Goal: Feedback & Contribution: Contribute content

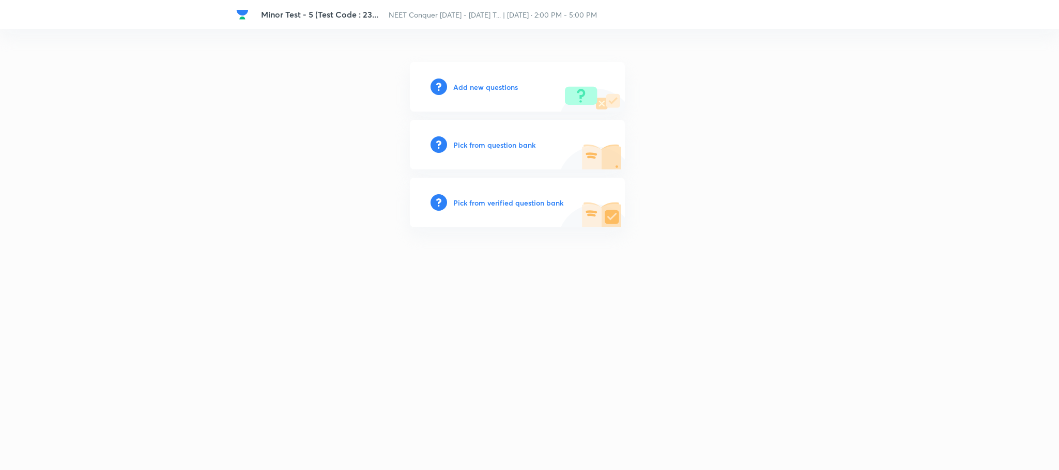
click at [473, 83] on h6 "Add new questions" at bounding box center [485, 87] width 65 height 11
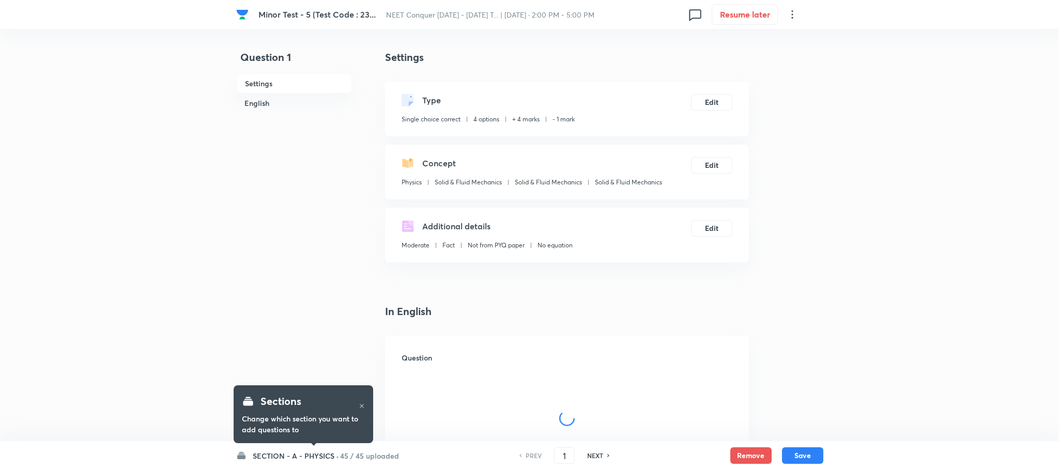
checkbox input "true"
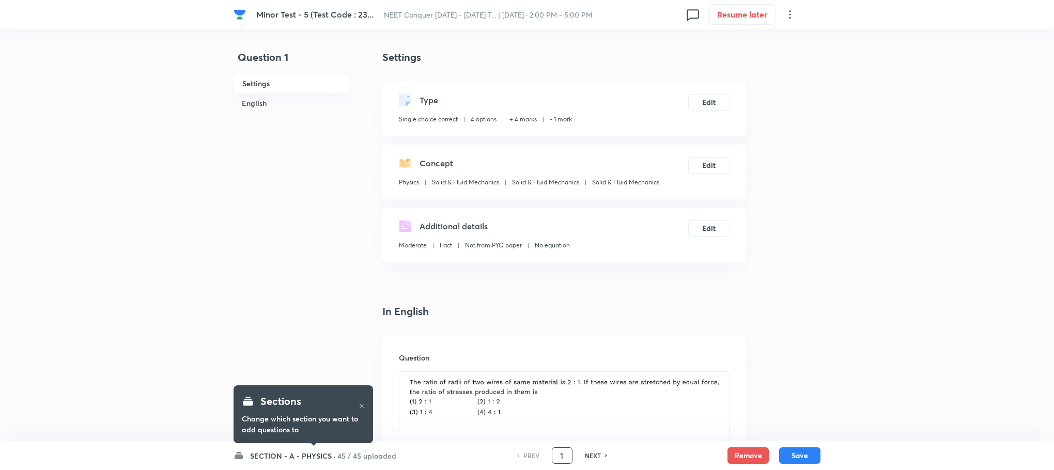
drag, startPoint x: 566, startPoint y: 454, endPoint x: 534, endPoint y: 452, distance: 32.7
click at [534, 452] on div "PREV 1 ​ NEXT" at bounding box center [562, 455] width 133 height 17
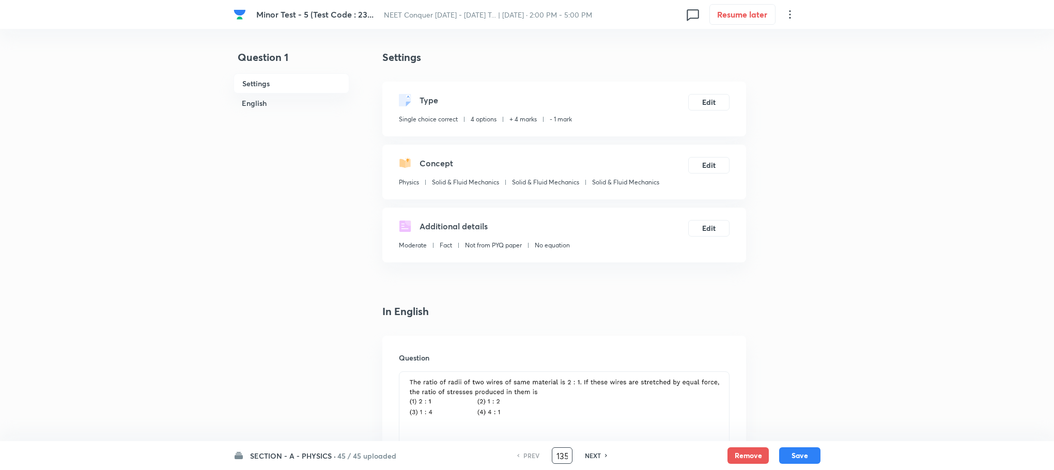
scroll to position [0, 2]
type input "135"
checkbox input "false"
checkbox input "true"
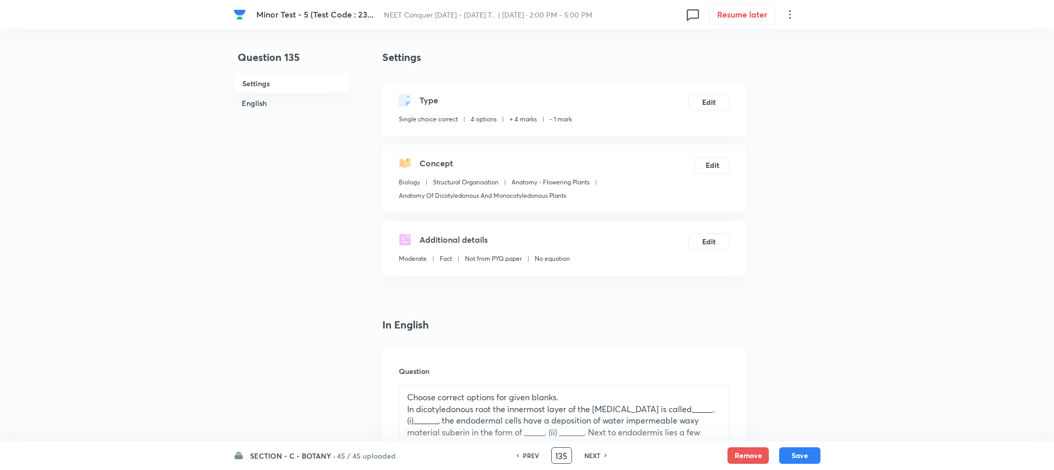
click at [591, 457] on h6 "NEXT" at bounding box center [592, 455] width 16 height 9
type input "136"
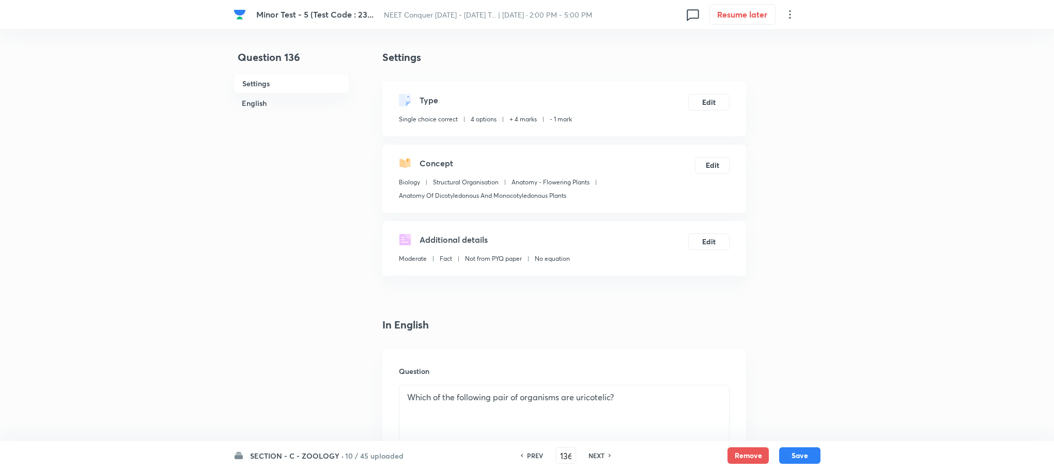
click at [590, 457] on h6 "NEXT" at bounding box center [597, 455] width 16 height 9
checkbox input "false"
type input "137"
click at [590, 457] on h6 "NEXT" at bounding box center [597, 455] width 16 height 9
checkbox input "false"
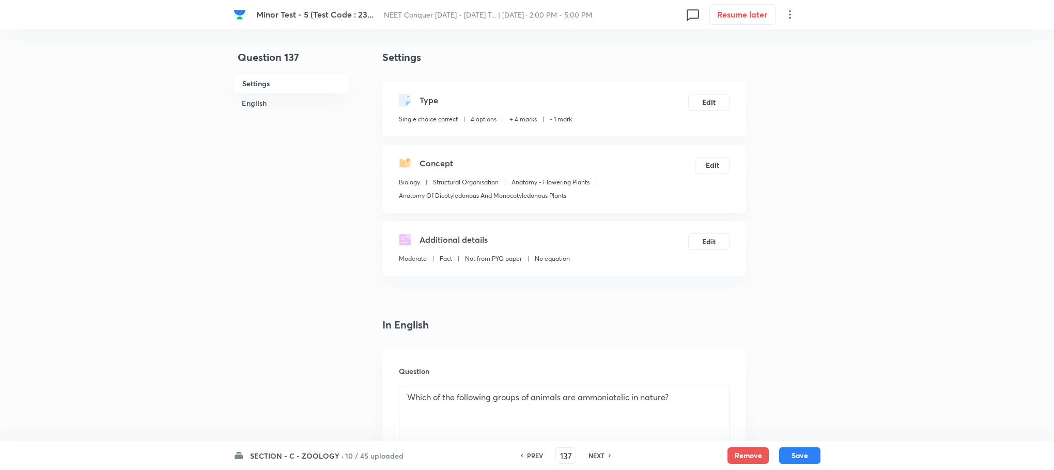
type input "138"
checkbox input "true"
click at [590, 457] on h6 "NEXT" at bounding box center [597, 455] width 16 height 9
type input "139"
click at [590, 457] on h6 "NEXT" at bounding box center [597, 455] width 16 height 9
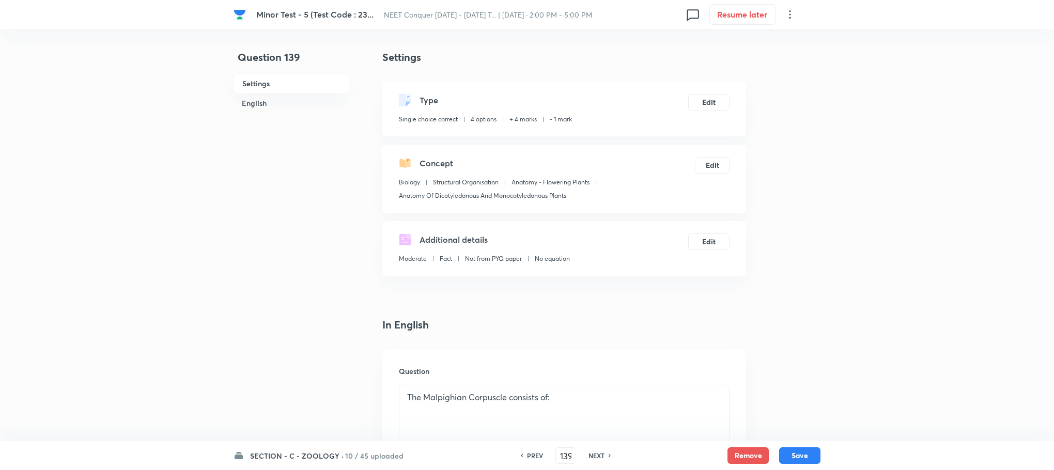
checkbox input "false"
type input "140"
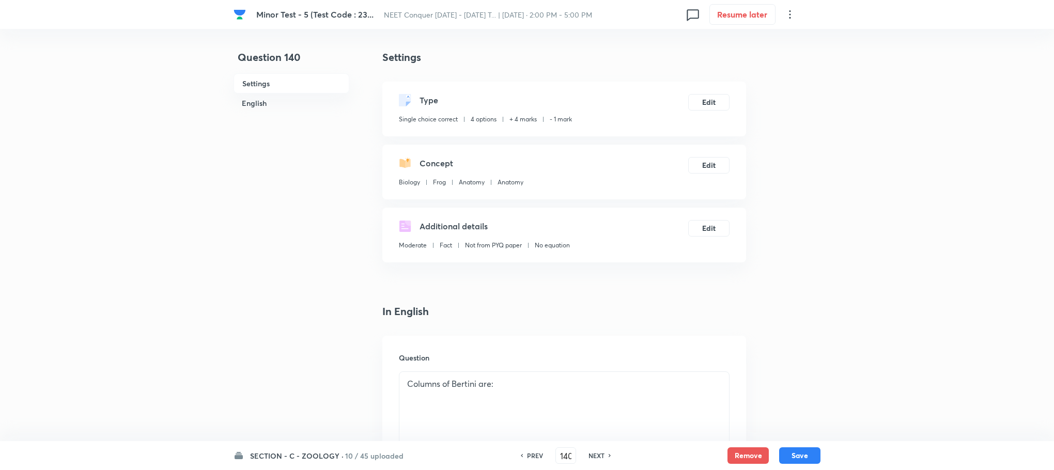
click at [590, 457] on h6 "NEXT" at bounding box center [597, 455] width 16 height 9
checkbox input "false"
type input "141"
checkbox input "true"
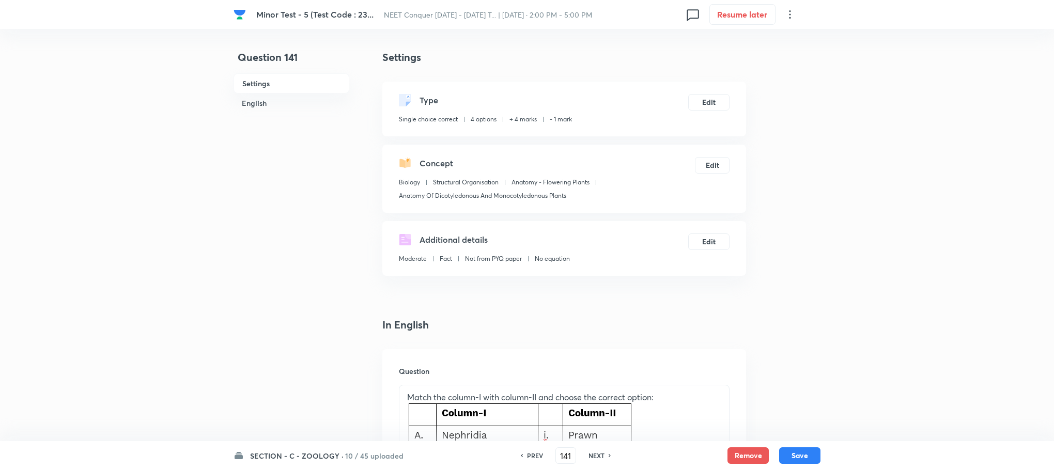
click at [590, 457] on h6 "NEXT" at bounding box center [597, 455] width 16 height 9
type input "142"
checkbox input "false"
click at [590, 457] on h6 "NEXT" at bounding box center [597, 455] width 16 height 9
checkbox input "false"
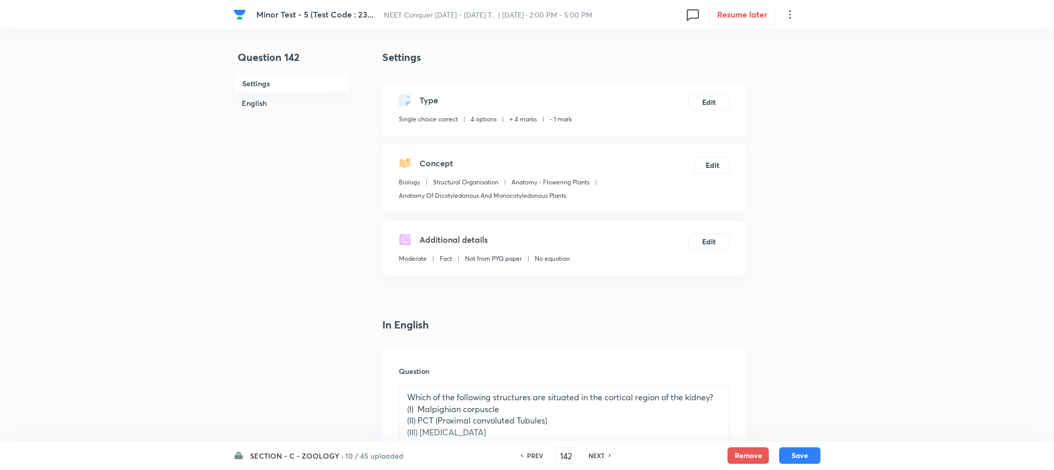
type input "143"
click at [590, 457] on h6 "NEXT" at bounding box center [597, 455] width 16 height 9
checkbox input "false"
type input "144"
click at [590, 457] on h6 "NEXT" at bounding box center [597, 455] width 16 height 9
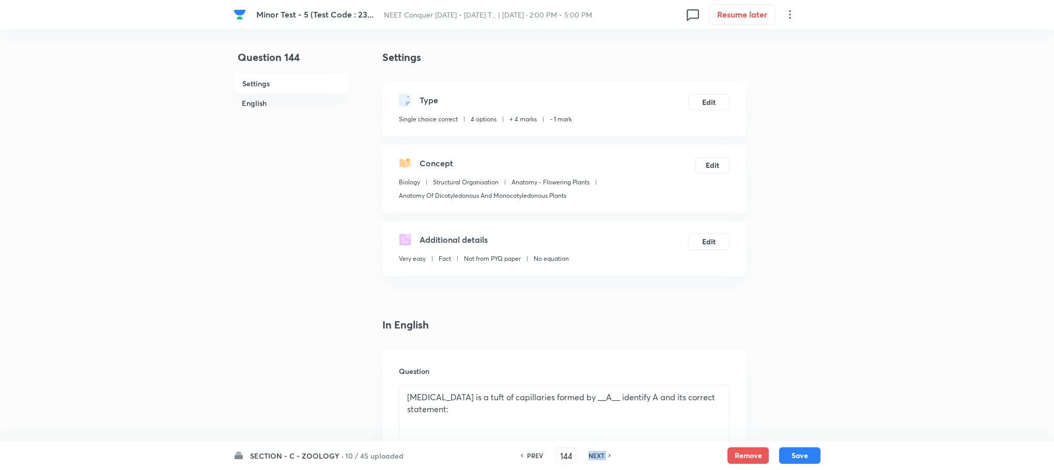
checkbox input "false"
type input "145"
checkbox input "true"
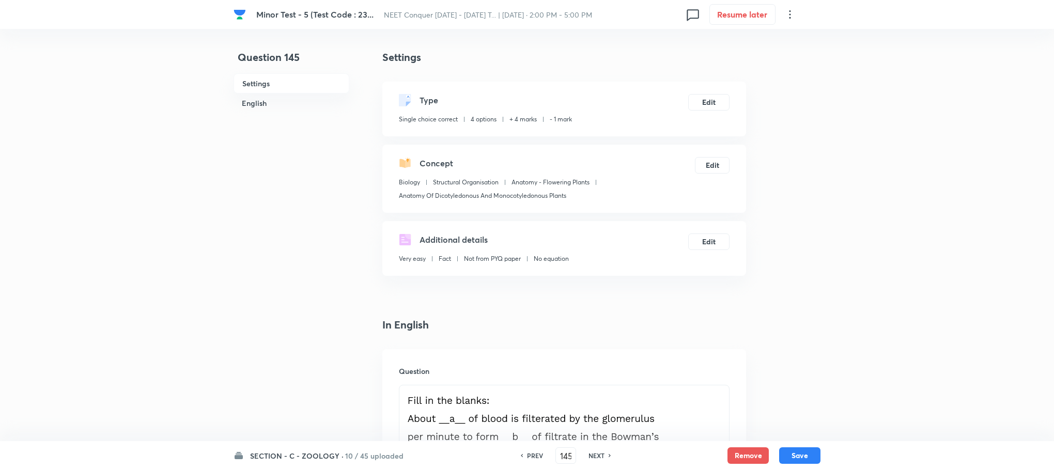
click at [590, 457] on h6 "NEXT" at bounding box center [597, 455] width 16 height 9
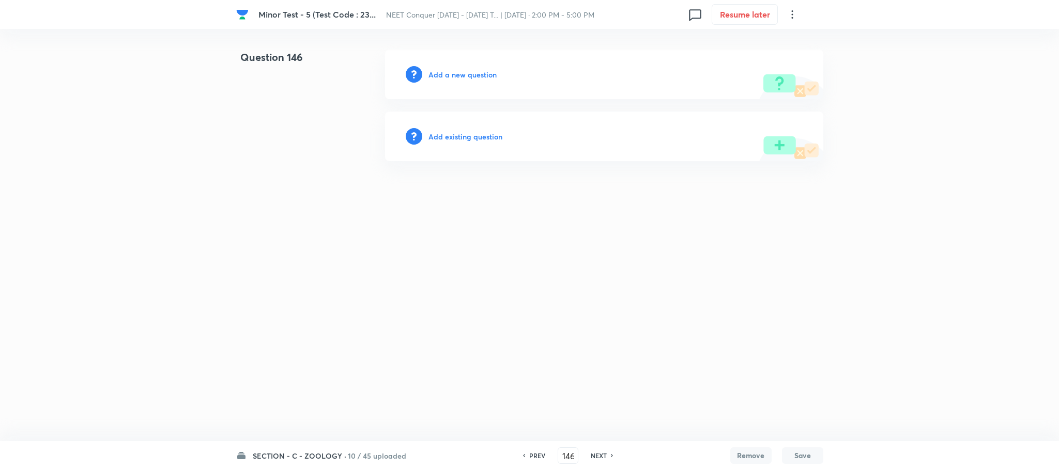
click at [530, 455] on h6 "PREV" at bounding box center [537, 455] width 16 height 9
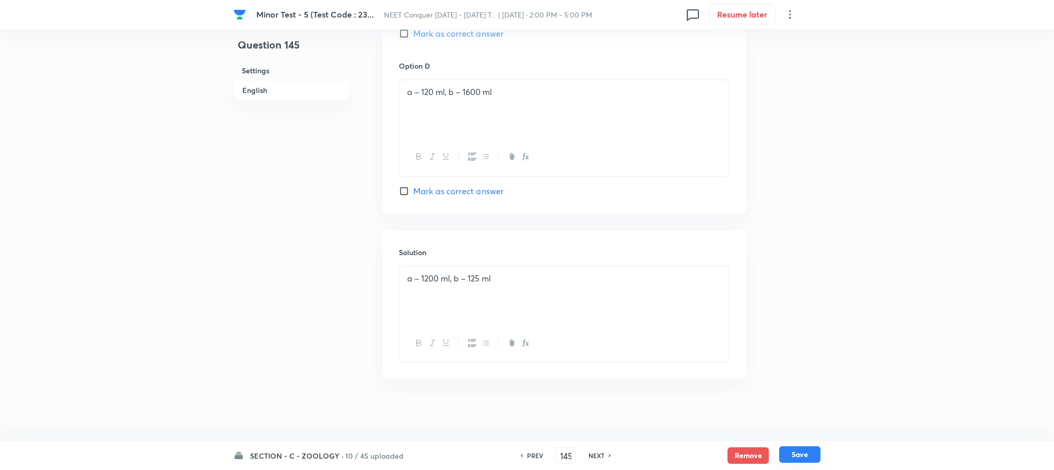
click at [805, 454] on button "Save" at bounding box center [799, 454] width 41 height 17
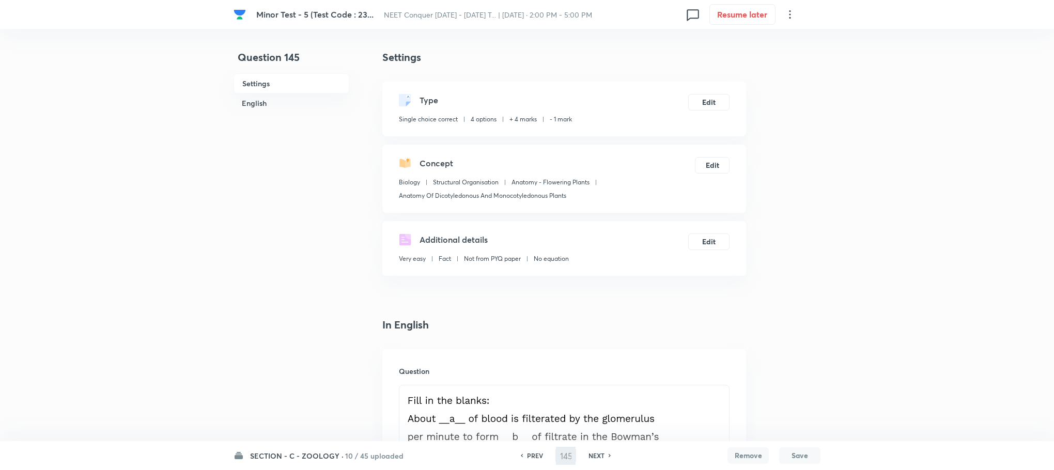
type input "146"
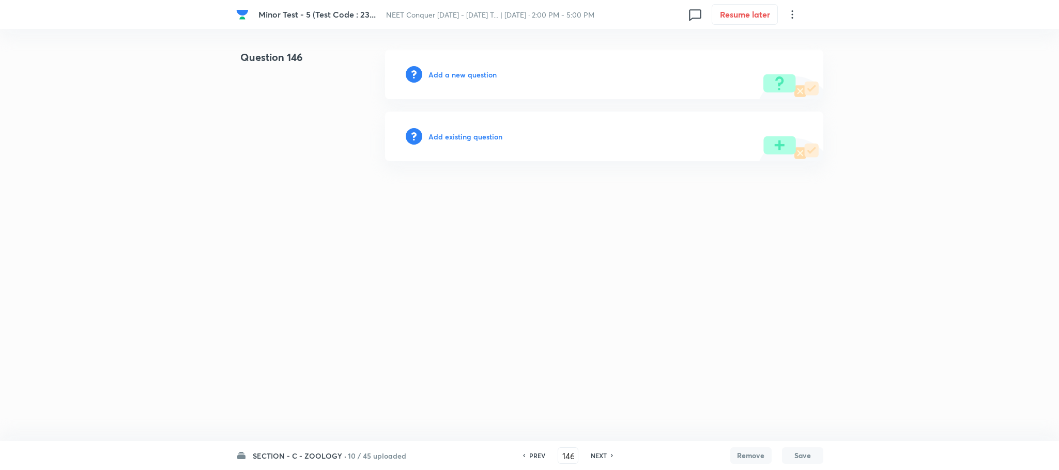
click at [447, 75] on h6 "Add a new question" at bounding box center [462, 74] width 68 height 11
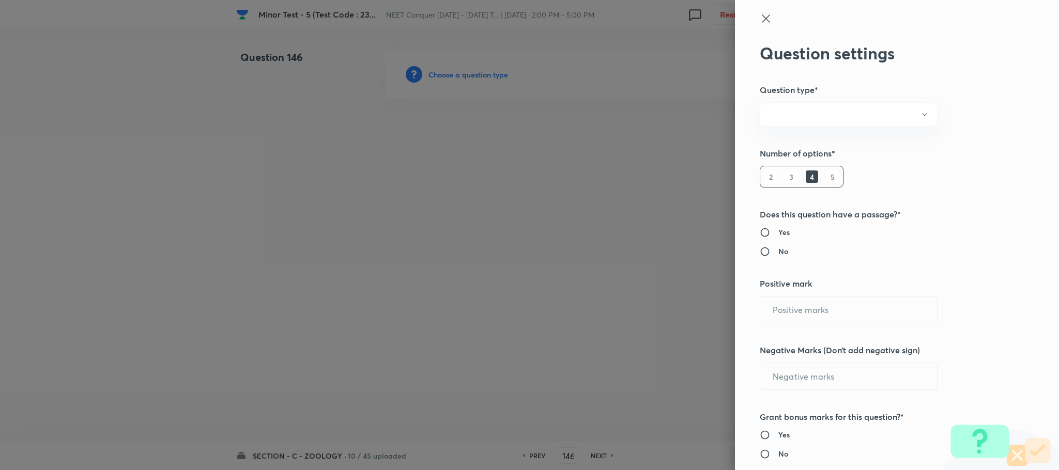
radio input "true"
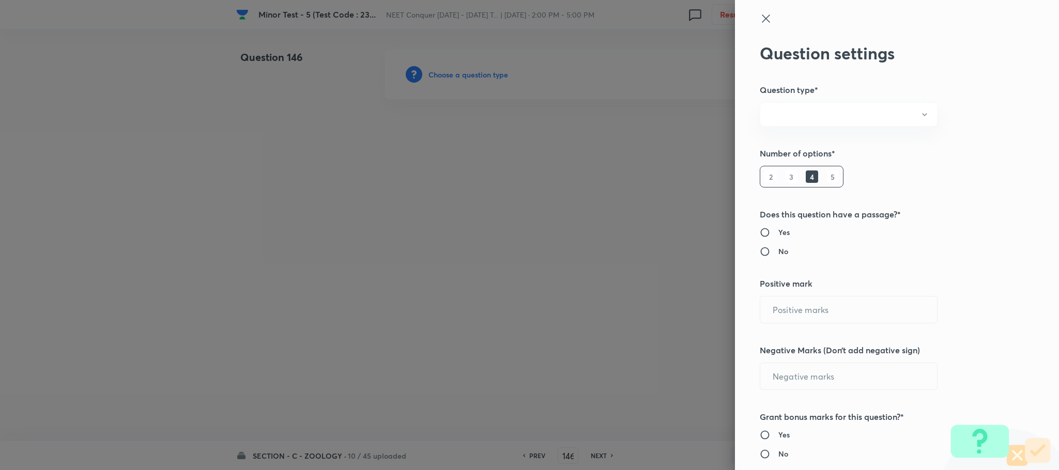
radio input "true"
type input "4"
type input "1"
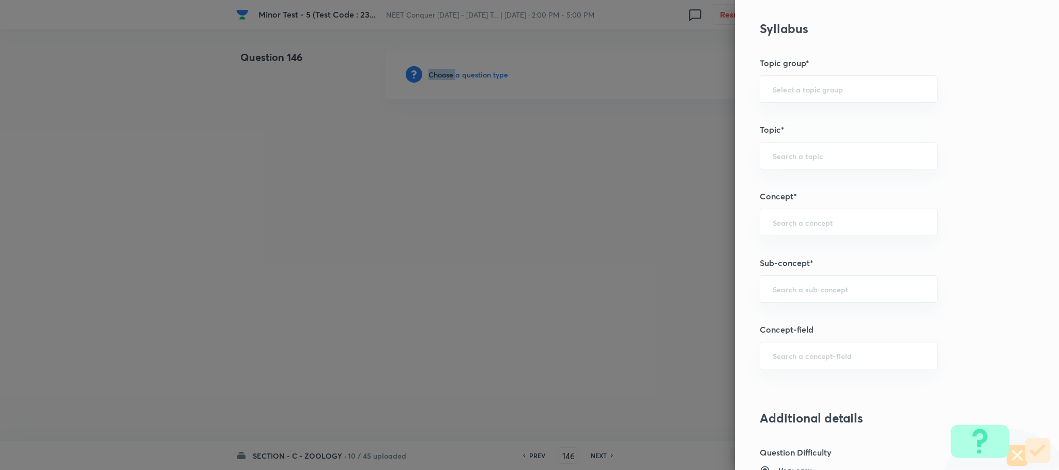
scroll to position [543, 0]
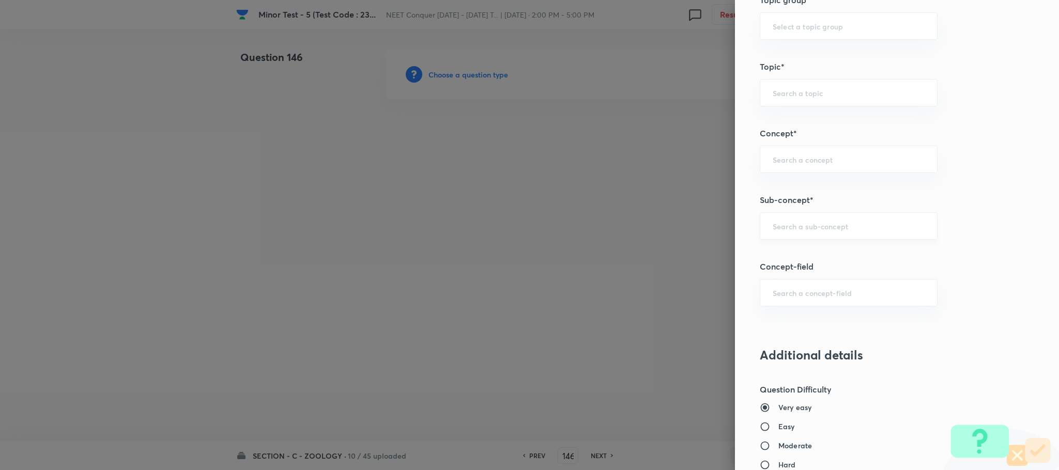
click at [791, 229] on input "text" at bounding box center [849, 226] width 152 height 10
click at [780, 227] on input "text" at bounding box center [849, 226] width 152 height 10
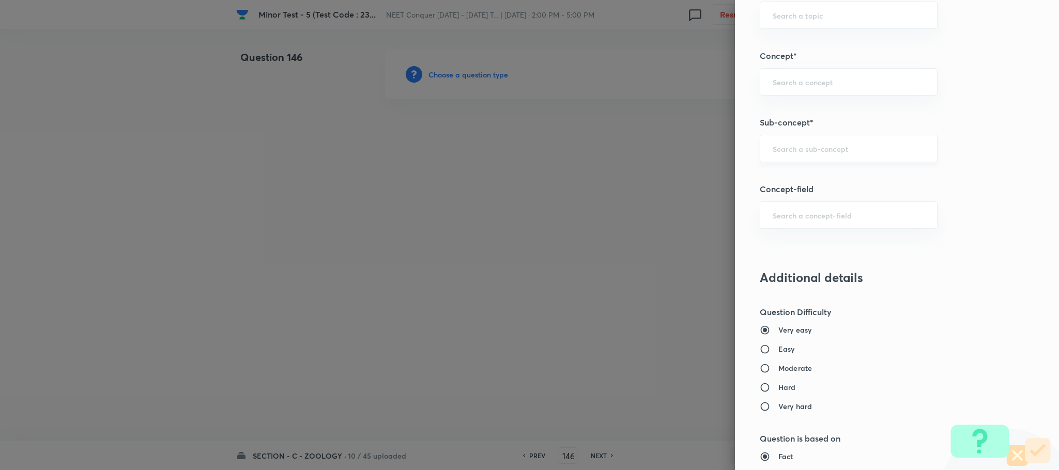
click at [790, 159] on div "​" at bounding box center [849, 148] width 178 height 27
click at [790, 152] on input "text" at bounding box center [849, 149] width 152 height 10
click at [781, 151] on input "text" at bounding box center [849, 149] width 152 height 10
click at [773, 159] on div "​" at bounding box center [849, 148] width 178 height 27
click at [773, 153] on input "text" at bounding box center [849, 149] width 152 height 10
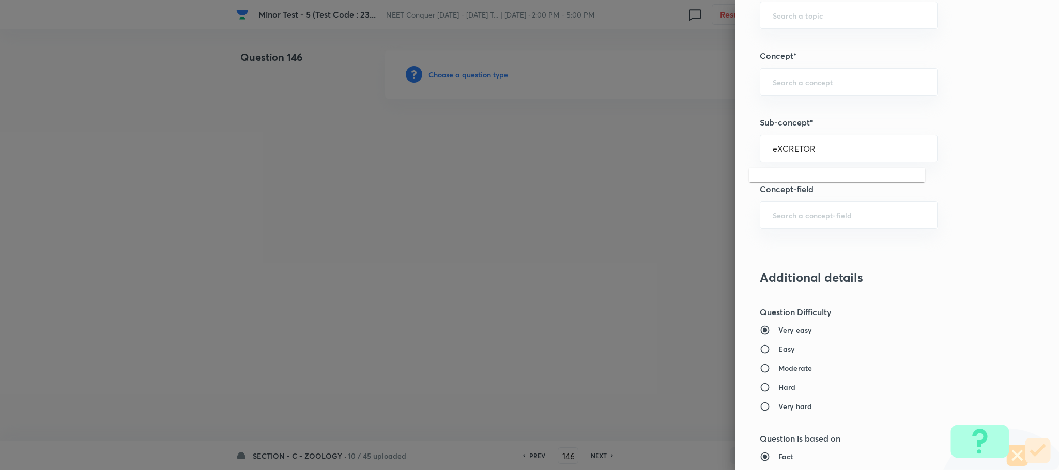
type input "eXCRETORY"
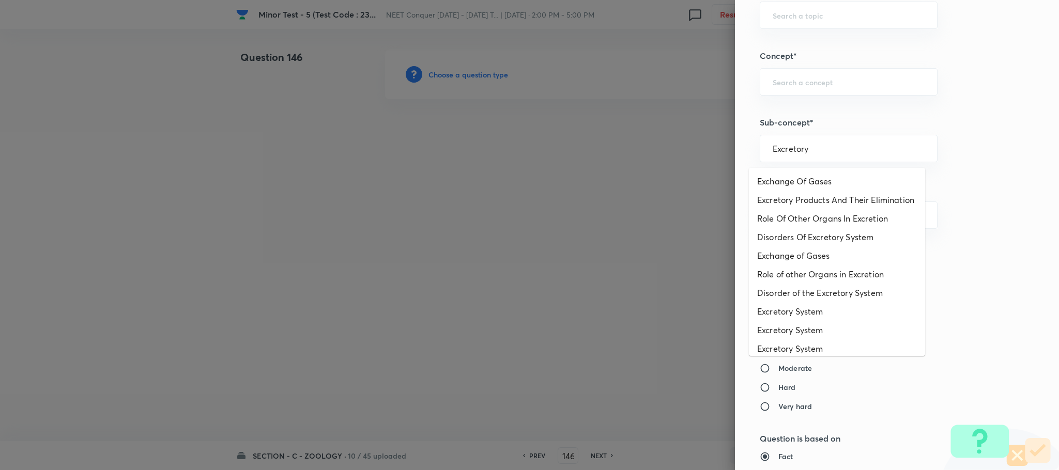
drag, startPoint x: 814, startPoint y: 152, endPoint x: 718, endPoint y: 151, distance: 95.6
click at [719, 152] on div "Question settings Question type* Single choice correct Number of options* 2 3 4…" at bounding box center [529, 235] width 1059 height 470
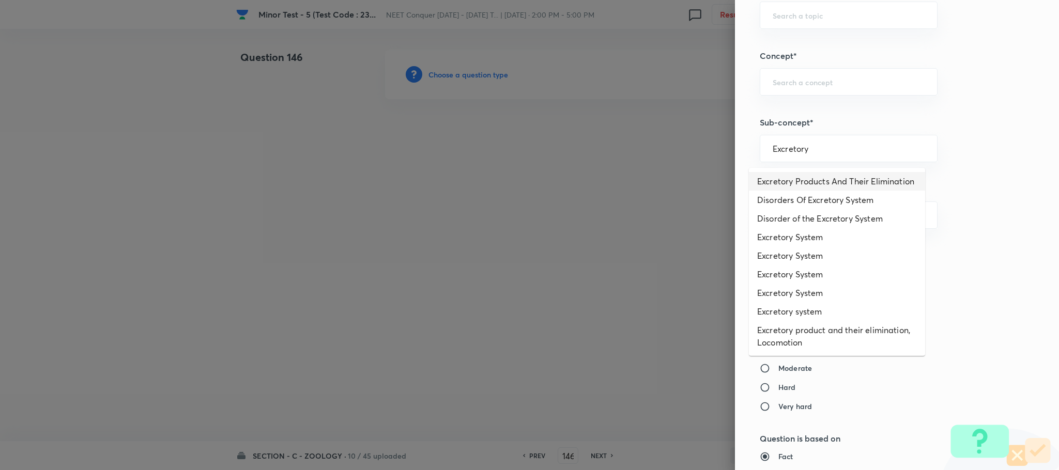
click at [819, 183] on li "Excretory Products And Their Elimination" at bounding box center [837, 181] width 176 height 19
type input "Excretory Products And Their Elimination"
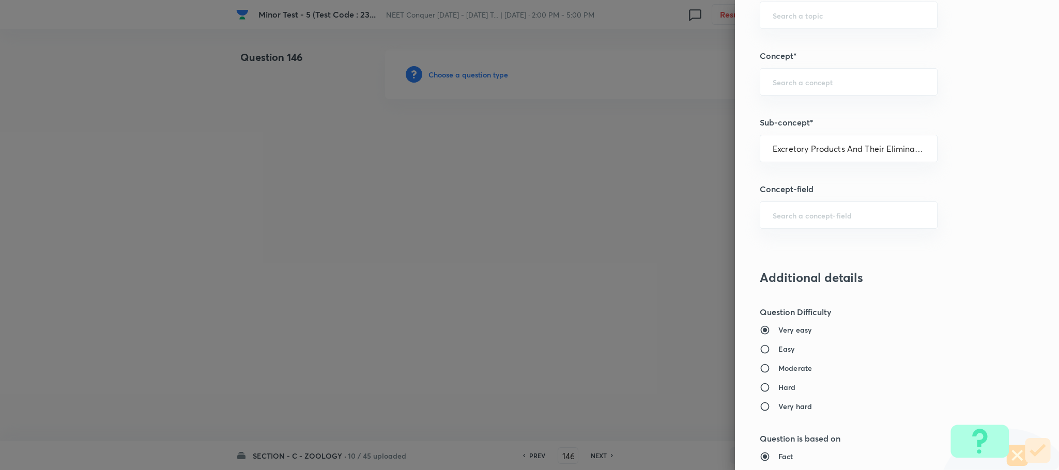
type input "Biology"
type input "Human Physiology"
type input "Excretion"
click at [778, 349] on h6 "Easy" at bounding box center [786, 349] width 17 height 11
click at [774, 349] on input "Easy" at bounding box center [769, 349] width 19 height 10
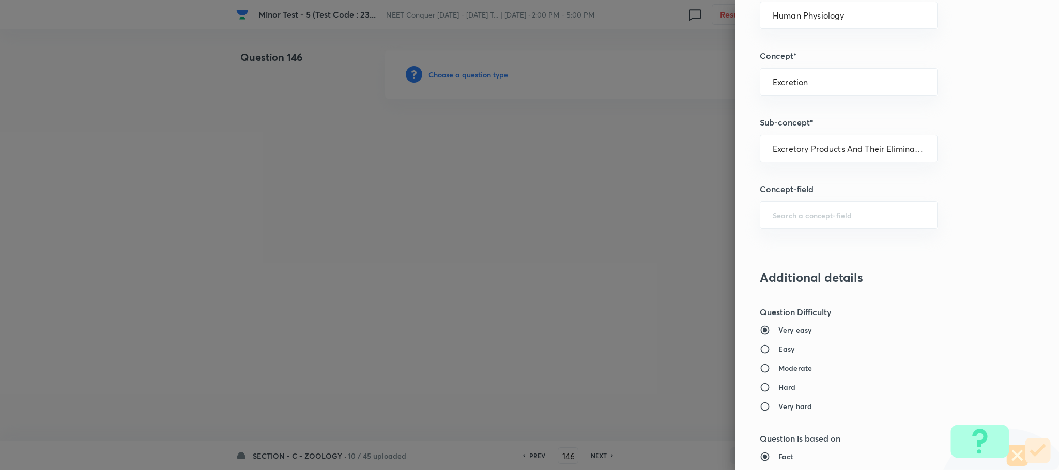
radio input "true"
radio input "false"
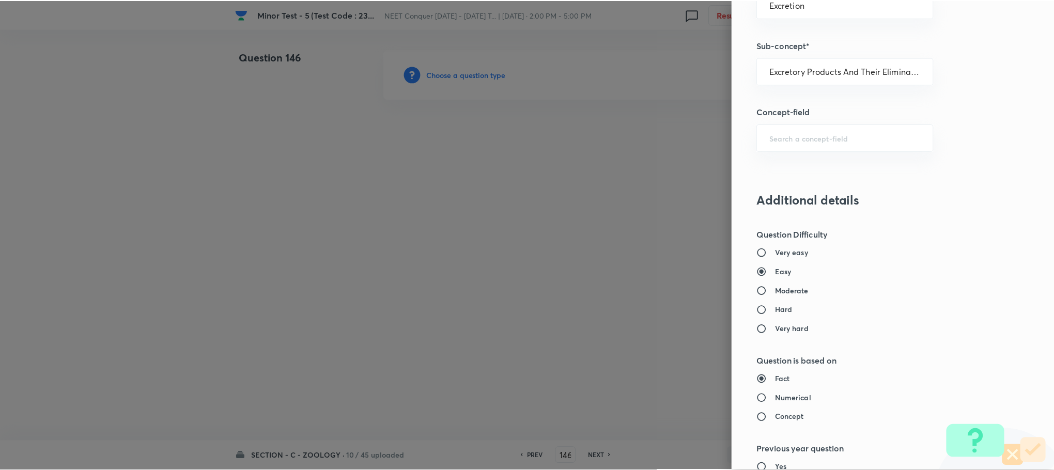
scroll to position [1011, 0]
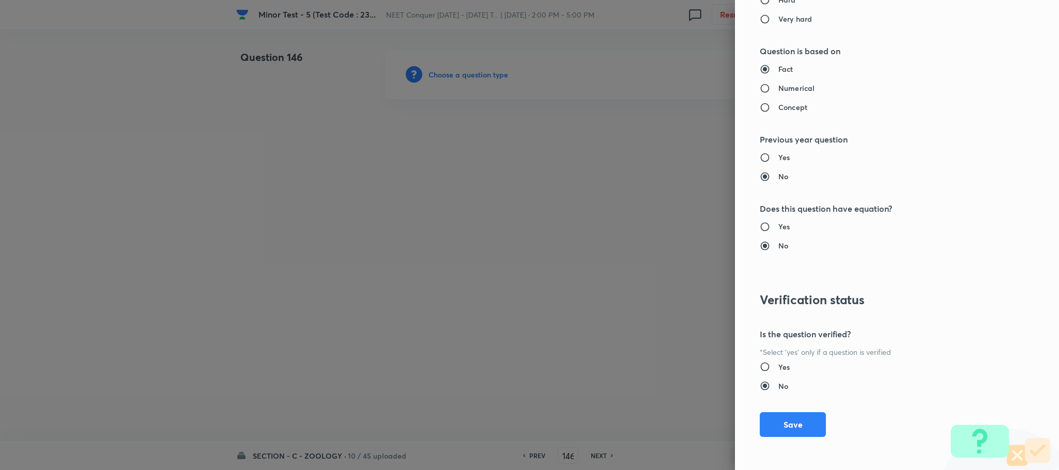
click at [781, 421] on button "Save" at bounding box center [793, 424] width 66 height 25
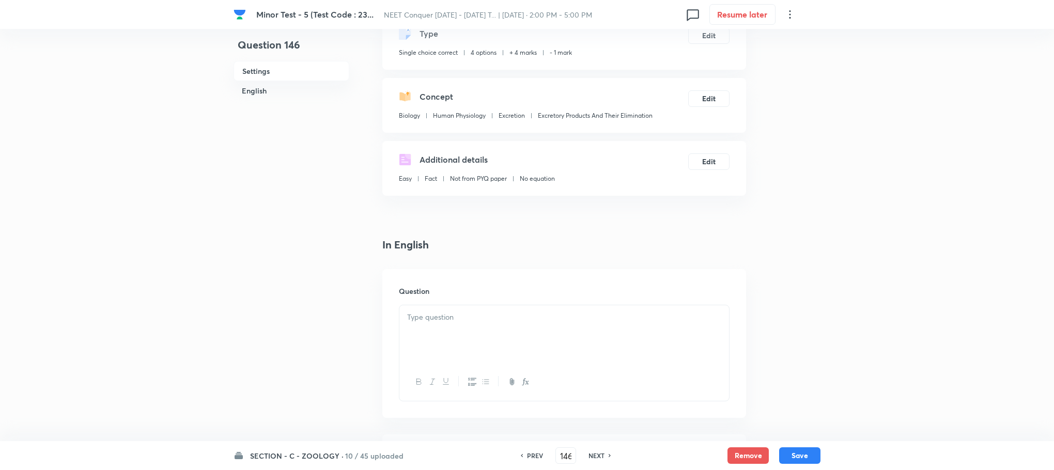
scroll to position [155, 0]
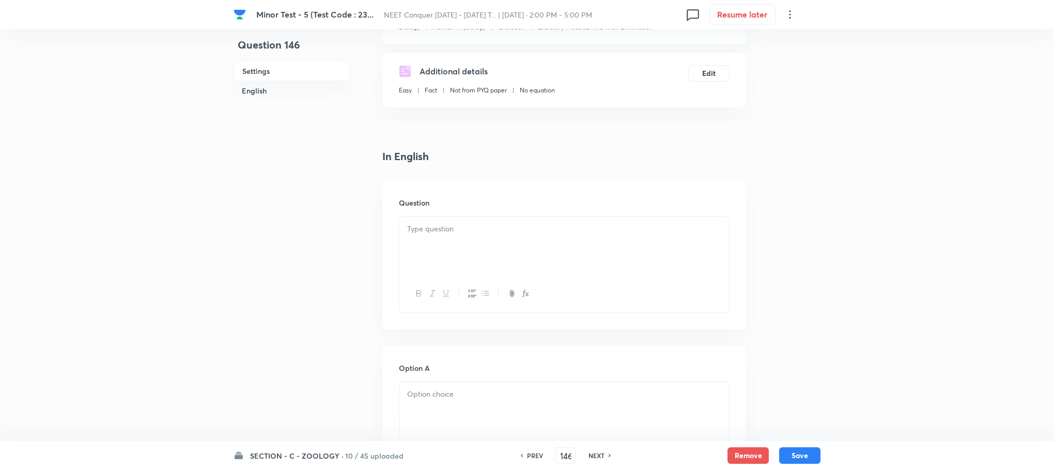
click at [433, 256] on div at bounding box center [564, 246] width 330 height 58
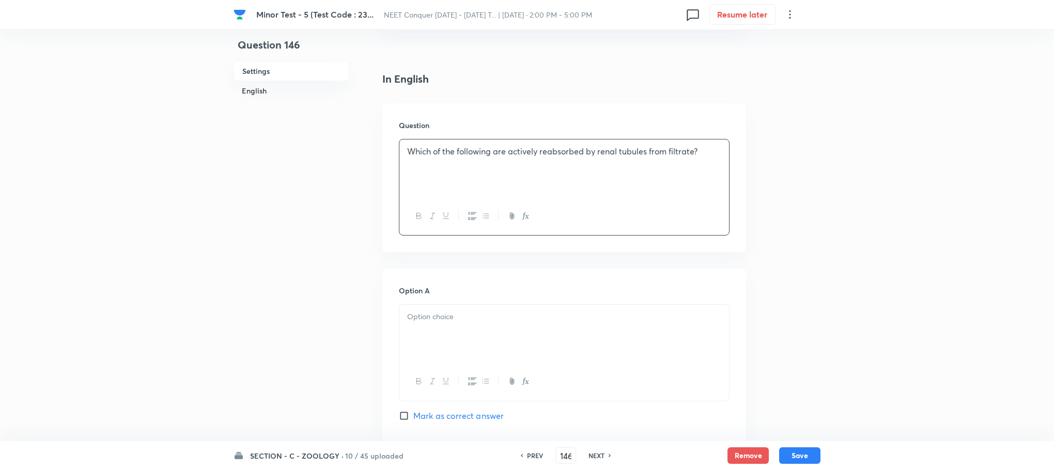
click at [423, 329] on div at bounding box center [564, 334] width 330 height 58
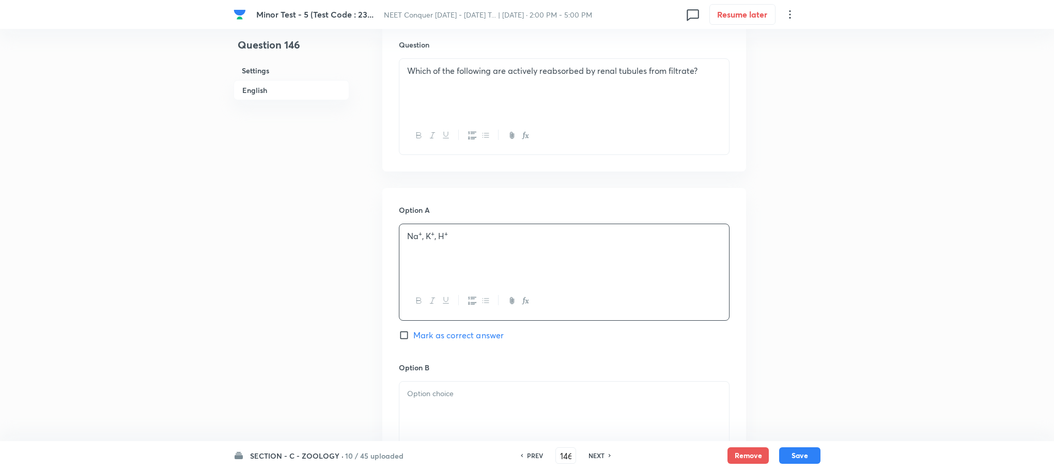
scroll to position [388, 0]
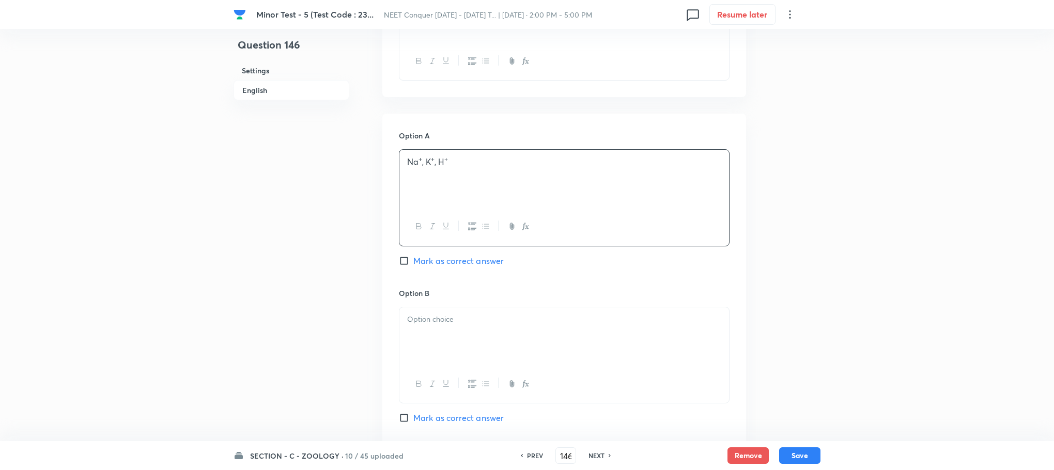
click at [436, 332] on div at bounding box center [564, 336] width 330 height 58
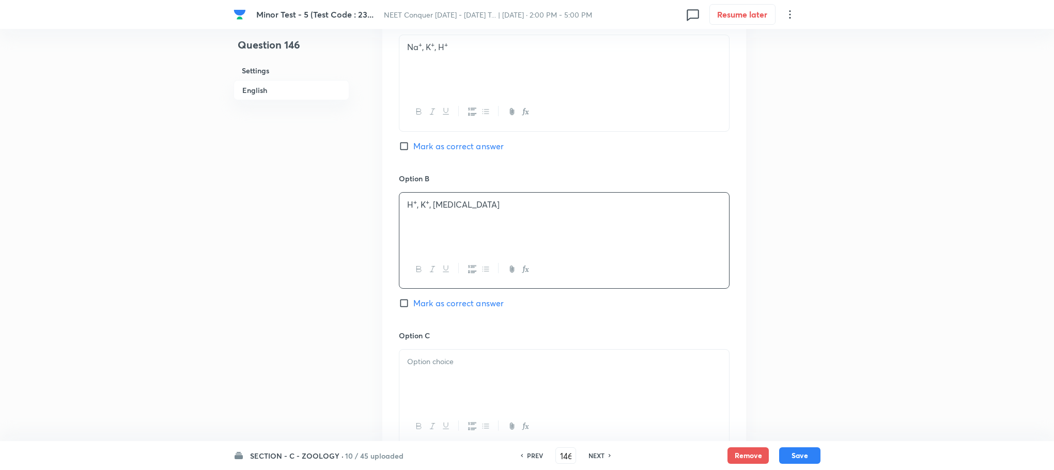
scroll to position [620, 0]
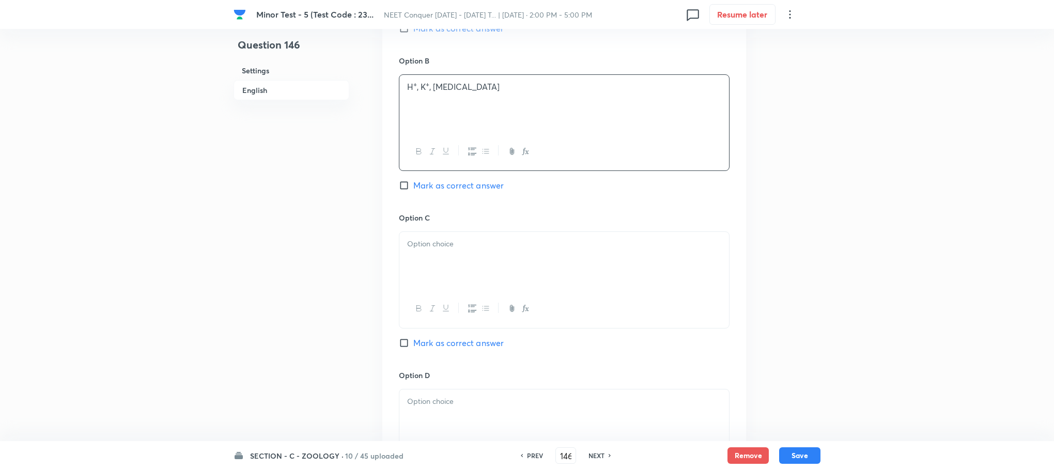
click at [425, 265] on div at bounding box center [564, 261] width 330 height 58
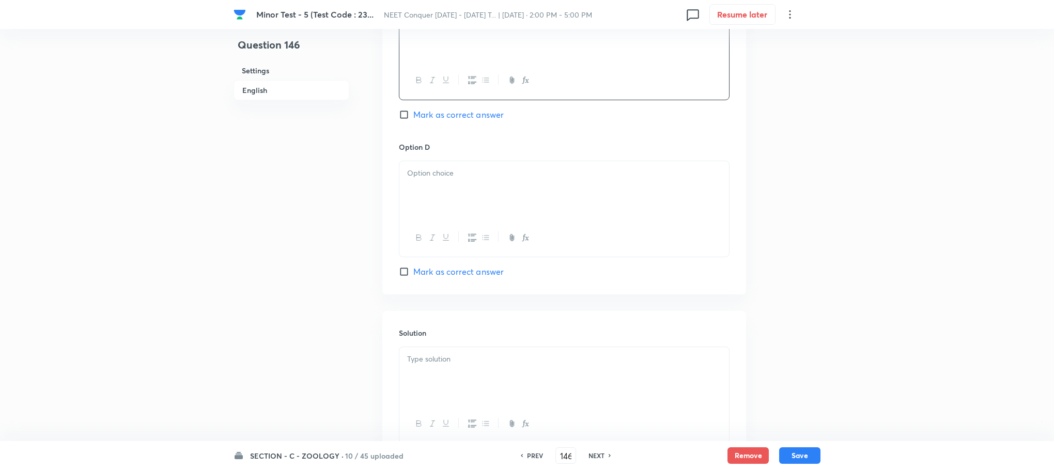
scroll to position [853, 0]
click at [466, 183] on div at bounding box center [564, 186] width 330 height 58
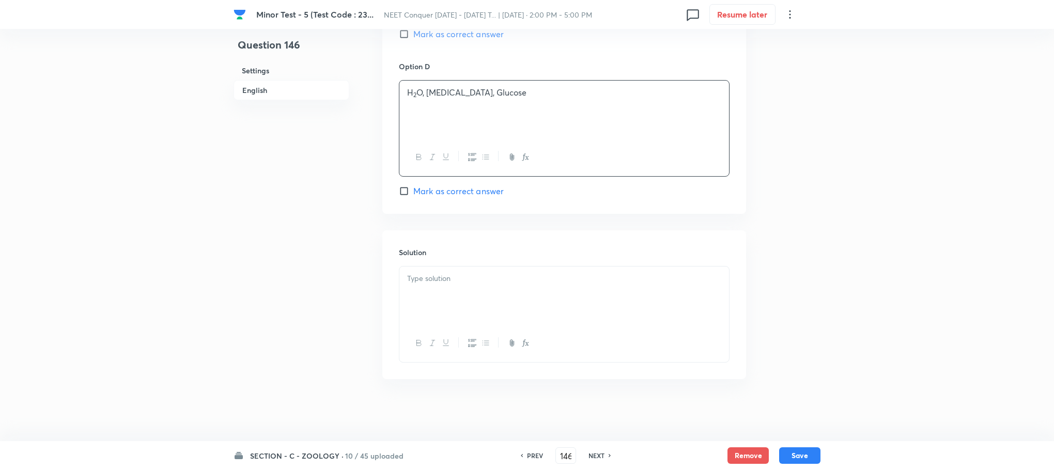
scroll to position [932, 0]
click at [424, 283] on p at bounding box center [564, 279] width 314 height 12
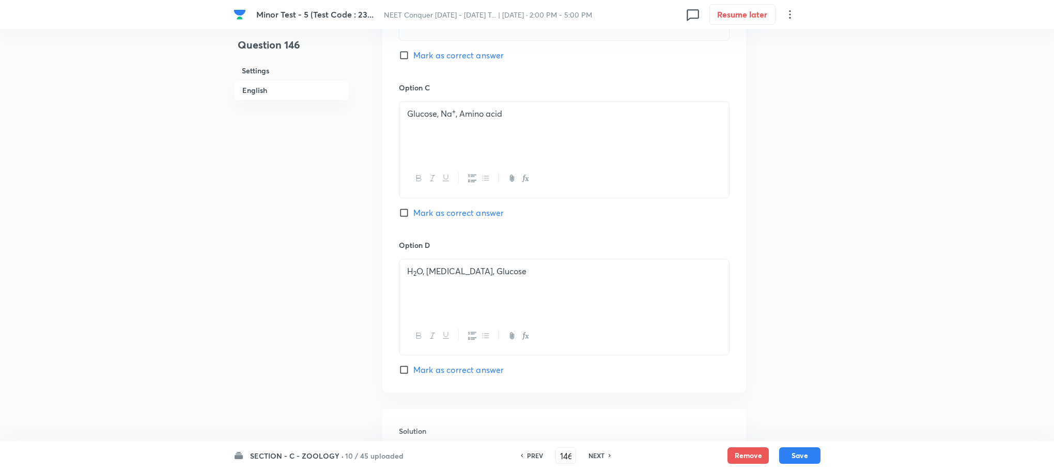
scroll to position [699, 0]
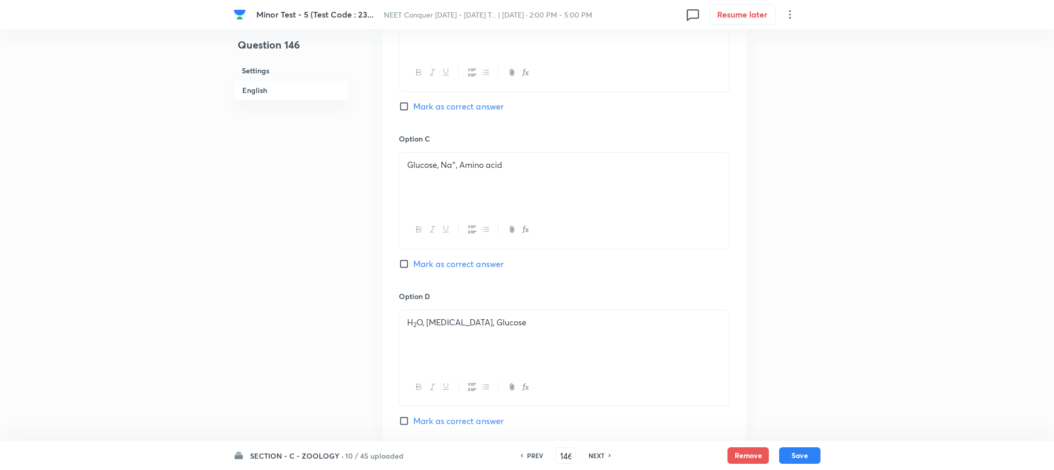
click at [406, 269] on input "Mark as correct answer" at bounding box center [406, 264] width 14 height 10
checkbox input "true"
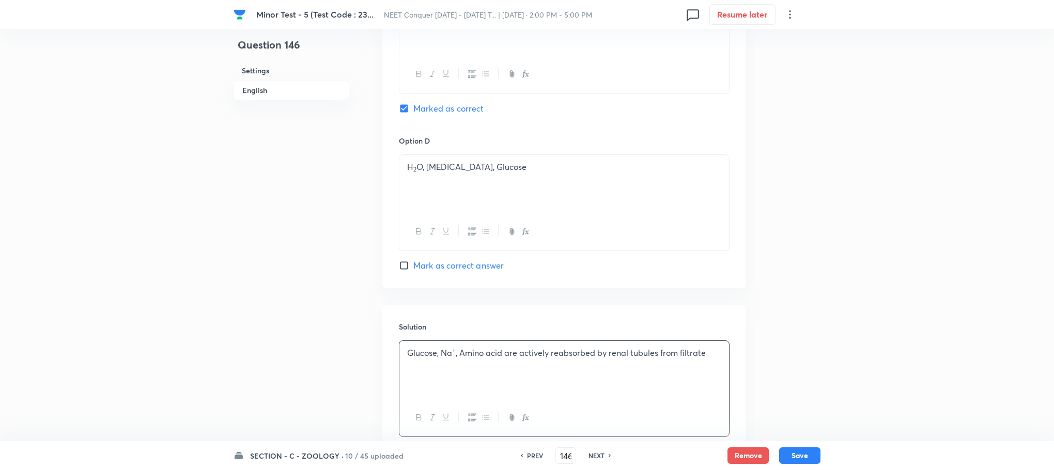
scroll to position [932, 0]
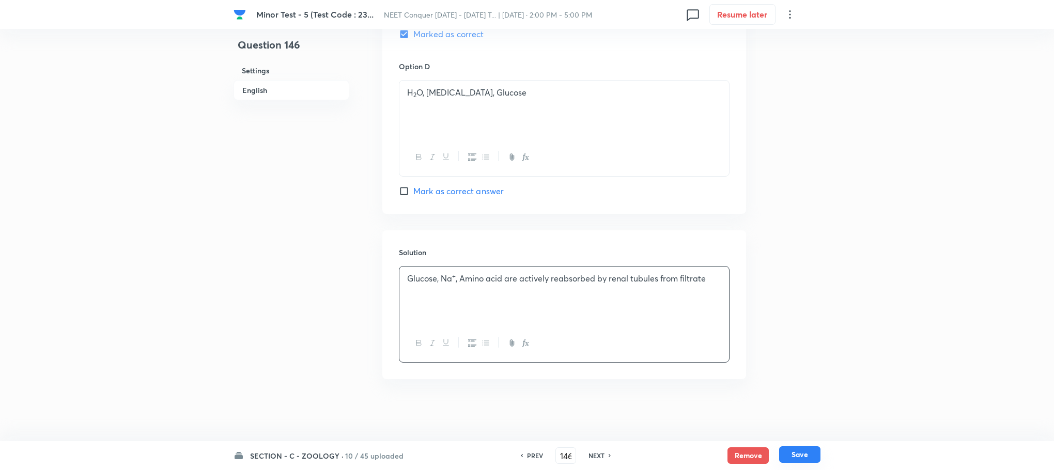
click at [792, 450] on button "Save" at bounding box center [799, 454] width 41 height 17
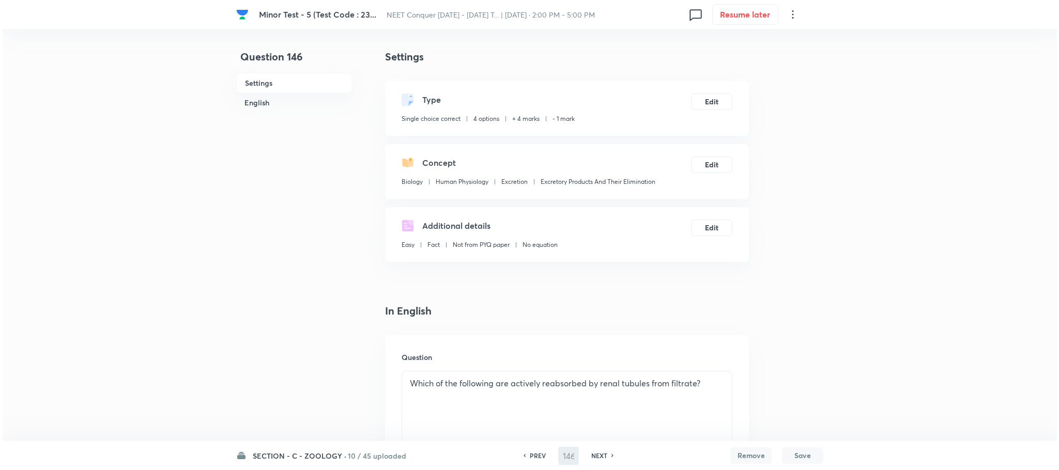
scroll to position [0, 0]
type input "147"
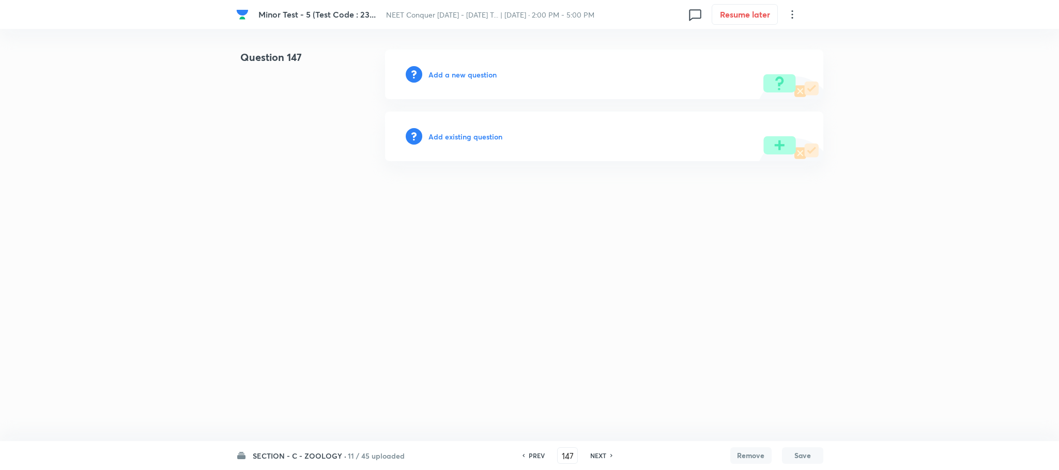
click at [464, 72] on h6 "Add a new question" at bounding box center [462, 74] width 68 height 11
click at [464, 72] on h6 "Choose a question type" at bounding box center [468, 74] width 80 height 11
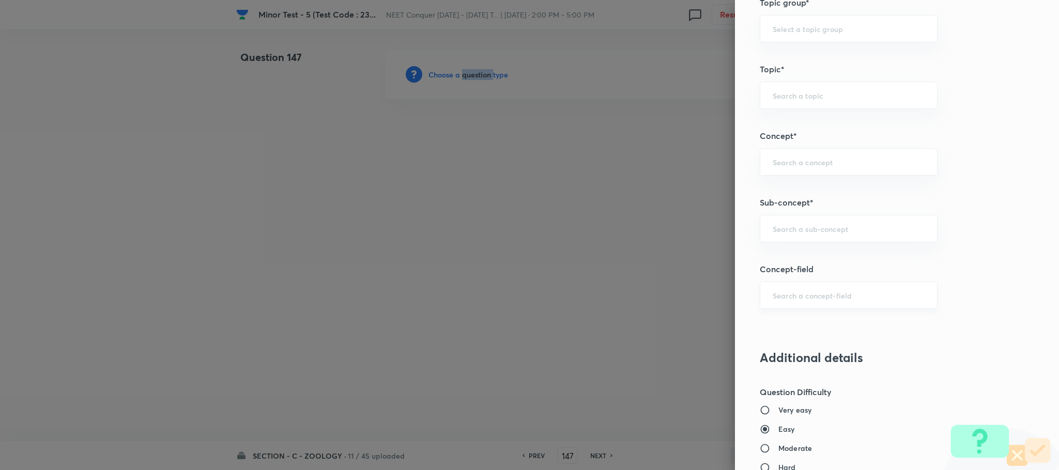
scroll to position [543, 0]
click at [785, 231] on input "text" at bounding box center [849, 226] width 152 height 10
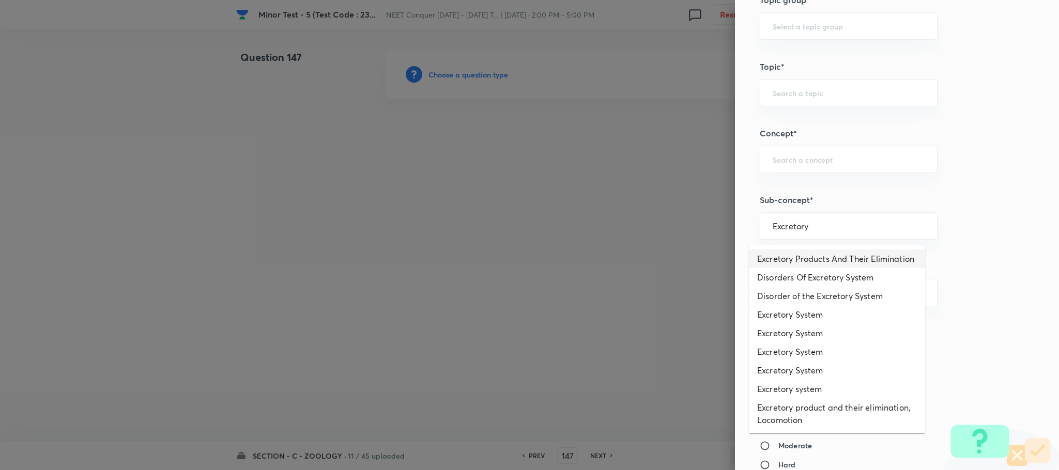
click at [783, 259] on li "Excretory Products And Their Elimination" at bounding box center [837, 259] width 176 height 19
type input "Excretory Products And Their Elimination"
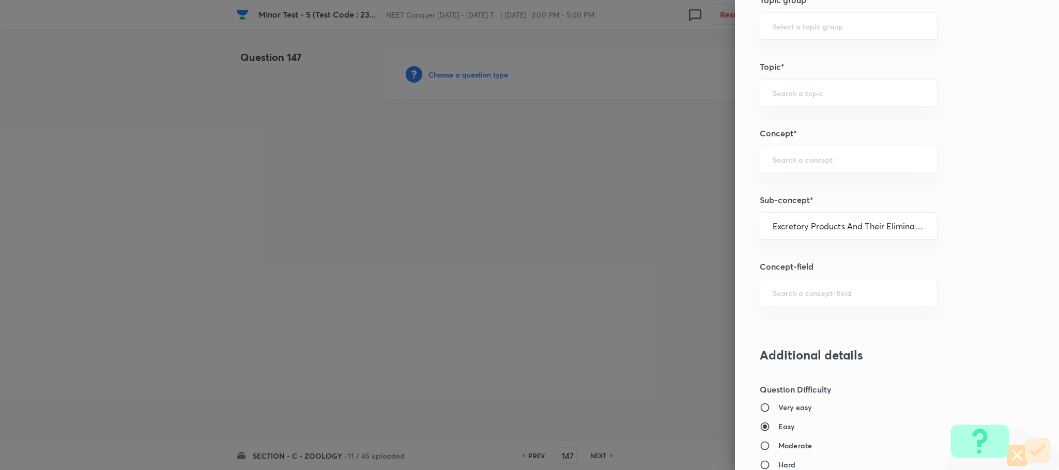
type input "Biology"
type input "Human Physiology"
type input "Excretion"
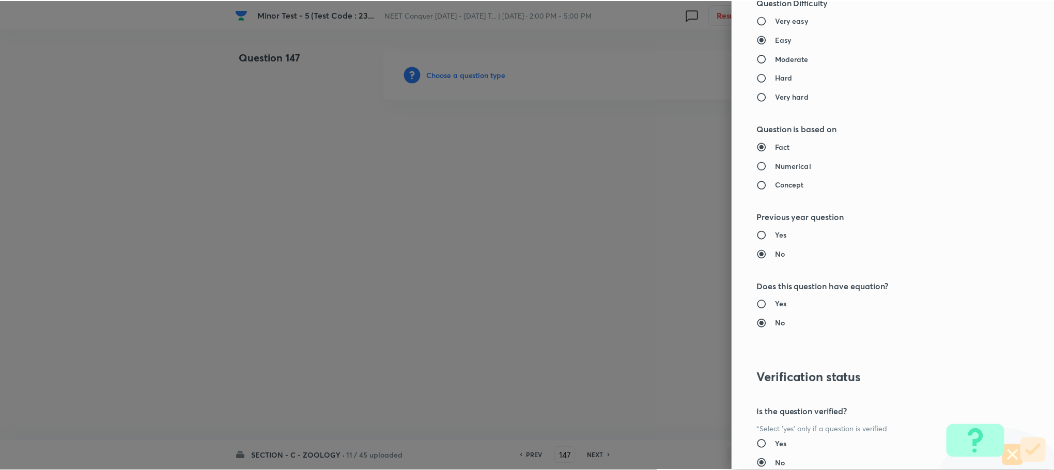
scroll to position [1011, 0]
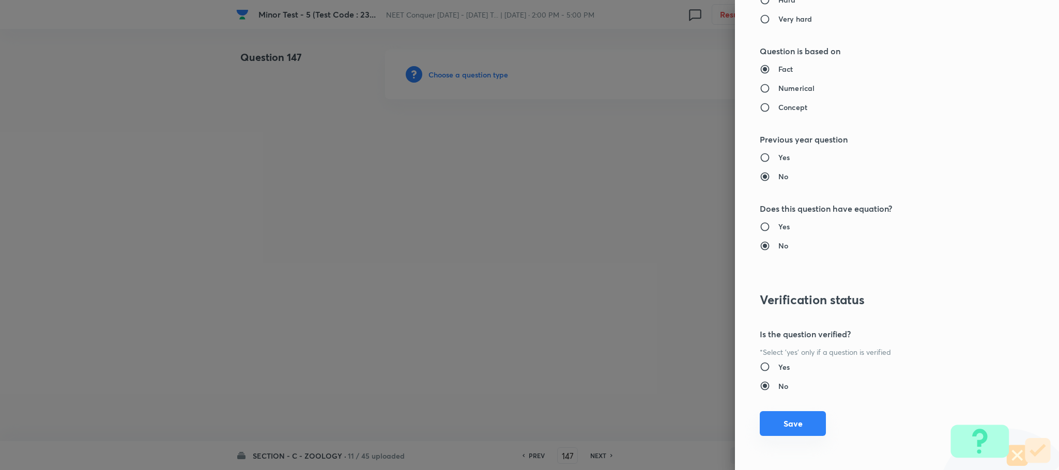
click at [774, 415] on button "Save" at bounding box center [793, 423] width 66 height 25
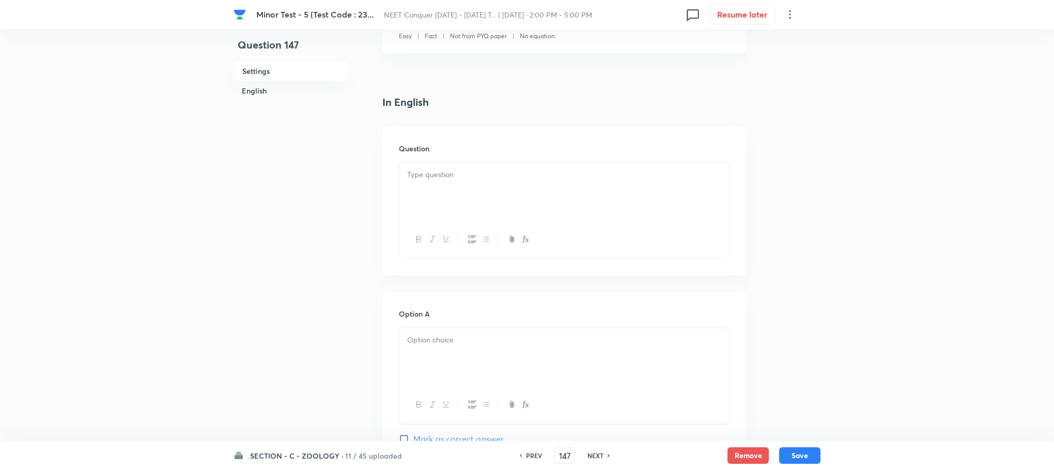
scroll to position [310, 0]
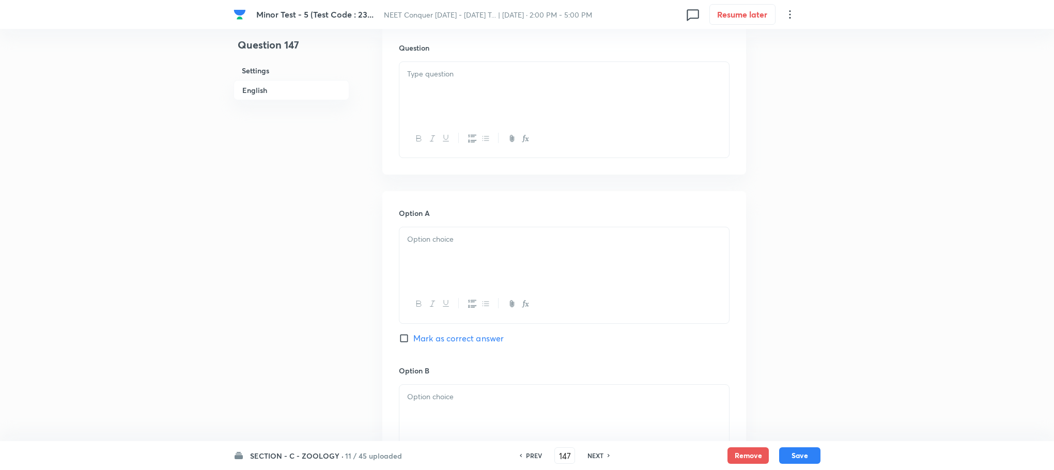
click at [428, 72] on p at bounding box center [564, 74] width 314 height 12
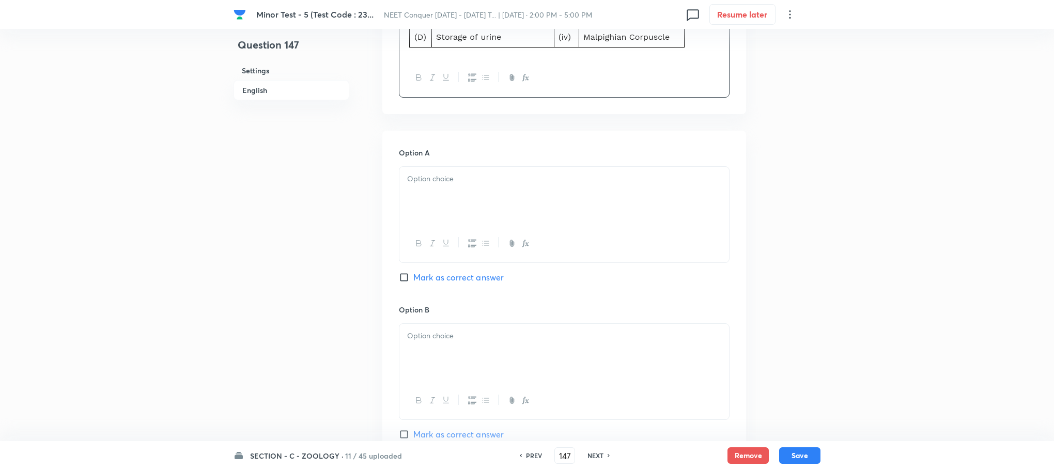
scroll to position [465, 0]
click at [436, 213] on div at bounding box center [564, 194] width 330 height 58
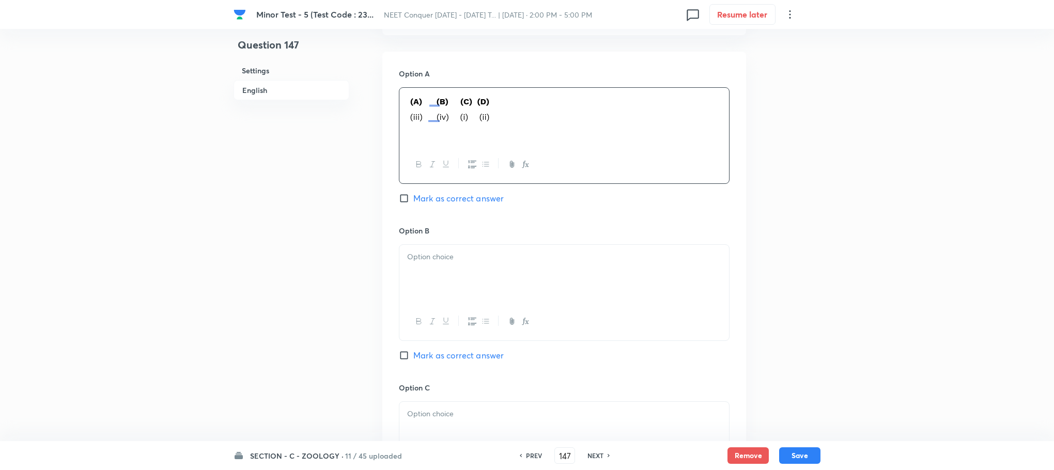
click at [424, 268] on div at bounding box center [564, 274] width 330 height 58
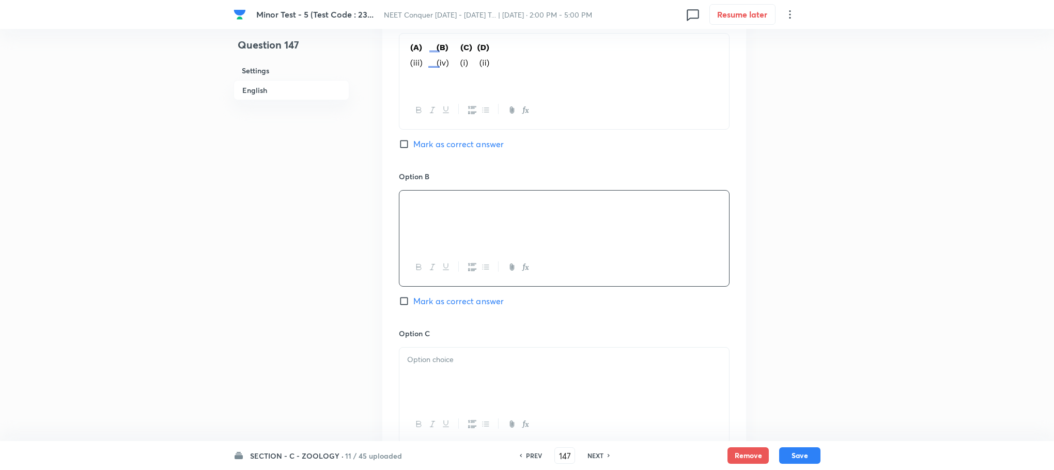
scroll to position [620, 0]
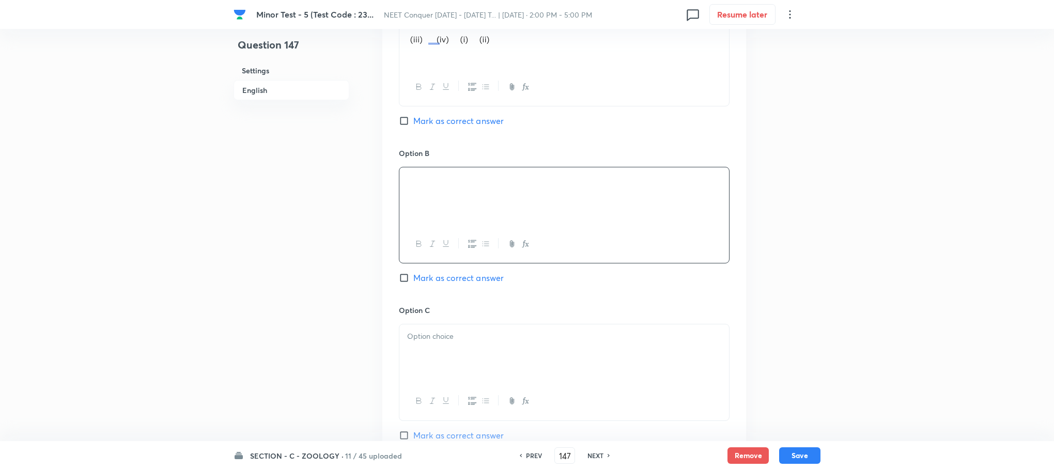
click at [414, 330] on div at bounding box center [564, 354] width 330 height 58
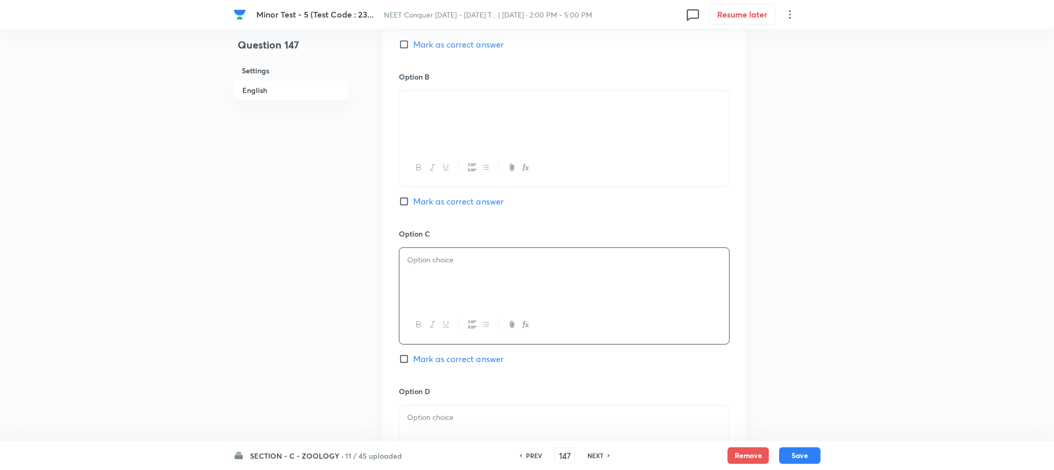
scroll to position [698, 0]
click at [441, 259] on p at bounding box center [564, 259] width 314 height 12
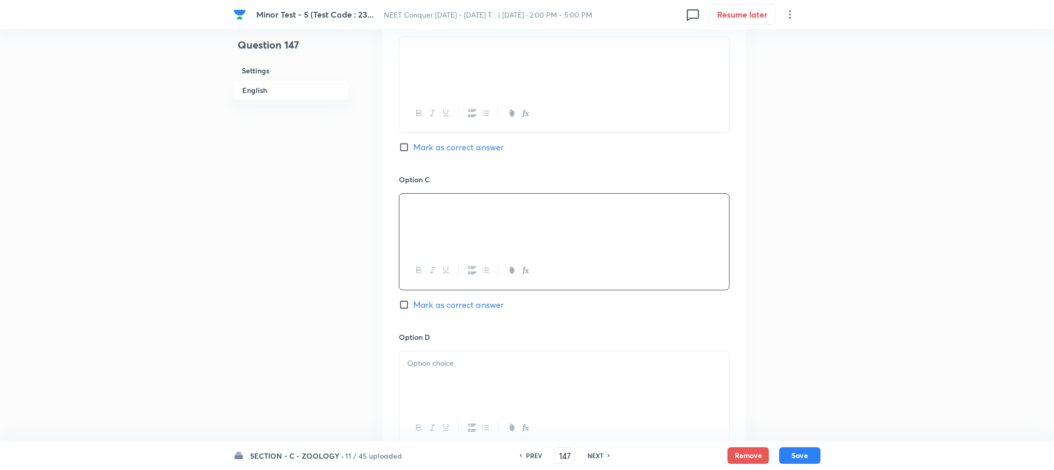
scroll to position [775, 0]
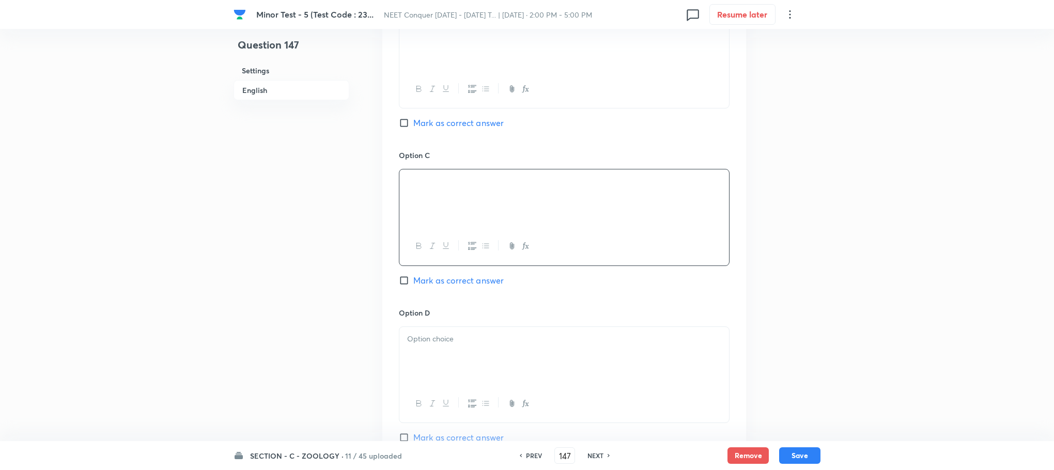
click at [414, 347] on div at bounding box center [564, 356] width 330 height 58
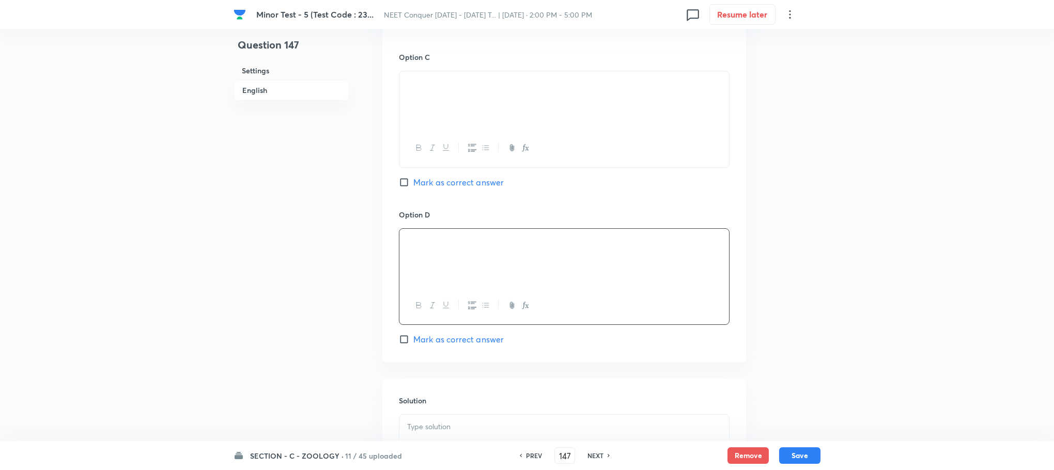
scroll to position [1008, 0]
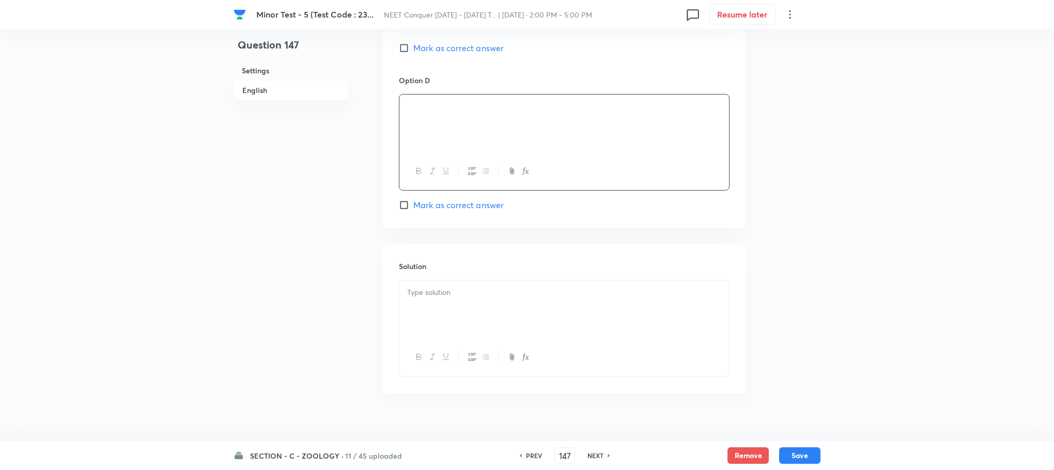
click at [427, 320] on div at bounding box center [564, 310] width 330 height 58
drag, startPoint x: 453, startPoint y: 291, endPoint x: 455, endPoint y: 311, distance: 19.2
click at [452, 291] on p "(iv) (i) (ii)(iii)" at bounding box center [564, 293] width 314 height 12
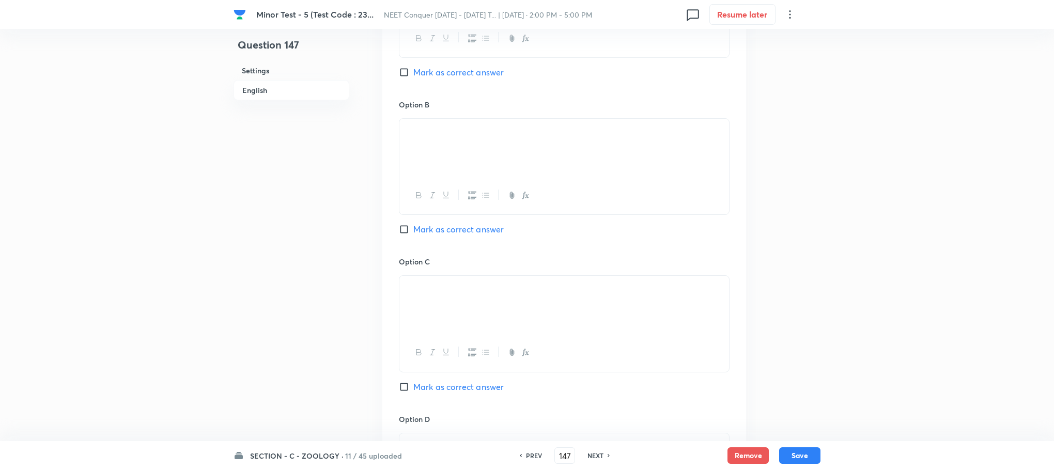
scroll to position [620, 0]
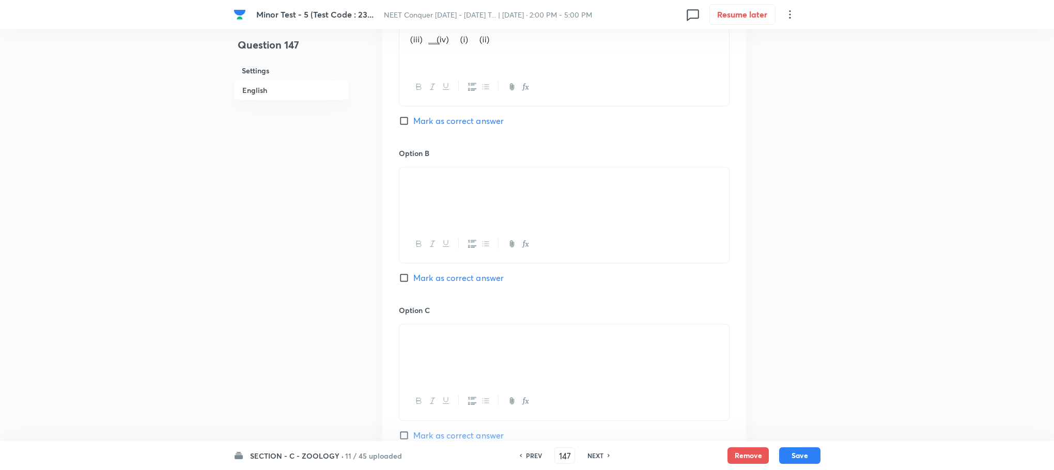
click at [405, 275] on input "Mark as correct answer" at bounding box center [406, 278] width 14 height 10
checkbox input "true"
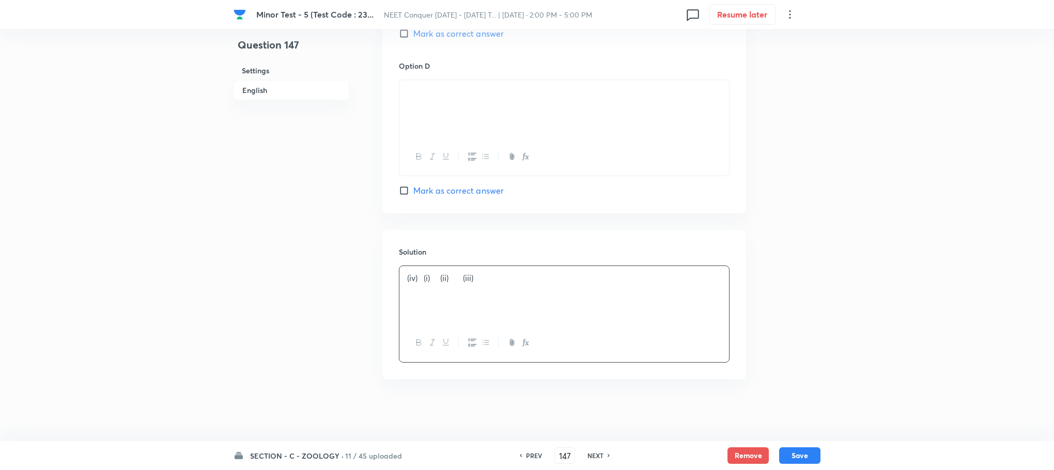
scroll to position [1025, 0]
click at [796, 462] on button "Save" at bounding box center [799, 454] width 41 height 17
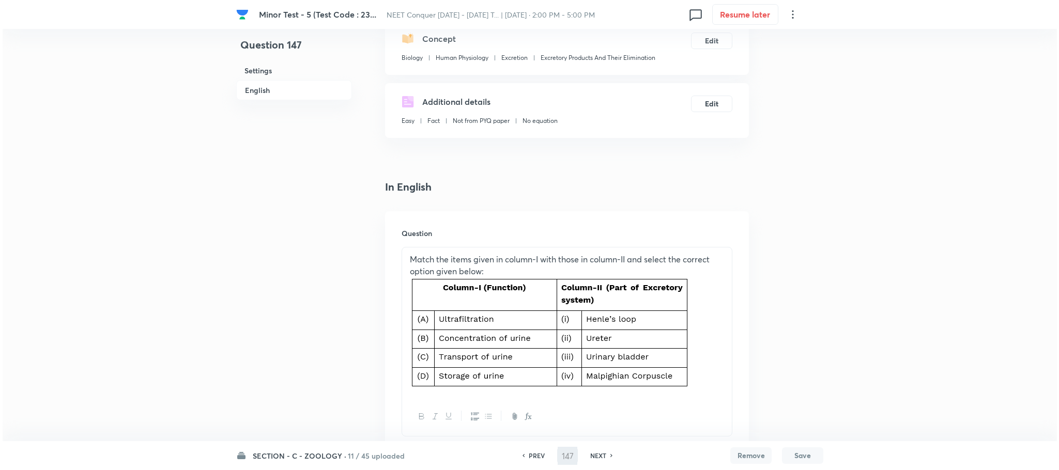
scroll to position [0, 0]
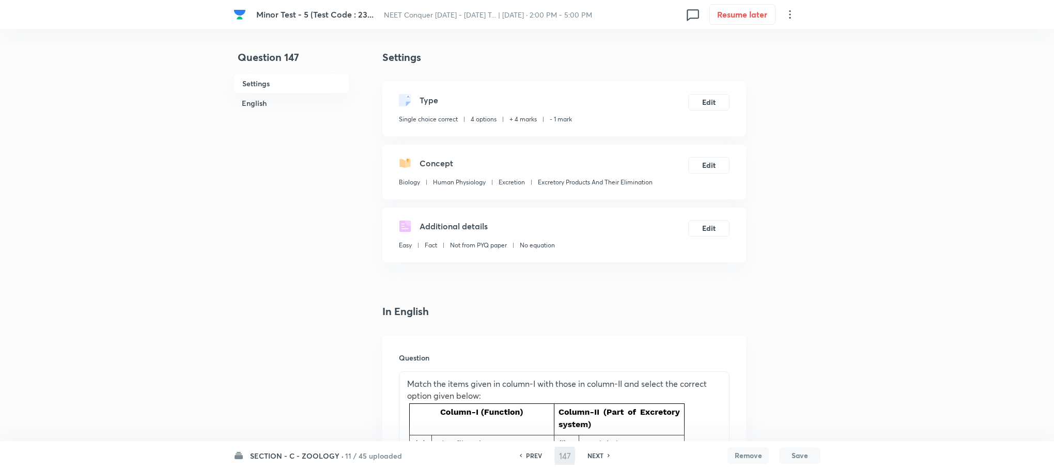
type input "148"
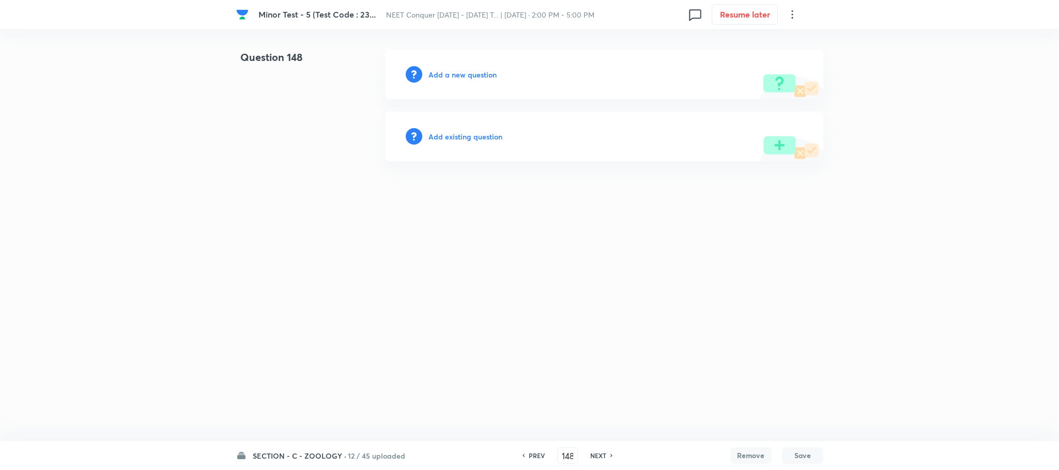
click at [456, 75] on h6 "Add a new question" at bounding box center [462, 74] width 68 height 11
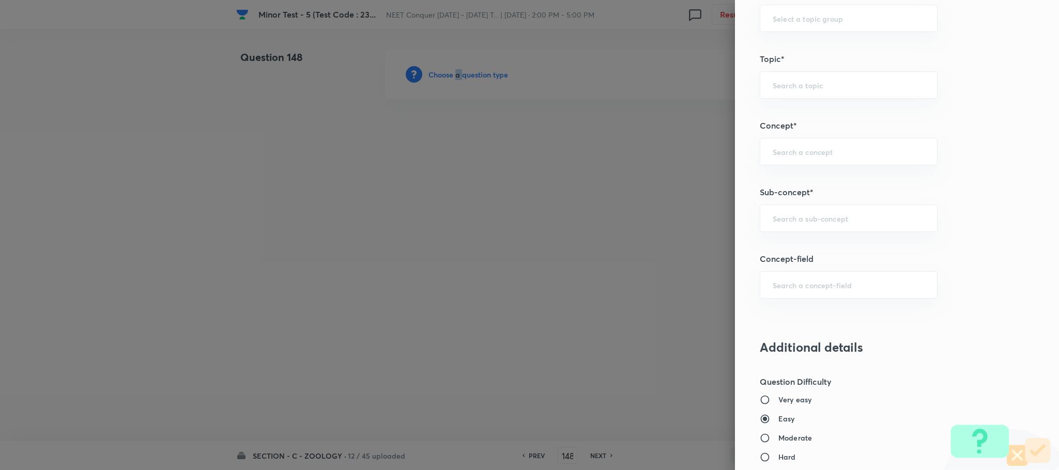
scroll to position [620, 0]
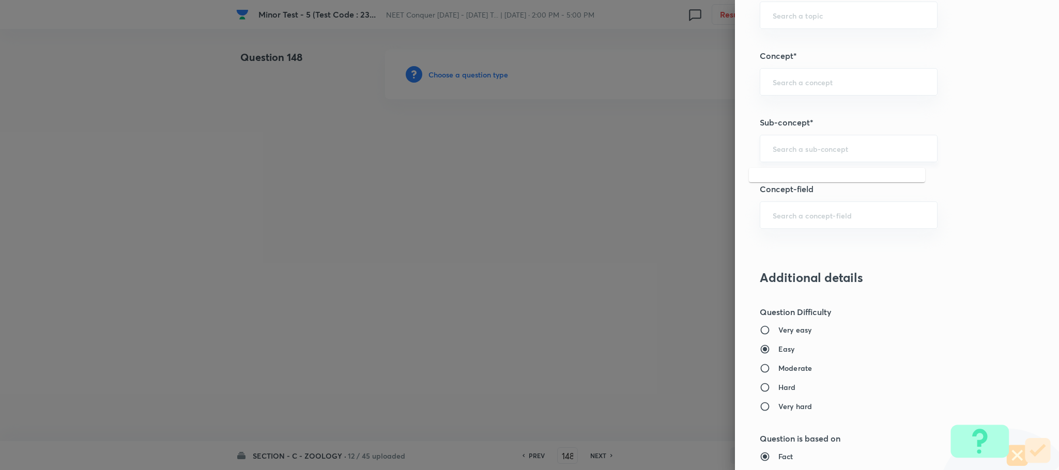
click at [773, 147] on input "text" at bounding box center [849, 149] width 152 height 10
click at [773, 148] on input "text" at bounding box center [849, 149] width 152 height 10
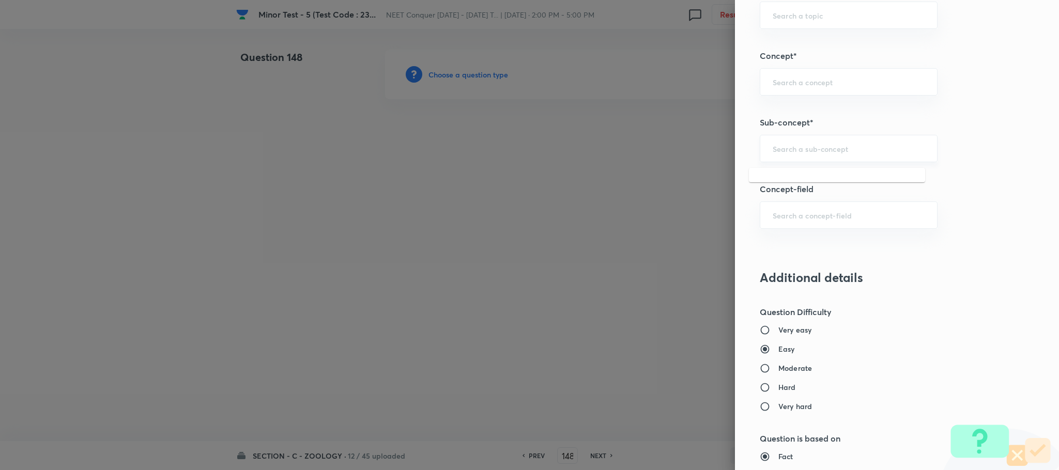
click at [773, 148] on input "text" at bounding box center [849, 149] width 152 height 10
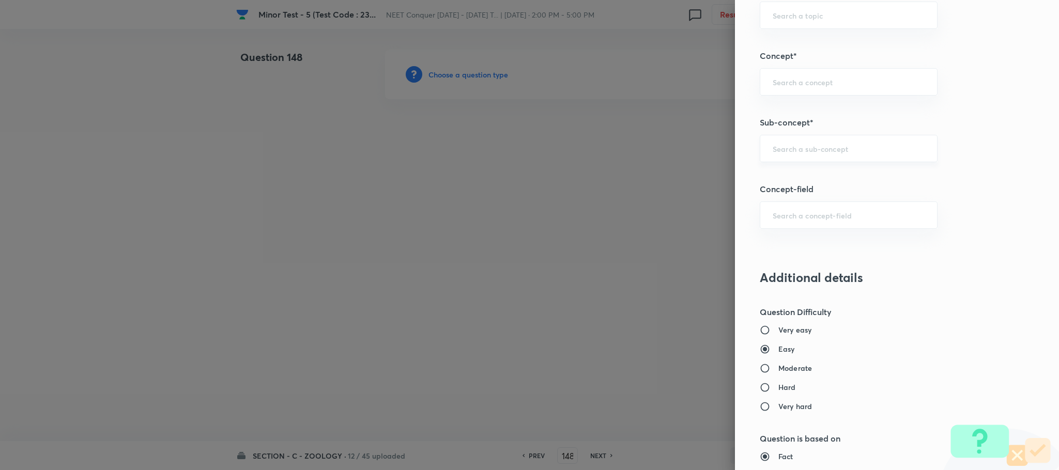
click at [773, 148] on input "text" at bounding box center [849, 149] width 152 height 10
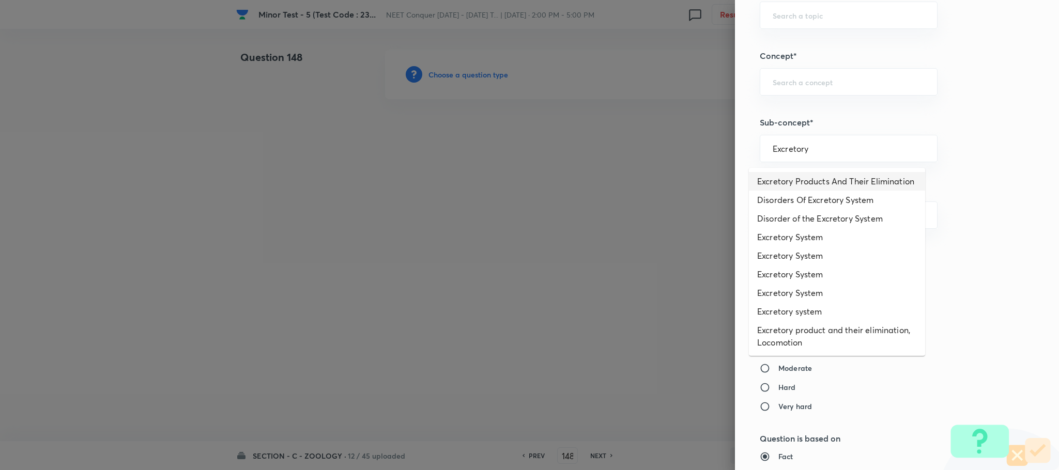
click at [788, 188] on li "Excretory Products And Their Elimination" at bounding box center [837, 181] width 176 height 19
type input "Excretory Products And Their Elimination"
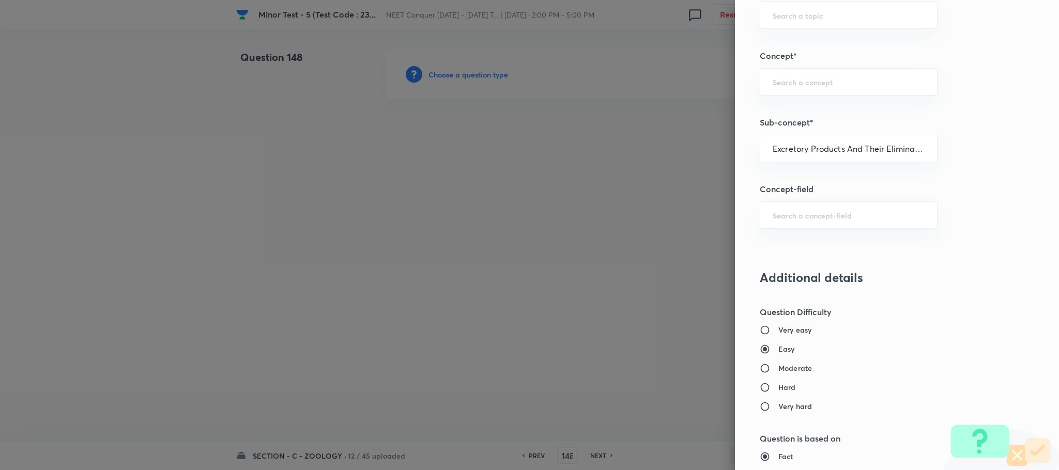
type input "Biology"
type input "Human Physiology"
type input "Excretion"
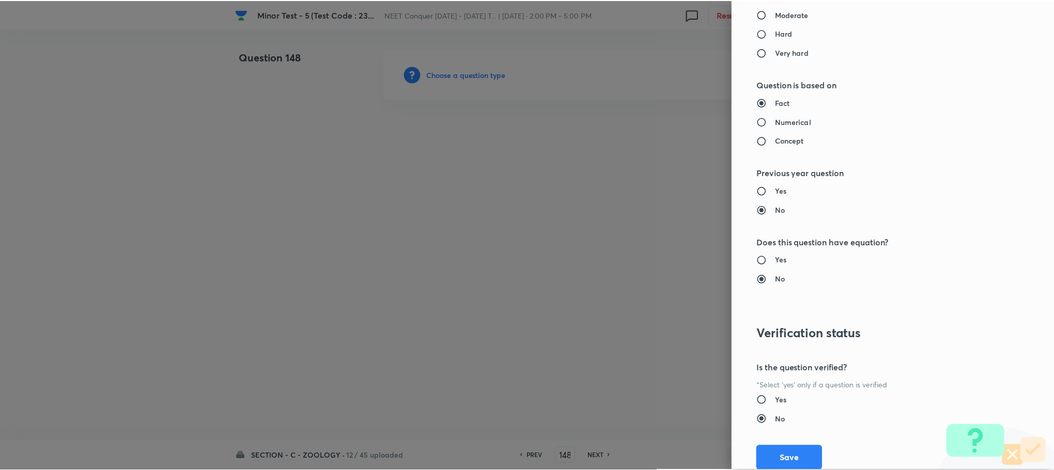
scroll to position [1011, 0]
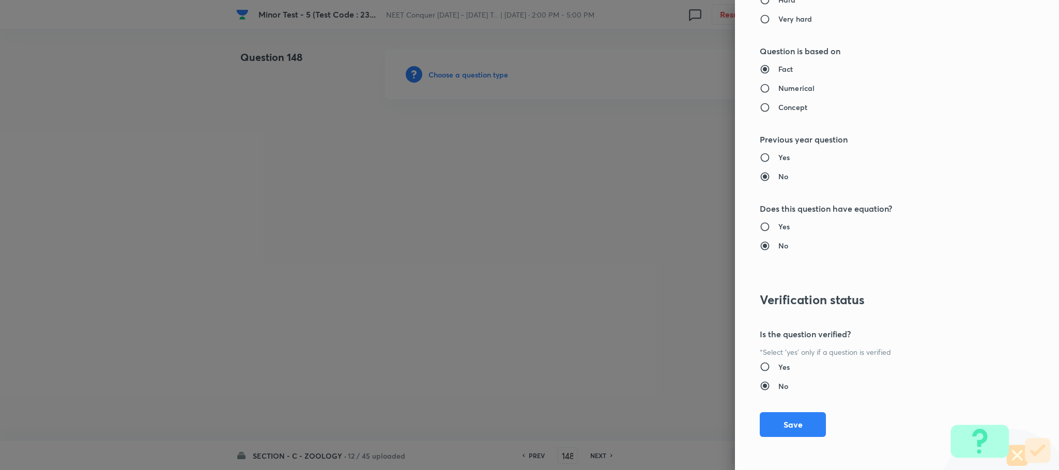
drag, startPoint x: 780, startPoint y: 419, endPoint x: 574, endPoint y: 358, distance: 215.4
click at [780, 419] on button "Save" at bounding box center [793, 424] width 66 height 25
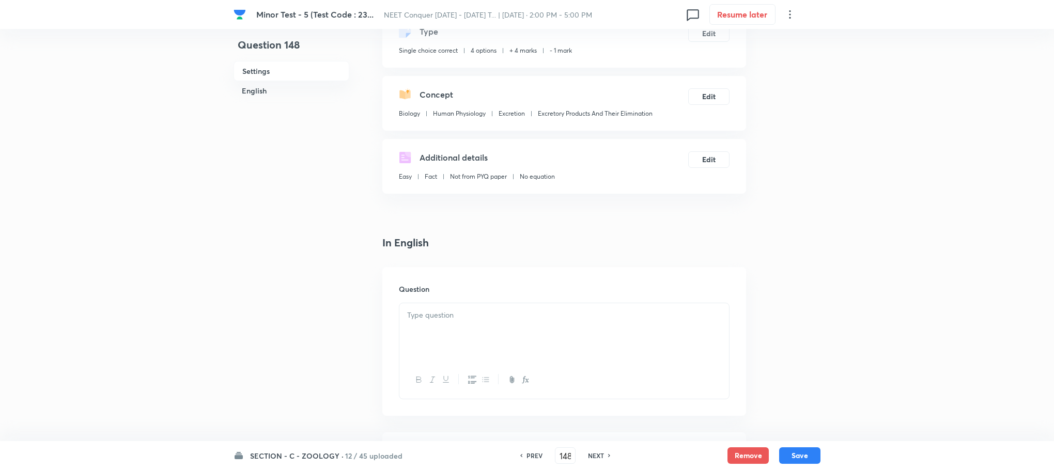
scroll to position [155, 0]
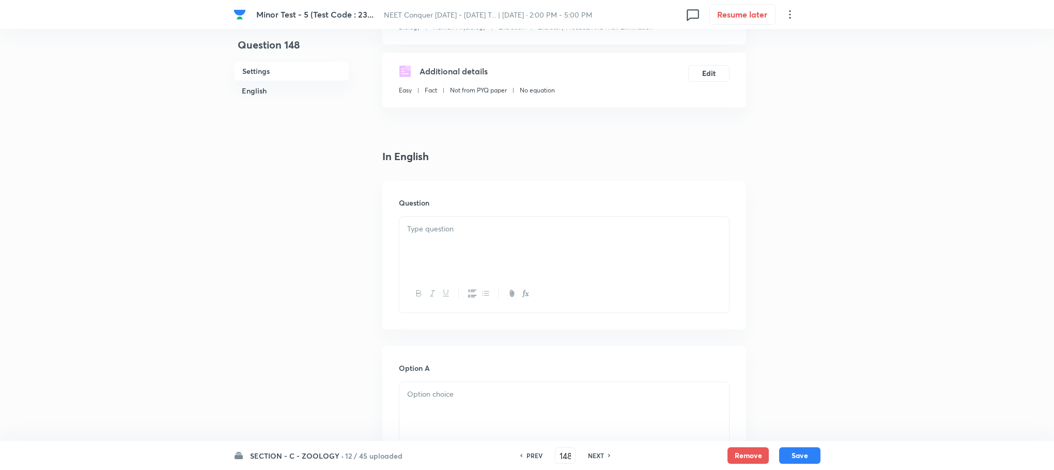
click at [431, 250] on div at bounding box center [564, 246] width 330 height 58
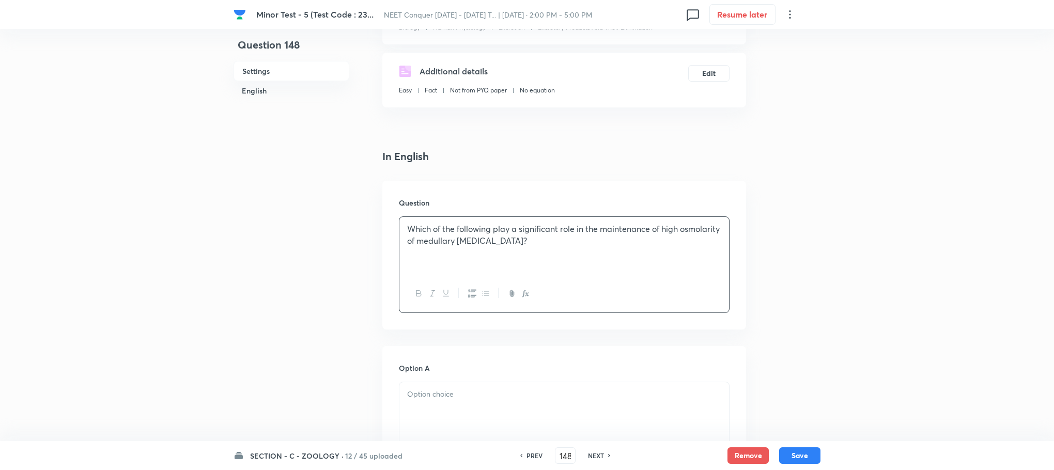
scroll to position [310, 0]
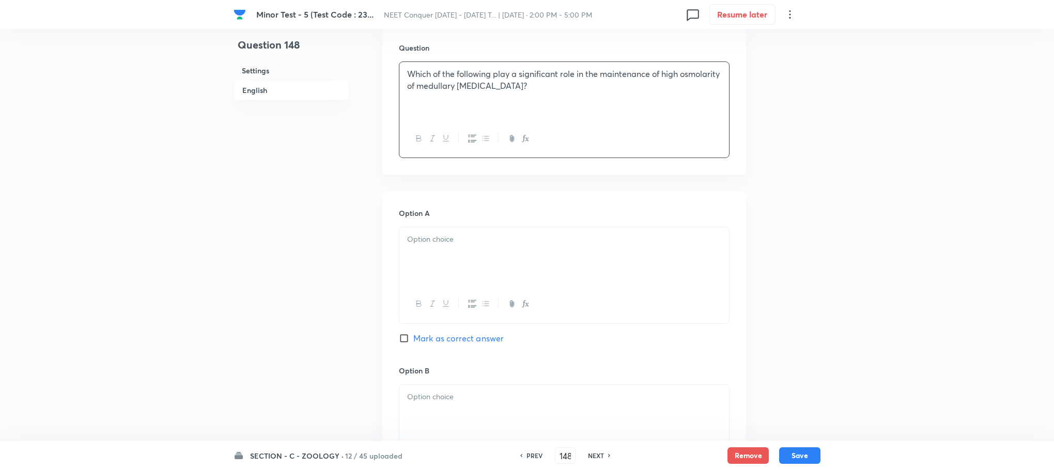
click at [418, 263] on div at bounding box center [564, 256] width 330 height 58
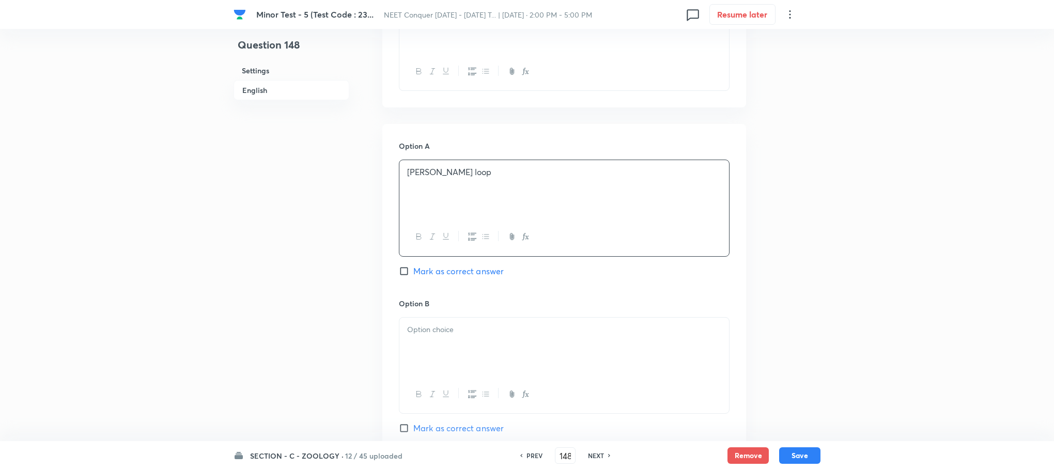
scroll to position [465, 0]
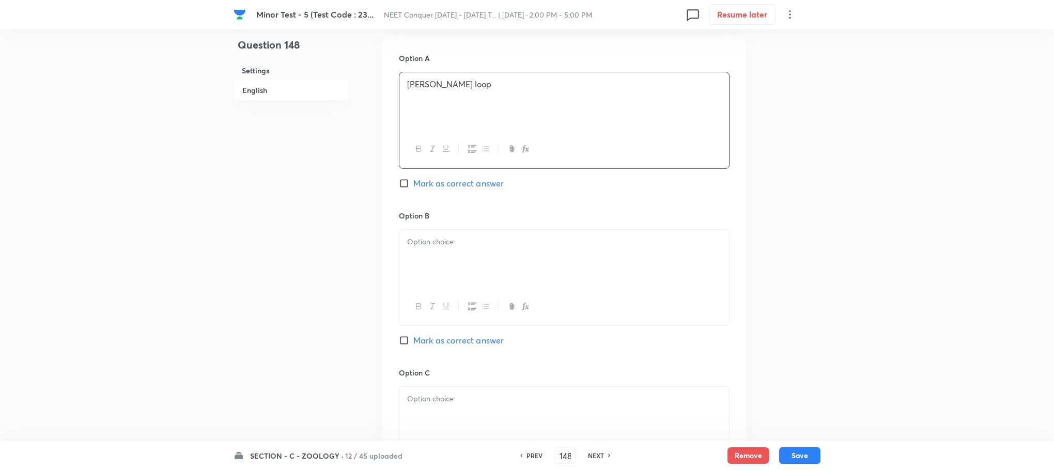
click at [435, 261] on div at bounding box center [564, 259] width 330 height 58
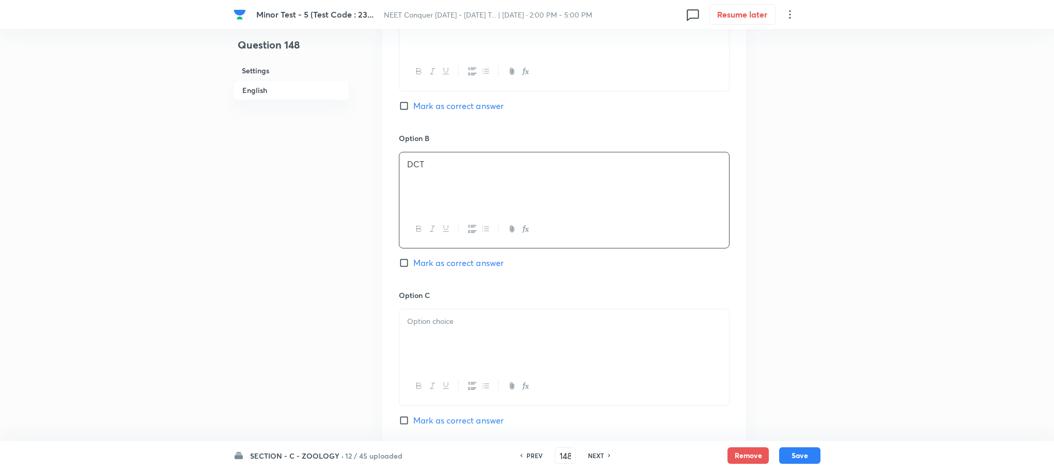
click at [431, 329] on div at bounding box center [564, 339] width 330 height 58
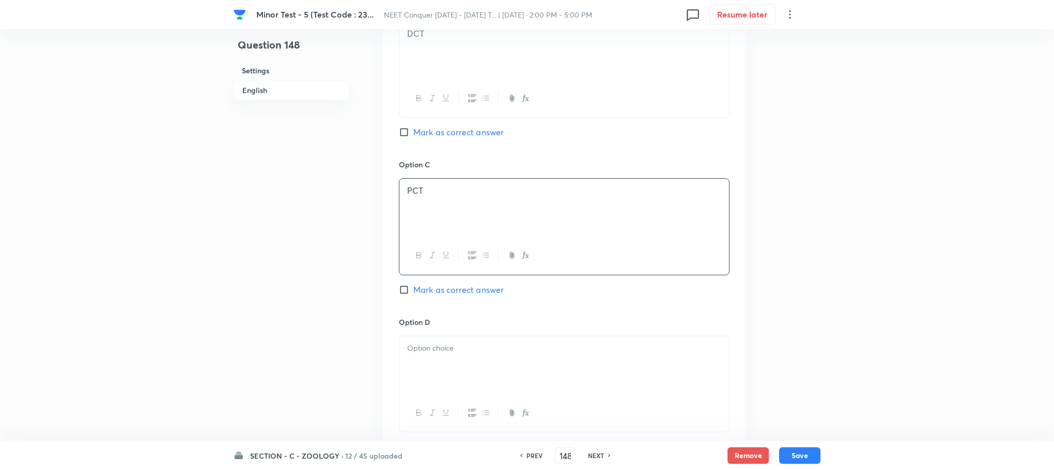
scroll to position [698, 0]
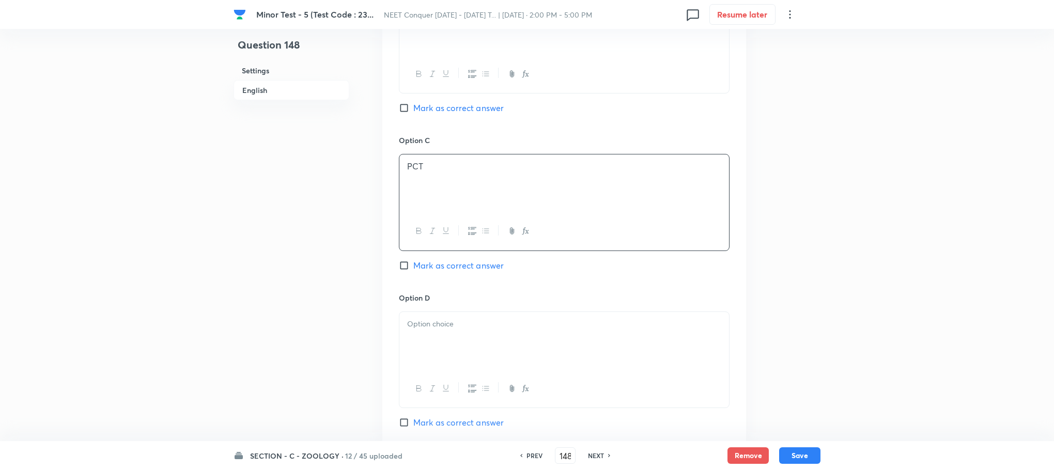
click at [425, 338] on div at bounding box center [564, 341] width 330 height 58
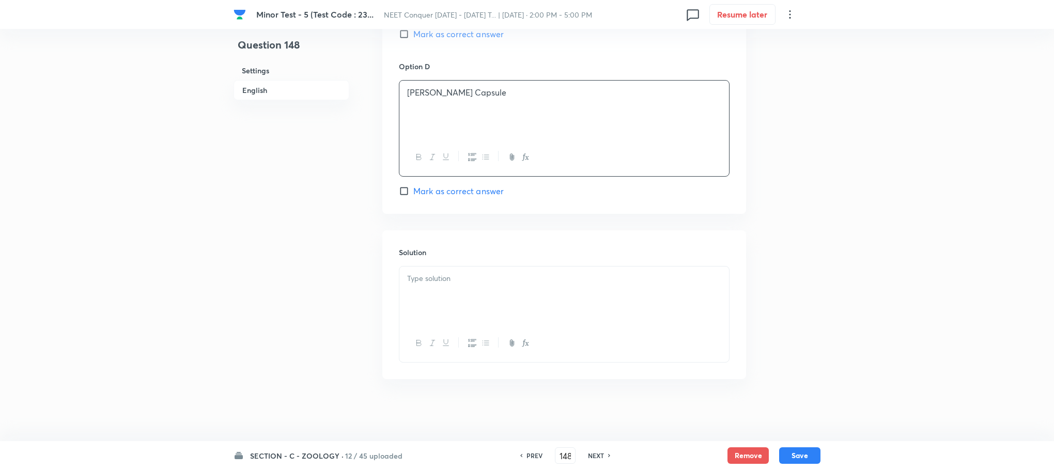
scroll to position [932, 0]
click at [422, 301] on div at bounding box center [564, 296] width 330 height 58
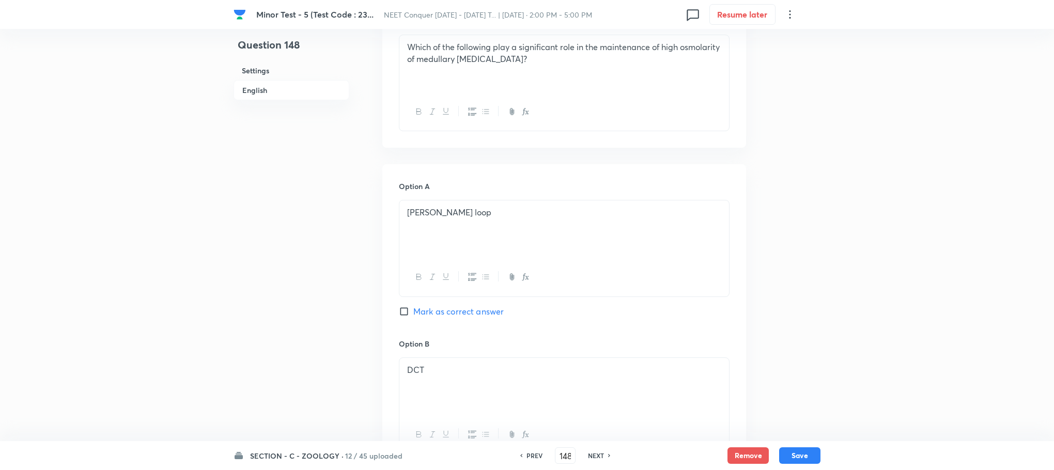
scroll to position [312, 0]
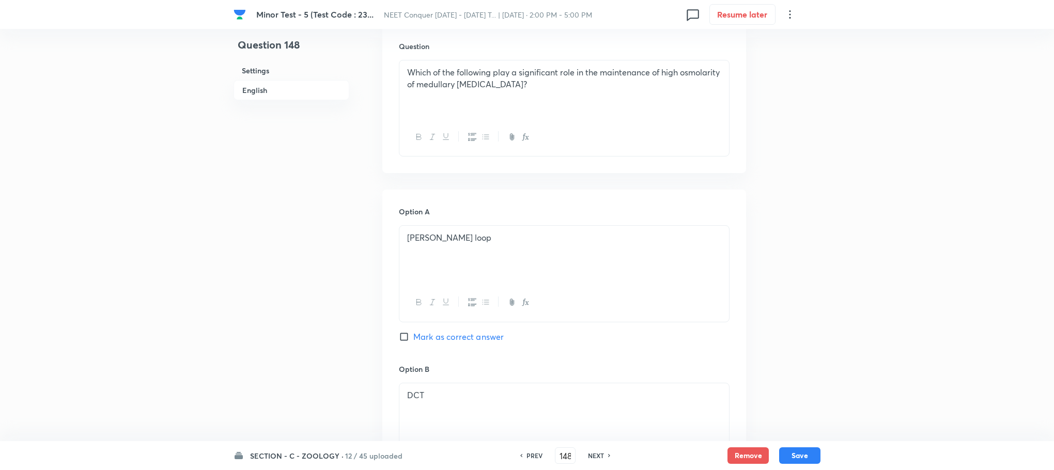
click at [407, 332] on input "Mark as correct answer" at bounding box center [406, 337] width 14 height 10
checkbox input "true"
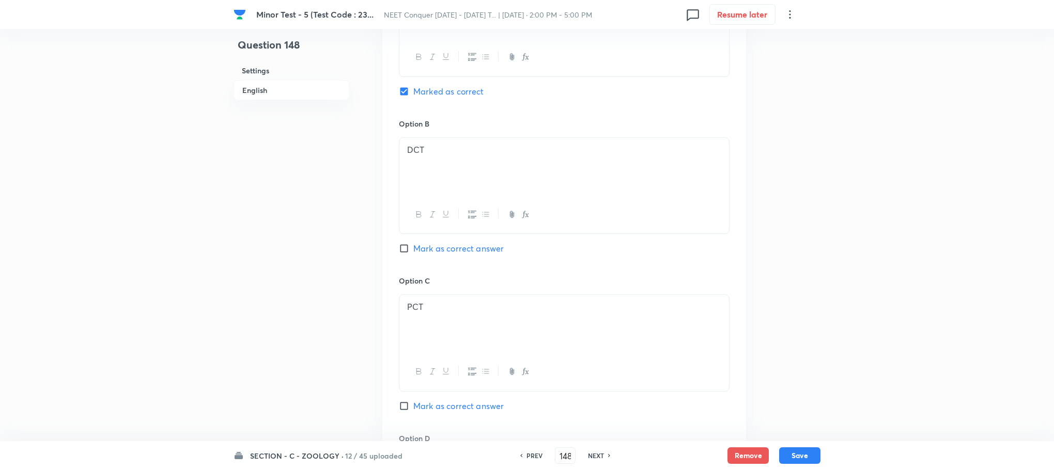
scroll to position [699, 0]
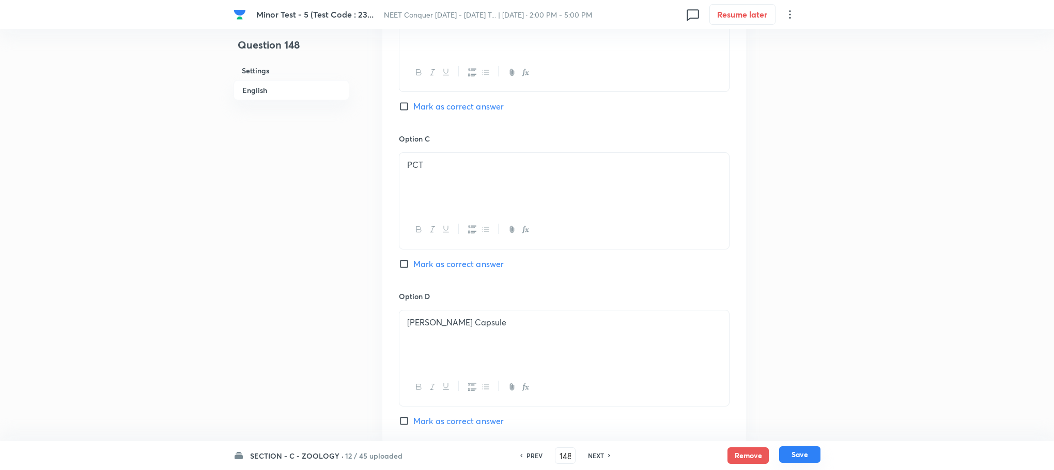
click at [797, 450] on button "Save" at bounding box center [799, 454] width 41 height 17
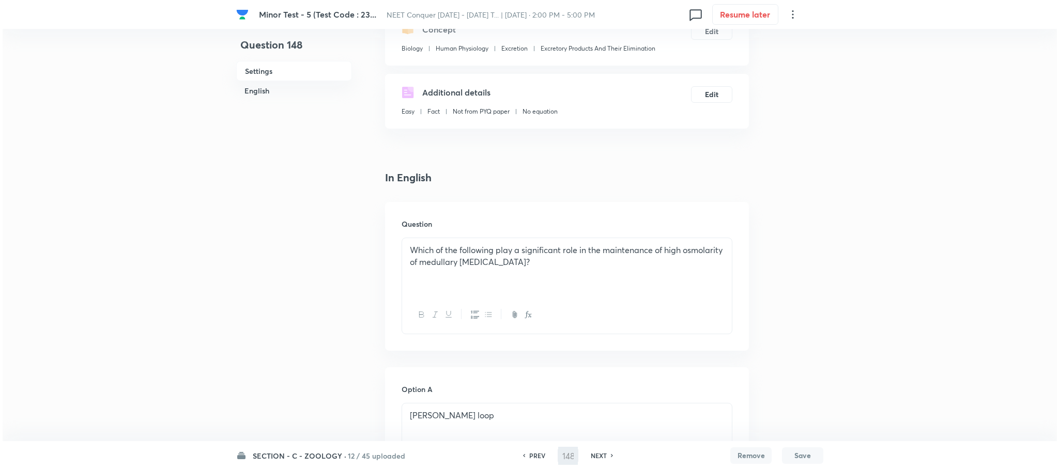
scroll to position [0, 0]
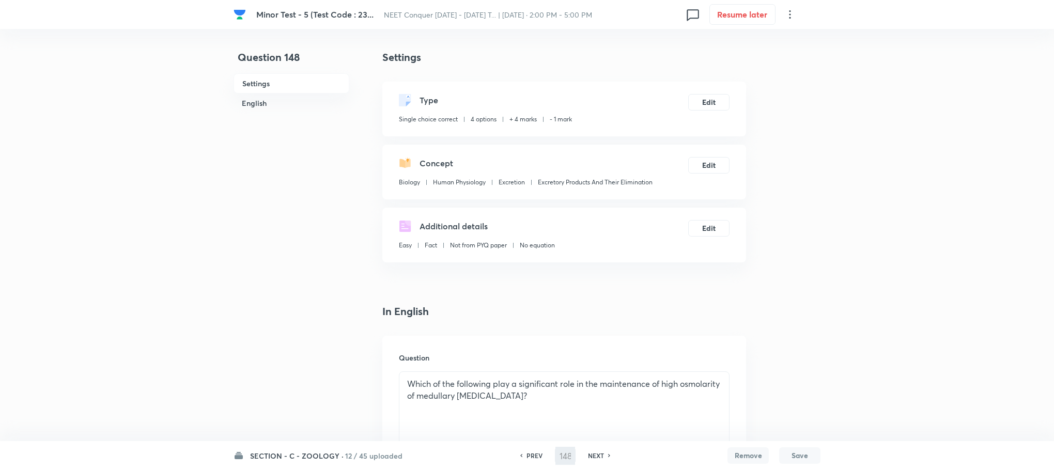
type input "149"
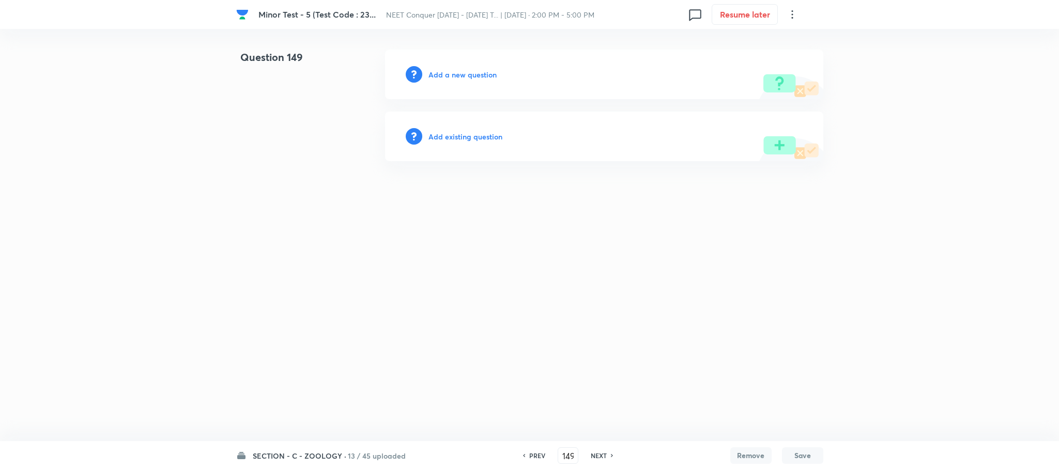
click at [468, 73] on h6 "Add a new question" at bounding box center [462, 74] width 68 height 11
click at [468, 73] on h6 "Choose a question type" at bounding box center [468, 74] width 80 height 11
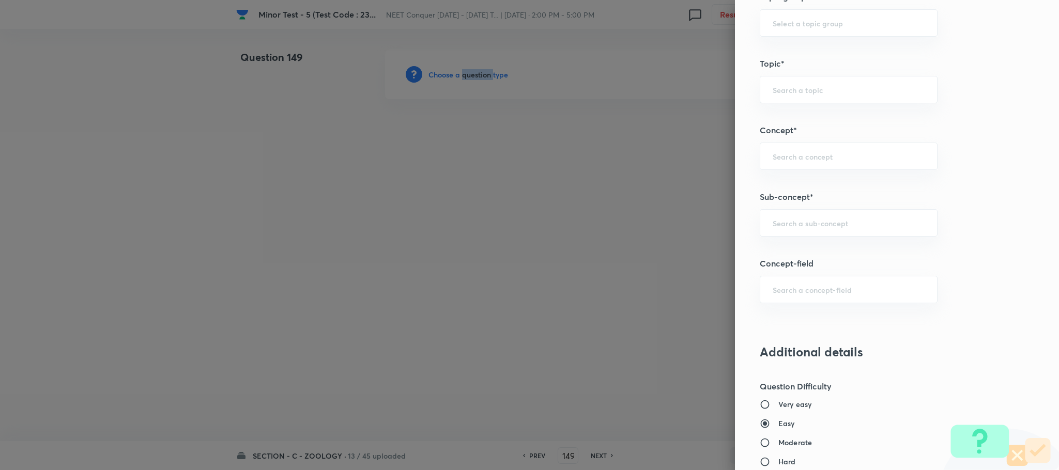
scroll to position [620, 0]
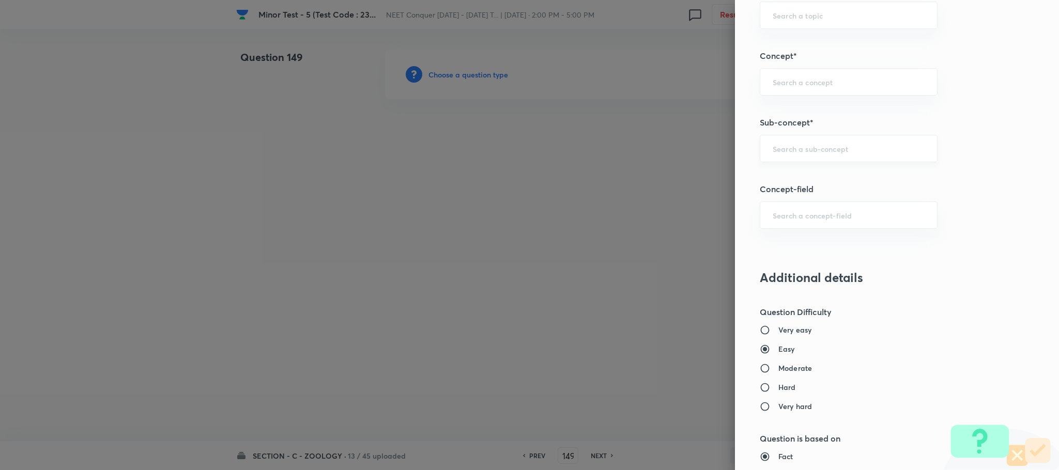
click at [783, 146] on input "text" at bounding box center [849, 149] width 152 height 10
click at [781, 148] on input "text" at bounding box center [849, 149] width 152 height 10
click at [781, 153] on input "text" at bounding box center [849, 149] width 152 height 10
click at [779, 153] on input "text" at bounding box center [849, 149] width 152 height 10
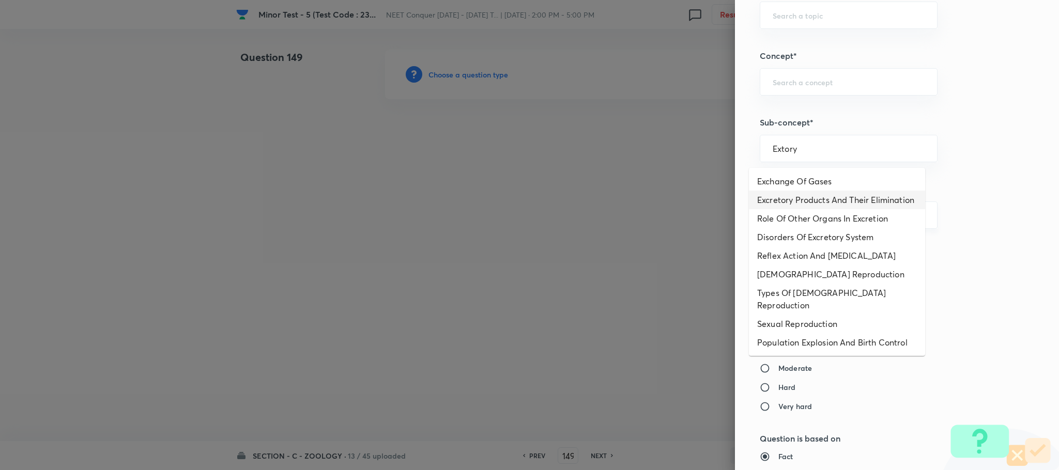
click at [788, 205] on li "Excretory Products And Their Elimination" at bounding box center [837, 200] width 176 height 19
type input "Excretory Products And Their Elimination"
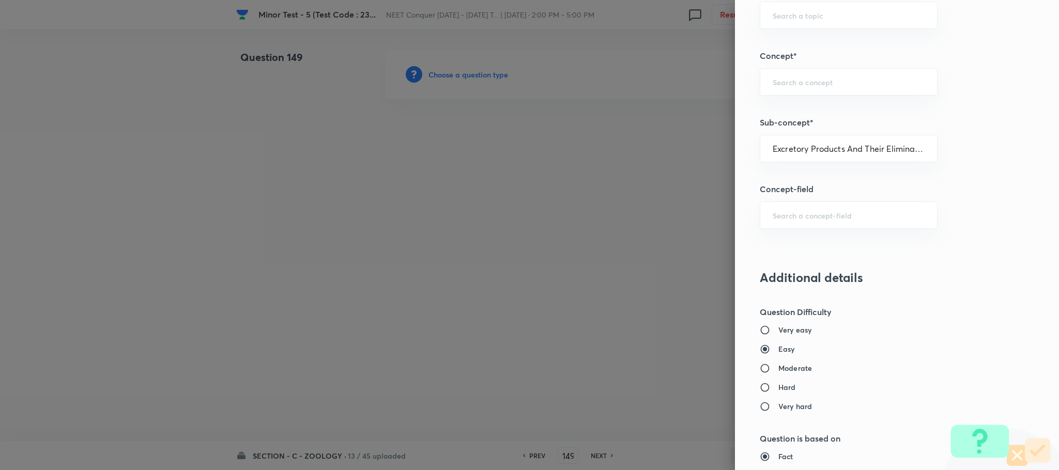
type input "Biology"
type input "Human Physiology"
type input "Excretion"
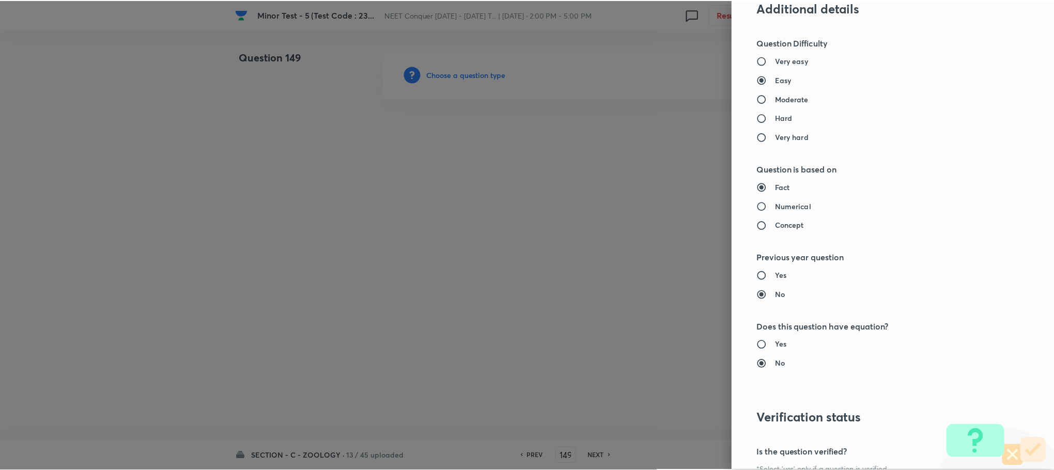
scroll to position [1011, 0]
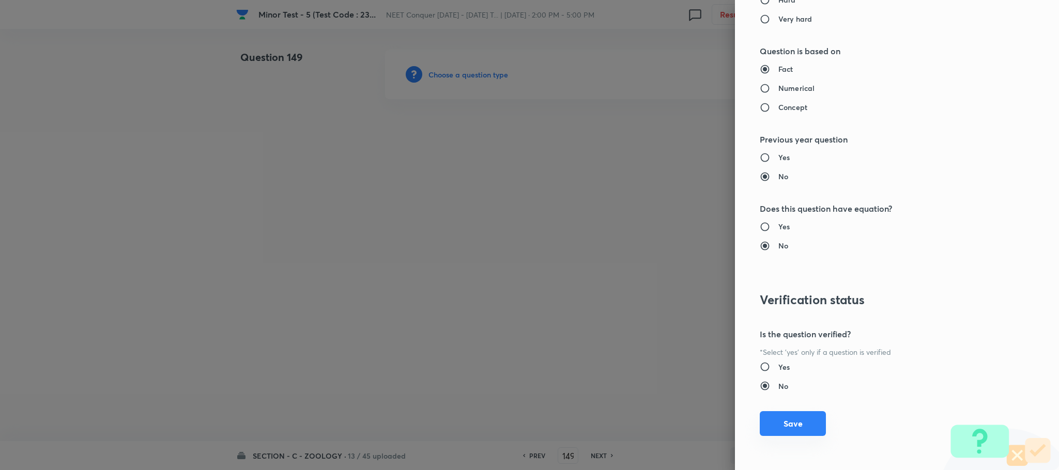
click at [774, 422] on button "Save" at bounding box center [793, 423] width 66 height 25
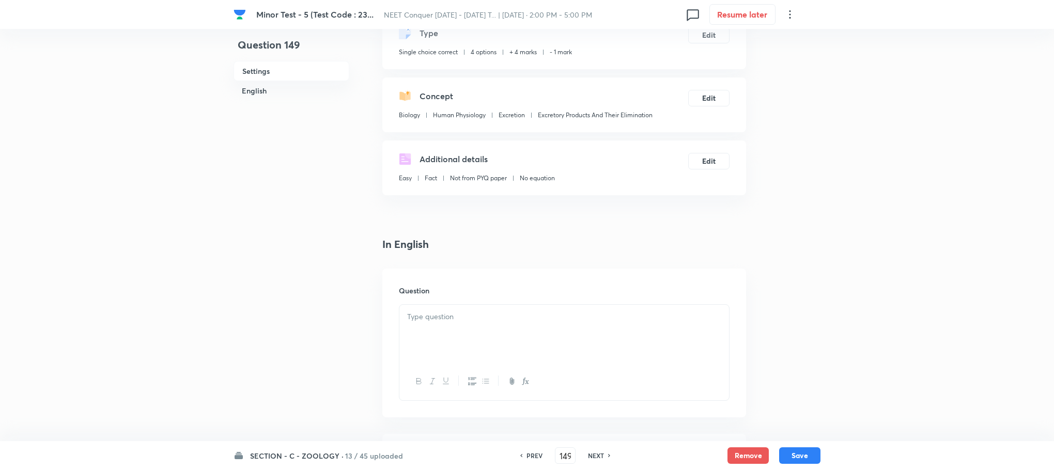
scroll to position [155, 0]
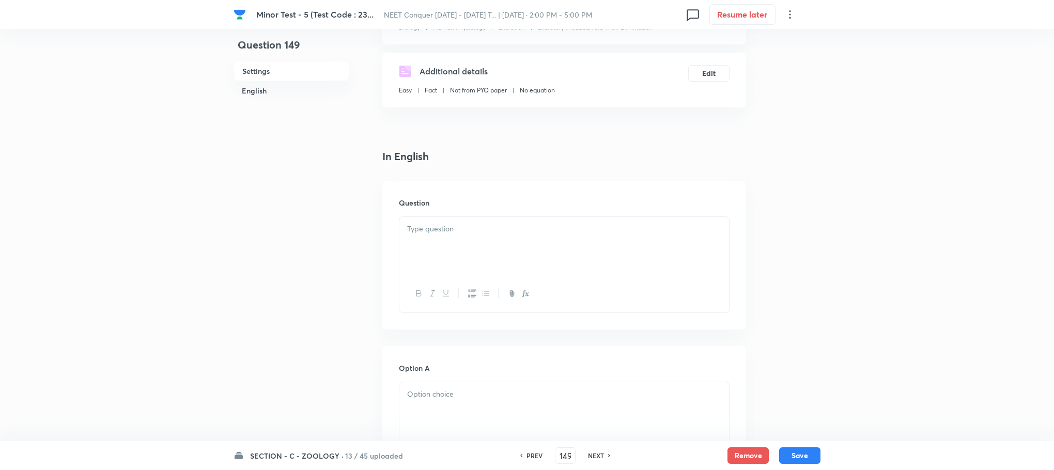
click at [417, 239] on div at bounding box center [564, 246] width 330 height 58
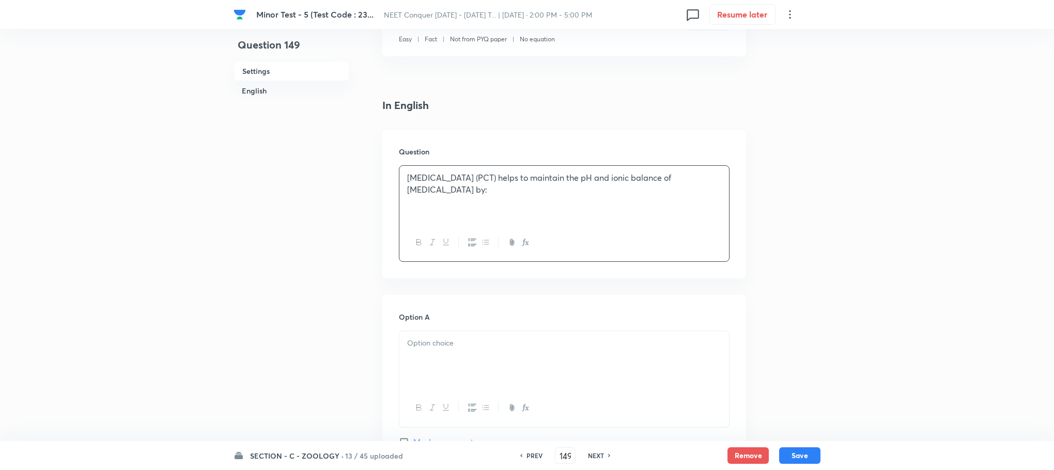
scroll to position [233, 0]
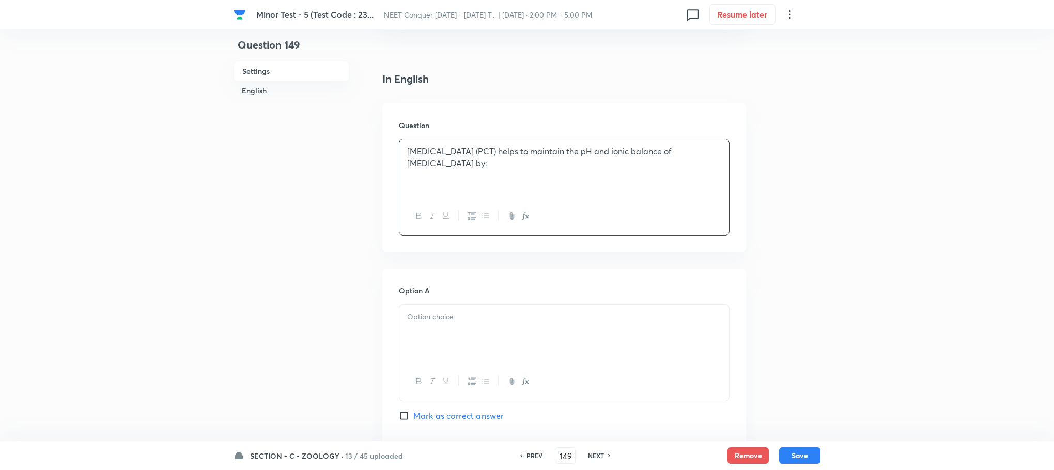
drag, startPoint x: 454, startPoint y: 324, endPoint x: 368, endPoint y: 296, distance: 90.7
click at [452, 324] on div at bounding box center [564, 334] width 330 height 58
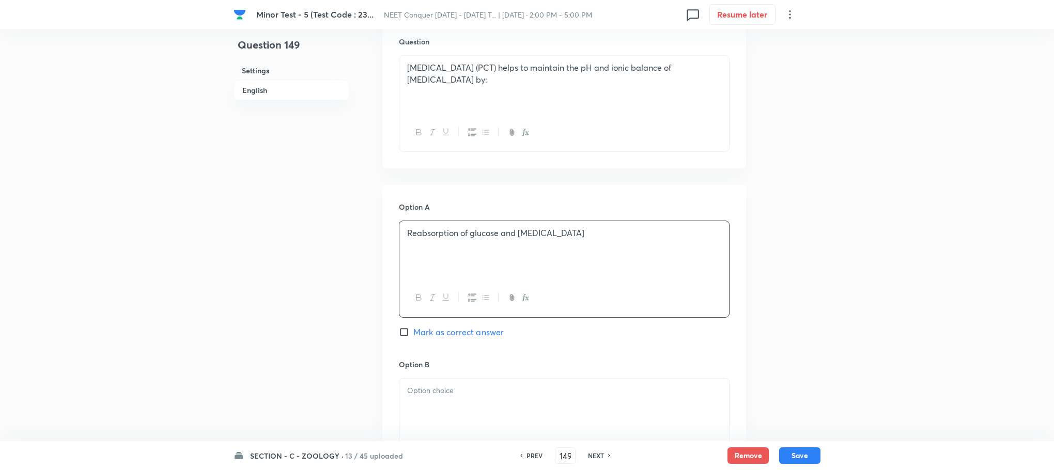
scroll to position [465, 0]
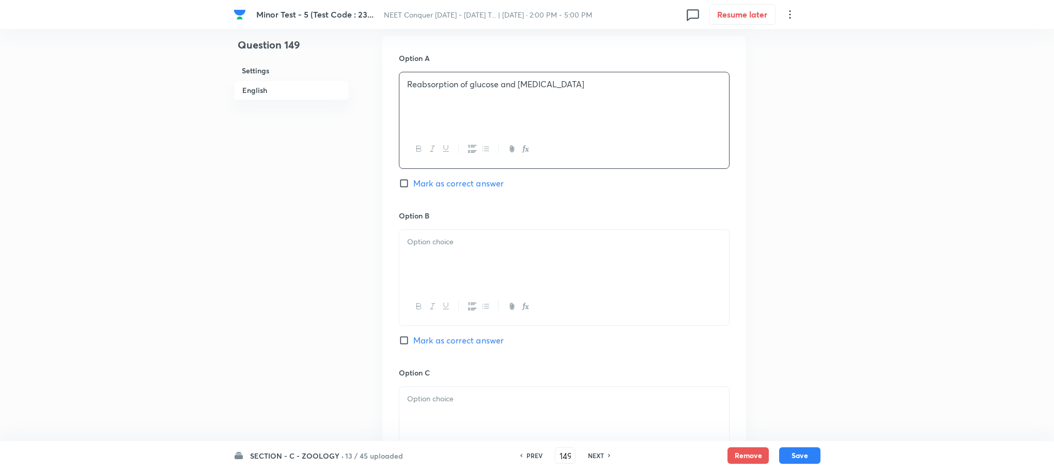
click at [443, 257] on div at bounding box center [564, 259] width 330 height 58
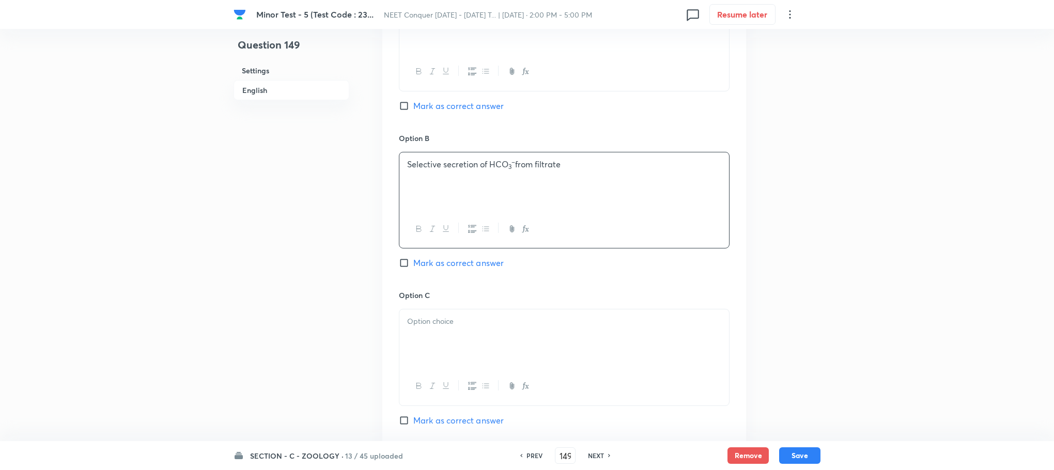
click at [424, 326] on p at bounding box center [564, 322] width 314 height 12
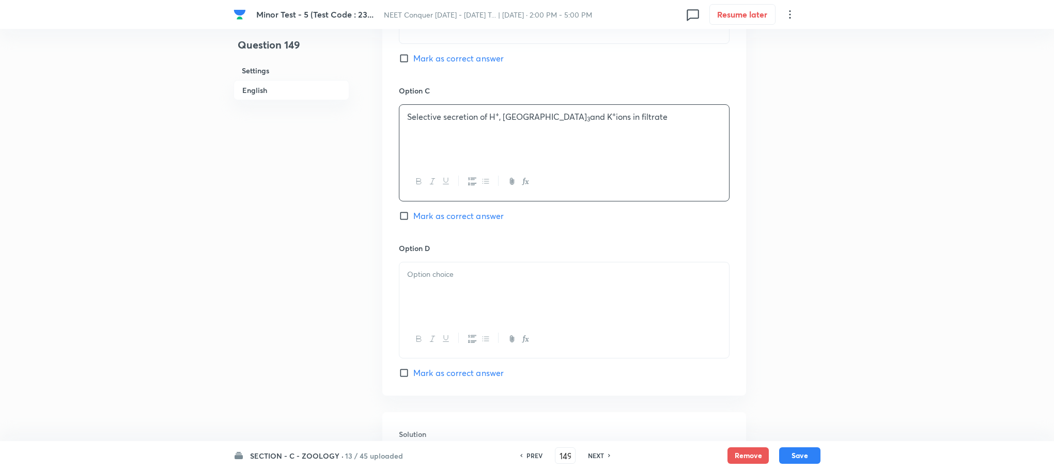
scroll to position [775, 0]
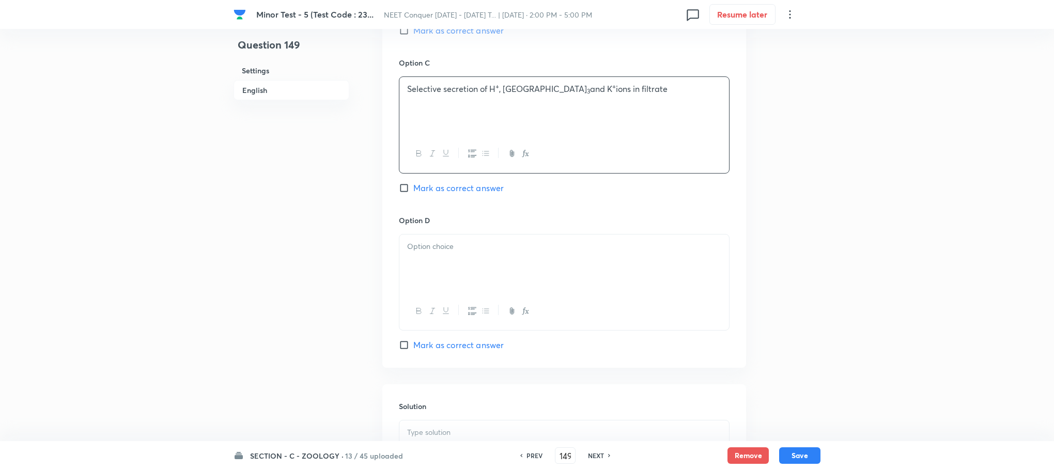
click at [445, 269] on div at bounding box center [564, 264] width 330 height 58
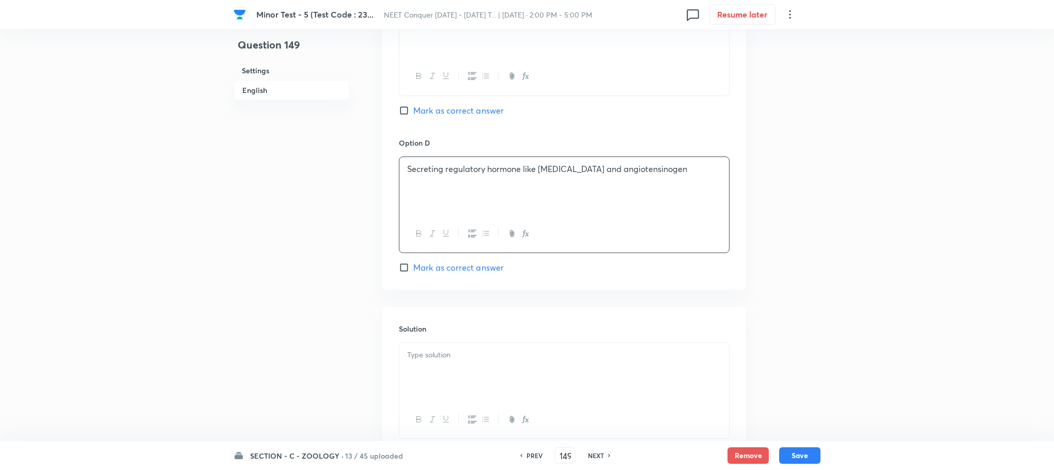
click at [418, 374] on div at bounding box center [564, 372] width 330 height 58
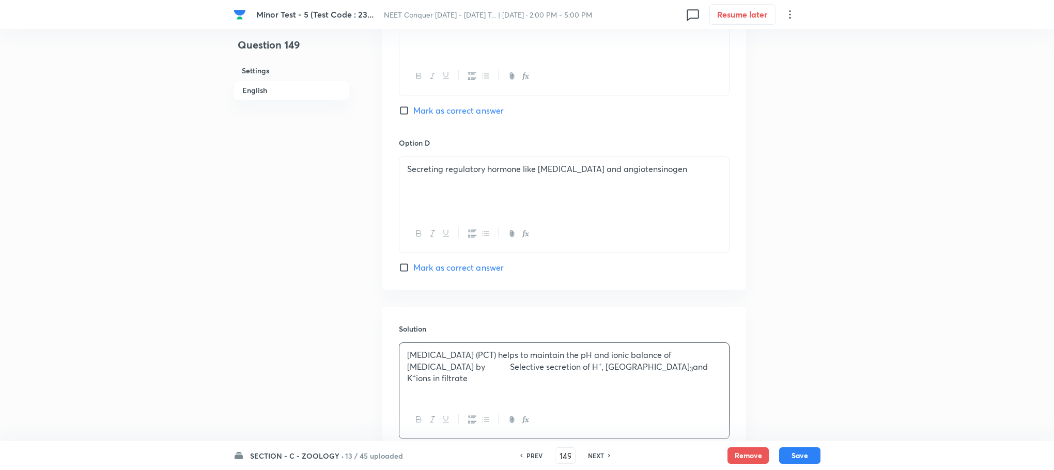
drag, startPoint x: 459, startPoint y: 365, endPoint x: 464, endPoint y: 368, distance: 6.0
click at [458, 365] on p "[MEDICAL_DATA] (PCT) helps to maintain the pH and ionic balance of [MEDICAL_DAT…" at bounding box center [564, 366] width 314 height 35
click at [464, 368] on p "[MEDICAL_DATA] (PCT) helps to maintain the pH and ionic balance of [MEDICAL_DAT…" at bounding box center [564, 366] width 314 height 35
click at [406, 107] on input "Mark as correct answer" at bounding box center [406, 110] width 14 height 10
checkbox input "true"
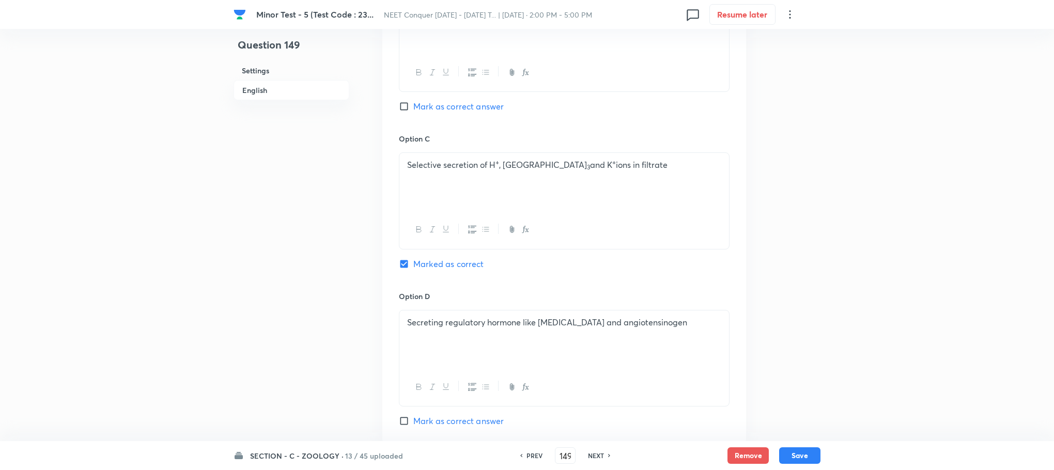
scroll to position [932, 0]
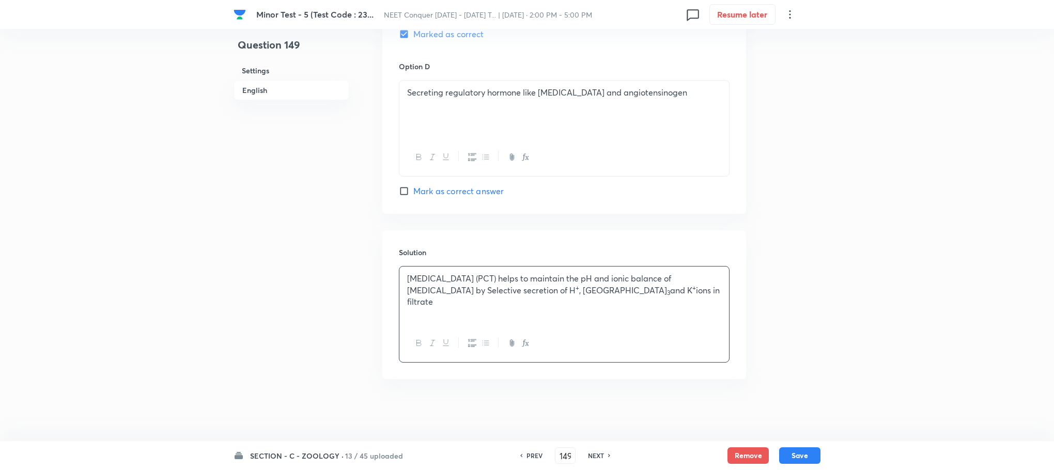
drag, startPoint x: 790, startPoint y: 453, endPoint x: 761, endPoint y: 437, distance: 32.6
click at [786, 451] on button "Save" at bounding box center [799, 455] width 41 height 17
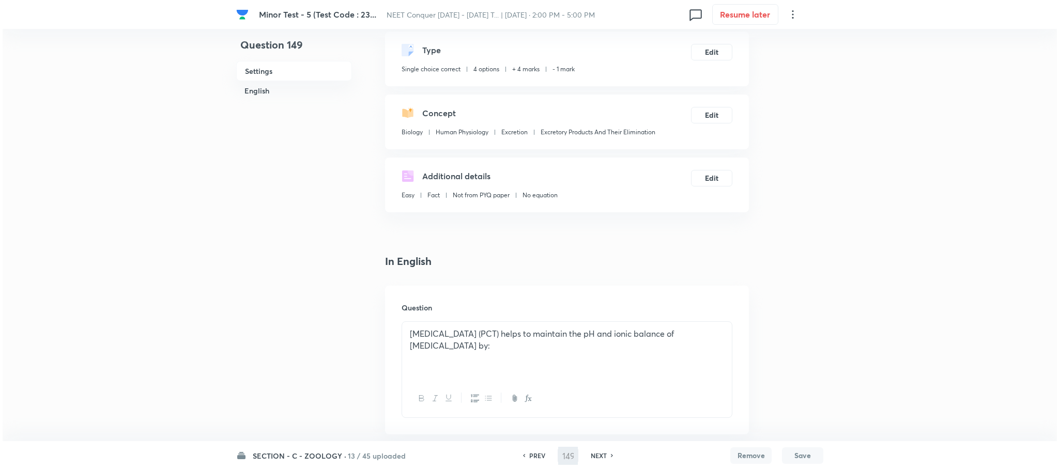
scroll to position [0, 0]
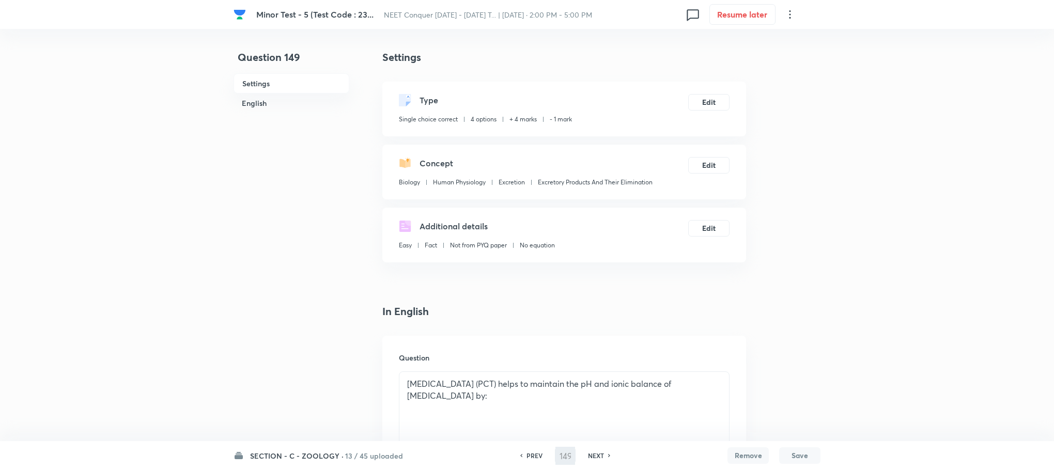
type input "150"
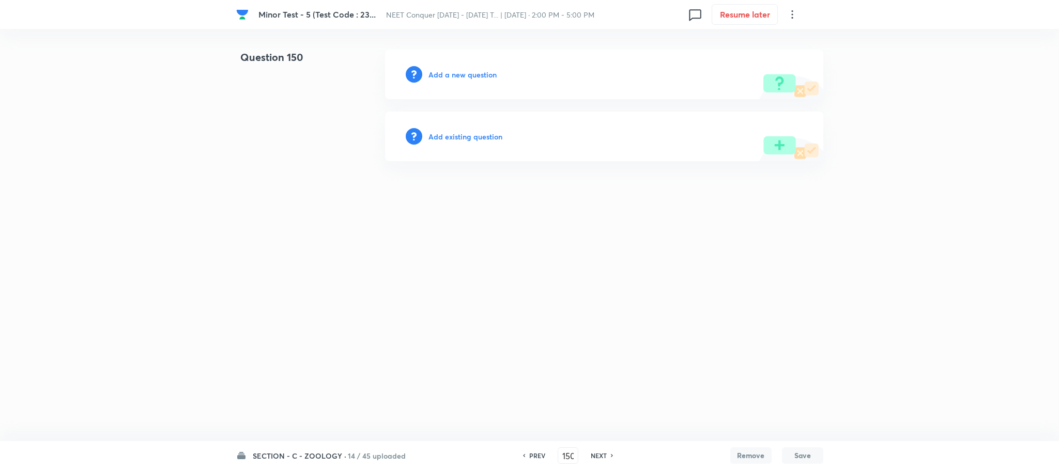
click at [455, 75] on h6 "Add a new question" at bounding box center [462, 74] width 68 height 11
click at [455, 75] on h6 "Choose a question type" at bounding box center [468, 74] width 80 height 11
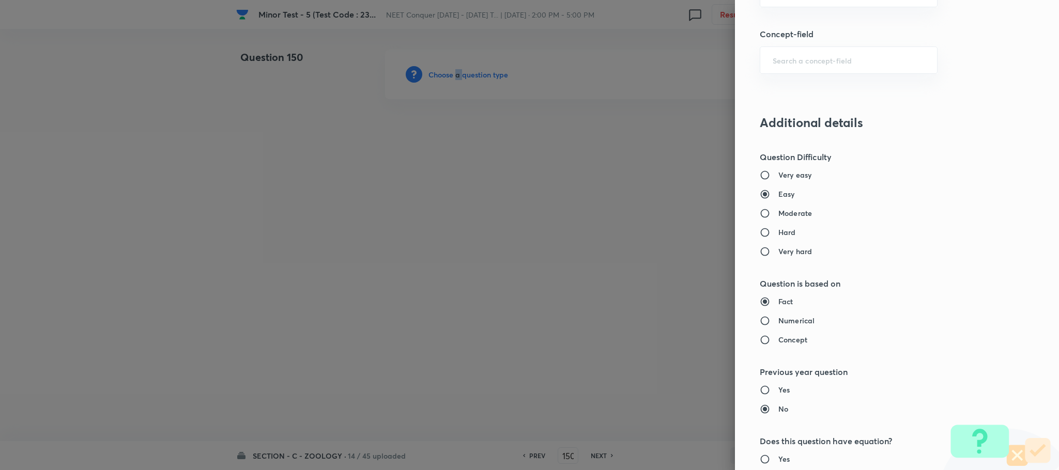
scroll to position [543, 0]
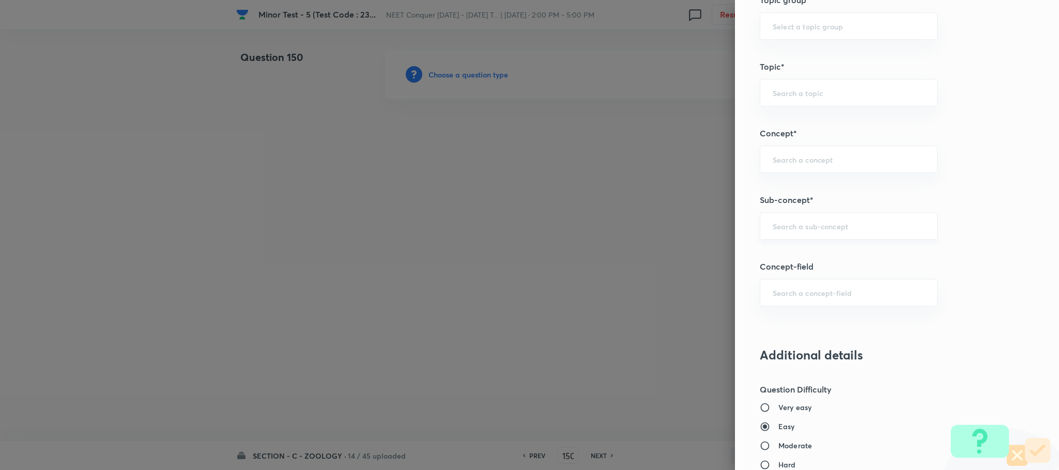
click at [774, 226] on input "text" at bounding box center [849, 226] width 152 height 10
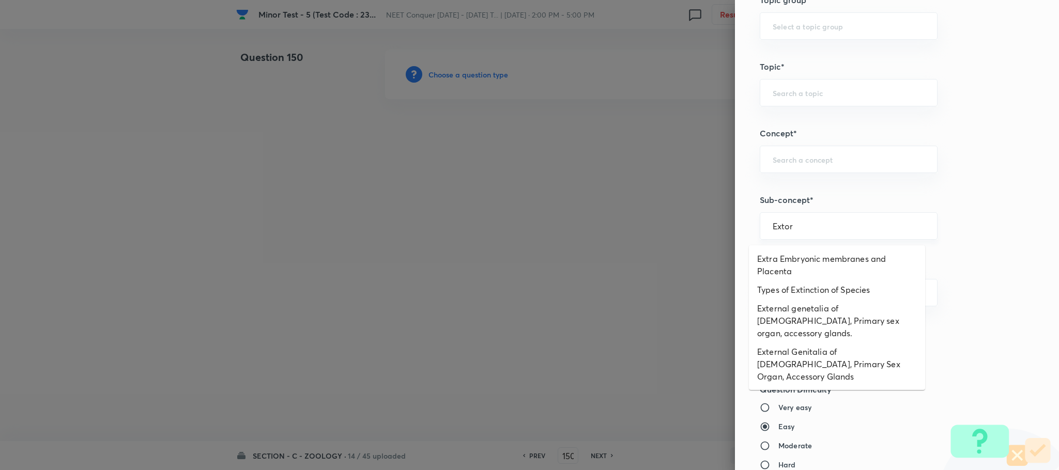
type input "Extory"
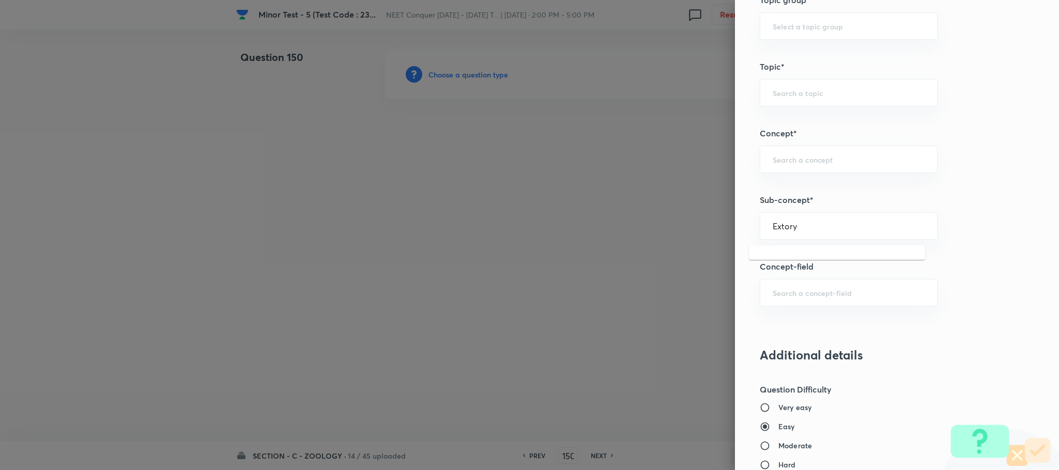
drag, startPoint x: 794, startPoint y: 233, endPoint x: 673, endPoint y: 232, distance: 120.4
click at [651, 209] on div "Question settings Question type* Single choice correct Number of options* 2 3 4…" at bounding box center [529, 235] width 1059 height 470
type input "Extary"
type input "Extcreatory"
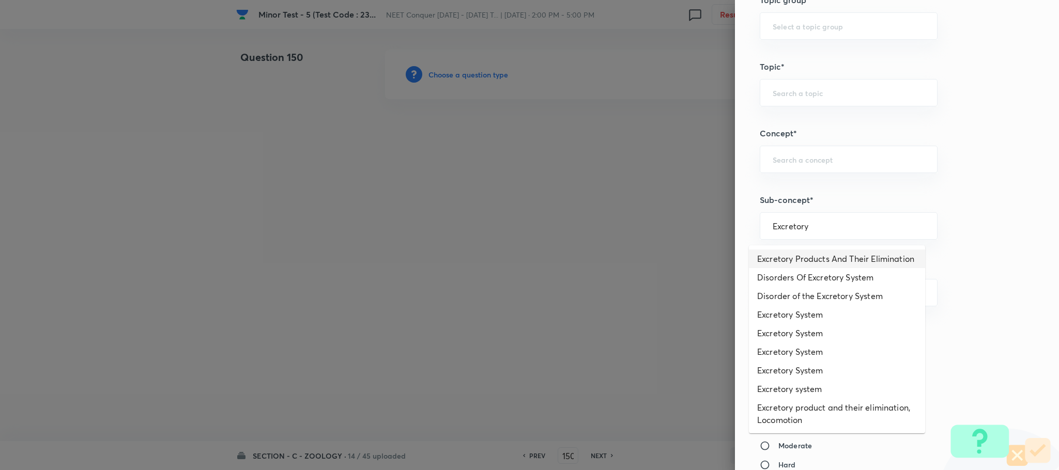
click at [771, 258] on li "Excretory Products And Their Elimination" at bounding box center [837, 259] width 176 height 19
type input "Excretory Products And Their Elimination"
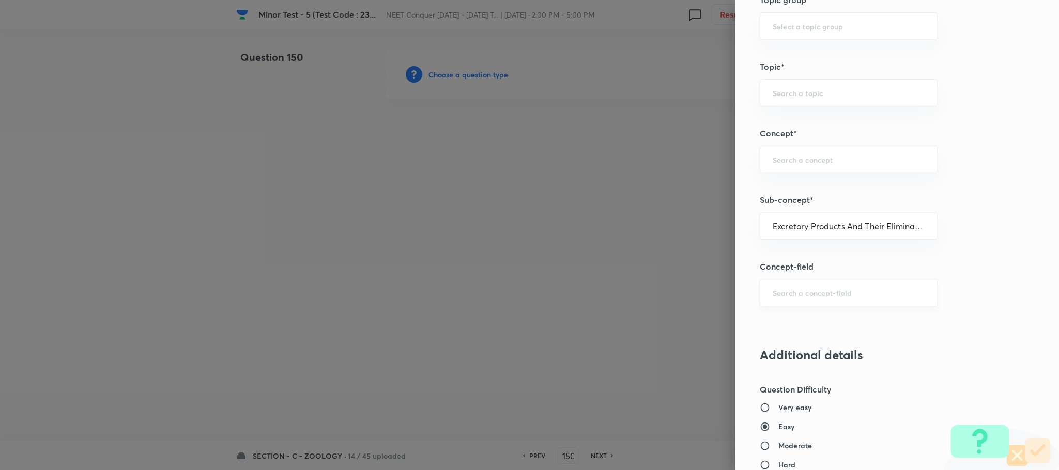
type input "Biology"
type input "Human Physiology"
type input "Excretion"
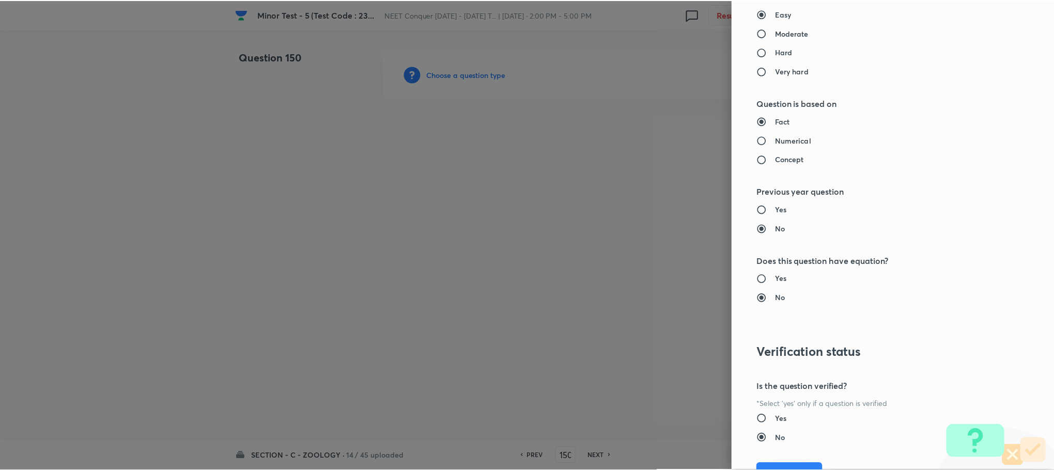
scroll to position [1011, 0]
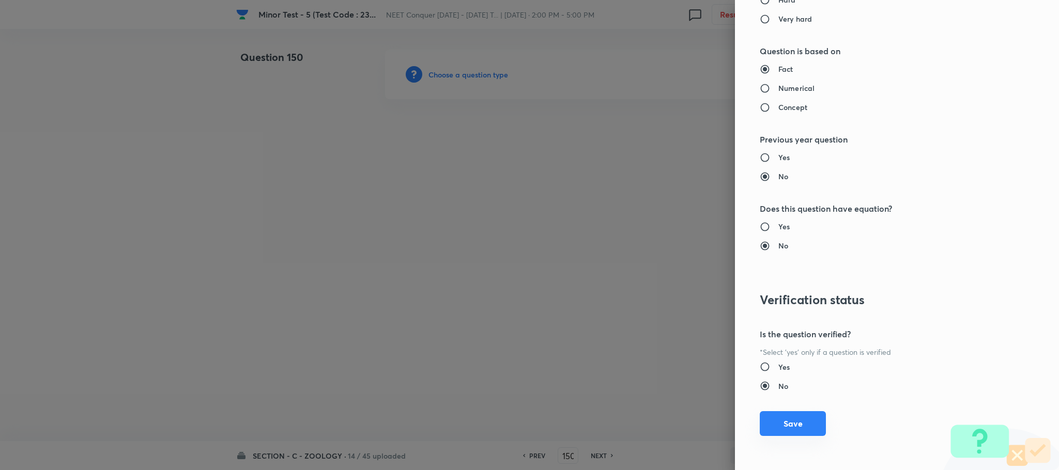
drag, startPoint x: 777, startPoint y: 418, endPoint x: 749, endPoint y: 404, distance: 31.7
click at [777, 418] on button "Save" at bounding box center [793, 423] width 66 height 25
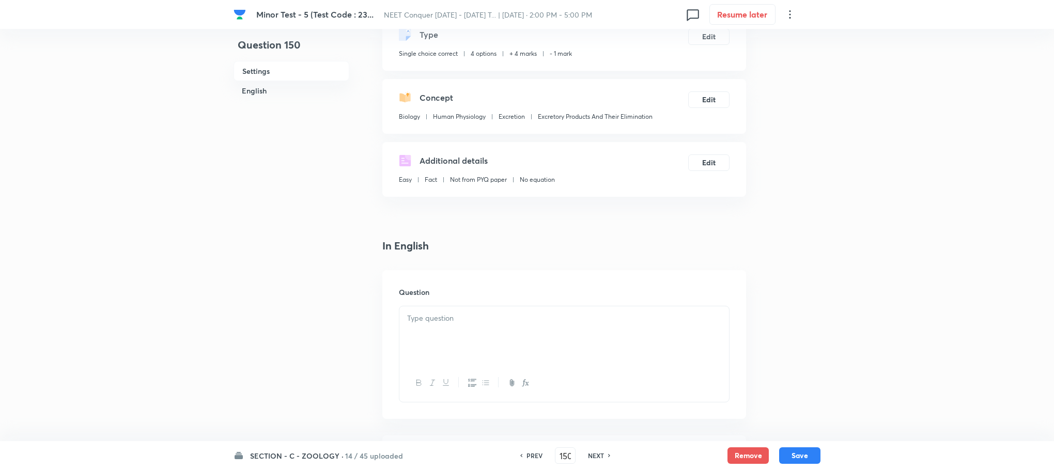
scroll to position [155, 0]
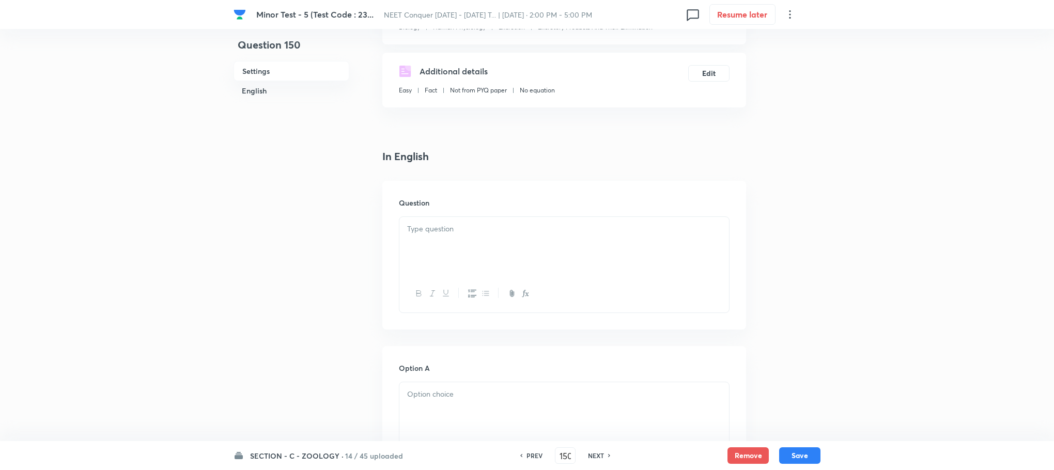
click at [460, 254] on div at bounding box center [564, 246] width 330 height 58
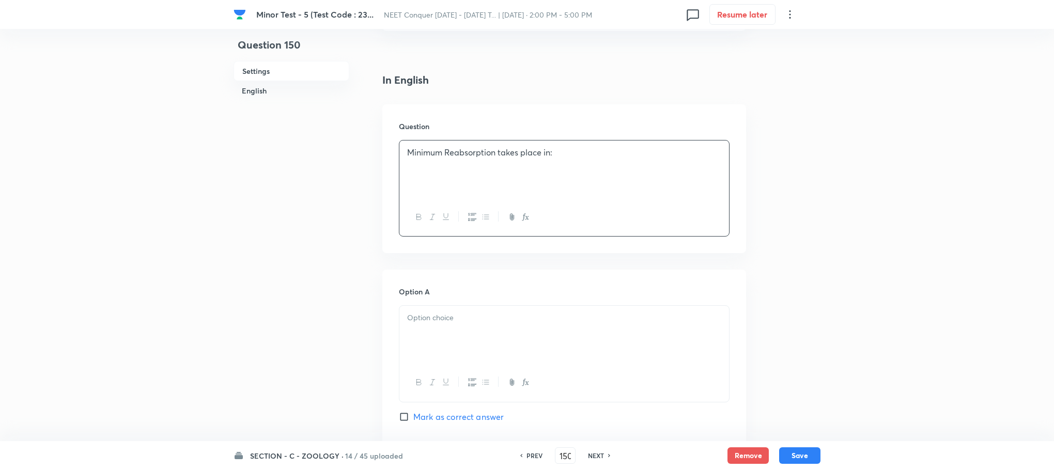
scroll to position [233, 0]
click at [426, 333] on div at bounding box center [564, 334] width 330 height 58
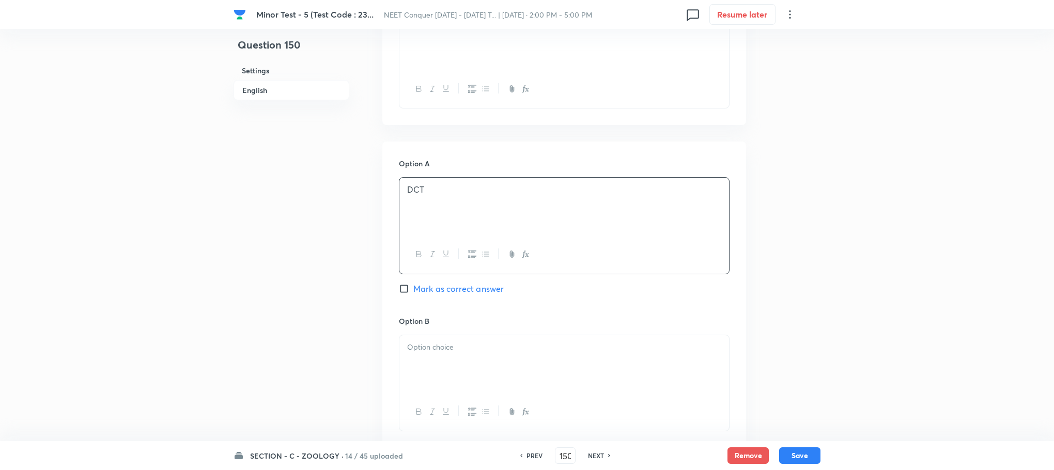
scroll to position [388, 0]
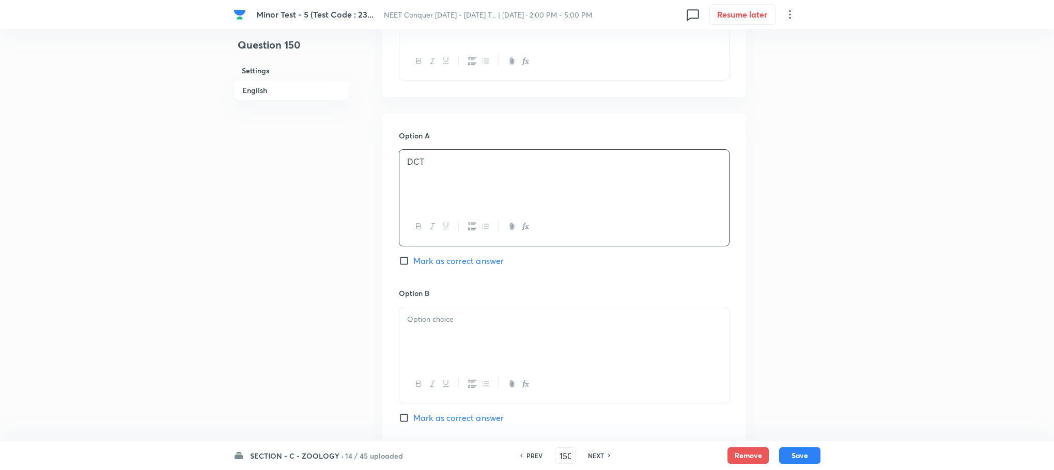
click at [433, 349] on div at bounding box center [564, 336] width 330 height 58
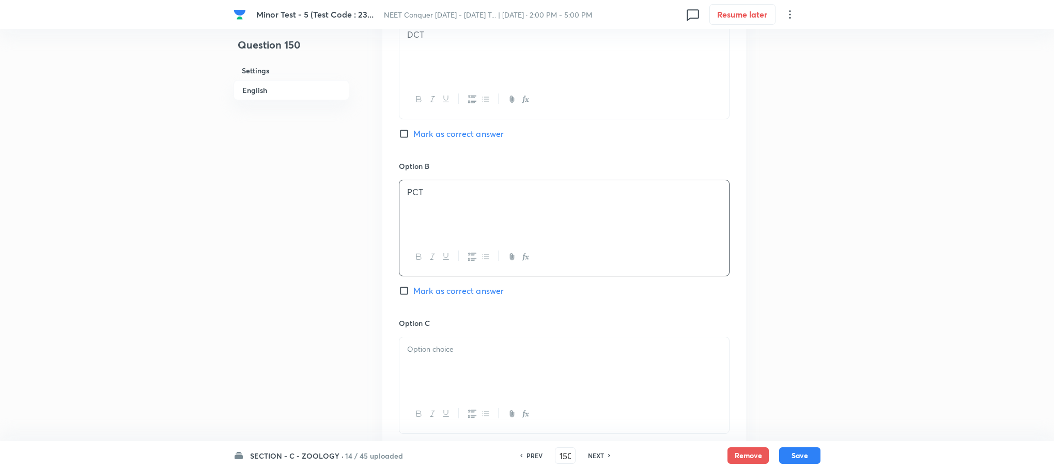
scroll to position [543, 0]
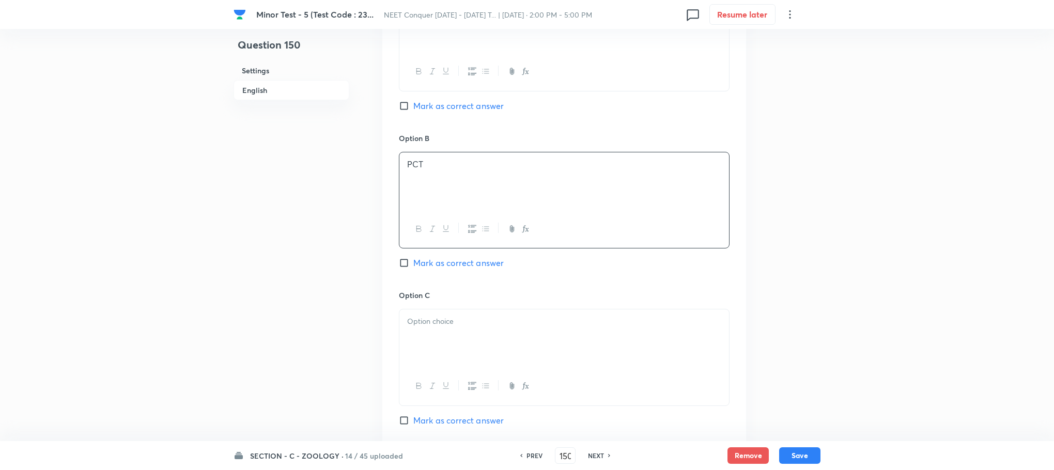
click at [437, 332] on div at bounding box center [564, 339] width 330 height 58
drag, startPoint x: 439, startPoint y: 334, endPoint x: 445, endPoint y: 332, distance: 6.4
click at [437, 334] on div at bounding box center [564, 341] width 330 height 58
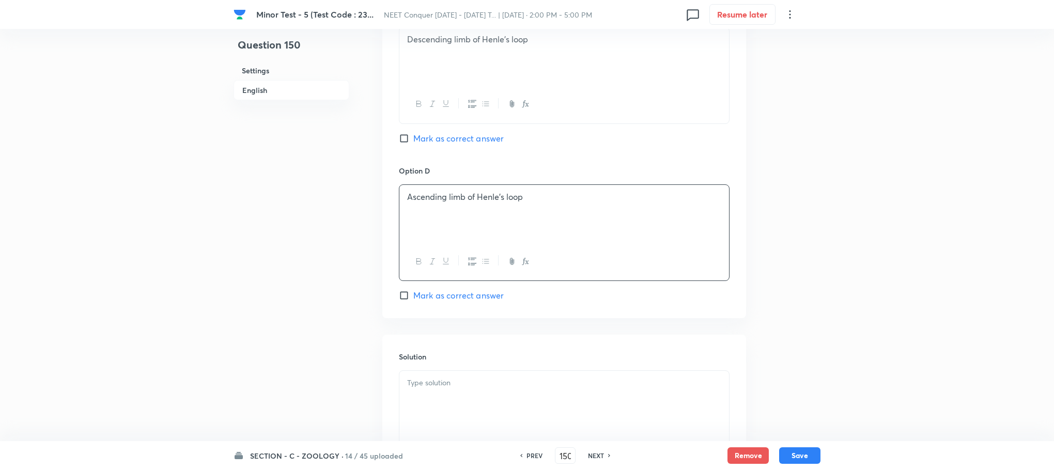
scroll to position [853, 0]
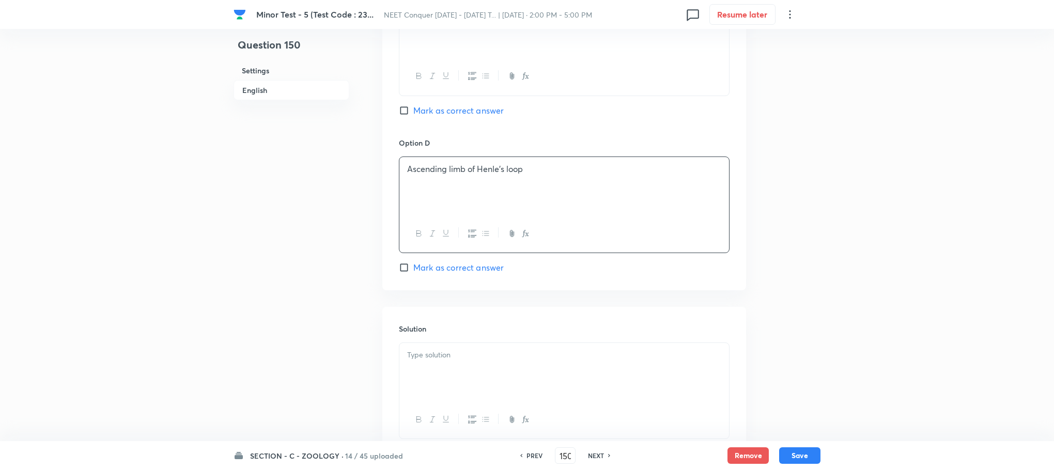
click at [449, 375] on div at bounding box center [564, 372] width 330 height 58
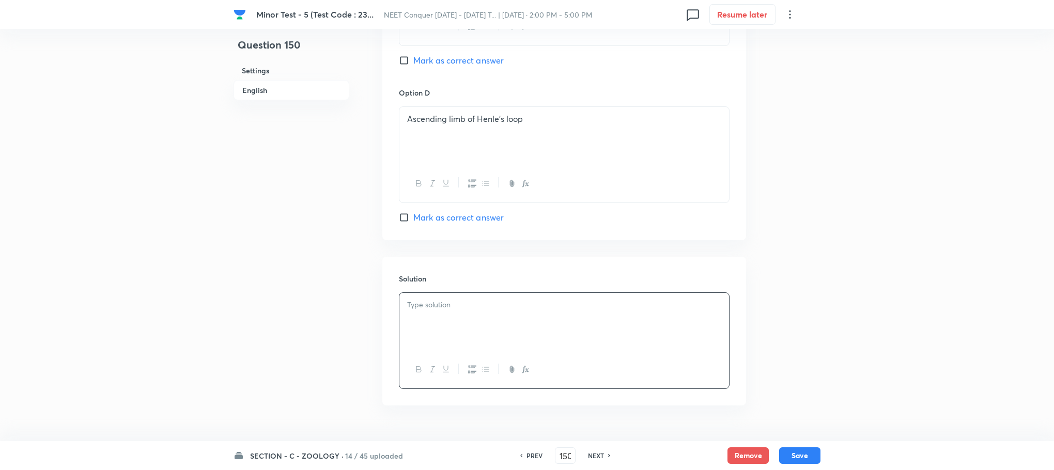
scroll to position [930, 0]
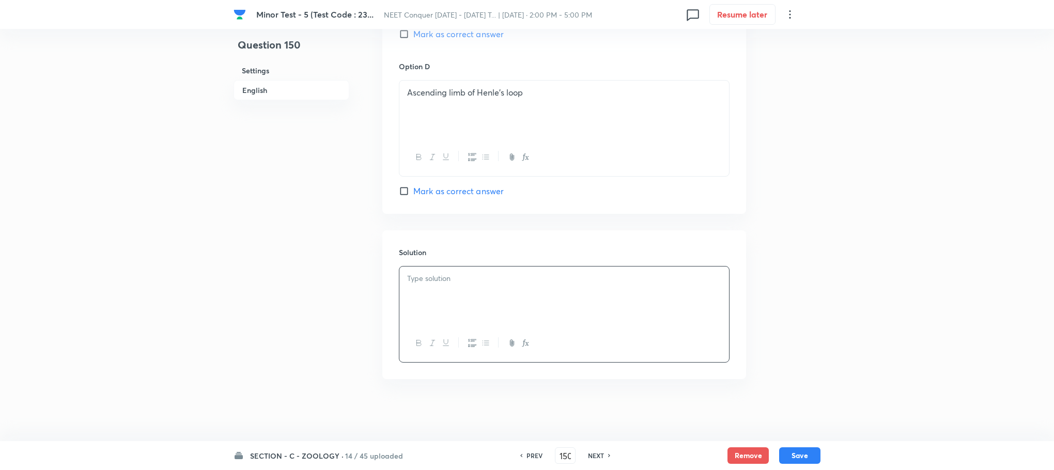
click at [403, 191] on input "Mark as correct answer" at bounding box center [406, 191] width 14 height 10
checkbox input "true"
click at [439, 318] on div at bounding box center [564, 296] width 330 height 58
click at [436, 290] on div at bounding box center [564, 296] width 330 height 58
click at [792, 450] on button "Save" at bounding box center [799, 454] width 41 height 17
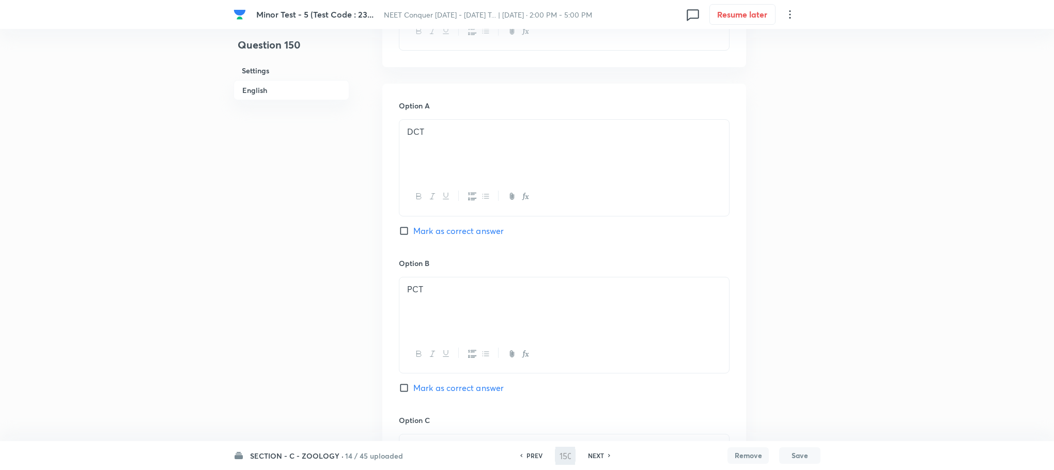
scroll to position [234, 0]
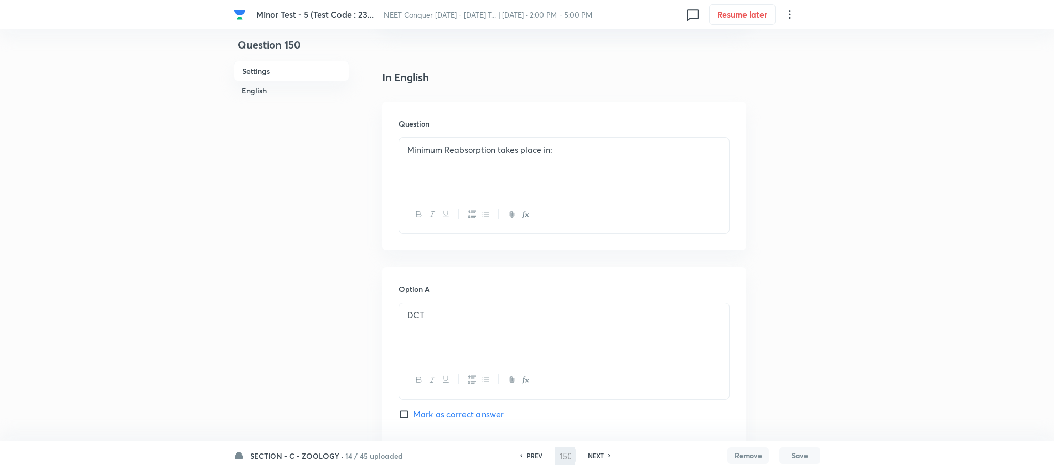
type input "151"
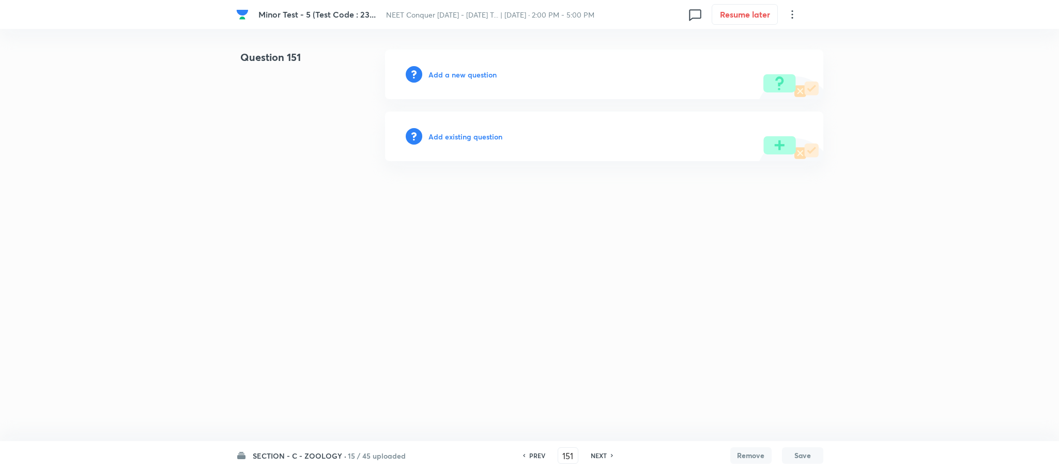
click at [453, 71] on h6 "Add a new question" at bounding box center [462, 74] width 68 height 11
click at [453, 71] on h6 "Choose a question type" at bounding box center [468, 74] width 80 height 11
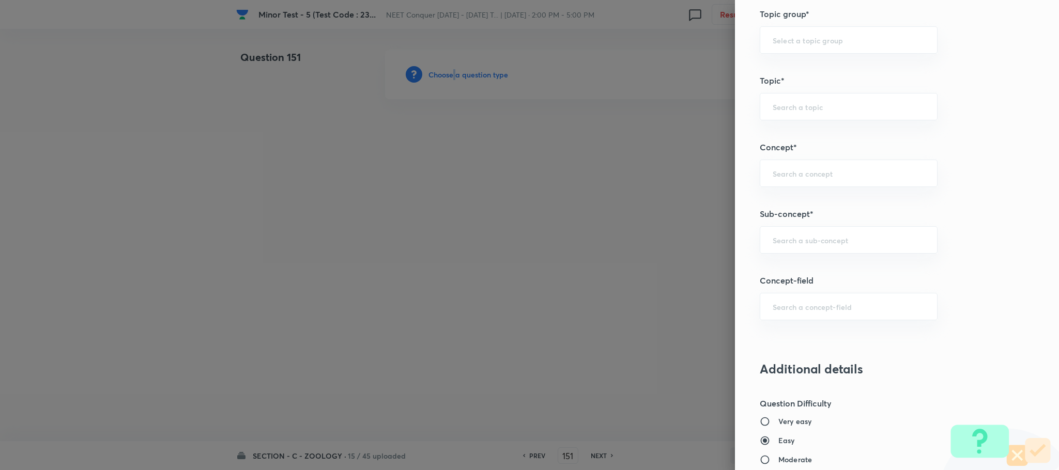
scroll to position [543, 0]
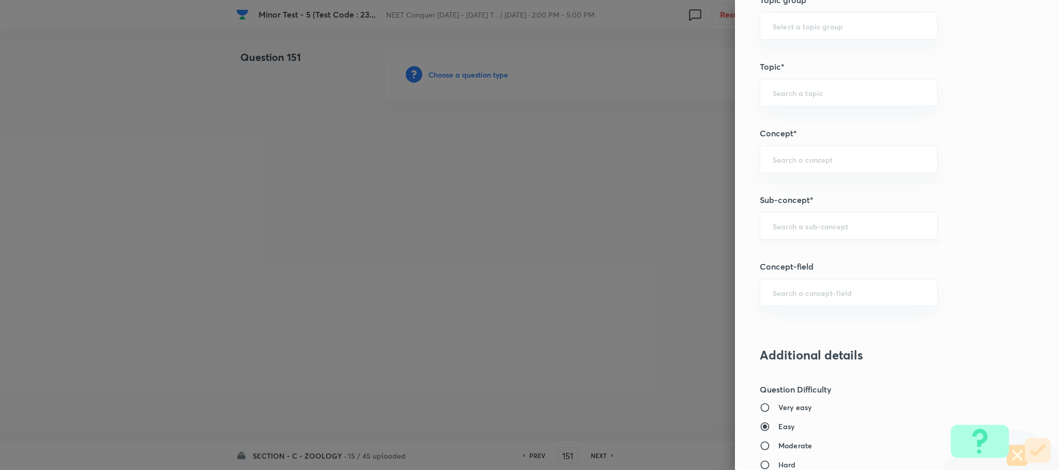
click at [773, 229] on input "text" at bounding box center [849, 226] width 152 height 10
click at [773, 228] on input "text" at bounding box center [849, 226] width 152 height 10
click at [773, 229] on input "text" at bounding box center [849, 226] width 152 height 10
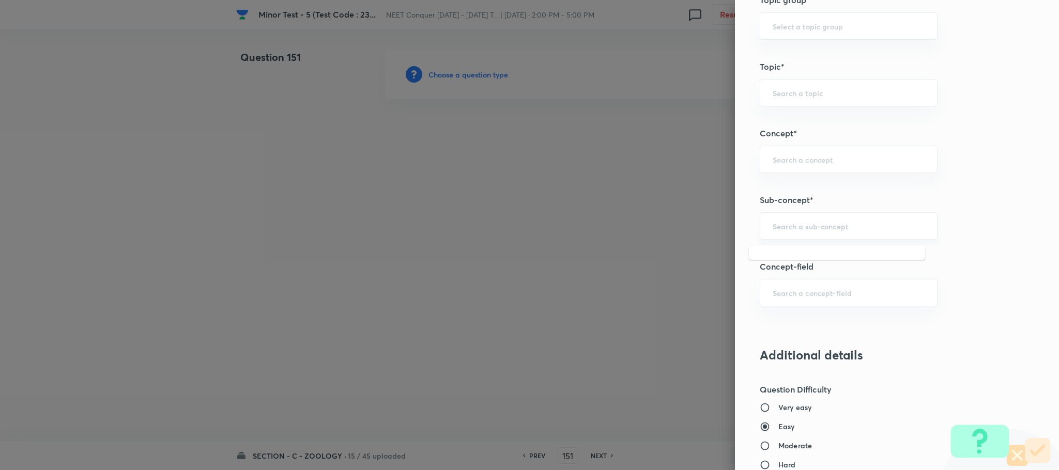
click at [773, 229] on input "text" at bounding box center [849, 226] width 152 height 10
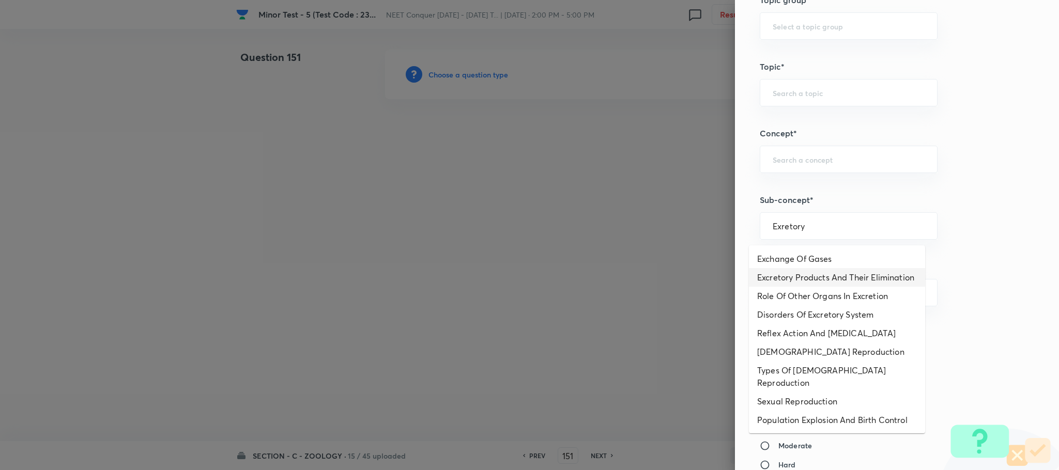
click at [796, 273] on li "Excretory Products And Their Elimination" at bounding box center [837, 277] width 176 height 19
type input "Excretory Products And Their Elimination"
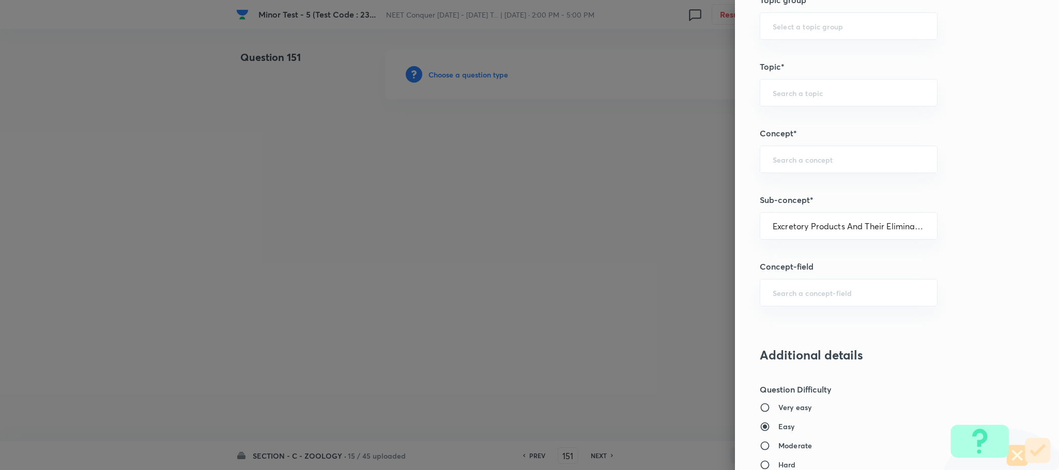
type input "Biology"
type input "Human Physiology"
type input "Excretion"
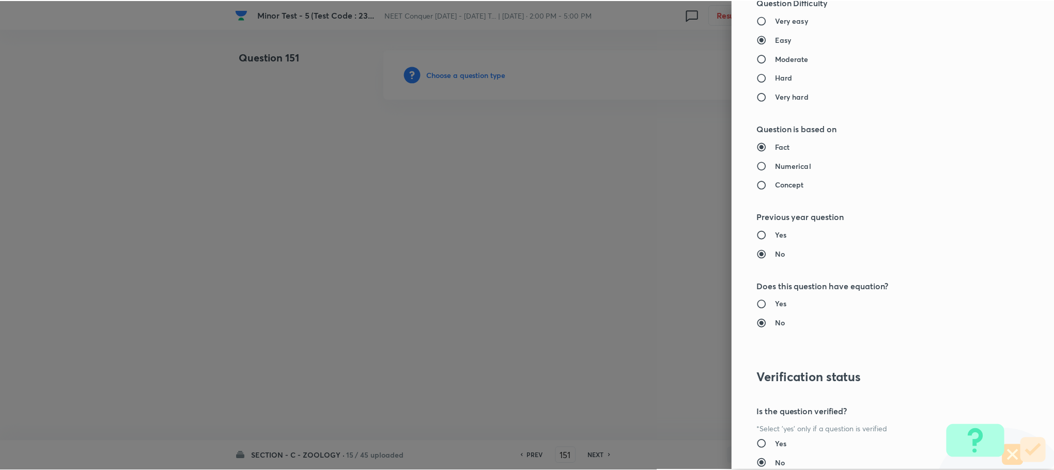
scroll to position [1011, 0]
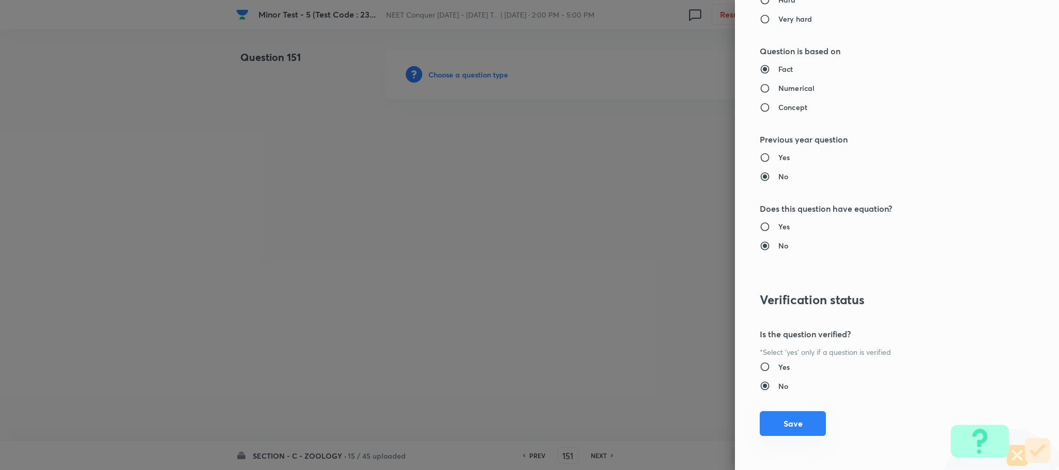
click at [777, 417] on button "Save" at bounding box center [793, 423] width 66 height 25
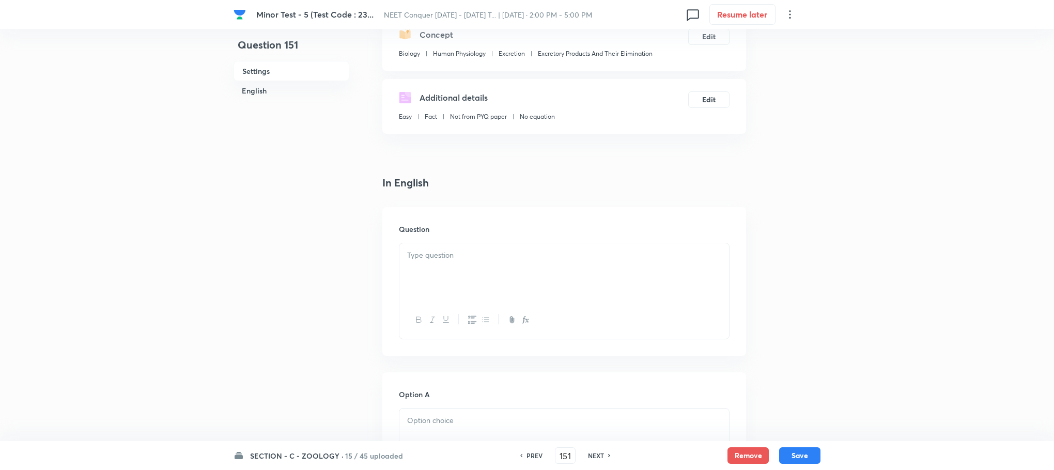
scroll to position [233, 0]
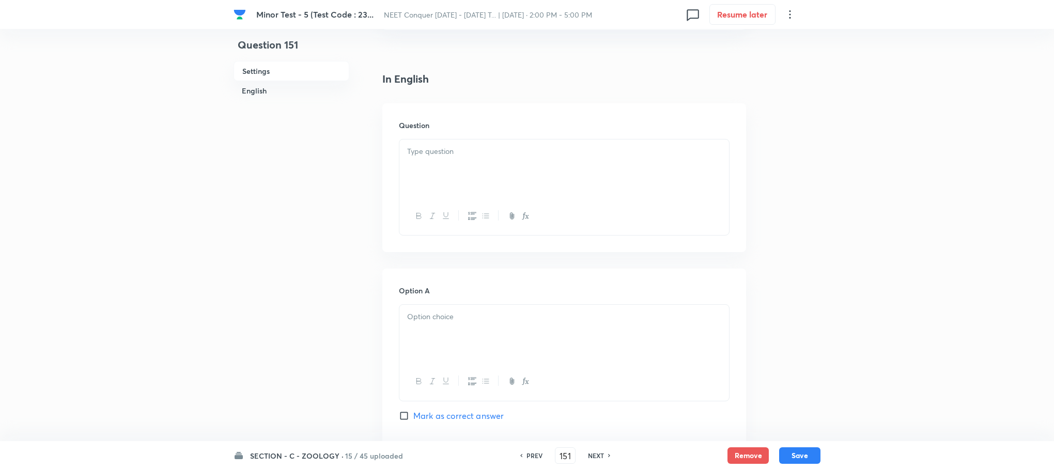
click at [455, 178] on div at bounding box center [564, 169] width 330 height 58
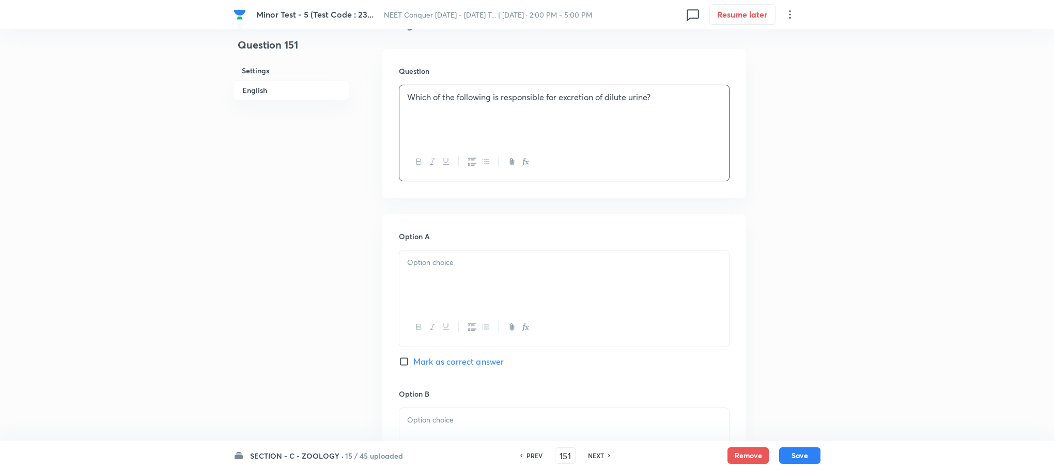
scroll to position [310, 0]
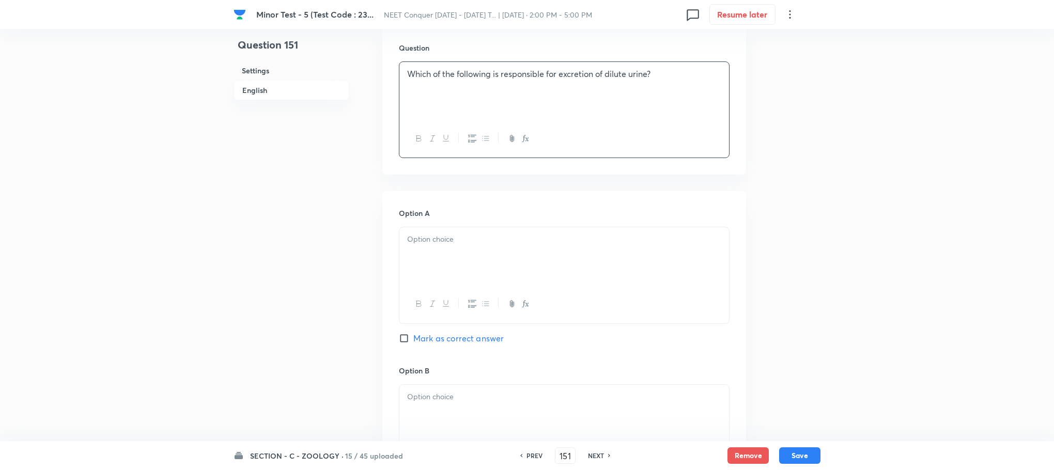
drag, startPoint x: 450, startPoint y: 255, endPoint x: 307, endPoint y: 306, distance: 152.0
click at [450, 254] on div at bounding box center [564, 256] width 330 height 58
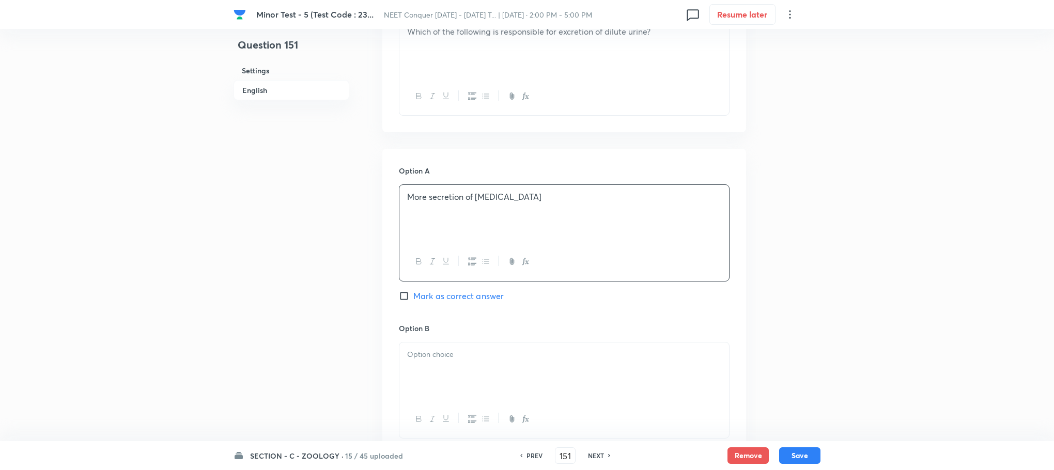
scroll to position [388, 0]
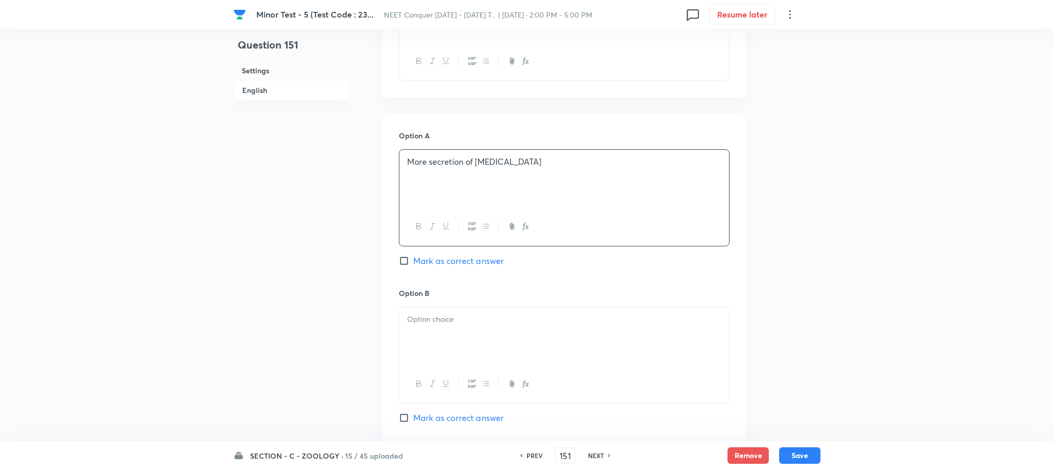
click at [409, 332] on div at bounding box center [564, 336] width 330 height 58
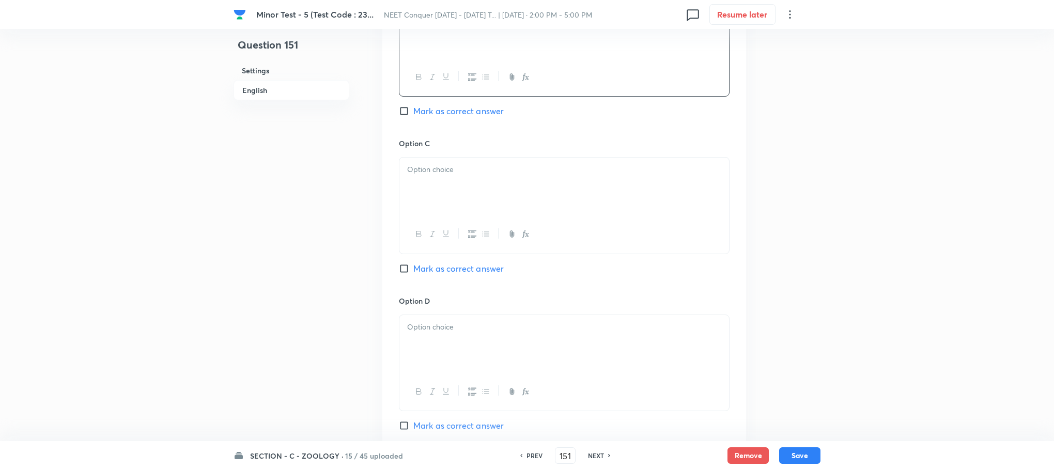
scroll to position [698, 0]
click at [436, 191] on div at bounding box center [564, 184] width 330 height 58
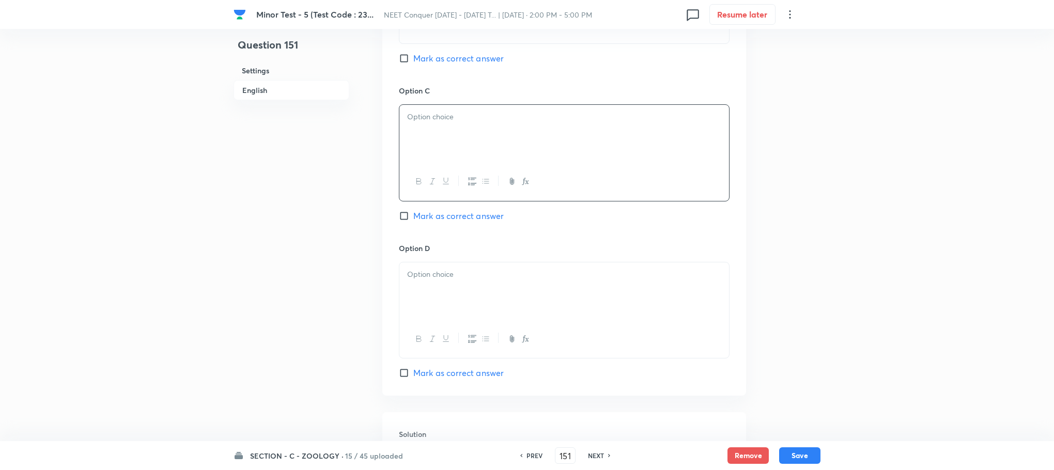
scroll to position [775, 0]
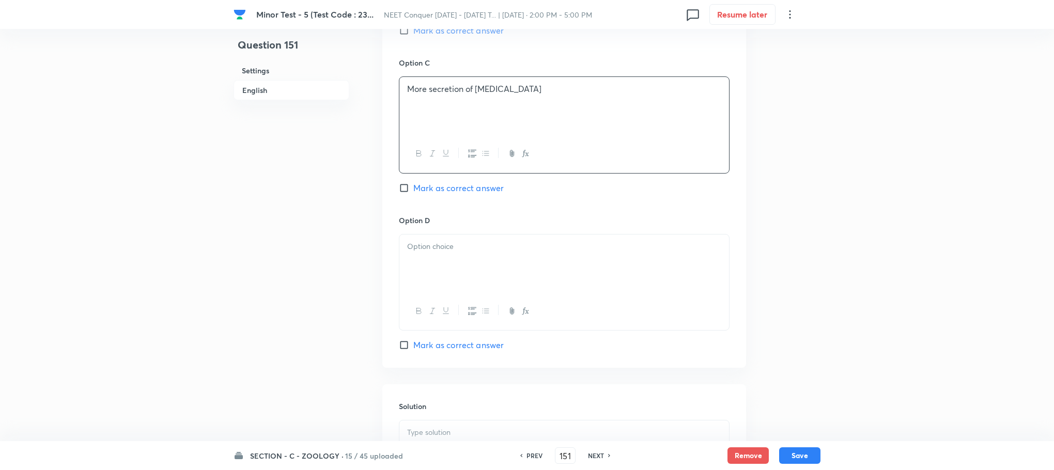
drag, startPoint x: 437, startPoint y: 278, endPoint x: 445, endPoint y: 276, distance: 8.4
click at [438, 278] on div at bounding box center [564, 264] width 330 height 58
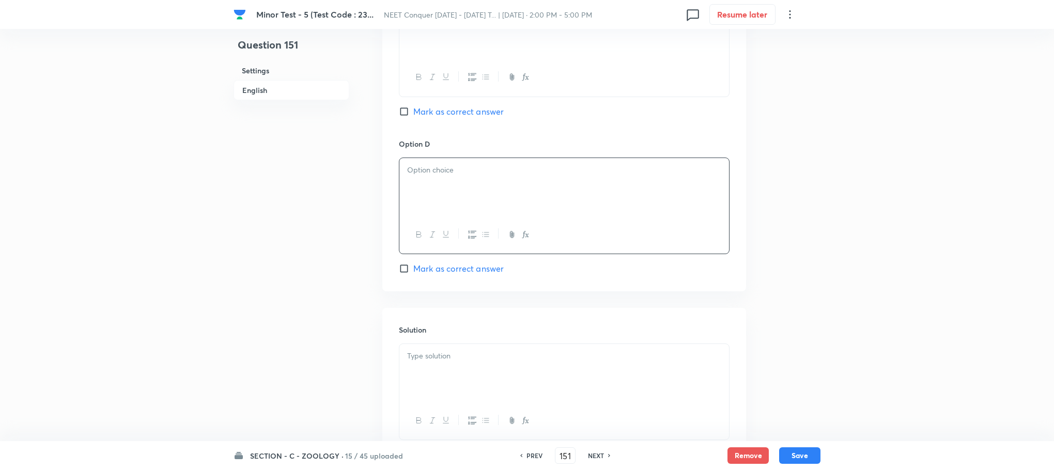
scroll to position [853, 0]
click at [439, 197] on div at bounding box center [564, 186] width 330 height 58
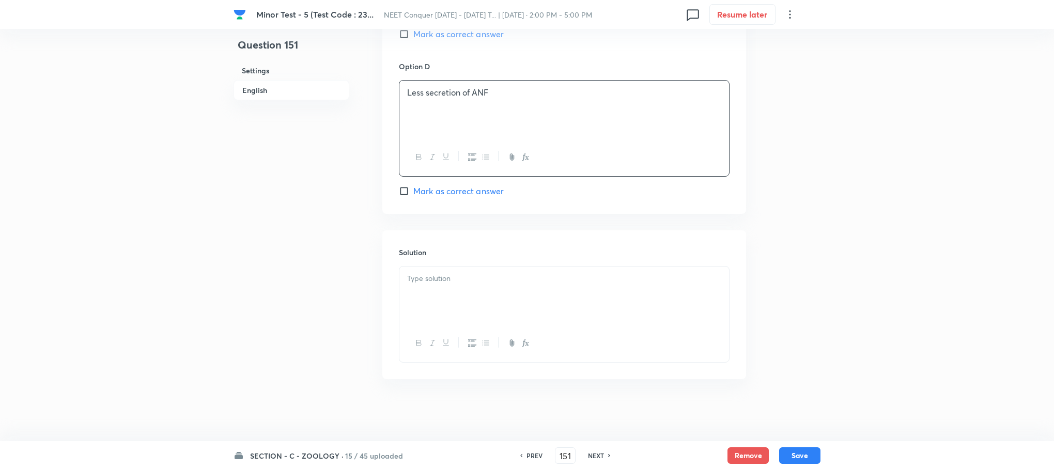
scroll to position [932, 0]
click at [426, 286] on div at bounding box center [564, 296] width 330 height 58
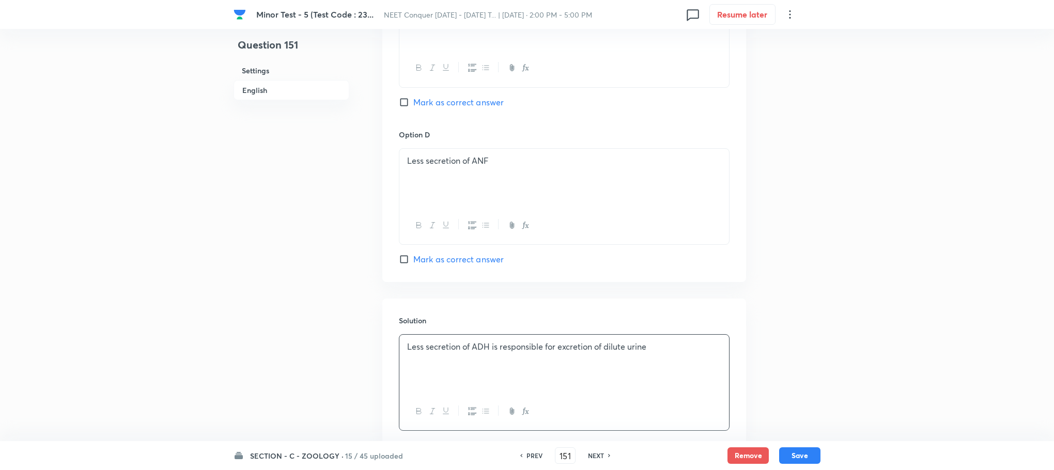
scroll to position [699, 0]
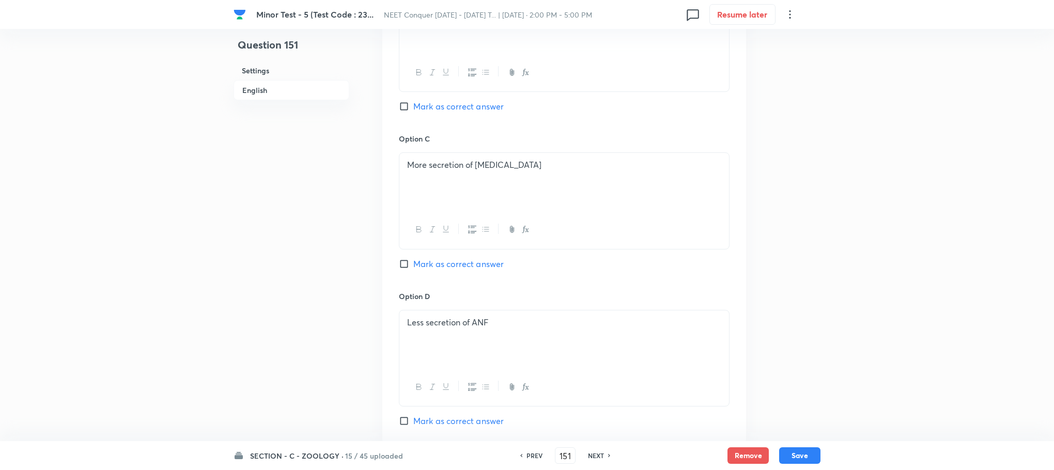
click at [405, 106] on input "Mark as correct answer" at bounding box center [406, 106] width 14 height 10
checkbox input "true"
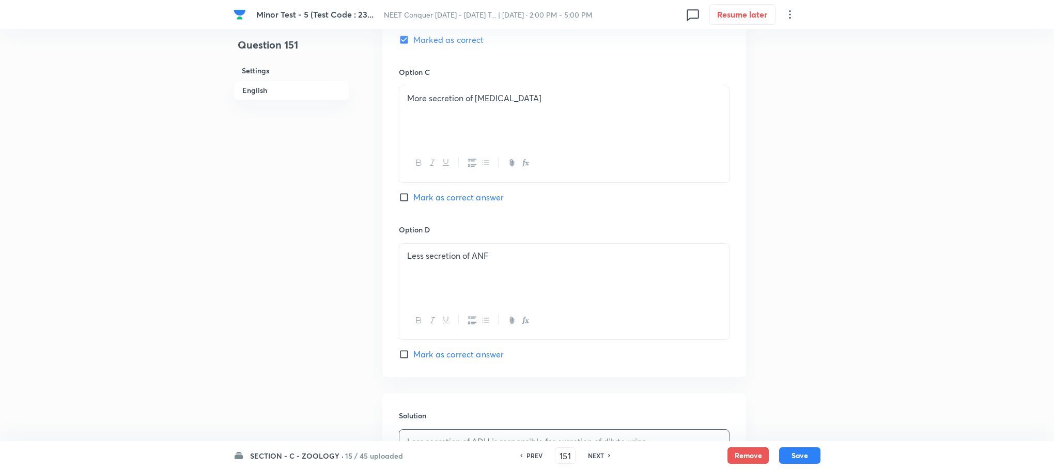
scroll to position [932, 0]
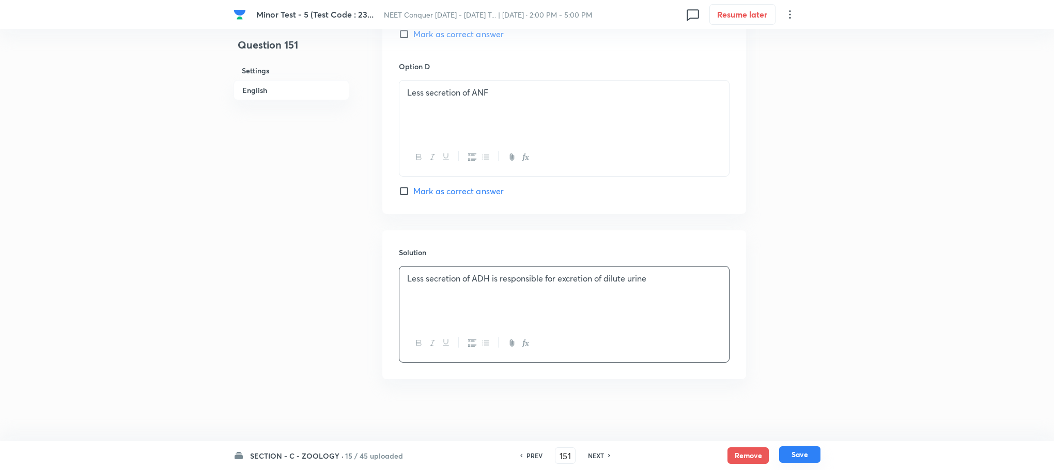
click at [786, 456] on button "Save" at bounding box center [799, 454] width 41 height 17
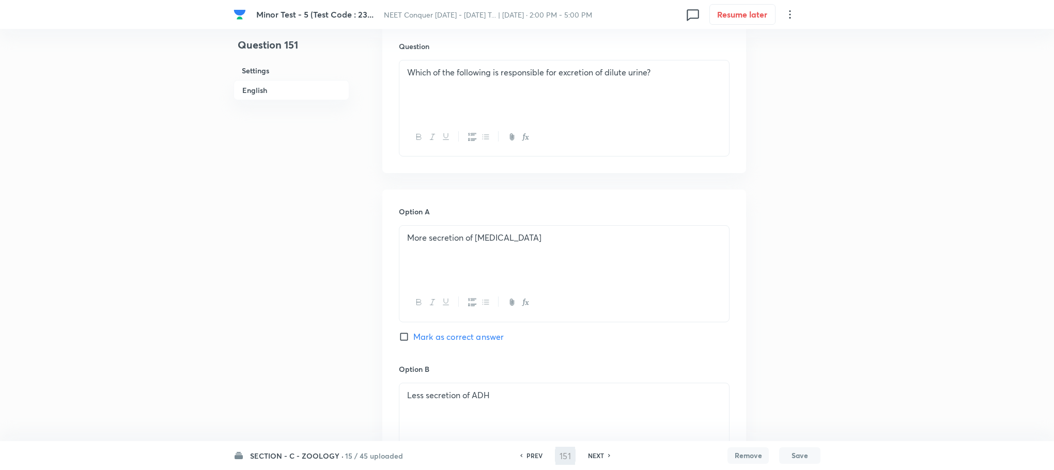
scroll to position [184, 0]
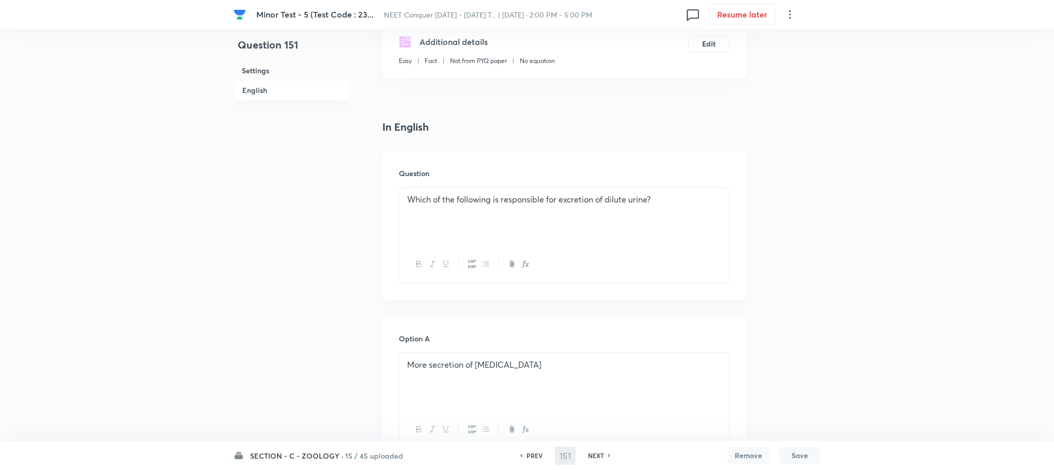
type input "152"
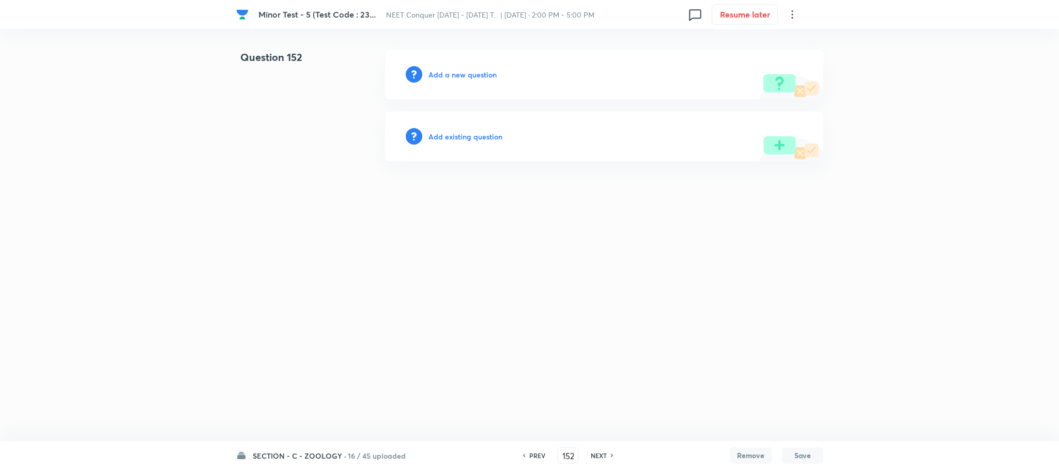
click at [476, 72] on h6 "Add a new question" at bounding box center [462, 74] width 68 height 11
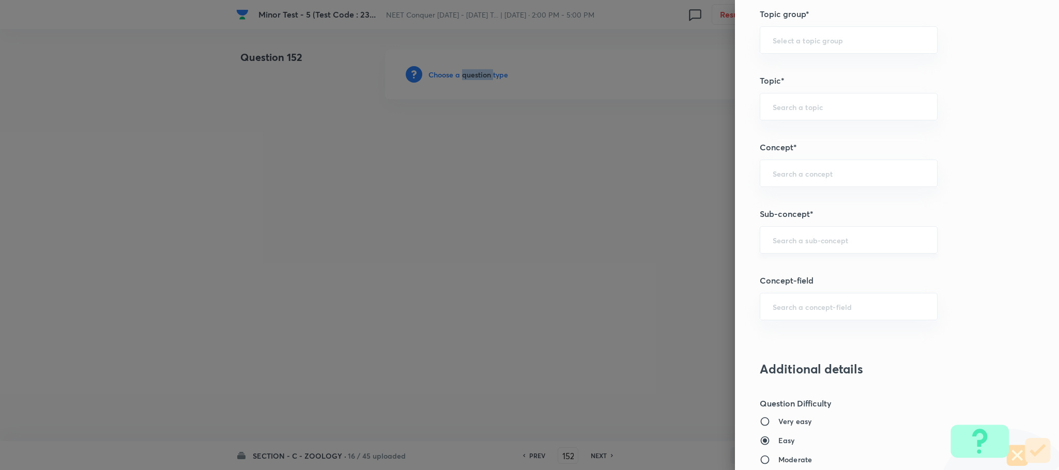
scroll to position [543, 0]
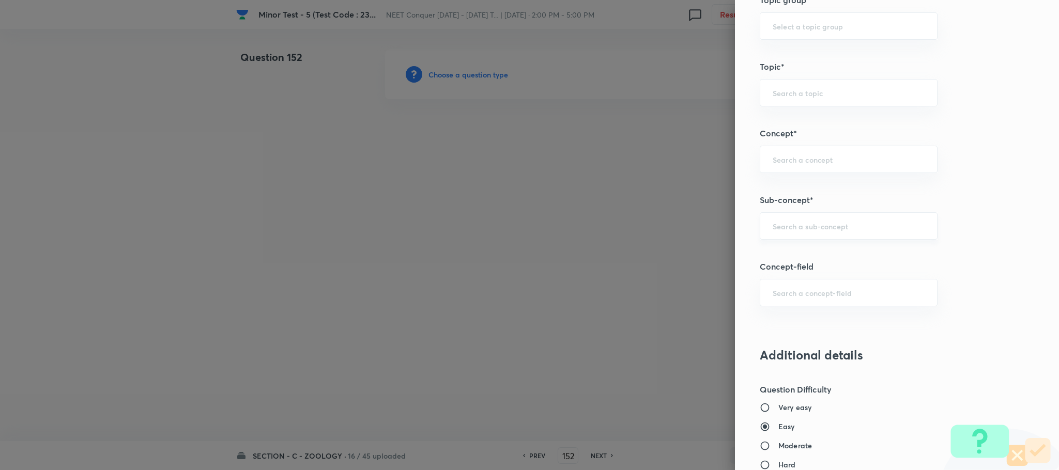
click at [781, 230] on input "text" at bounding box center [849, 226] width 152 height 10
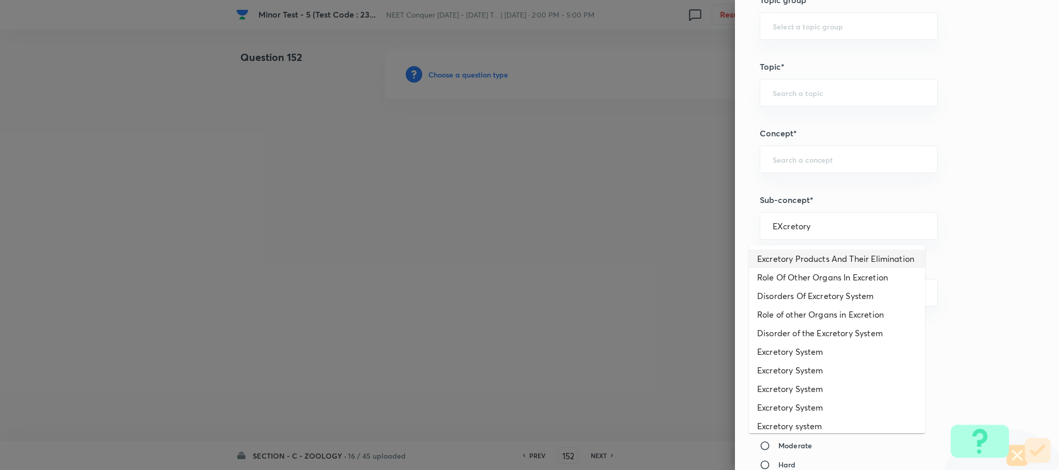
click at [803, 264] on li "Excretory Products And Their Elimination" at bounding box center [837, 259] width 176 height 19
type input "Excretory Products And Their Elimination"
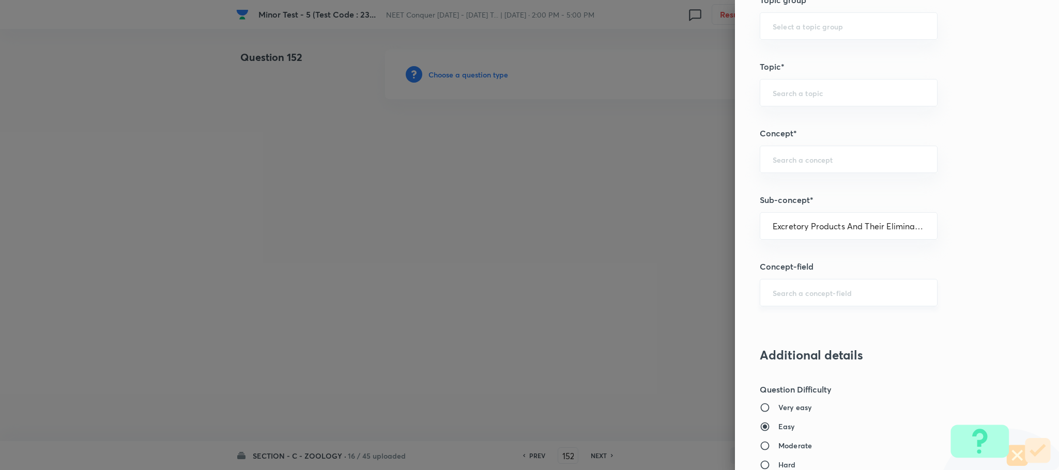
type input "Biology"
type input "Human Physiology"
type input "Excretion"
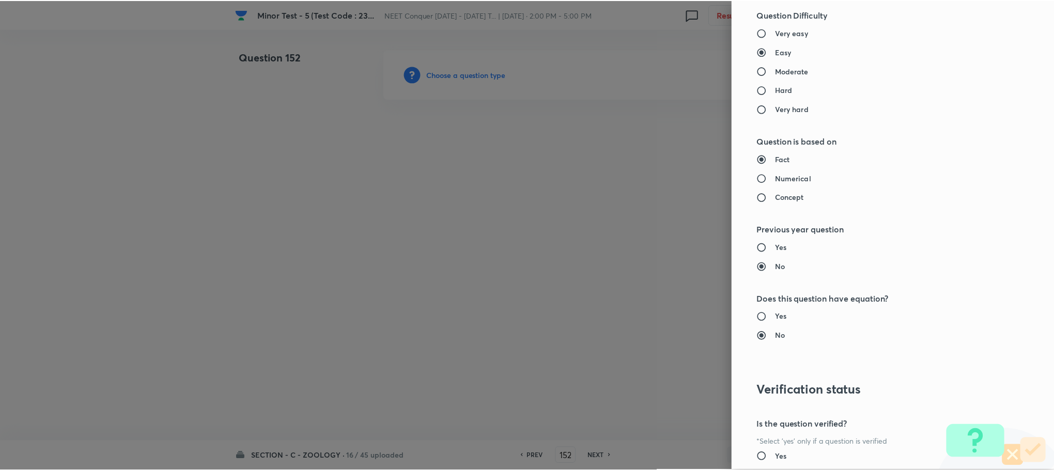
scroll to position [1011, 0]
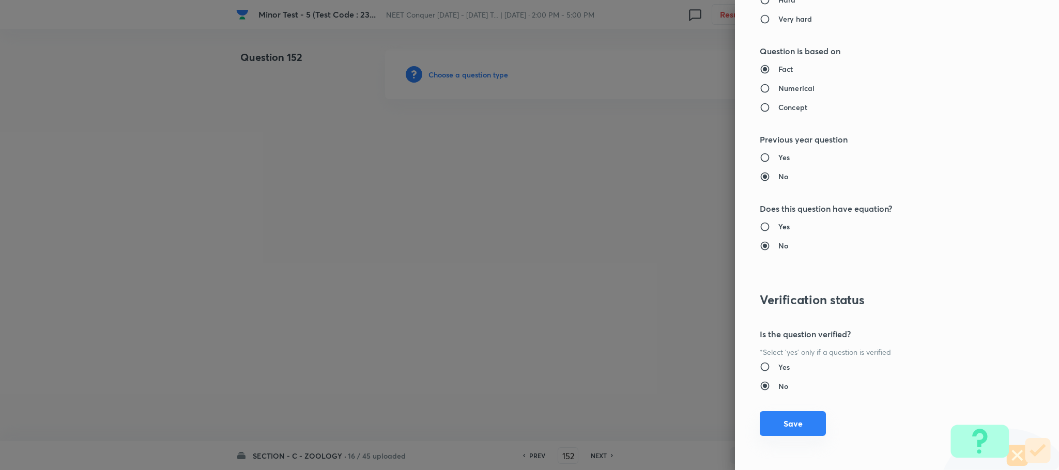
click at [779, 430] on button "Save" at bounding box center [793, 423] width 66 height 25
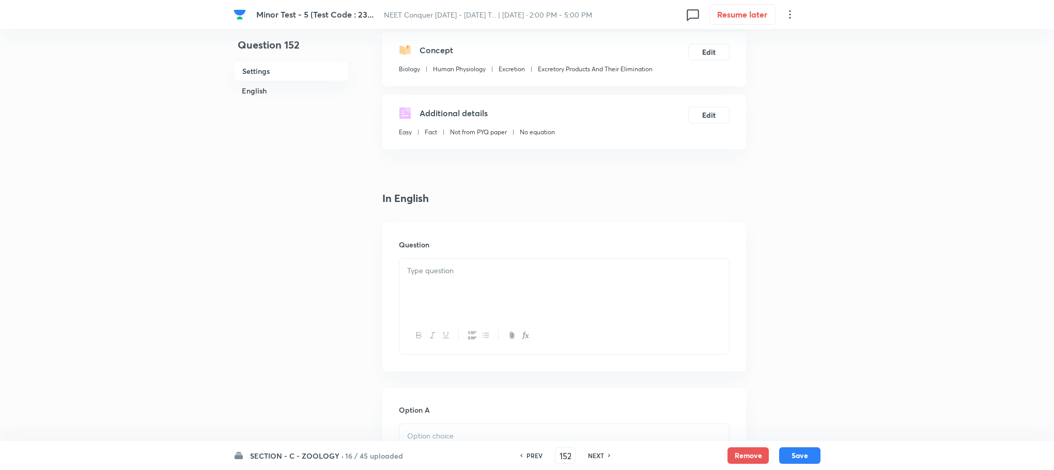
scroll to position [233, 0]
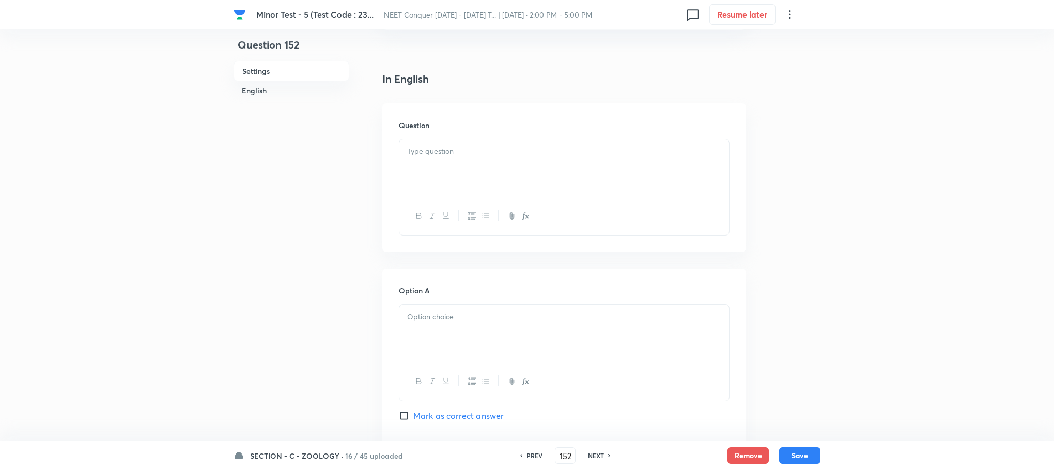
click at [453, 150] on p at bounding box center [564, 152] width 314 height 12
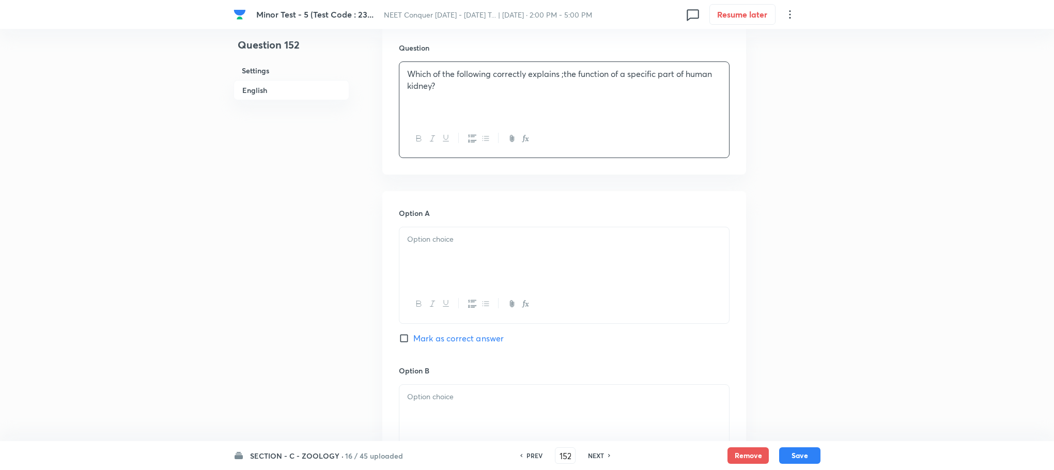
click at [436, 253] on div at bounding box center [564, 256] width 330 height 58
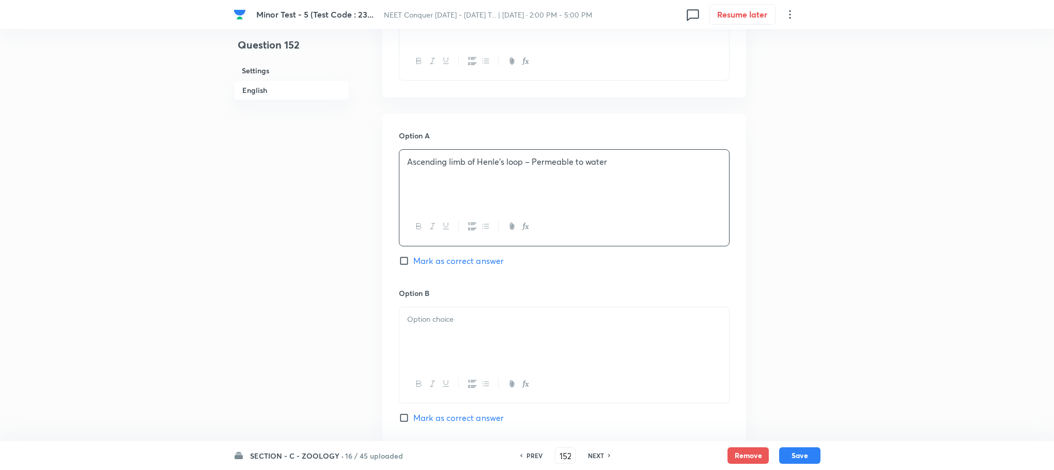
click at [456, 323] on p at bounding box center [564, 320] width 314 height 12
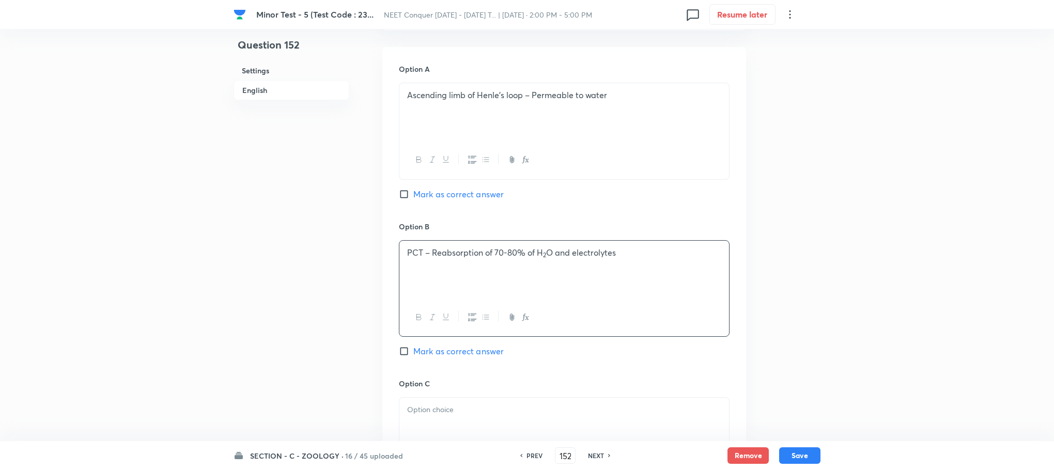
scroll to position [543, 0]
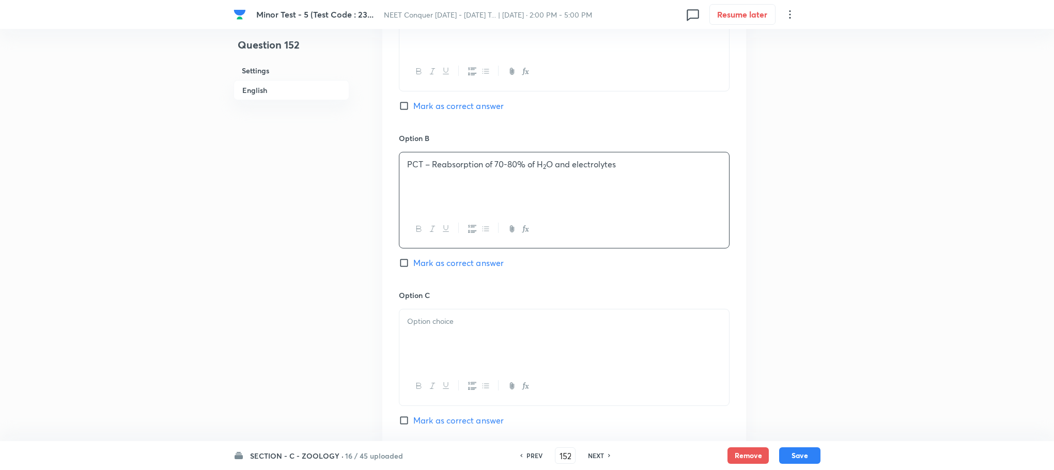
click at [433, 322] on p at bounding box center [564, 322] width 314 height 12
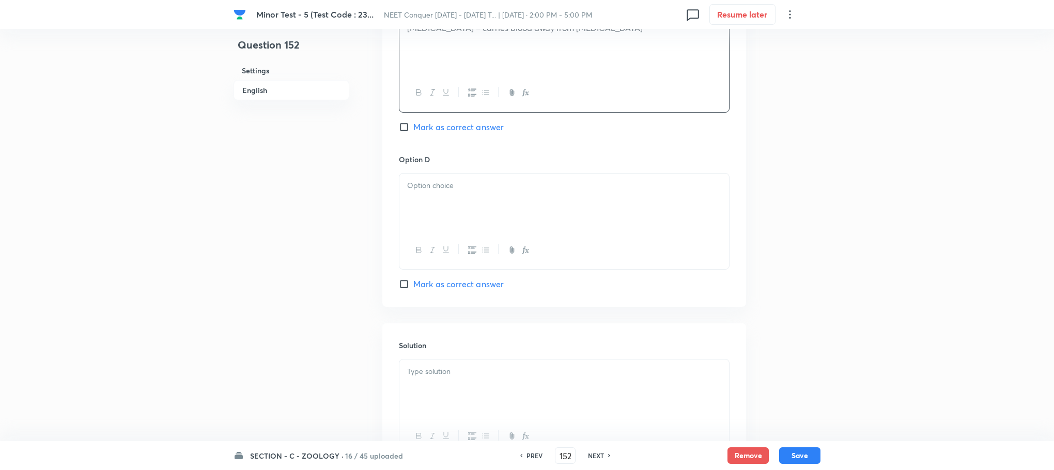
scroll to position [853, 0]
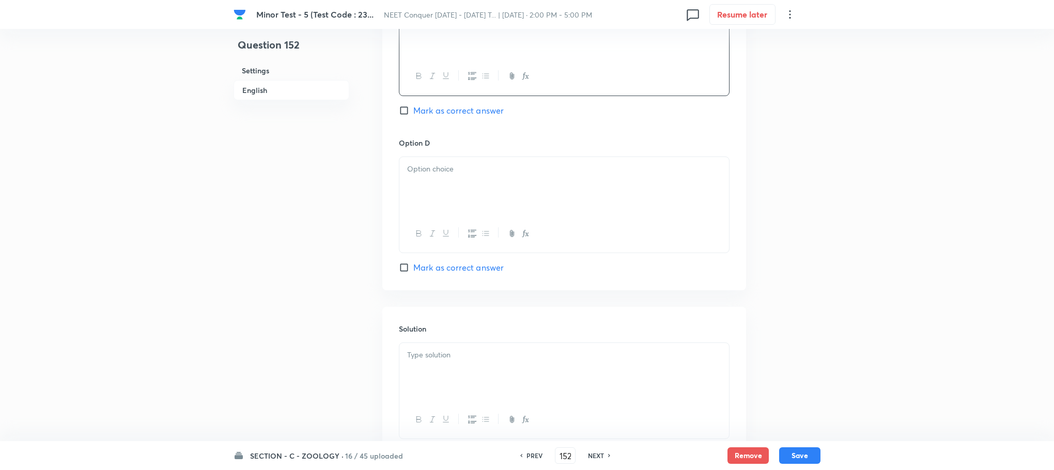
click at [433, 188] on div at bounding box center [564, 186] width 330 height 58
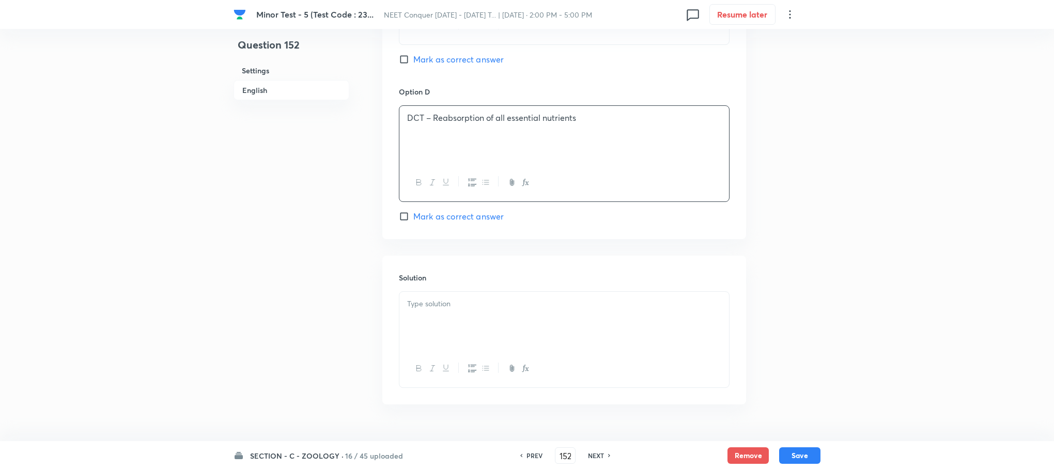
scroll to position [930, 0]
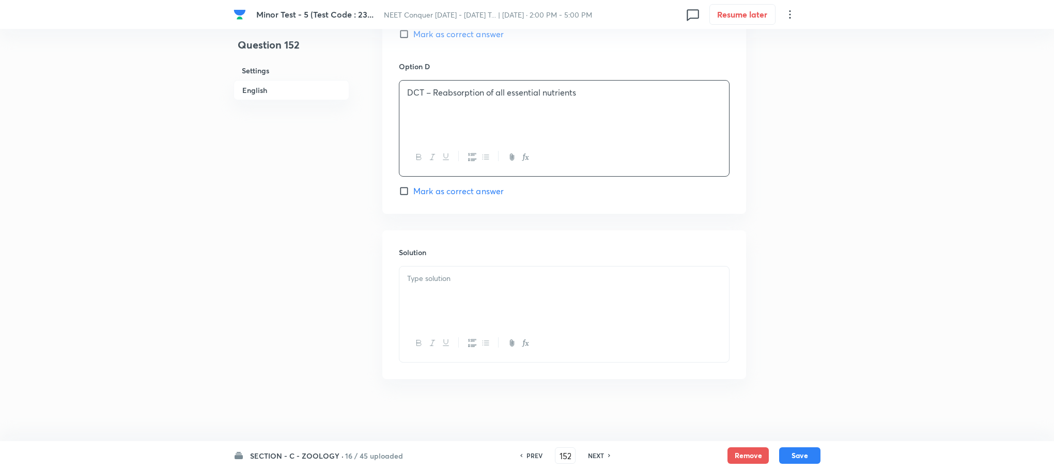
click at [412, 303] on div at bounding box center [564, 296] width 330 height 58
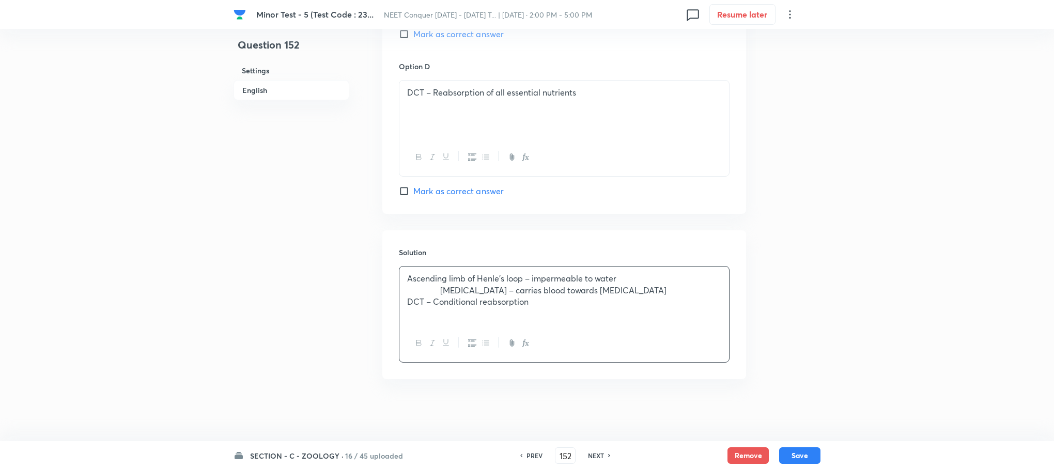
click at [397, 288] on div "Solution Ascending limb of Henle’s loop – impermeable to water [MEDICAL_DATA] –…" at bounding box center [564, 304] width 364 height 149
drag, startPoint x: 397, startPoint y: 285, endPoint x: 421, endPoint y: 297, distance: 26.3
click at [396, 285] on div "Solution Ascending limb of Henle’s loop – impermeable to water [MEDICAL_DATA] –…" at bounding box center [564, 304] width 364 height 149
click at [405, 290] on div "Ascending limb of Henle’s loop – impermeable to water [MEDICAL_DATA] – carries …" at bounding box center [564, 296] width 330 height 58
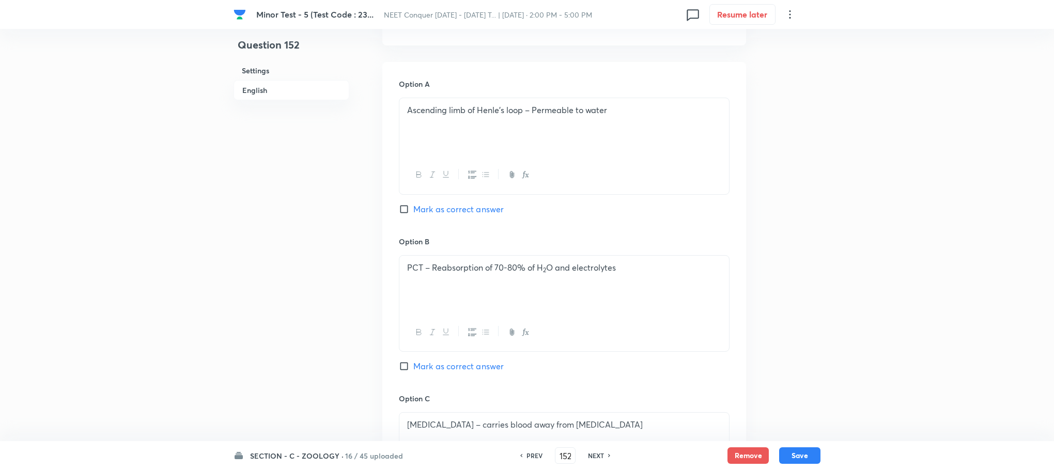
scroll to position [467, 0]
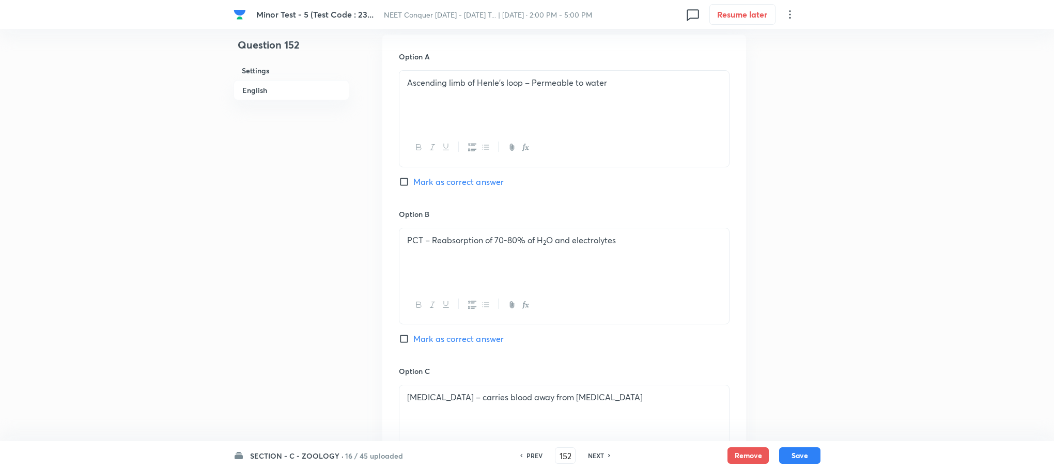
click at [406, 336] on input "Mark as correct answer" at bounding box center [406, 339] width 14 height 10
checkbox input "true"
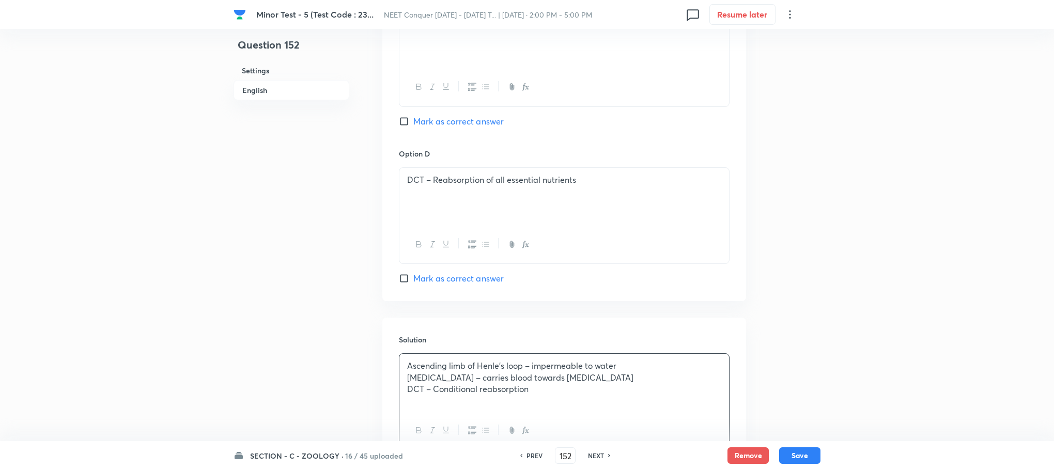
scroll to position [854, 0]
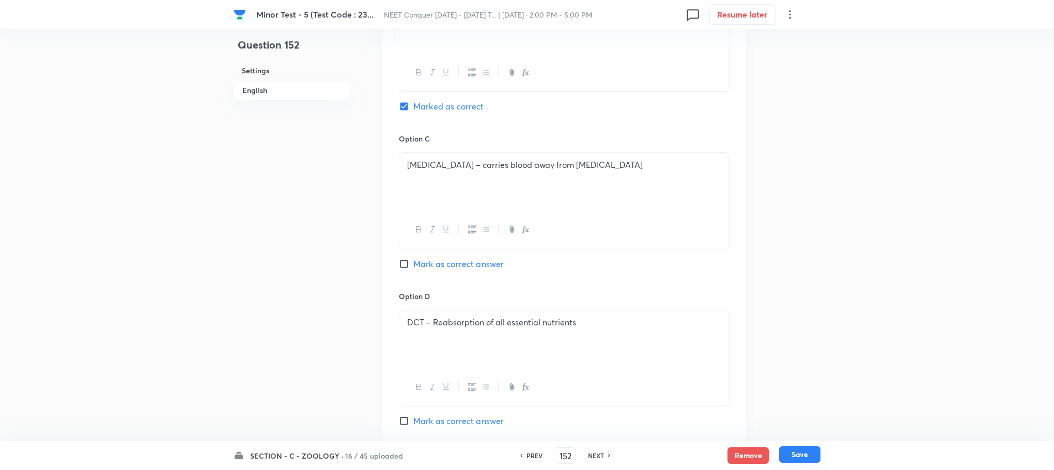
click at [793, 454] on button "Save" at bounding box center [799, 454] width 41 height 17
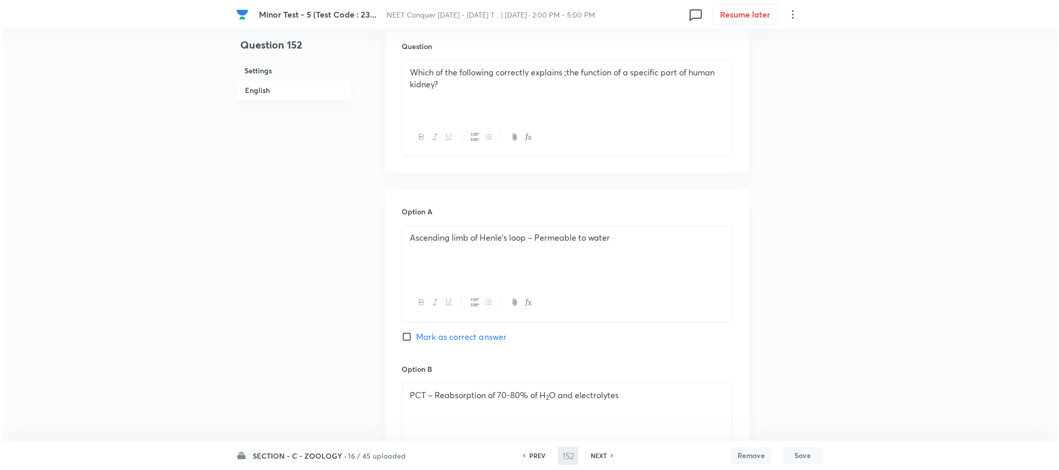
scroll to position [0, 0]
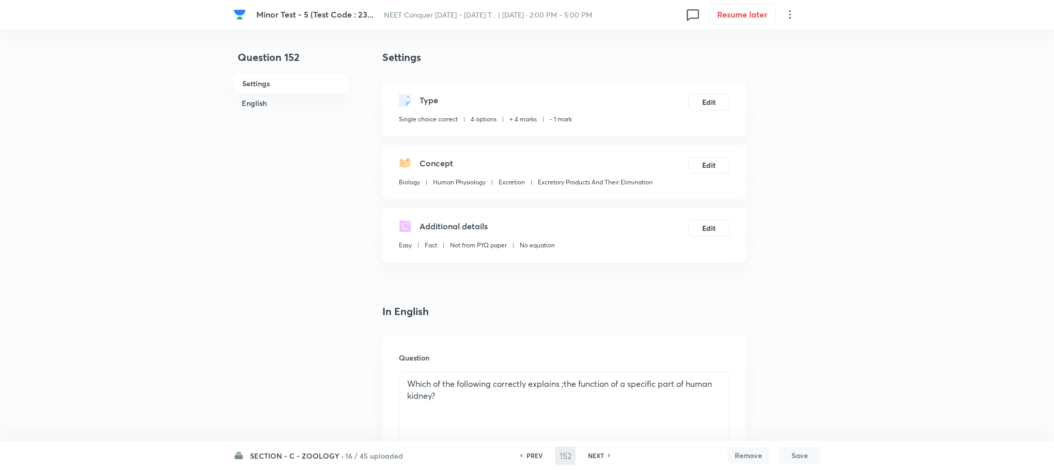
type input "153"
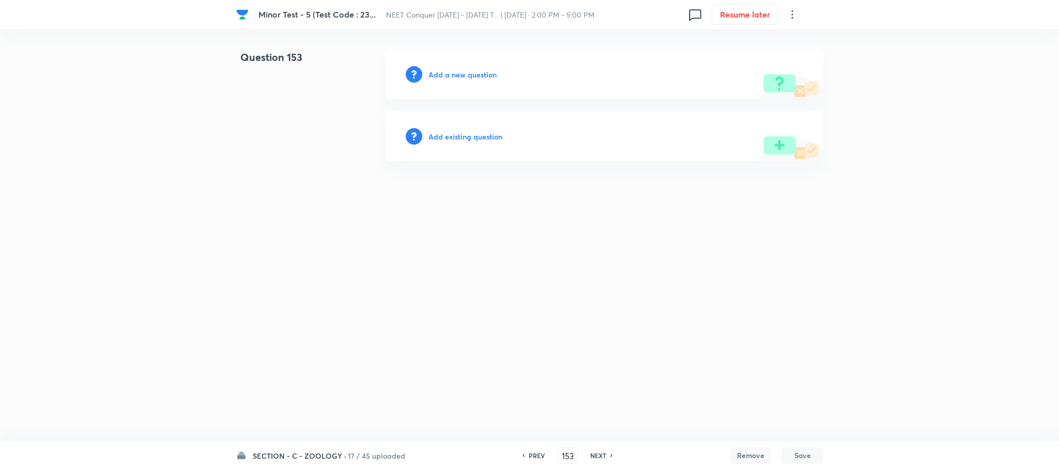
click at [452, 73] on h6 "Add a new question" at bounding box center [462, 74] width 68 height 11
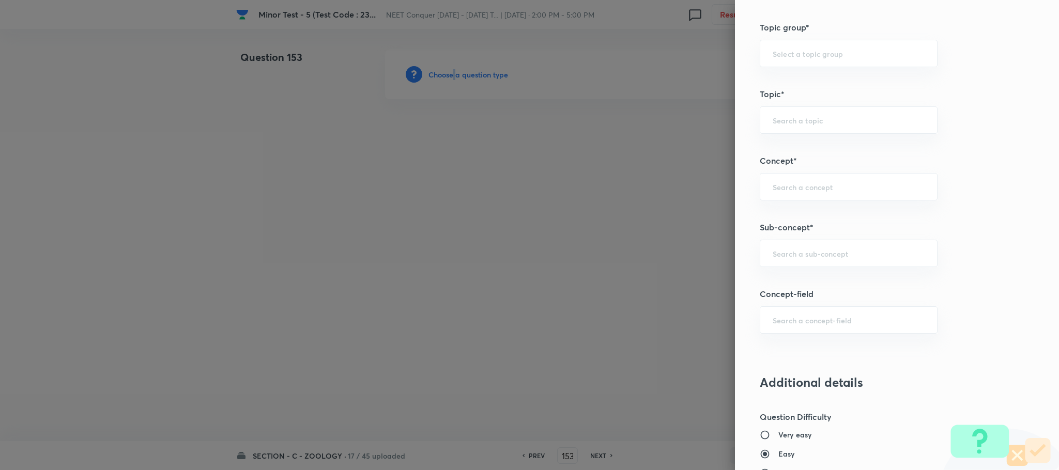
scroll to position [543, 0]
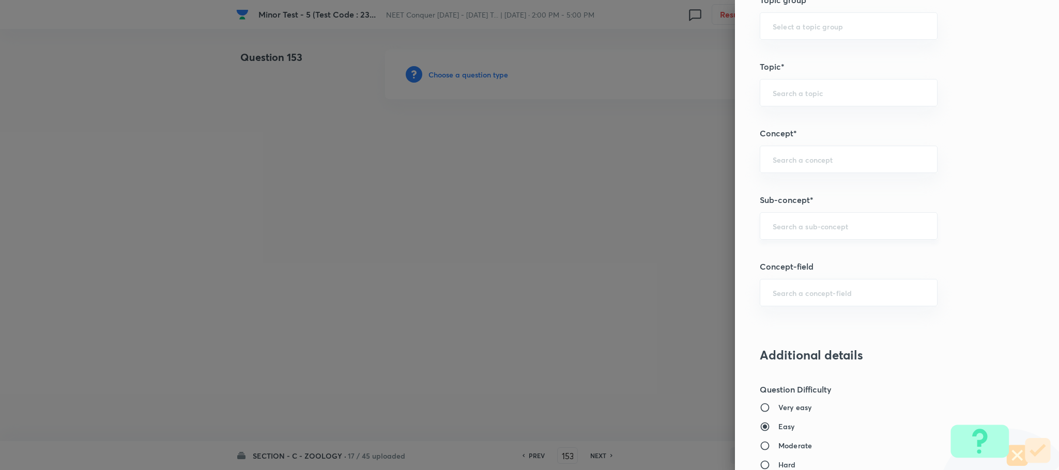
click at [785, 225] on input "text" at bounding box center [849, 226] width 152 height 10
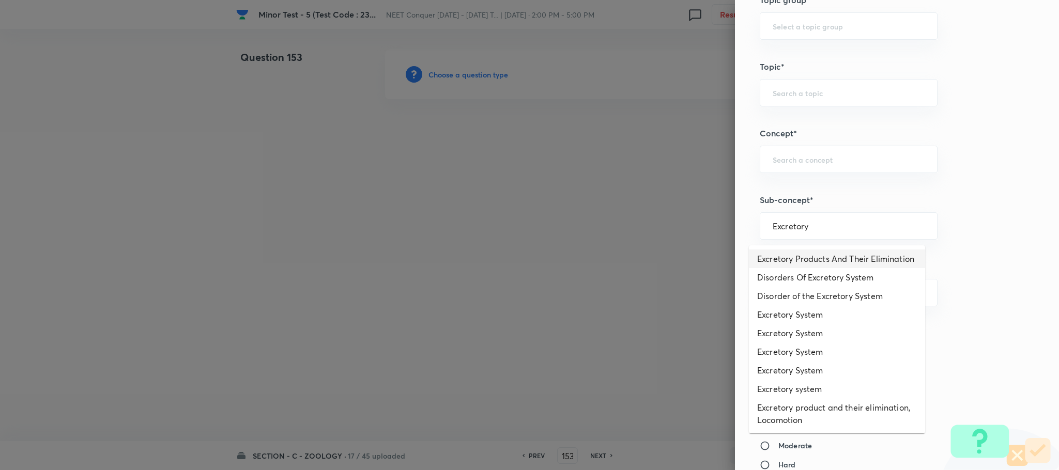
click at [797, 260] on li "Excretory Products And Their Elimination" at bounding box center [837, 259] width 176 height 19
type input "Excretory Products And Their Elimination"
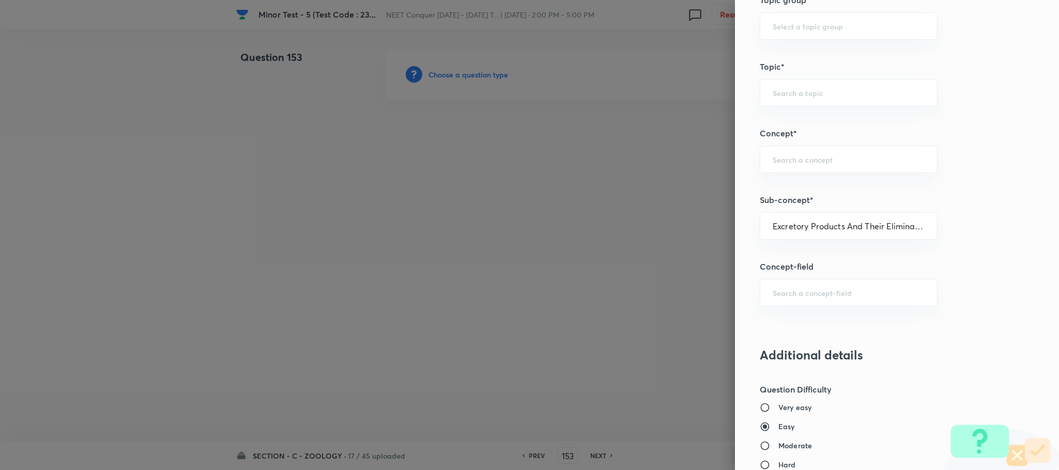
type input "Biology"
type input "Human Physiology"
type input "Excretion"
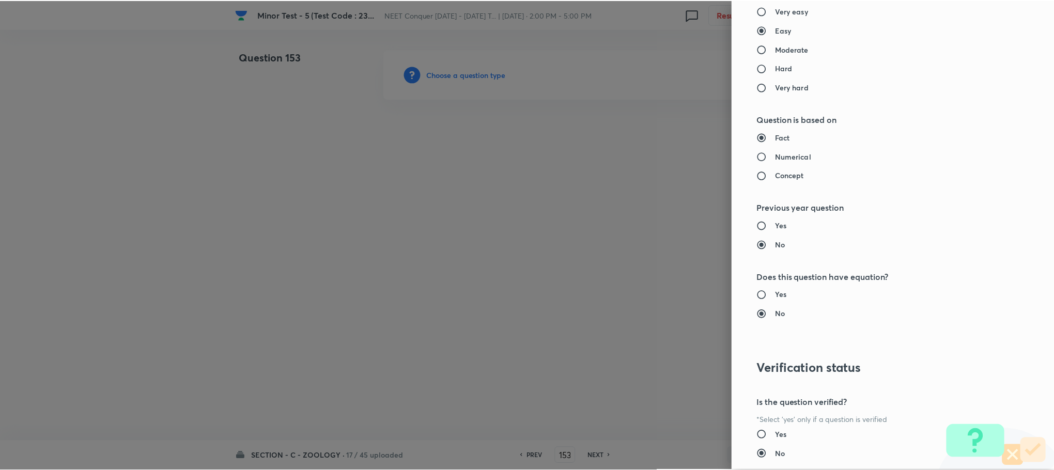
scroll to position [1011, 0]
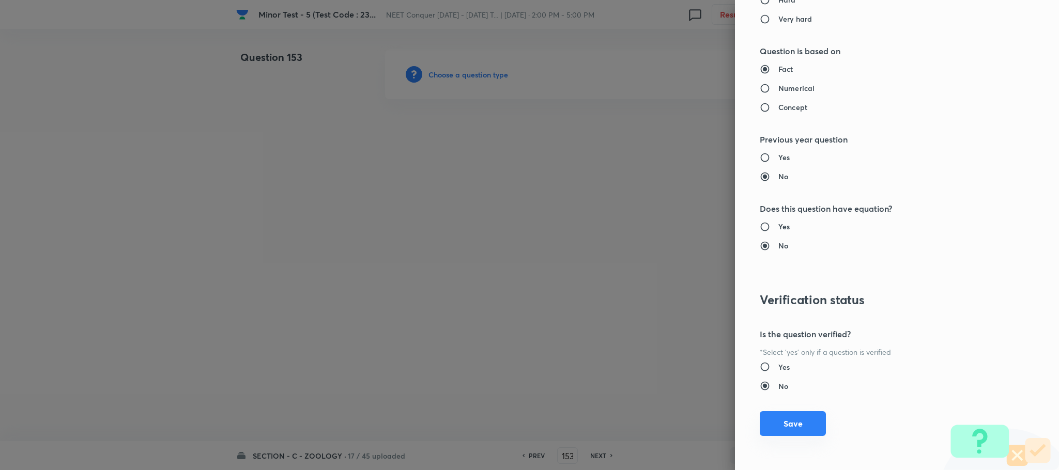
click at [776, 422] on button "Save" at bounding box center [793, 423] width 66 height 25
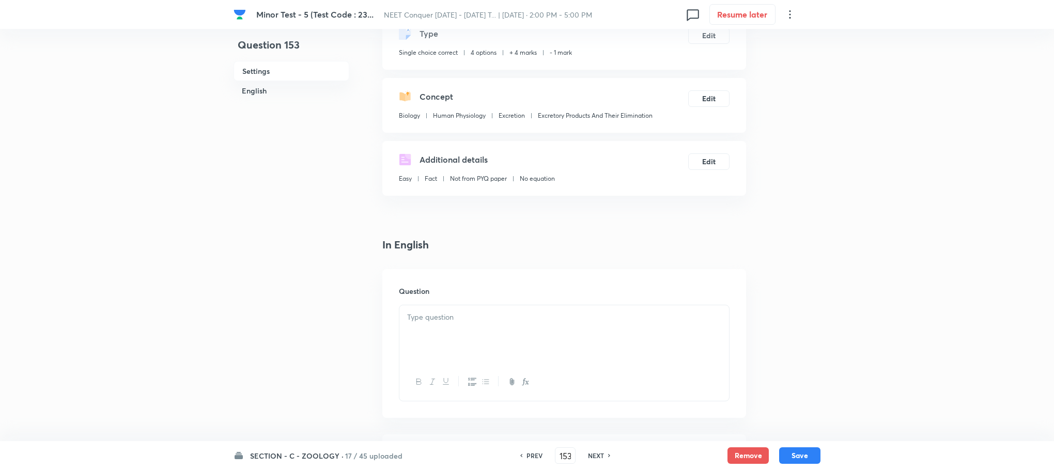
scroll to position [155, 0]
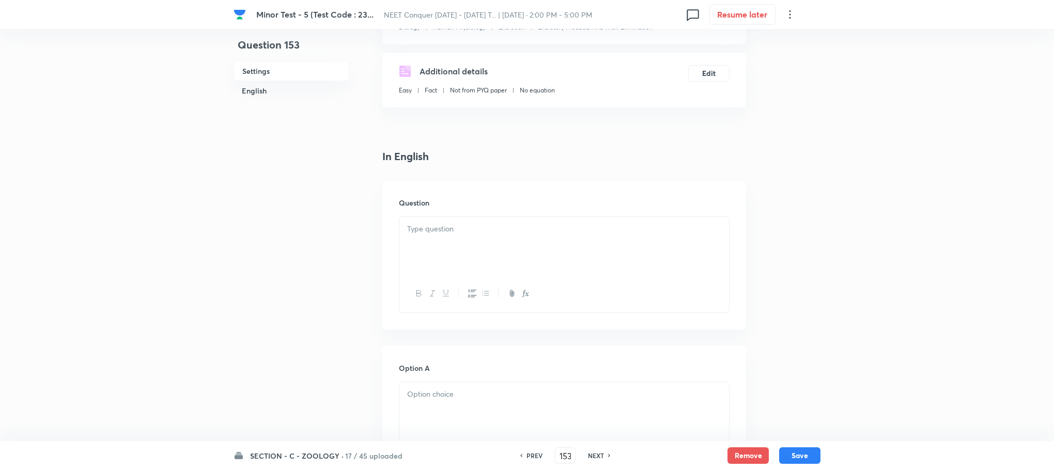
click at [436, 254] on div at bounding box center [564, 246] width 330 height 58
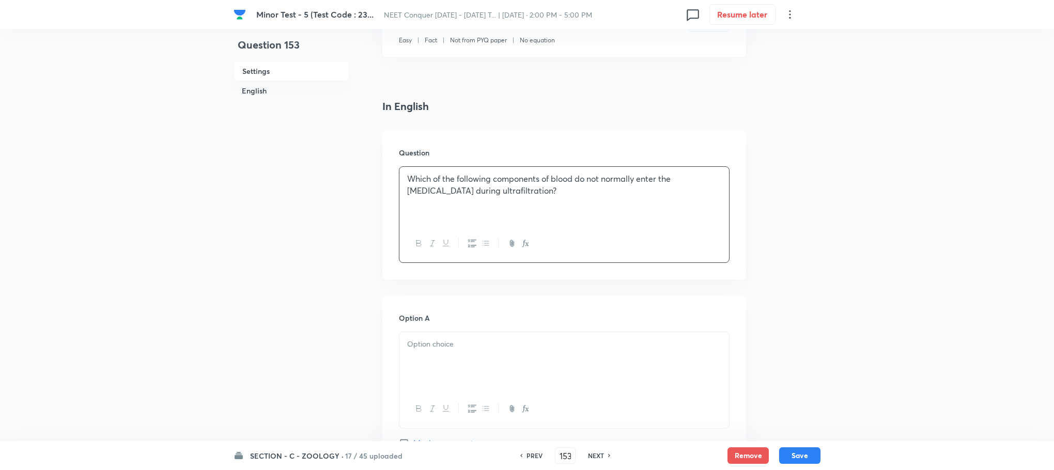
scroll to position [233, 0]
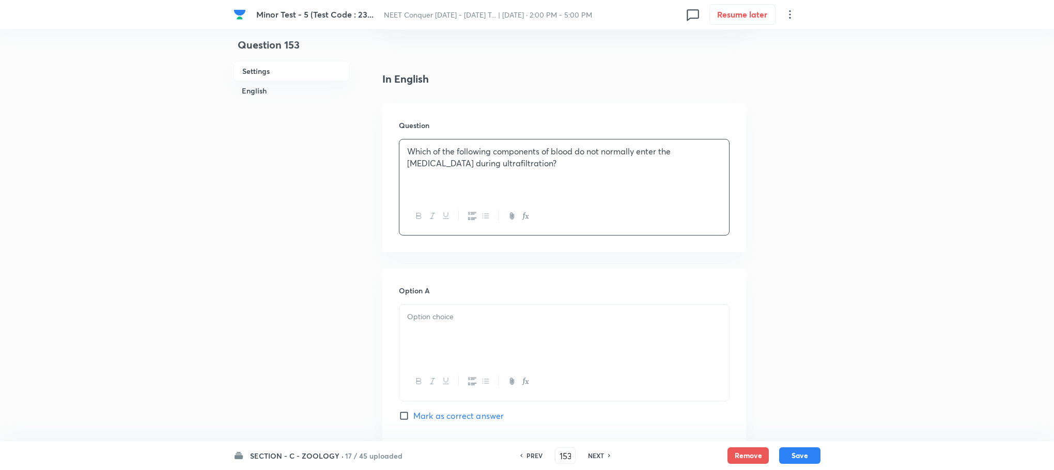
click at [430, 318] on p at bounding box center [564, 317] width 314 height 12
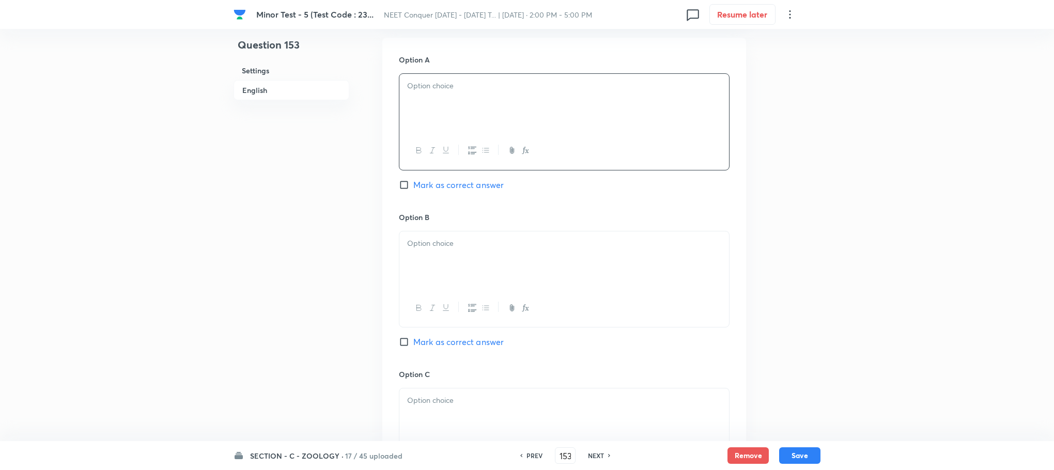
scroll to position [465, 0]
click at [453, 279] on div at bounding box center [564, 259] width 330 height 58
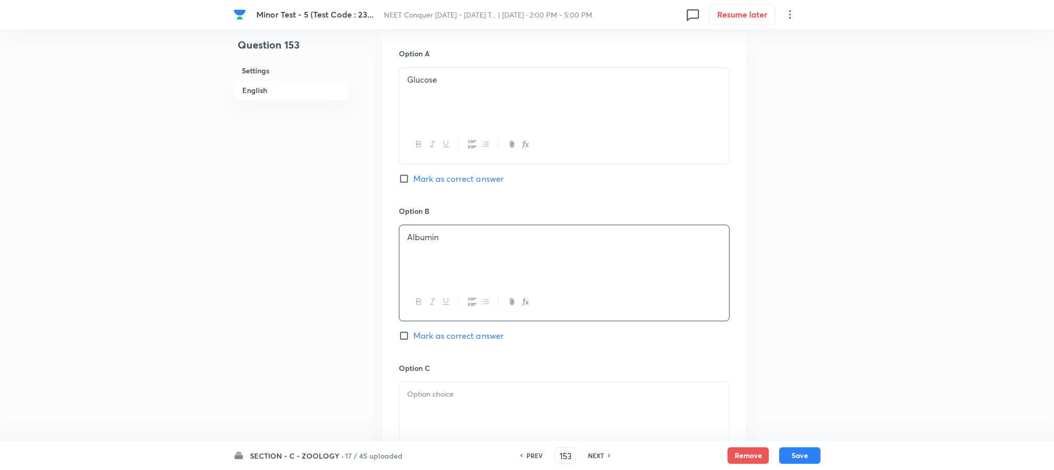
scroll to position [620, 0]
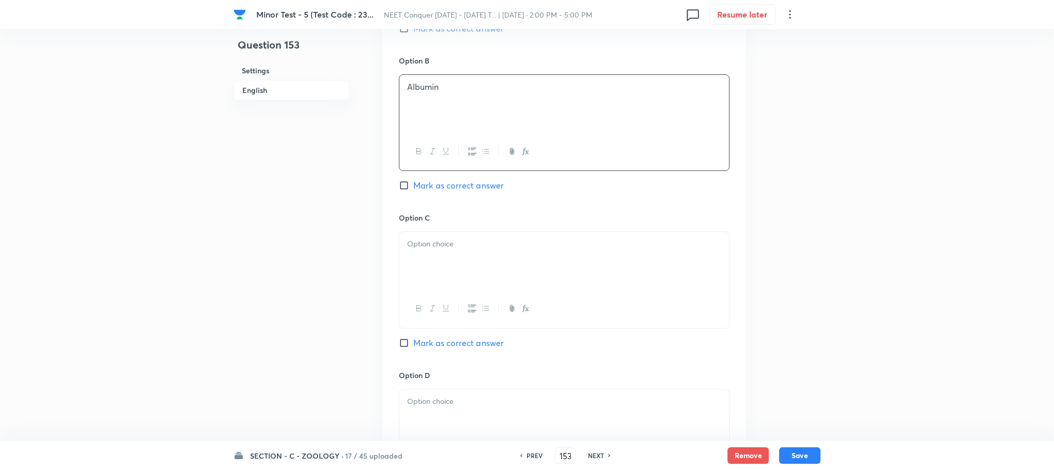
click at [435, 273] on div at bounding box center [564, 261] width 330 height 58
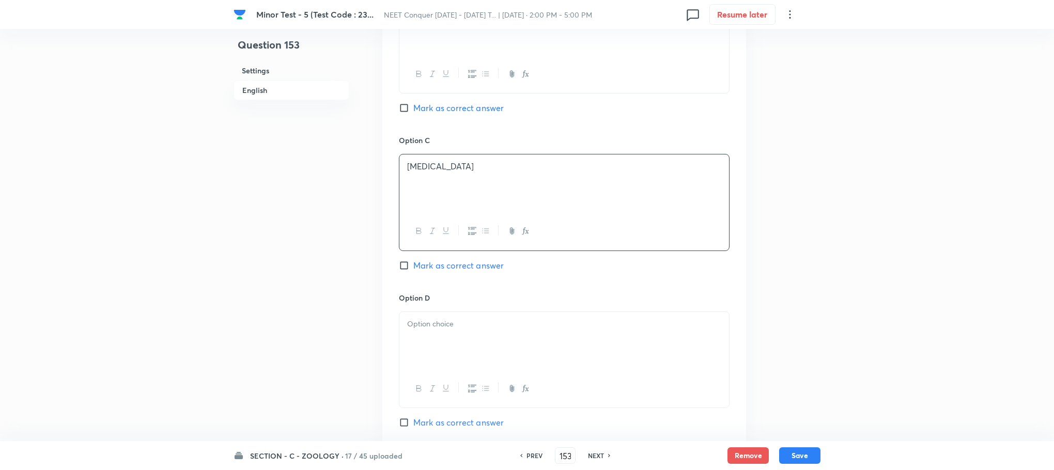
click at [442, 315] on div at bounding box center [564, 341] width 330 height 58
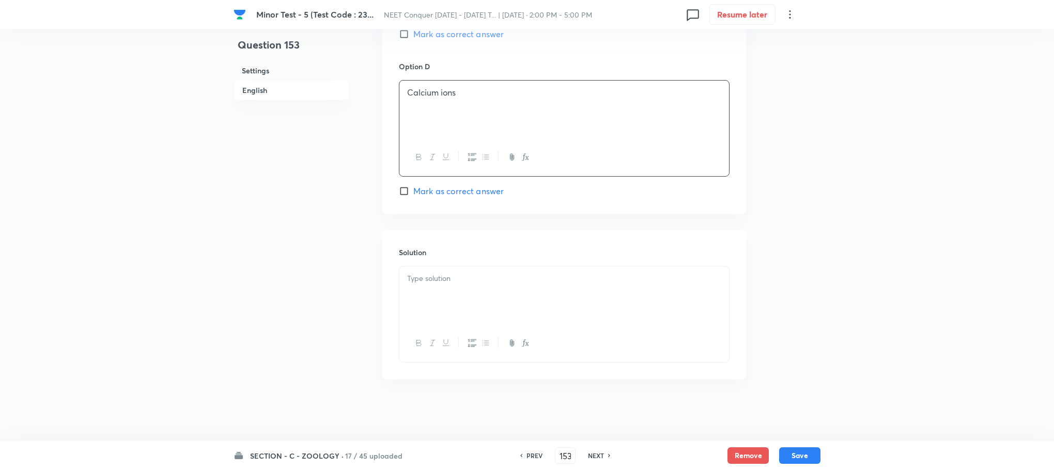
click at [439, 312] on div at bounding box center [564, 296] width 330 height 58
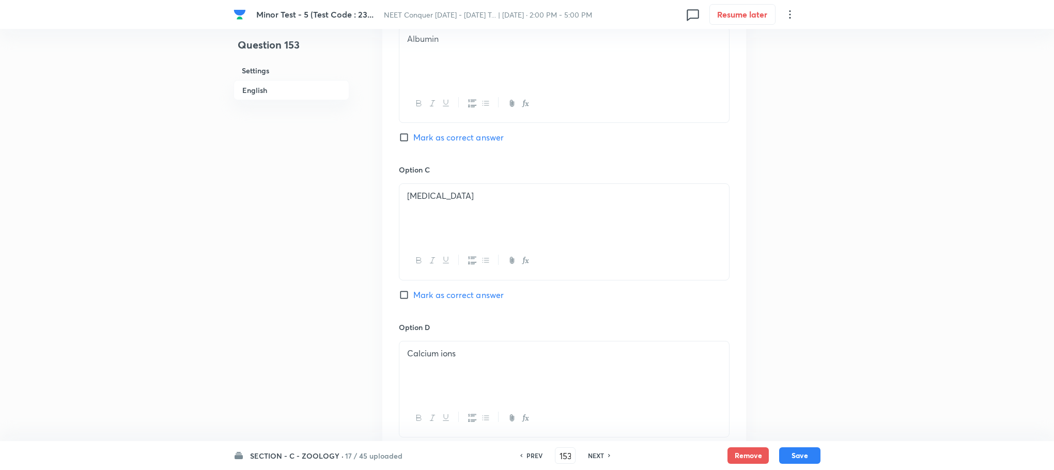
scroll to position [620, 0]
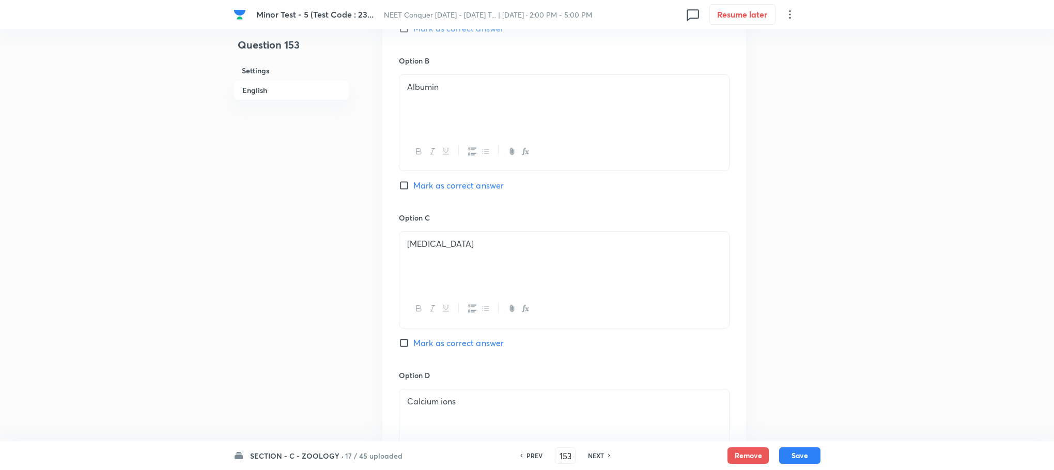
click at [407, 185] on input "Mark as correct answer" at bounding box center [406, 185] width 14 height 10
checkbox input "true"
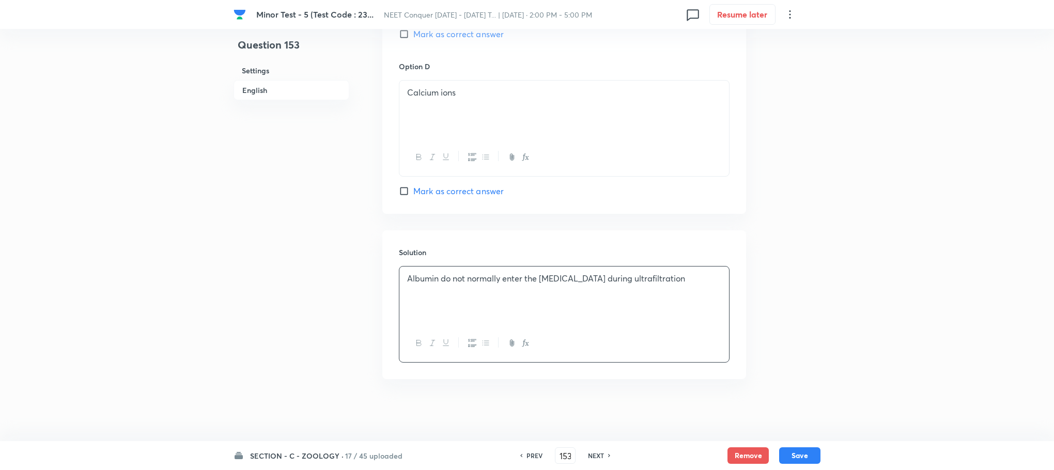
scroll to position [932, 0]
drag, startPoint x: 801, startPoint y: 448, endPoint x: 539, endPoint y: 300, distance: 301.1
click at [795, 447] on button "Save" at bounding box center [799, 455] width 41 height 17
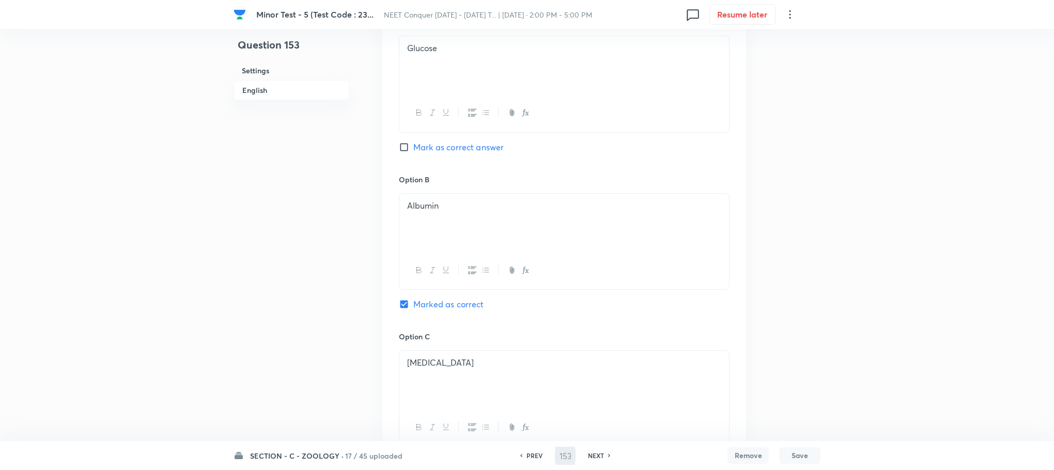
scroll to position [312, 0]
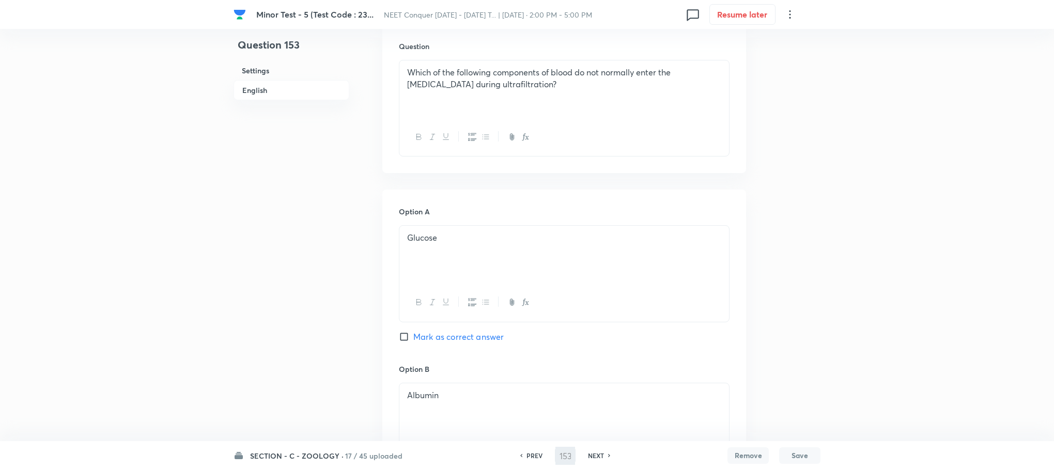
type input "154"
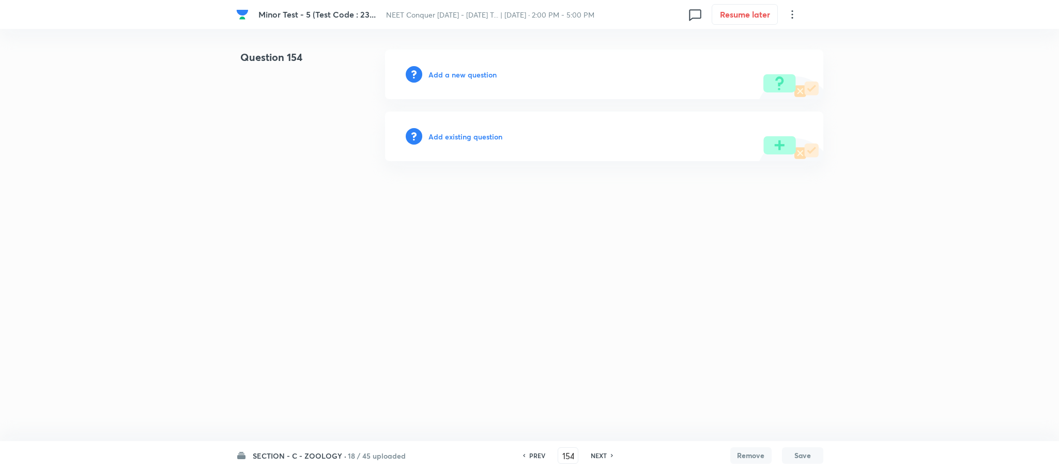
click at [467, 74] on h6 "Add a new question" at bounding box center [462, 74] width 68 height 11
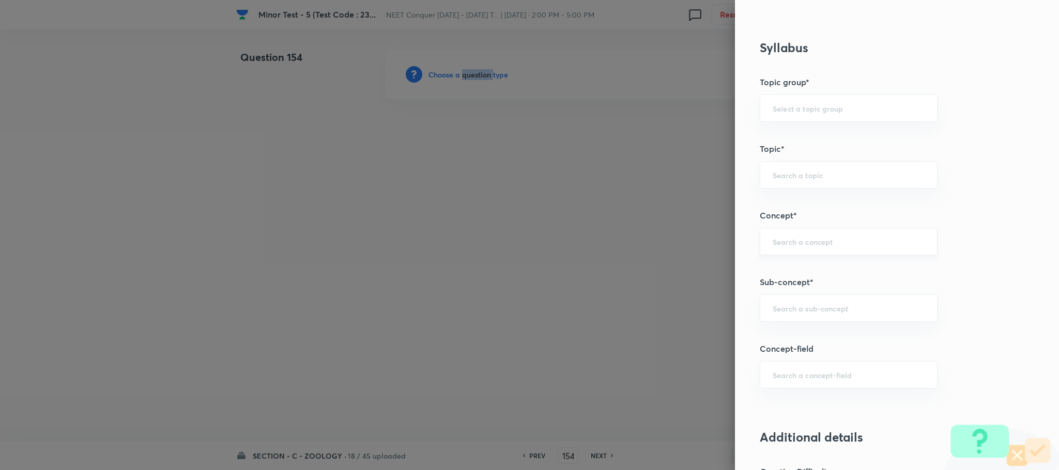
scroll to position [620, 0]
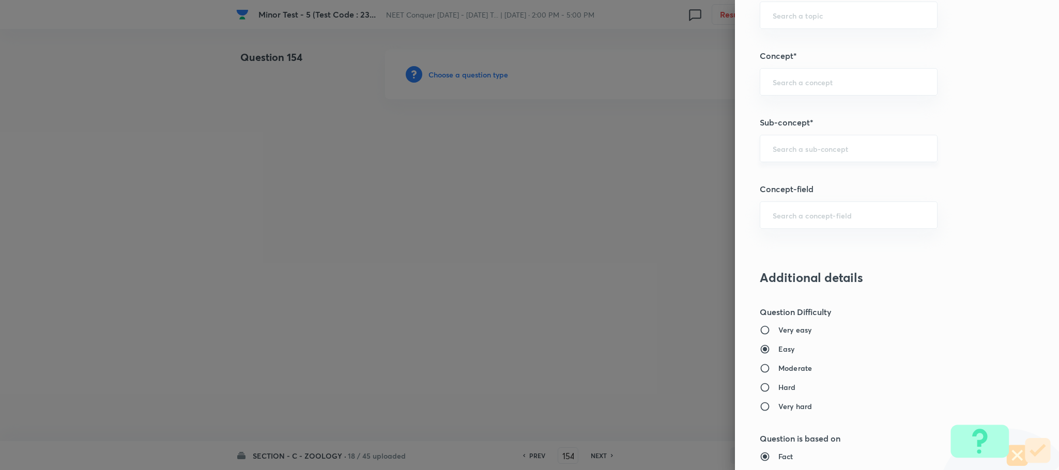
click at [779, 152] on input "text" at bounding box center [849, 149] width 152 height 10
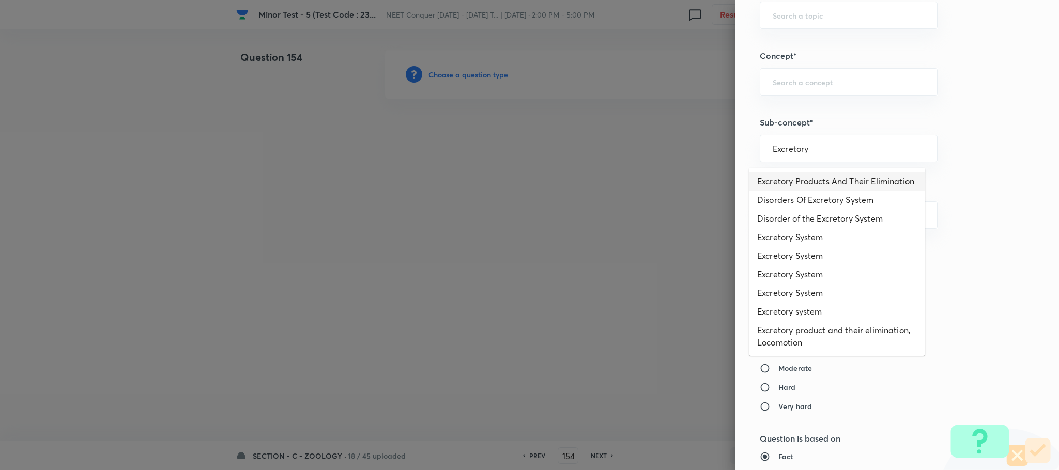
click at [803, 188] on li "Excretory Products And Their Elimination" at bounding box center [837, 181] width 176 height 19
type input "Excretory Products And Their Elimination"
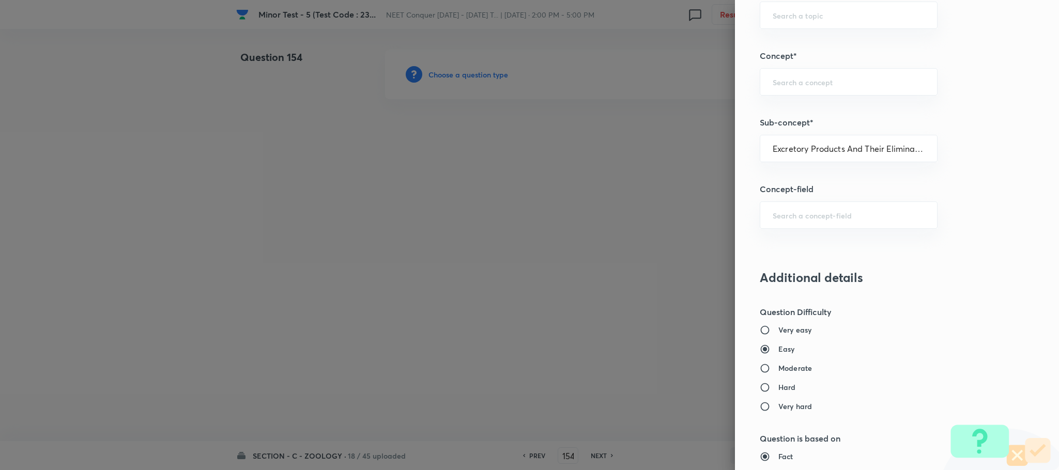
type input "Biology"
type input "Human Physiology"
type input "Excretion"
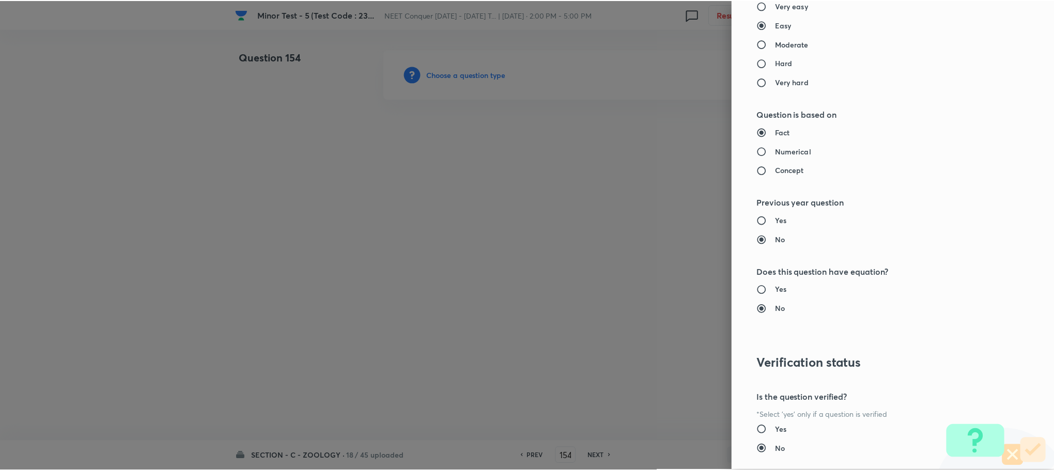
scroll to position [1011, 0]
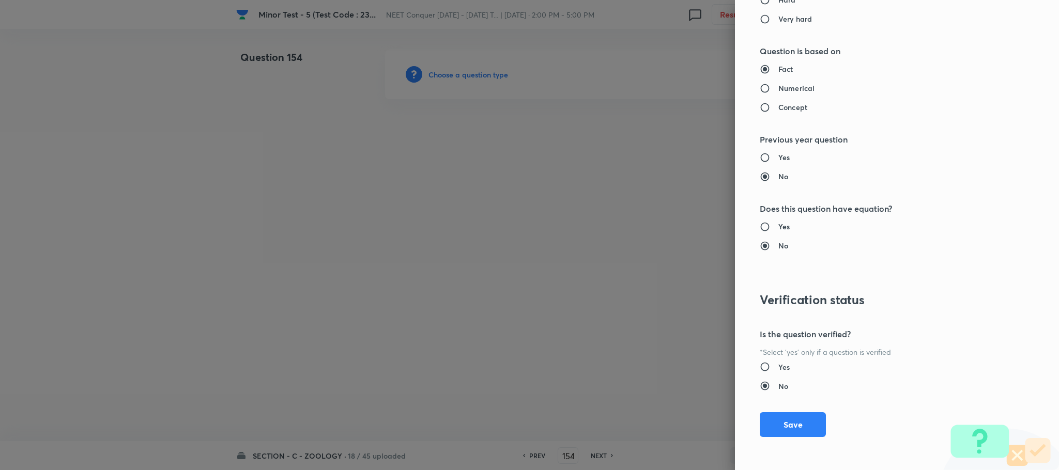
click at [767, 423] on button "Save" at bounding box center [793, 424] width 66 height 25
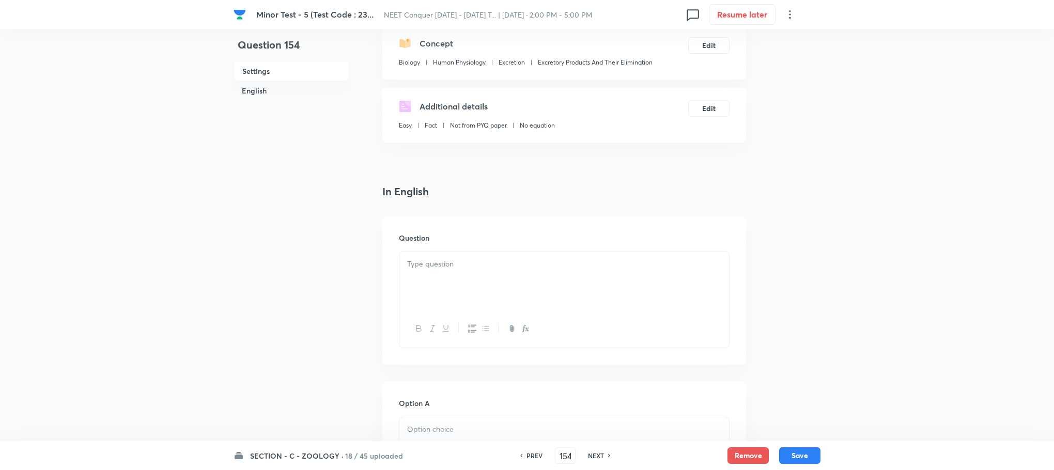
scroll to position [233, 0]
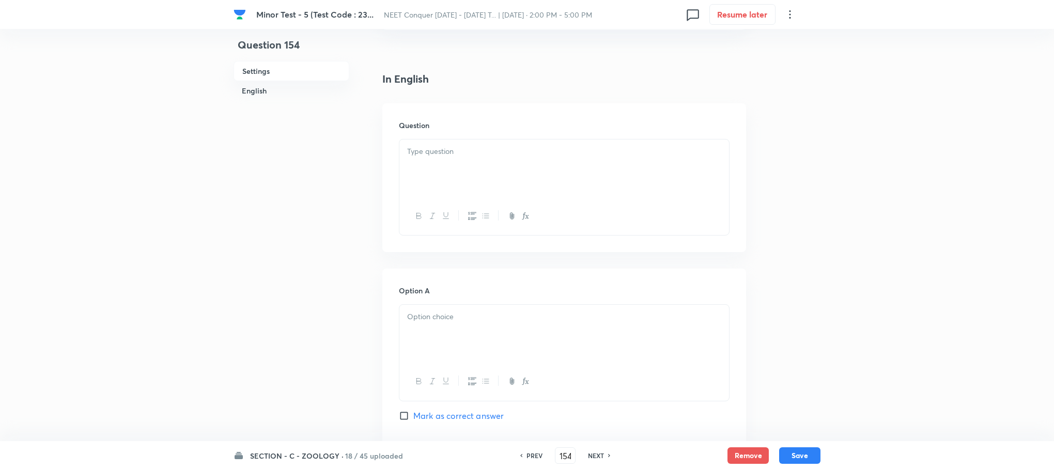
click at [422, 163] on div at bounding box center [564, 169] width 330 height 58
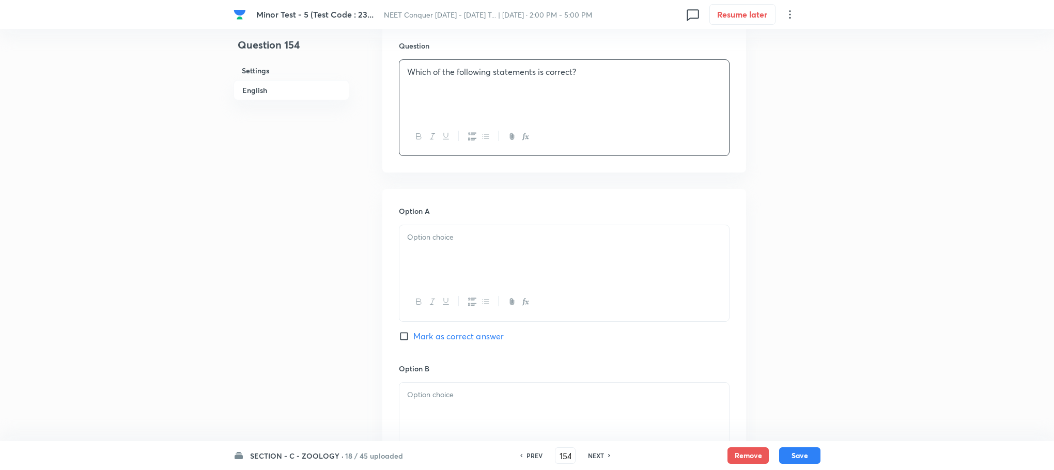
scroll to position [388, 0]
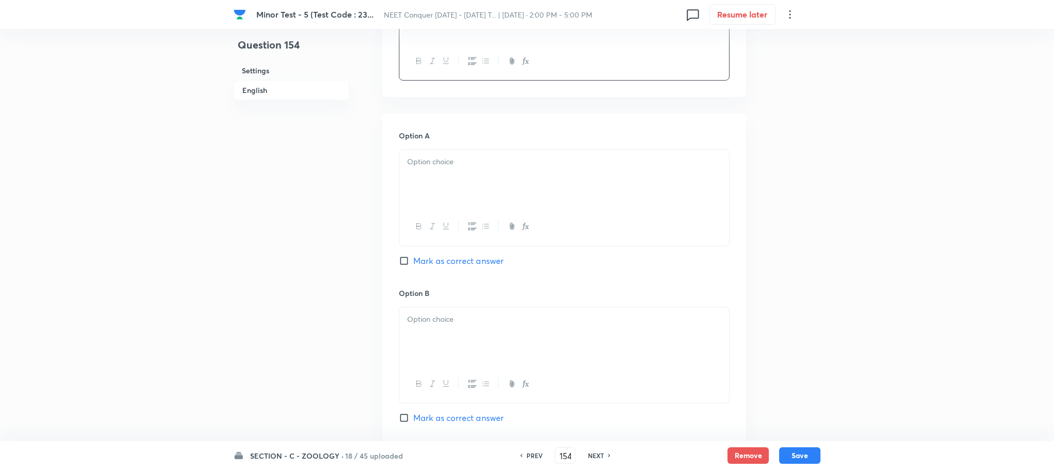
click at [435, 189] on div at bounding box center [564, 179] width 330 height 58
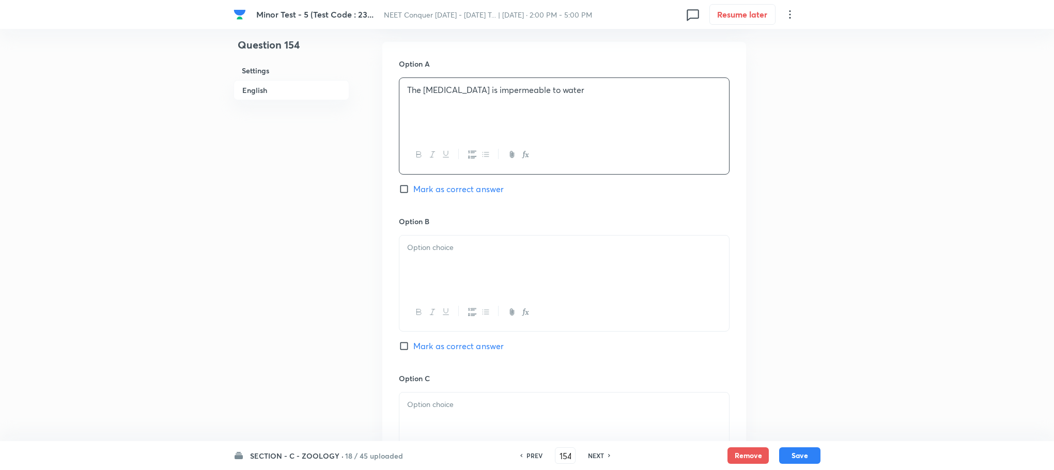
scroll to position [543, 0]
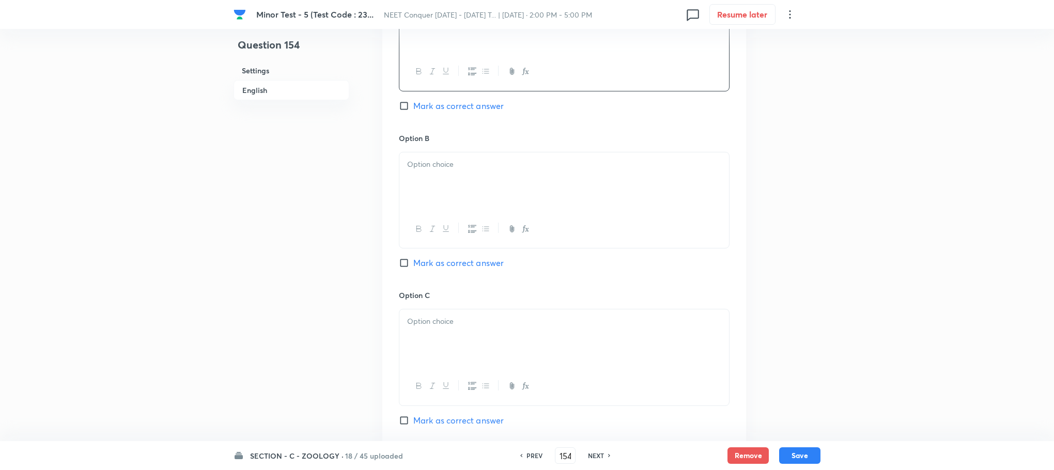
click at [427, 198] on div at bounding box center [564, 181] width 330 height 58
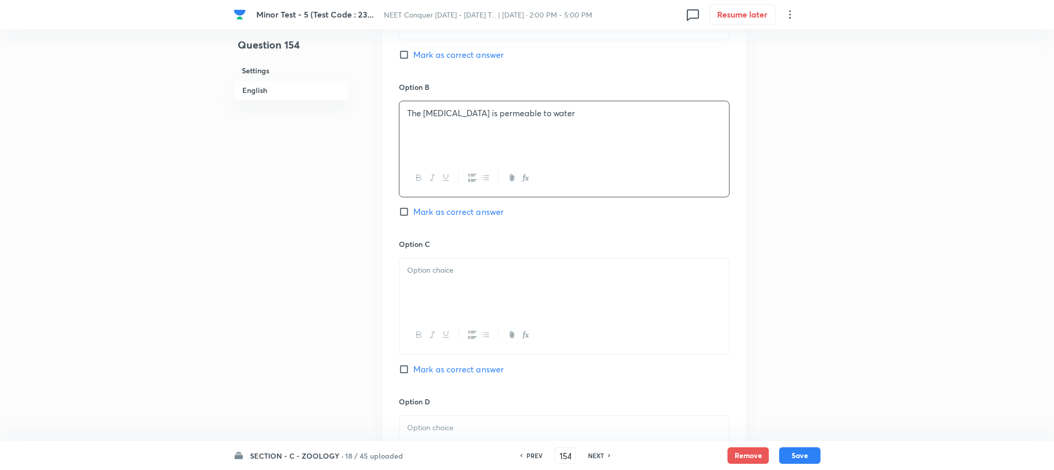
scroll to position [620, 0]
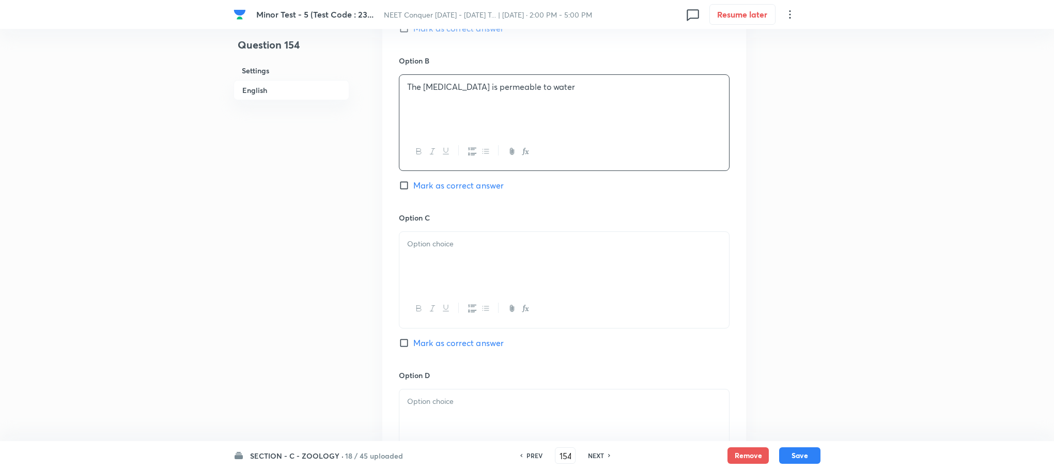
click at [433, 245] on p at bounding box center [564, 244] width 314 height 12
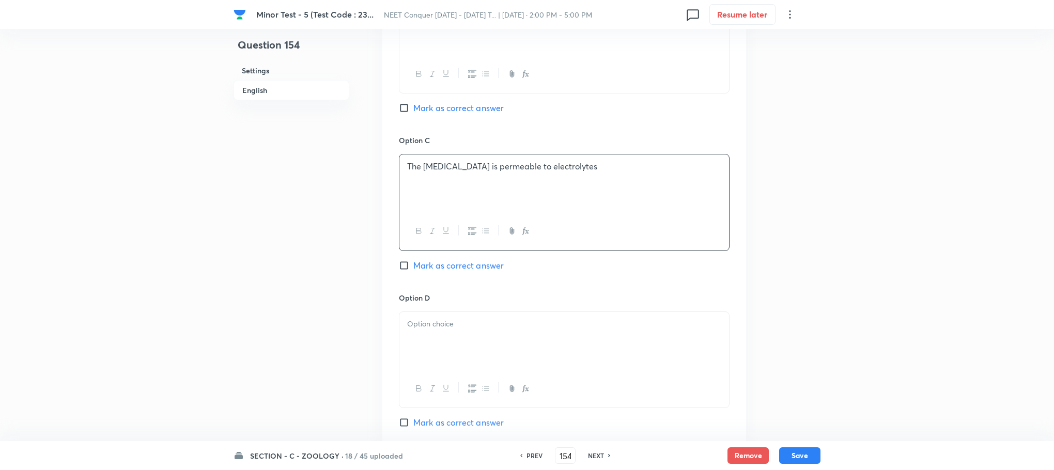
click at [425, 319] on div at bounding box center [564, 341] width 330 height 58
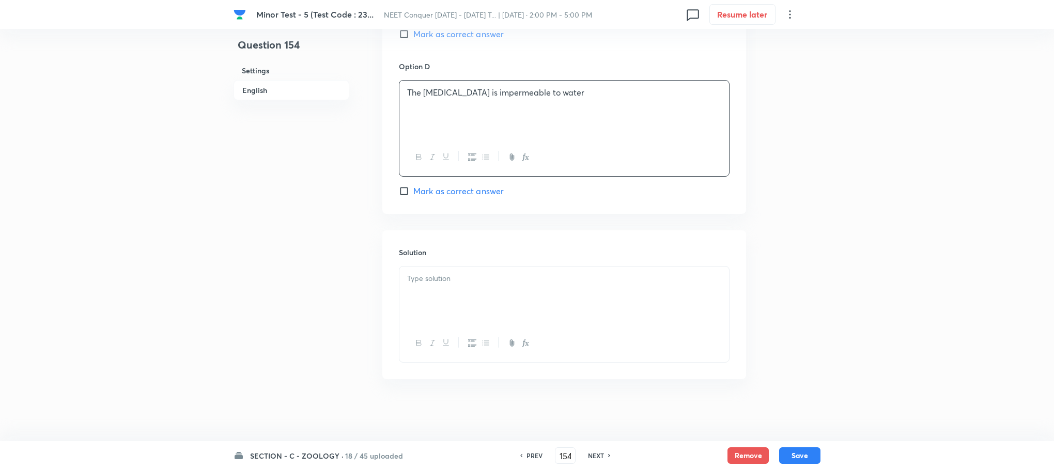
scroll to position [932, 0]
click at [439, 276] on p at bounding box center [564, 279] width 314 height 12
click at [405, 194] on input "Mark as correct answer" at bounding box center [406, 191] width 14 height 10
checkbox input "true"
click at [793, 449] on button "Save" at bounding box center [799, 454] width 41 height 17
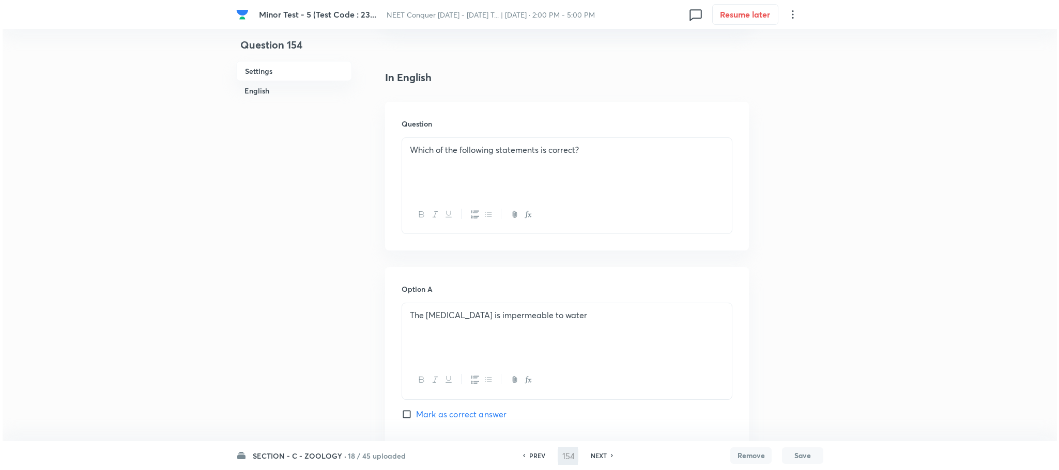
scroll to position [0, 0]
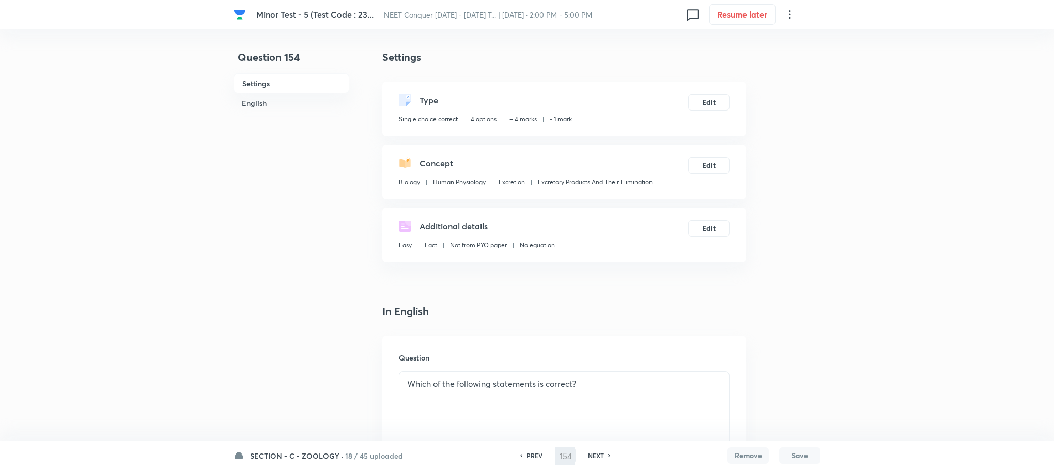
type input "155"
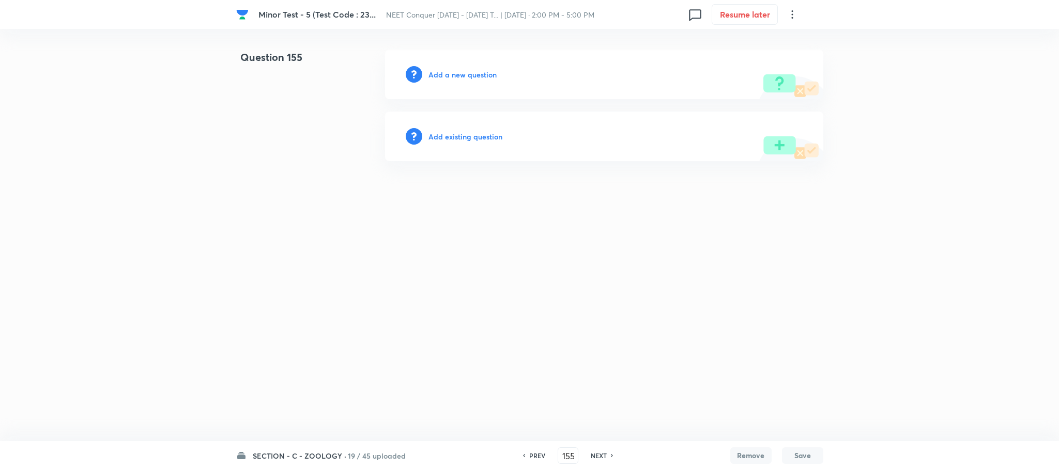
click at [453, 75] on h6 "Add a new question" at bounding box center [462, 74] width 68 height 11
click at [454, 75] on h6 "Choose a question type" at bounding box center [468, 74] width 80 height 11
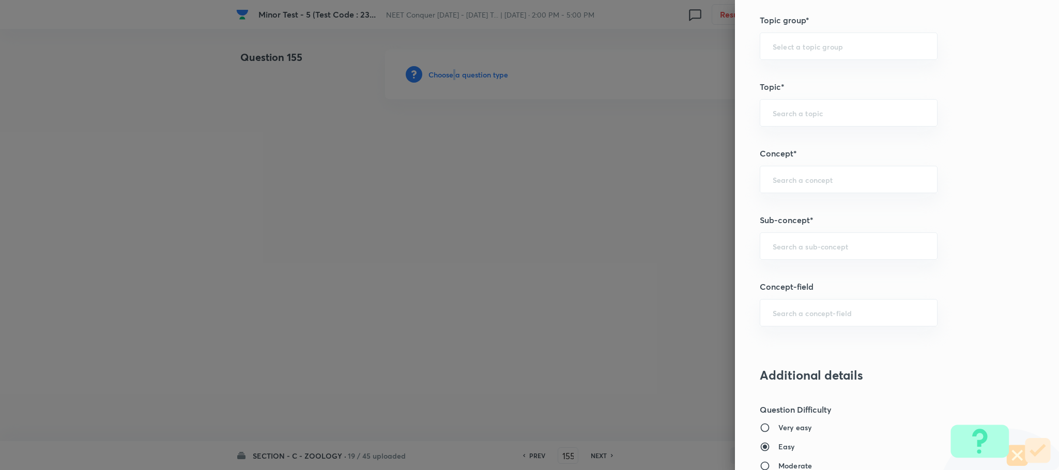
scroll to position [620, 0]
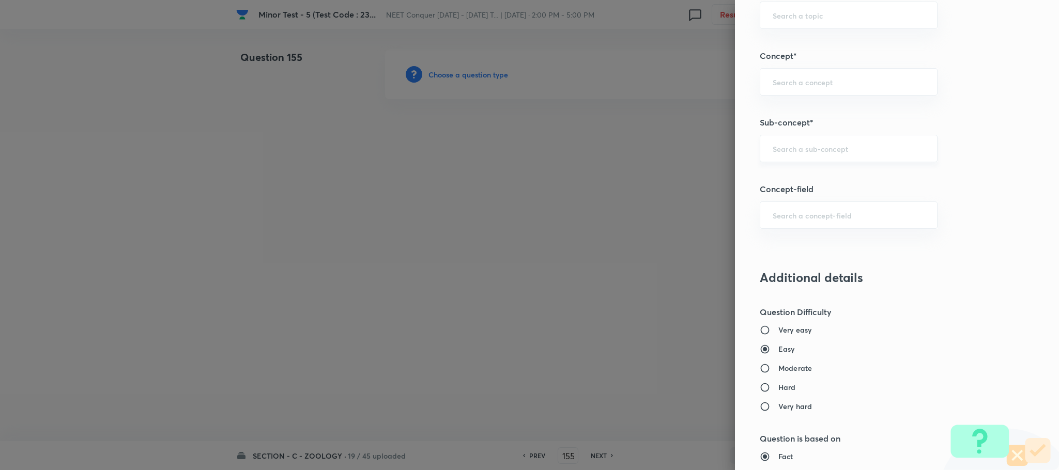
click at [778, 153] on input "text" at bounding box center [849, 149] width 152 height 10
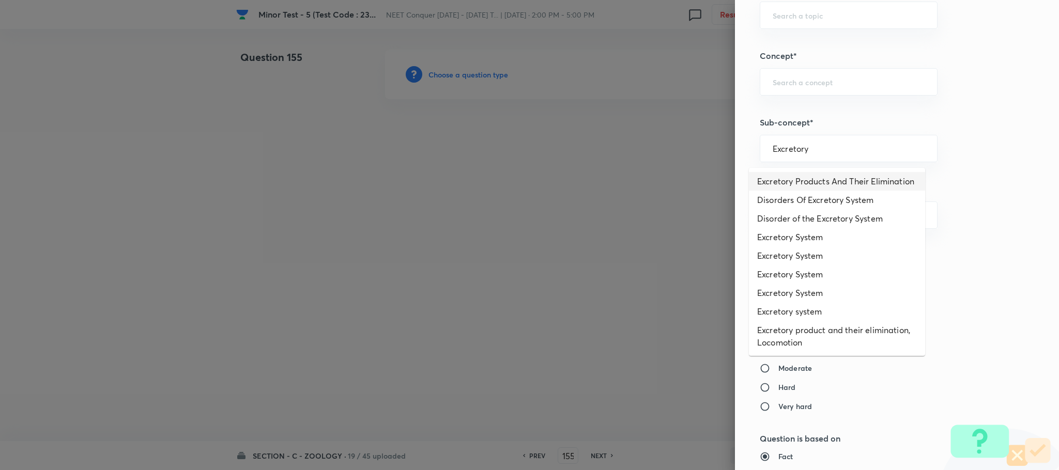
click at [839, 191] on li "Excretory Products And Their Elimination" at bounding box center [837, 181] width 176 height 19
type input "Excretory Products And Their Elimination"
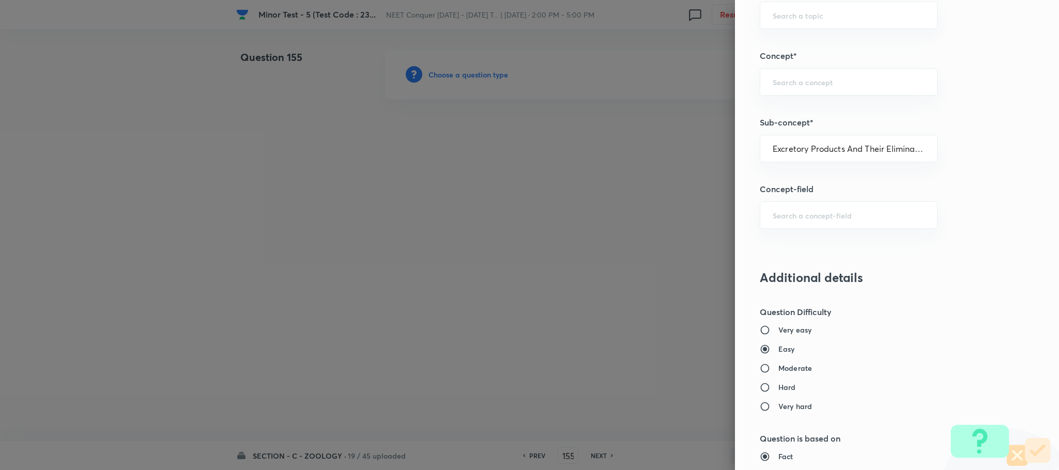
type input "Biology"
type input "Human Physiology"
type input "Excretion"
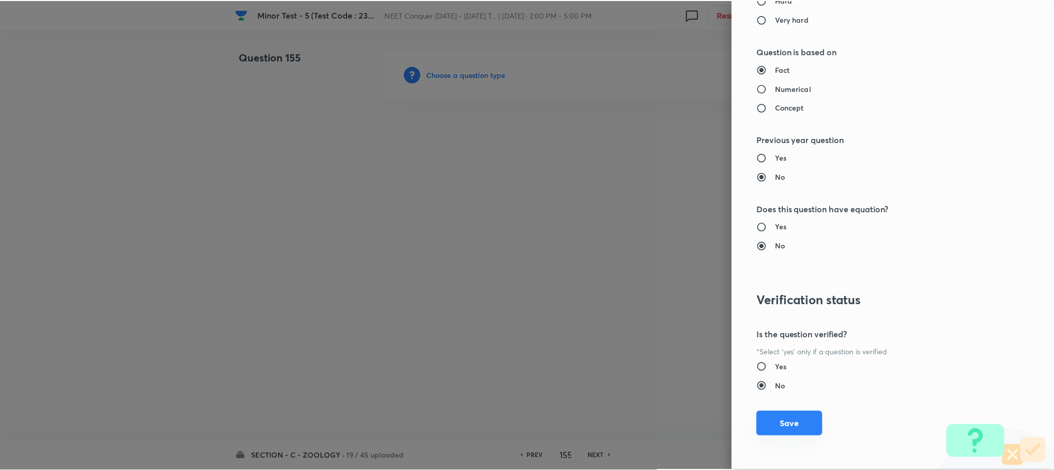
scroll to position [1011, 0]
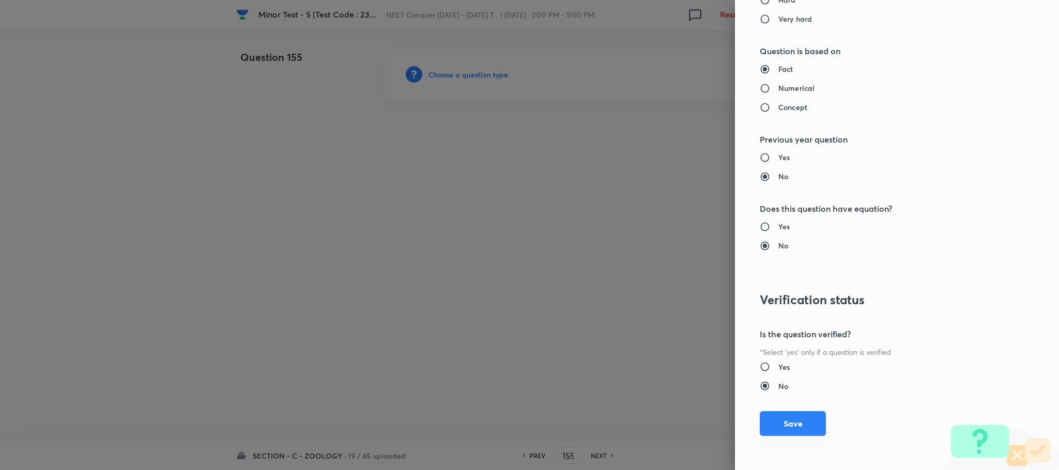
drag, startPoint x: 774, startPoint y: 423, endPoint x: 438, endPoint y: 267, distance: 371.1
click at [773, 423] on button "Save" at bounding box center [793, 424] width 66 height 25
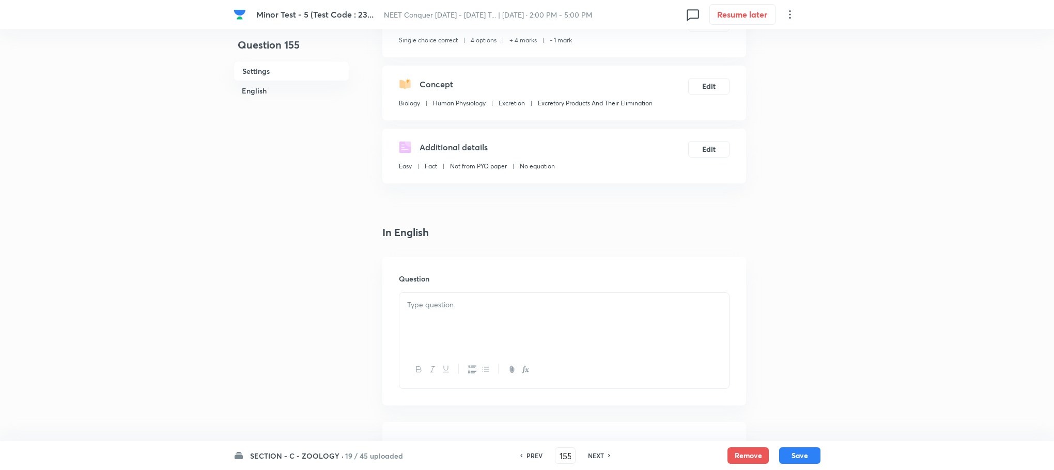
scroll to position [155, 0]
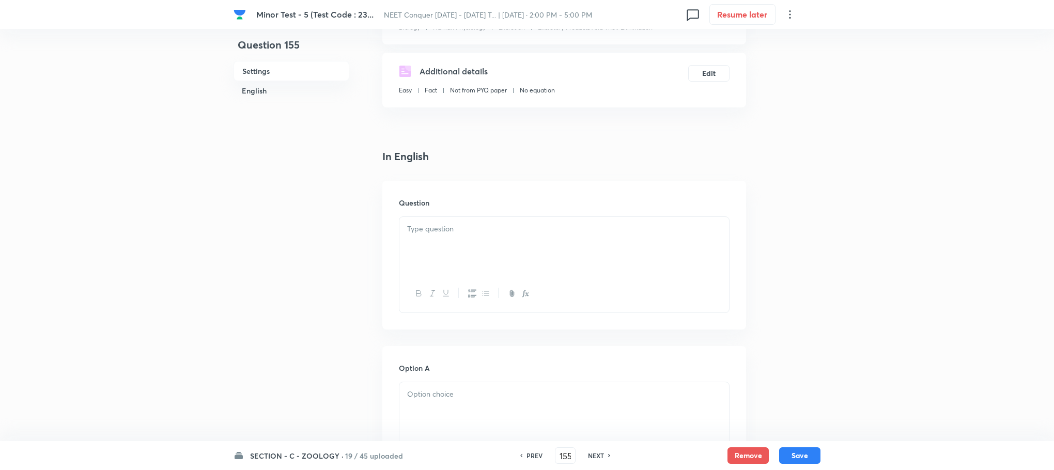
click at [431, 253] on div at bounding box center [564, 246] width 330 height 58
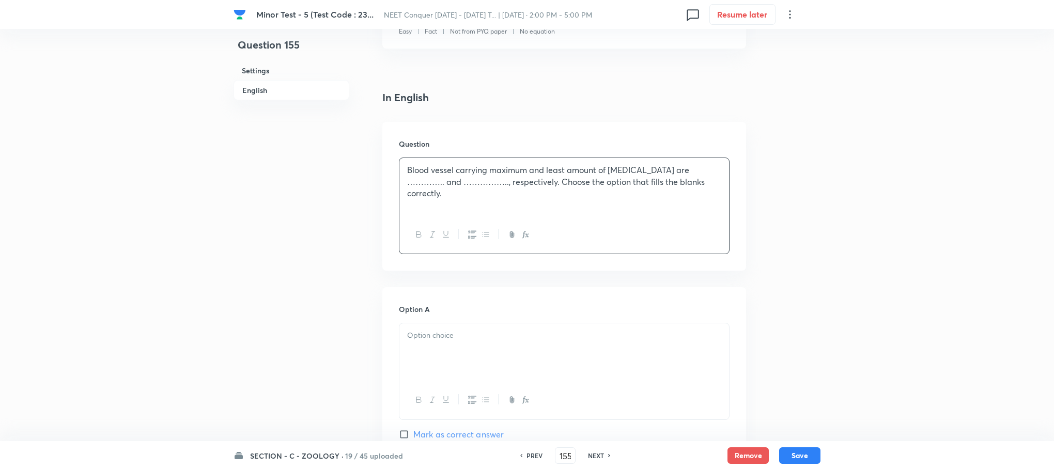
scroll to position [310, 0]
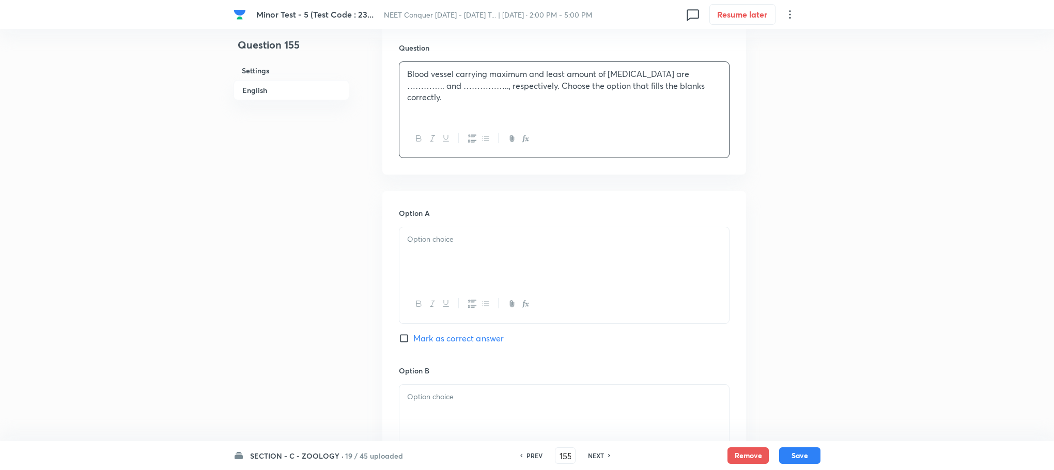
click at [419, 248] on div at bounding box center [564, 256] width 330 height 58
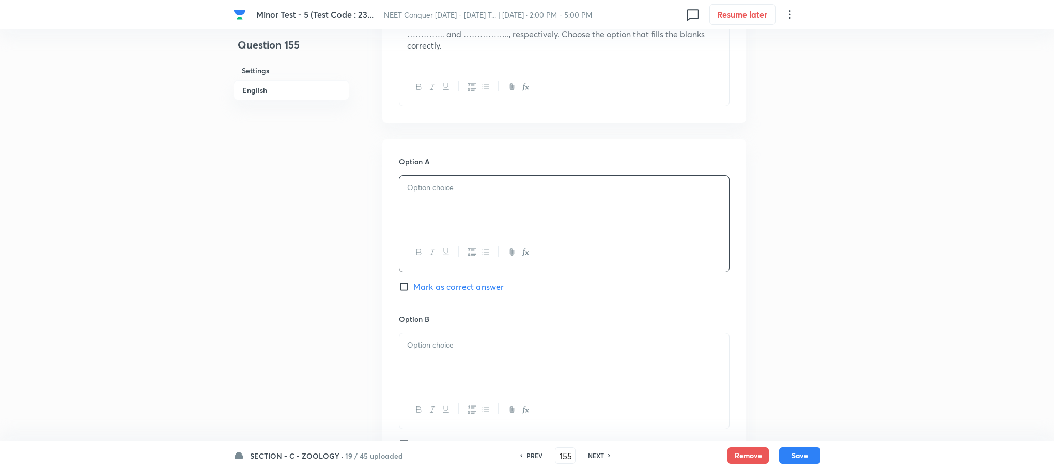
scroll to position [388, 0]
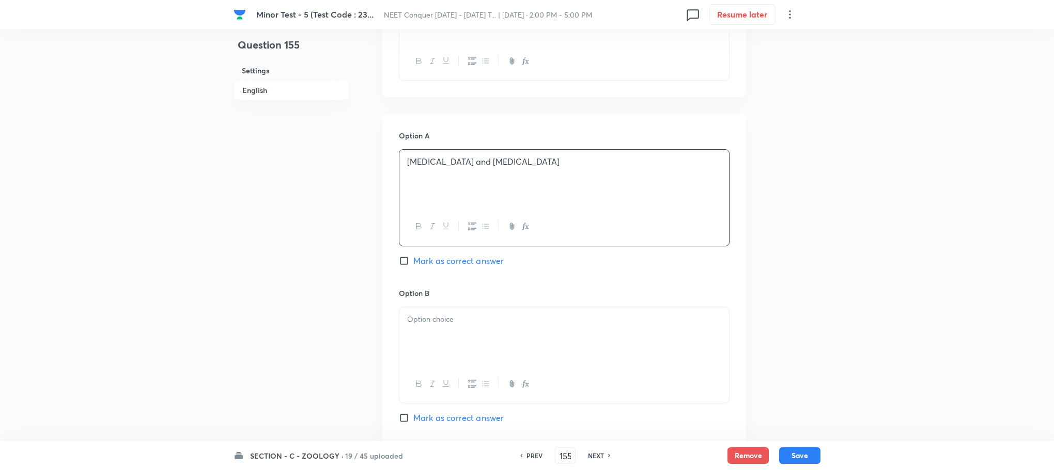
click at [430, 340] on div at bounding box center [564, 336] width 330 height 58
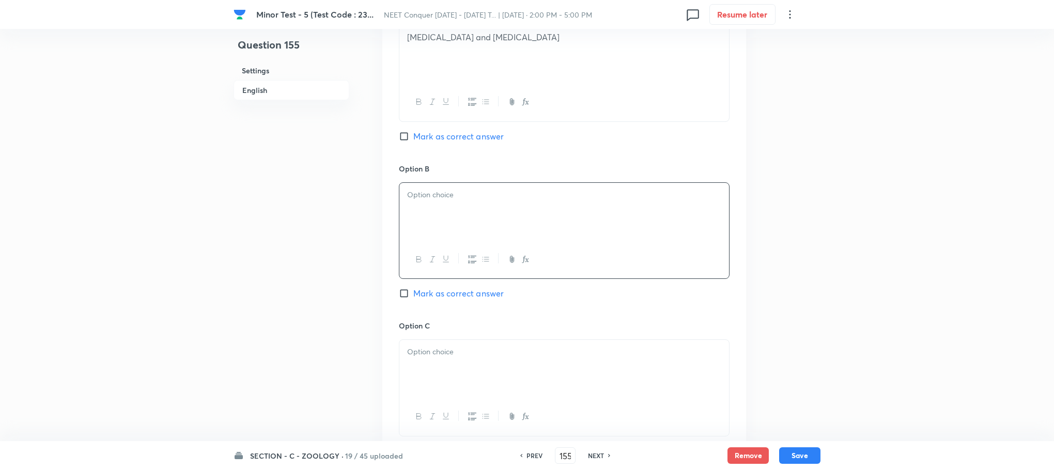
scroll to position [543, 0]
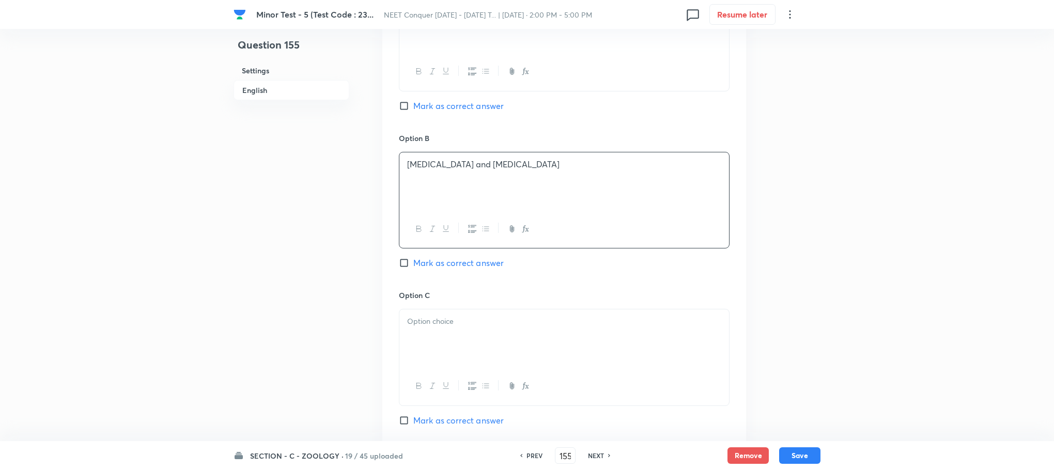
click at [425, 358] on div at bounding box center [564, 339] width 330 height 58
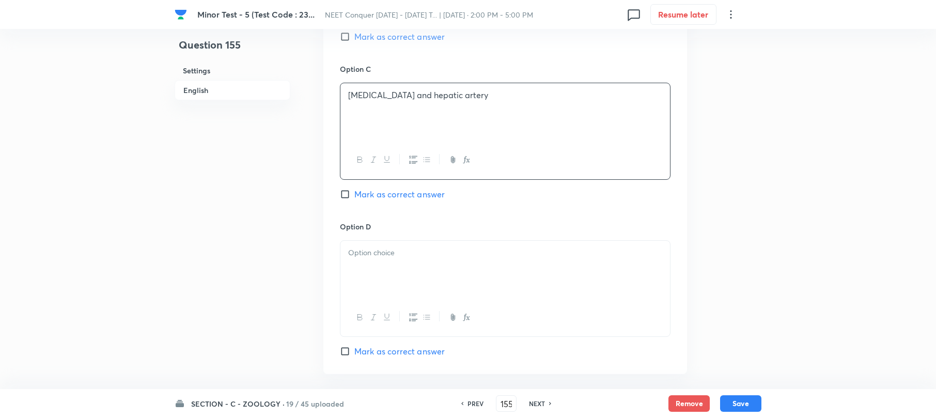
scroll to position [792, 0]
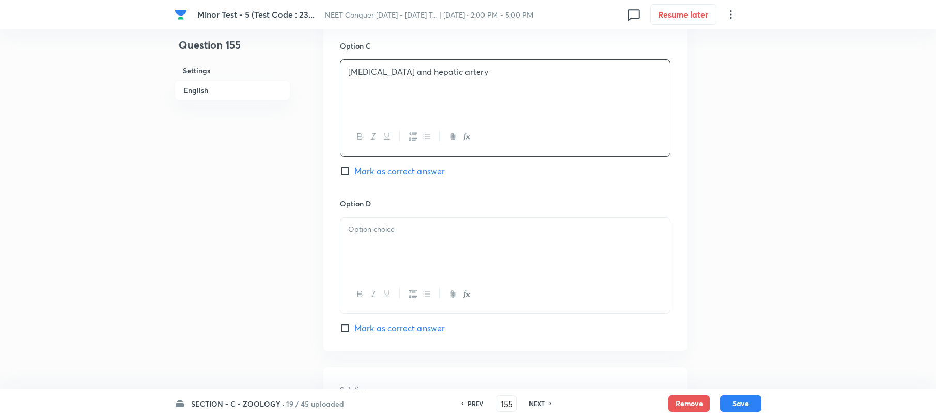
click at [377, 261] on div at bounding box center [506, 247] width 330 height 58
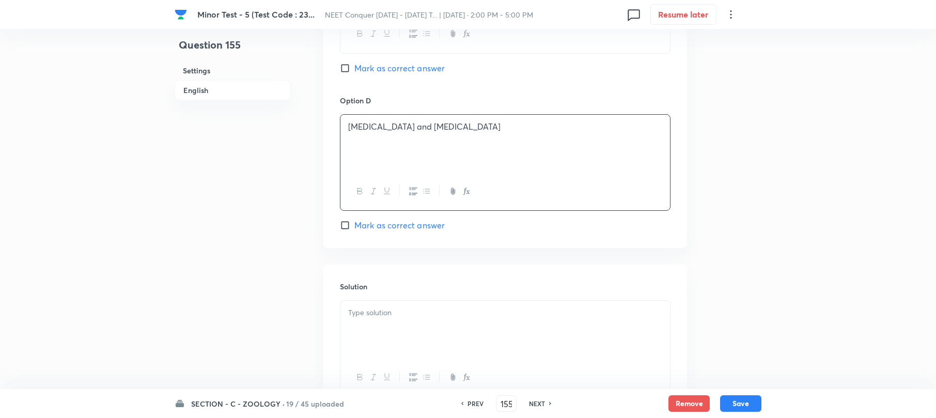
scroll to position [930, 0]
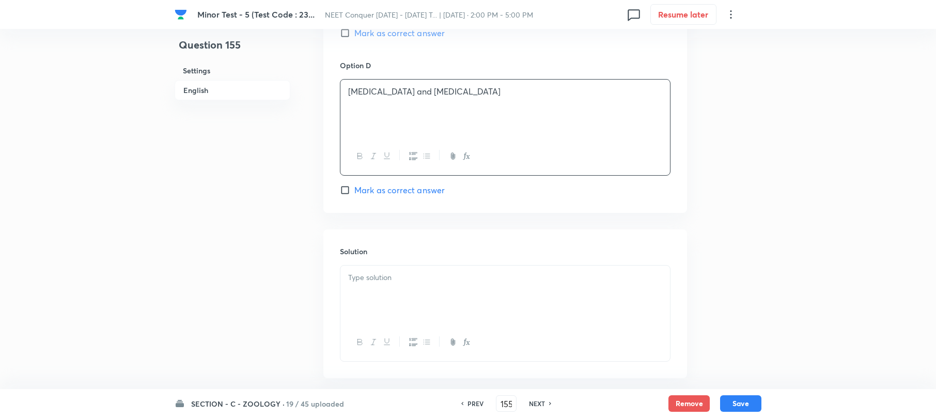
click at [419, 271] on div at bounding box center [506, 295] width 330 height 58
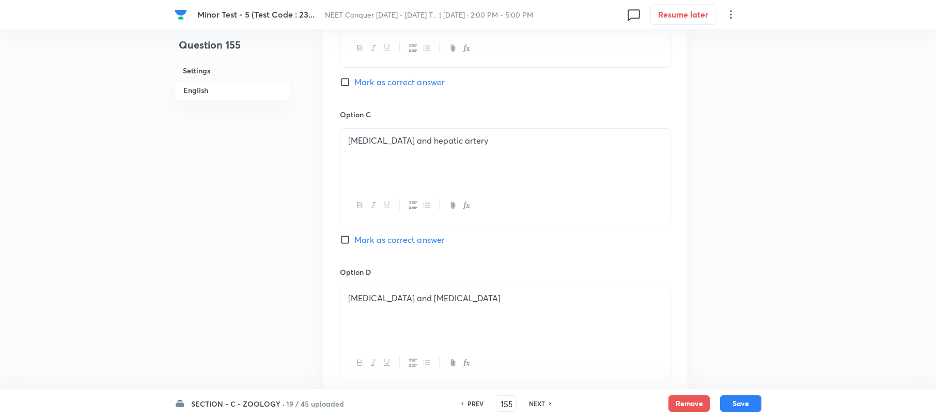
click at [344, 241] on input "Mark as correct answer" at bounding box center [347, 240] width 14 height 10
checkbox input "true"
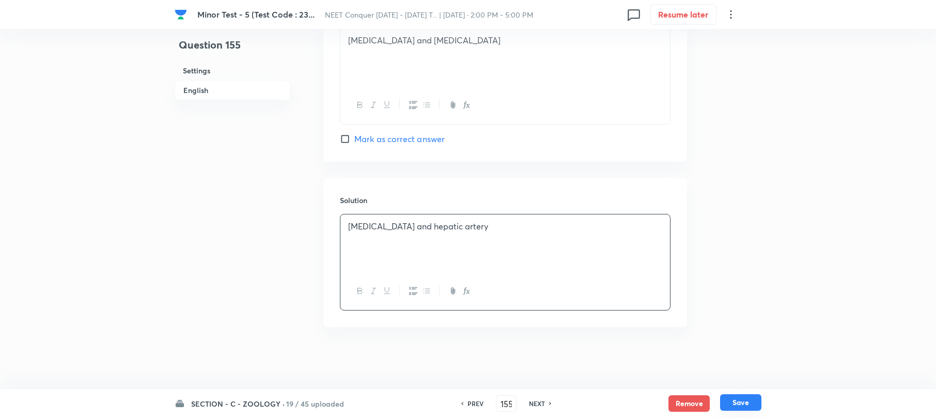
click at [734, 402] on button "Save" at bounding box center [740, 402] width 41 height 17
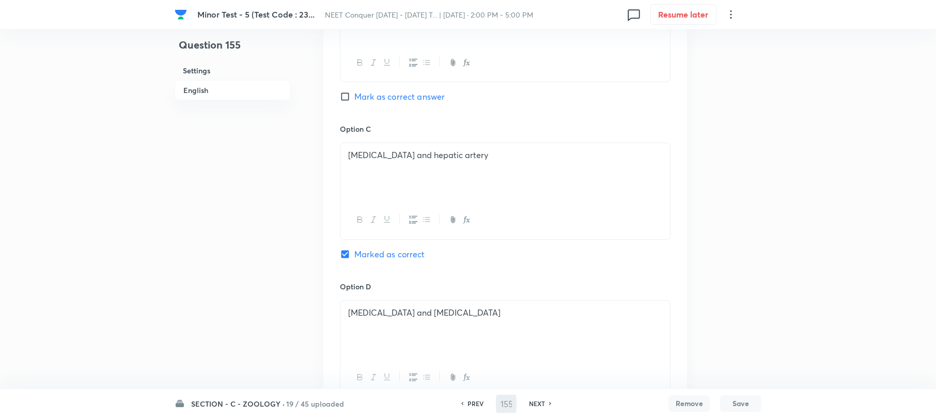
scroll to position [540, 0]
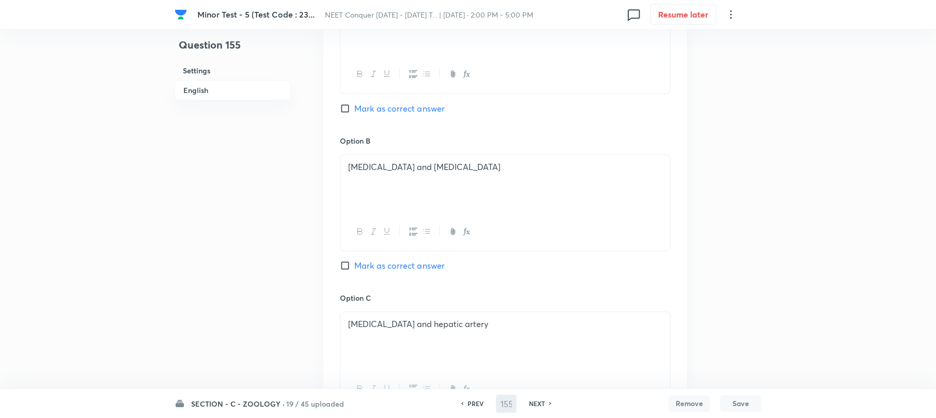
type input "156"
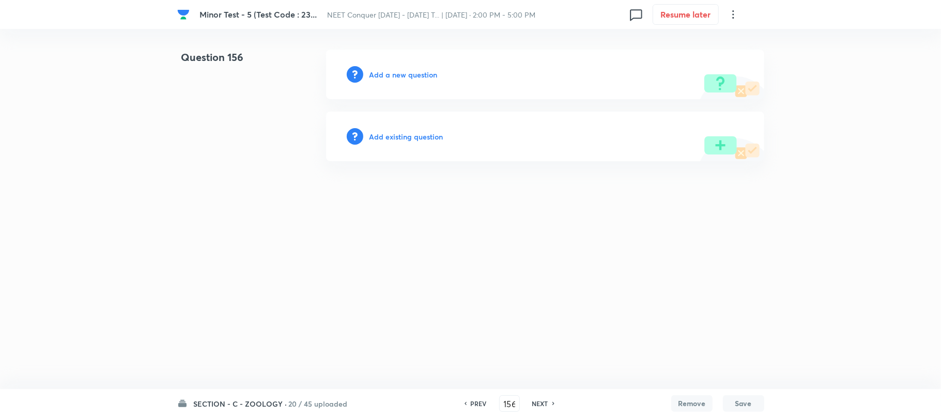
click at [399, 74] on h6 "Add a new question" at bounding box center [403, 74] width 68 height 11
click at [399, 74] on h6 "Choose a question type" at bounding box center [409, 74] width 80 height 11
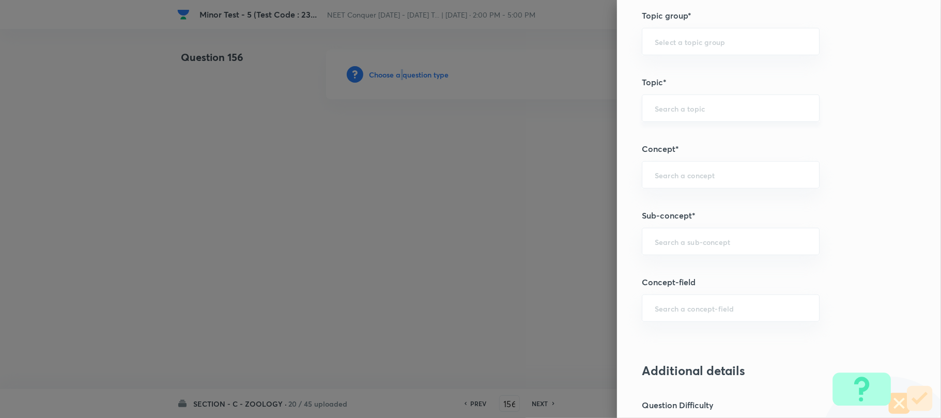
scroll to position [551, 0]
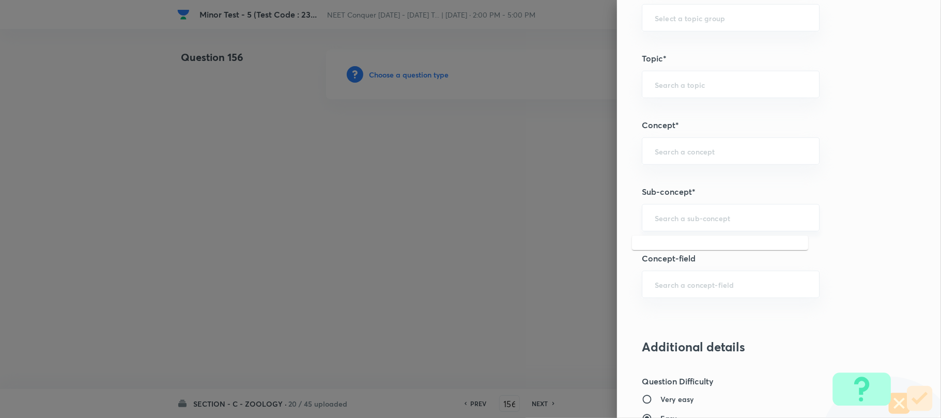
click at [668, 218] on input "text" at bounding box center [731, 218] width 152 height 10
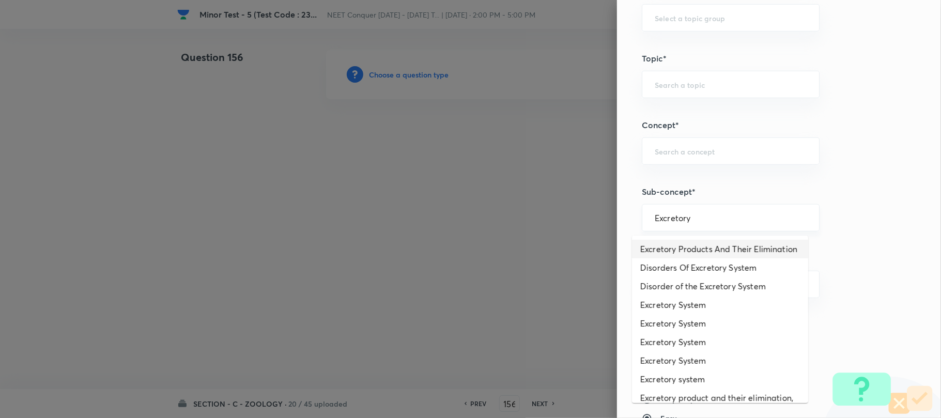
type input "Excretory Products And Their Elimination"
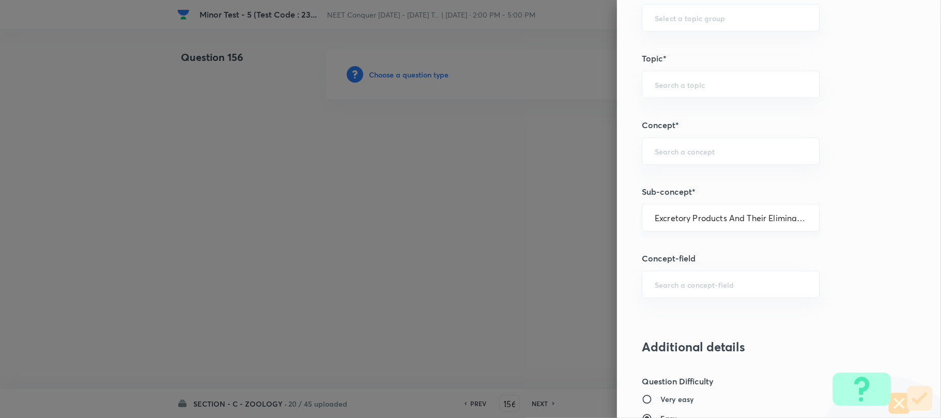
type input "Biology"
type input "Human Physiology"
type input "Excretion"
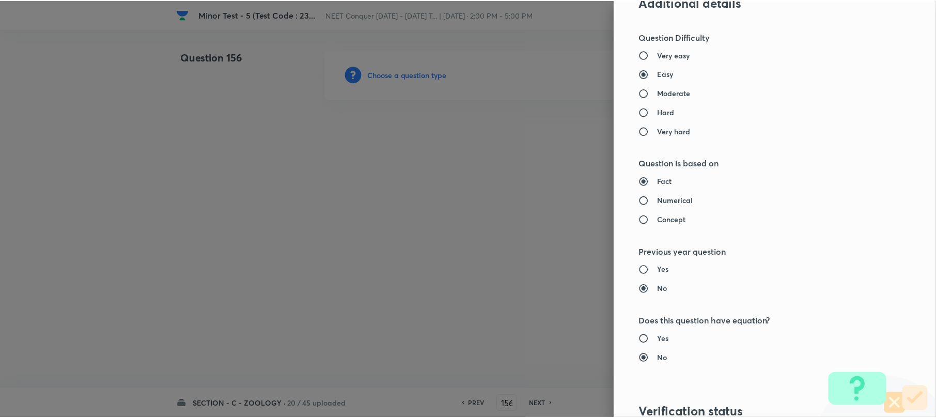
scroll to position [1062, 0]
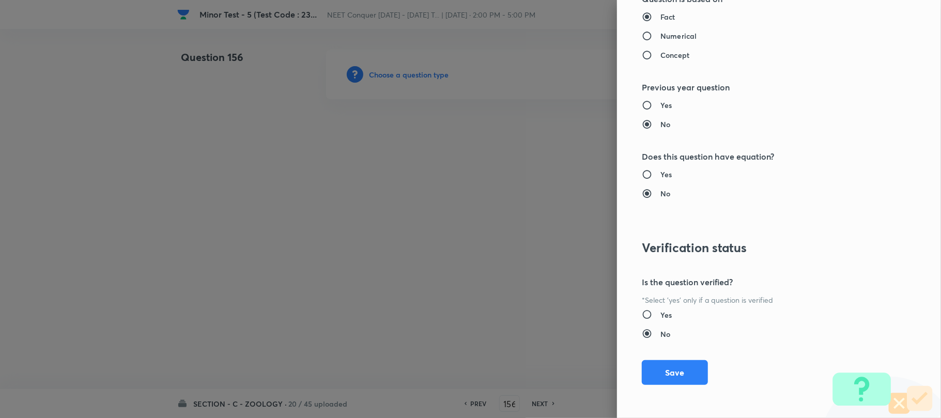
drag, startPoint x: 662, startPoint y: 372, endPoint x: 406, endPoint y: 251, distance: 283.9
click at [658, 373] on button "Save" at bounding box center [675, 372] width 66 height 25
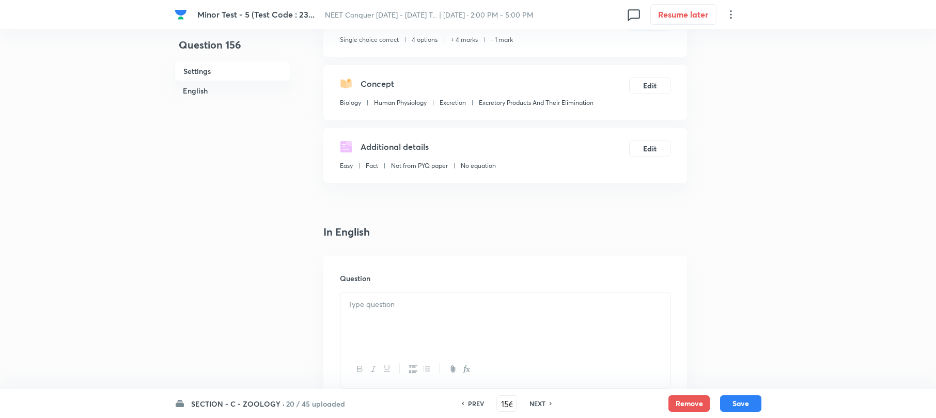
scroll to position [207, 0]
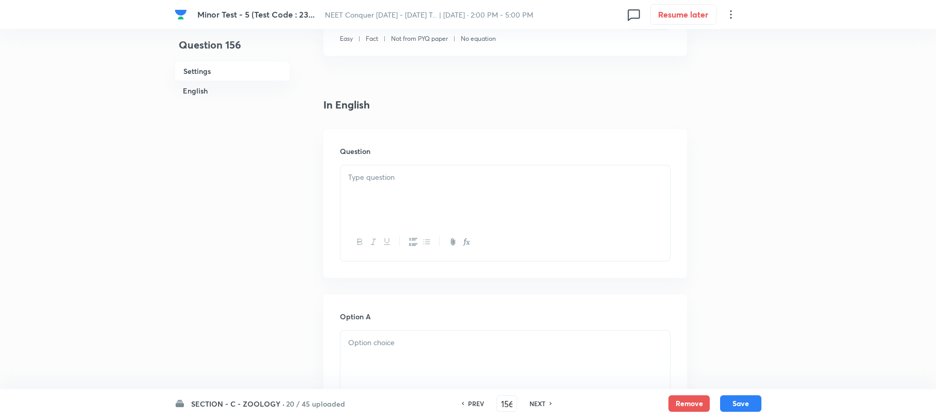
click at [354, 180] on p at bounding box center [505, 178] width 314 height 12
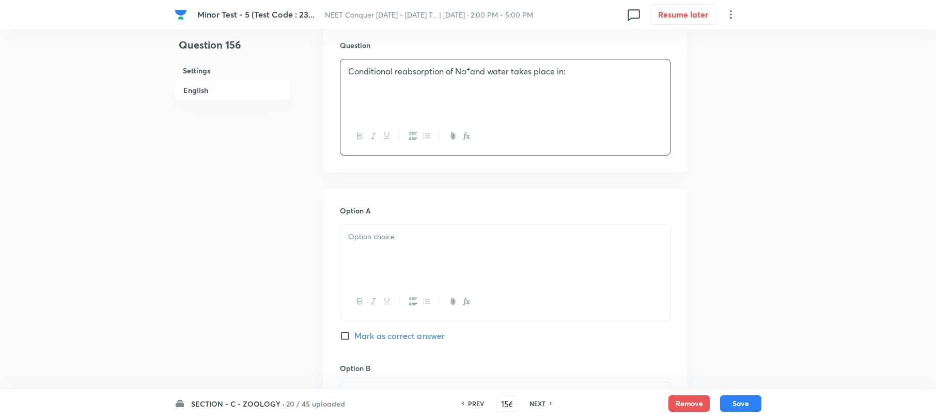
scroll to position [344, 0]
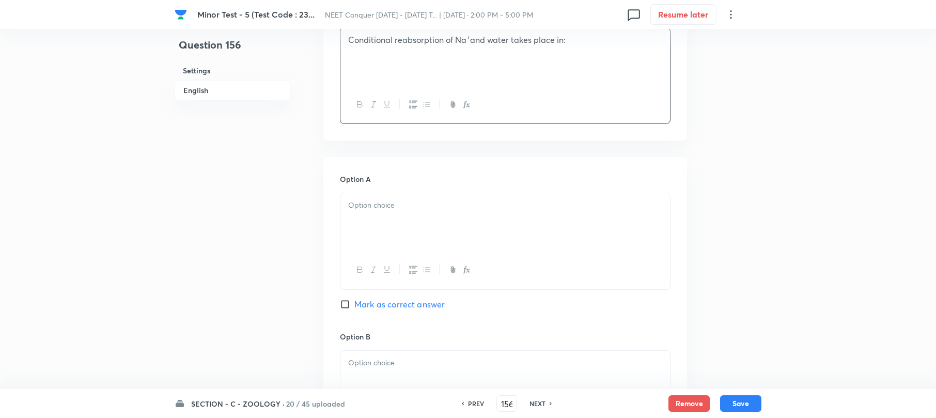
click at [379, 219] on div at bounding box center [506, 222] width 330 height 58
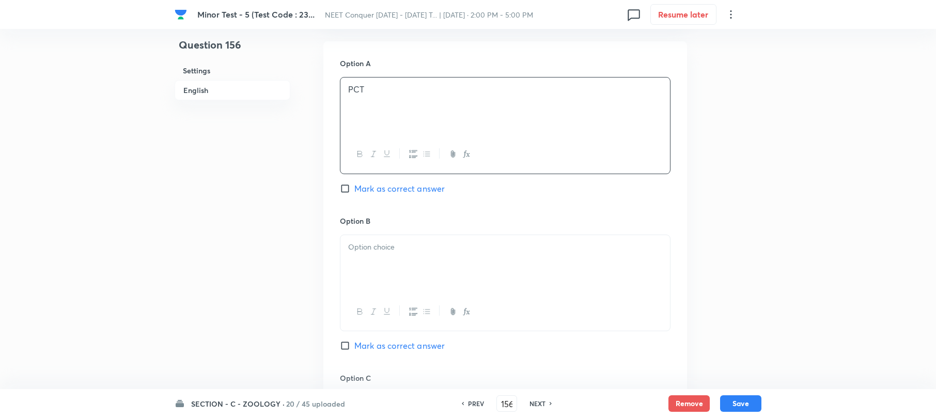
scroll to position [482, 0]
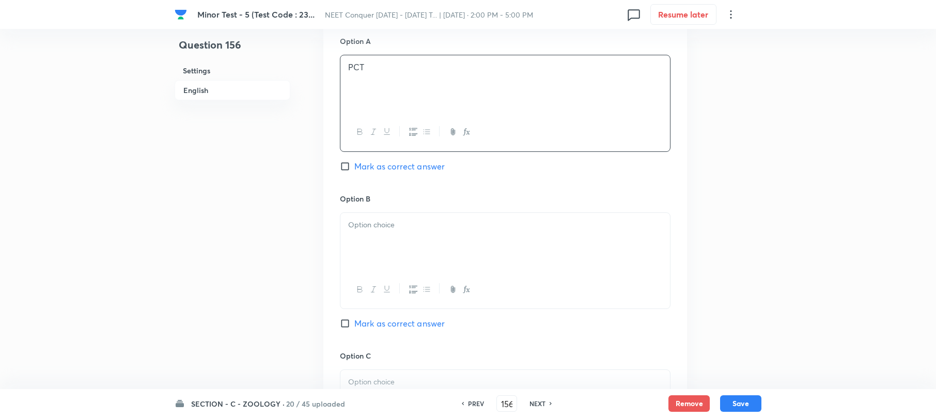
click at [374, 230] on p at bounding box center [505, 225] width 314 height 12
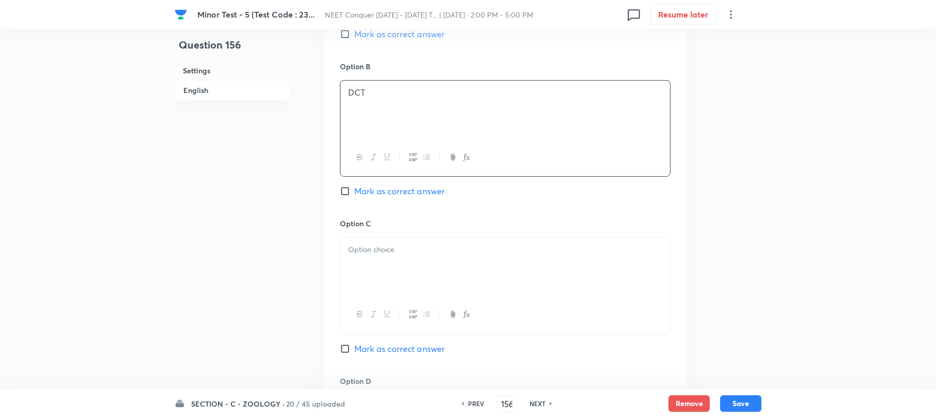
scroll to position [620, 0]
click at [371, 254] on div at bounding box center [506, 261] width 330 height 58
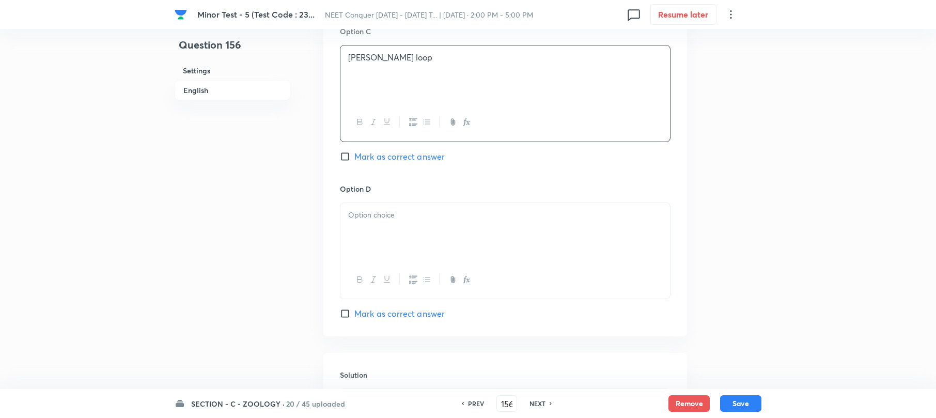
scroll to position [827, 0]
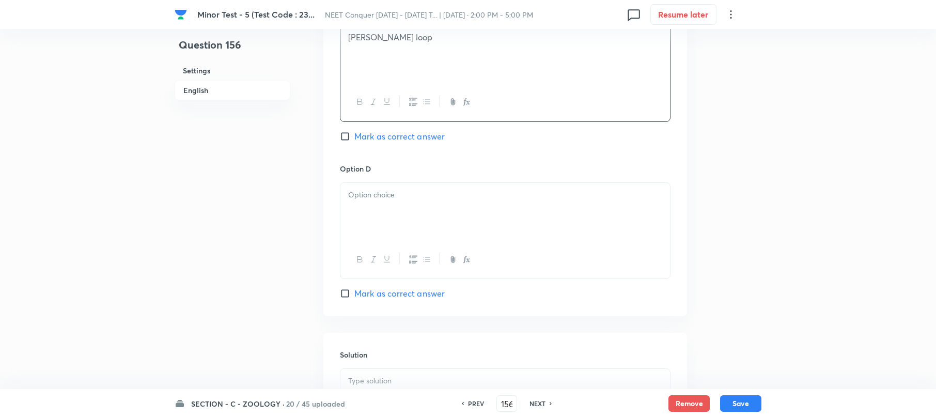
click at [364, 216] on div at bounding box center [506, 212] width 330 height 58
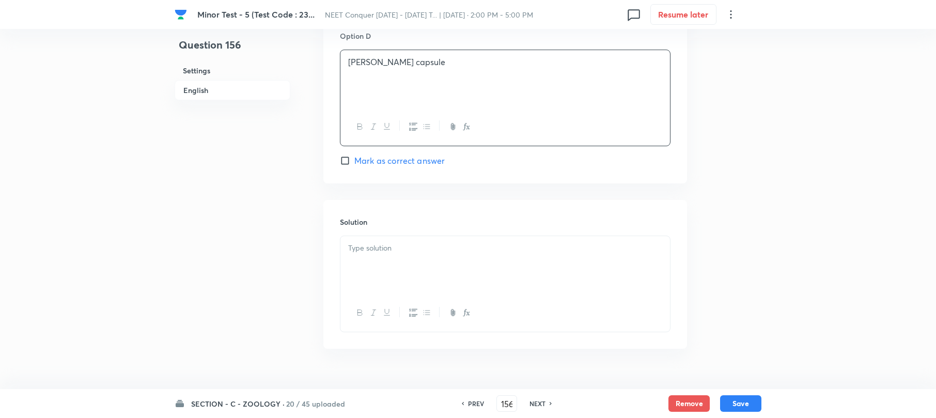
scroll to position [964, 0]
click at [393, 259] on div at bounding box center [506, 261] width 330 height 58
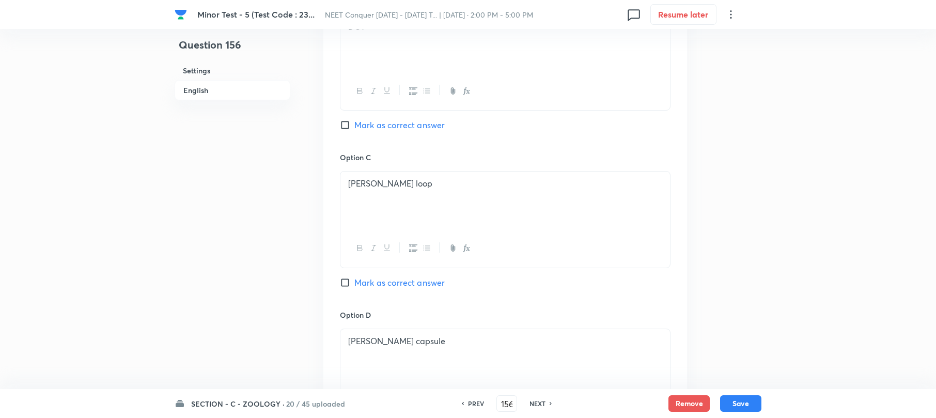
scroll to position [551, 0]
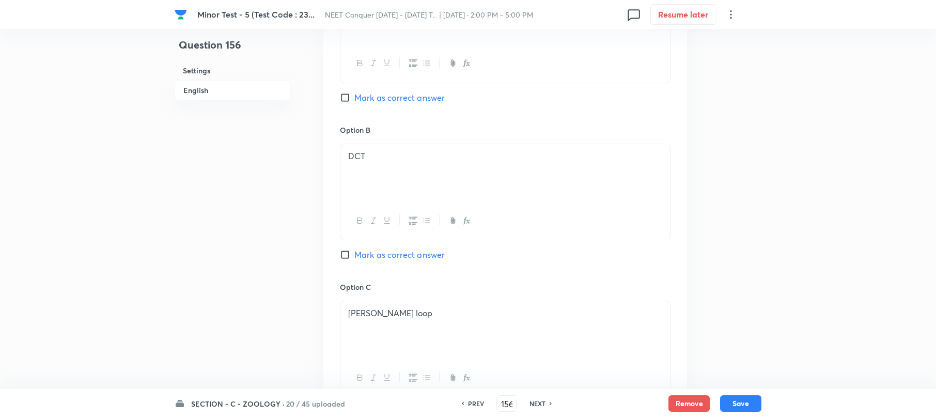
click at [344, 260] on input "Mark as correct answer" at bounding box center [347, 255] width 14 height 10
checkbox input "true"
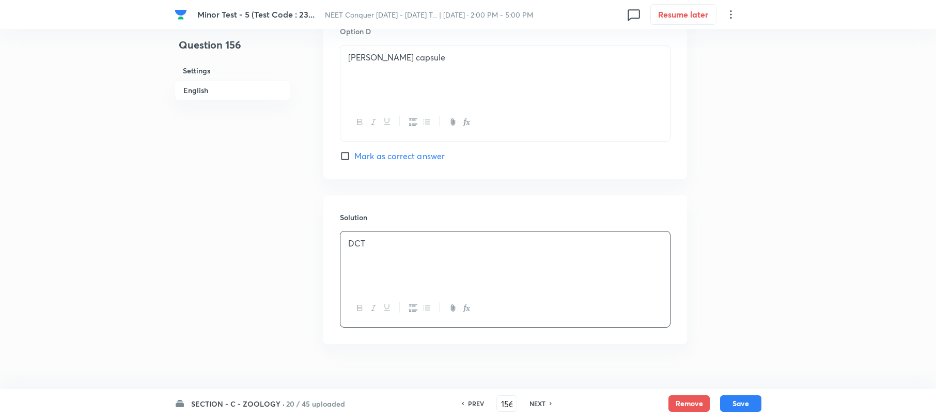
scroll to position [984, 0]
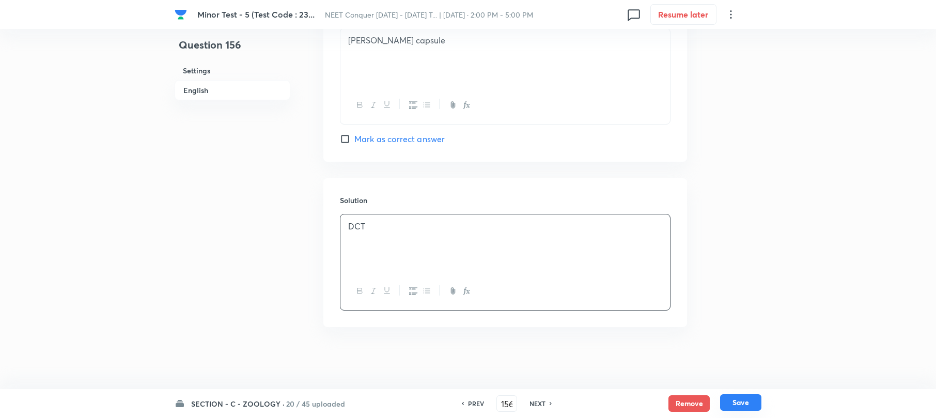
drag, startPoint x: 748, startPoint y: 399, endPoint x: 721, endPoint y: 385, distance: 30.3
click at [745, 399] on button "Save" at bounding box center [740, 403] width 41 height 17
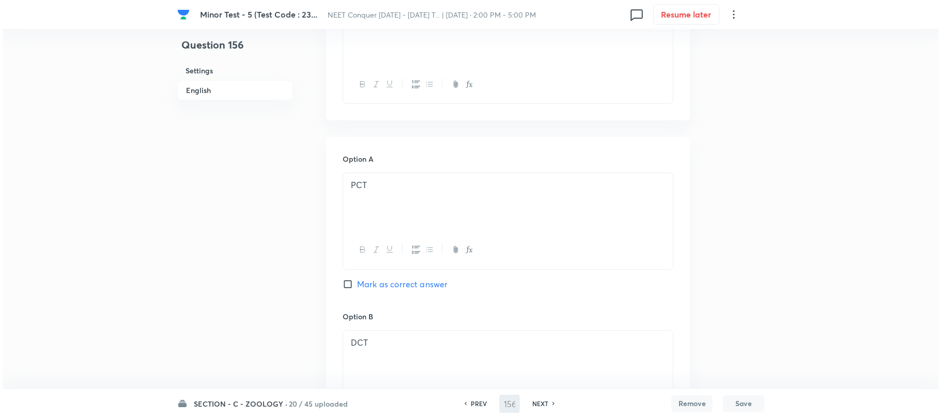
scroll to position [0, 0]
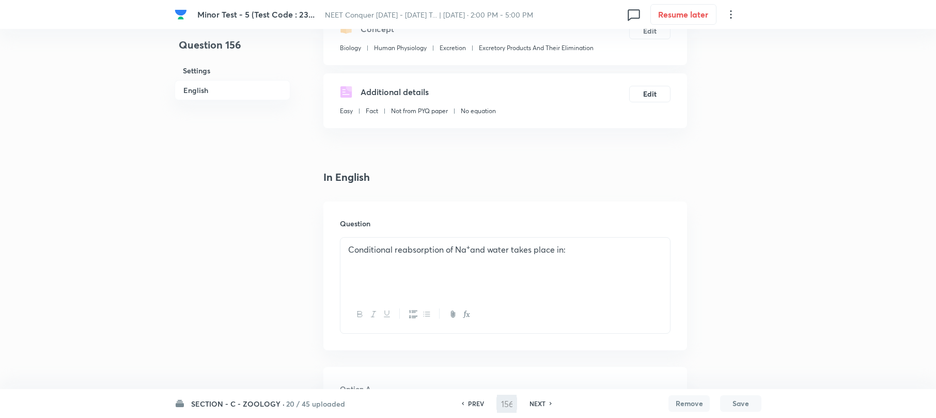
type input "157"
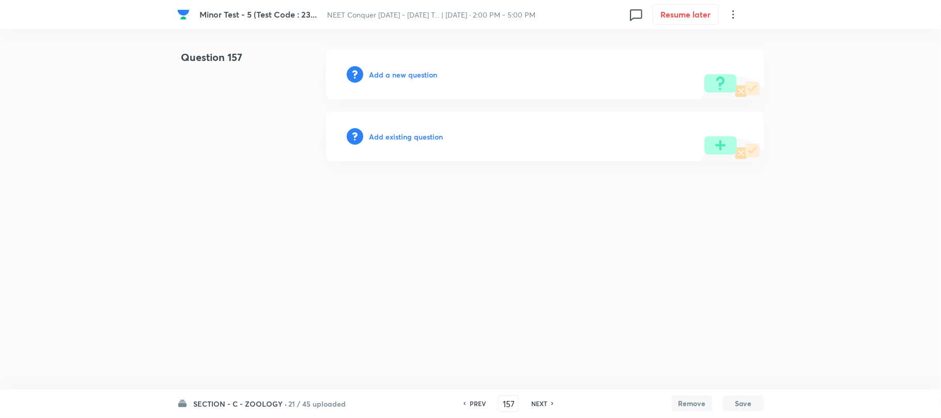
click at [405, 74] on h6 "Add a new question" at bounding box center [403, 74] width 68 height 11
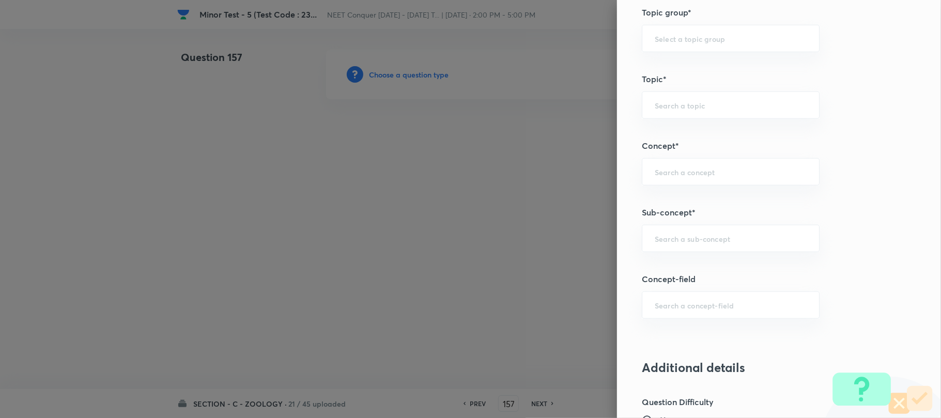
scroll to position [551, 0]
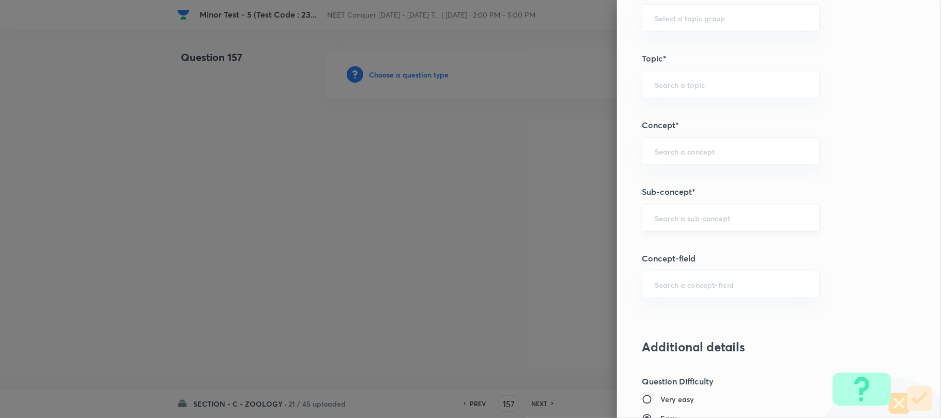
click at [659, 220] on input "text" at bounding box center [731, 218] width 152 height 10
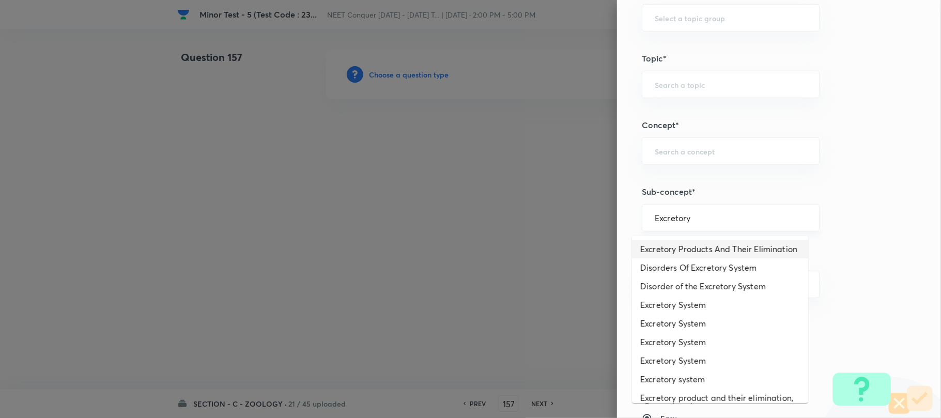
type input "Excretory Products And Their Elimination"
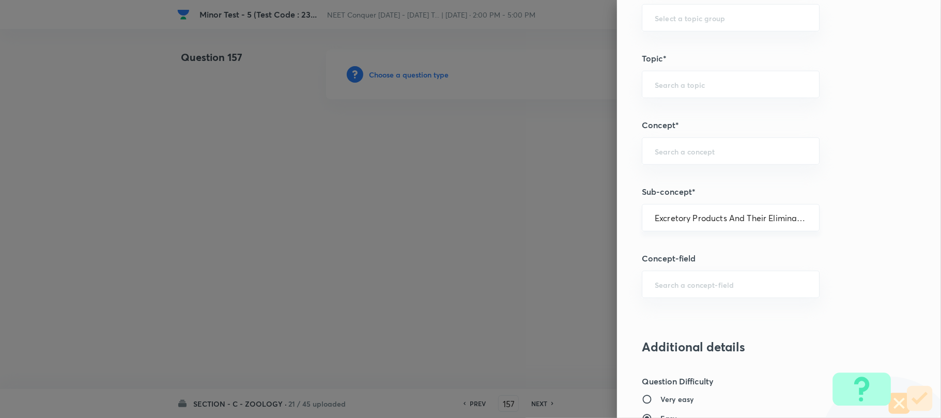
type input "Biology"
type input "Human Physiology"
type input "Excretion"
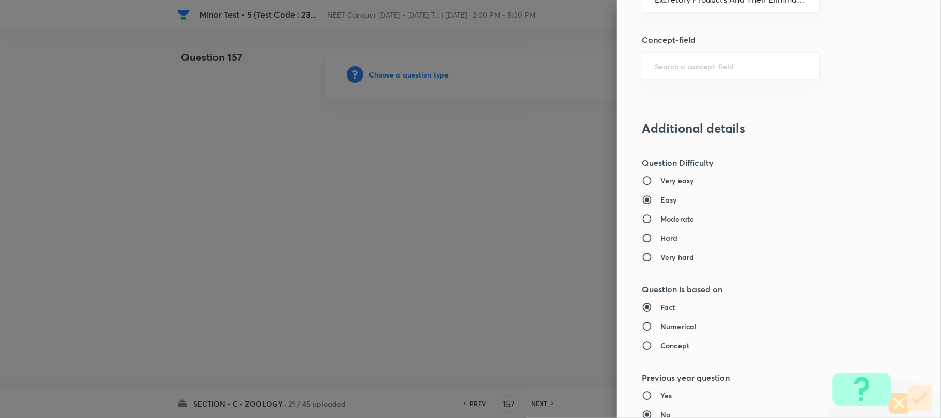
scroll to position [827, 0]
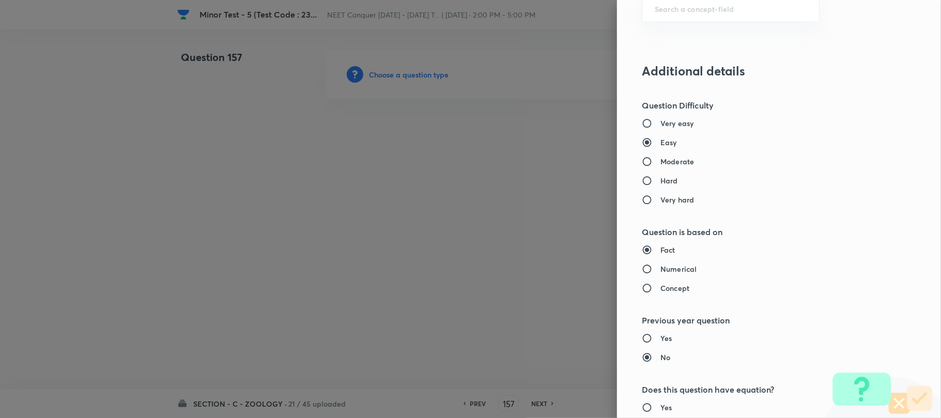
click at [661, 165] on h6 "Moderate" at bounding box center [677, 161] width 34 height 11
click at [660, 165] on input "Moderate" at bounding box center [651, 162] width 19 height 10
radio input "true"
radio input "false"
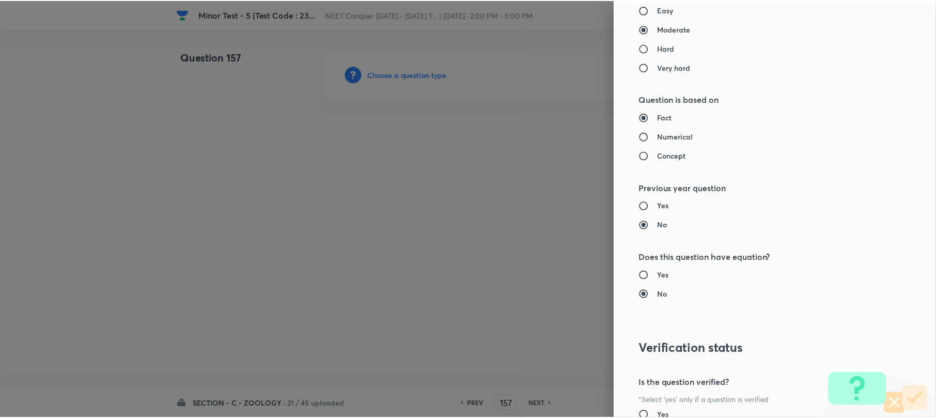
scroll to position [1062, 0]
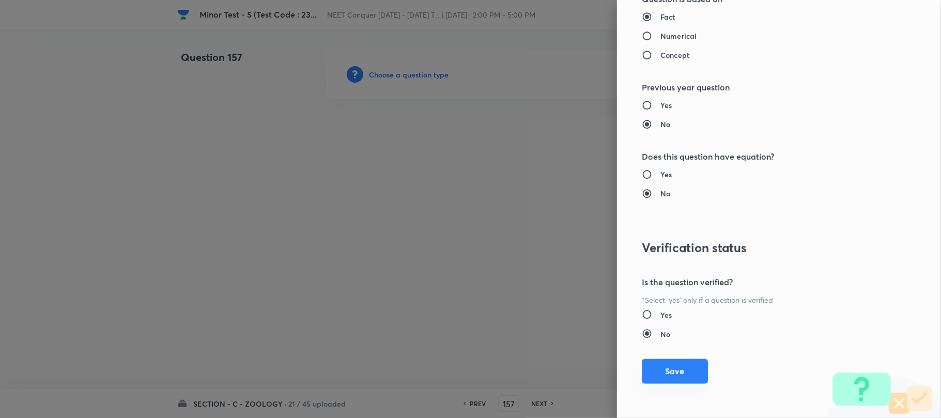
click at [656, 364] on button "Save" at bounding box center [675, 371] width 66 height 25
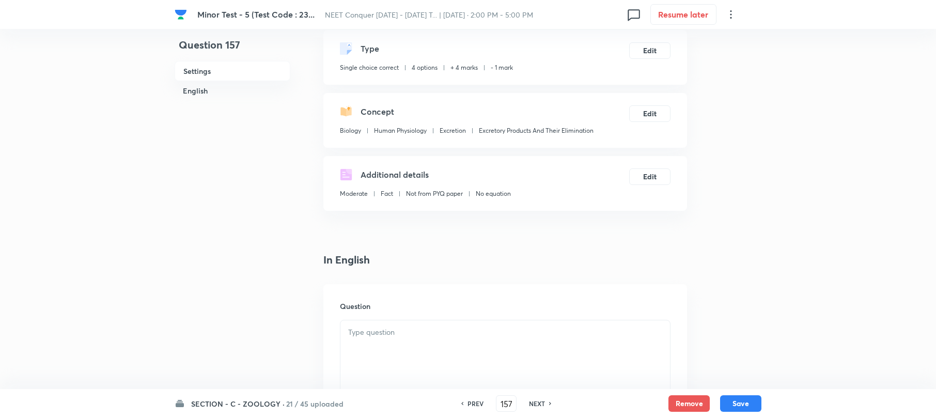
scroll to position [137, 0]
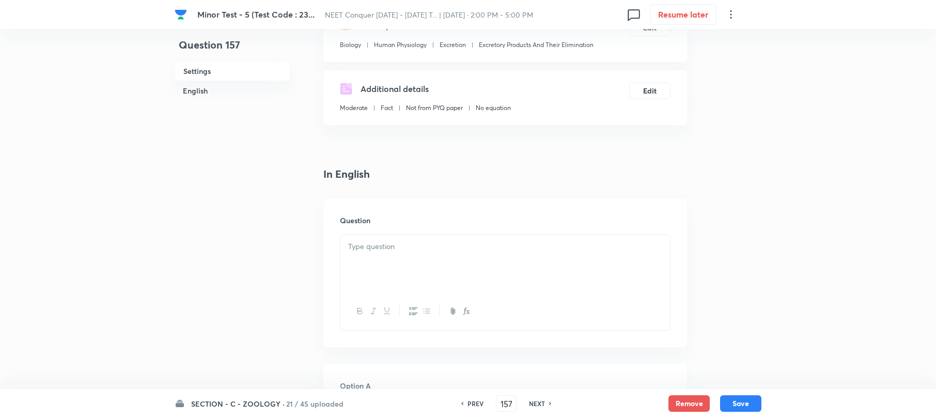
drag, startPoint x: 371, startPoint y: 250, endPoint x: 340, endPoint y: 236, distance: 34.0
click at [371, 250] on p at bounding box center [505, 247] width 314 height 12
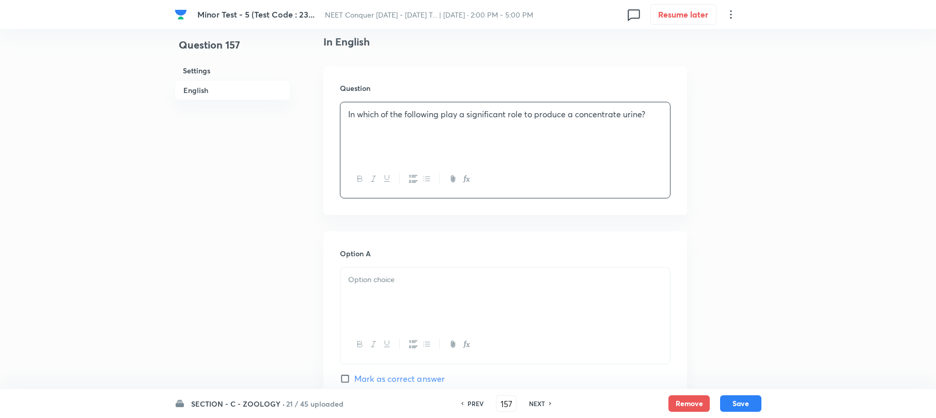
scroll to position [275, 0]
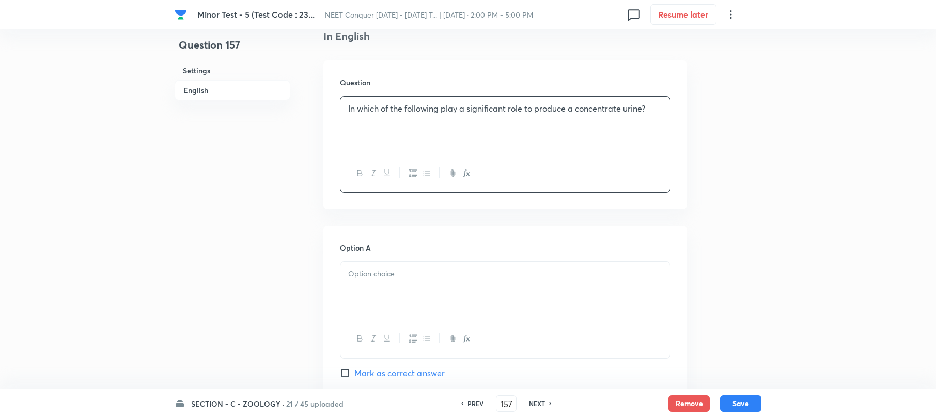
click at [377, 264] on div at bounding box center [506, 291] width 330 height 58
click at [369, 280] on p at bounding box center [505, 274] width 314 height 12
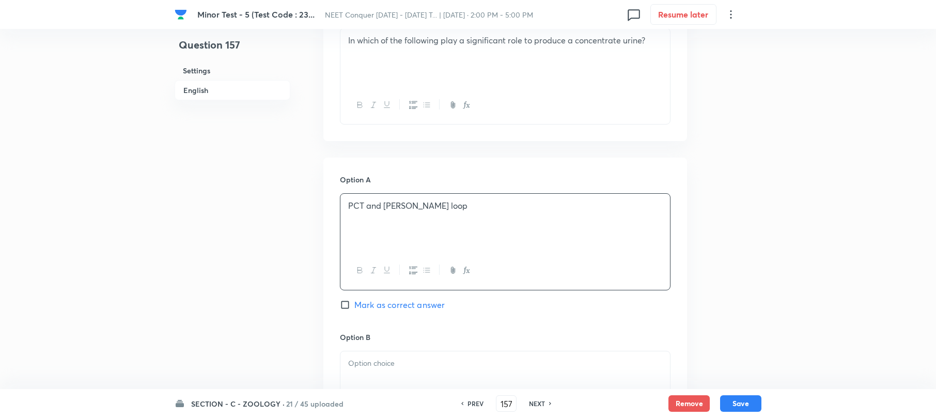
scroll to position [344, 0]
click at [357, 357] on div at bounding box center [506, 380] width 330 height 58
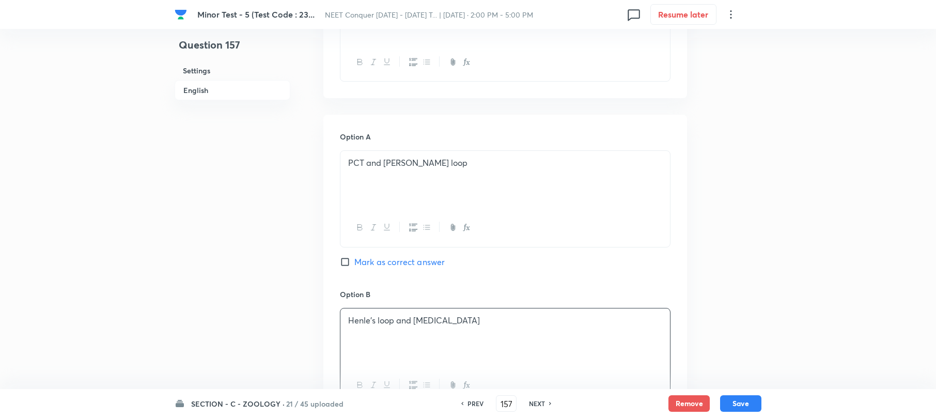
scroll to position [551, 0]
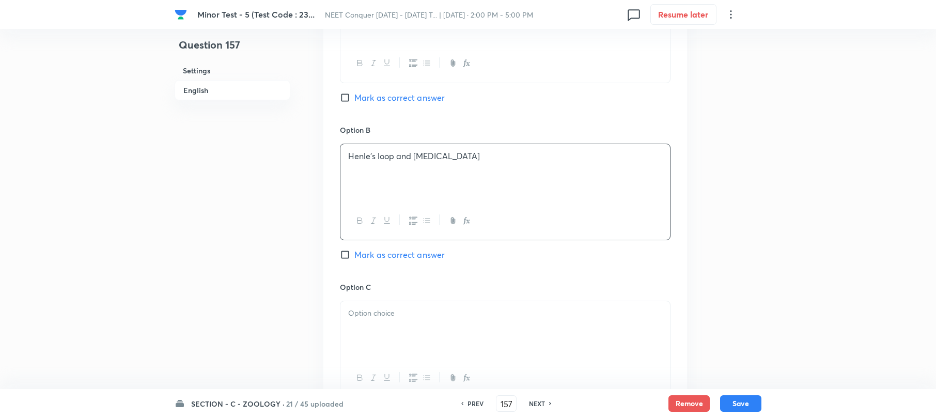
drag, startPoint x: 358, startPoint y: 333, endPoint x: 368, endPoint y: 333, distance: 10.3
click at [358, 333] on div at bounding box center [506, 330] width 330 height 58
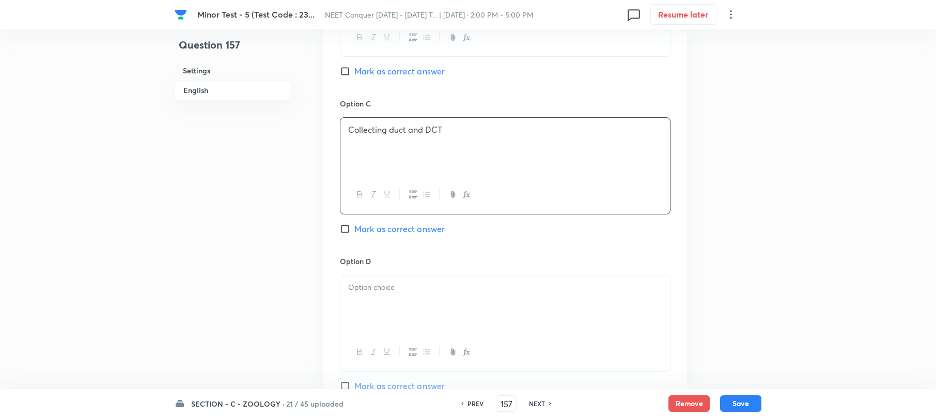
scroll to position [758, 0]
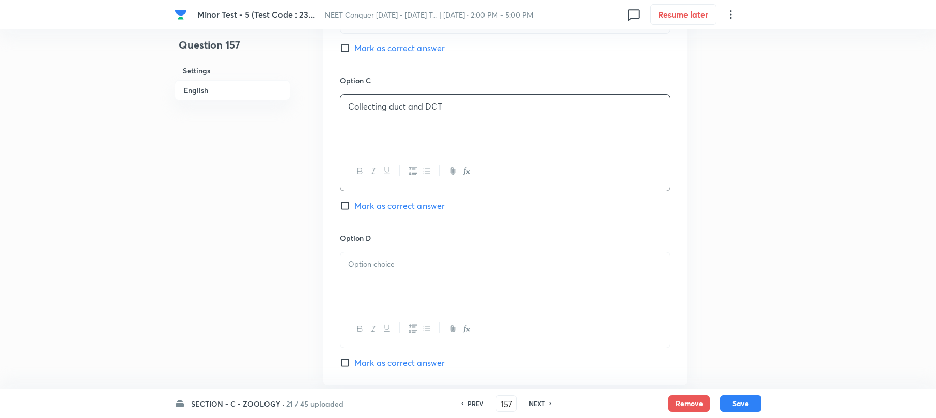
click at [371, 283] on div at bounding box center [506, 281] width 330 height 58
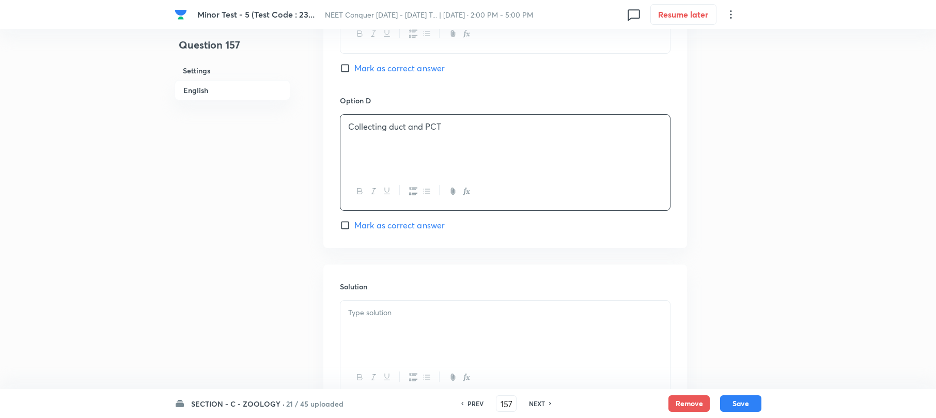
scroll to position [896, 0]
click at [396, 317] on p at bounding box center [505, 312] width 314 height 12
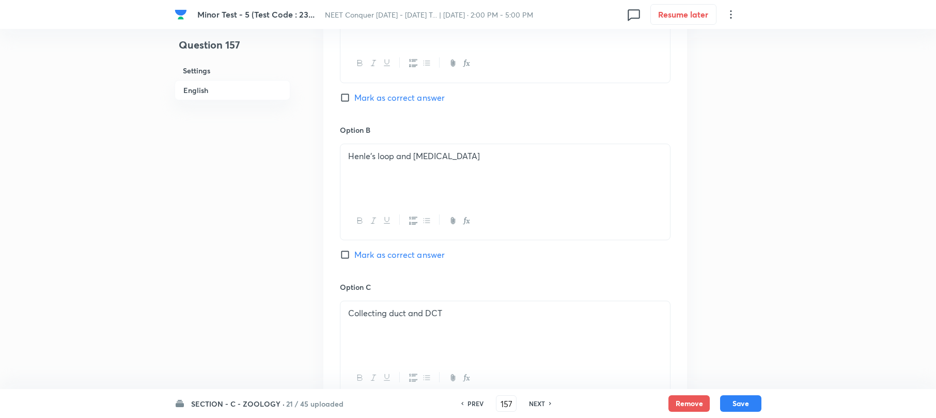
click at [348, 255] on input "Mark as correct answer" at bounding box center [347, 255] width 14 height 10
checkbox input "true"
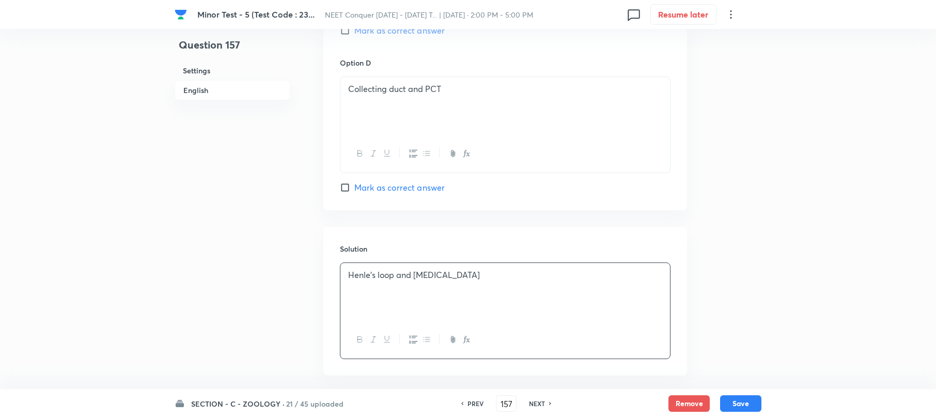
scroll to position [984, 0]
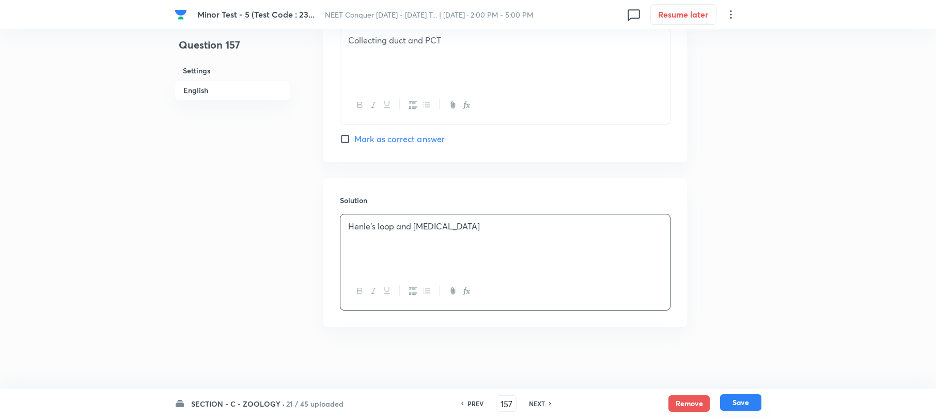
click at [736, 398] on button "Save" at bounding box center [740, 402] width 41 height 17
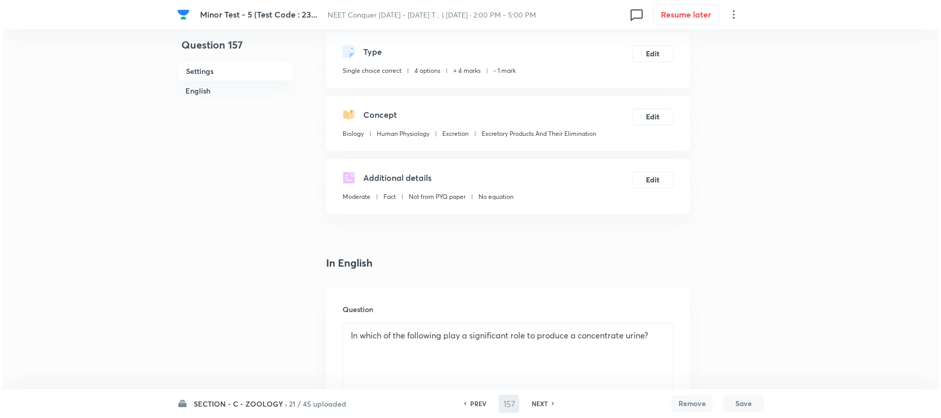
scroll to position [0, 0]
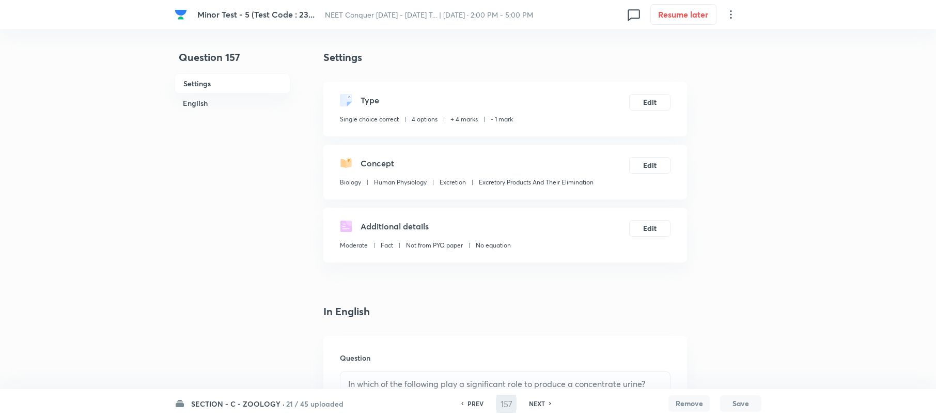
type input "158"
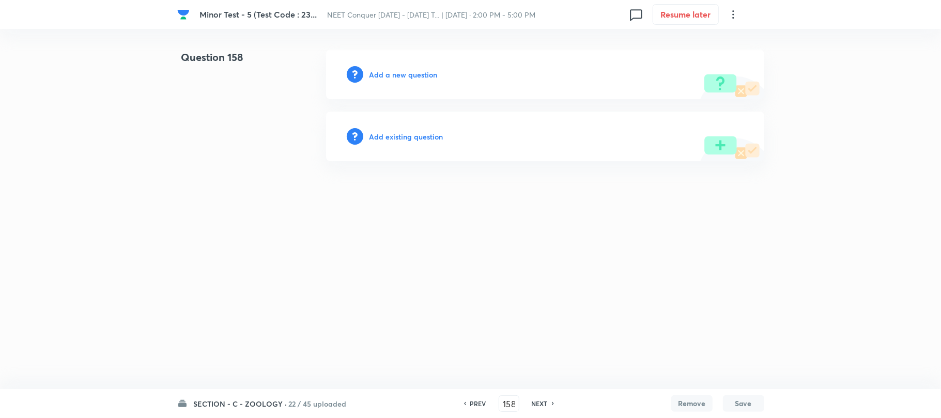
click at [393, 68] on div "Add a new question" at bounding box center [545, 75] width 438 height 50
click at [393, 75] on h6 "Add a new question" at bounding box center [403, 74] width 68 height 11
click at [393, 75] on h6 "Choose a question type" at bounding box center [409, 74] width 80 height 11
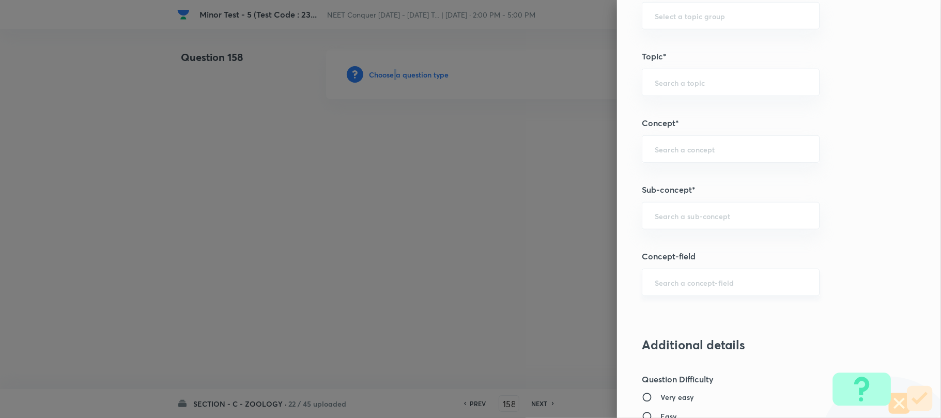
scroll to position [620, 0]
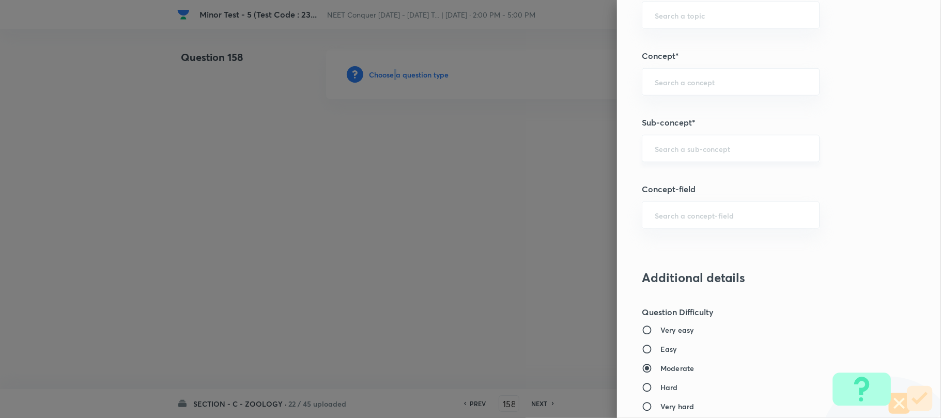
click at [659, 144] on div "​" at bounding box center [731, 148] width 178 height 27
click at [659, 145] on div "​" at bounding box center [731, 148] width 178 height 27
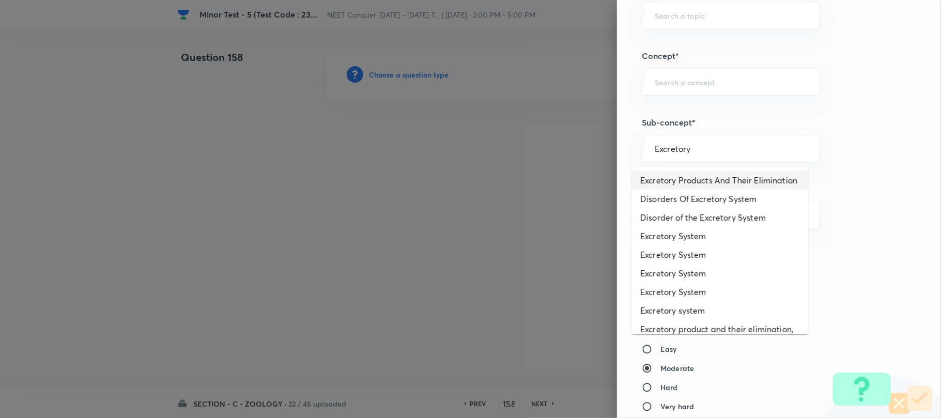
click at [702, 184] on li "Excretory Products And Their Elimination" at bounding box center [720, 180] width 176 height 19
type input "Excretory Products And Their Elimination"
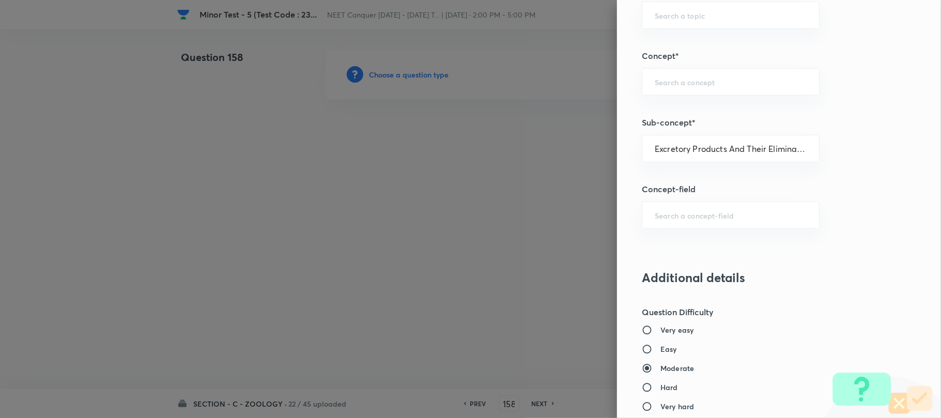
type input "Biology"
type input "Human Physiology"
type input "Excretion"
click at [663, 349] on h6 "Easy" at bounding box center [668, 349] width 17 height 11
click at [660, 349] on input "Easy" at bounding box center [651, 349] width 19 height 10
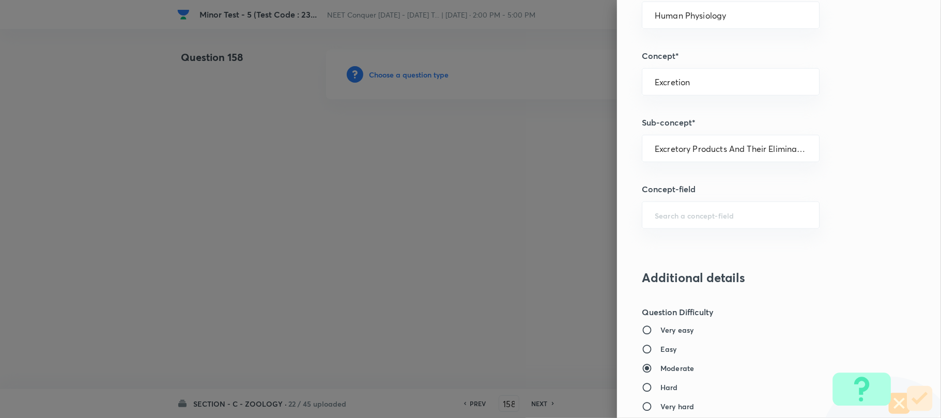
radio input "true"
radio input "false"
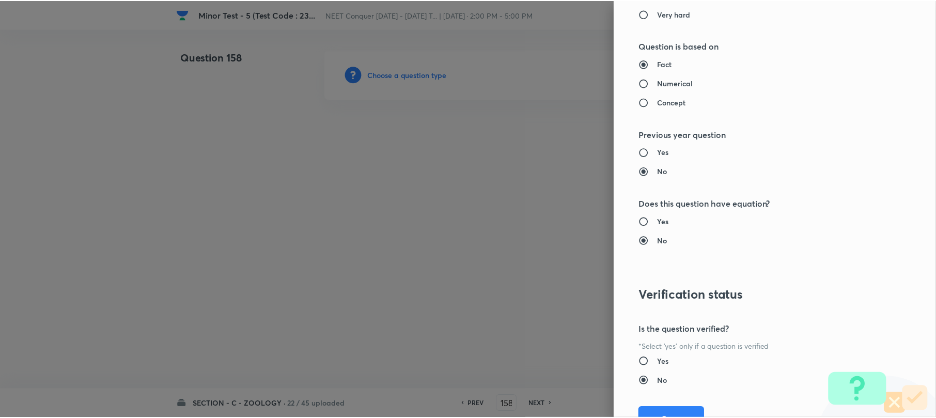
scroll to position [1062, 0]
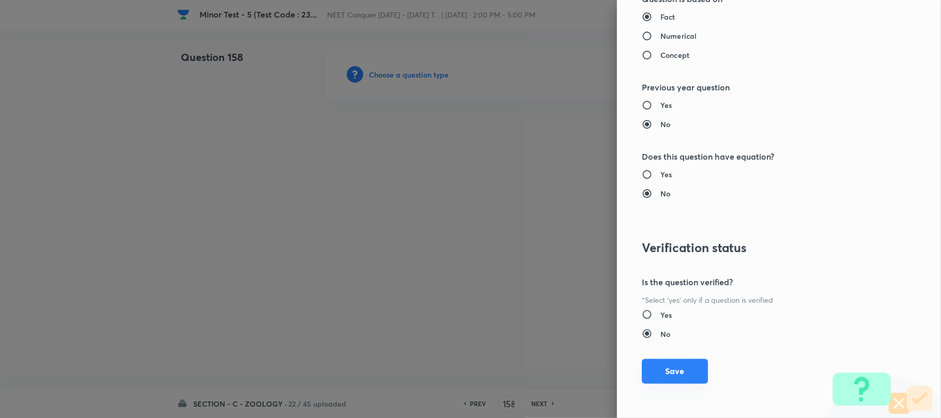
drag, startPoint x: 667, startPoint y: 373, endPoint x: 346, endPoint y: 247, distance: 344.3
click at [666, 373] on button "Save" at bounding box center [675, 371] width 66 height 25
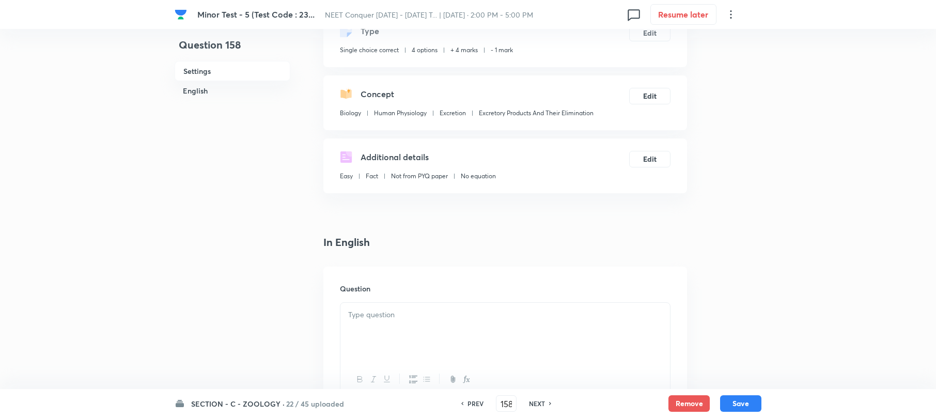
scroll to position [137, 0]
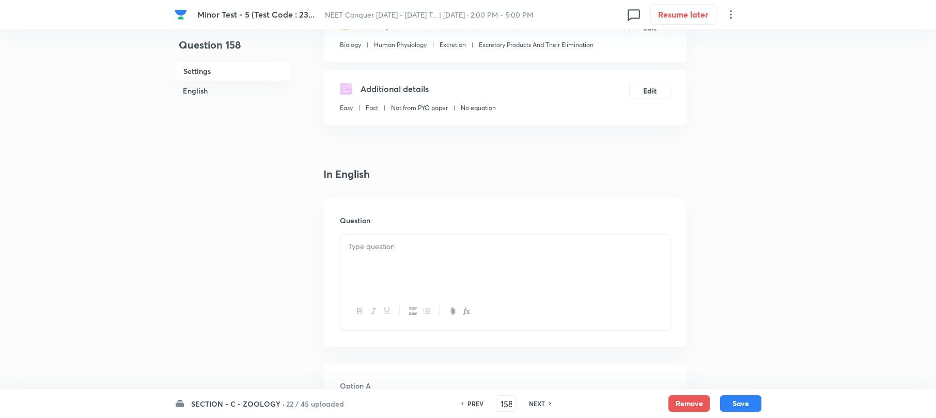
click at [371, 251] on p at bounding box center [505, 247] width 314 height 12
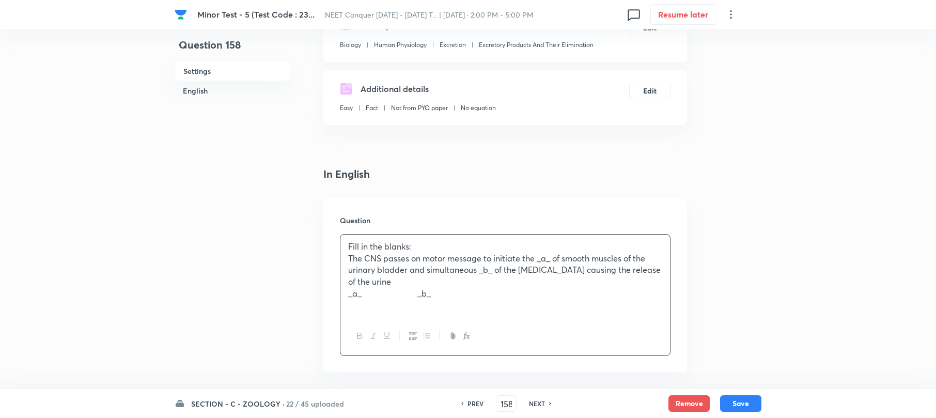
click at [344, 259] on div "Fill in the blanks: The CNS passes on motor message to initiate the _a_ of smoo…" at bounding box center [506, 276] width 330 height 83
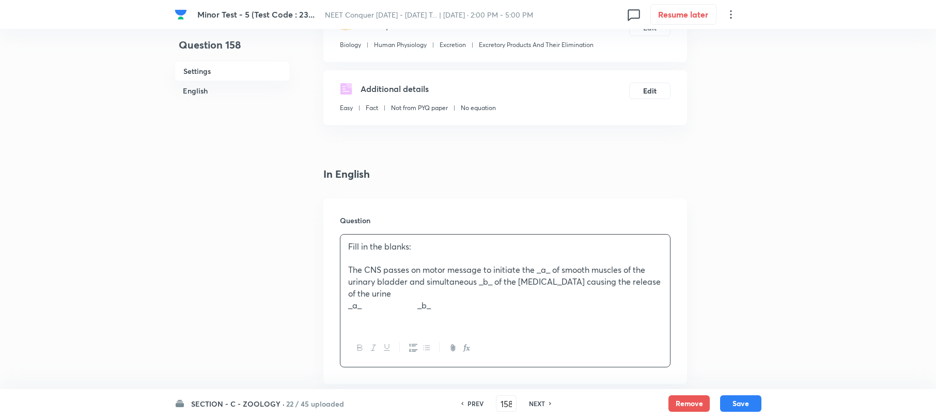
drag, startPoint x: 370, startPoint y: 311, endPoint x: 508, endPoint y: 296, distance: 139.4
click at [508, 296] on div "Fill in the blanks: The CNS passes on motor message to initiate the _a_ of smoo…" at bounding box center [506, 282] width 330 height 95
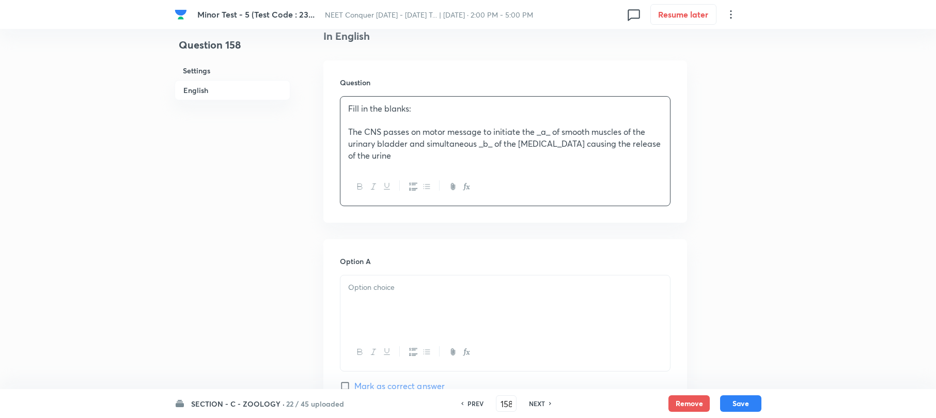
click at [382, 294] on p at bounding box center [505, 288] width 314 height 12
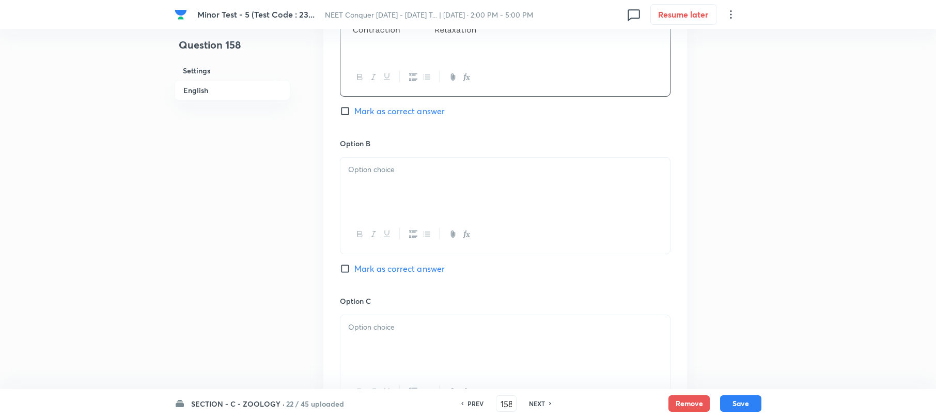
scroll to position [551, 0]
click at [382, 205] on div at bounding box center [506, 186] width 330 height 58
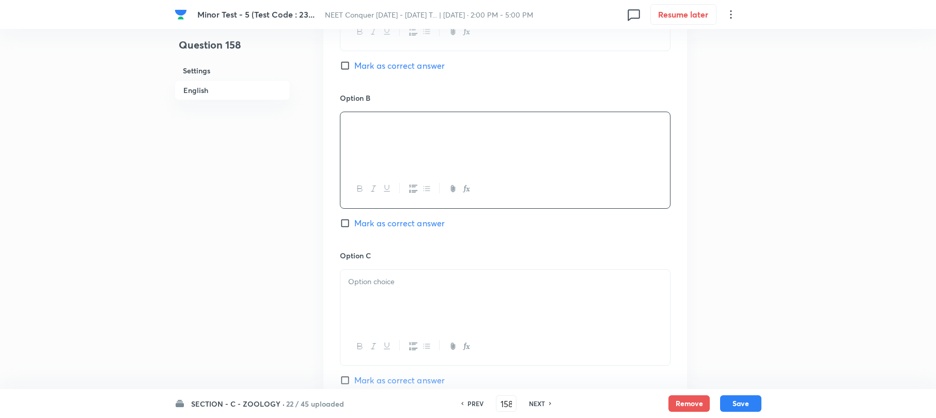
scroll to position [620, 0]
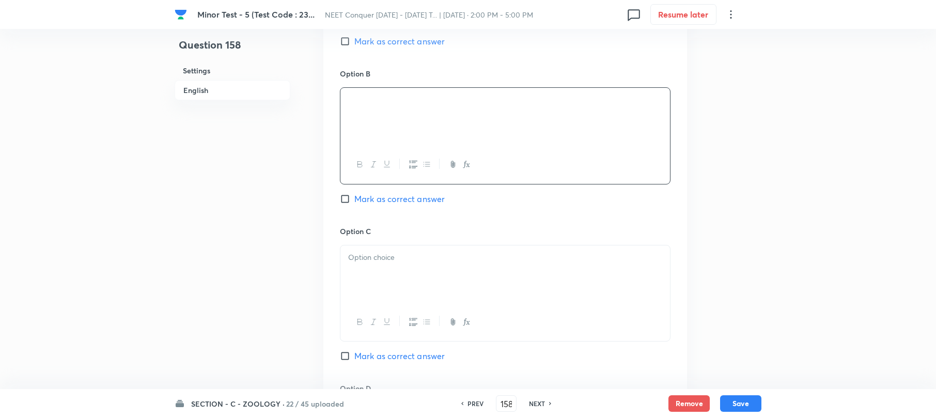
click at [371, 265] on div at bounding box center [506, 274] width 330 height 58
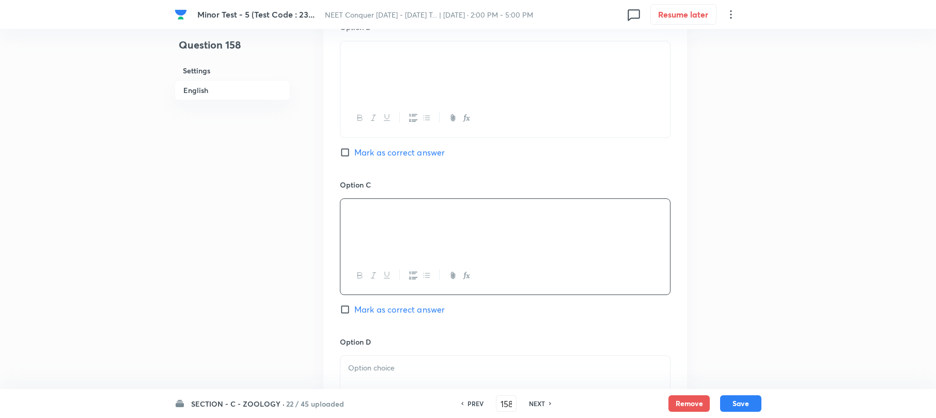
scroll to position [689, 0]
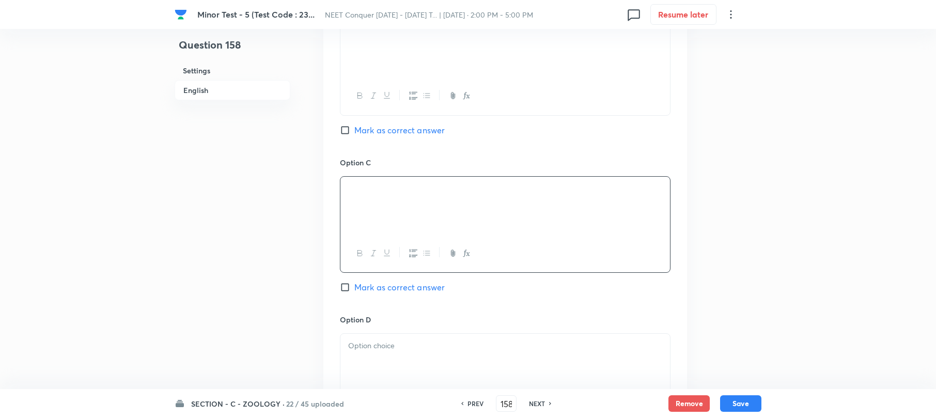
click at [362, 362] on div at bounding box center [506, 363] width 330 height 58
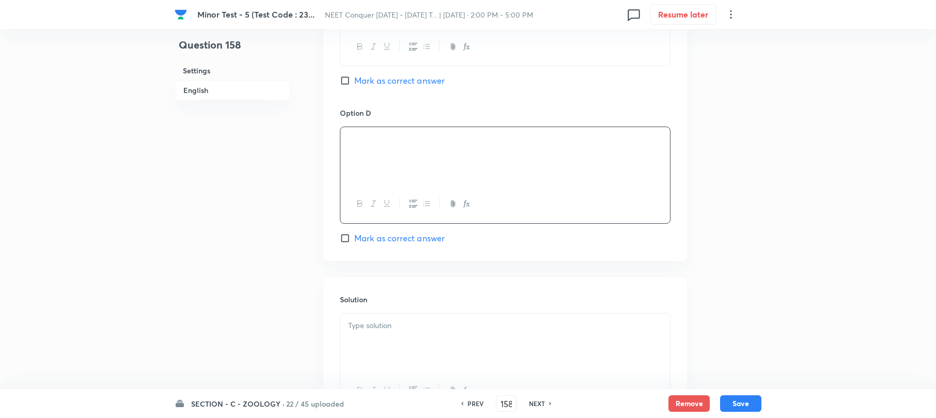
click at [366, 337] on div at bounding box center [506, 343] width 330 height 58
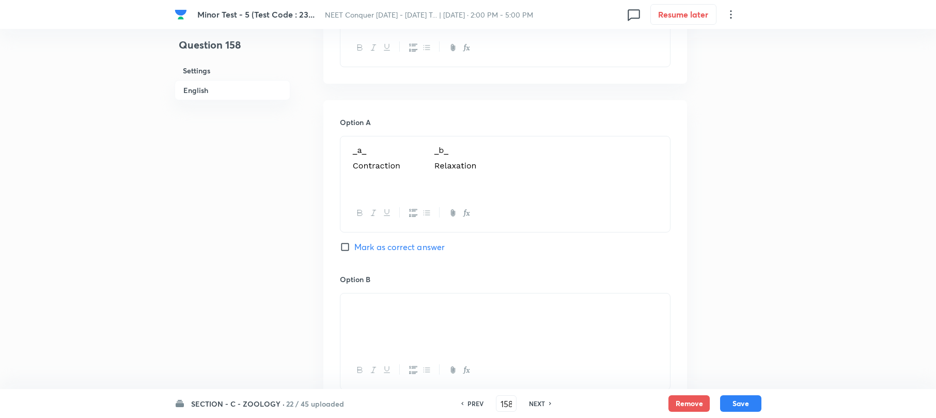
scroll to position [413, 0]
click at [344, 249] on input "Mark as correct answer" at bounding box center [347, 248] width 14 height 10
checkbox input "true"
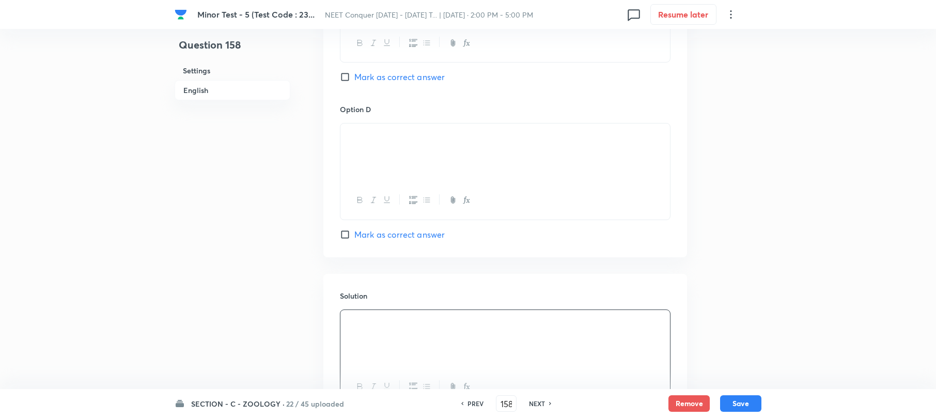
scroll to position [997, 0]
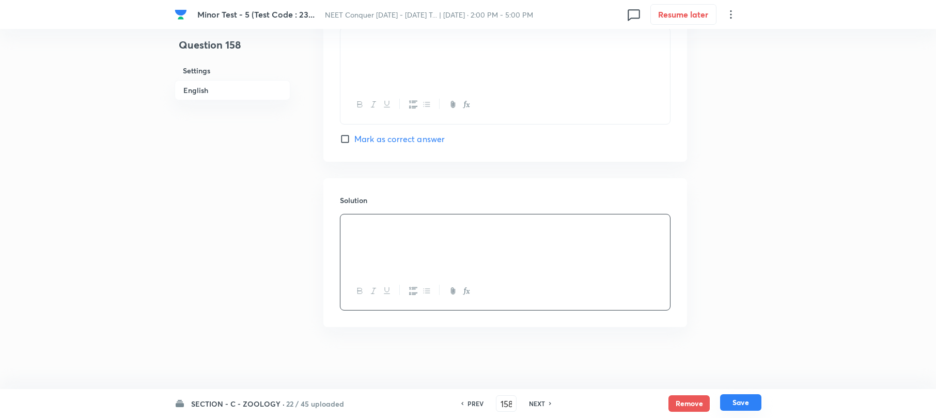
click at [743, 404] on button "Save" at bounding box center [740, 402] width 41 height 17
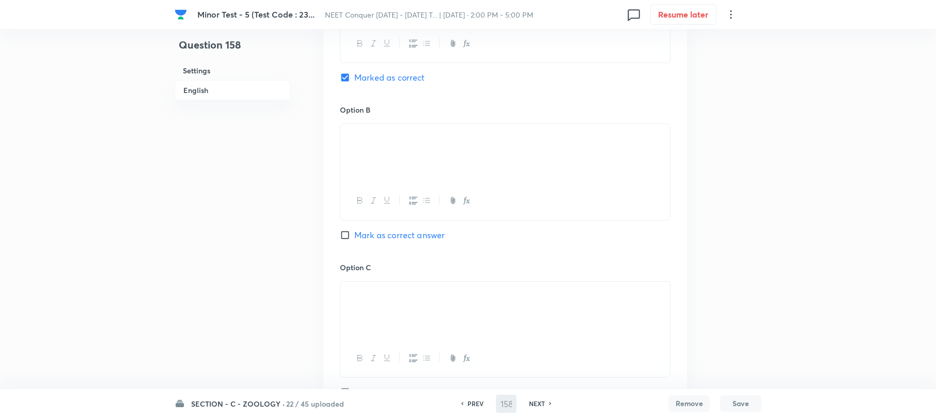
scroll to position [460, 0]
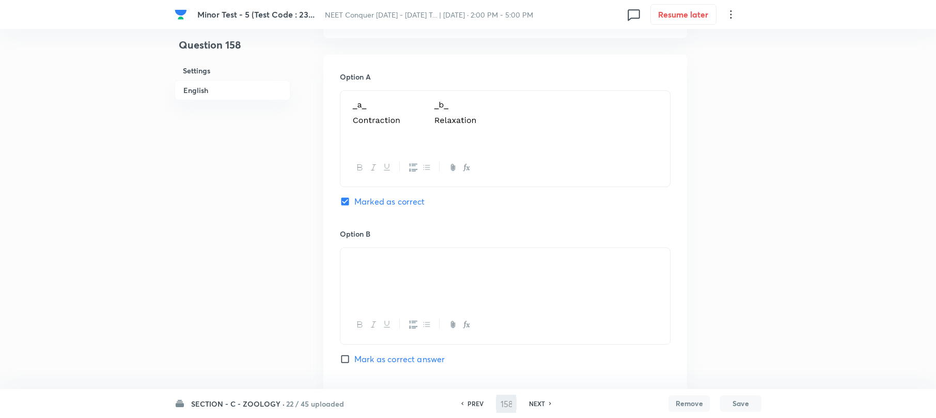
type input "159"
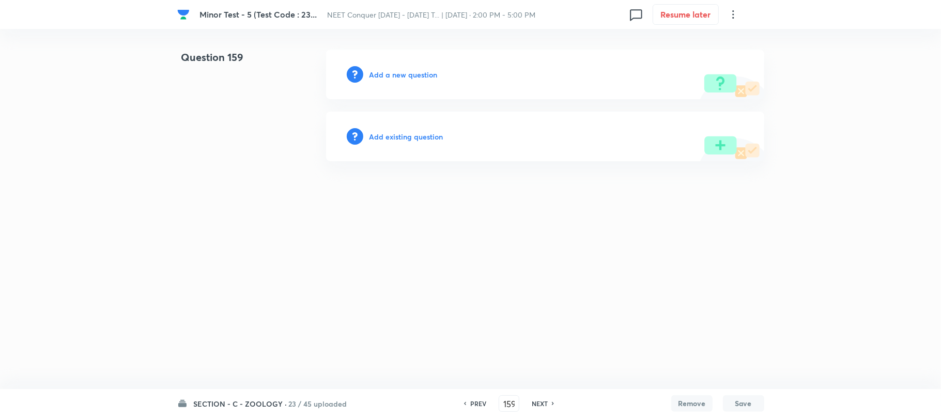
click at [420, 69] on h6 "Add a new question" at bounding box center [403, 74] width 68 height 11
click at [420, 69] on h6 "Choose a question type" at bounding box center [409, 74] width 80 height 11
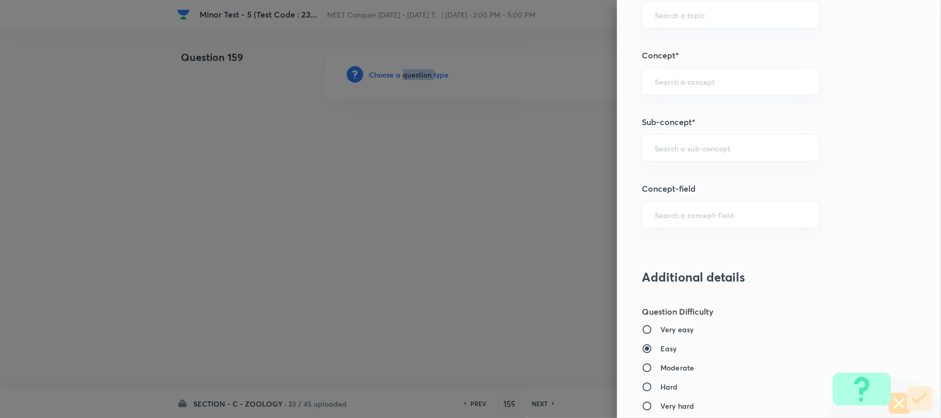
scroll to position [620, 0]
click at [668, 149] on input "text" at bounding box center [731, 149] width 152 height 10
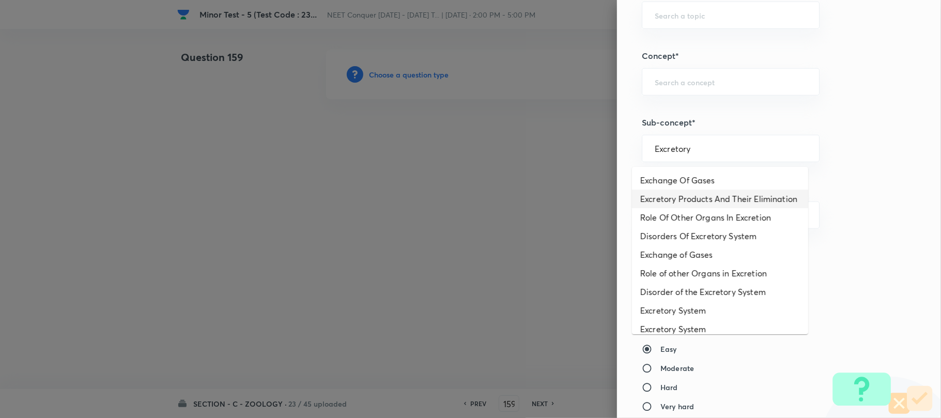
click at [670, 195] on ul "Exchange Of Gases Excretory Products And Their Elimination Role Of Other Organs…" at bounding box center [720, 250] width 176 height 167
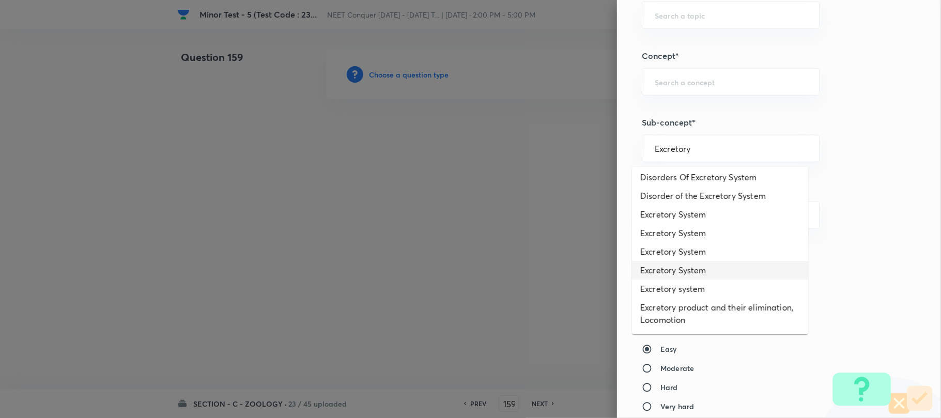
scroll to position [0, 0]
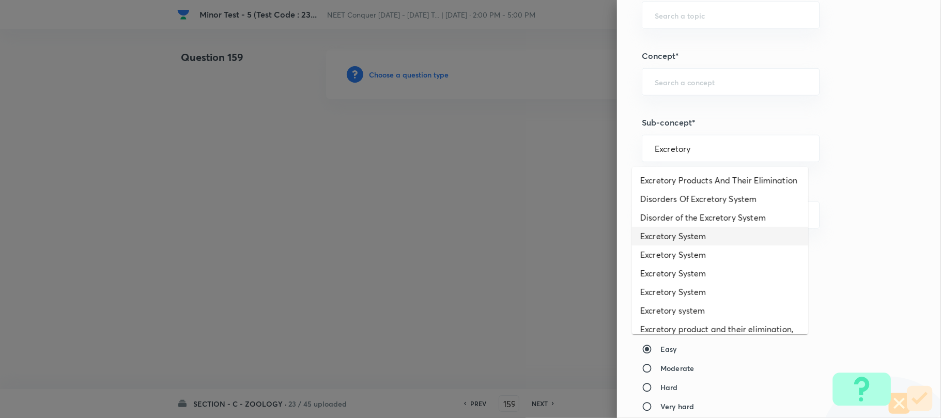
click at [678, 245] on li "Excretory System" at bounding box center [720, 236] width 176 height 19
type input "Excretory System"
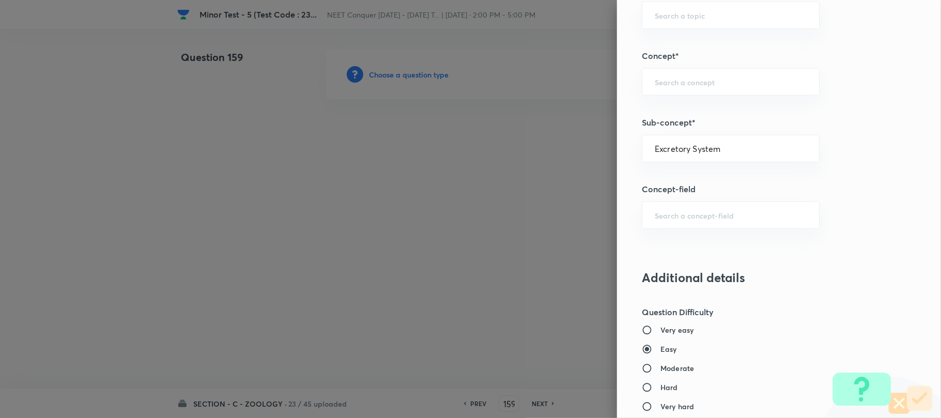
type input "Biology"
type input "Earthworm"
type input "Excretory System"
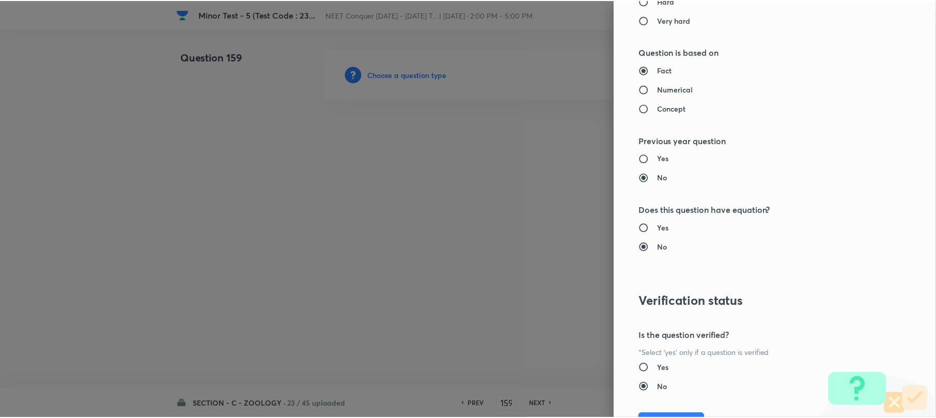
scroll to position [1062, 0]
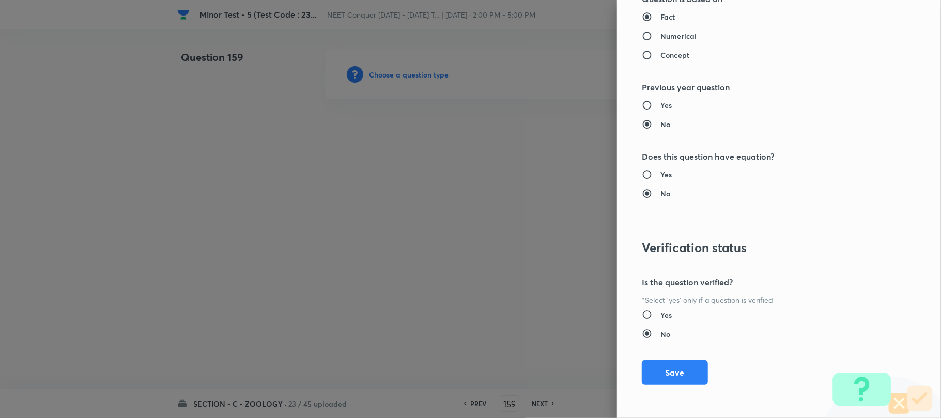
drag, startPoint x: 668, startPoint y: 364, endPoint x: 560, endPoint y: 334, distance: 111.6
click at [666, 364] on button "Save" at bounding box center [675, 372] width 66 height 25
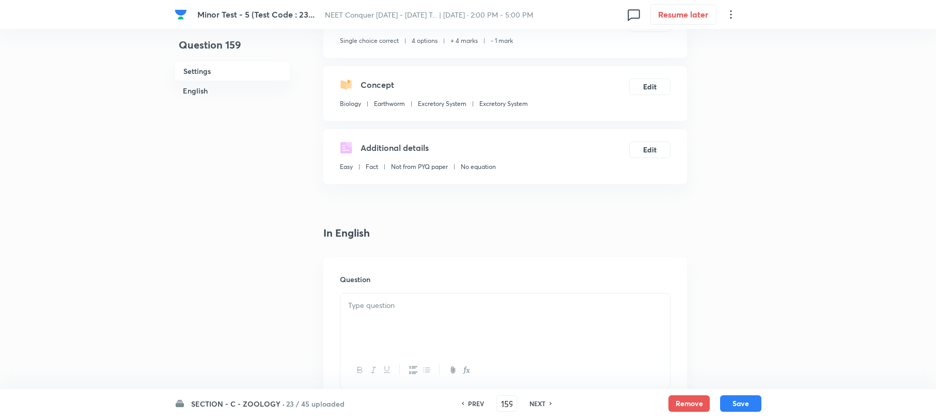
scroll to position [207, 0]
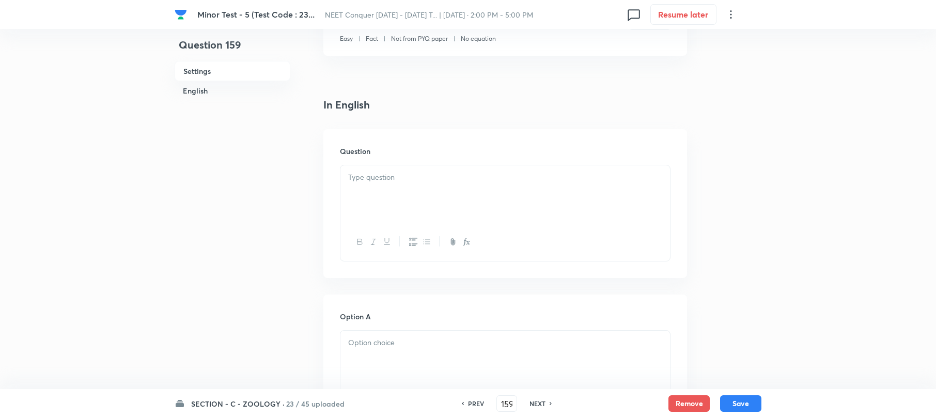
drag, startPoint x: 363, startPoint y: 187, endPoint x: 348, endPoint y: 186, distance: 14.5
click at [363, 186] on div at bounding box center [506, 194] width 330 height 58
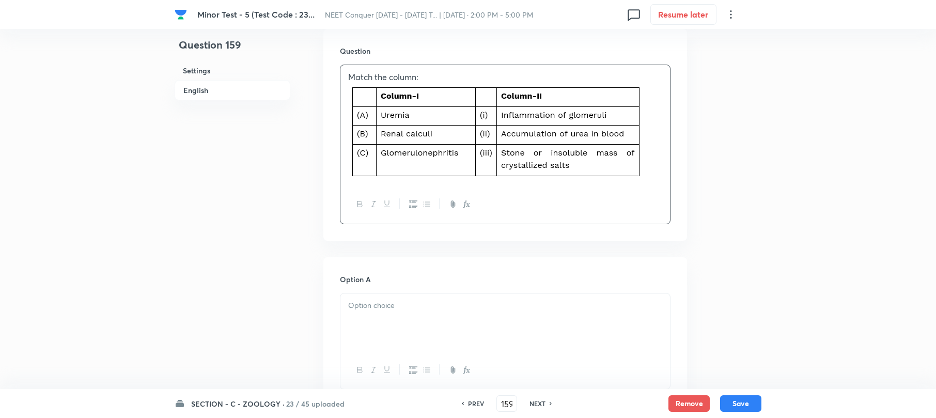
scroll to position [413, 0]
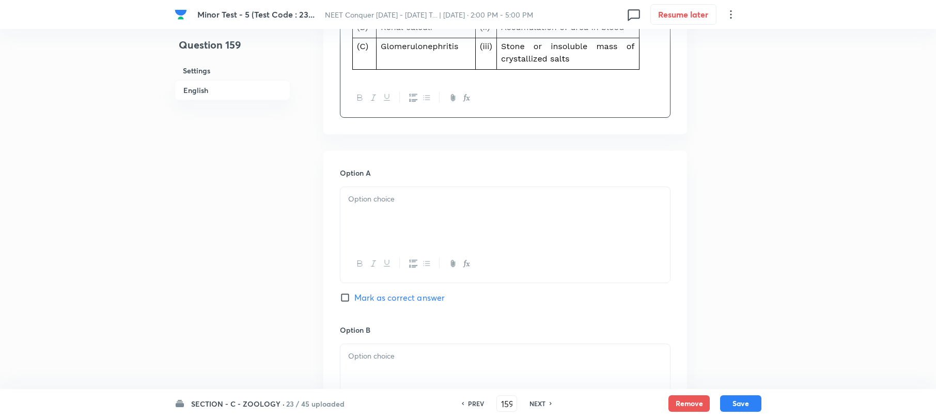
click at [373, 210] on div at bounding box center [506, 216] width 330 height 58
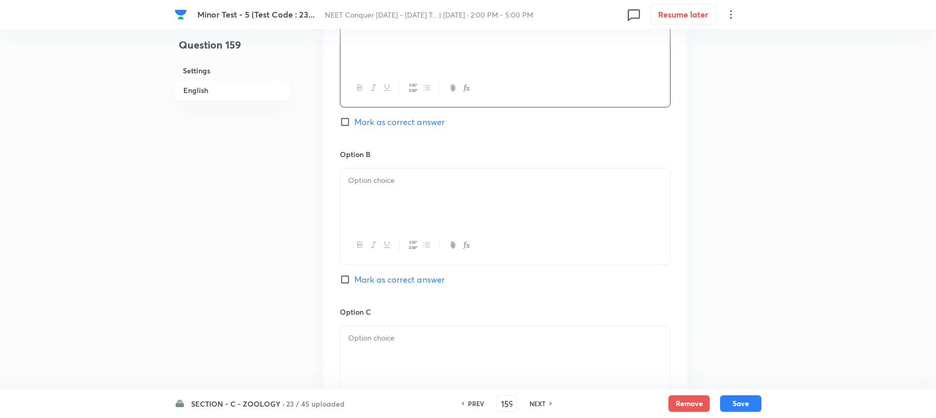
scroll to position [620, 0]
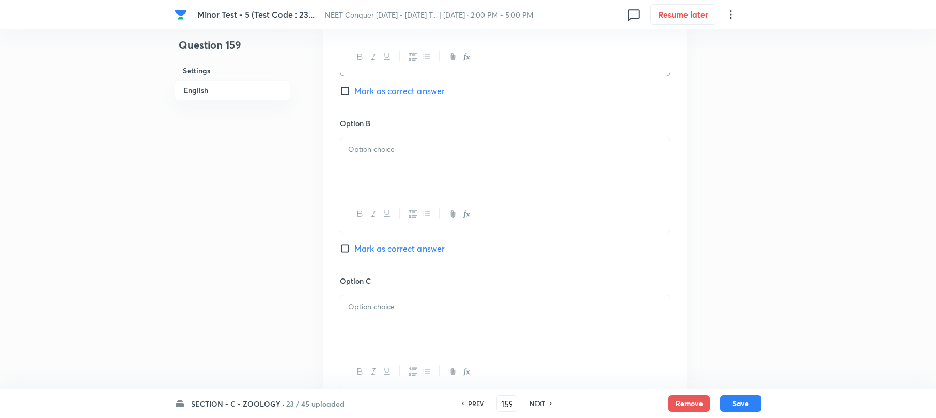
click at [363, 175] on div at bounding box center [506, 166] width 330 height 58
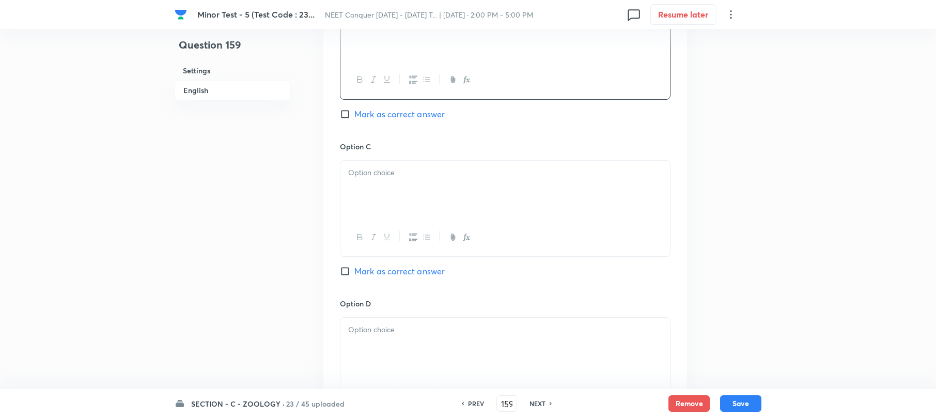
scroll to position [758, 0]
click at [371, 181] on div at bounding box center [506, 187] width 330 height 58
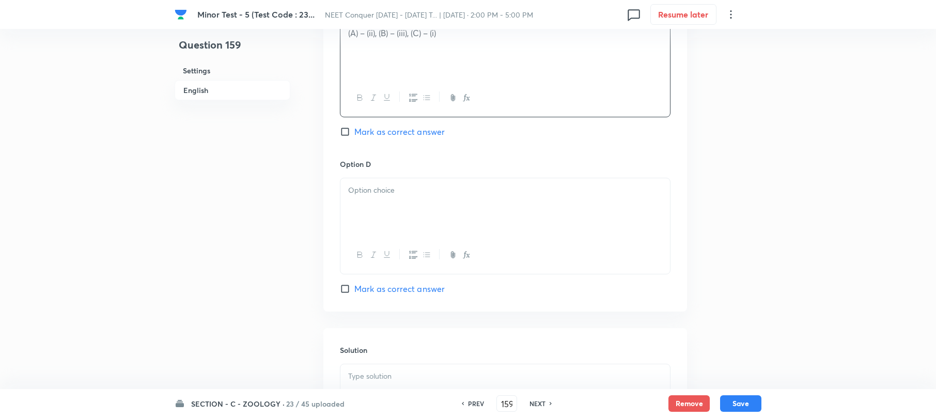
scroll to position [896, 0]
click at [362, 217] on div at bounding box center [506, 206] width 330 height 58
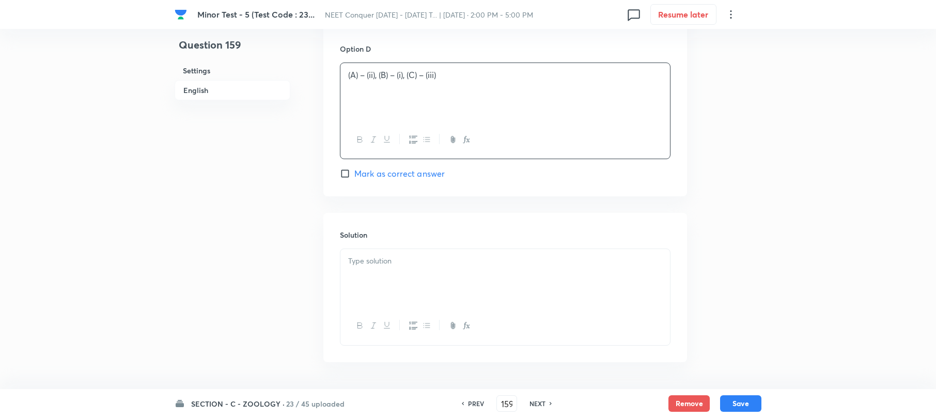
scroll to position [1033, 0]
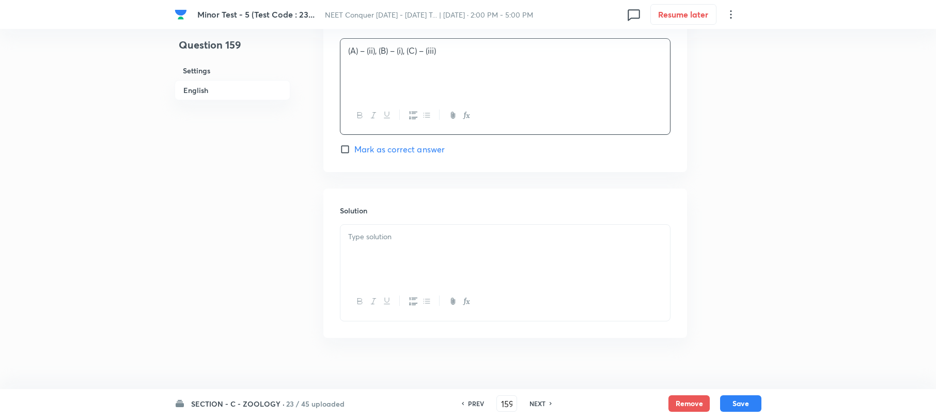
click at [368, 259] on div at bounding box center [506, 254] width 330 height 58
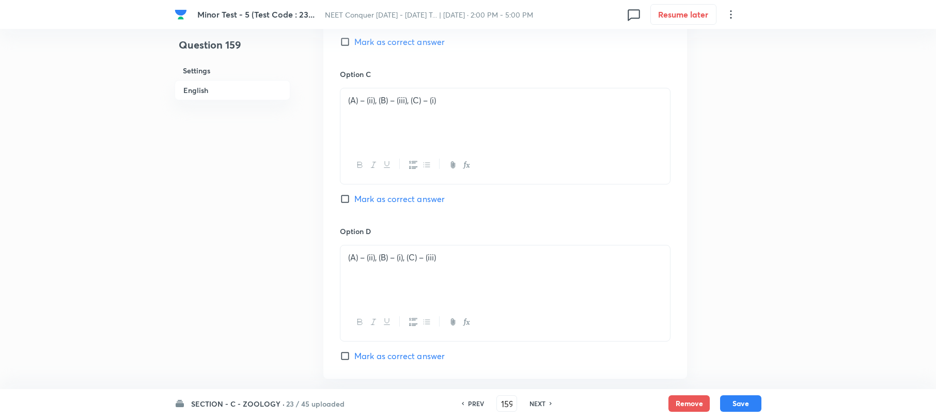
click at [341, 200] on input "Mark as correct answer" at bounding box center [347, 199] width 14 height 10
checkbox input "true"
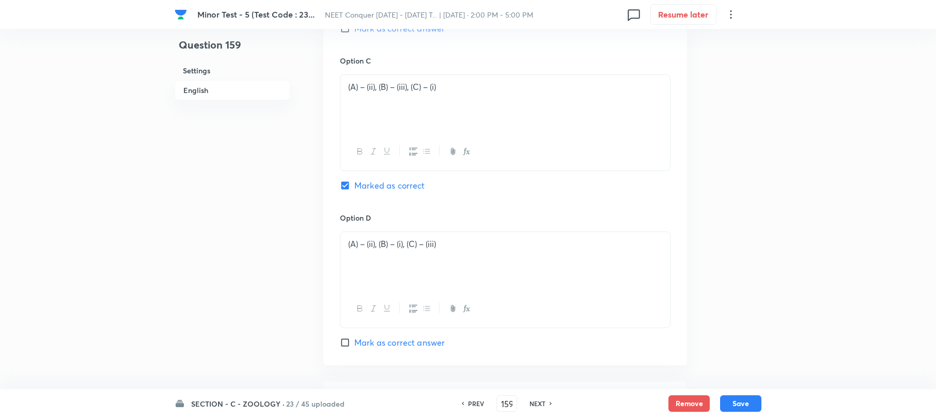
scroll to position [1047, 0]
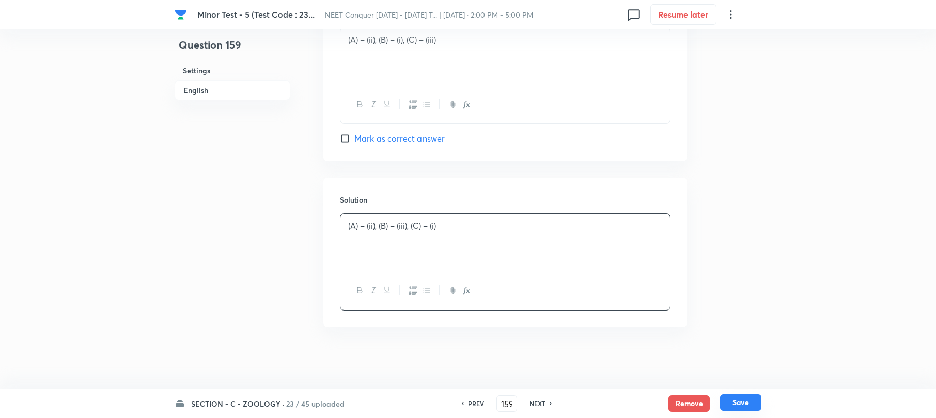
click at [740, 405] on button "Save" at bounding box center [740, 402] width 41 height 17
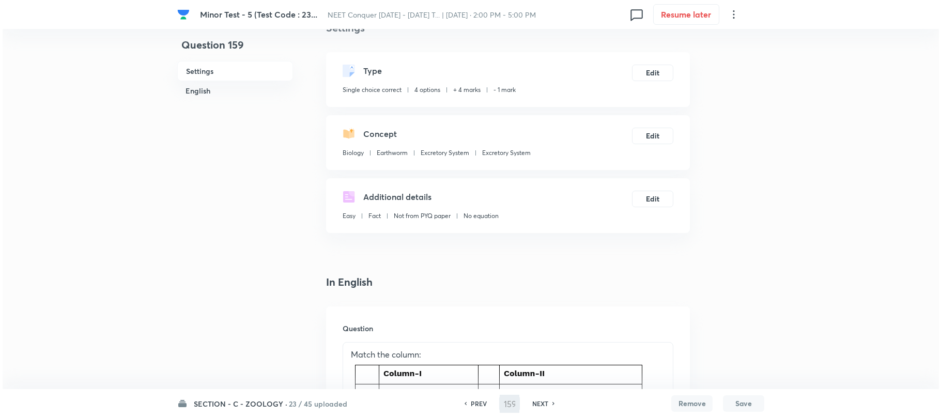
scroll to position [0, 0]
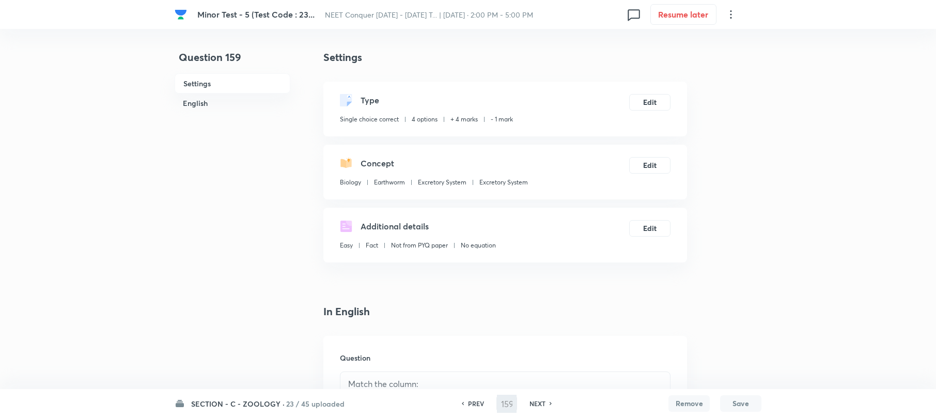
type input "160"
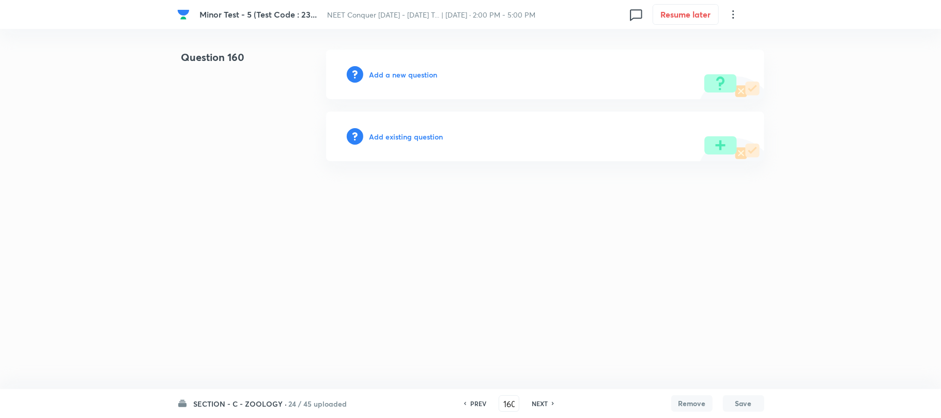
click at [394, 72] on h6 "Add a new question" at bounding box center [403, 74] width 68 height 11
click at [394, 72] on h6 "Choose a question type" at bounding box center [409, 74] width 80 height 11
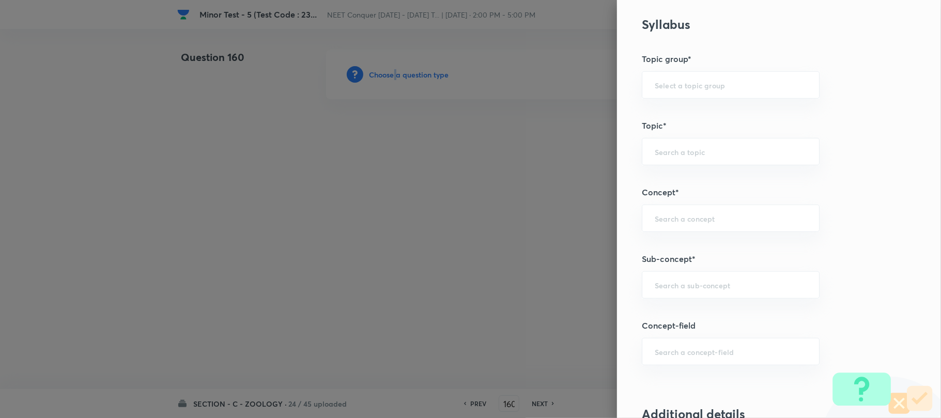
scroll to position [551, 0]
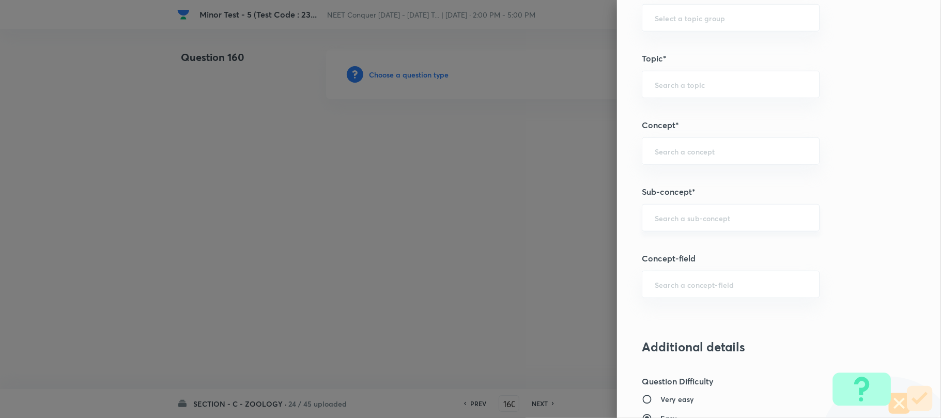
click at [665, 220] on input "text" at bounding box center [731, 218] width 152 height 10
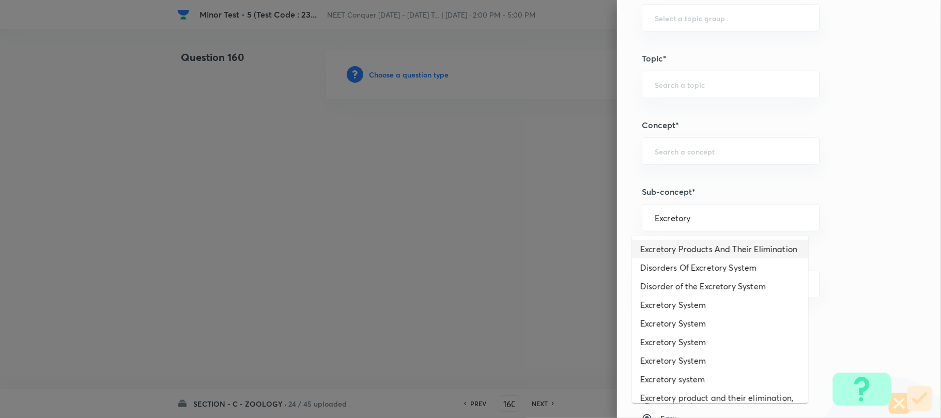
drag, startPoint x: 693, startPoint y: 251, endPoint x: 701, endPoint y: 344, distance: 93.9
click at [692, 250] on li "Excretory Products And Their Elimination" at bounding box center [720, 249] width 176 height 19
type input "Excretory Products And Their Elimination"
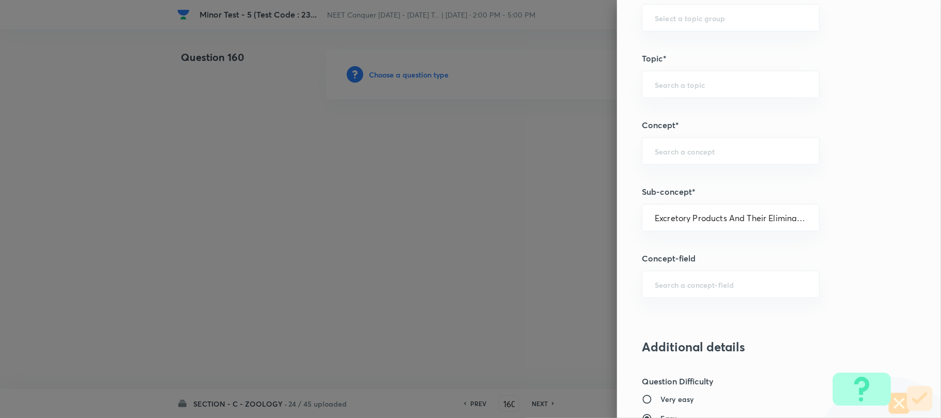
type input "Biology"
type input "Human Physiology"
type input "Excretion"
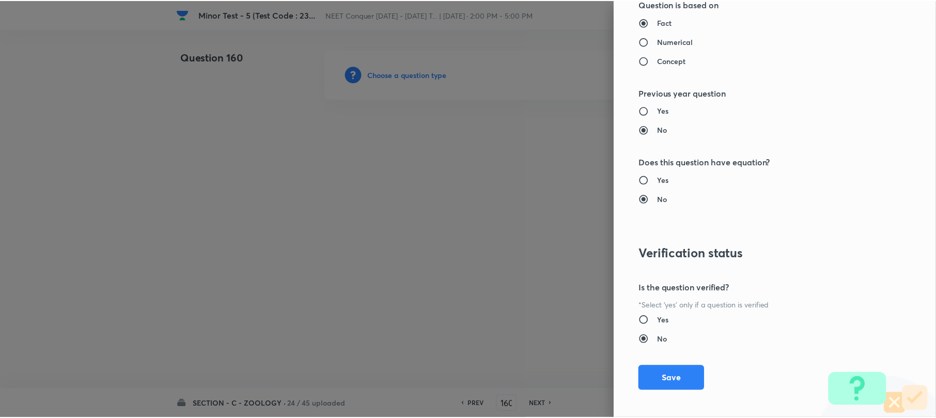
scroll to position [1062, 0]
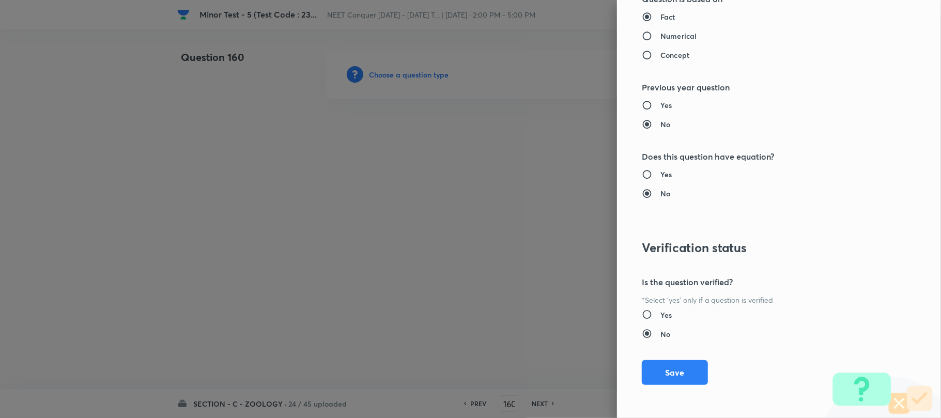
click at [670, 375] on button "Save" at bounding box center [675, 372] width 66 height 25
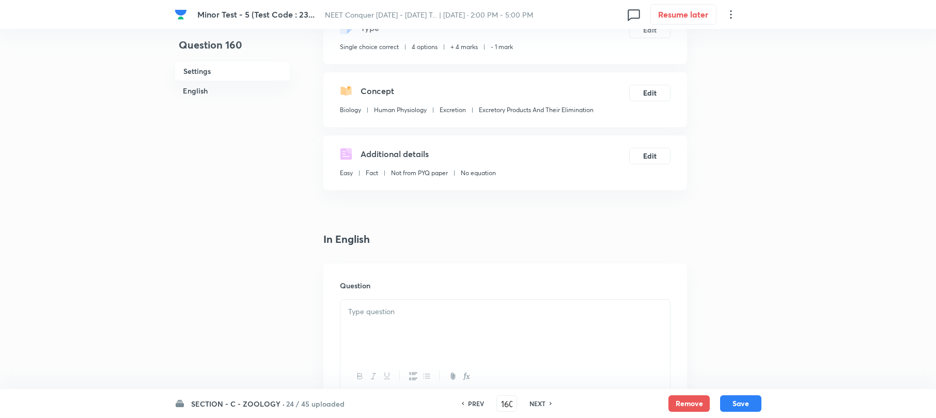
scroll to position [137, 0]
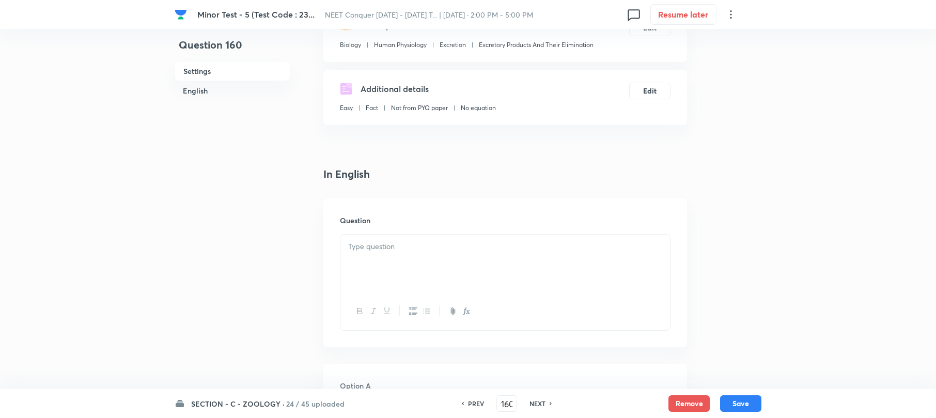
click at [353, 248] on p at bounding box center [505, 247] width 314 height 12
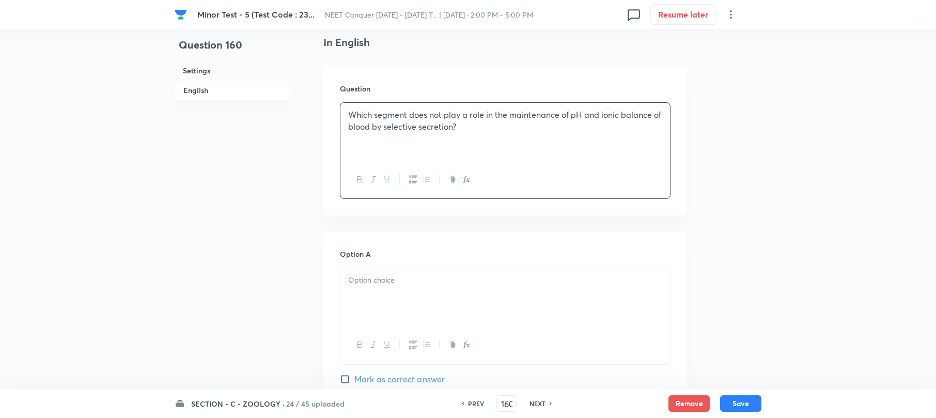
scroll to position [275, 0]
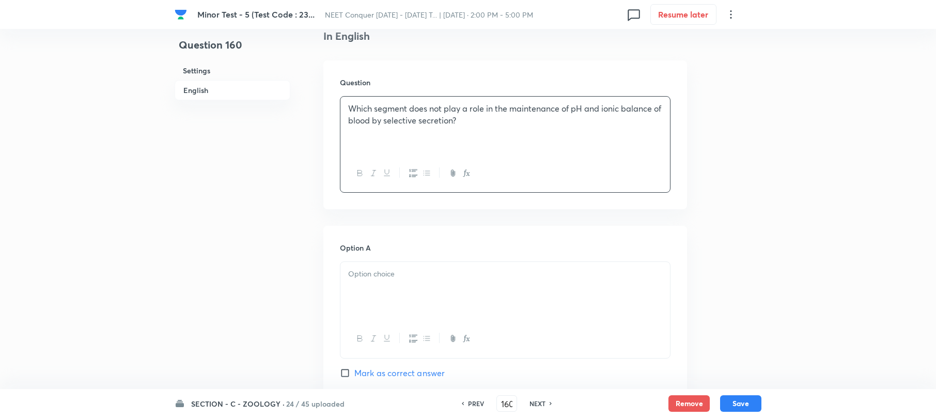
click at [368, 271] on p at bounding box center [505, 274] width 314 height 12
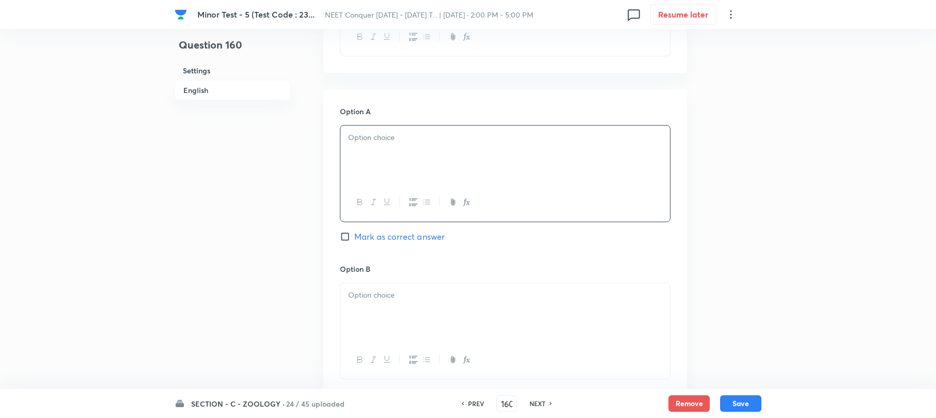
scroll to position [413, 0]
click at [369, 294] on p at bounding box center [505, 294] width 314 height 12
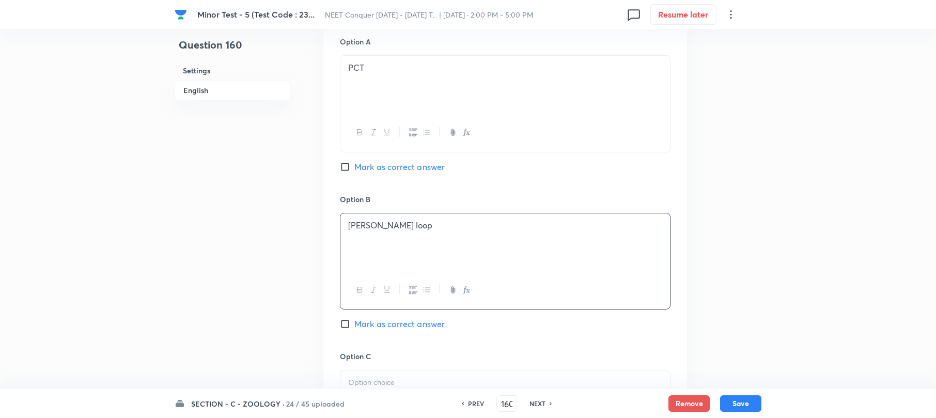
scroll to position [620, 0]
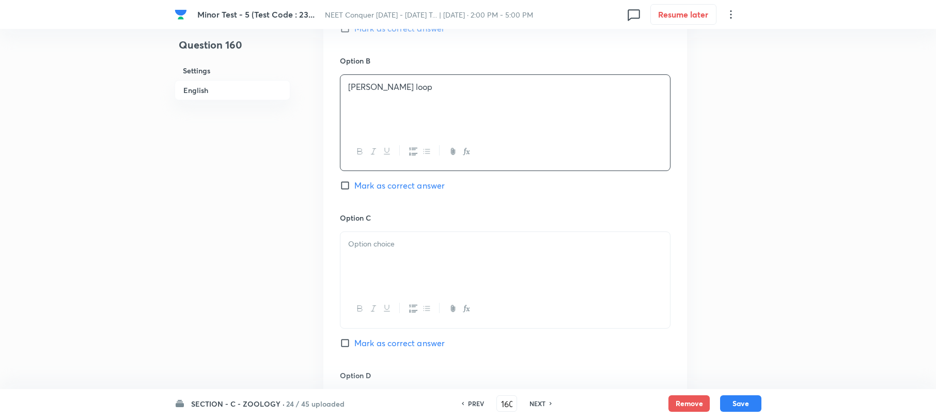
click at [372, 257] on div at bounding box center [506, 261] width 330 height 58
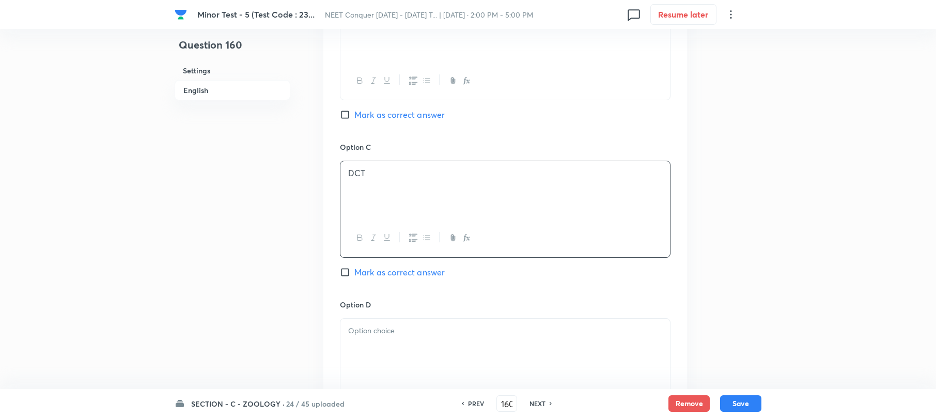
scroll to position [758, 0]
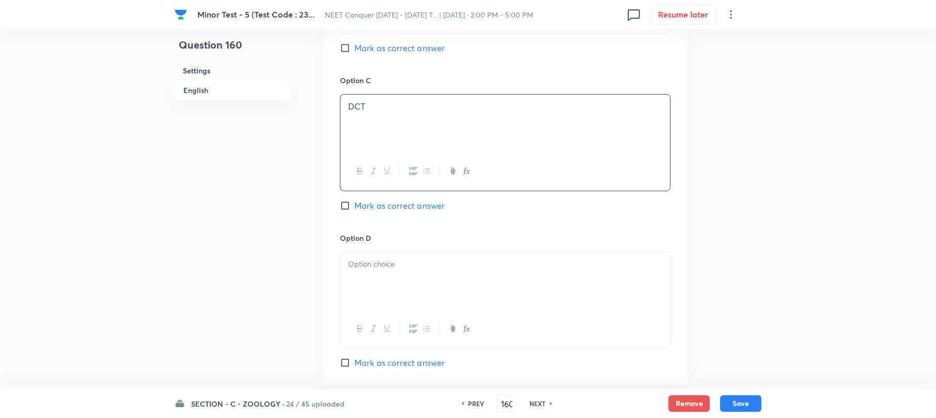
drag, startPoint x: 345, startPoint y: 291, endPoint x: 546, endPoint y: 227, distance: 211.0
click at [346, 290] on div at bounding box center [506, 281] width 330 height 58
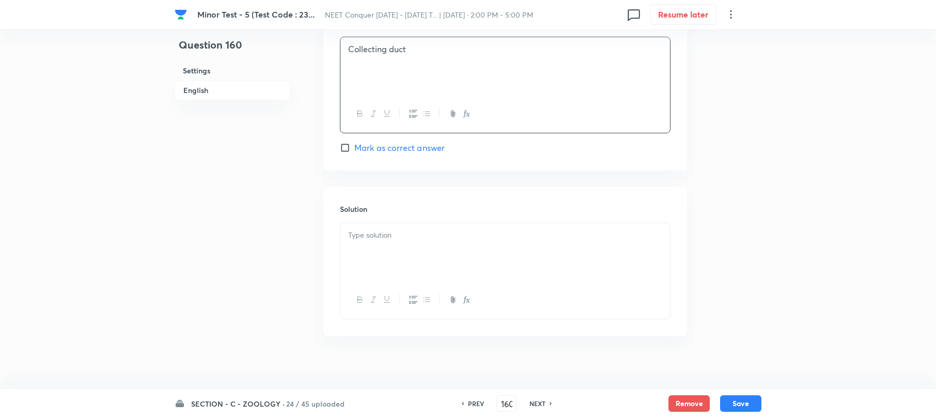
scroll to position [984, 0]
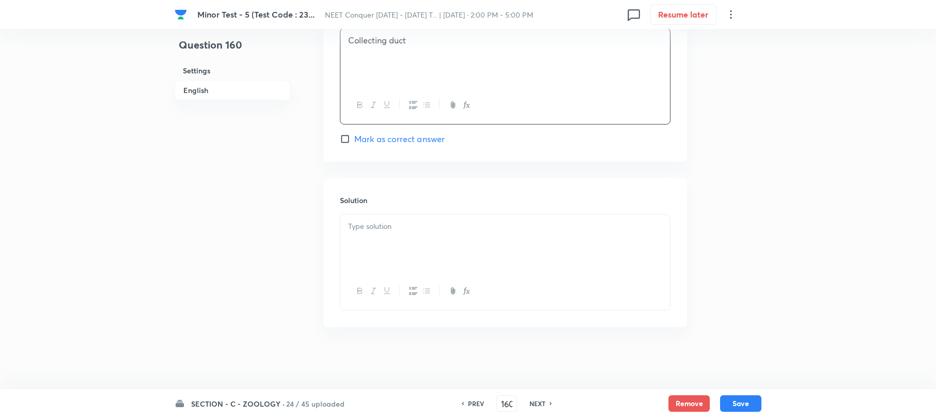
click at [368, 246] on div at bounding box center [506, 243] width 330 height 58
paste div
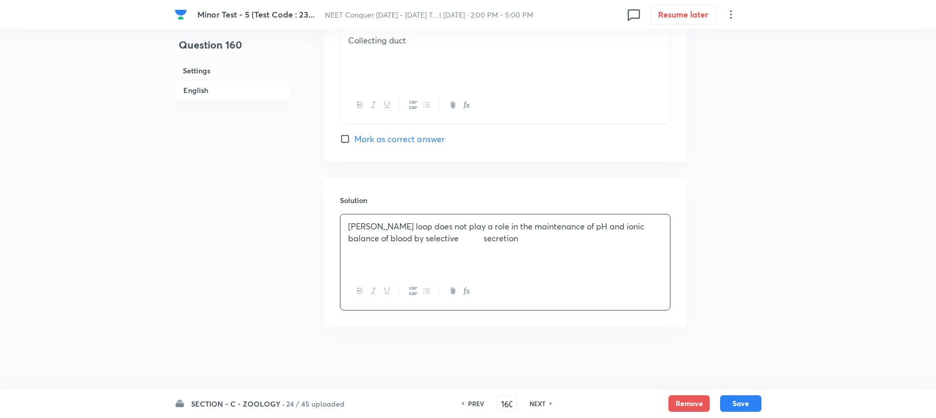
click at [422, 236] on p "[PERSON_NAME] loop does not play a role in the maintenance of pH and ionic bala…" at bounding box center [505, 232] width 314 height 23
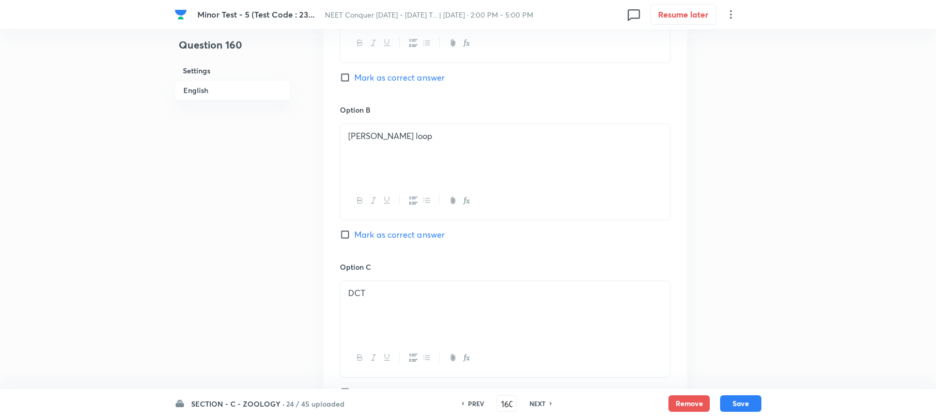
click at [347, 232] on input "Mark as correct answer" at bounding box center [347, 234] width 14 height 10
checkbox input "true"
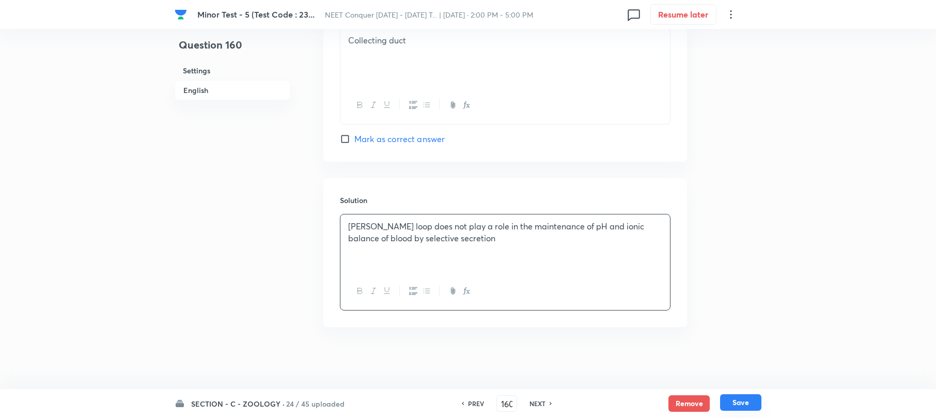
click at [732, 402] on button "Save" at bounding box center [740, 402] width 41 height 17
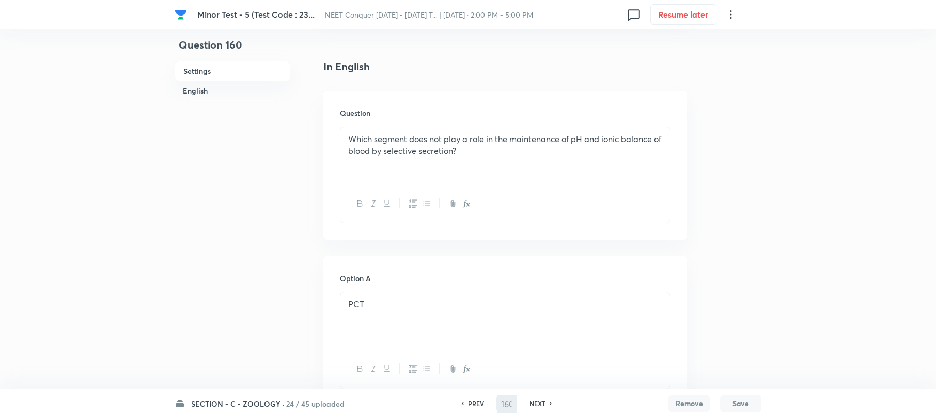
scroll to position [89, 0]
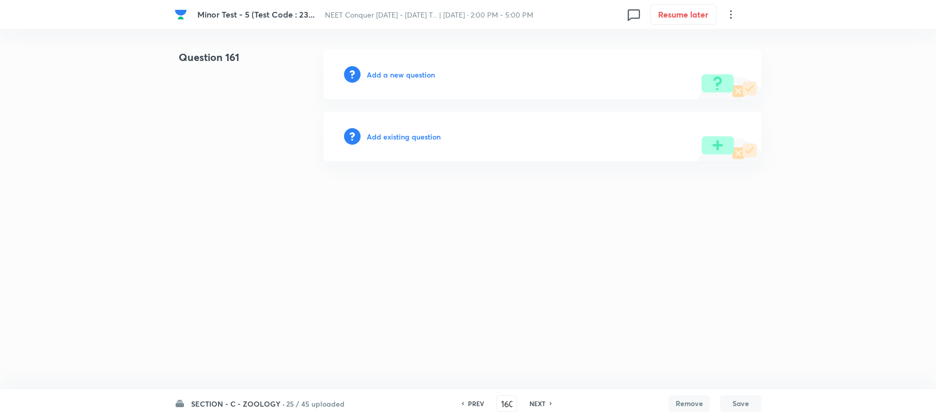
type input "161"
click at [395, 74] on h6 "Add a new question" at bounding box center [403, 74] width 68 height 11
click at [395, 74] on h6 "Choose a question type" at bounding box center [409, 74] width 80 height 11
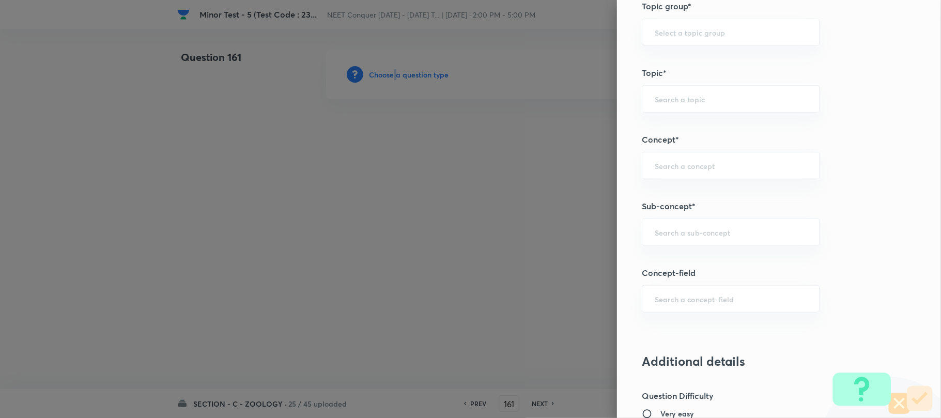
scroll to position [551, 0]
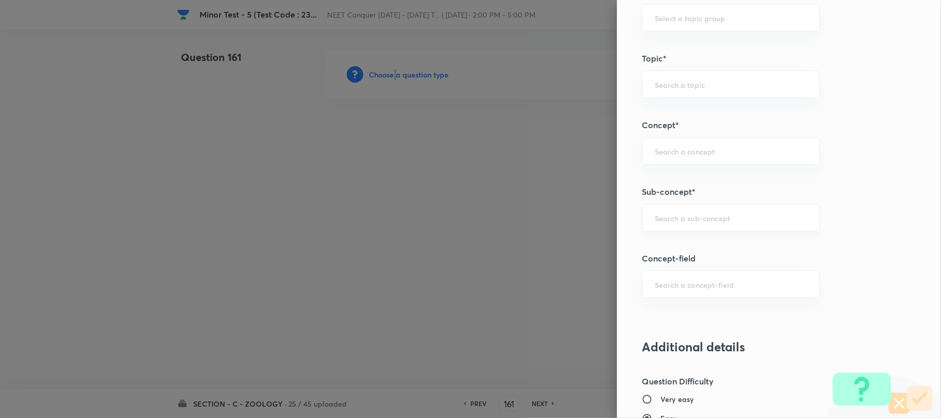
click at [656, 220] on input "text" at bounding box center [731, 218] width 152 height 10
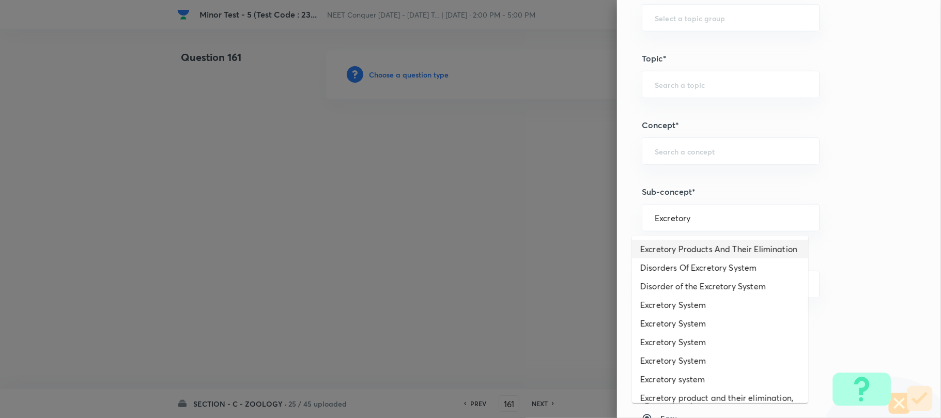
click at [658, 251] on li "Excretory Products And Their Elimination" at bounding box center [720, 249] width 176 height 19
type input "Excretory Products And Their Elimination"
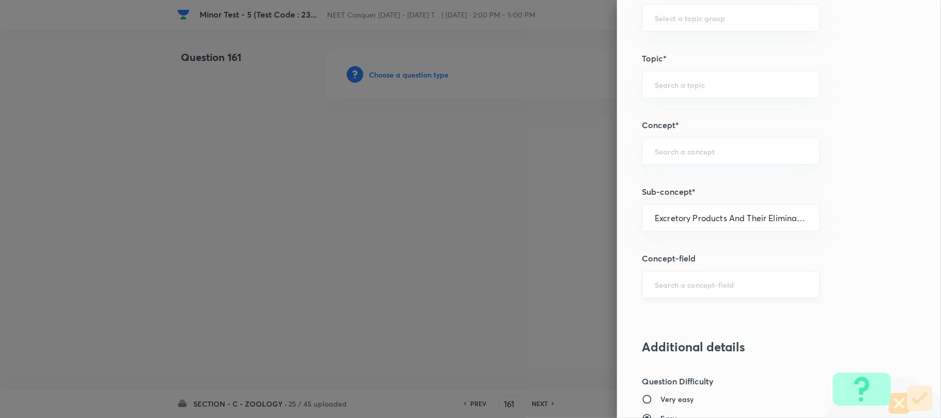
type input "Biology"
type input "Human Physiology"
type input "Excretion"
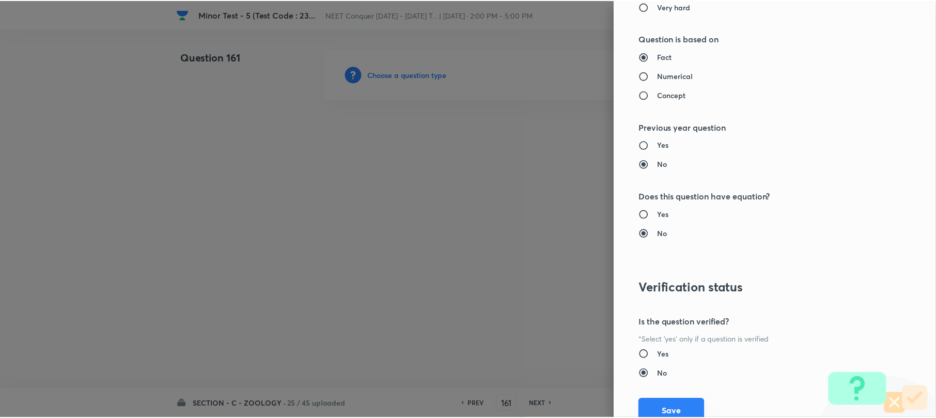
scroll to position [1062, 0]
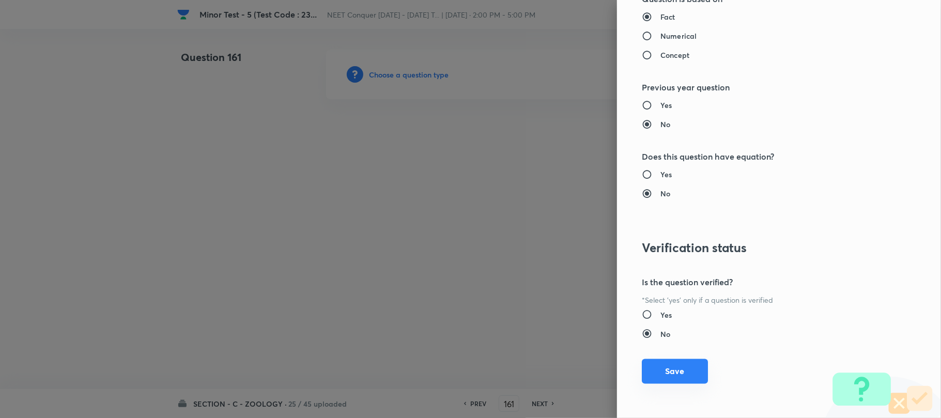
click at [672, 362] on button "Save" at bounding box center [675, 371] width 66 height 25
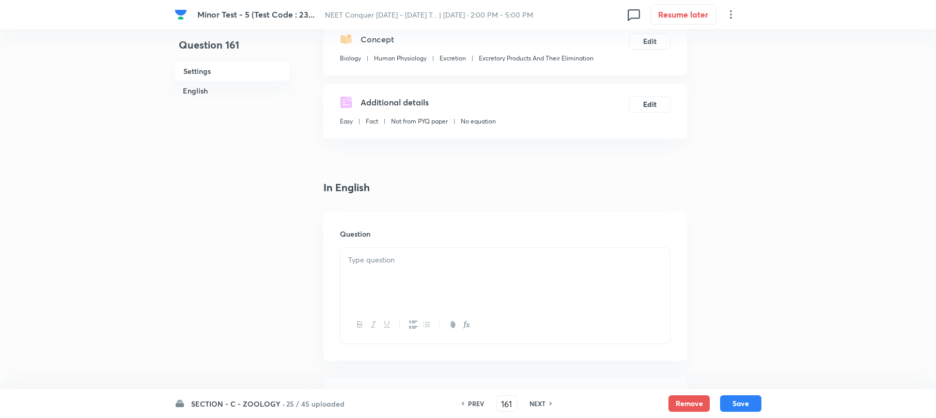
scroll to position [137, 0]
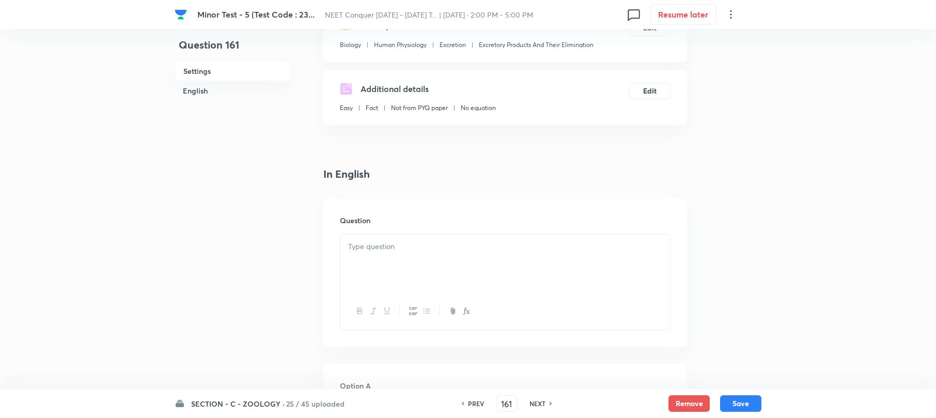
drag, startPoint x: 395, startPoint y: 259, endPoint x: 387, endPoint y: 254, distance: 9.0
click at [387, 254] on div at bounding box center [506, 264] width 330 height 58
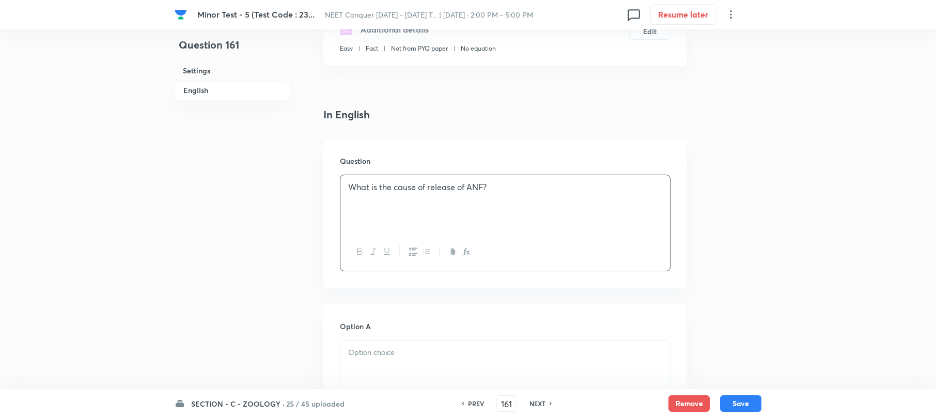
scroll to position [275, 0]
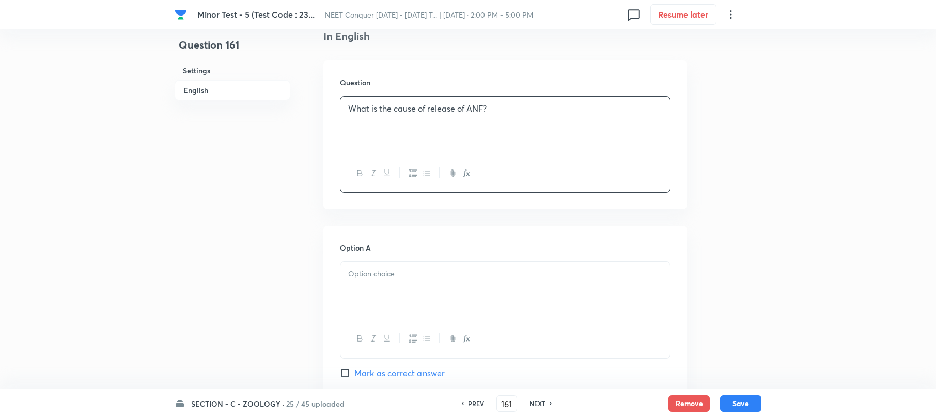
click at [362, 288] on div at bounding box center [506, 291] width 330 height 58
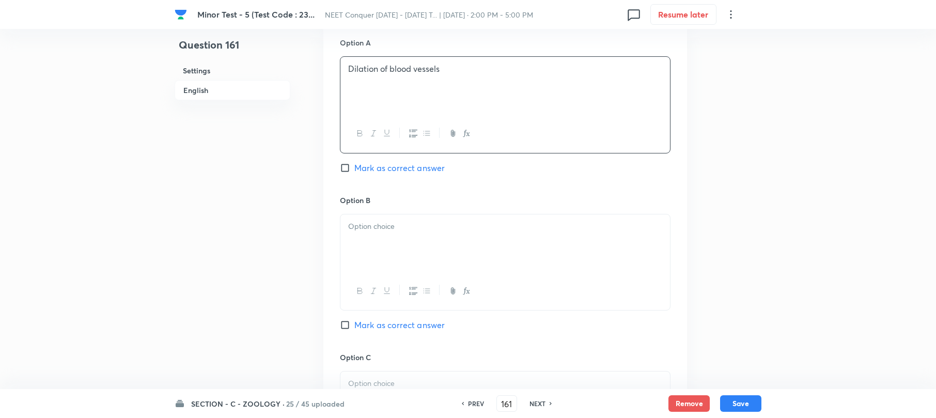
scroll to position [482, 0]
click at [371, 243] on div at bounding box center [506, 242] width 330 height 58
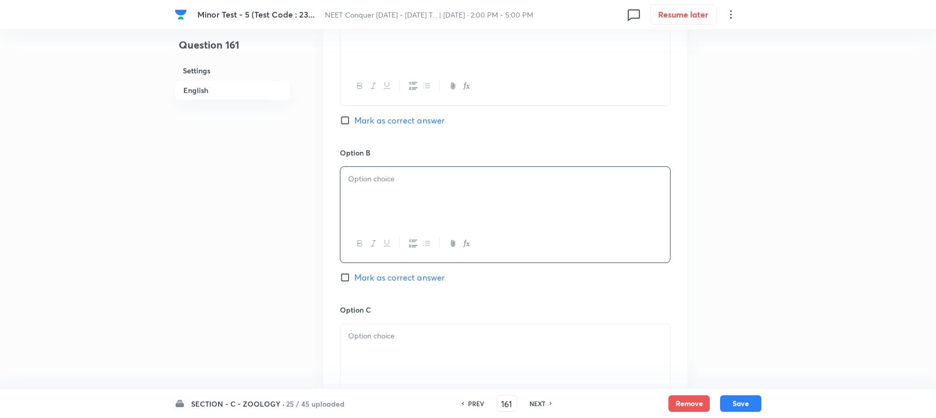
scroll to position [551, 0]
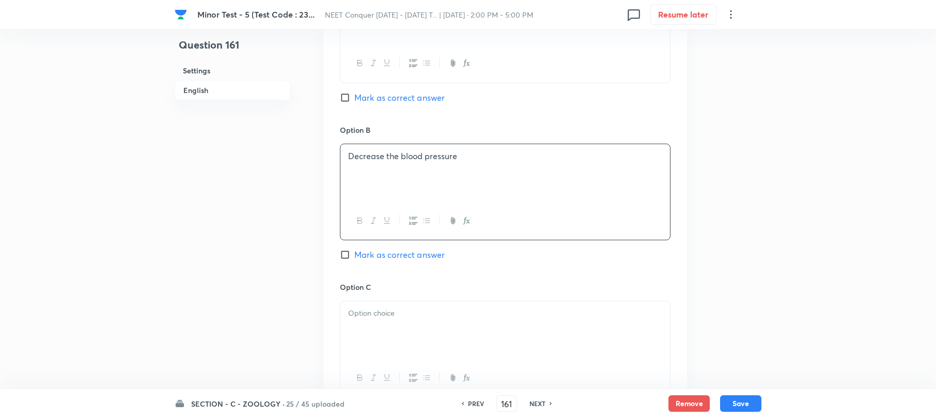
click at [365, 333] on div at bounding box center [506, 330] width 330 height 58
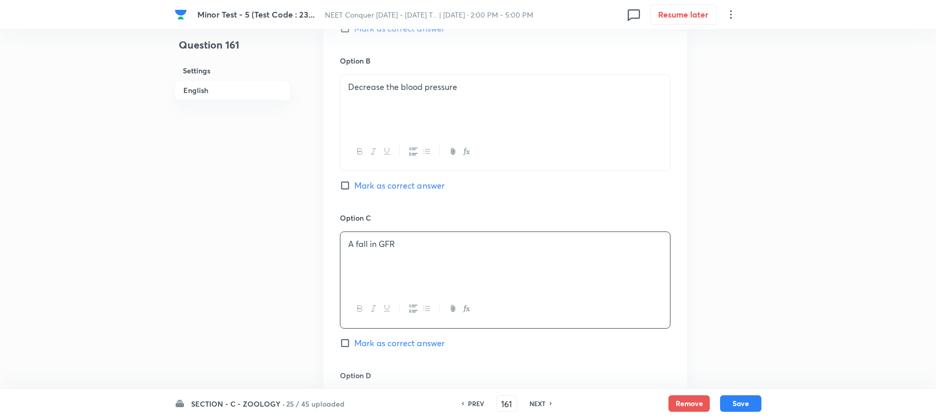
scroll to position [827, 0]
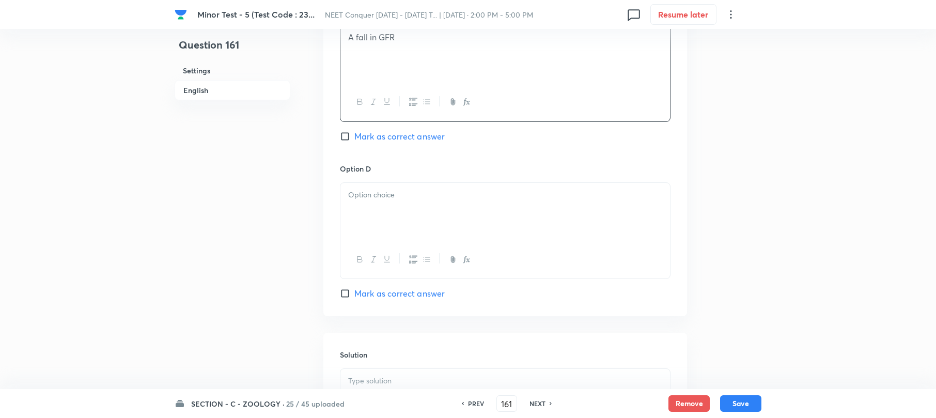
click at [380, 226] on div at bounding box center [506, 212] width 330 height 58
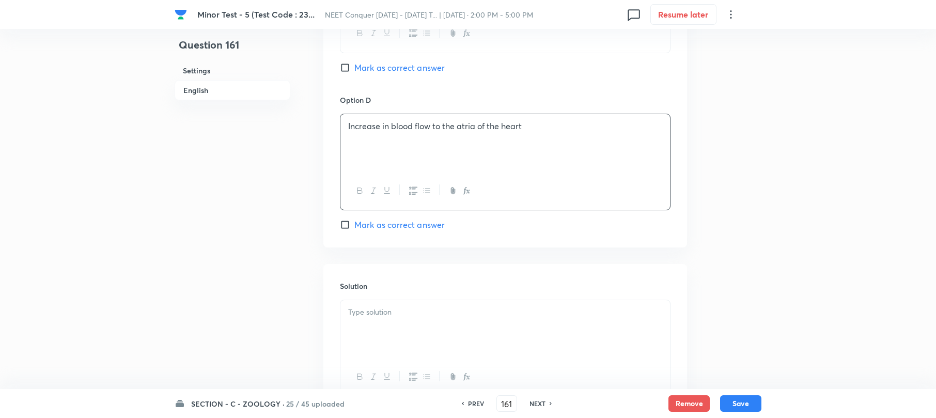
click at [392, 325] on div at bounding box center [506, 329] width 330 height 58
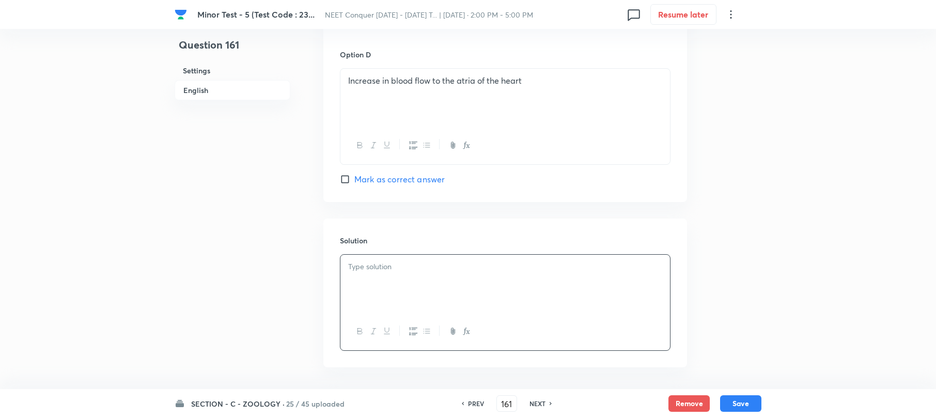
scroll to position [964, 0]
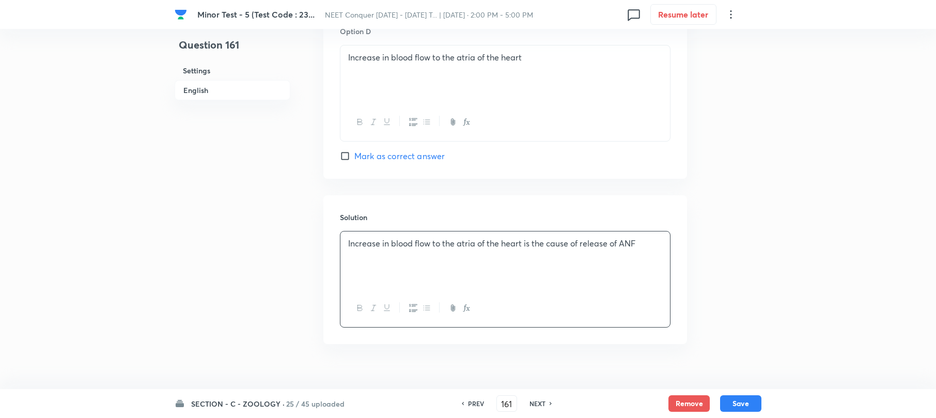
click at [344, 158] on input "Mark as correct answer" at bounding box center [347, 156] width 14 height 10
checkbox input "true"
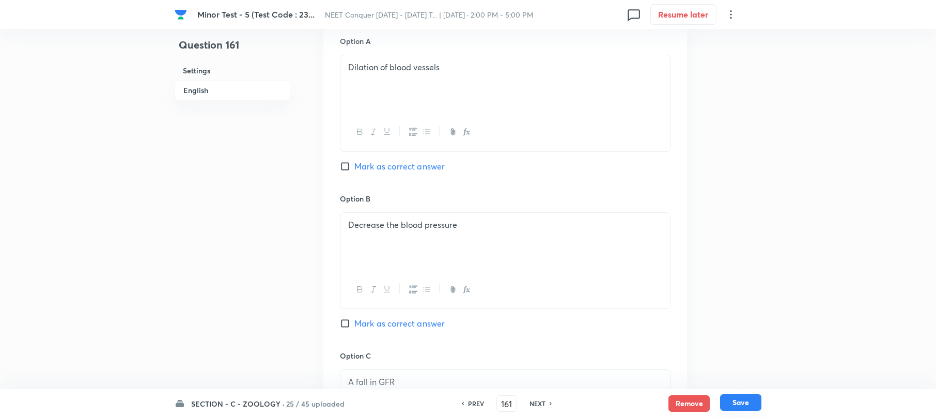
click at [737, 399] on button "Save" at bounding box center [740, 402] width 41 height 17
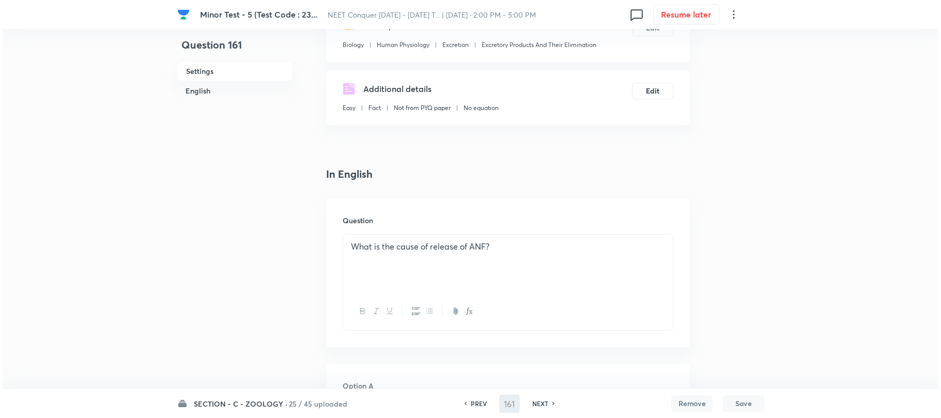
scroll to position [0, 0]
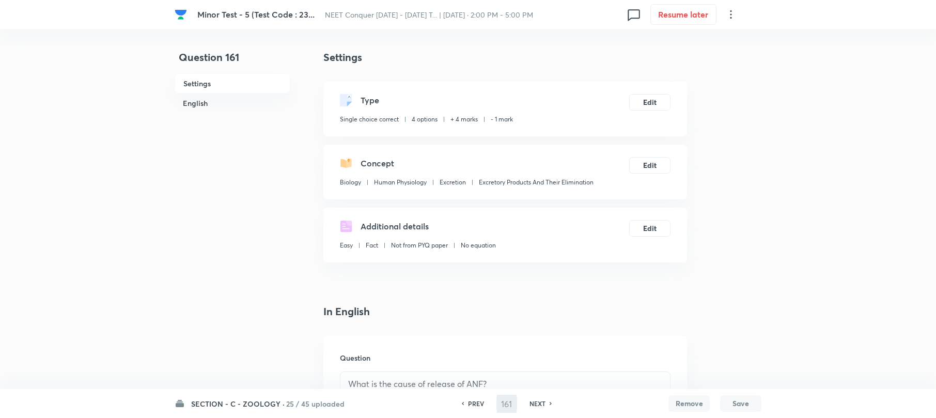
type input "162"
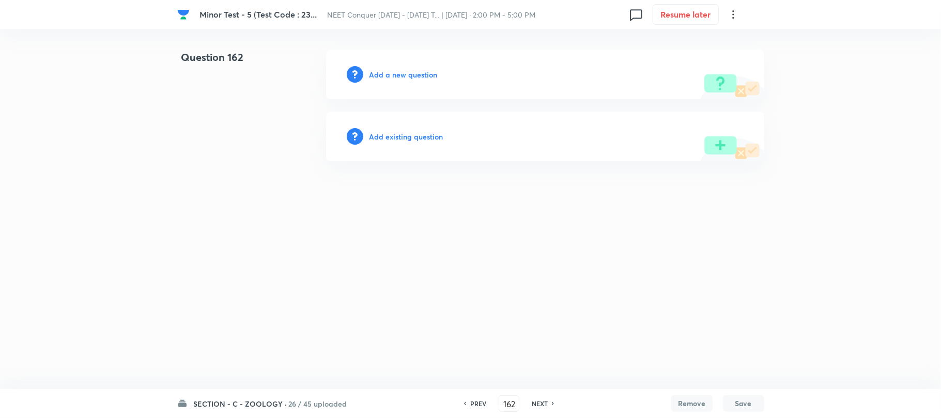
click at [385, 72] on h6 "Add a new question" at bounding box center [403, 74] width 68 height 11
click at [385, 72] on h6 "Choose a question type" at bounding box center [409, 74] width 80 height 11
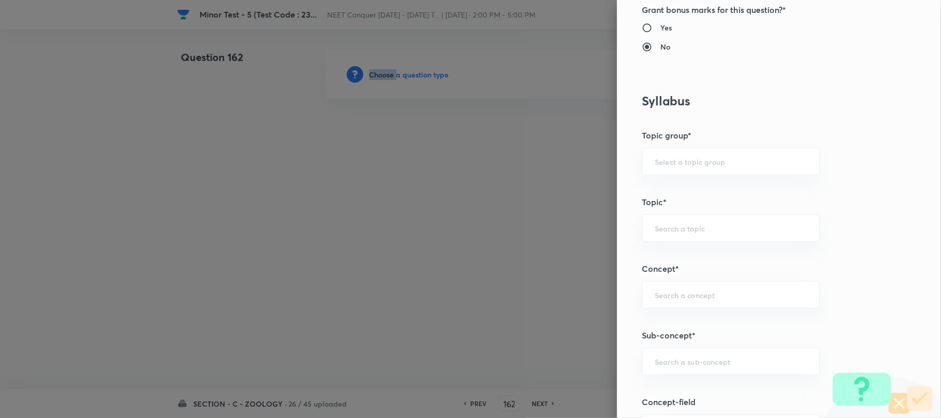
scroll to position [482, 0]
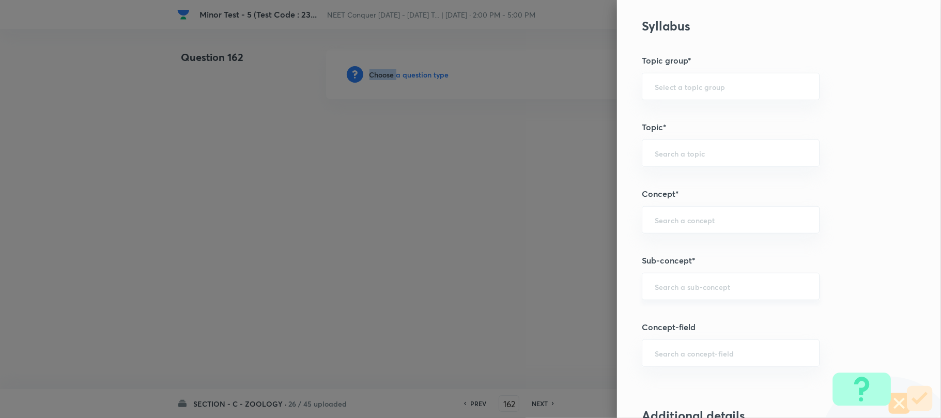
click at [658, 294] on div "​" at bounding box center [731, 286] width 178 height 27
click at [656, 291] on input "text" at bounding box center [731, 287] width 152 height 10
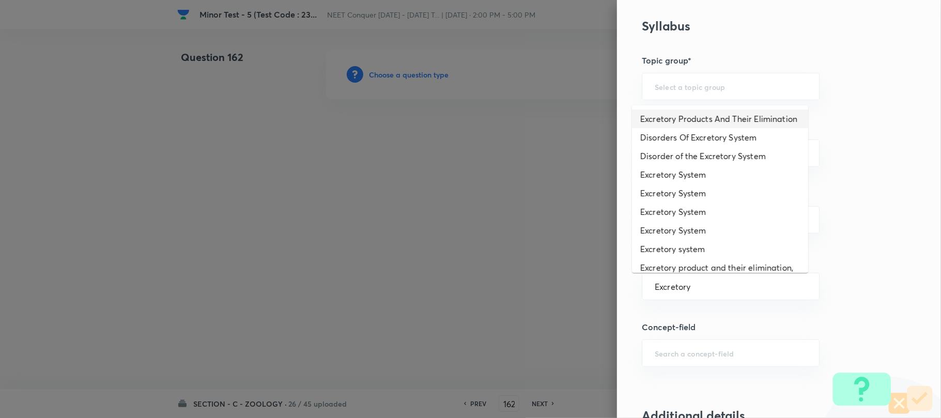
click at [680, 123] on li "Excretory Products And Their Elimination" at bounding box center [720, 119] width 176 height 19
type input "Excretory Products And Their Elimination"
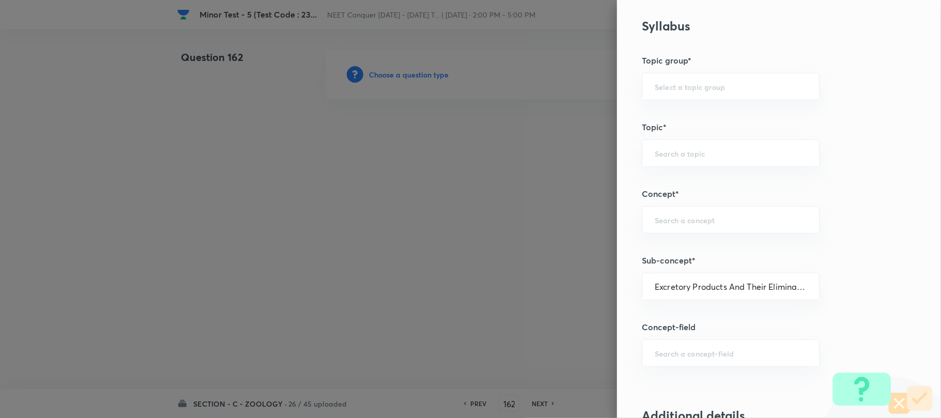
type input "Biology"
type input "Human Physiology"
type input "Excretion"
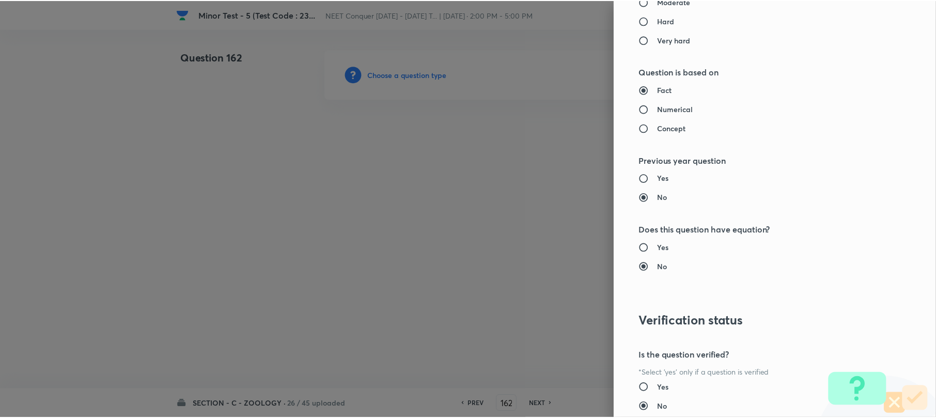
scroll to position [1062, 0]
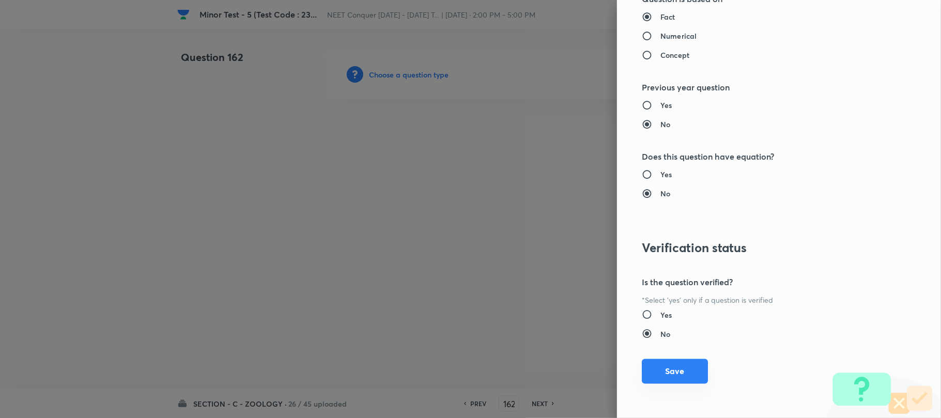
click at [668, 374] on button "Save" at bounding box center [675, 371] width 66 height 25
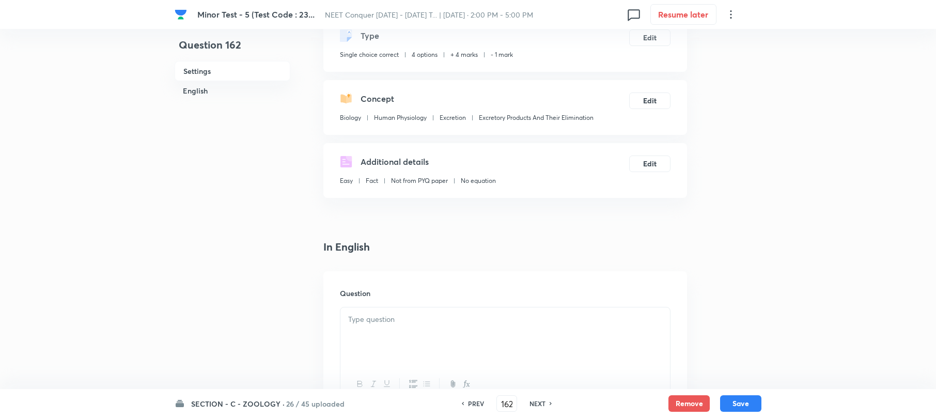
scroll to position [137, 0]
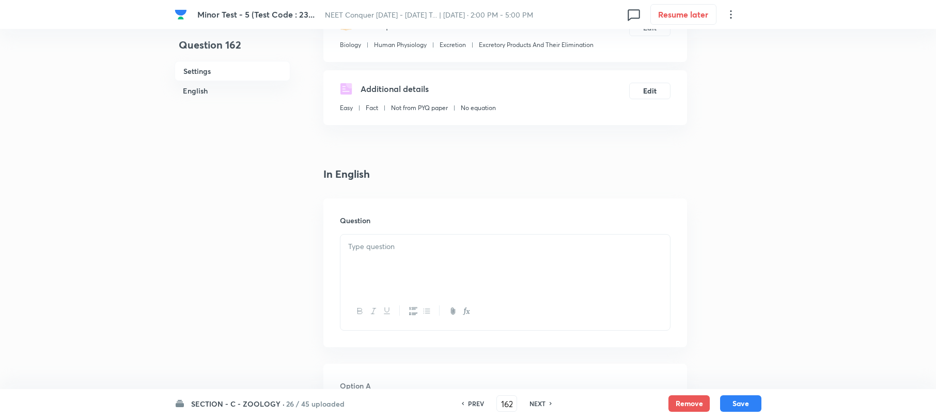
click at [371, 243] on p at bounding box center [505, 247] width 314 height 12
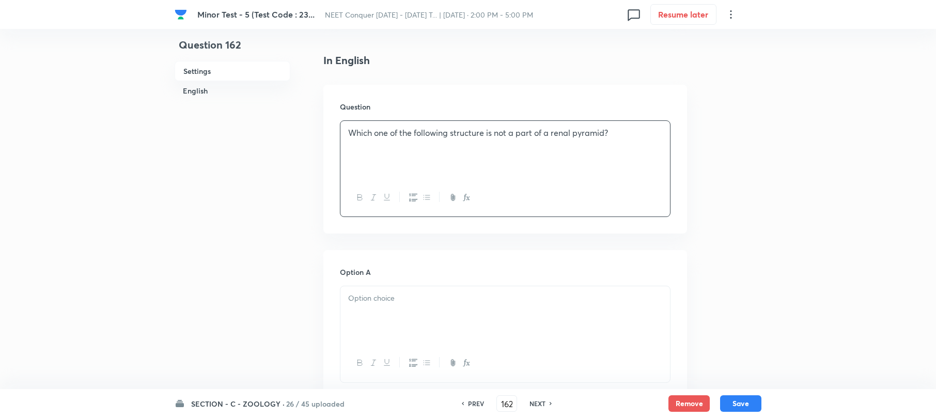
scroll to position [344, 0]
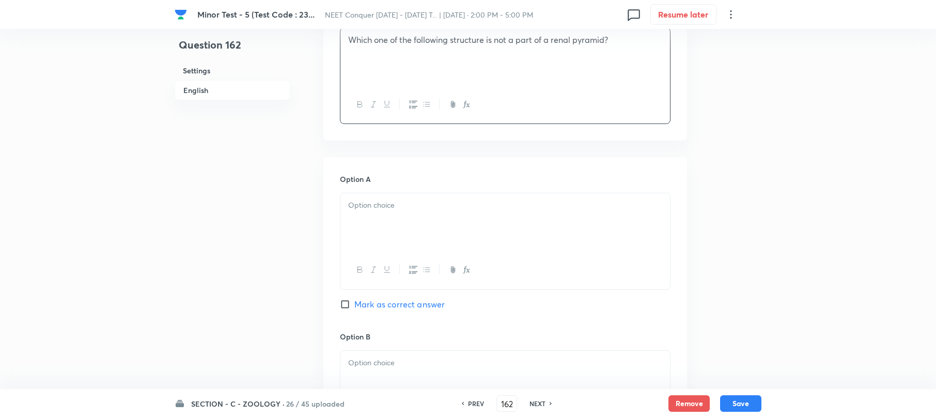
drag, startPoint x: 368, startPoint y: 230, endPoint x: 353, endPoint y: 230, distance: 14.5
click at [367, 230] on div at bounding box center [506, 222] width 330 height 58
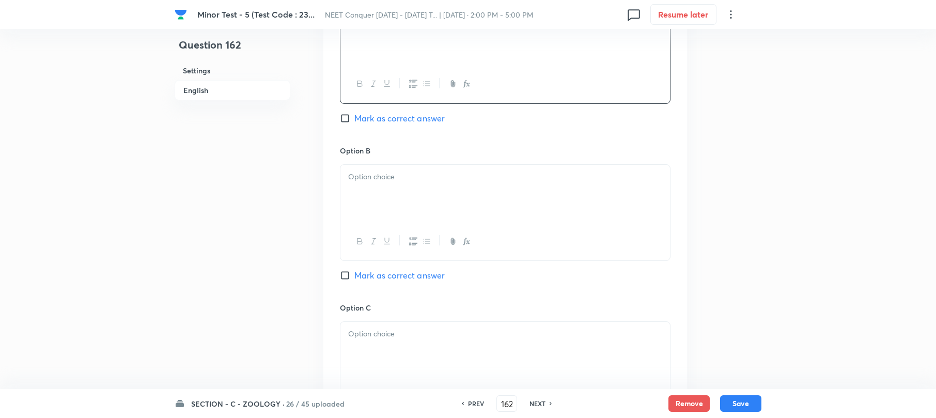
scroll to position [551, 0]
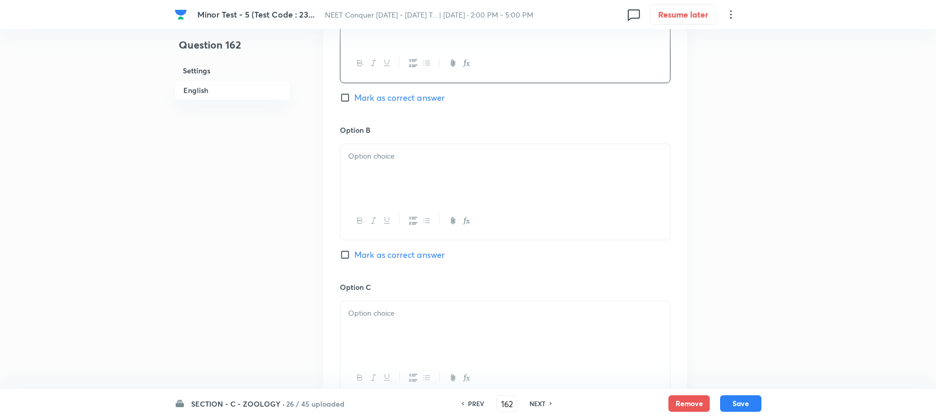
click at [371, 179] on div at bounding box center [506, 173] width 330 height 58
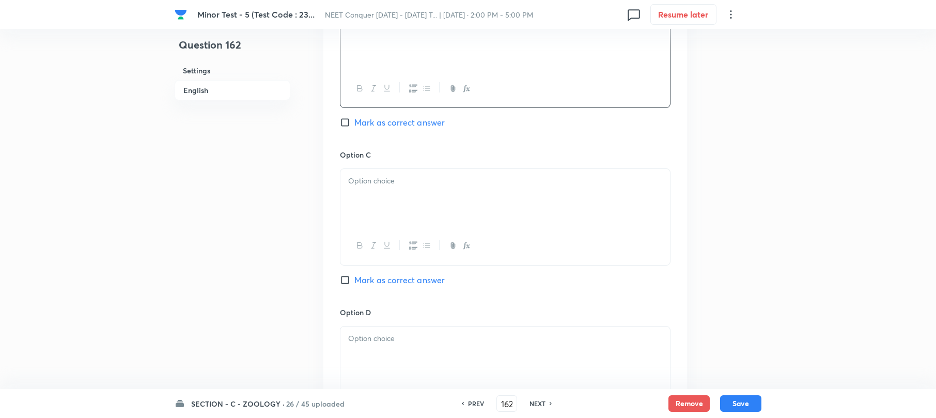
scroll to position [689, 0]
click at [373, 191] on div at bounding box center [506, 192] width 330 height 58
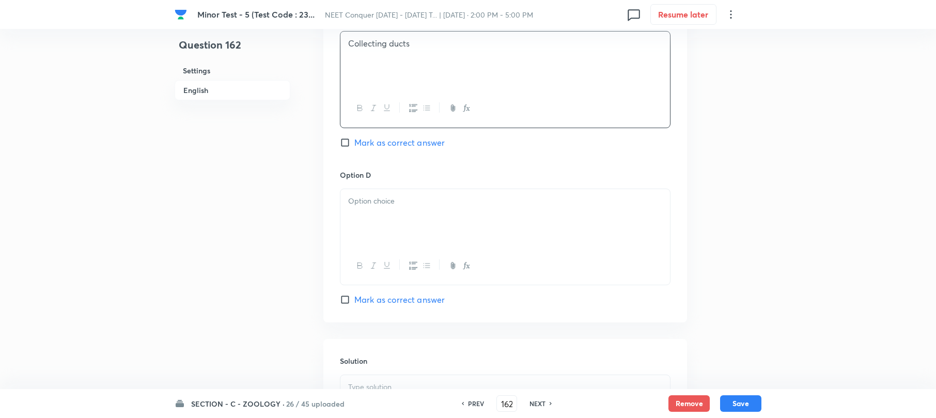
scroll to position [827, 0]
click at [378, 232] on div at bounding box center [506, 212] width 330 height 58
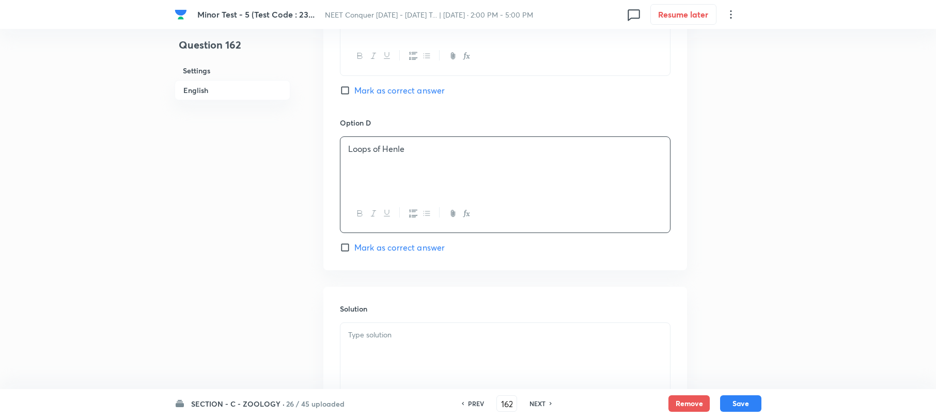
scroll to position [896, 0]
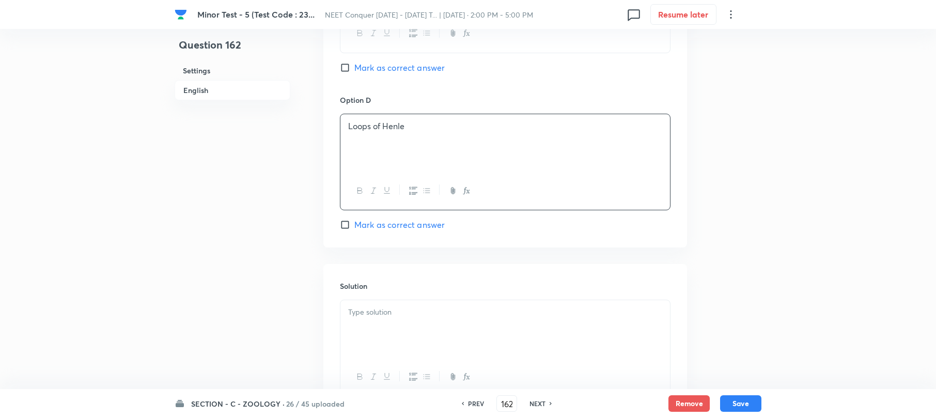
click at [369, 322] on div at bounding box center [506, 329] width 330 height 58
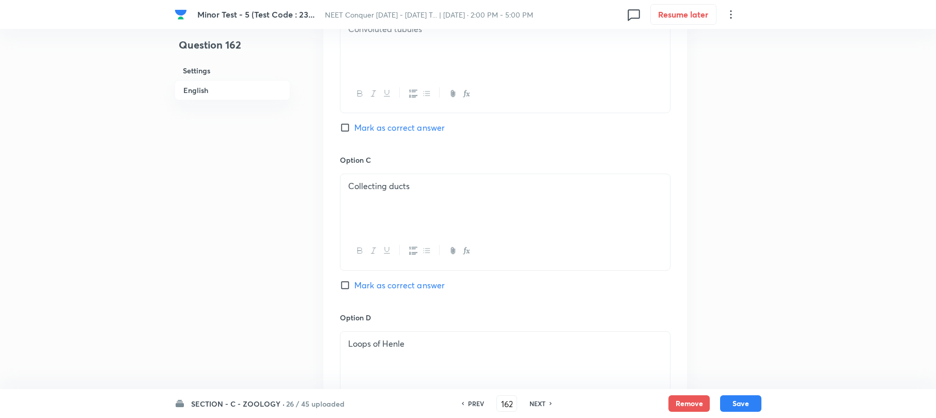
scroll to position [482, 0]
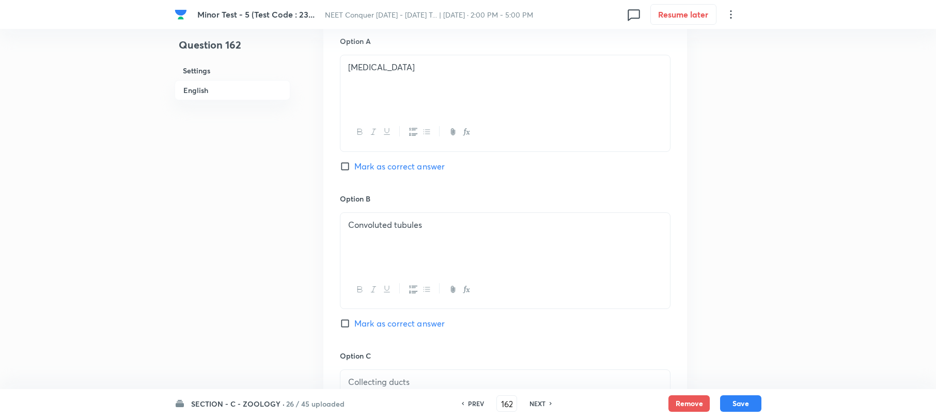
click at [344, 321] on input "Mark as correct answer" at bounding box center [347, 323] width 14 height 10
checkbox input "true"
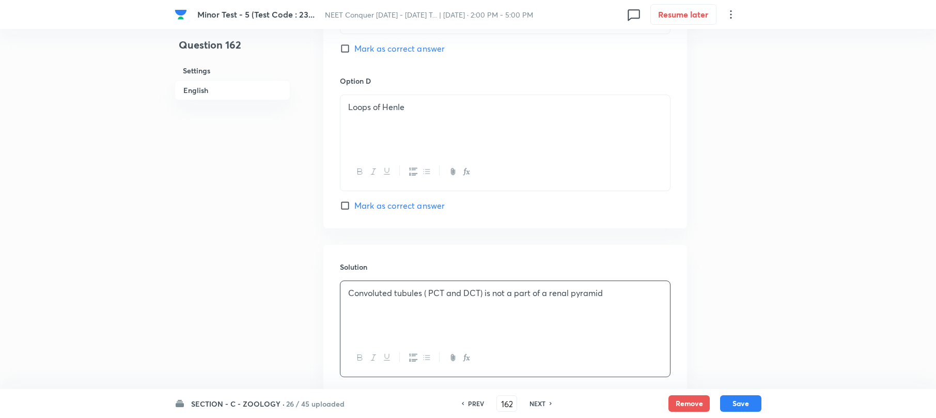
scroll to position [984, 0]
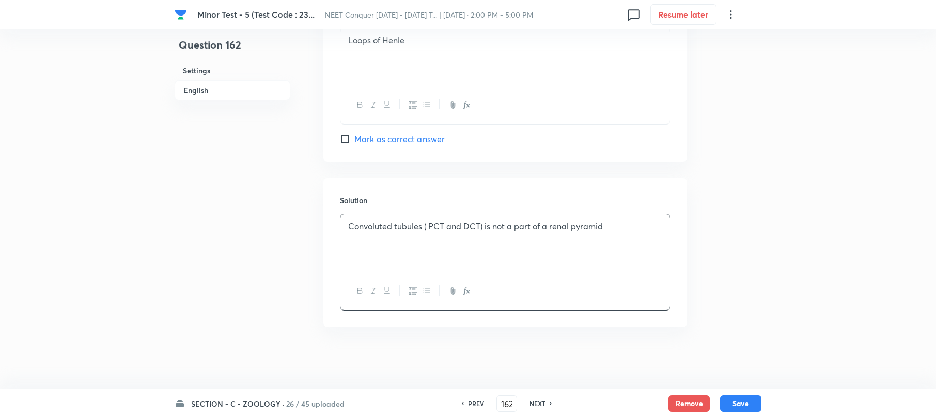
drag, startPoint x: 740, startPoint y: 398, endPoint x: 385, endPoint y: 180, distance: 416.2
click at [734, 398] on button "Save" at bounding box center [740, 403] width 41 height 17
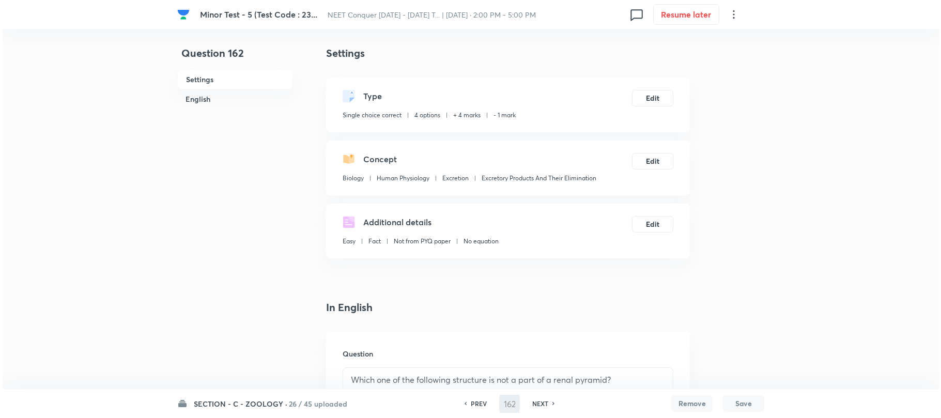
scroll to position [0, 0]
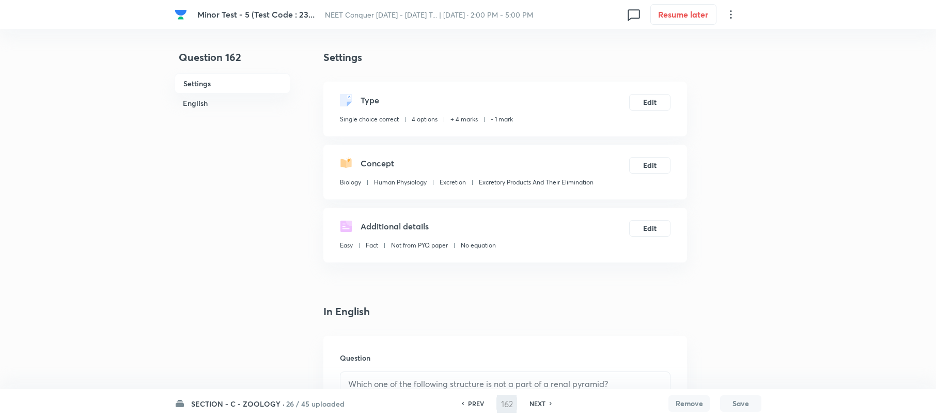
type input "163"
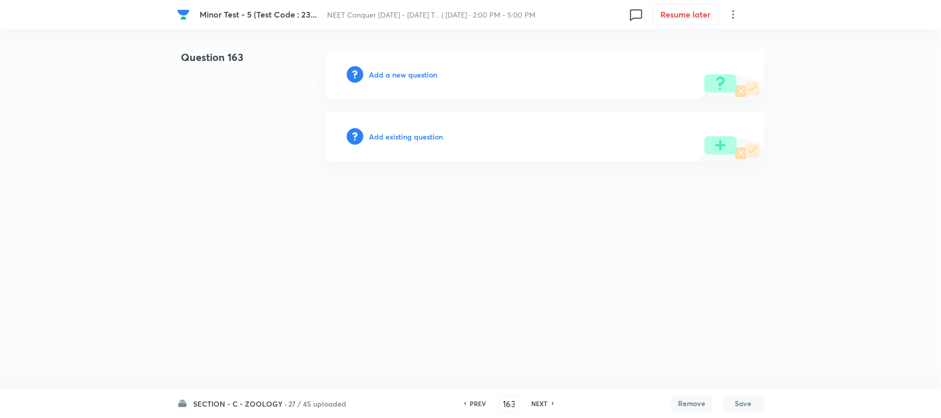
click at [389, 78] on h6 "Add a new question" at bounding box center [403, 74] width 68 height 11
click at [389, 78] on h6 "Choose a question type" at bounding box center [409, 74] width 80 height 11
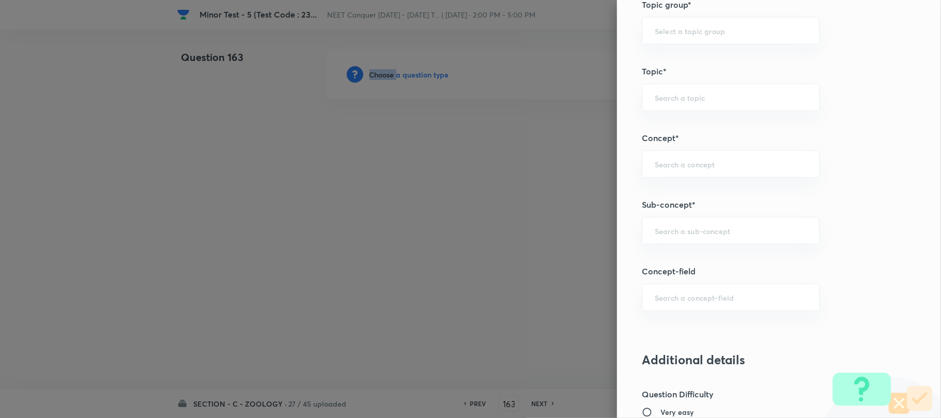
scroll to position [551, 0]
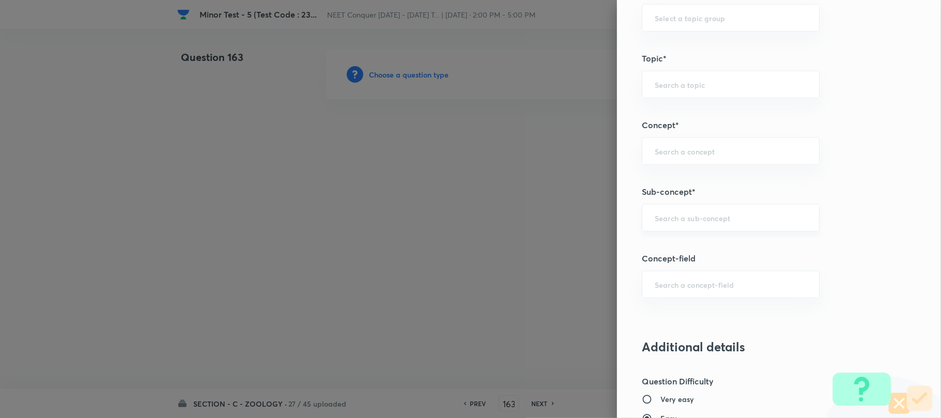
click at [658, 215] on input "text" at bounding box center [731, 218] width 152 height 10
drag, startPoint x: 656, startPoint y: 218, endPoint x: 661, endPoint y: 218, distance: 5.7
click at [658, 217] on input "text" at bounding box center [731, 218] width 152 height 10
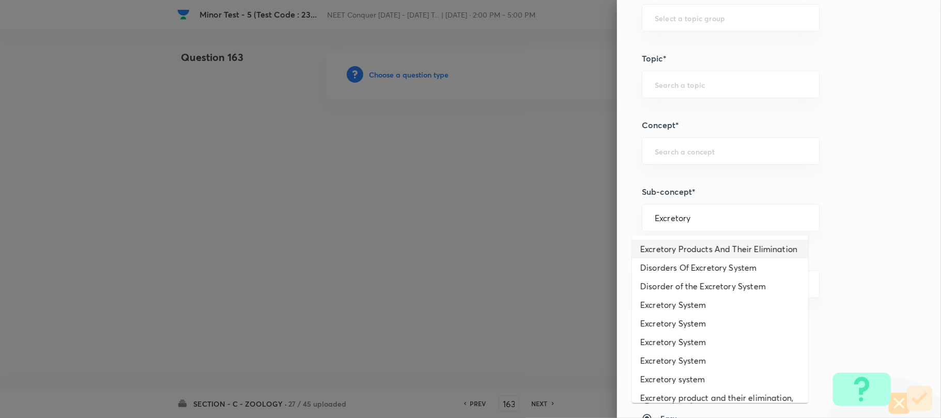
click at [712, 257] on li "Excretory Products And Their Elimination" at bounding box center [720, 249] width 176 height 19
type input "Excretory Products And Their Elimination"
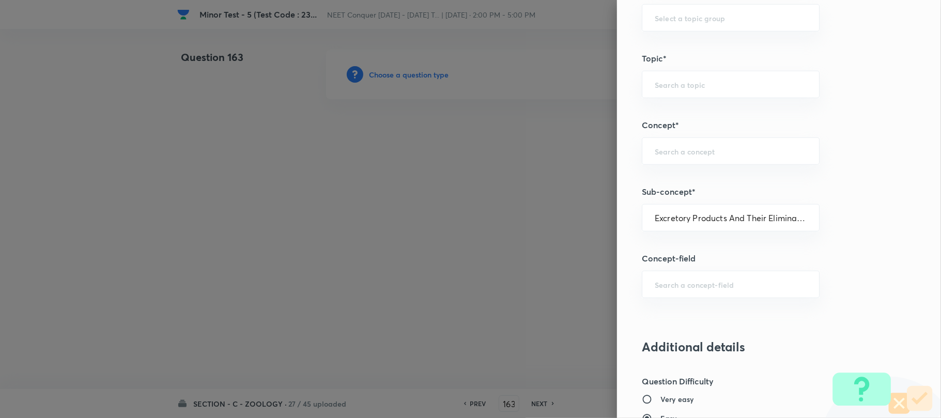
type input "Biology"
type input "Human Physiology"
type input "Excretion"
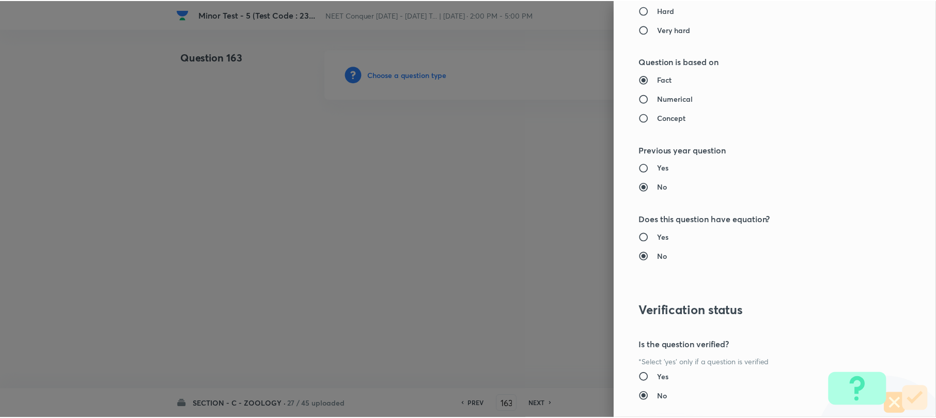
scroll to position [1062, 0]
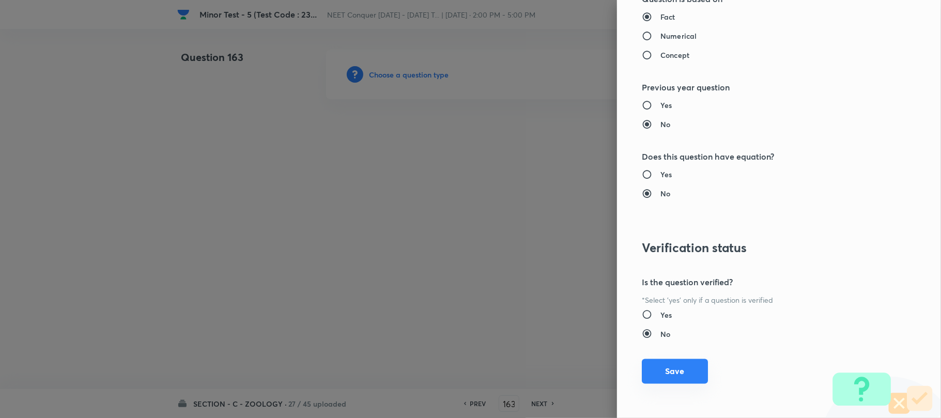
drag, startPoint x: 676, startPoint y: 372, endPoint x: 441, endPoint y: 295, distance: 247.6
click at [675, 372] on button "Save" at bounding box center [675, 372] width 66 height 25
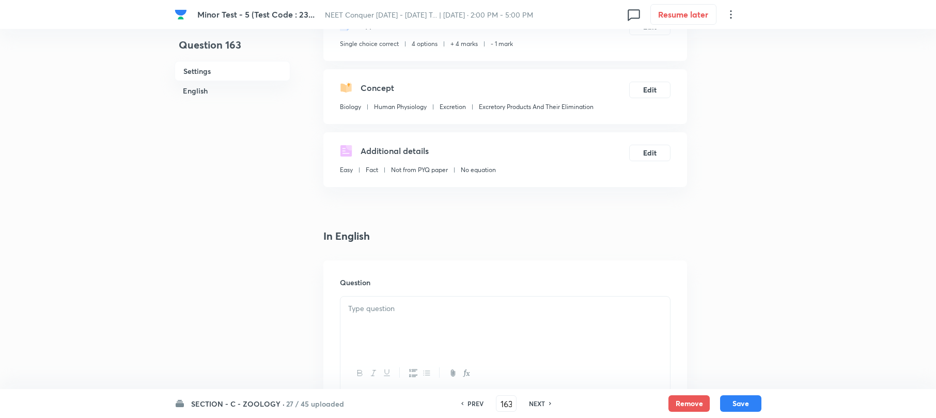
scroll to position [137, 0]
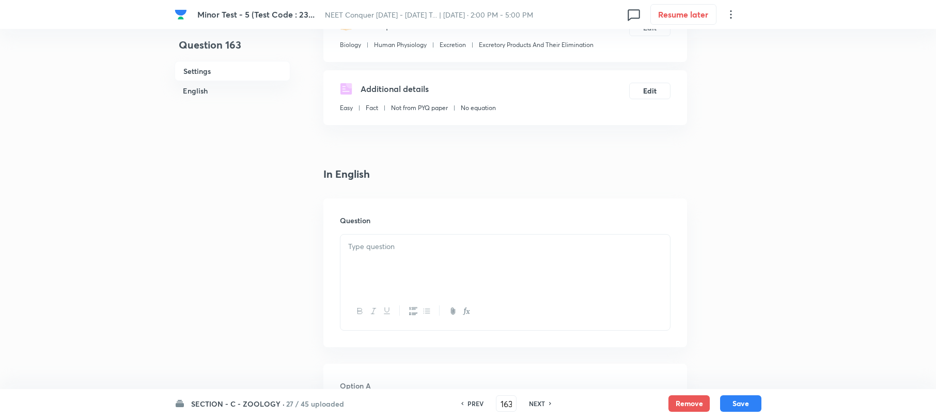
click at [377, 246] on p at bounding box center [505, 247] width 314 height 12
paste div
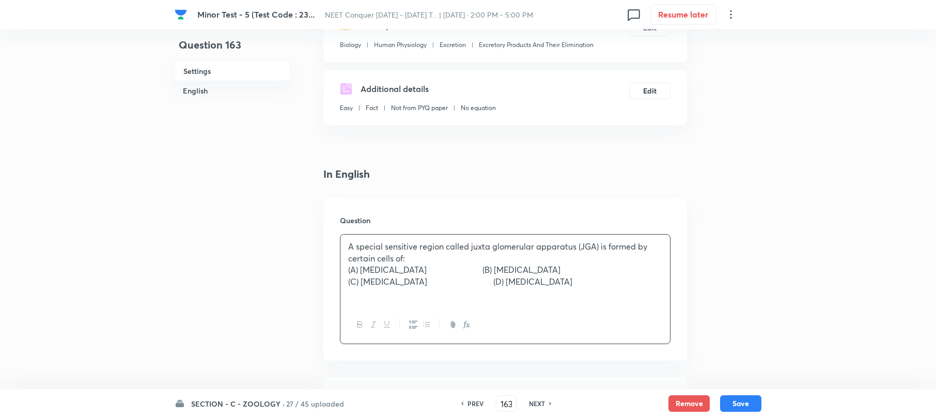
click at [347, 244] on div "A special sensitive region called juxta glomerular apparatus (JGA) is formed by…" at bounding box center [506, 270] width 330 height 71
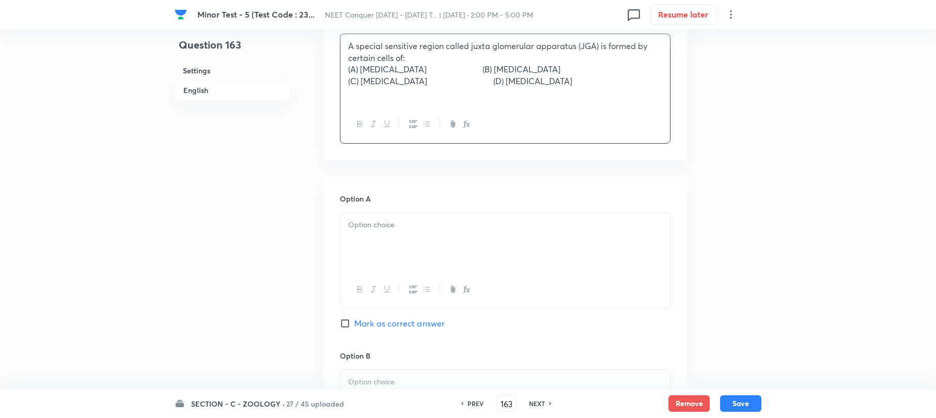
scroll to position [344, 0]
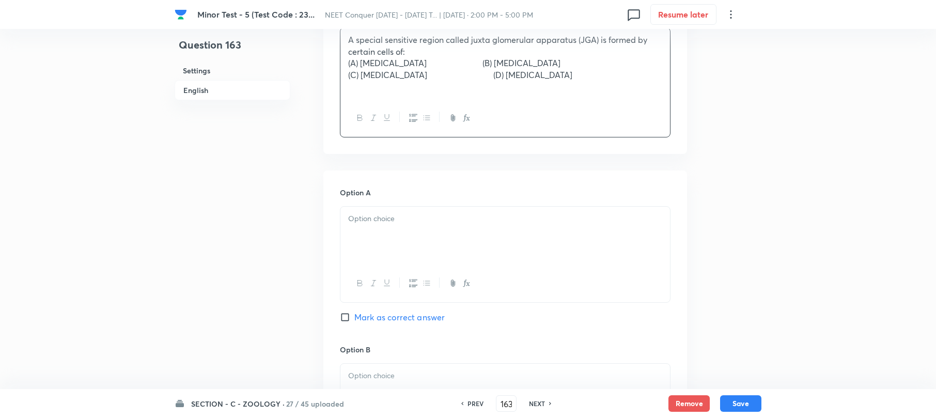
click at [387, 219] on p at bounding box center [505, 219] width 314 height 12
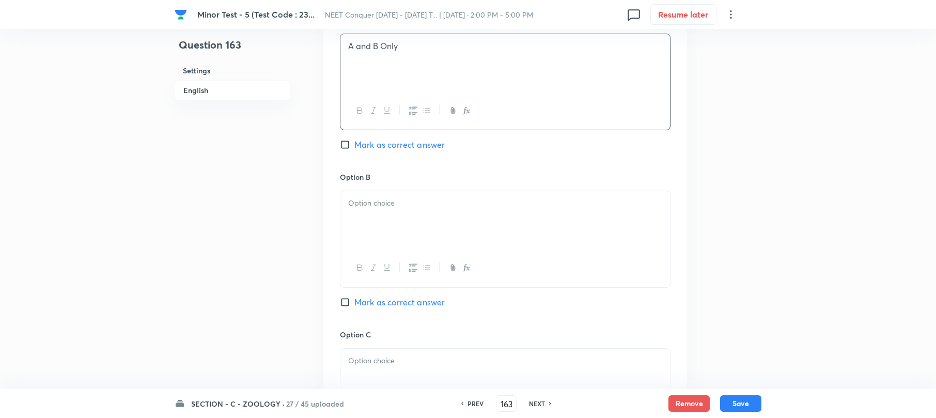
scroll to position [551, 0]
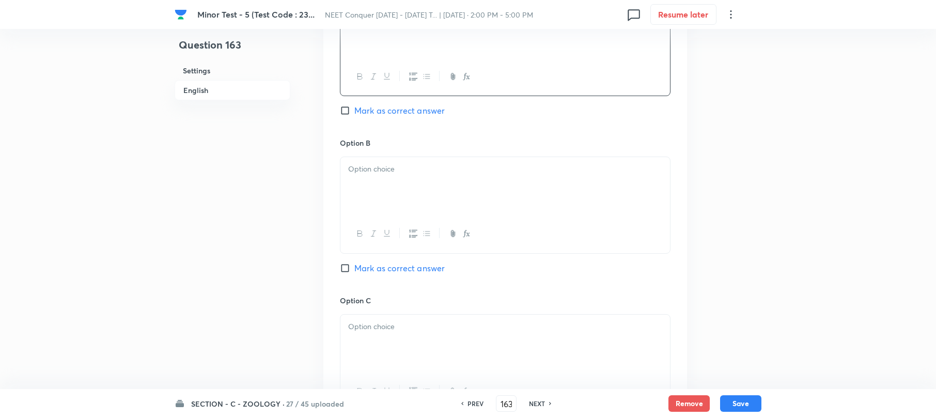
click at [381, 175] on p at bounding box center [505, 169] width 314 height 12
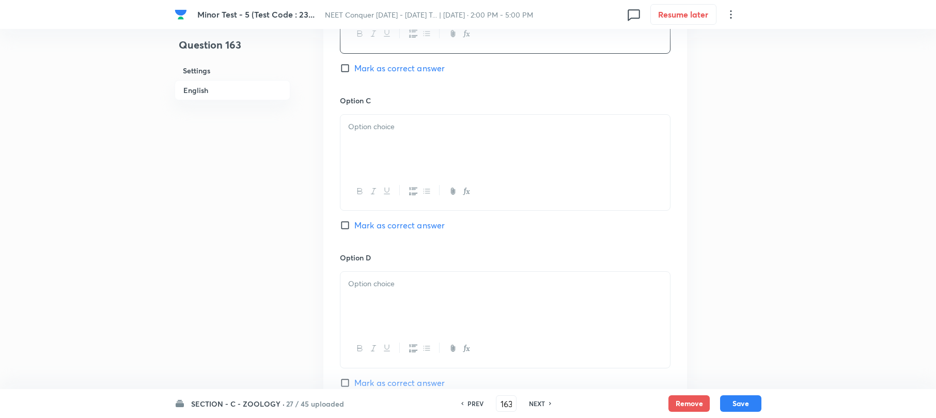
scroll to position [758, 0]
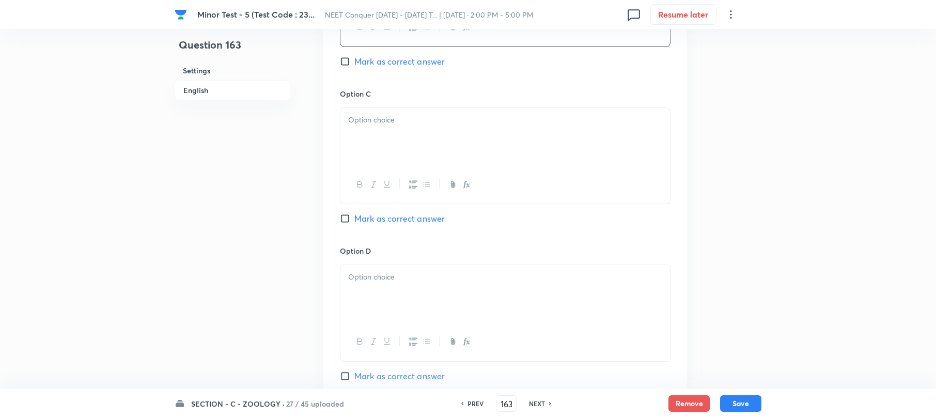
click at [394, 143] on div at bounding box center [506, 137] width 330 height 58
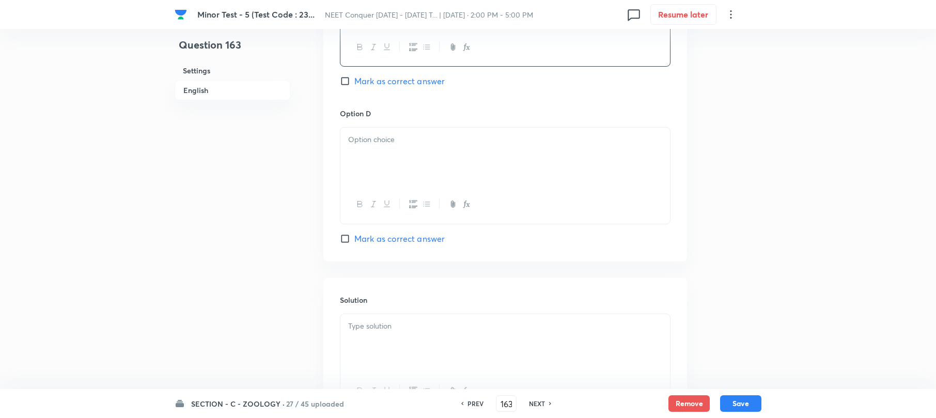
scroll to position [896, 0]
click at [372, 158] on div at bounding box center [506, 156] width 330 height 58
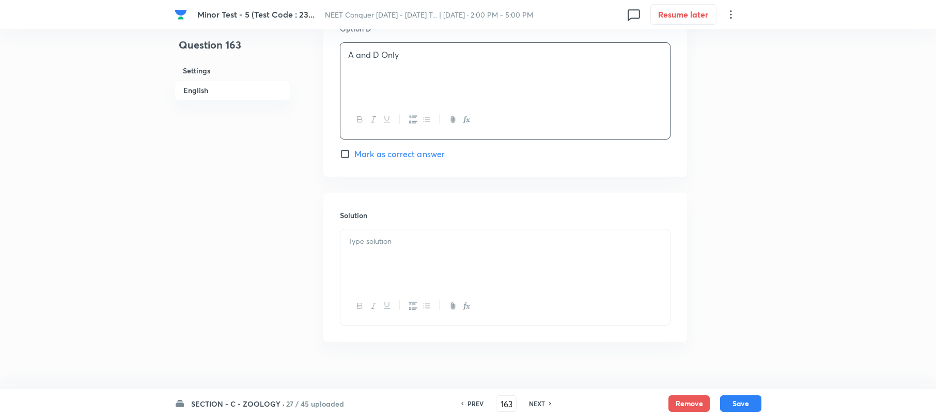
scroll to position [997, 0]
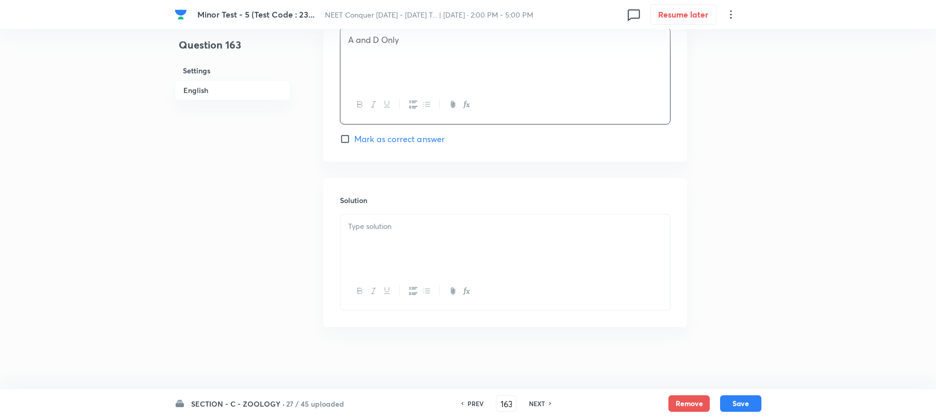
click at [366, 240] on div at bounding box center [506, 243] width 330 height 58
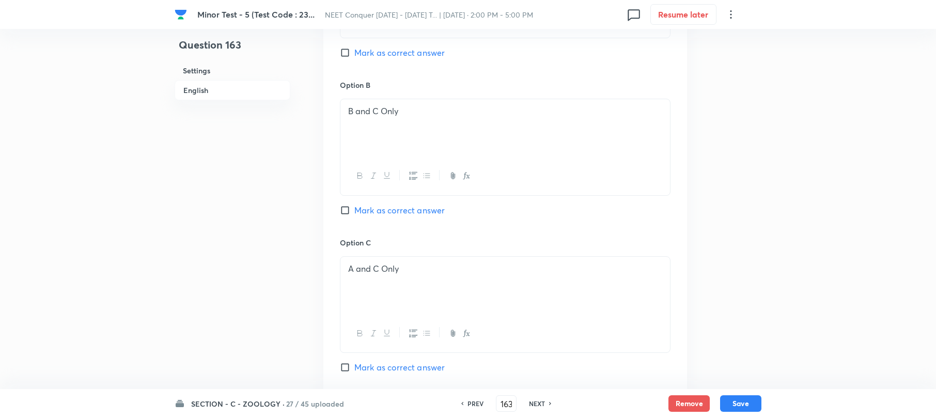
scroll to position [584, 0]
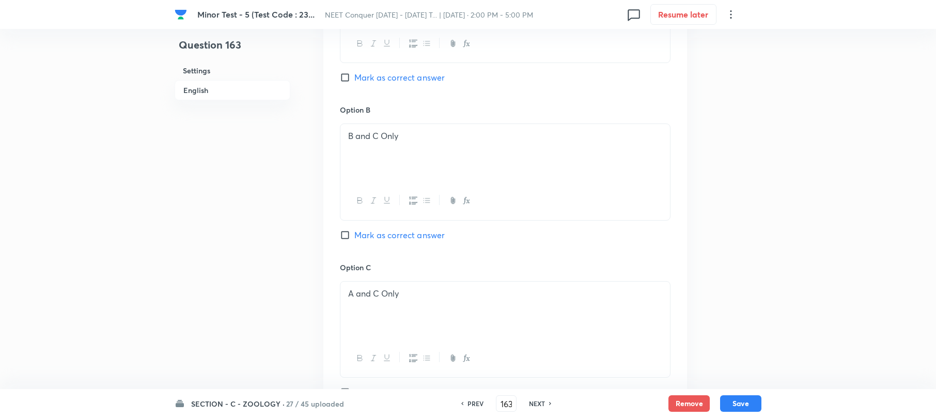
click at [346, 230] on label "Mark as correct answer" at bounding box center [392, 235] width 105 height 12
click at [346, 230] on input "Mark as correct answer" at bounding box center [347, 235] width 14 height 10
checkbox input "true"
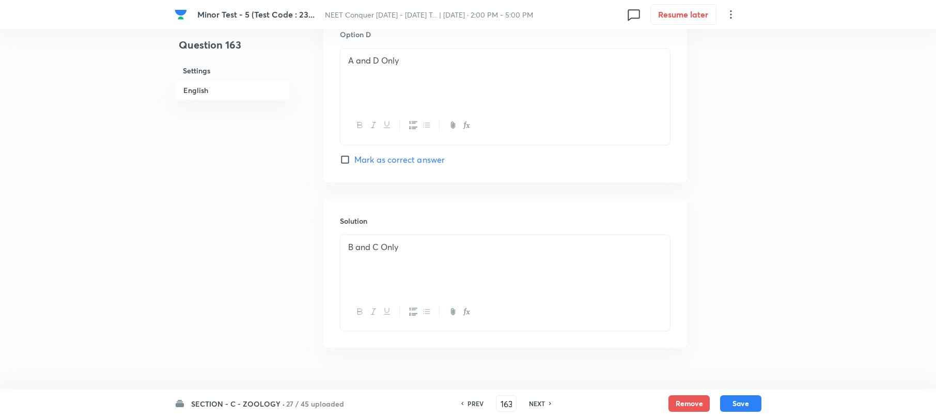
scroll to position [997, 0]
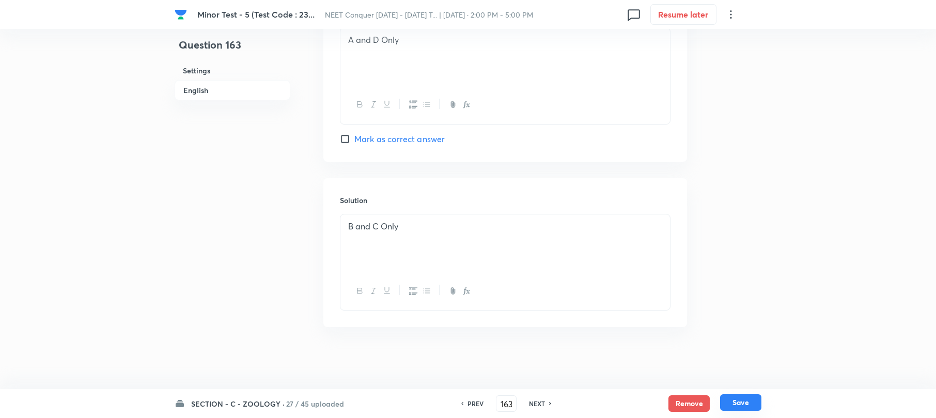
click at [743, 405] on button "Save" at bounding box center [740, 402] width 41 height 17
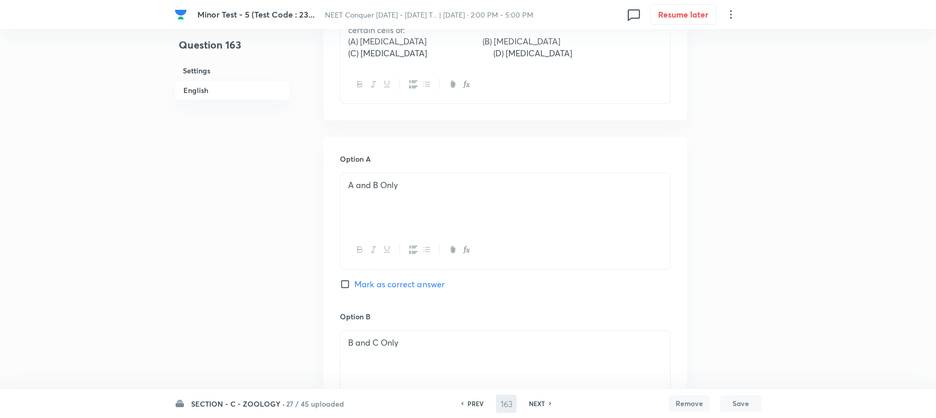
scroll to position [90, 0]
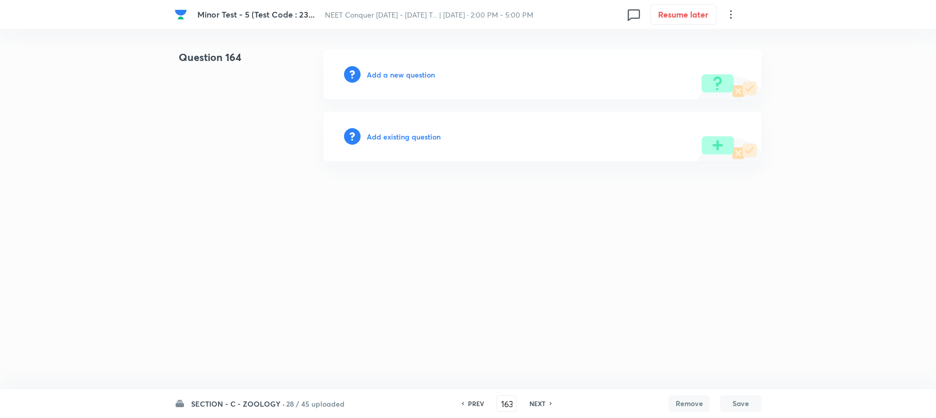
type input "164"
click at [396, 73] on h6 "Add a new question" at bounding box center [403, 74] width 68 height 11
click at [396, 73] on h6 "Choose a question type" at bounding box center [409, 74] width 80 height 11
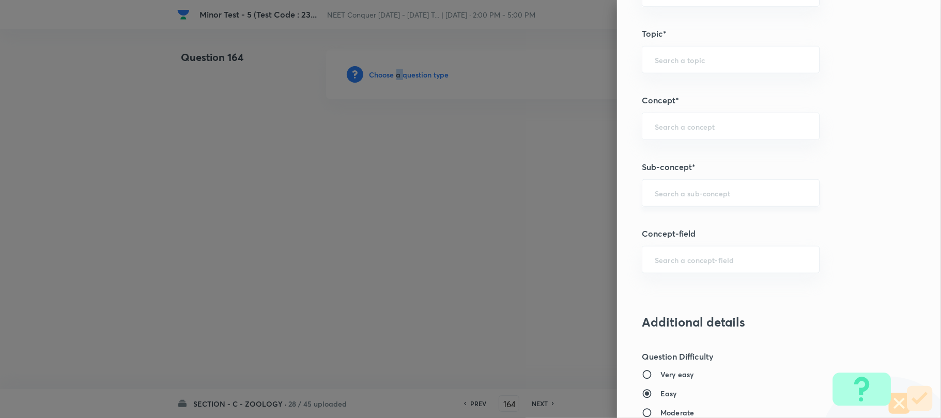
scroll to position [620, 0]
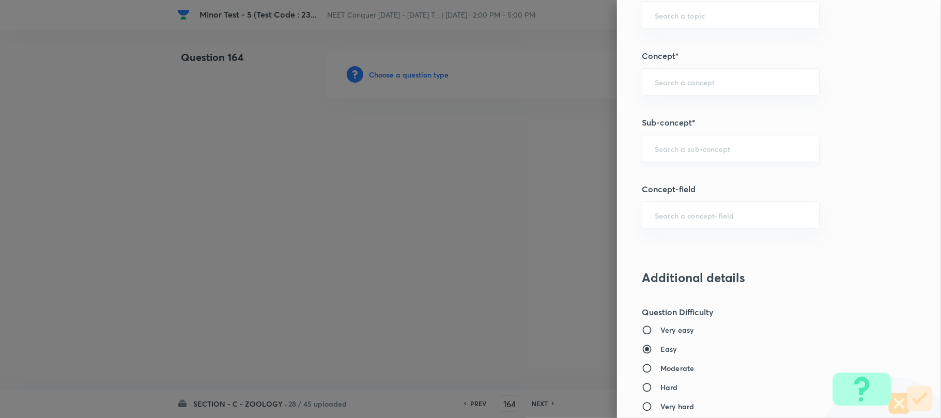
click at [657, 150] on input "text" at bounding box center [731, 149] width 152 height 10
click at [658, 150] on input "text" at bounding box center [731, 149] width 152 height 10
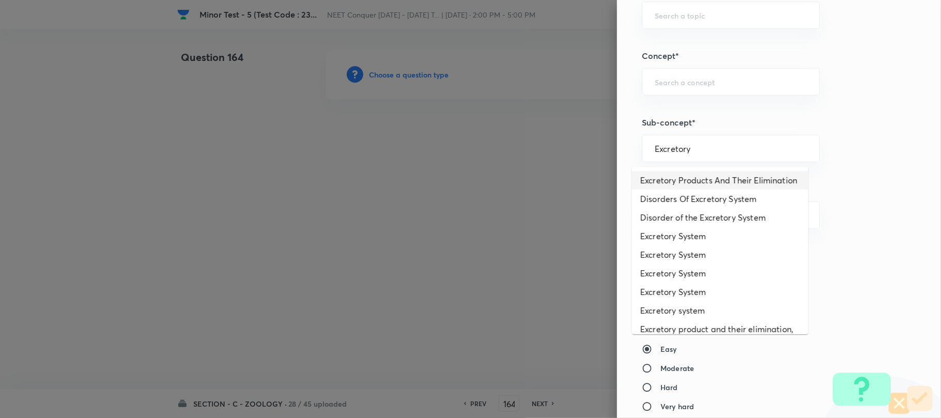
click at [665, 180] on li "Excretory Products And Their Elimination" at bounding box center [720, 180] width 176 height 19
type input "Excretory Products And Their Elimination"
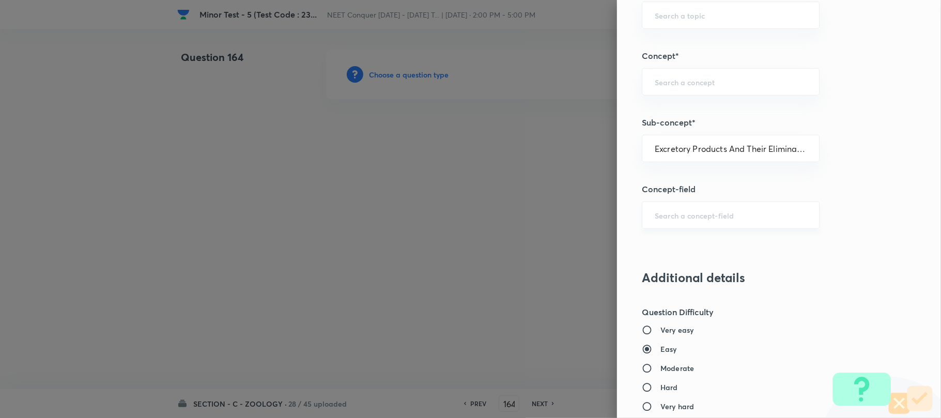
type input "Biology"
type input "Human Physiology"
type input "Excretion"
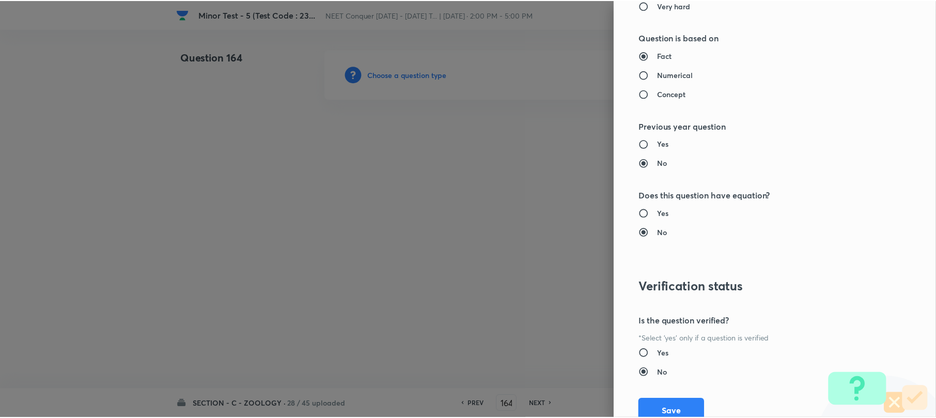
scroll to position [1062, 0]
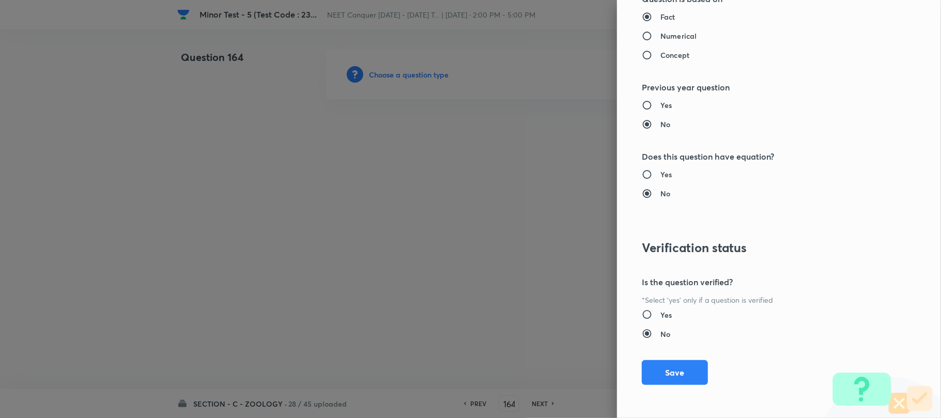
drag, startPoint x: 669, startPoint y: 370, endPoint x: 584, endPoint y: 350, distance: 87.0
click at [666, 368] on button "Save" at bounding box center [675, 372] width 66 height 25
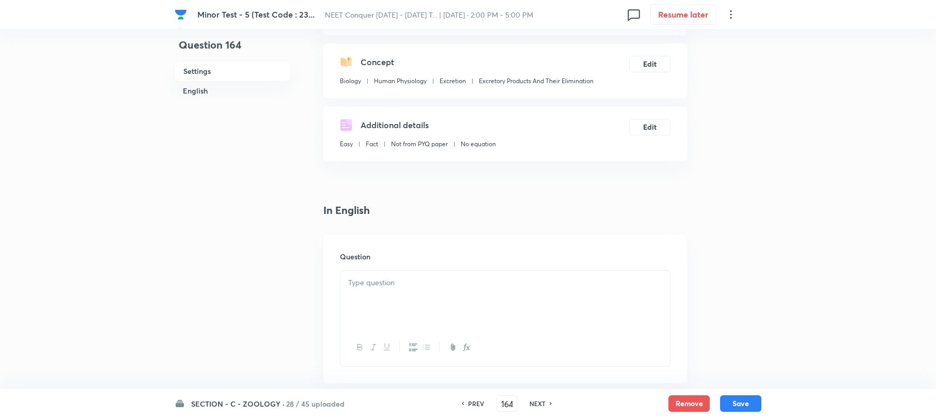
scroll to position [207, 0]
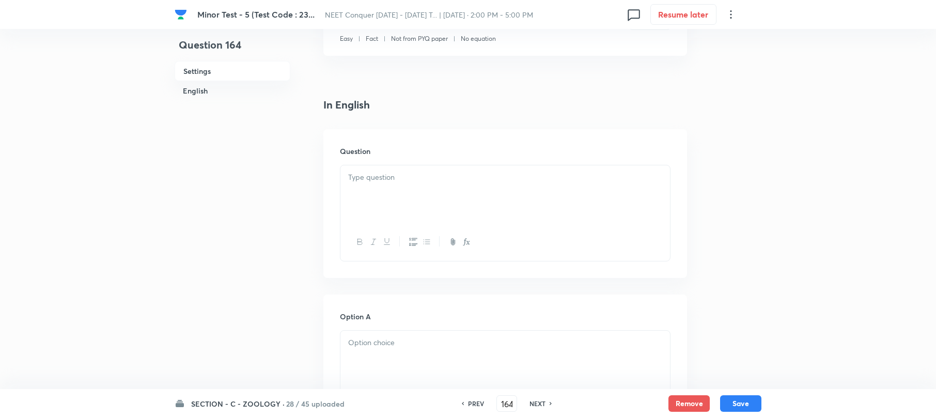
click at [384, 195] on div at bounding box center [506, 194] width 330 height 58
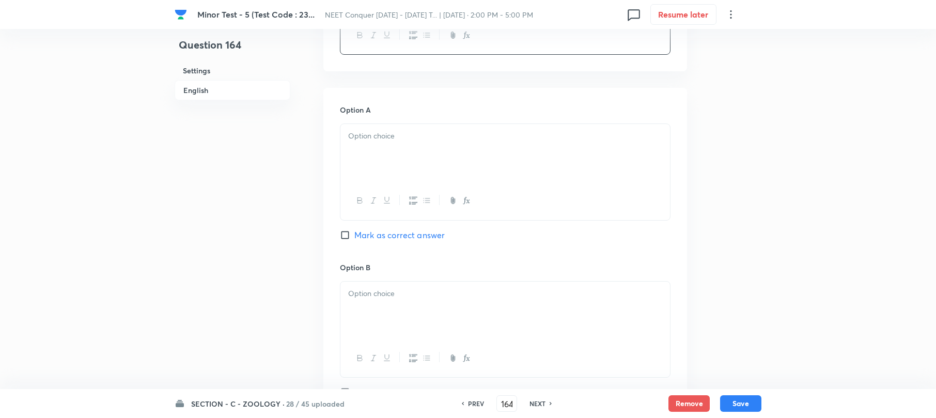
click at [364, 174] on div at bounding box center [506, 153] width 330 height 58
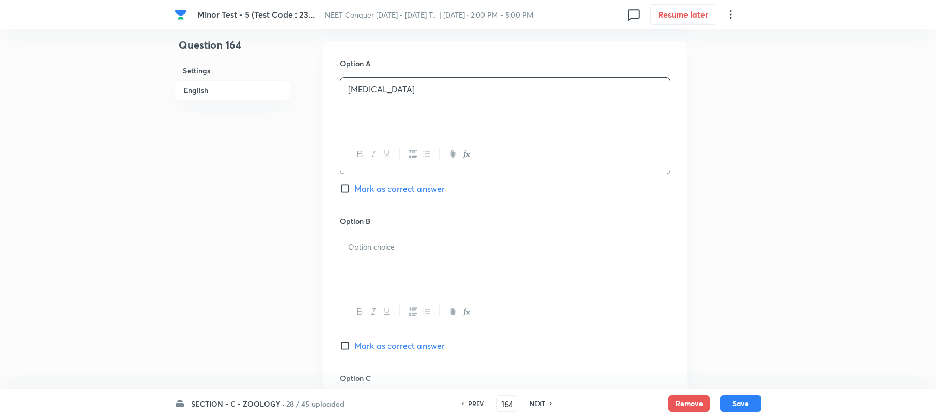
scroll to position [482, 0]
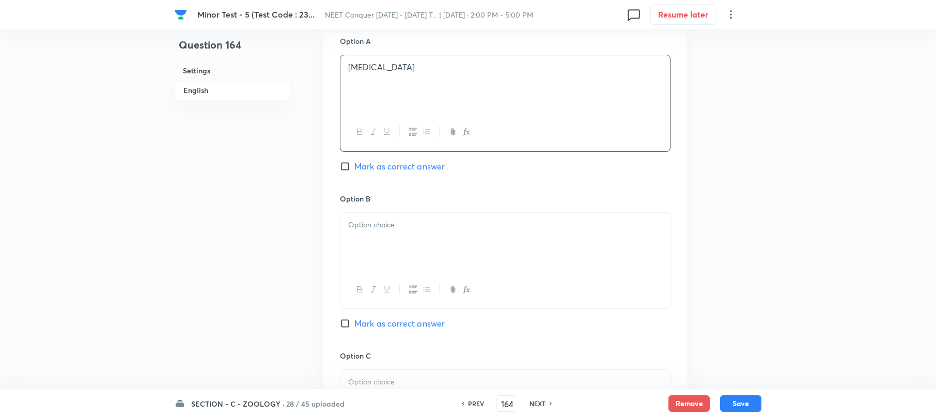
click at [379, 218] on div at bounding box center [506, 242] width 330 height 58
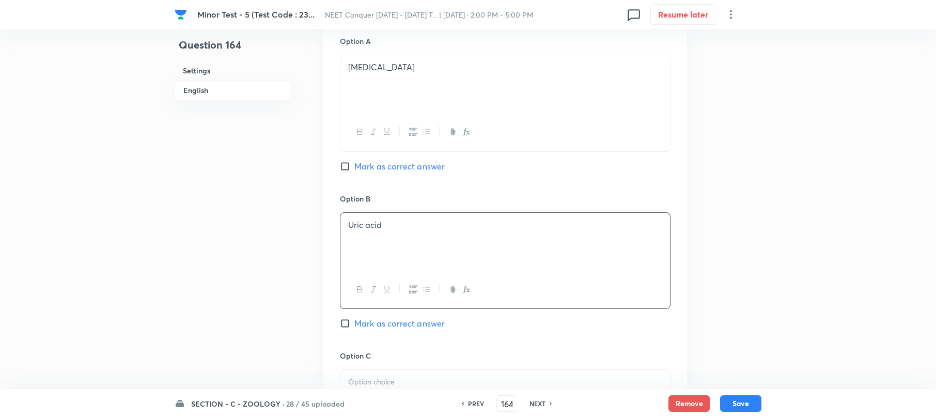
scroll to position [620, 0]
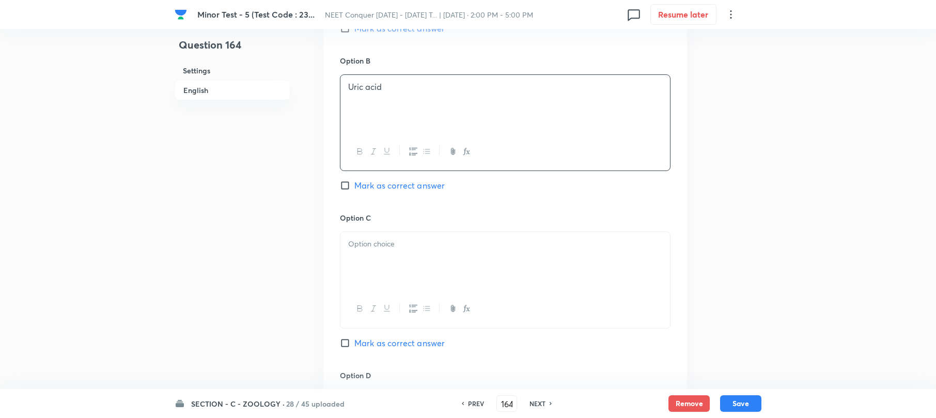
click at [365, 240] on p at bounding box center [505, 244] width 314 height 12
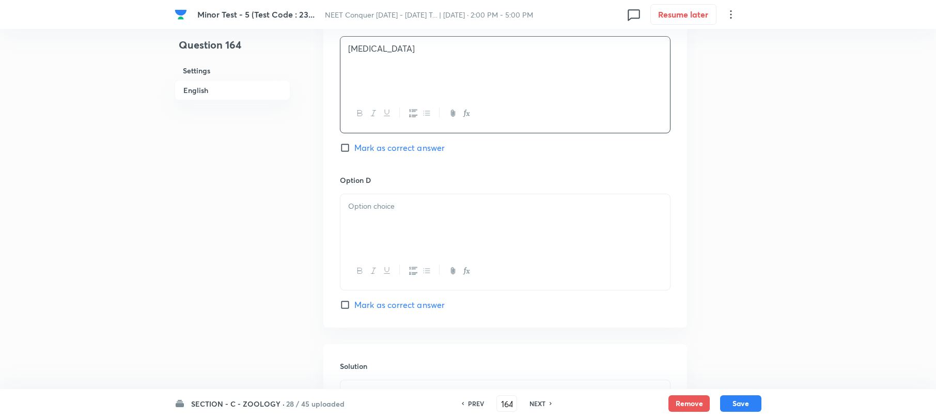
scroll to position [896, 0]
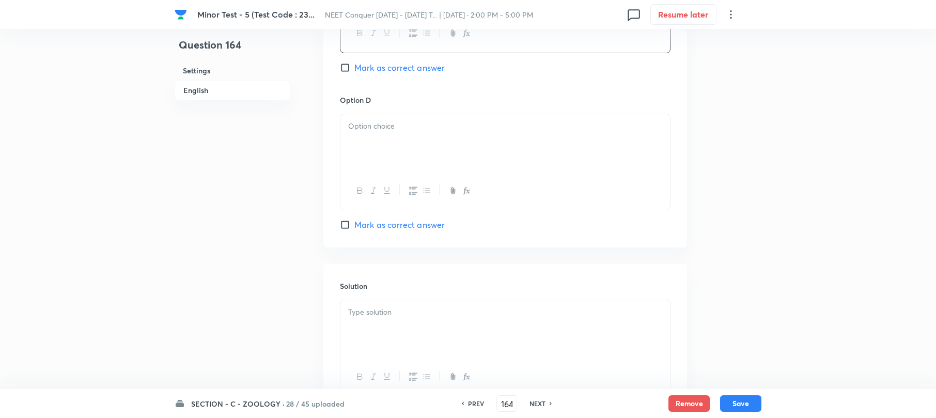
click at [366, 162] on div at bounding box center [506, 143] width 330 height 58
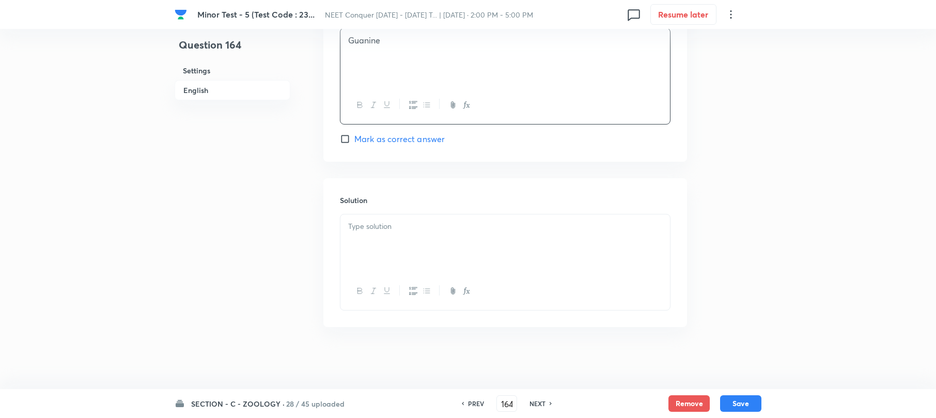
scroll to position [984, 0]
click at [385, 234] on div at bounding box center [506, 243] width 330 height 58
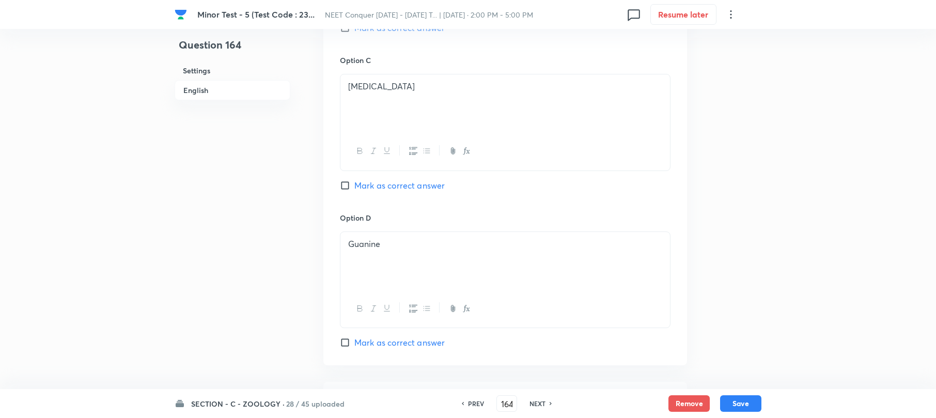
click at [343, 189] on input "Mark as correct answer" at bounding box center [347, 185] width 14 height 10
checkbox input "true"
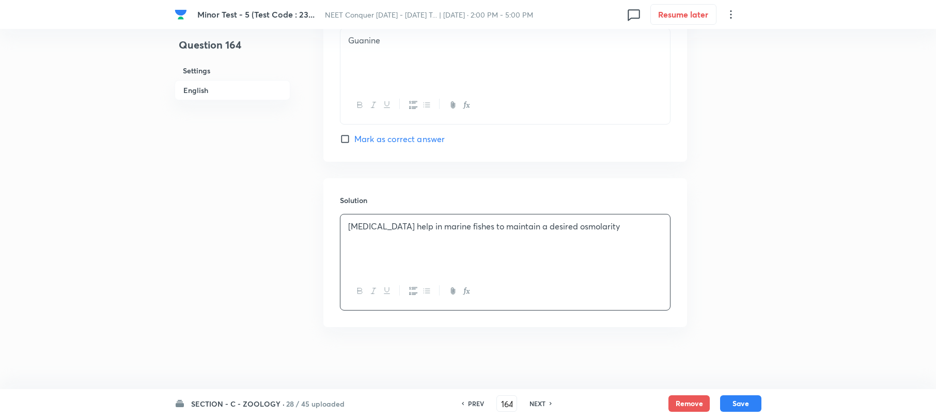
drag, startPoint x: 731, startPoint y: 401, endPoint x: 600, endPoint y: 366, distance: 135.4
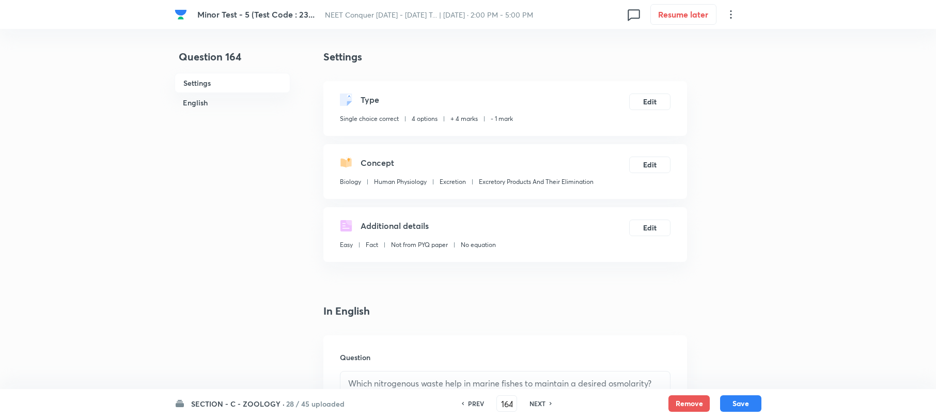
scroll to position [0, 0]
drag, startPoint x: 734, startPoint y: 399, endPoint x: 722, endPoint y: 397, distance: 12.1
click at [733, 399] on button "Save" at bounding box center [740, 402] width 41 height 17
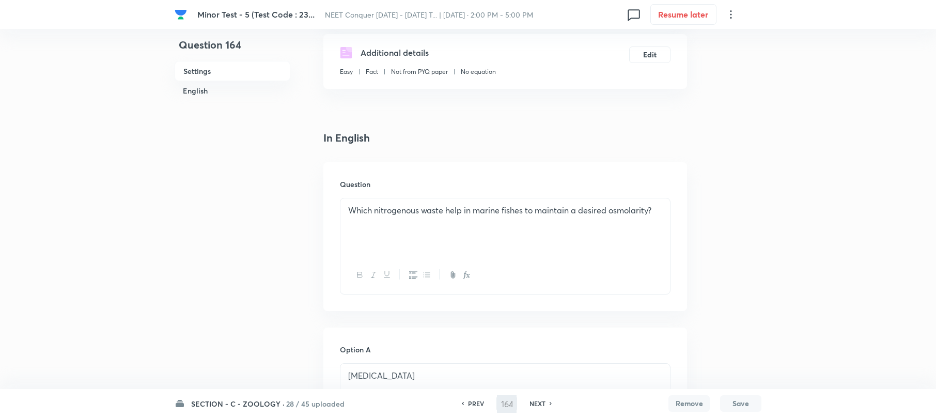
scroll to position [89, 0]
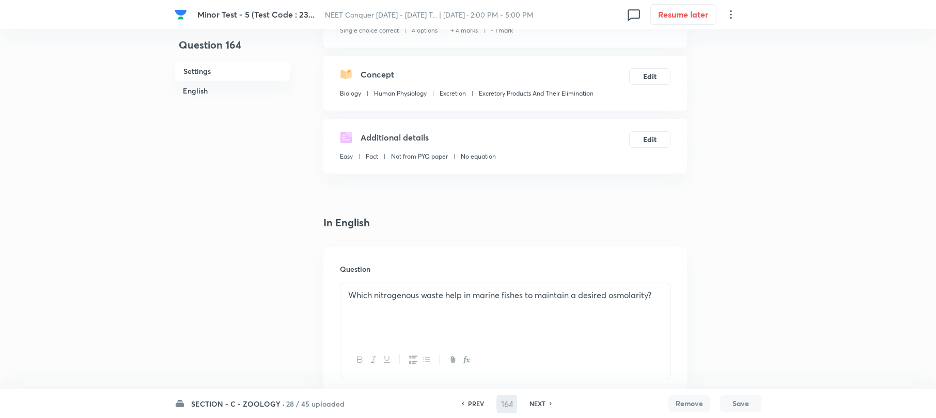
type input "165"
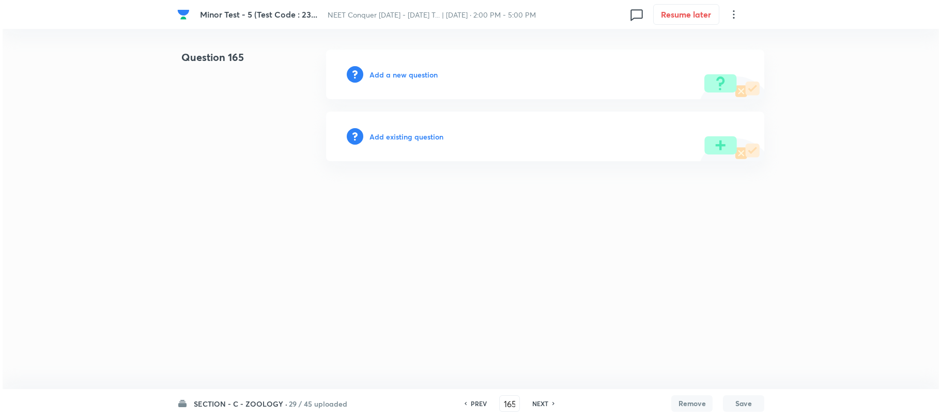
scroll to position [0, 0]
click at [387, 75] on h6 "Add a new question" at bounding box center [403, 74] width 68 height 11
click at [387, 75] on h6 "Choose a question type" at bounding box center [409, 74] width 80 height 11
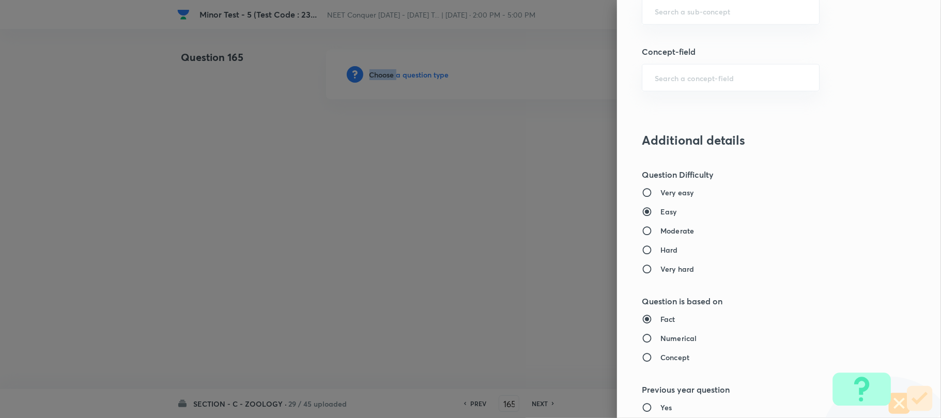
scroll to position [620, 0]
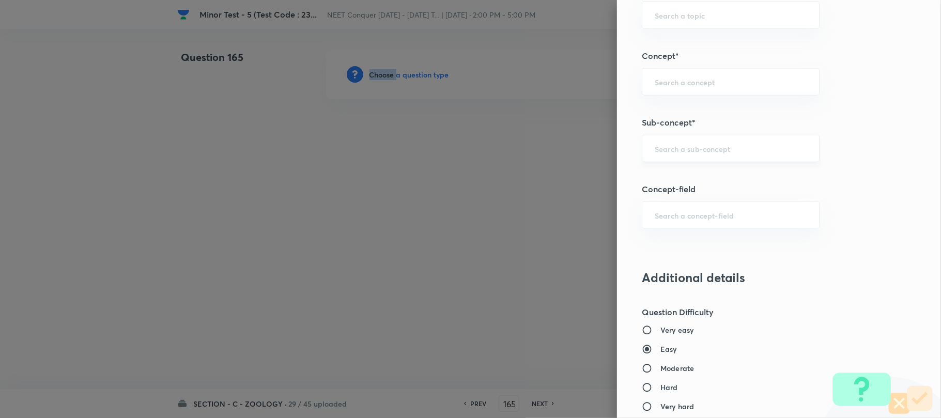
click at [664, 158] on div "​" at bounding box center [731, 148] width 178 height 27
click at [662, 153] on input "text" at bounding box center [731, 149] width 152 height 10
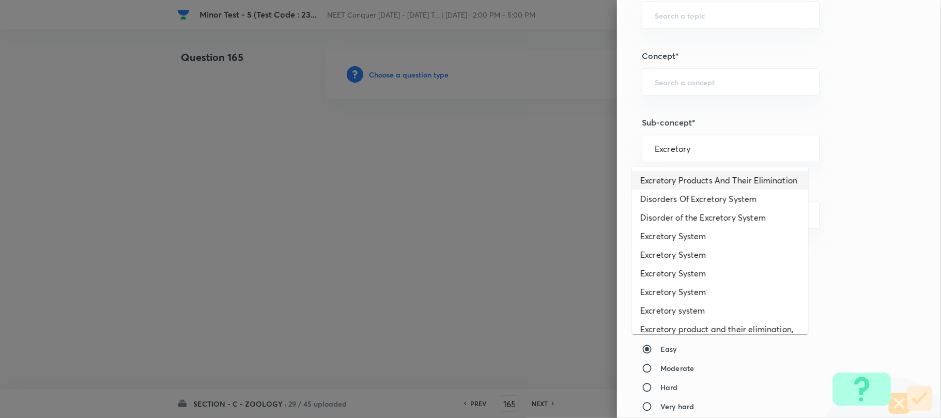
click at [666, 187] on li "Excretory Products And Their Elimination" at bounding box center [720, 180] width 176 height 19
type input "Excretory Products And Their Elimination"
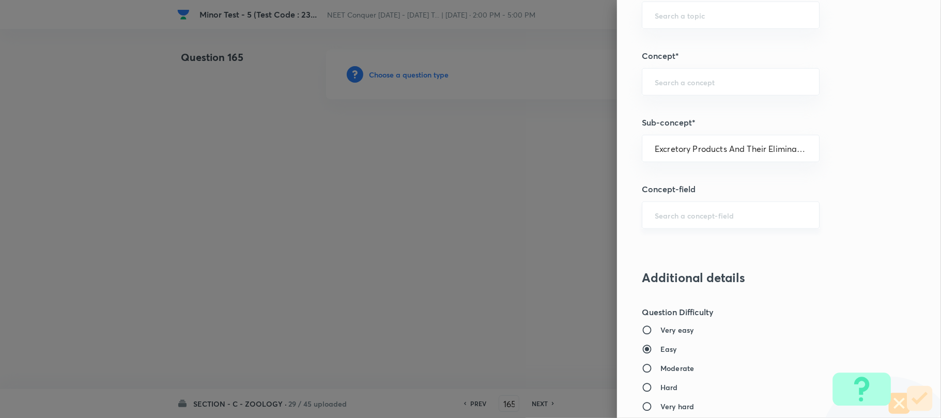
type input "Biology"
type input "Human Physiology"
type input "Excretion"
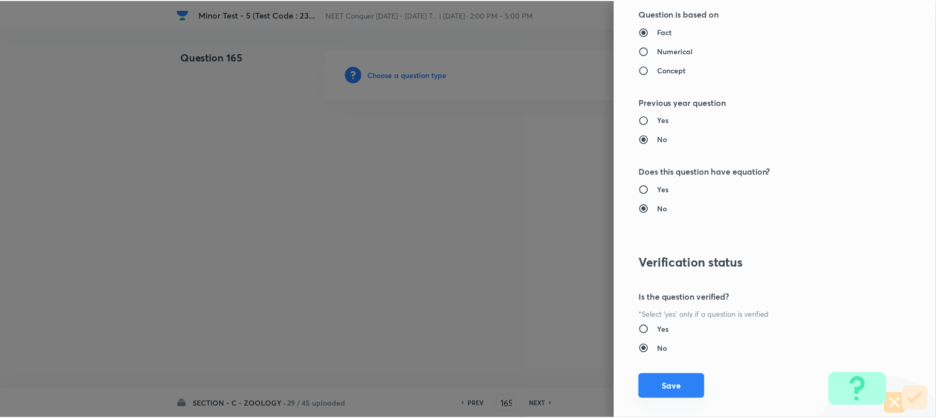
scroll to position [1062, 0]
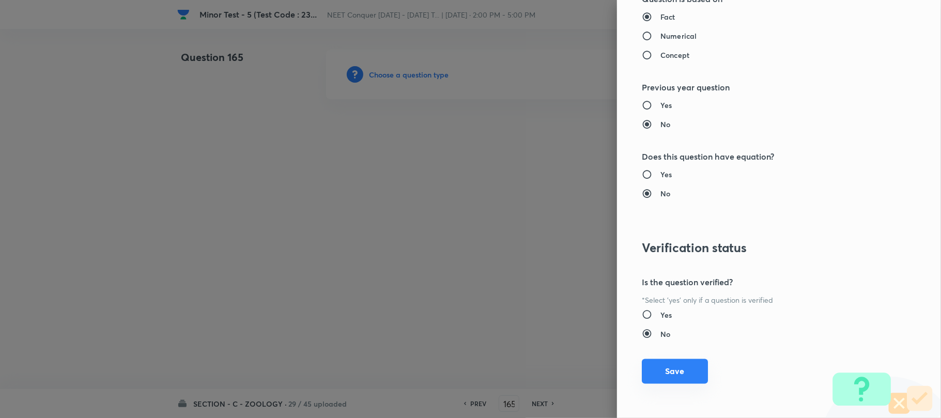
click at [665, 368] on button "Save" at bounding box center [675, 371] width 66 height 25
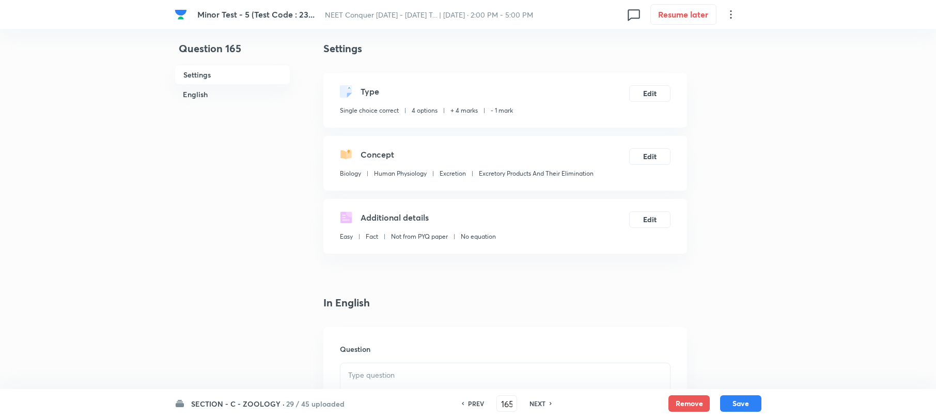
scroll to position [137, 0]
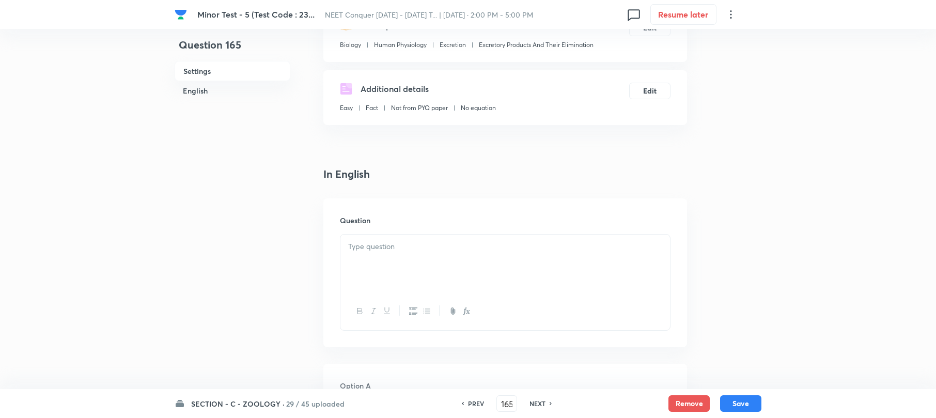
click at [375, 243] on p at bounding box center [505, 247] width 314 height 12
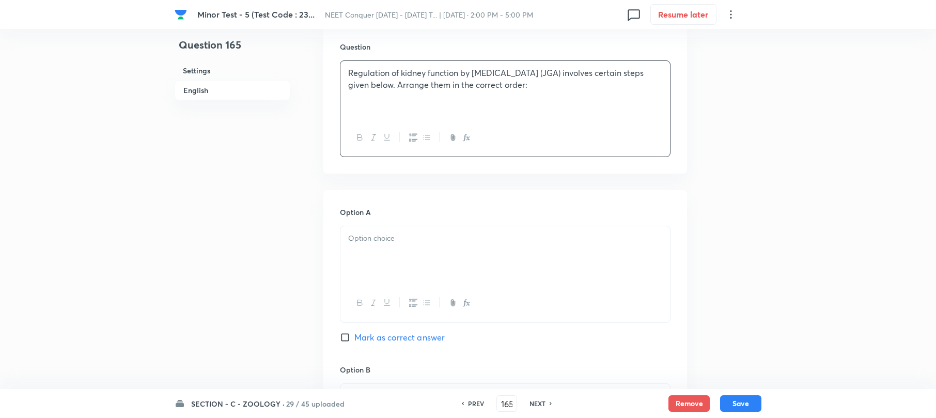
scroll to position [344, 0]
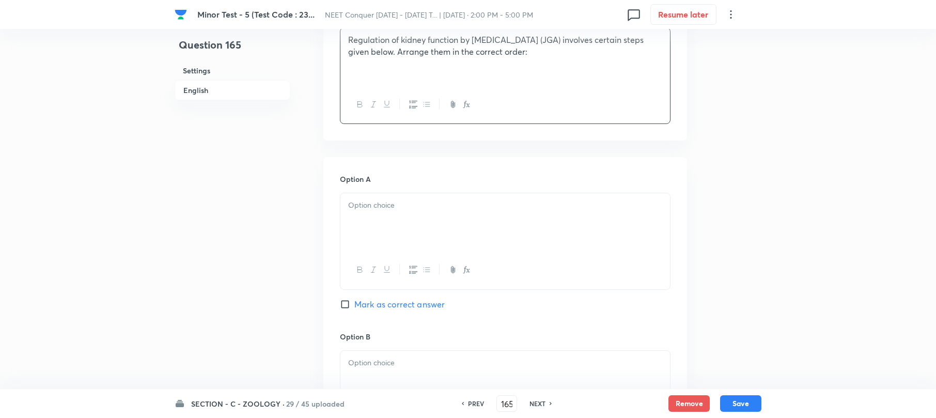
click at [370, 222] on div at bounding box center [506, 222] width 330 height 58
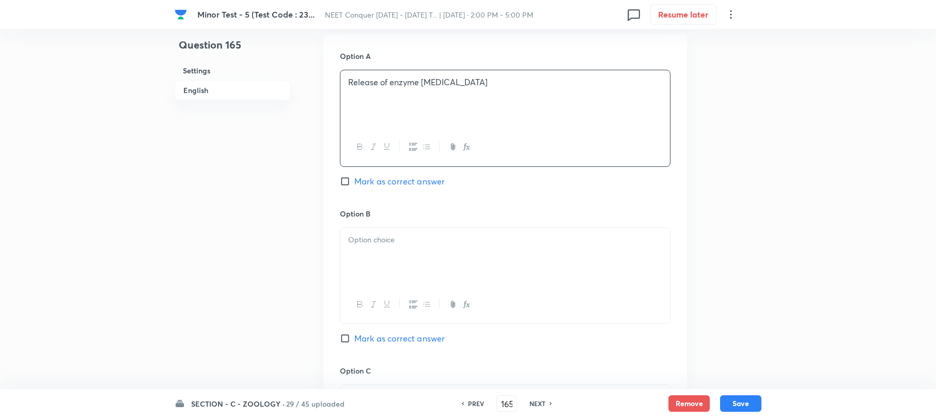
scroll to position [551, 0]
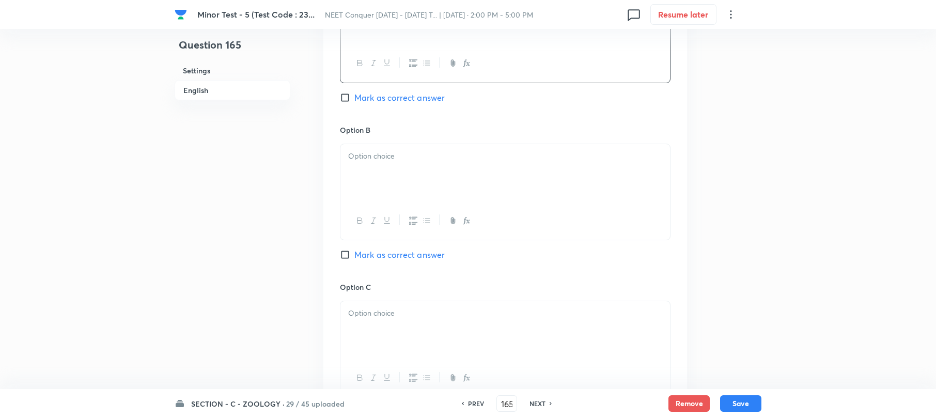
click at [372, 166] on div at bounding box center [506, 173] width 330 height 58
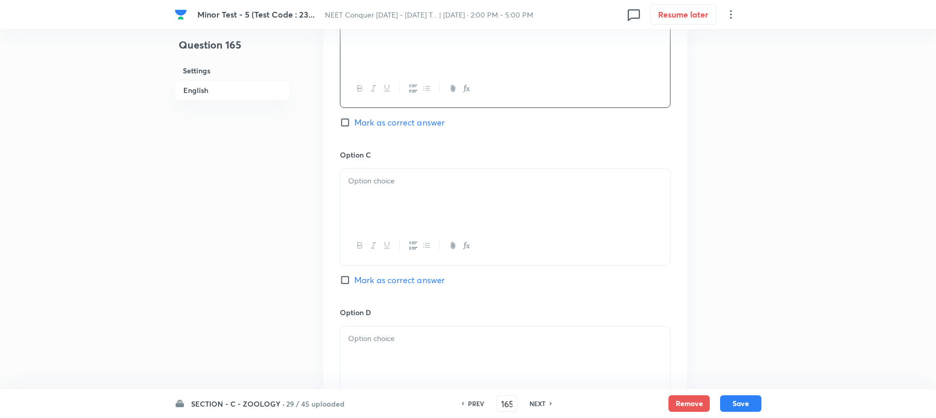
scroll to position [689, 0]
click at [368, 190] on div at bounding box center [506, 192] width 330 height 58
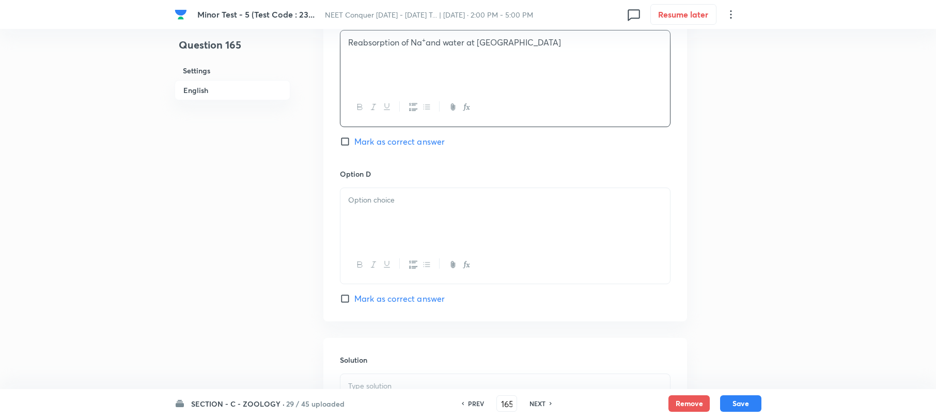
scroll to position [827, 0]
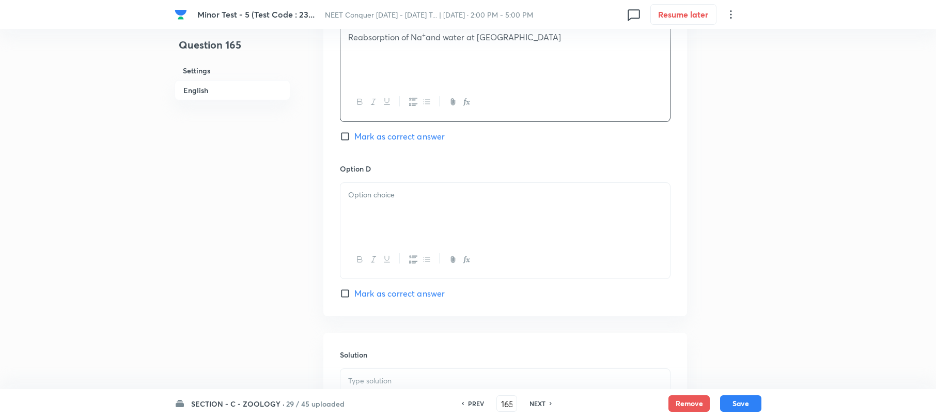
click at [388, 218] on div at bounding box center [506, 212] width 330 height 58
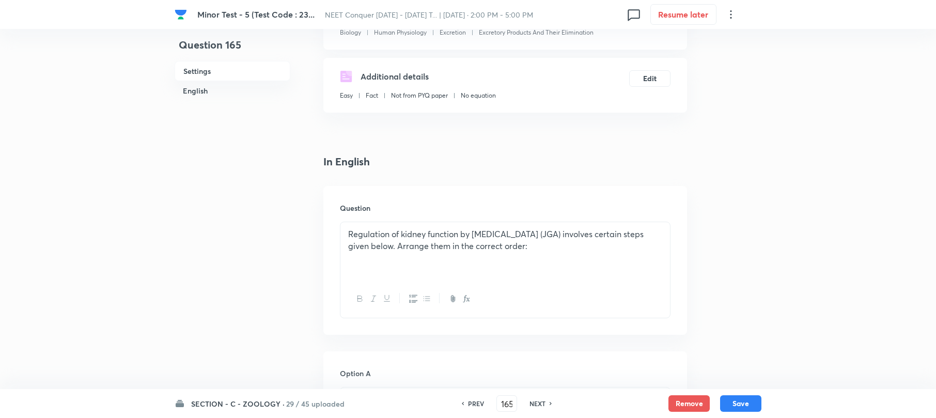
scroll to position [137, 0]
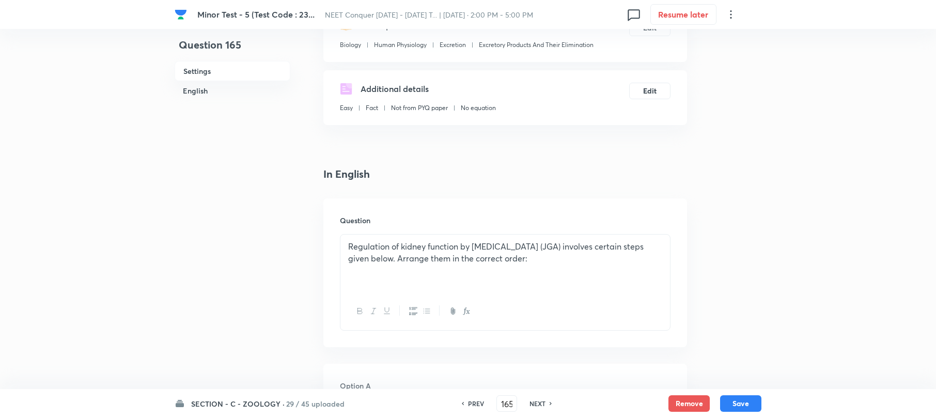
drag, startPoint x: 557, startPoint y: 259, endPoint x: 561, endPoint y: 282, distance: 22.6
click at [557, 259] on p "Regulation of kidney function by [MEDICAL_DATA] (JGA) involves certain steps gi…" at bounding box center [505, 252] width 314 height 23
paste div
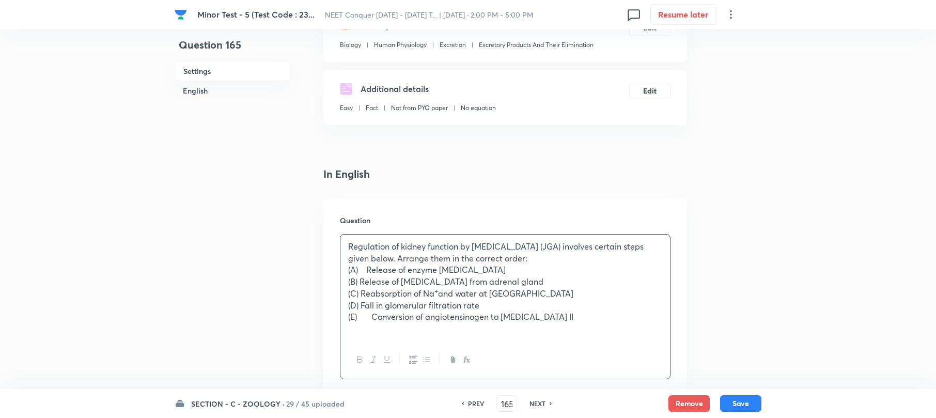
click at [344, 283] on div "Regulation of kidney function by [MEDICAL_DATA] (JGA) involves certain steps gi…" at bounding box center [506, 288] width 330 height 106
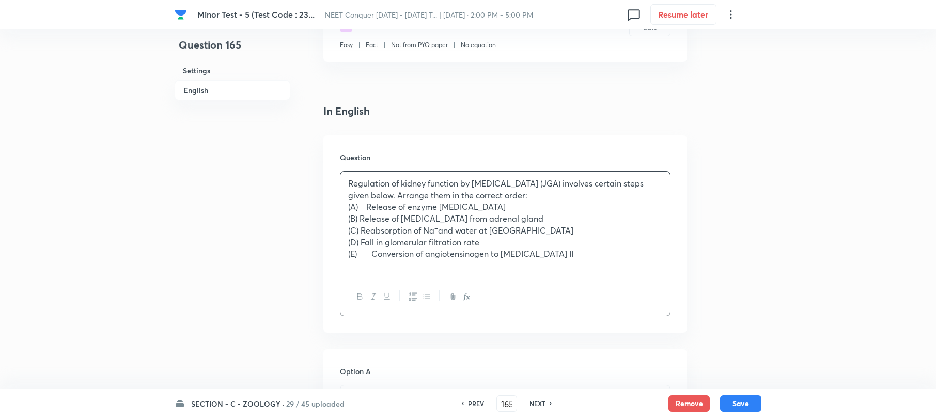
scroll to position [275, 0]
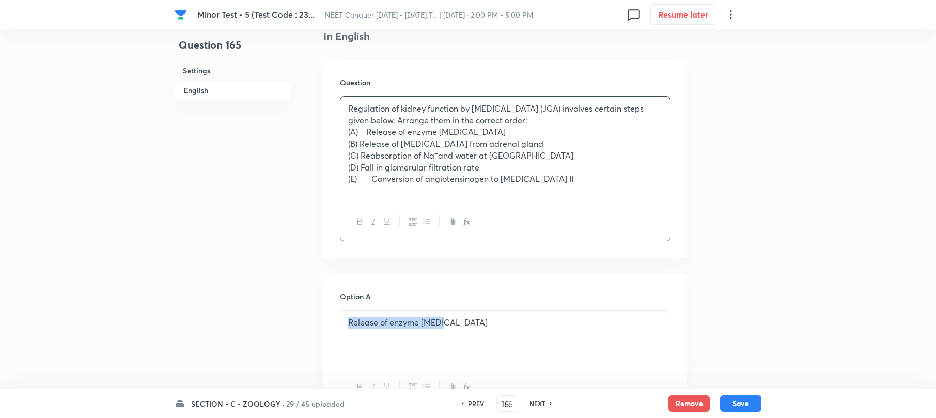
drag, startPoint x: 348, startPoint y: 325, endPoint x: 502, endPoint y: 325, distance: 154.0
click at [502, 325] on p "Release of enzyme [MEDICAL_DATA]" at bounding box center [505, 323] width 314 height 12
click at [346, 326] on div "A, E, B, C, D" at bounding box center [506, 340] width 330 height 58
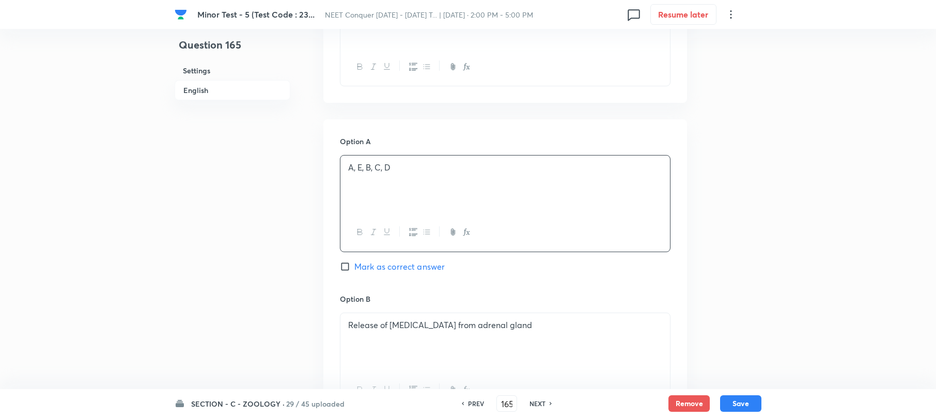
scroll to position [482, 0]
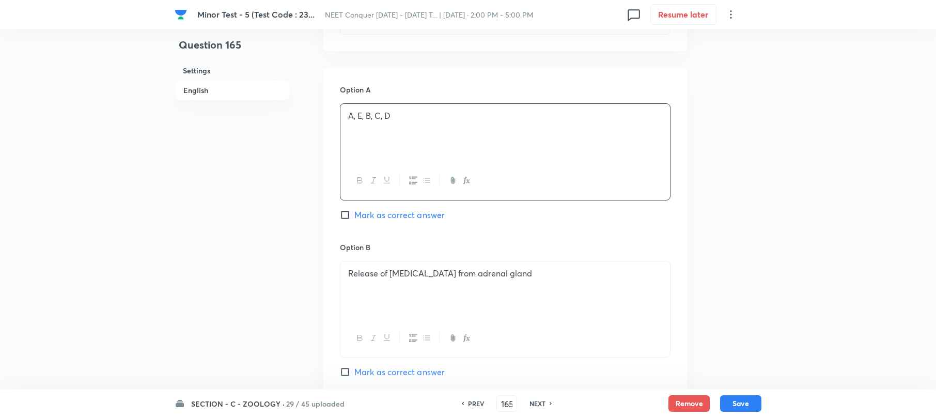
click at [413, 277] on p "Release of [MEDICAL_DATA] from adrenal gland" at bounding box center [505, 274] width 314 height 12
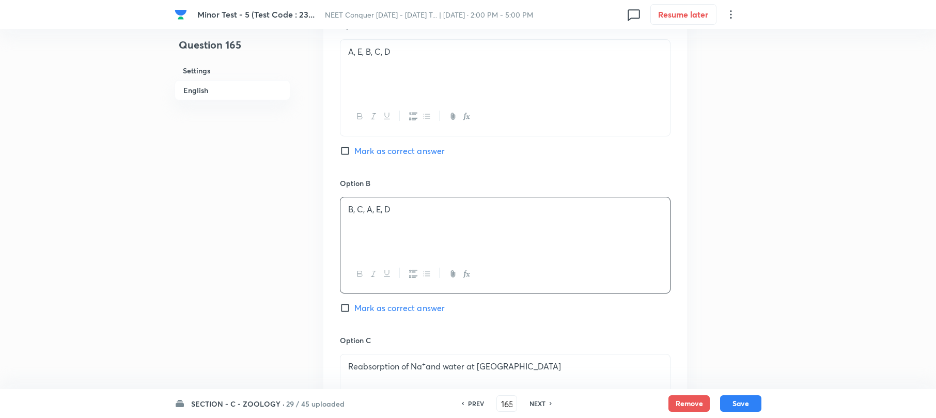
scroll to position [620, 0]
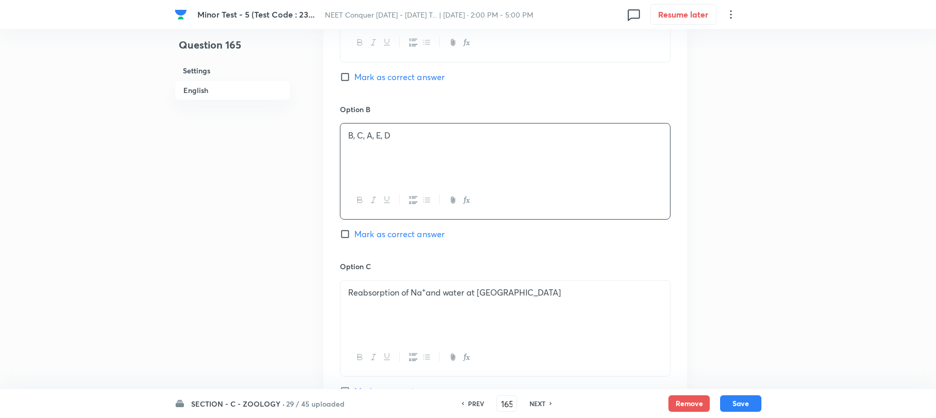
click at [398, 301] on p at bounding box center [505, 305] width 314 height 12
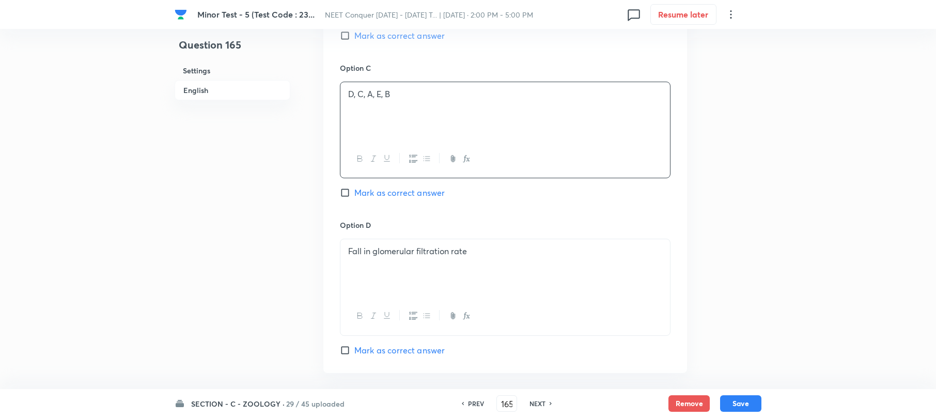
scroll to position [827, 0]
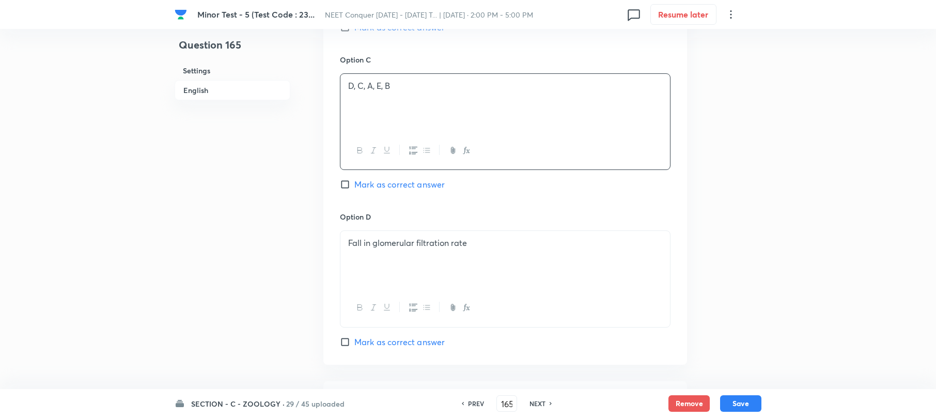
click at [405, 253] on div "Fall in glomerular filtration rate" at bounding box center [506, 260] width 330 height 58
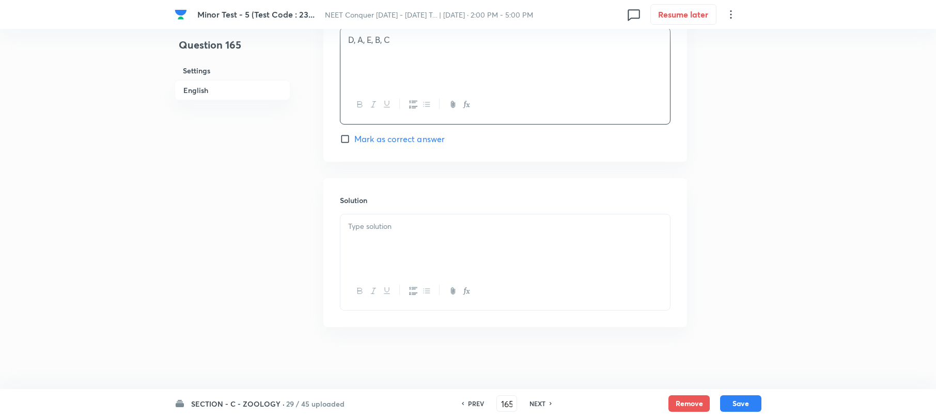
scroll to position [1032, 0]
click at [377, 250] on div at bounding box center [506, 243] width 330 height 58
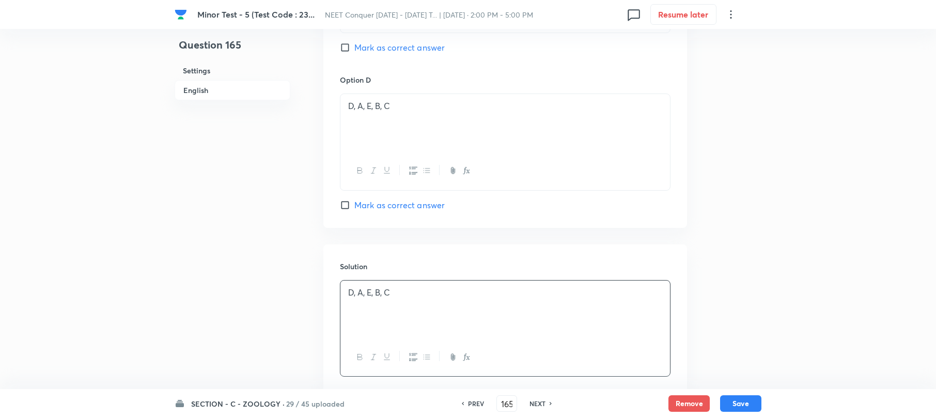
click at [346, 209] on input "Mark as correct answer" at bounding box center [347, 205] width 14 height 10
checkbox input "true"
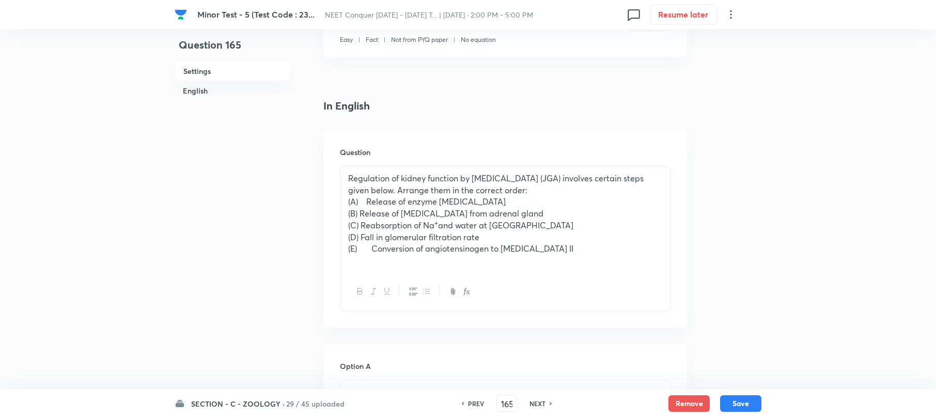
scroll to position [275, 0]
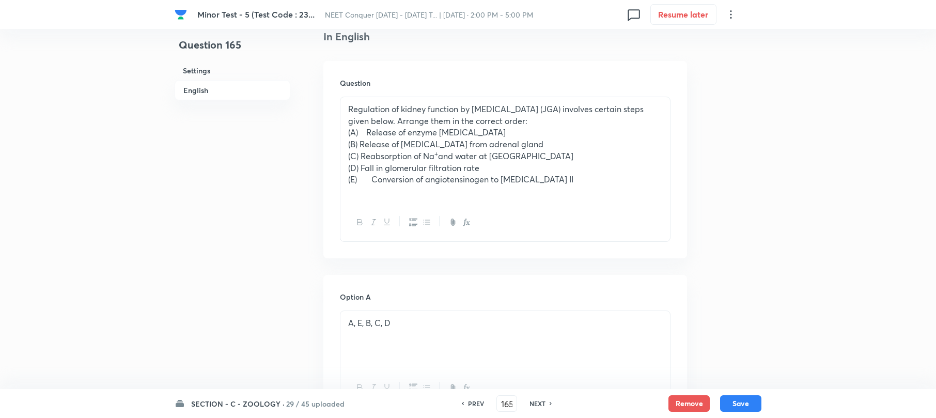
click at [359, 129] on p "(A) Release of enzyme [MEDICAL_DATA]" at bounding box center [505, 133] width 314 height 12
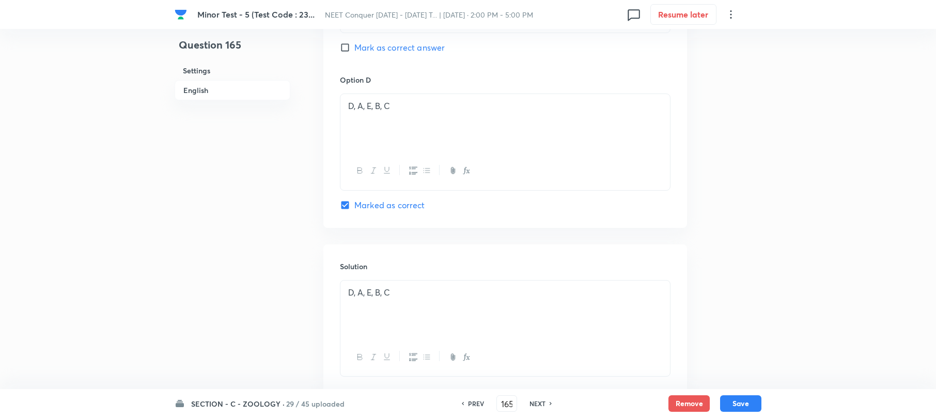
scroll to position [1032, 0]
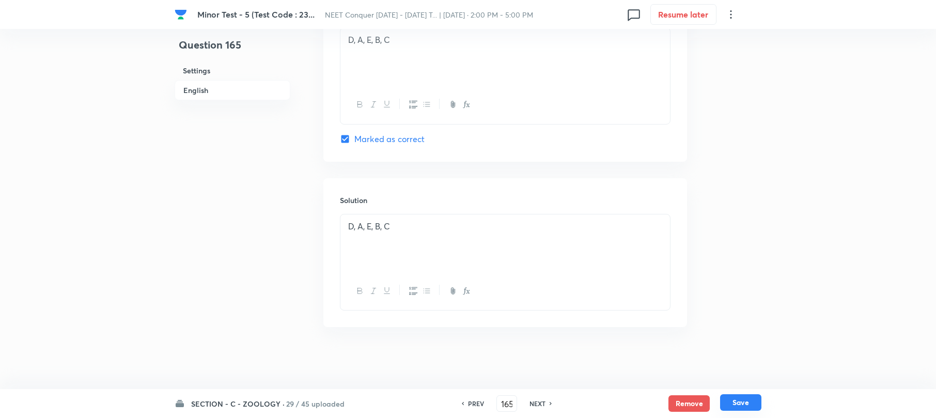
click at [732, 402] on button "Save" at bounding box center [740, 402] width 41 height 17
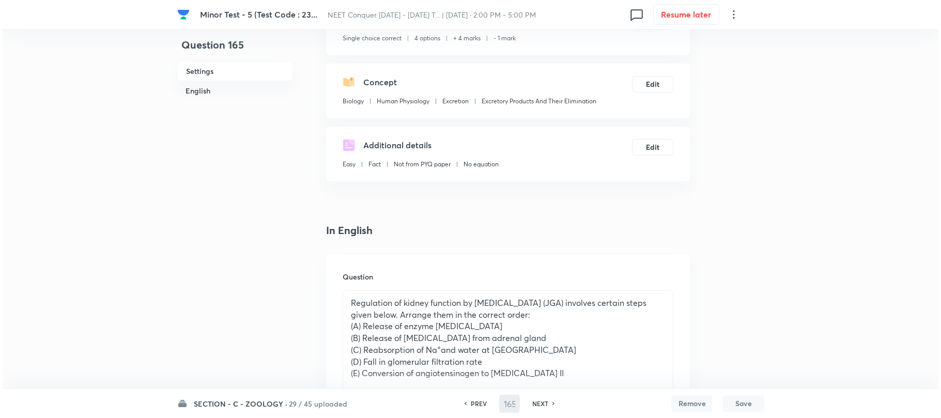
scroll to position [0, 0]
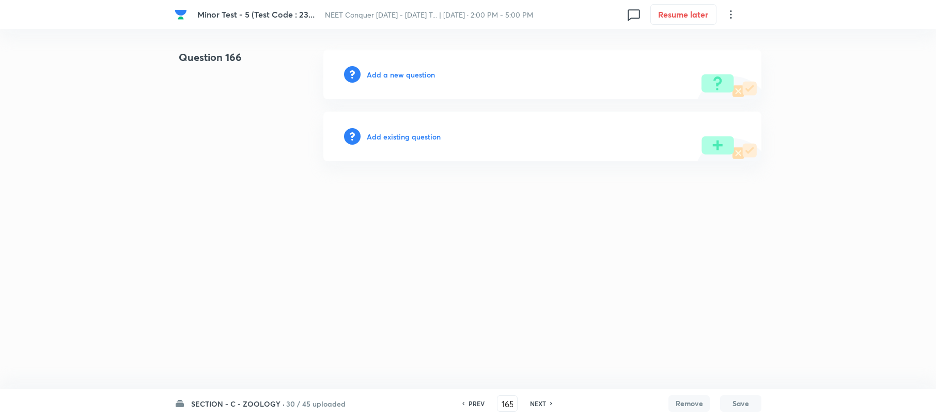
type input "166"
click at [377, 73] on h6 "Add a new question" at bounding box center [403, 74] width 68 height 11
click at [376, 73] on h6 "Choose a question type" at bounding box center [409, 74] width 80 height 11
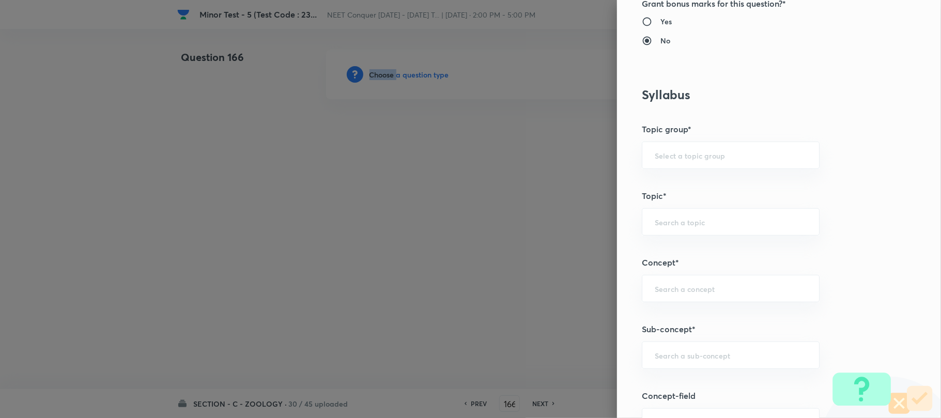
scroll to position [551, 0]
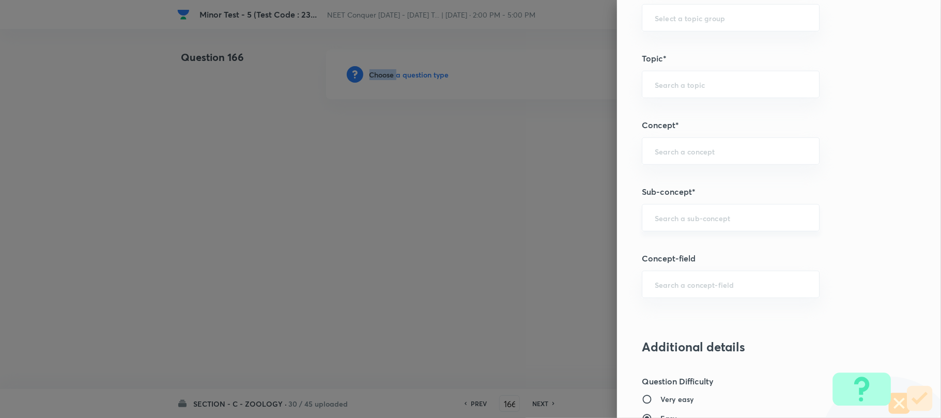
click at [687, 225] on div "​" at bounding box center [731, 217] width 178 height 27
click at [682, 222] on input "text" at bounding box center [731, 218] width 152 height 10
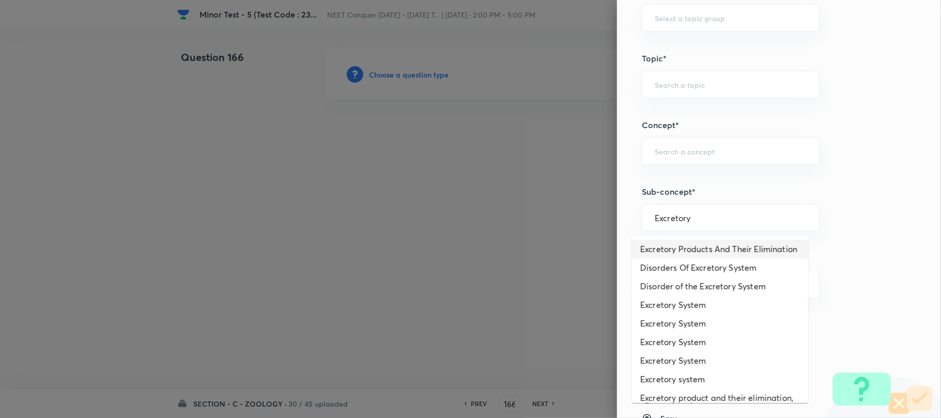
click at [664, 244] on li "Excretory Products And Their Elimination" at bounding box center [720, 249] width 176 height 19
type input "Excretory Products And Their Elimination"
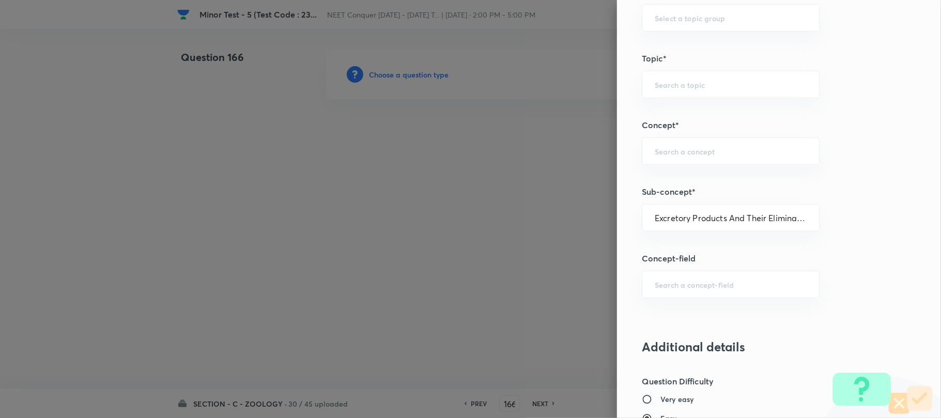
type input "Biology"
type input "Human Physiology"
type input "Excretion"
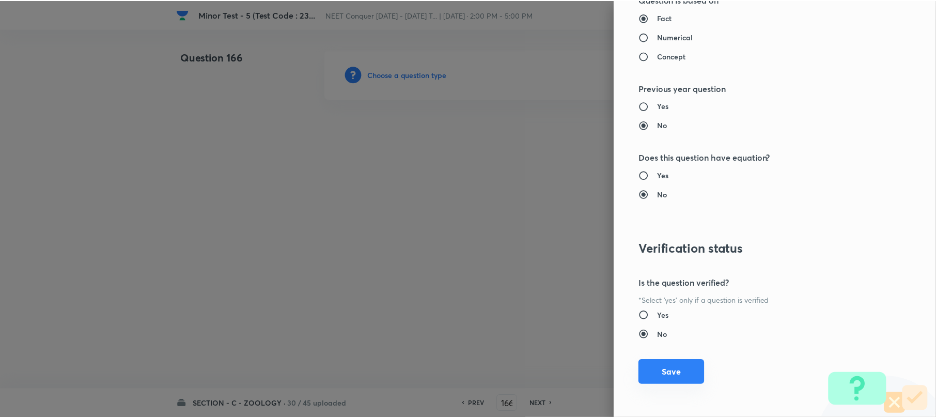
scroll to position [1062, 0]
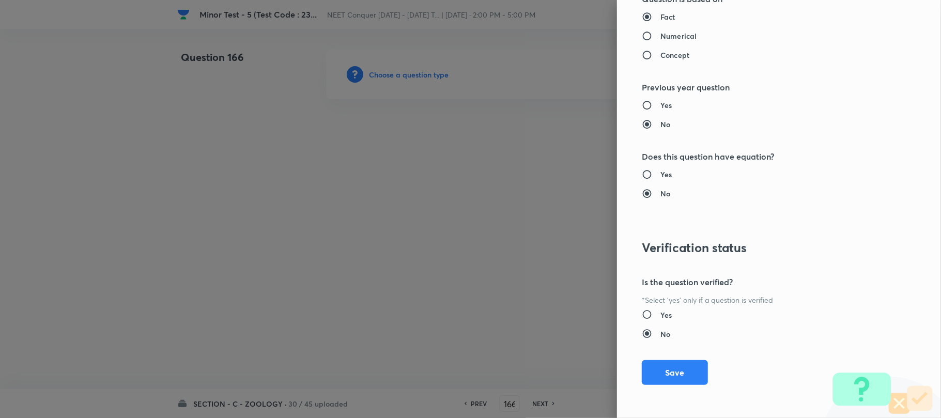
drag, startPoint x: 668, startPoint y: 368, endPoint x: 419, endPoint y: 313, distance: 255.5
click at [666, 368] on button "Save" at bounding box center [675, 372] width 66 height 25
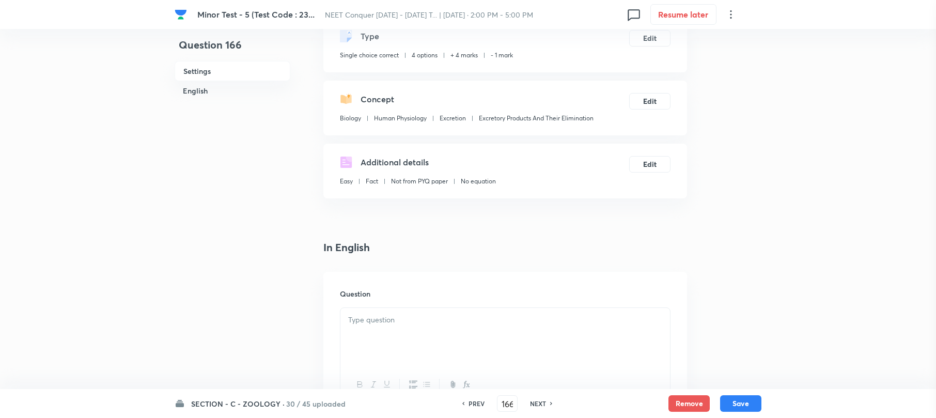
scroll to position [137, 0]
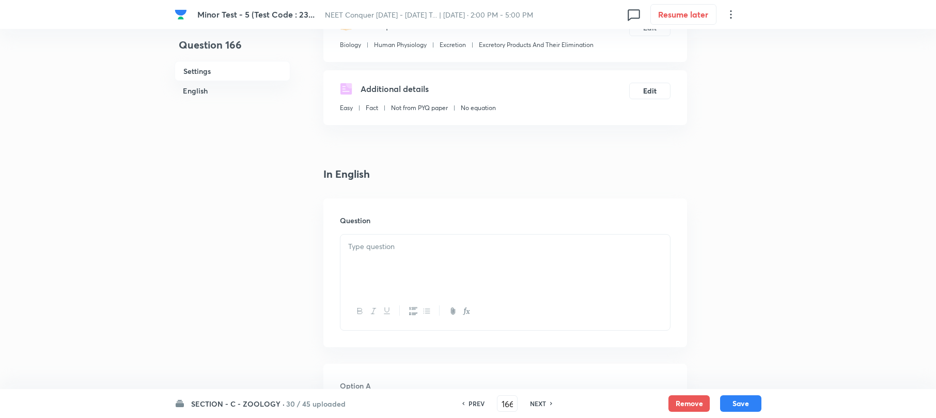
click at [366, 251] on p at bounding box center [505, 247] width 314 height 12
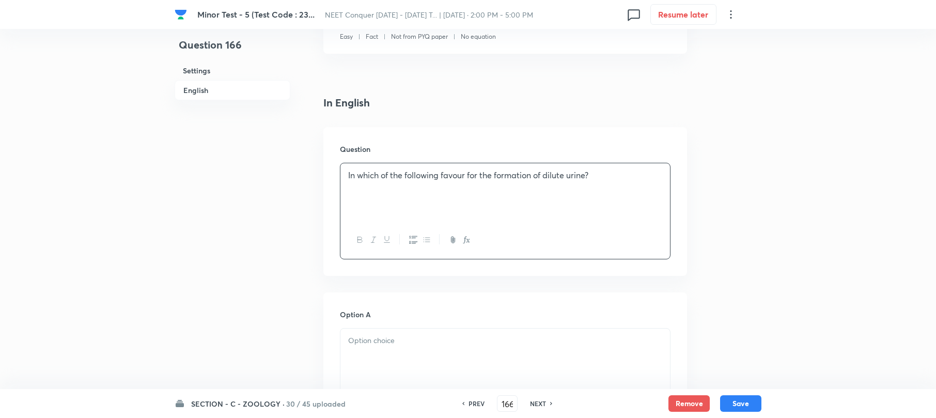
scroll to position [275, 0]
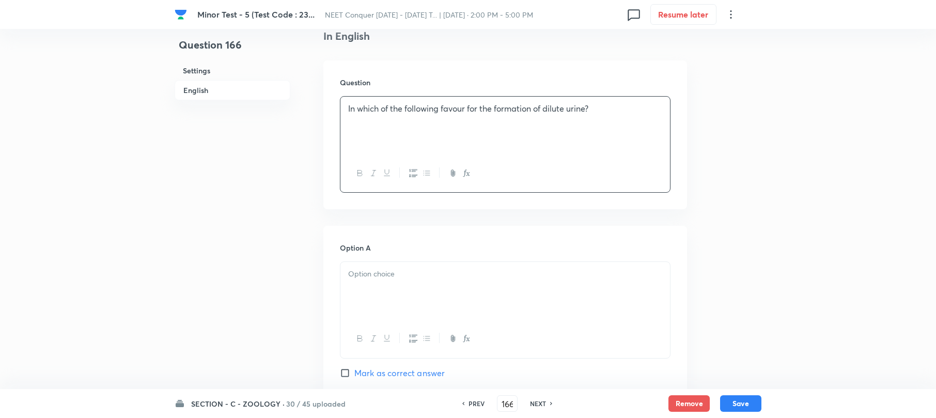
click at [369, 263] on div at bounding box center [505, 309] width 331 height 97
click at [353, 288] on div at bounding box center [506, 291] width 330 height 58
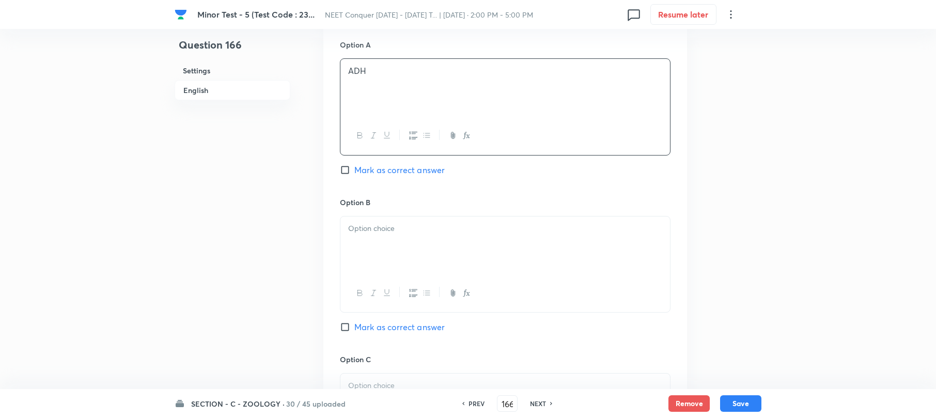
scroll to position [482, 0]
drag, startPoint x: 375, startPoint y: 244, endPoint x: 389, endPoint y: 240, distance: 15.0
click at [375, 243] on div at bounding box center [506, 242] width 330 height 58
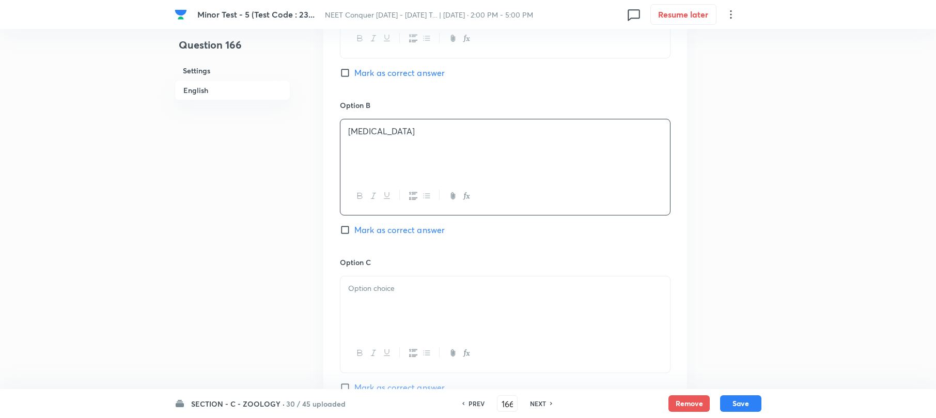
scroll to position [689, 0]
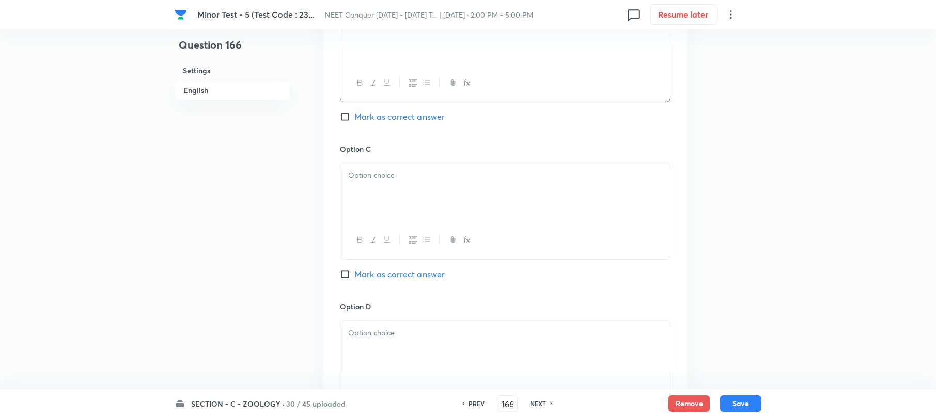
click at [370, 207] on div at bounding box center [506, 192] width 330 height 58
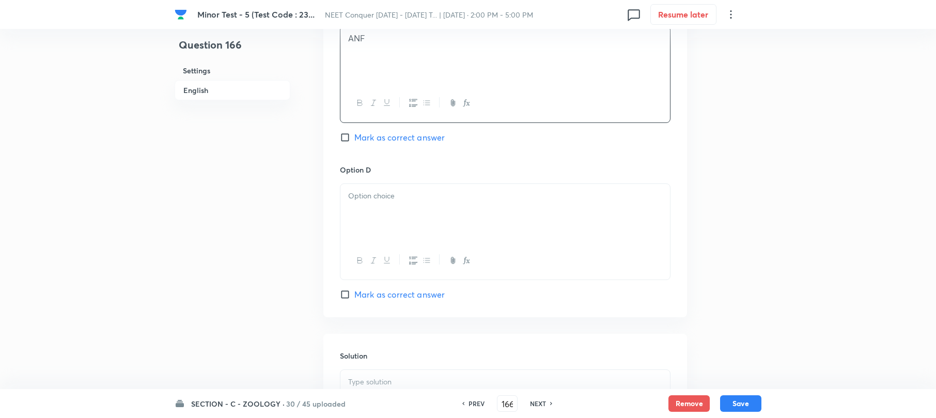
scroll to position [827, 0]
click at [377, 223] on div at bounding box center [506, 212] width 330 height 58
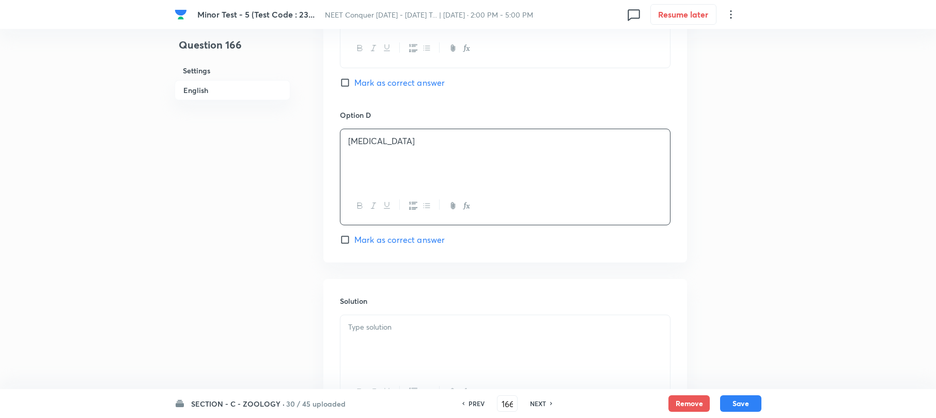
scroll to position [964, 0]
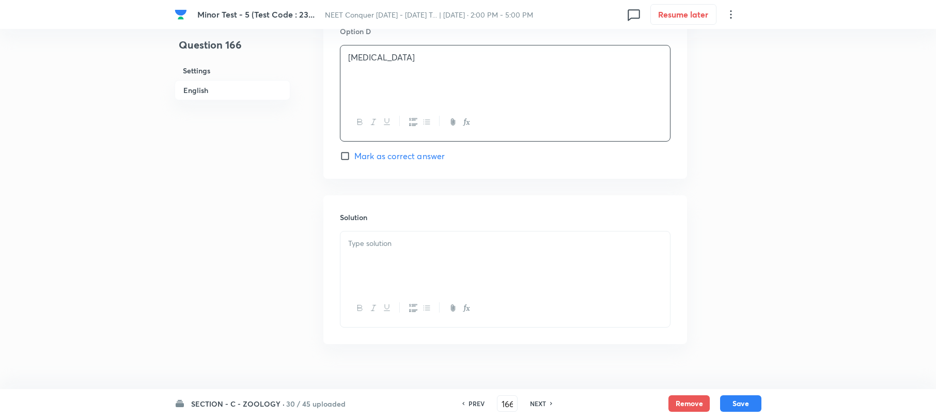
click at [361, 277] on div at bounding box center [506, 261] width 330 height 58
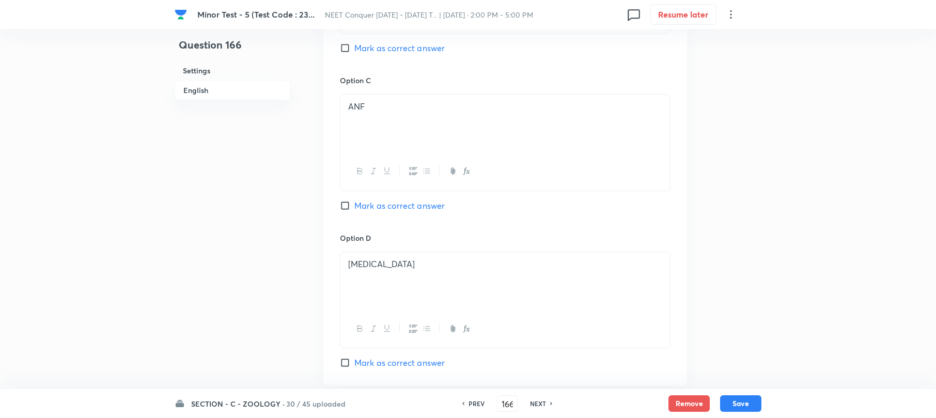
click at [349, 210] on input "Mark as correct answer" at bounding box center [347, 205] width 14 height 10
checkbox input "true"
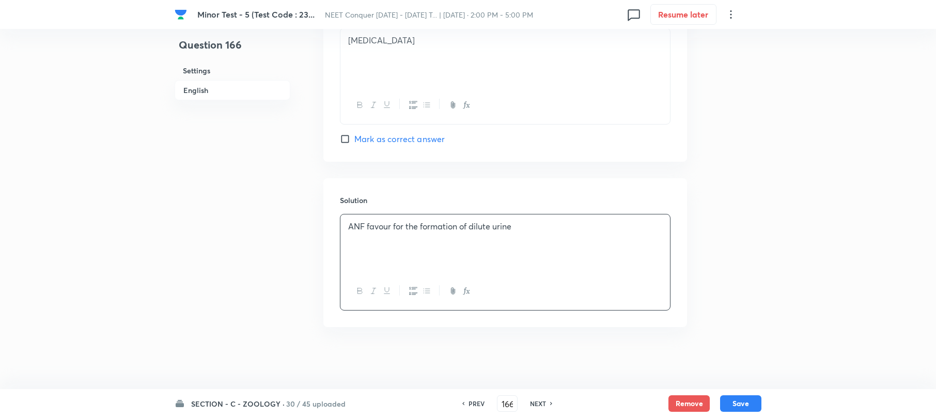
drag, startPoint x: 736, startPoint y: 397, endPoint x: 433, endPoint y: 187, distance: 369.1
click at [735, 397] on button "Save" at bounding box center [740, 403] width 41 height 17
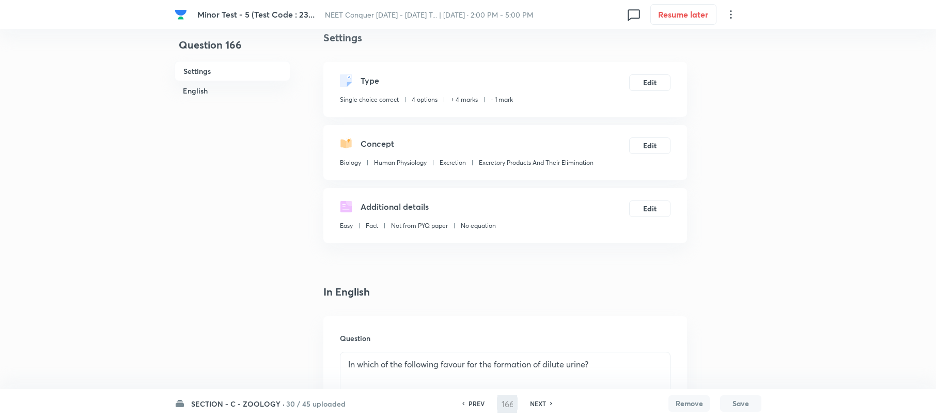
scroll to position [7, 0]
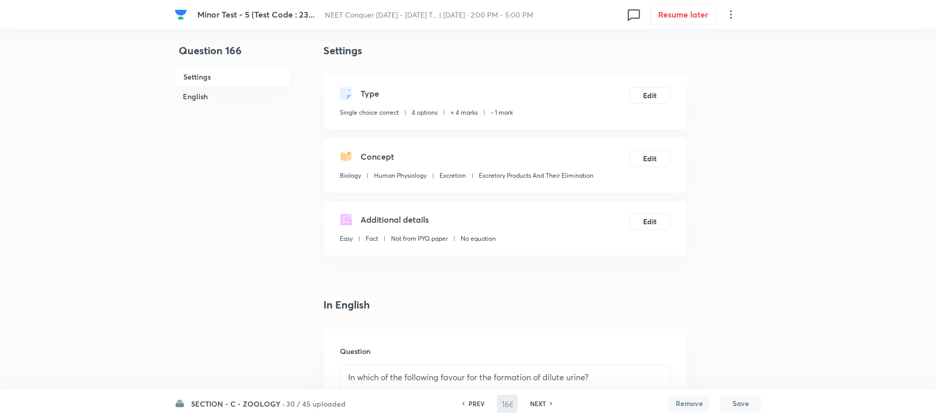
type input "167"
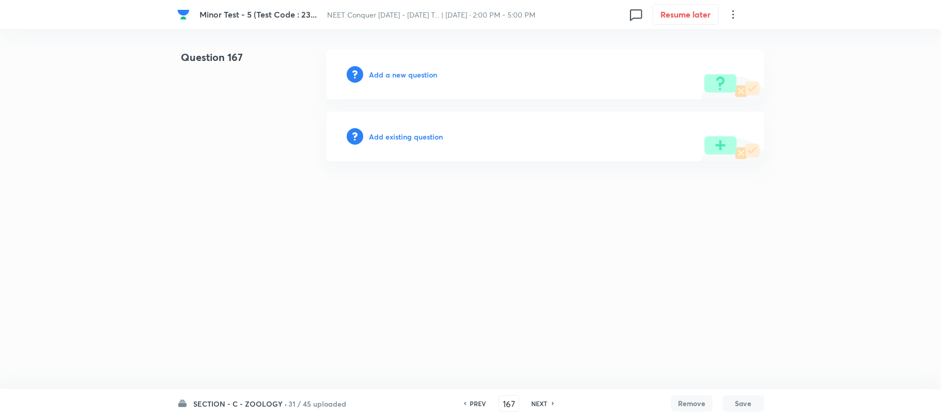
click at [400, 71] on h6 "Add a new question" at bounding box center [403, 74] width 68 height 11
click at [400, 71] on h6 "Choose a question type" at bounding box center [409, 74] width 80 height 11
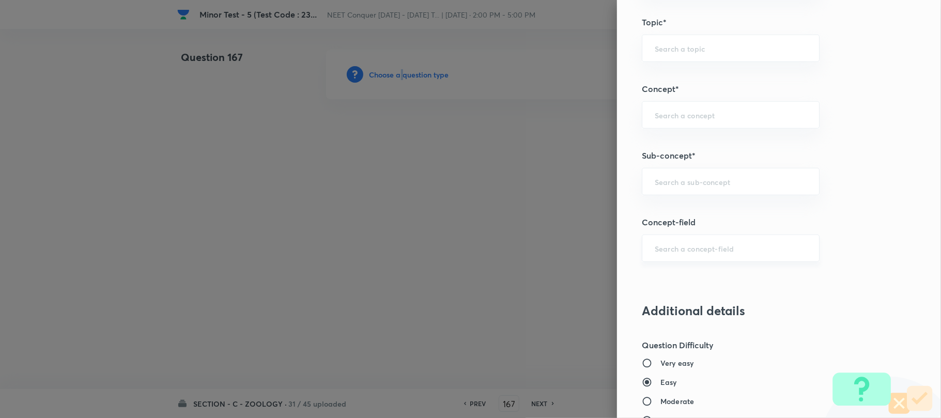
scroll to position [620, 0]
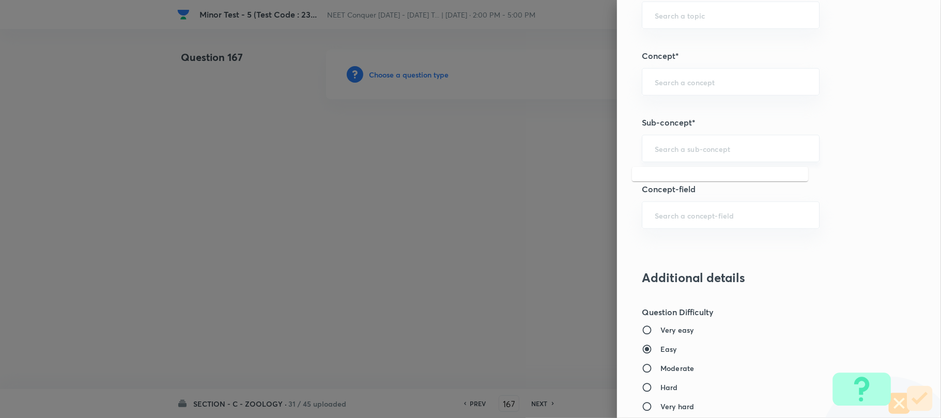
click at [676, 150] on input "text" at bounding box center [731, 149] width 152 height 10
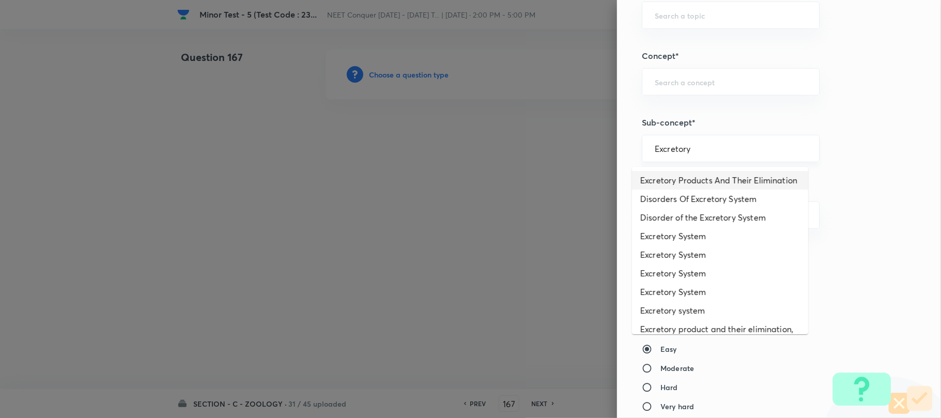
type input "Excretory Products And Their Elimination"
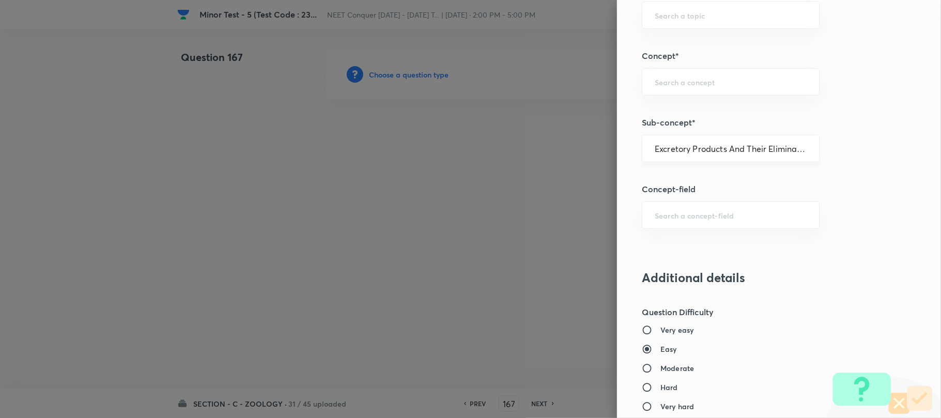
type input "Biology"
type input "Human Physiology"
type input "Excretion"
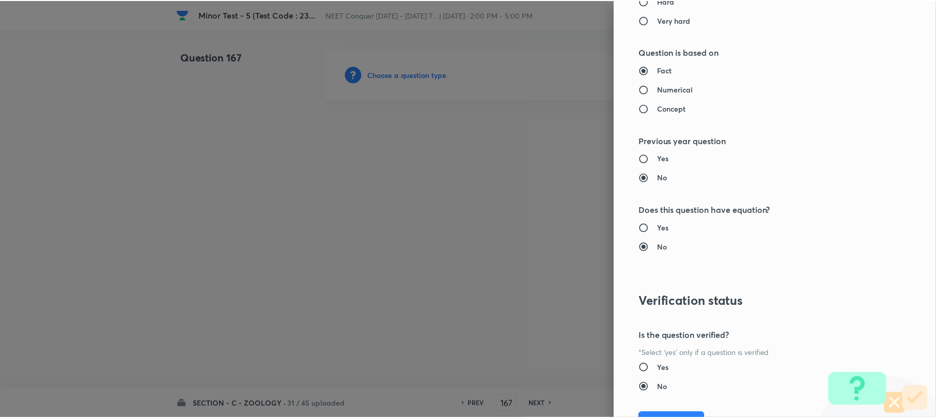
scroll to position [1062, 0]
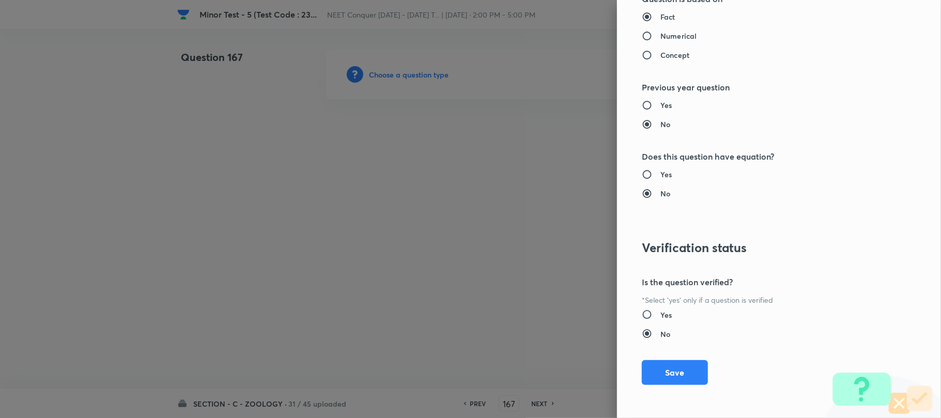
drag, startPoint x: 660, startPoint y: 373, endPoint x: 539, endPoint y: 334, distance: 126.6
click at [659, 371] on button "Save" at bounding box center [675, 372] width 66 height 25
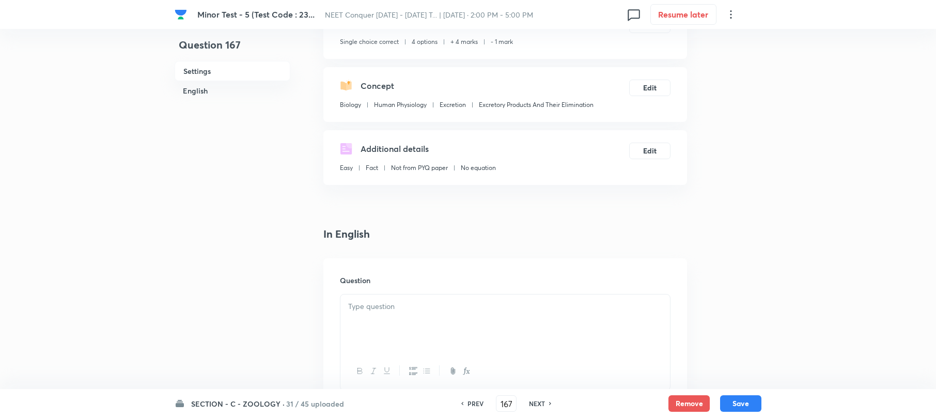
scroll to position [137, 0]
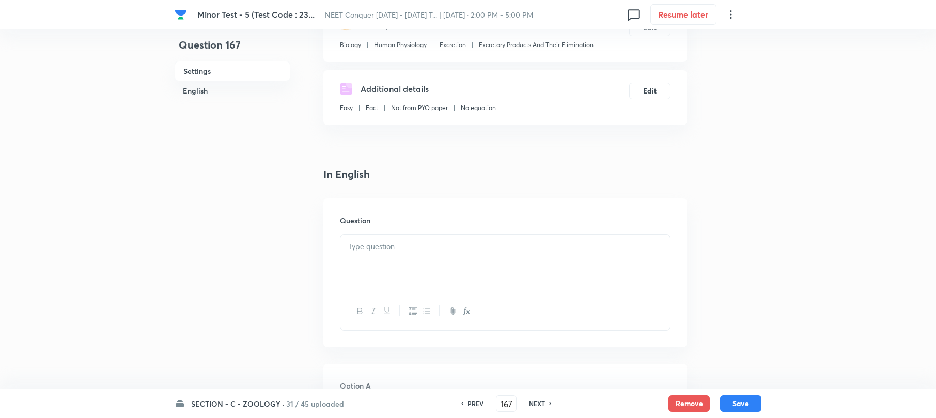
click at [380, 241] on p at bounding box center [505, 247] width 314 height 12
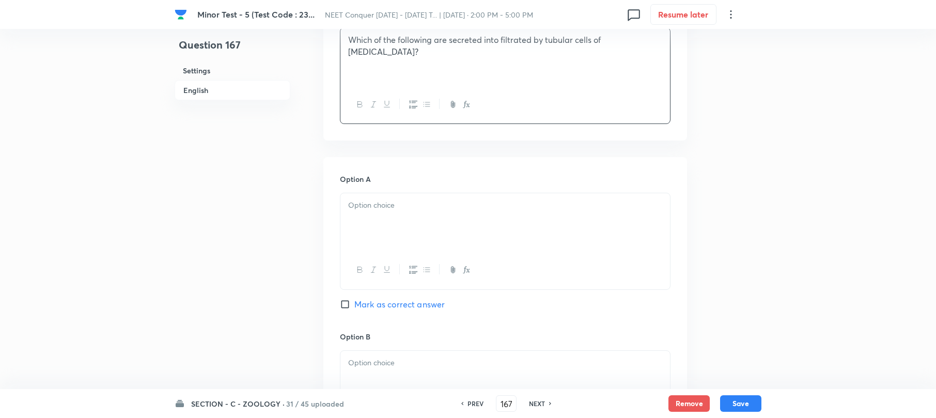
drag, startPoint x: 368, startPoint y: 234, endPoint x: 327, endPoint y: 234, distance: 41.3
click at [366, 234] on div at bounding box center [506, 222] width 330 height 58
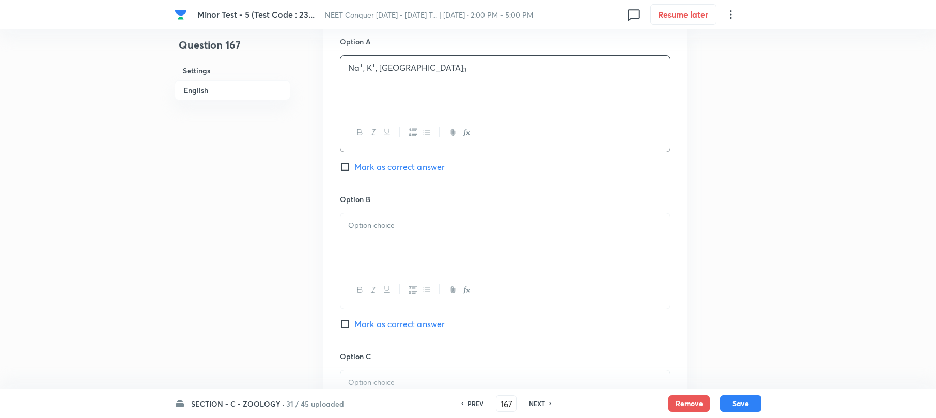
scroll to position [482, 0]
click at [377, 240] on div at bounding box center [506, 242] width 330 height 58
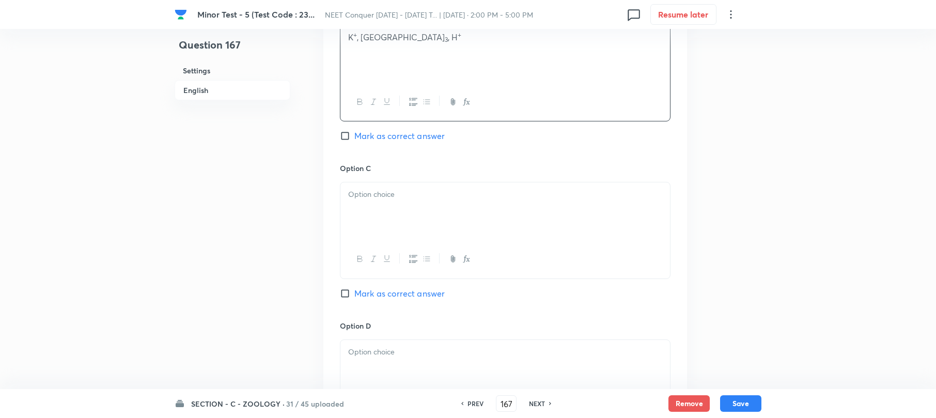
scroll to position [689, 0]
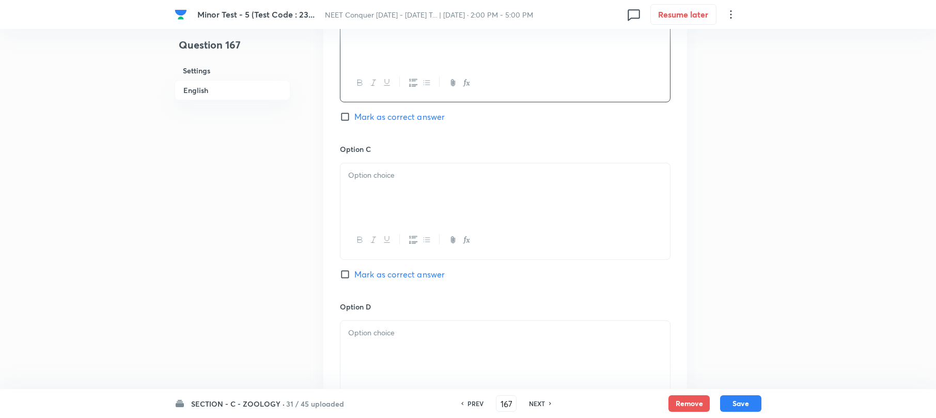
click at [365, 203] on div at bounding box center [506, 192] width 330 height 58
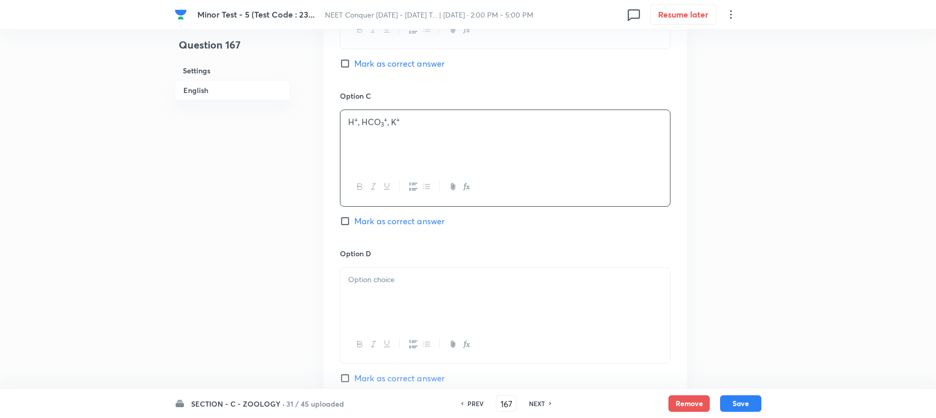
scroll to position [827, 0]
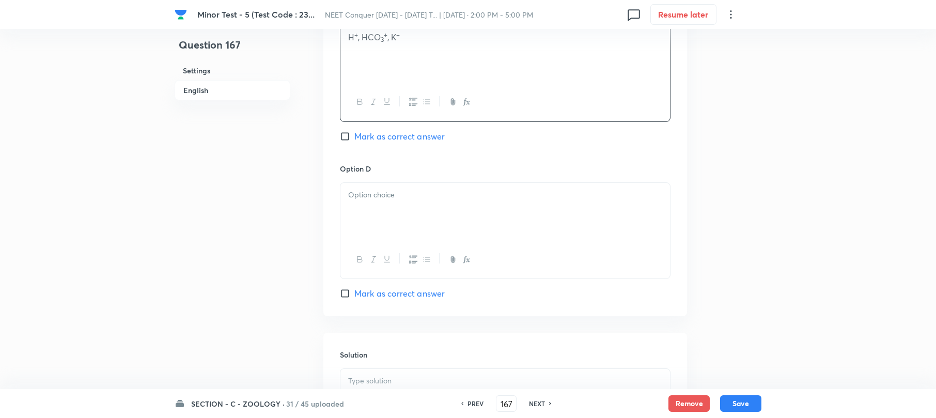
click at [361, 222] on div at bounding box center [506, 212] width 330 height 58
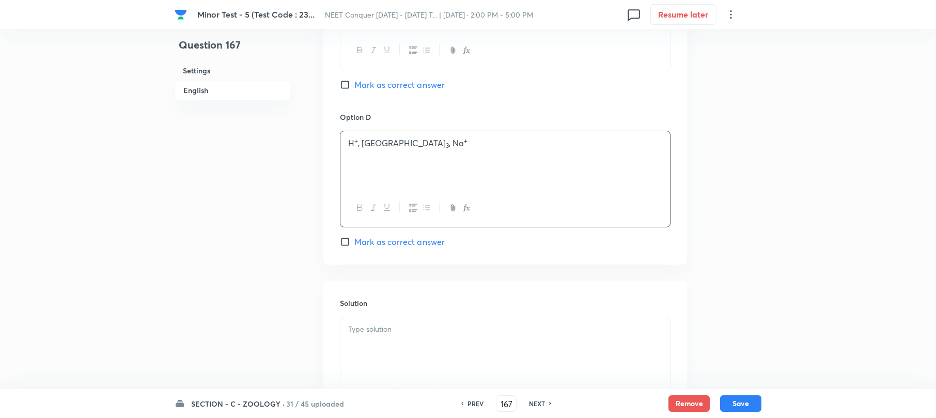
scroll to position [964, 0]
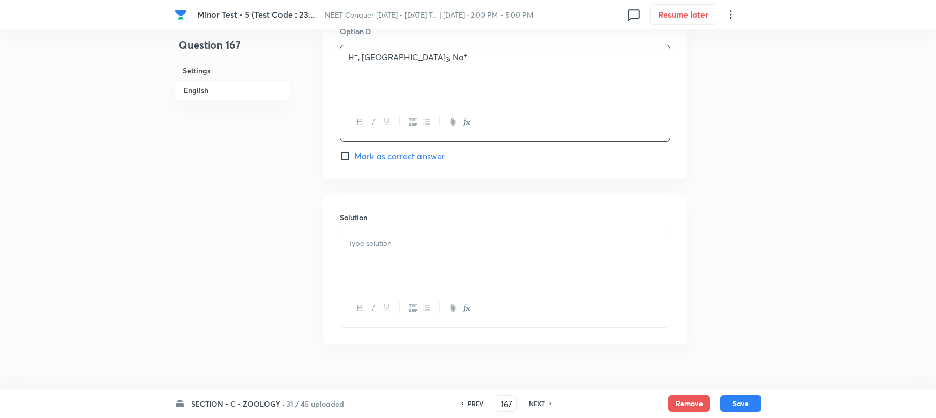
click at [366, 252] on div at bounding box center [506, 261] width 330 height 58
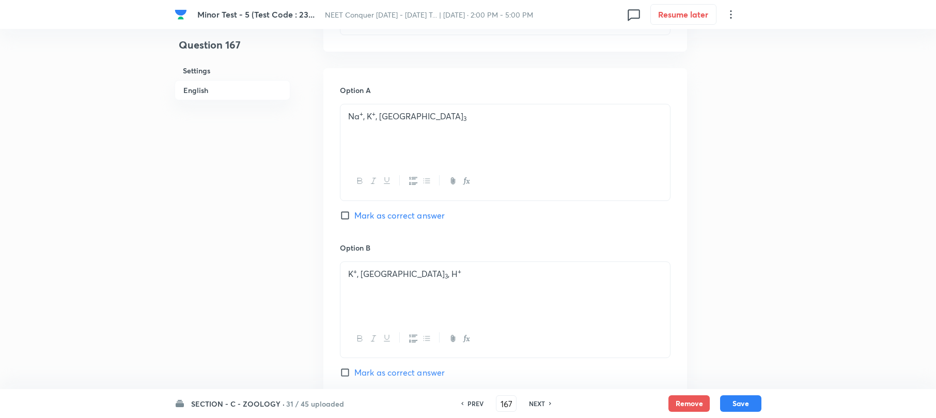
scroll to position [502, 0]
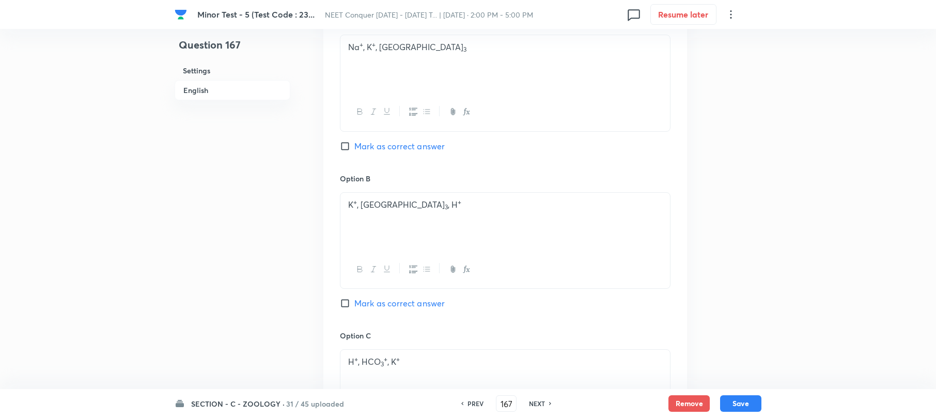
click at [344, 304] on input "Mark as correct answer" at bounding box center [347, 303] width 14 height 10
checkbox input "true"
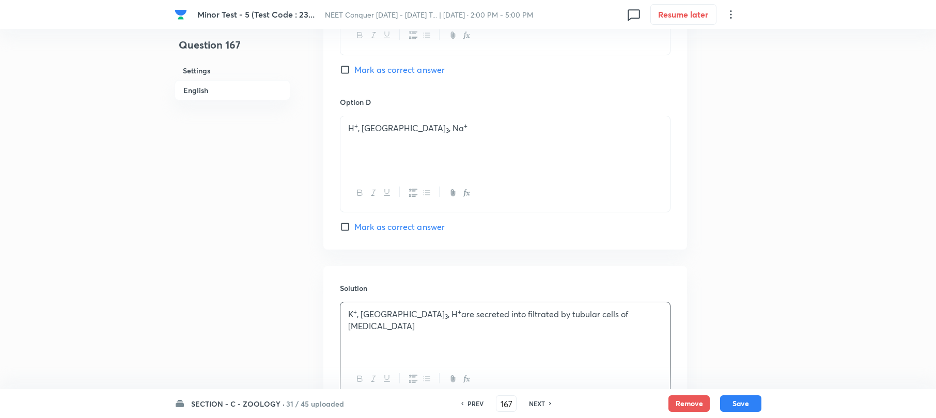
scroll to position [984, 0]
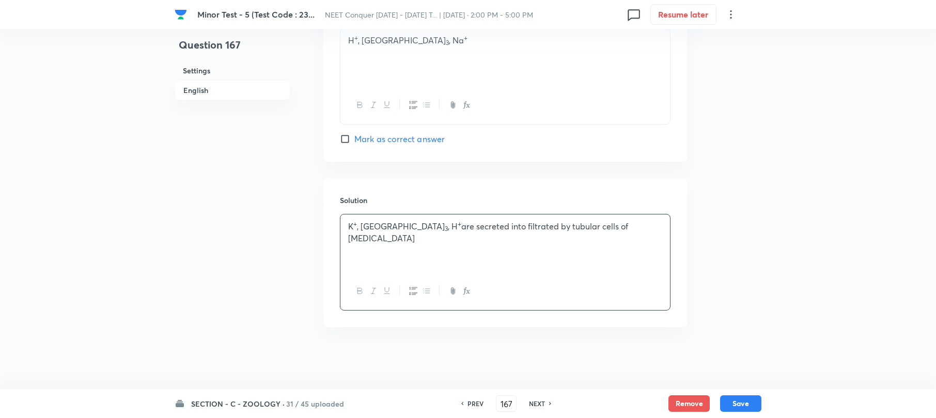
drag, startPoint x: 741, startPoint y: 408, endPoint x: 451, endPoint y: 255, distance: 327.5
click at [736, 404] on button "Save" at bounding box center [740, 403] width 41 height 17
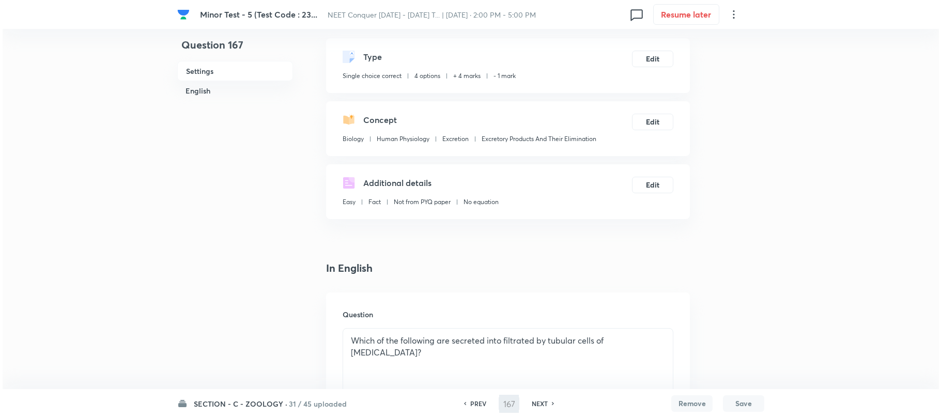
scroll to position [0, 0]
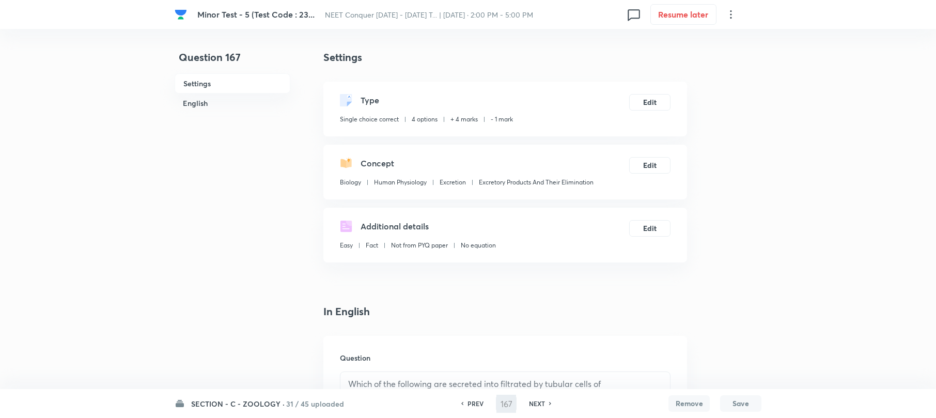
type input "168"
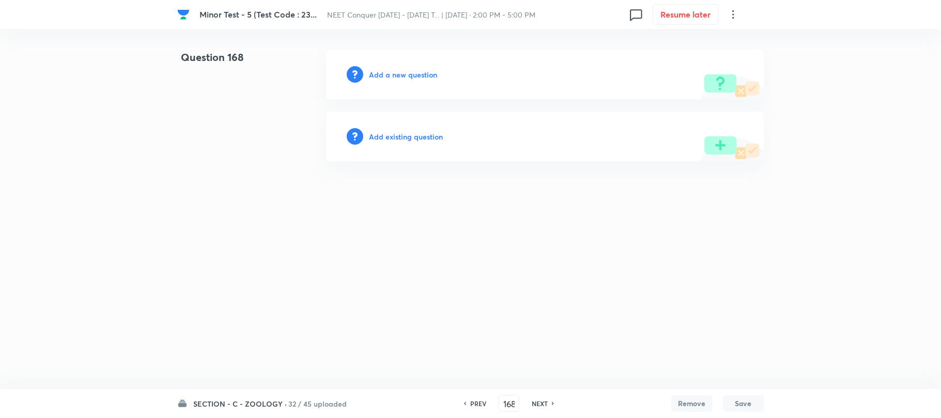
click at [399, 75] on h6 "Add a new question" at bounding box center [403, 74] width 68 height 11
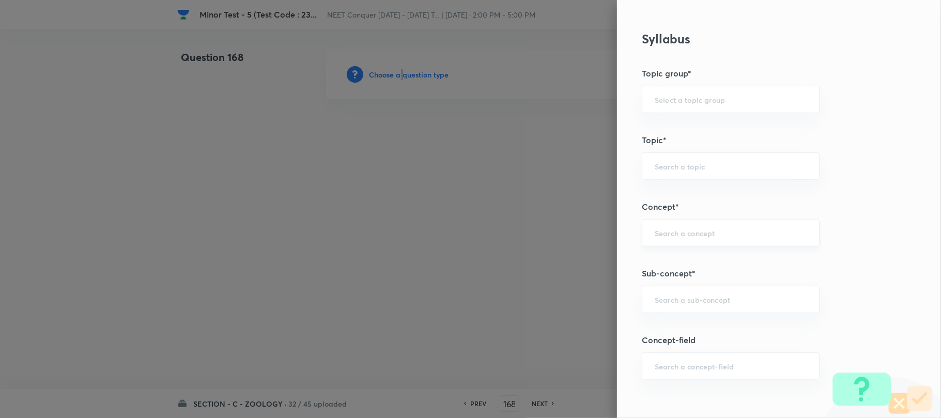
scroll to position [551, 0]
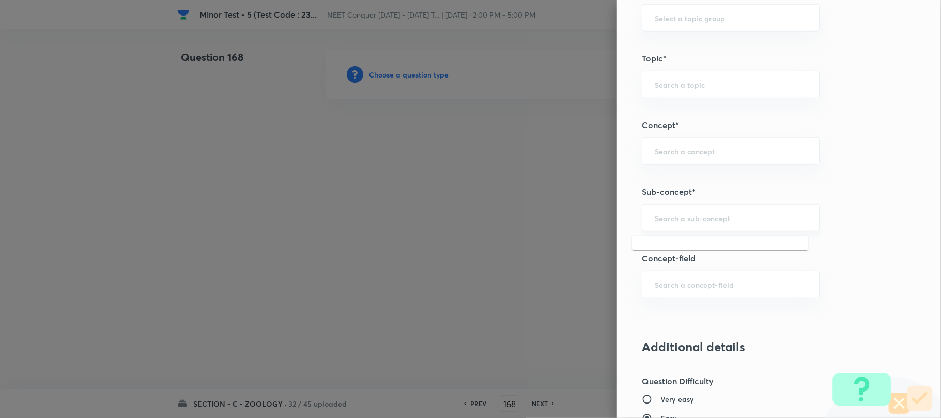
click at [681, 223] on input "text" at bounding box center [731, 218] width 152 height 10
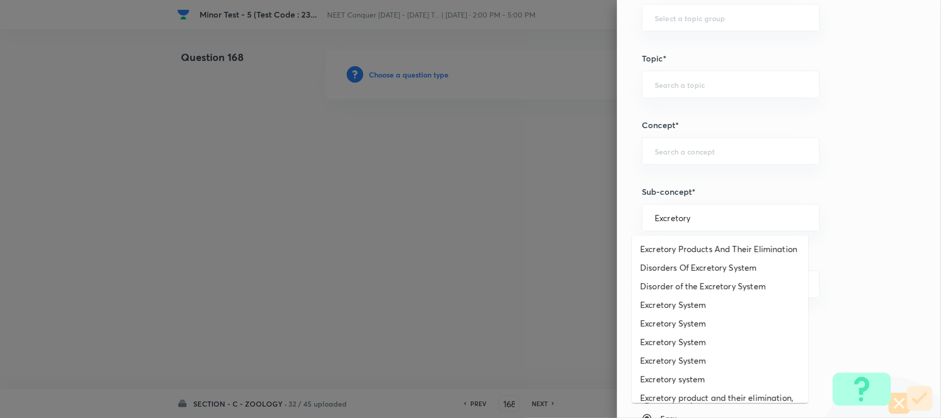
click at [689, 258] on li "Excretory Products And Their Elimination" at bounding box center [720, 249] width 176 height 19
type input "Excretory Products And Their Elimination"
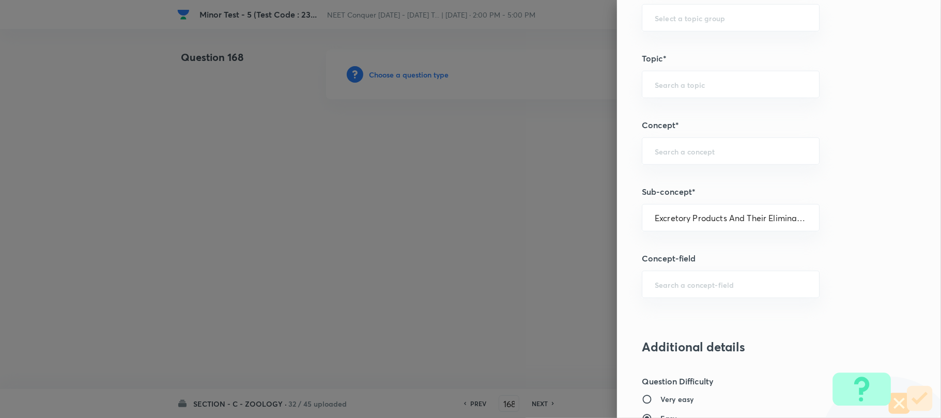
type input "Biology"
type input "Human Physiology"
type input "Excretion"
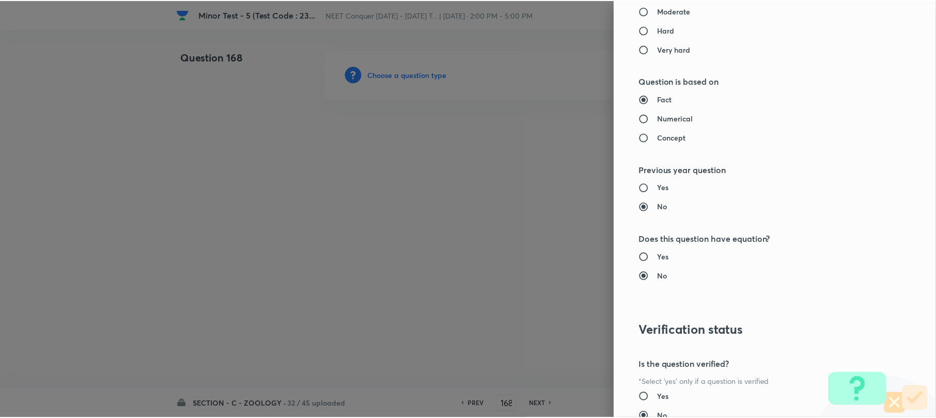
scroll to position [1062, 0]
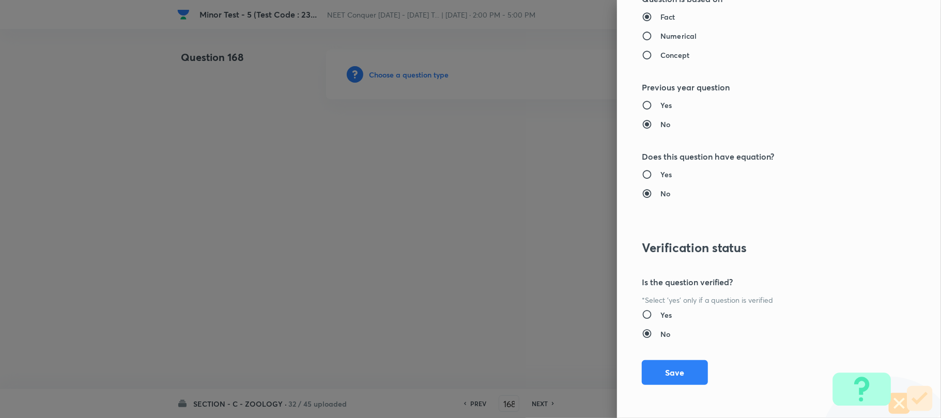
click at [658, 373] on button "Save" at bounding box center [675, 372] width 66 height 25
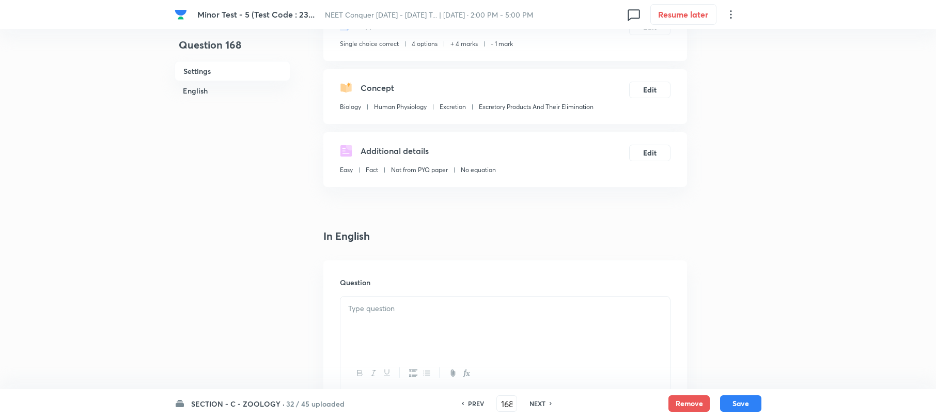
scroll to position [207, 0]
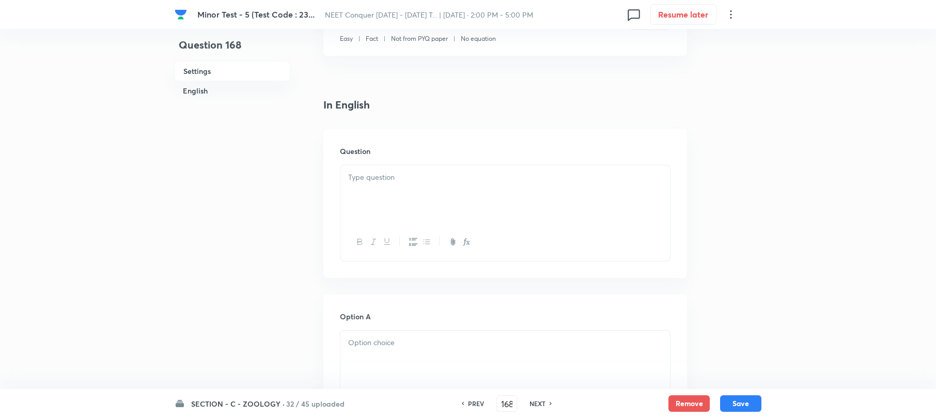
click at [381, 178] on p at bounding box center [505, 178] width 314 height 12
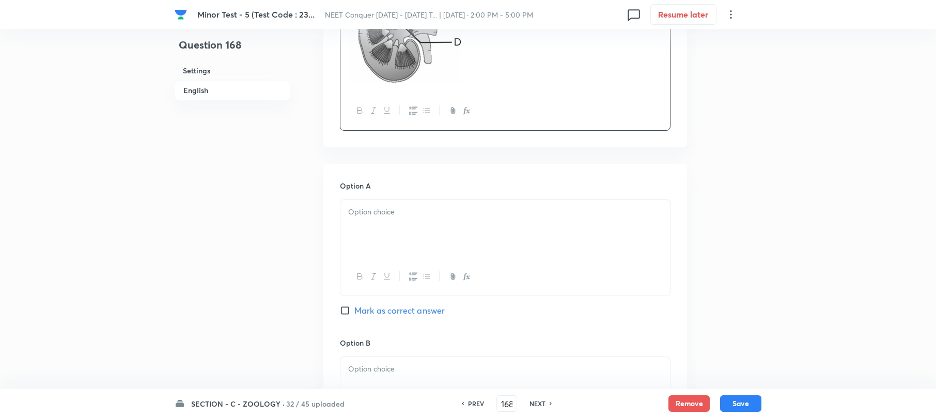
scroll to position [482, 0]
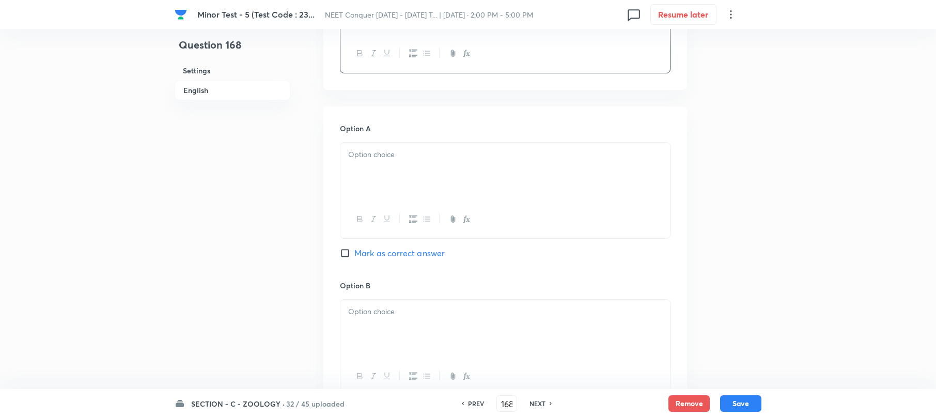
click at [366, 184] on div at bounding box center [506, 172] width 330 height 58
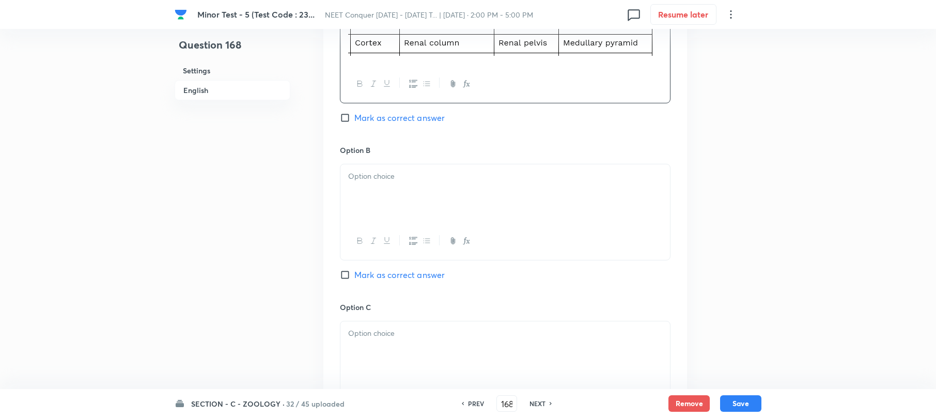
scroll to position [620, 0]
click at [357, 195] on div at bounding box center [506, 192] width 330 height 58
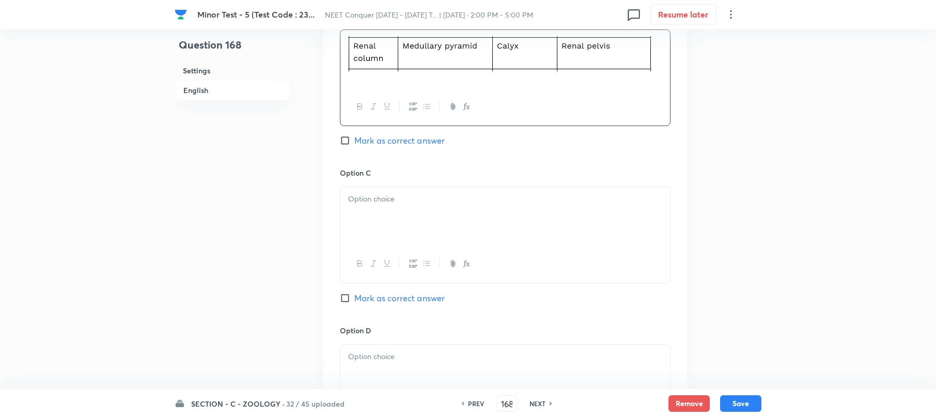
scroll to position [758, 0]
click at [400, 205] on div at bounding box center [506, 212] width 330 height 58
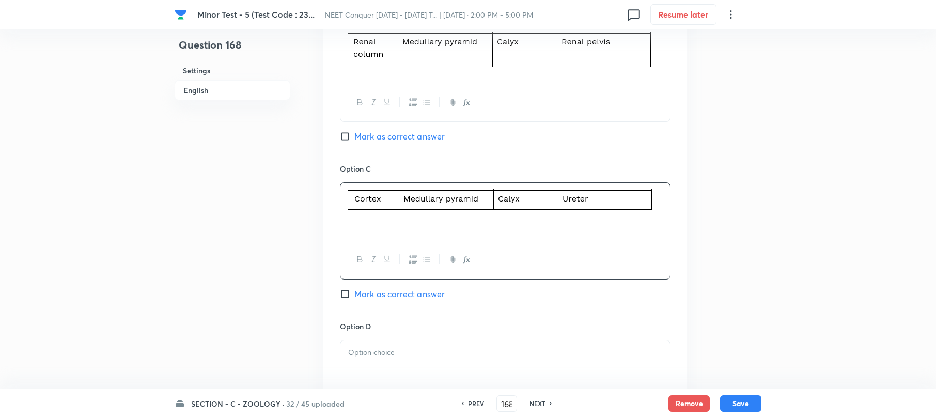
scroll to position [896, 0]
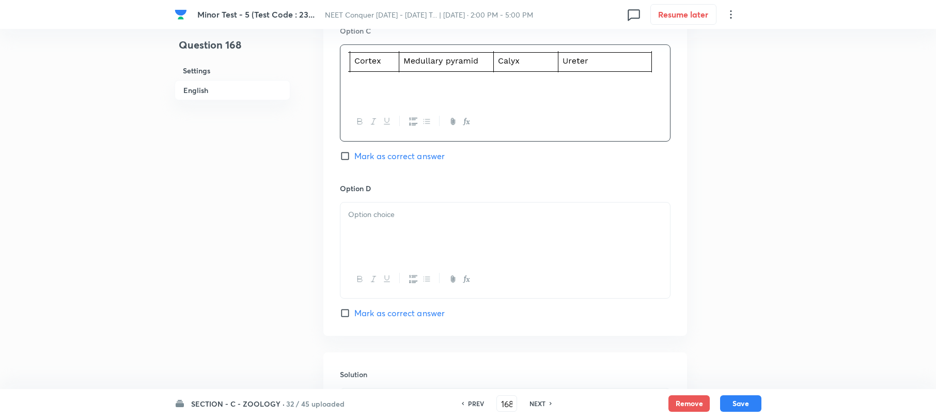
click at [414, 223] on div at bounding box center [506, 232] width 330 height 58
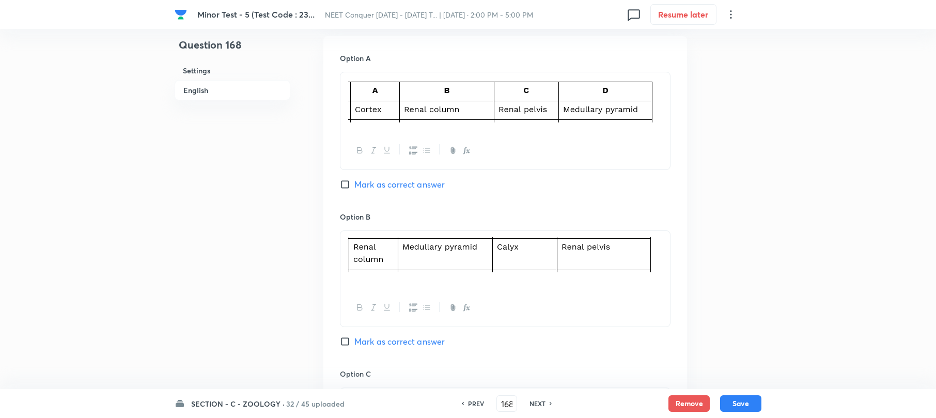
scroll to position [551, 0]
drag, startPoint x: 341, startPoint y: 339, endPoint x: 348, endPoint y: 329, distance: 12.2
click at [346, 335] on div "Option B [PERSON_NAME] as correct answer" at bounding box center [505, 291] width 331 height 157
click at [348, 338] on input "Mark as correct answer" at bounding box center [347, 343] width 14 height 10
checkbox input "true"
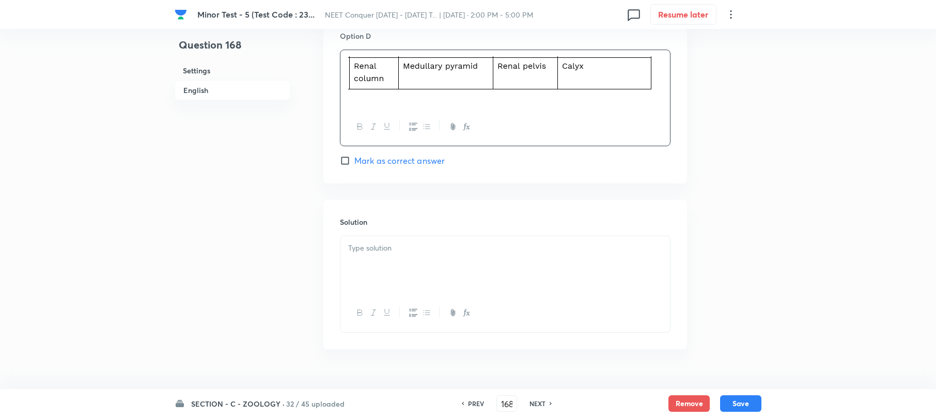
scroll to position [1073, 0]
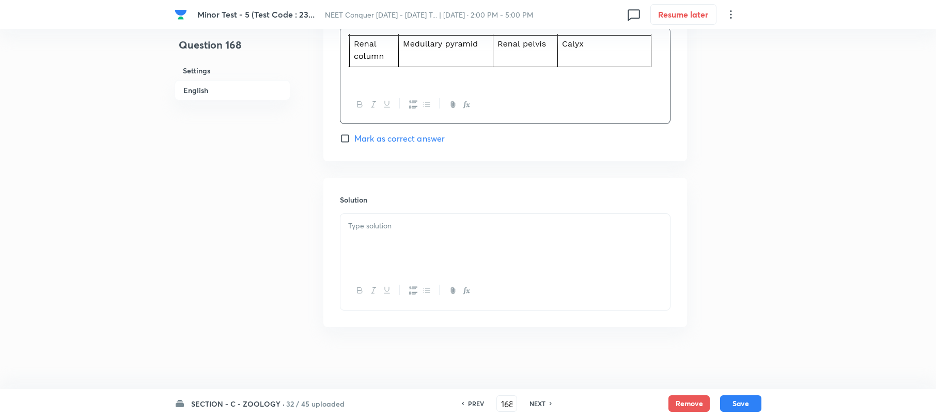
click at [387, 244] on div at bounding box center [506, 243] width 330 height 58
click at [347, 137] on input "Mark as correct answer" at bounding box center [347, 138] width 14 height 10
checkbox input "true"
click at [428, 242] on p at bounding box center [505, 238] width 314 height 12
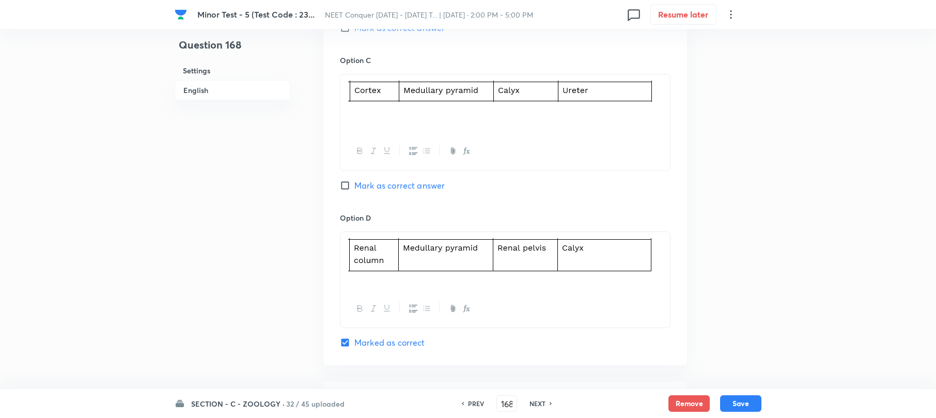
scroll to position [659, 0]
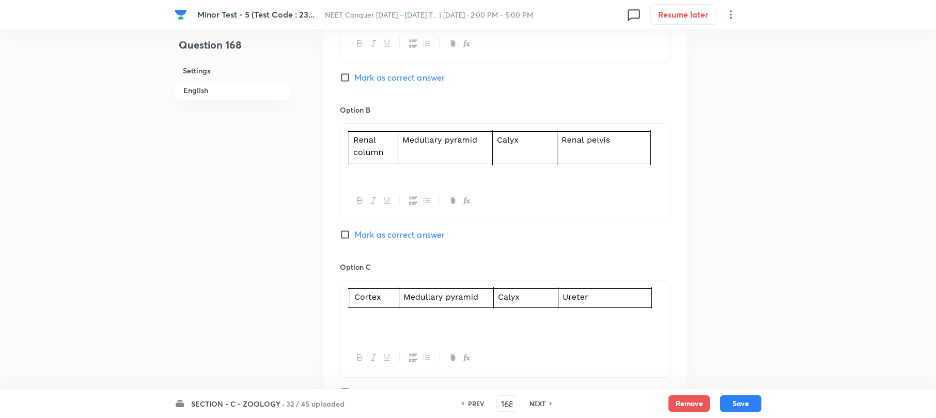
click at [346, 234] on input "Mark as correct answer" at bounding box center [347, 234] width 14 height 10
checkbox input "true"
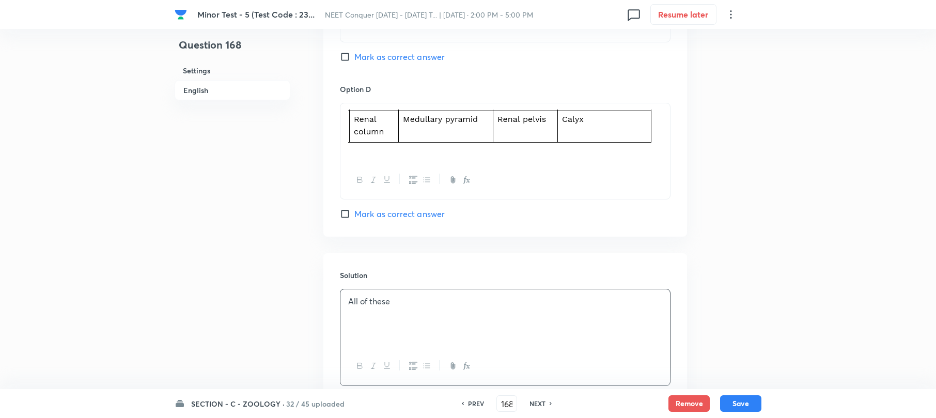
scroll to position [1073, 0]
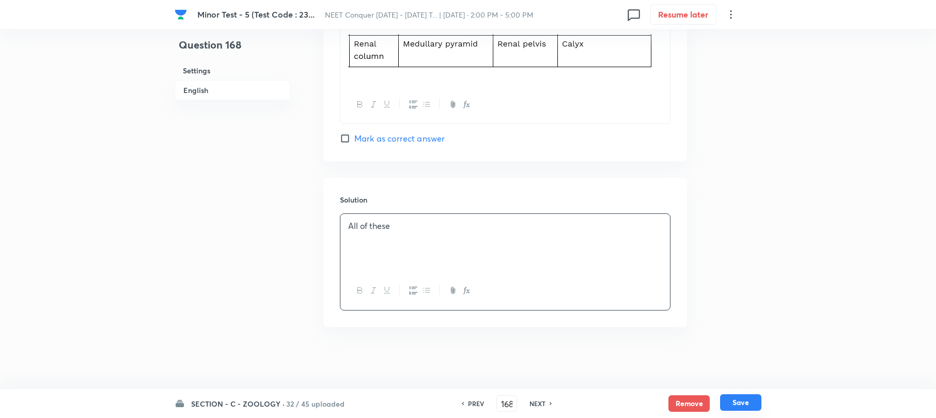
click at [738, 402] on button "Save" at bounding box center [740, 402] width 41 height 17
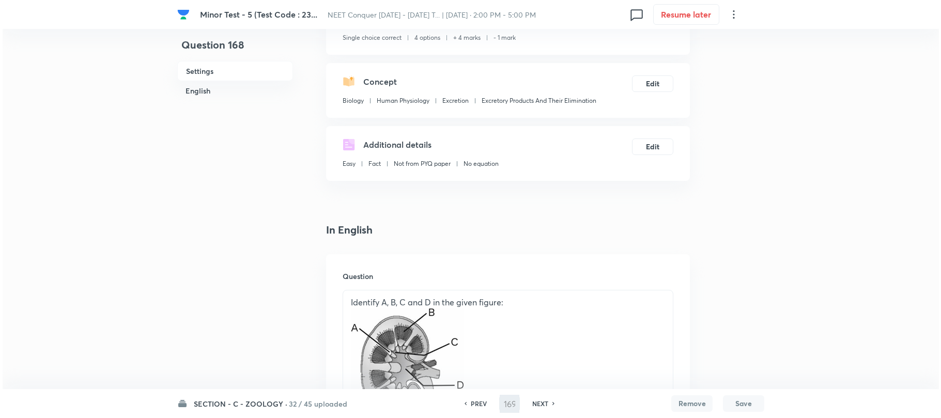
scroll to position [0, 0]
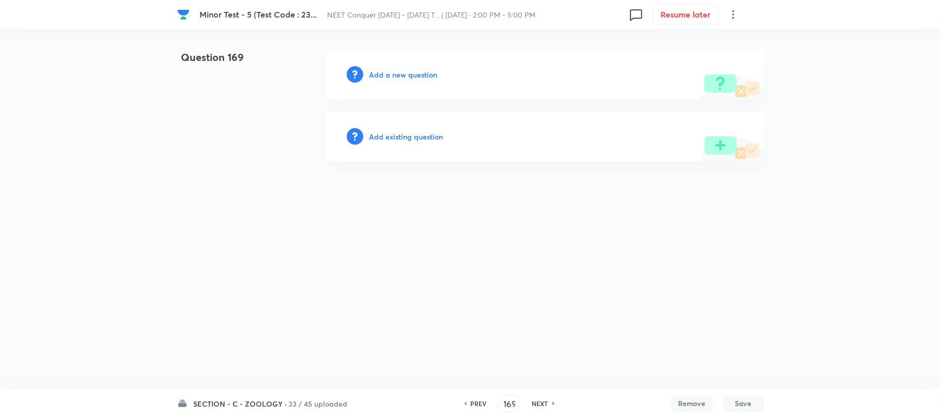
click at [395, 72] on h6 "Add a new question" at bounding box center [403, 74] width 68 height 11
click at [395, 72] on h6 "Choose a question type" at bounding box center [409, 74] width 80 height 11
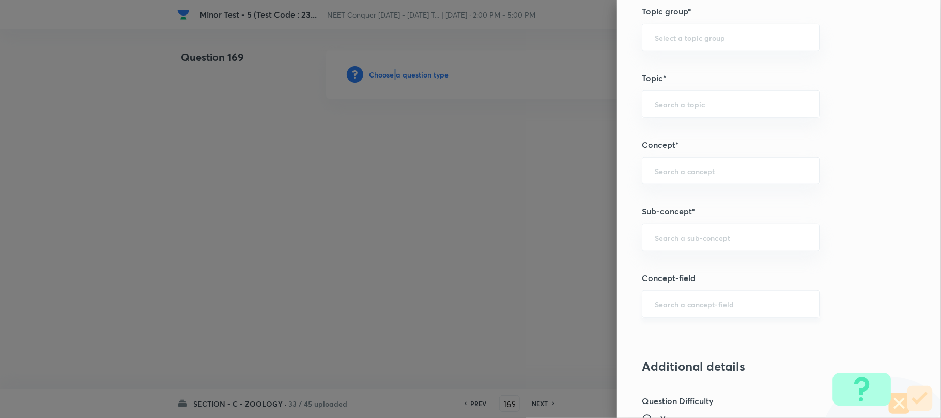
scroll to position [551, 0]
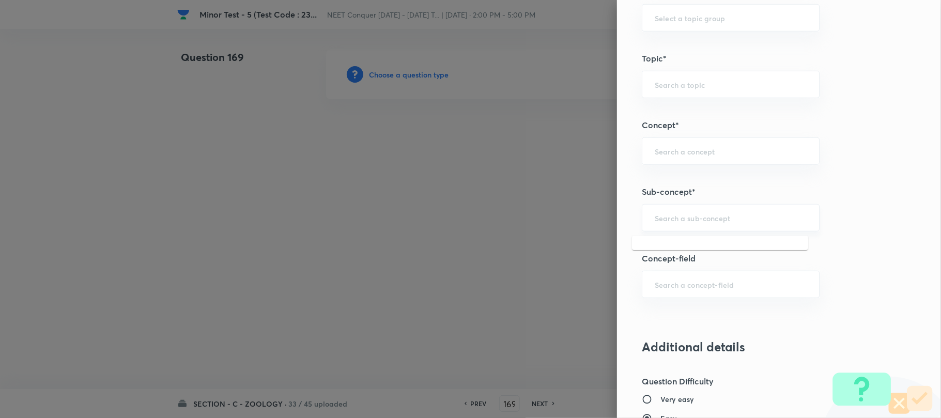
click at [659, 222] on input "text" at bounding box center [731, 218] width 152 height 10
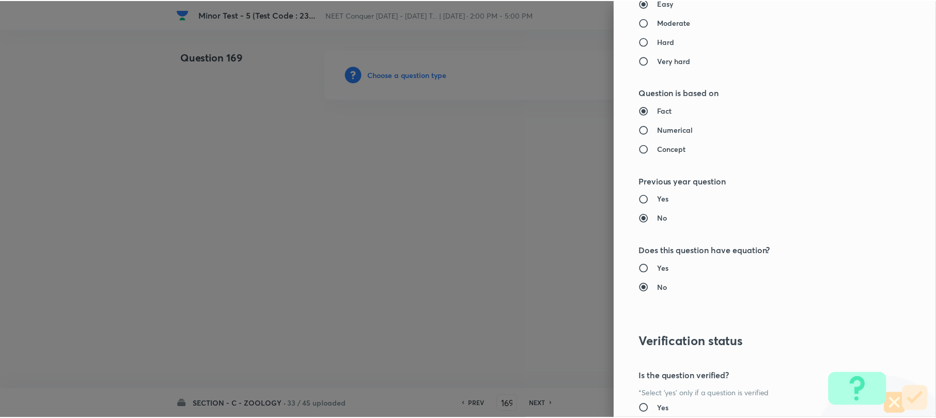
scroll to position [1062, 0]
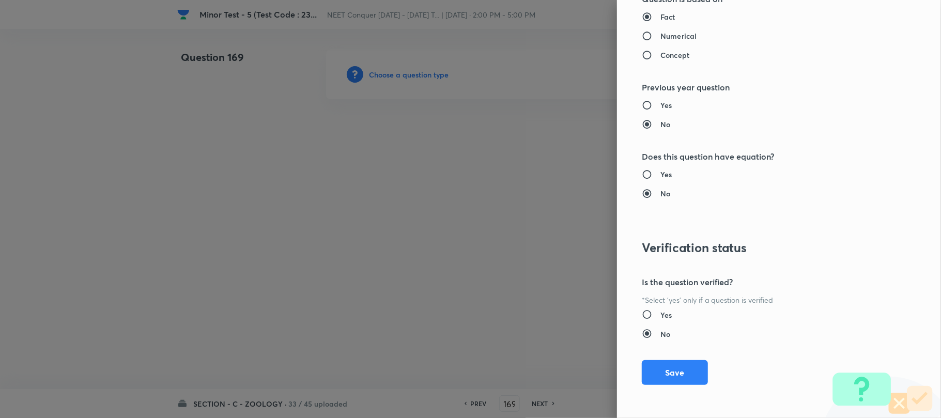
drag, startPoint x: 656, startPoint y: 370, endPoint x: 499, endPoint y: 292, distance: 175.2
click at [656, 369] on button "Save" at bounding box center [675, 372] width 66 height 25
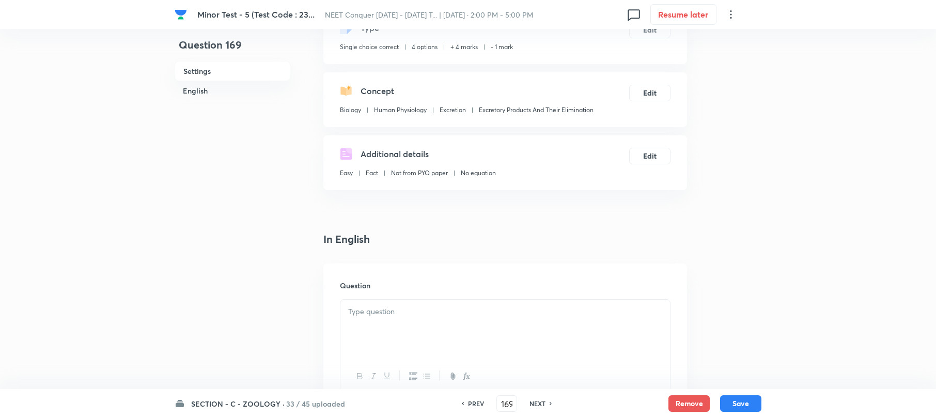
scroll to position [207, 0]
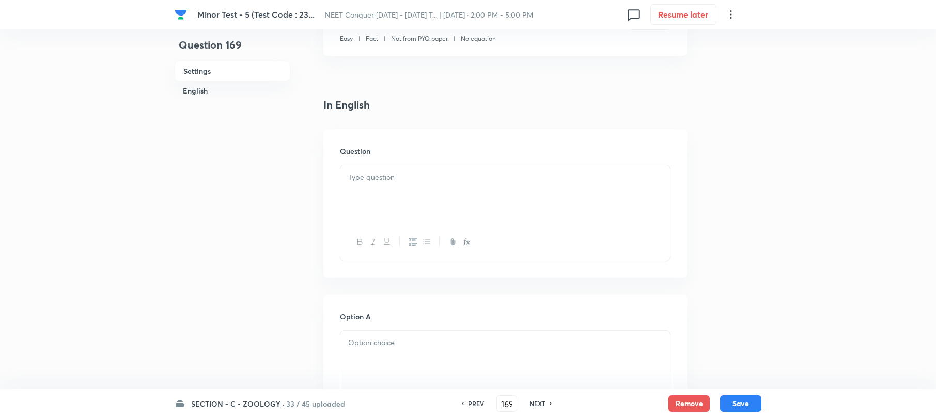
drag, startPoint x: 384, startPoint y: 205, endPoint x: 404, endPoint y: 222, distance: 25.6
click at [383, 205] on div at bounding box center [506, 194] width 330 height 58
paste div
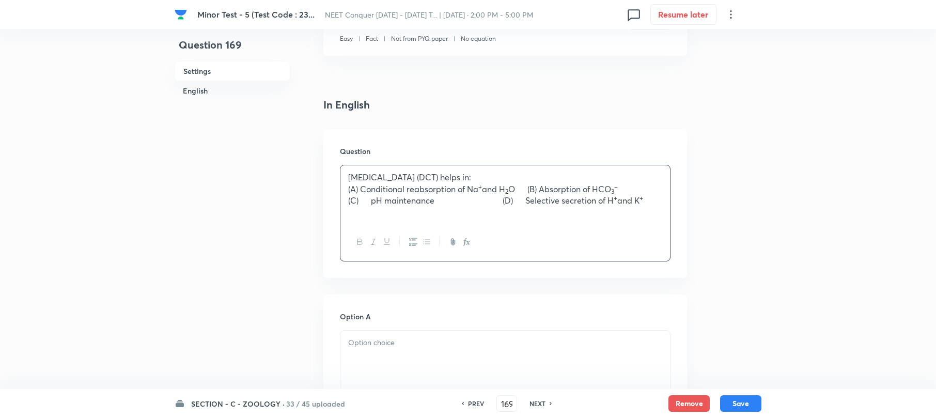
click at [344, 191] on div "[MEDICAL_DATA] (DCT) helps in: (A) Conditional reabsorption of Na + and H 2 O (…" at bounding box center [506, 194] width 330 height 58
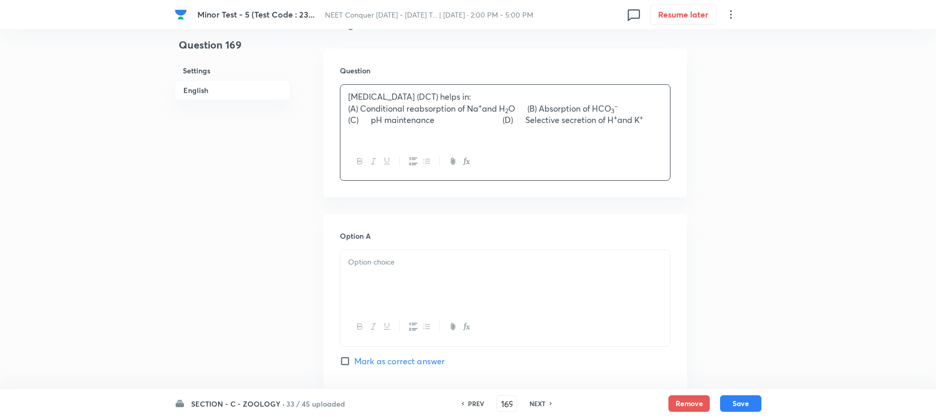
scroll to position [413, 0]
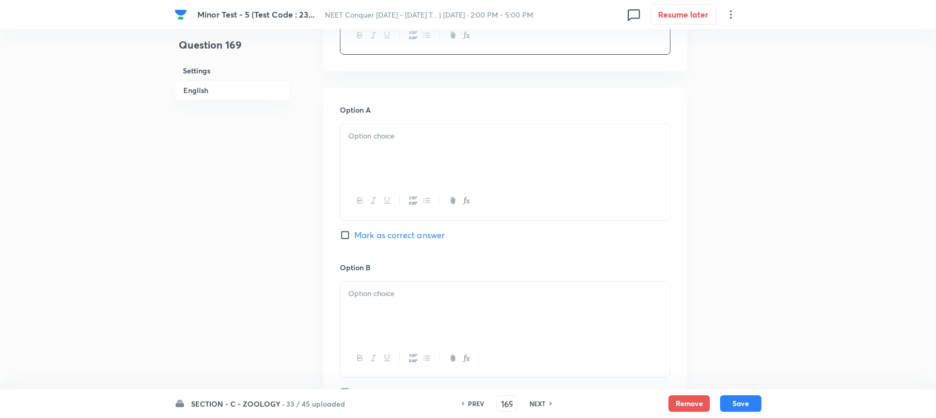
drag, startPoint x: 369, startPoint y: 159, endPoint x: 370, endPoint y: 183, distance: 23.8
click at [366, 159] on div at bounding box center [506, 153] width 330 height 58
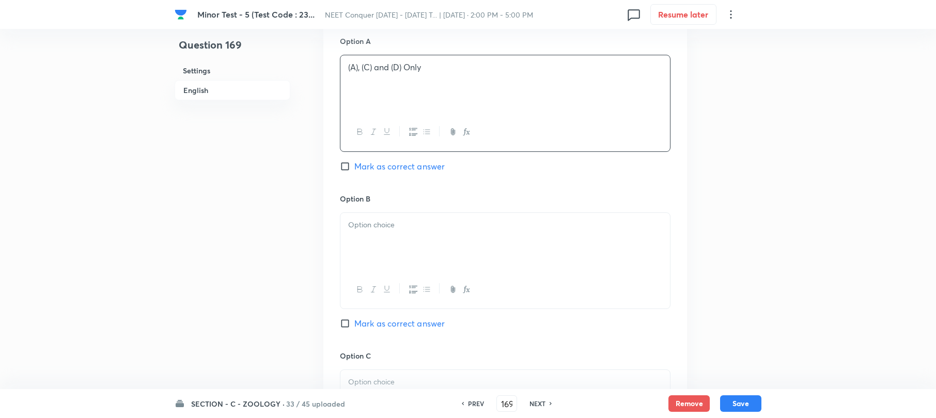
click at [368, 246] on div at bounding box center [506, 242] width 330 height 58
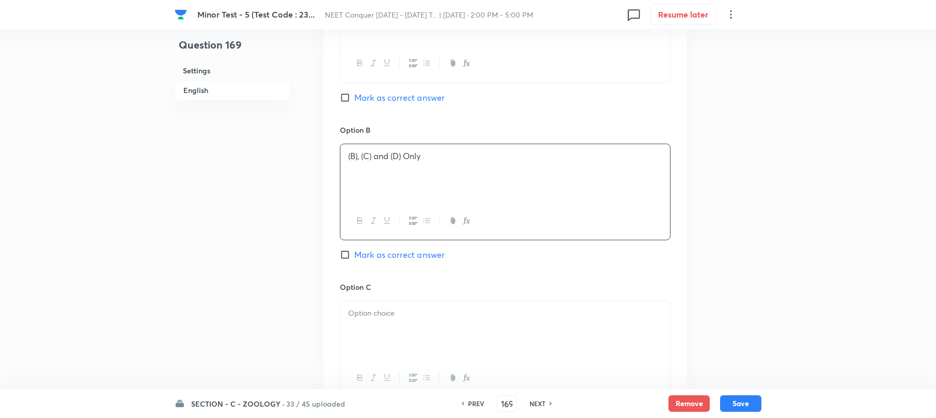
scroll to position [689, 0]
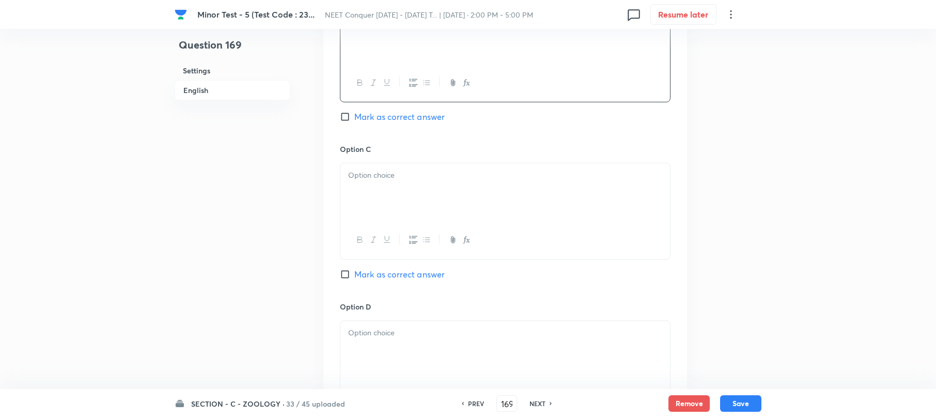
click at [377, 198] on div at bounding box center [506, 192] width 330 height 58
click at [346, 178] on div "(C) and (D) Only" at bounding box center [506, 192] width 330 height 58
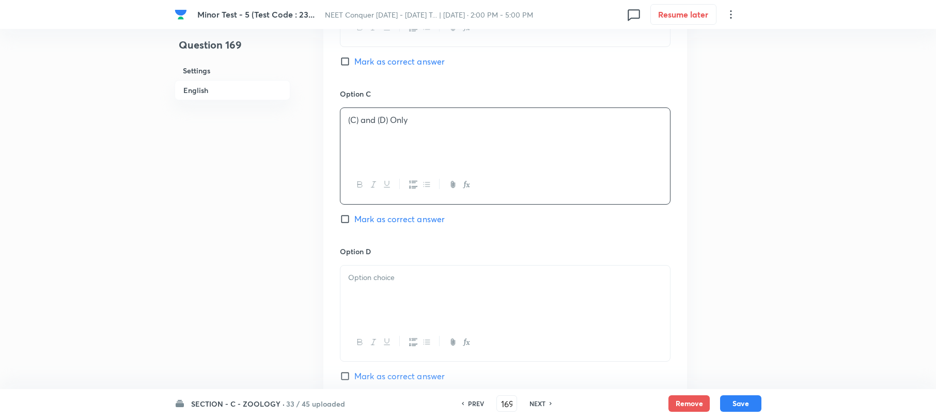
scroll to position [827, 0]
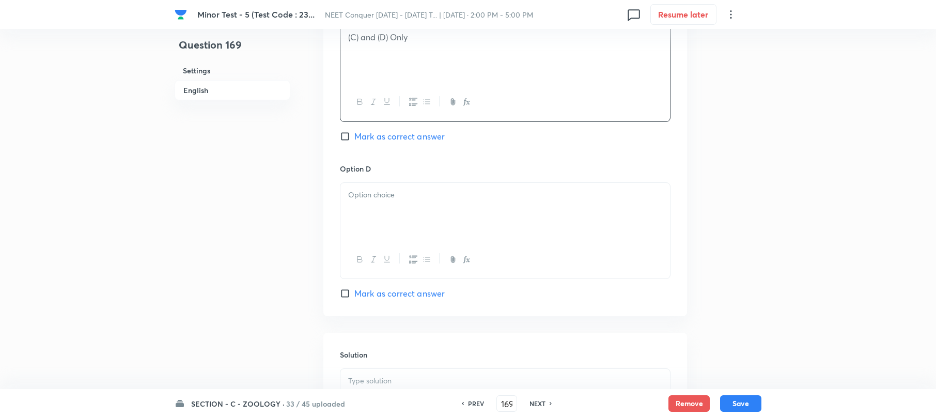
click at [365, 216] on div at bounding box center [506, 212] width 330 height 58
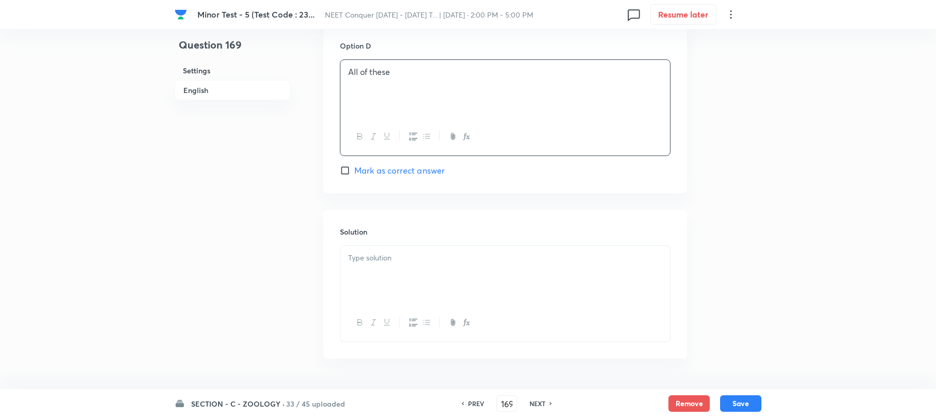
scroll to position [964, 0]
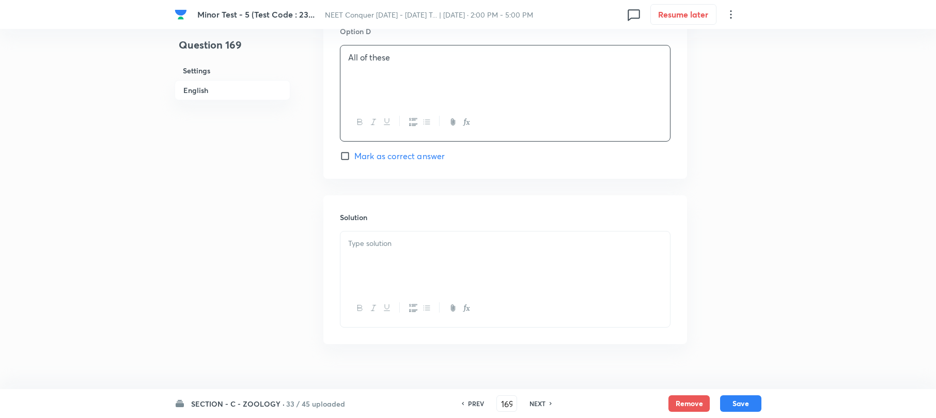
click at [381, 257] on div at bounding box center [506, 261] width 330 height 58
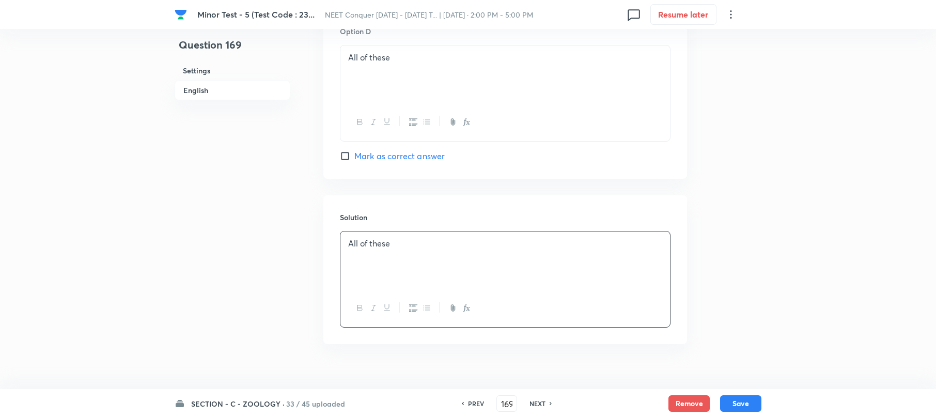
click at [345, 156] on input "Mark as correct answer" at bounding box center [347, 156] width 14 height 10
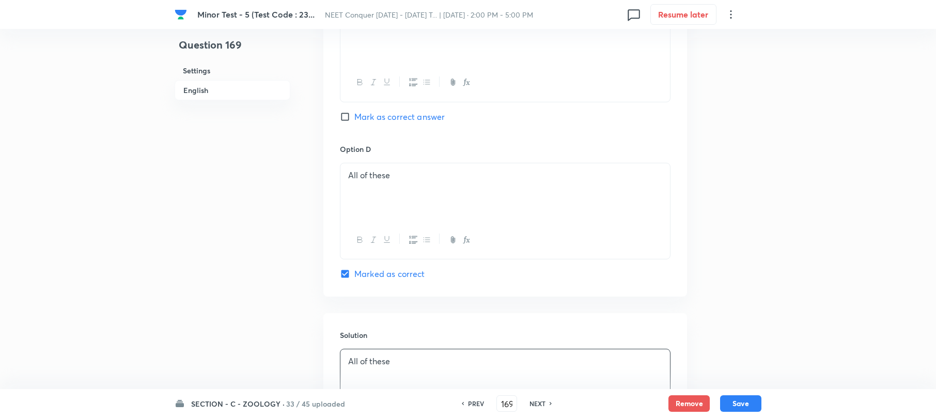
scroll to position [984, 0]
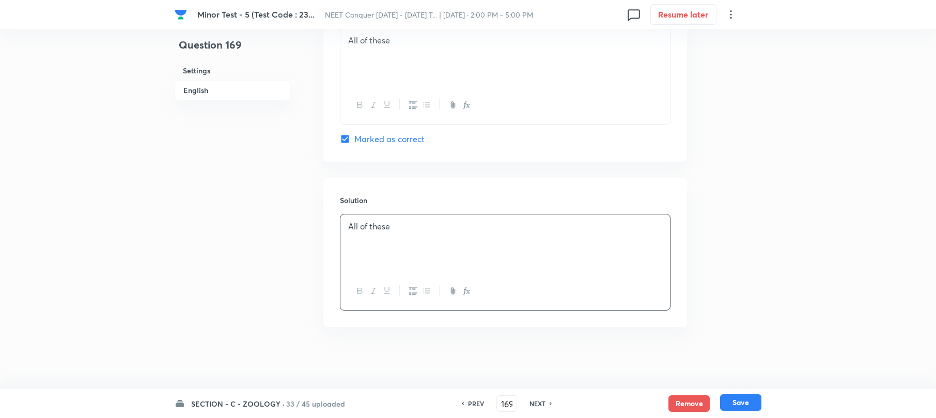
click at [743, 404] on button "Save" at bounding box center [740, 402] width 41 height 17
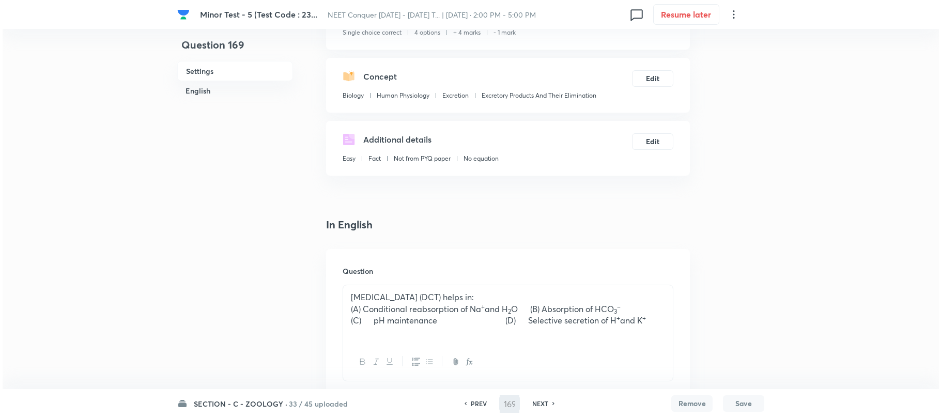
scroll to position [0, 0]
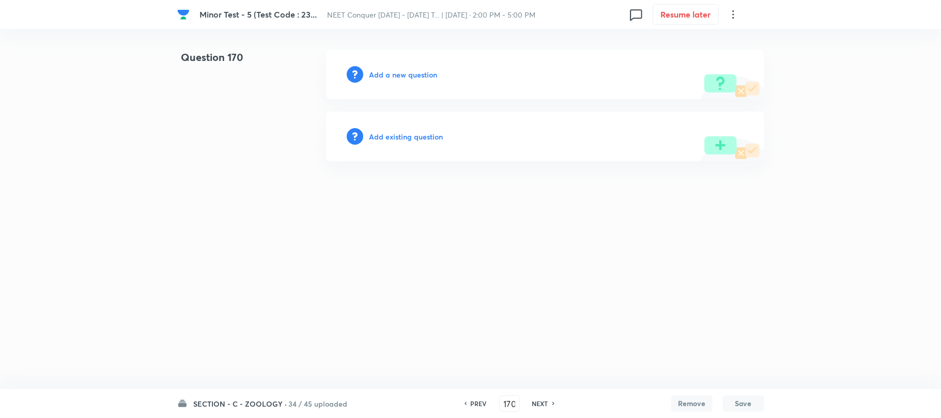
click at [385, 74] on h6 "Add a new question" at bounding box center [403, 74] width 68 height 11
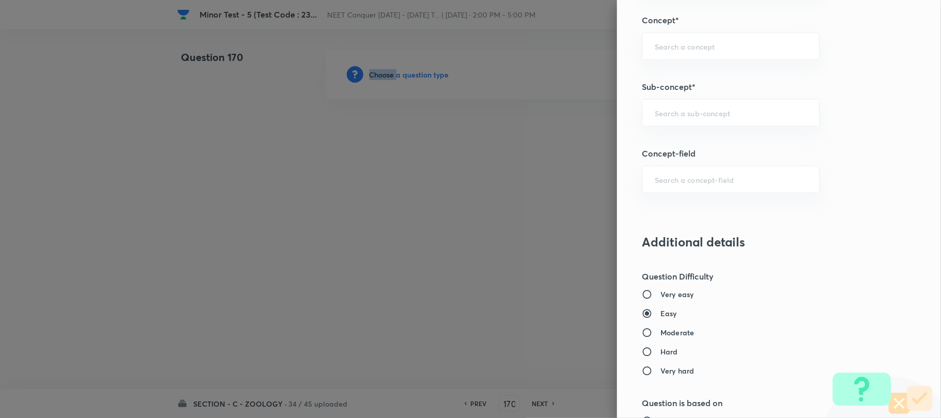
scroll to position [689, 0]
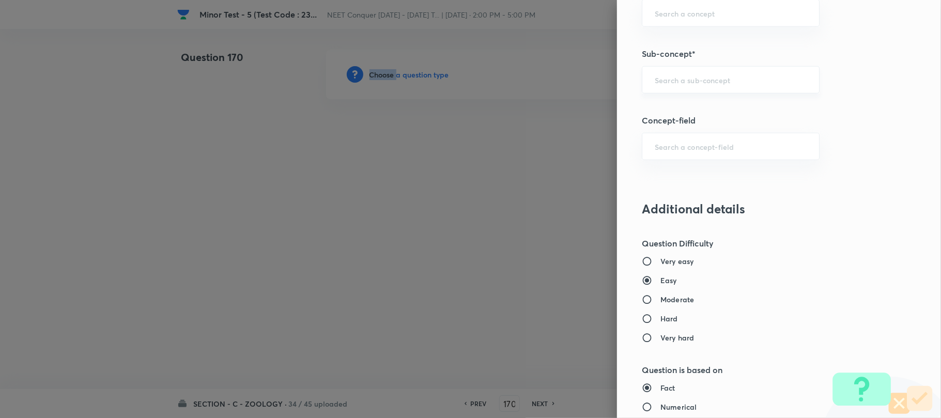
click at [674, 84] on input "text" at bounding box center [731, 80] width 152 height 10
click at [672, 84] on input "text" at bounding box center [731, 80] width 152 height 10
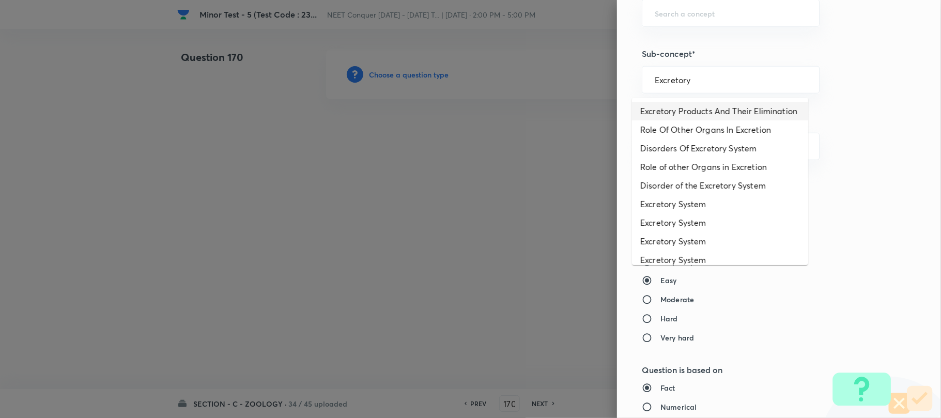
click at [707, 114] on li "Excretory Products And Their Elimination" at bounding box center [720, 111] width 176 height 19
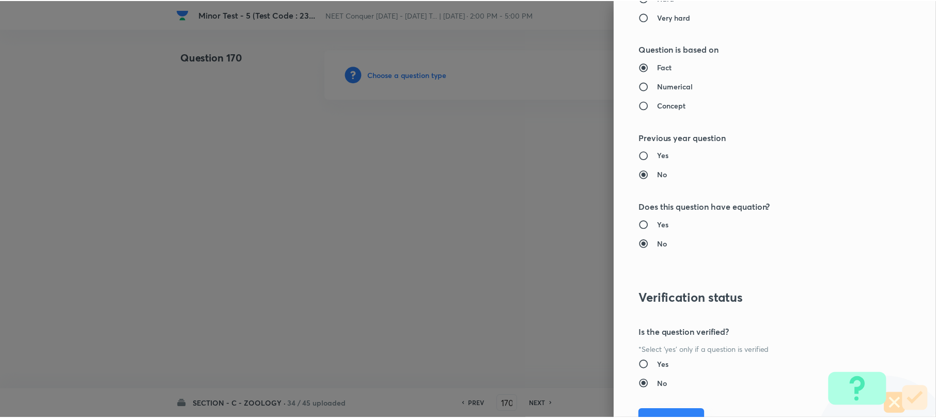
scroll to position [1062, 0]
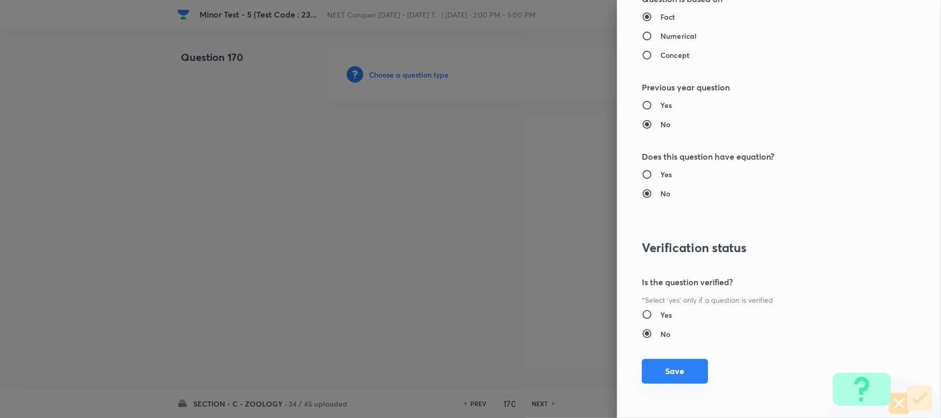
drag, startPoint x: 658, startPoint y: 368, endPoint x: 457, endPoint y: 259, distance: 229.4
click at [658, 368] on button "Save" at bounding box center [675, 371] width 66 height 25
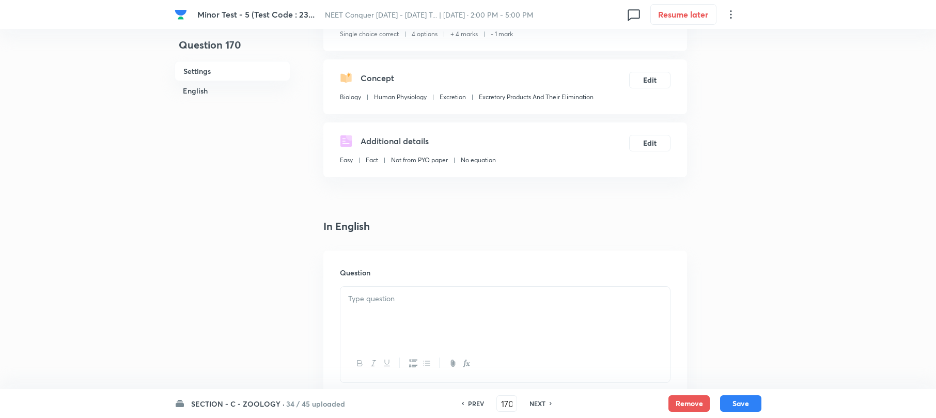
scroll to position [207, 0]
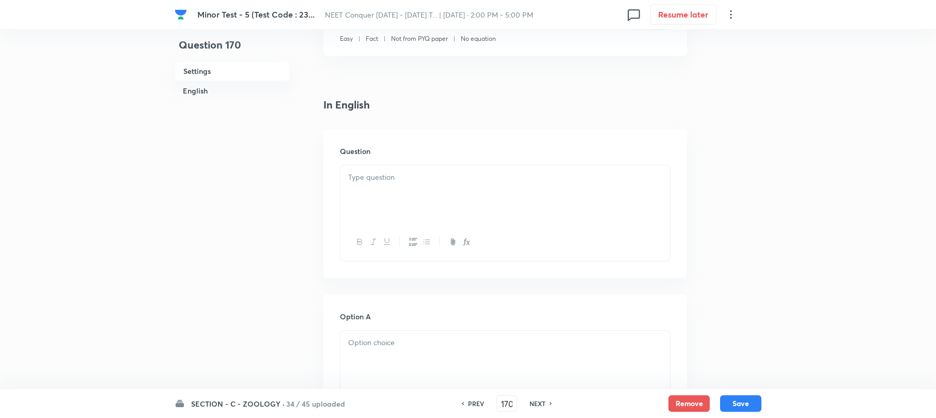
click at [383, 184] on div at bounding box center [506, 194] width 330 height 58
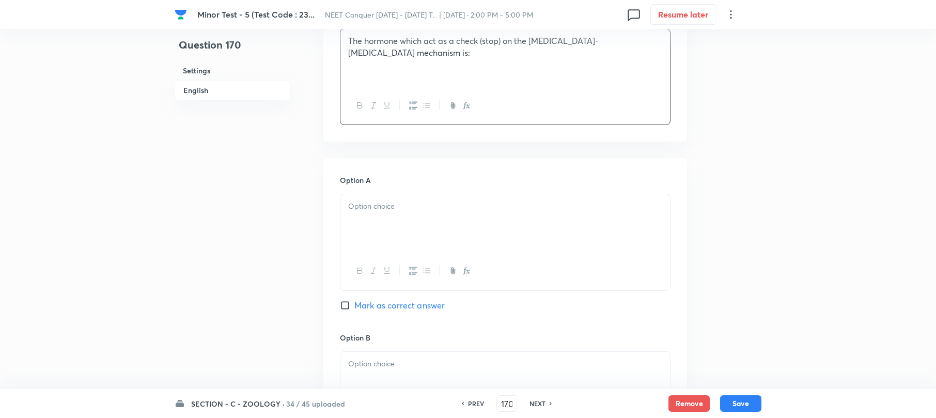
scroll to position [344, 0]
drag, startPoint x: 362, startPoint y: 220, endPoint x: 359, endPoint y: 226, distance: 6.9
click at [362, 220] on div at bounding box center [506, 222] width 330 height 58
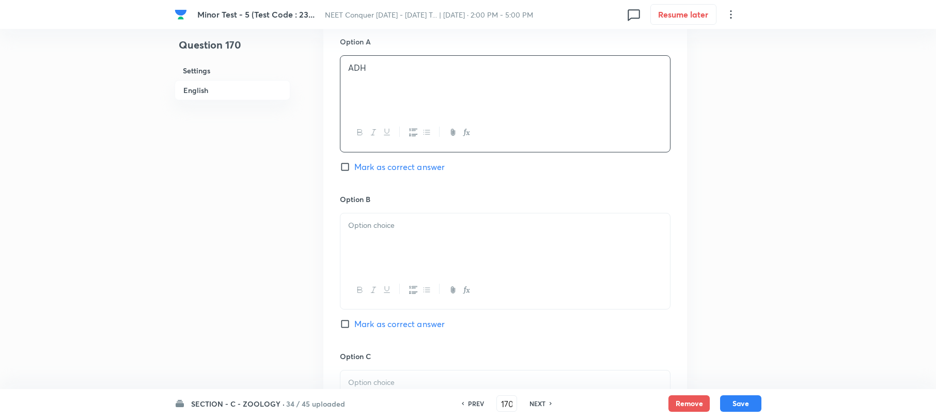
scroll to position [482, 0]
click at [360, 242] on div at bounding box center [506, 242] width 330 height 58
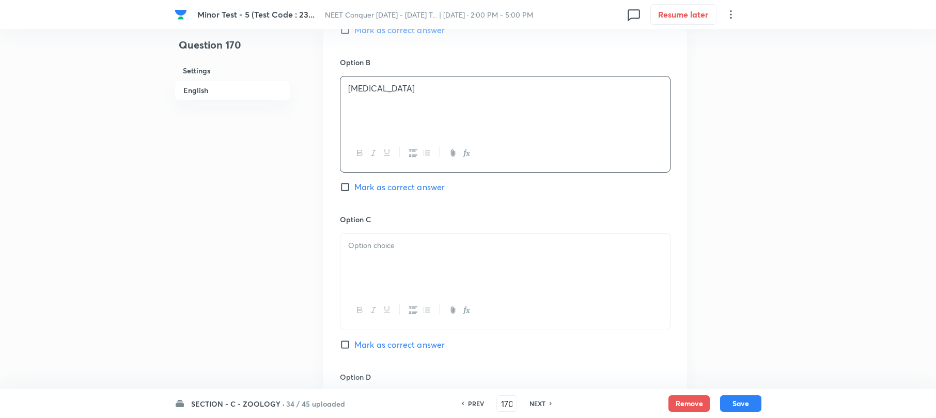
scroll to position [620, 0]
click at [364, 250] on p at bounding box center [505, 244] width 314 height 12
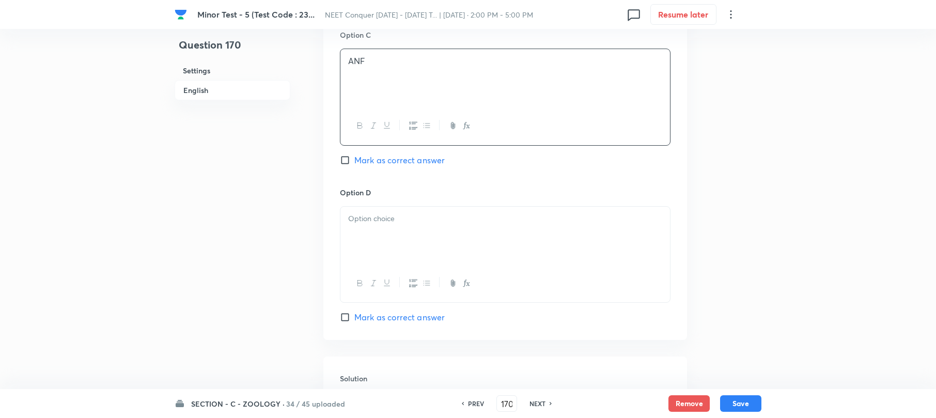
scroll to position [827, 0]
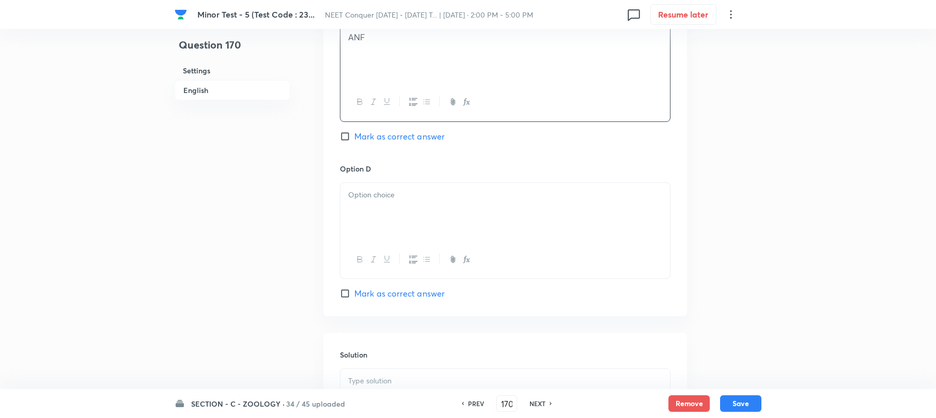
click at [384, 223] on div at bounding box center [506, 212] width 330 height 58
click at [407, 259] on div at bounding box center [506, 243] width 330 height 58
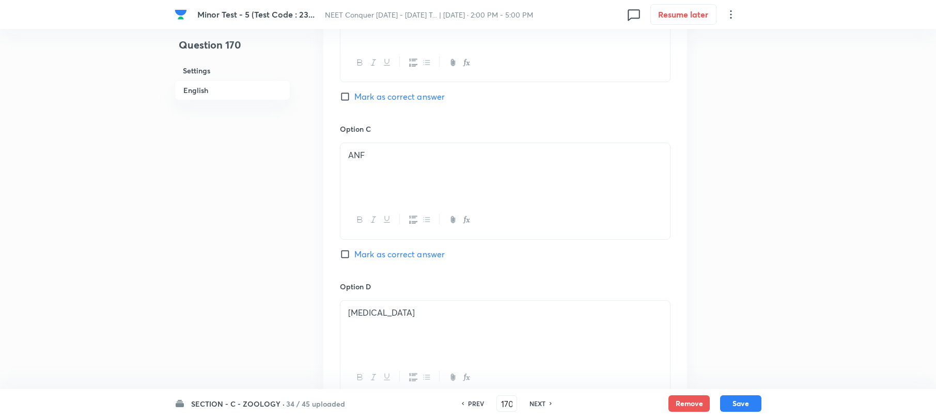
click at [347, 253] on input "Mark as correct answer" at bounding box center [347, 254] width 14 height 10
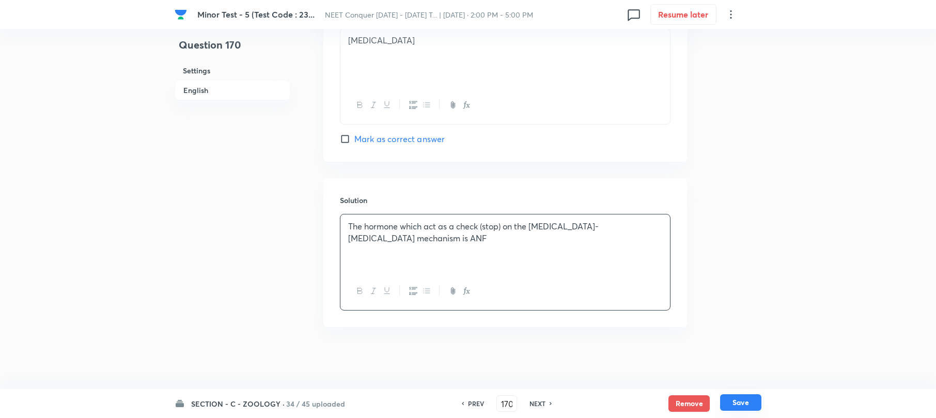
click at [738, 398] on button "Save" at bounding box center [740, 402] width 41 height 17
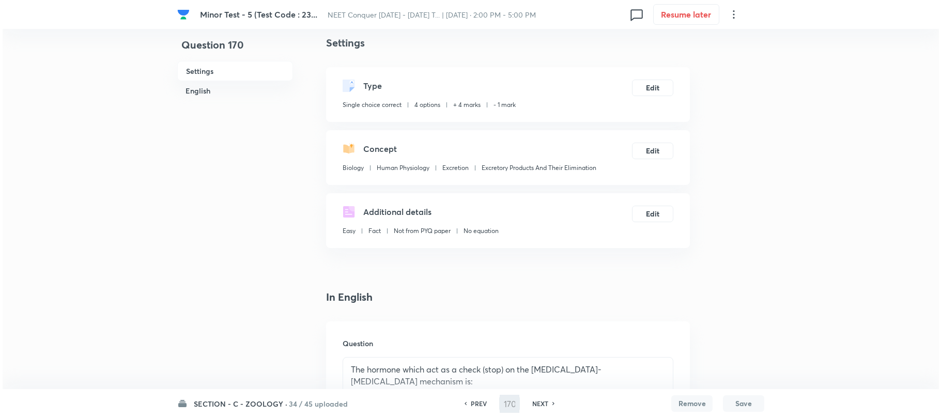
scroll to position [0, 0]
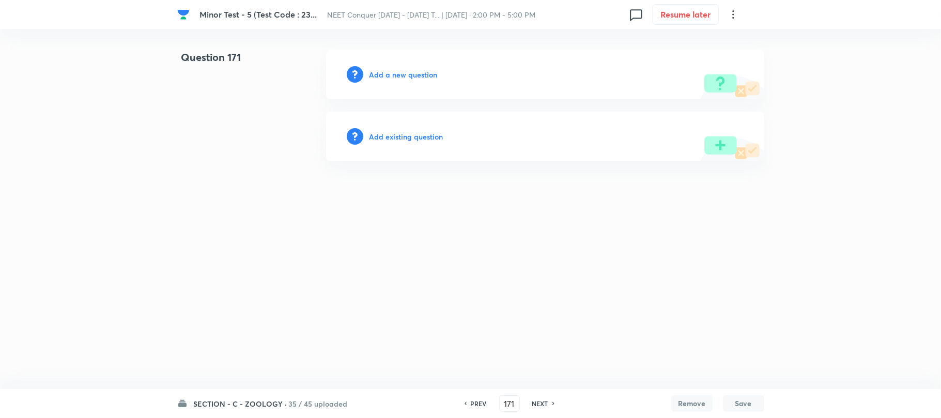
click at [397, 73] on h6 "Add a new question" at bounding box center [403, 74] width 68 height 11
click at [397, 73] on h6 "Choose a question type" at bounding box center [409, 74] width 80 height 11
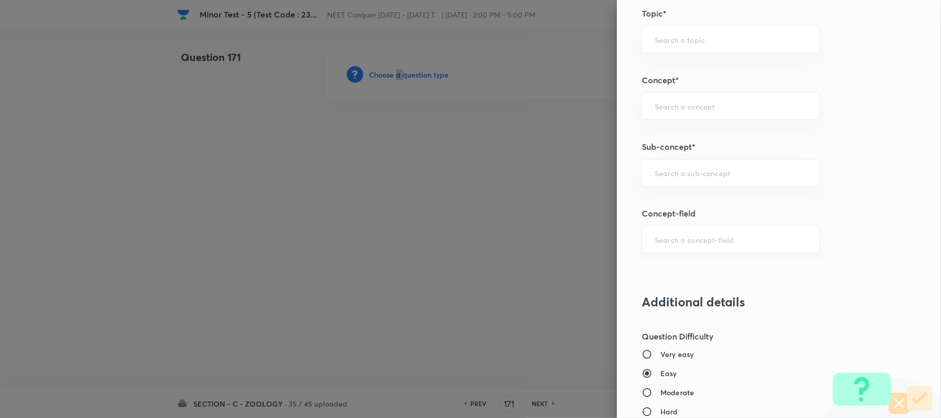
scroll to position [620, 0]
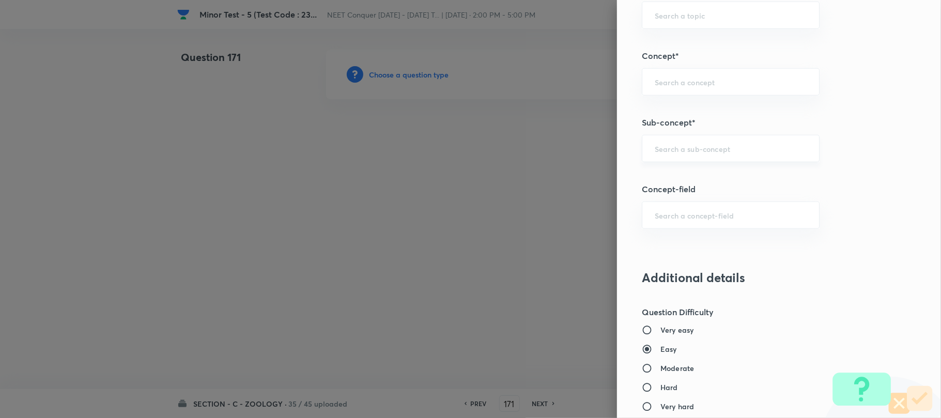
click at [656, 153] on input "text" at bounding box center [731, 149] width 152 height 10
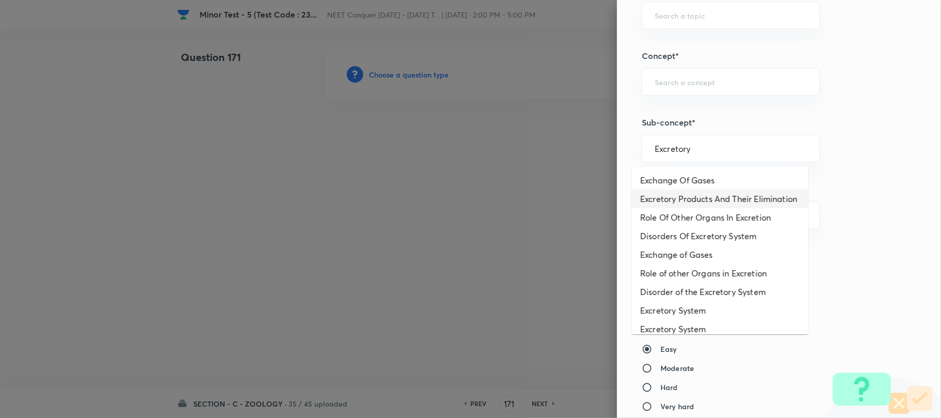
drag, startPoint x: 660, startPoint y: 203, endPoint x: 668, endPoint y: 306, distance: 104.2
click at [659, 202] on li "Excretory Products And Their Elimination" at bounding box center [720, 199] width 176 height 19
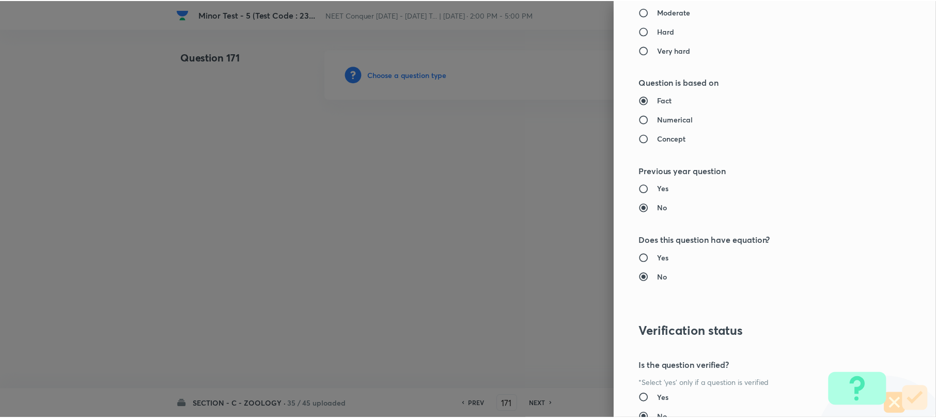
scroll to position [1062, 0]
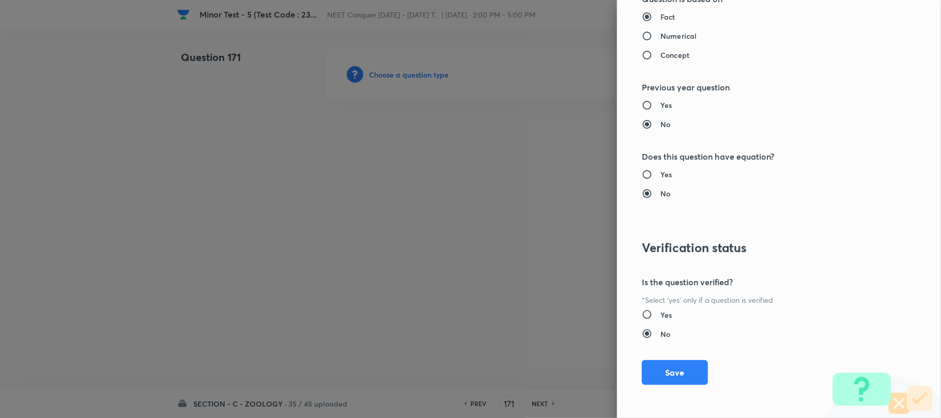
drag, startPoint x: 672, startPoint y: 372, endPoint x: 430, endPoint y: 285, distance: 257.4
click at [671, 372] on button "Save" at bounding box center [675, 372] width 66 height 25
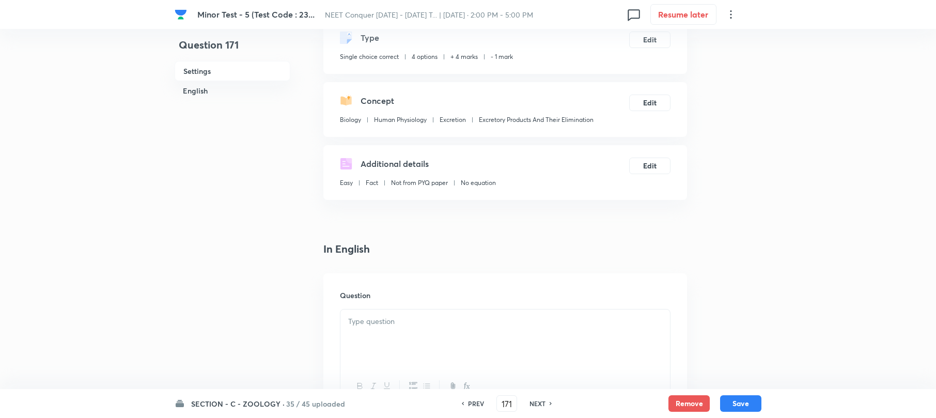
scroll to position [137, 0]
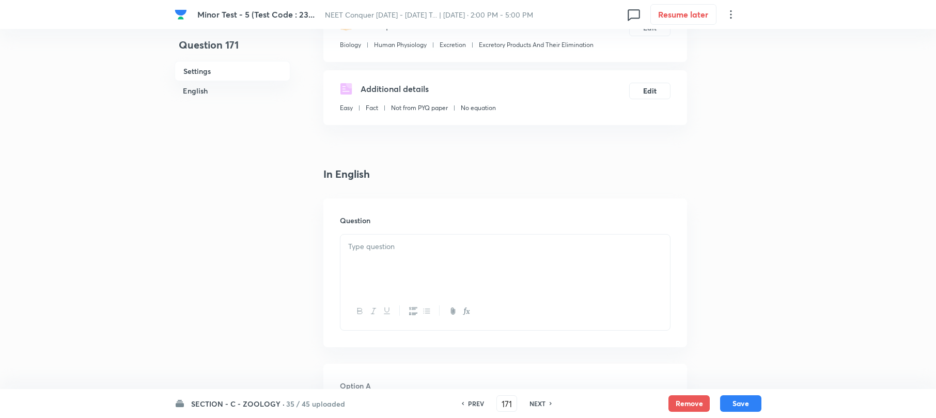
drag, startPoint x: 377, startPoint y: 264, endPoint x: 402, endPoint y: 271, distance: 25.8
click at [378, 263] on div at bounding box center [506, 264] width 330 height 58
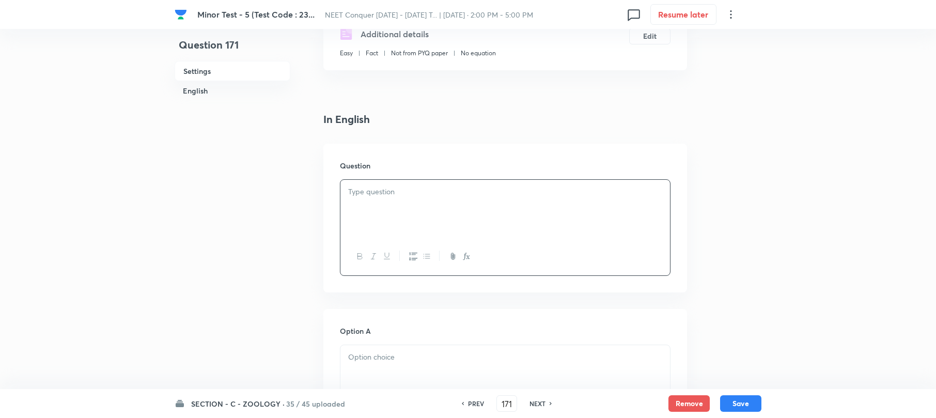
scroll to position [275, 0]
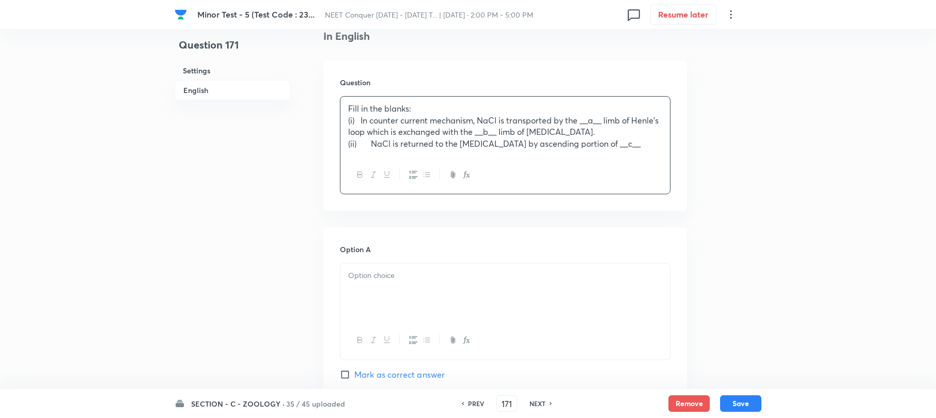
click at [346, 120] on div "Fill in the blanks: (i) In counter current mechanism, NaCl is transported by th…" at bounding box center [506, 126] width 330 height 59
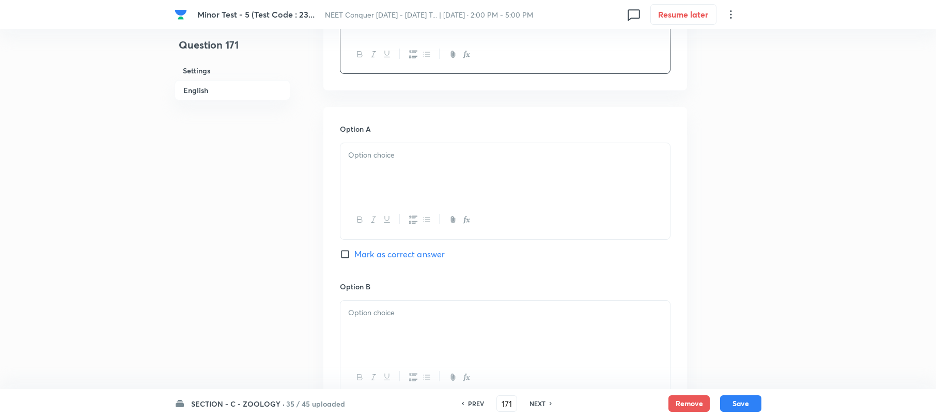
scroll to position [413, 0]
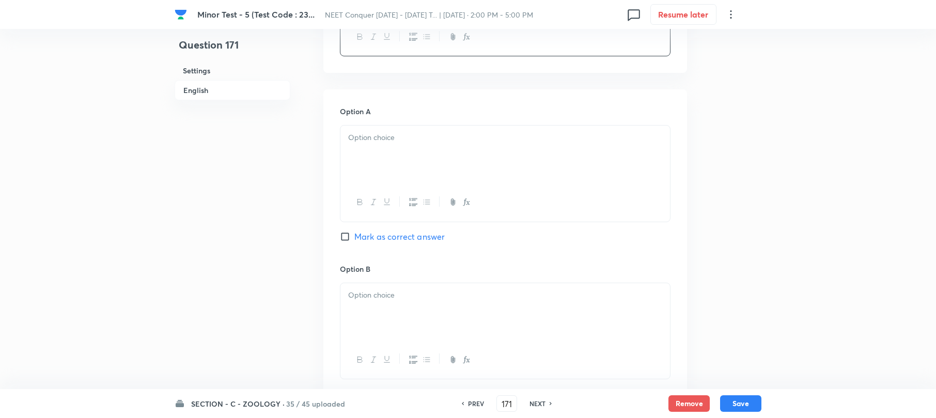
click at [385, 149] on div at bounding box center [506, 155] width 330 height 58
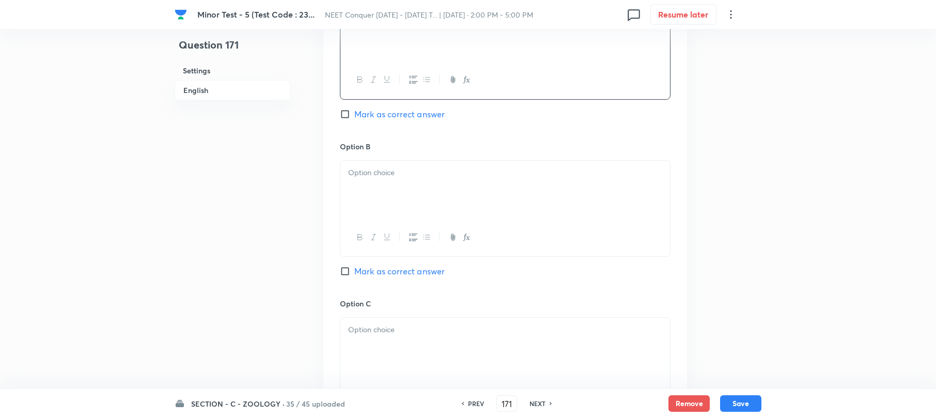
scroll to position [551, 0]
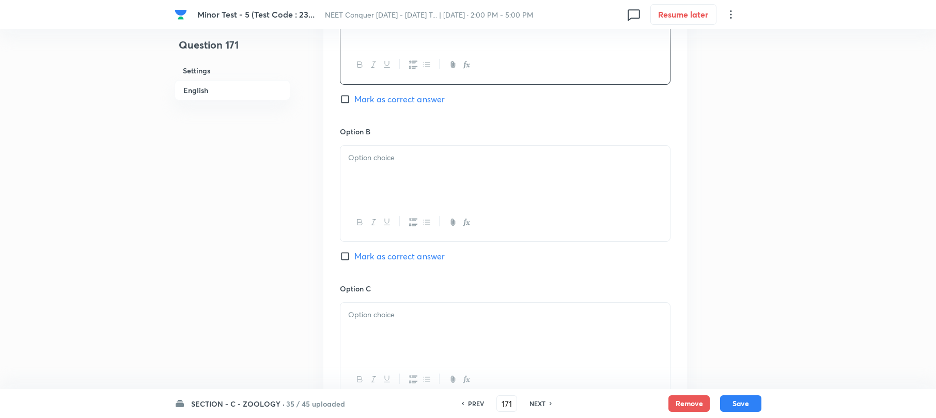
click at [366, 170] on div at bounding box center [506, 175] width 330 height 58
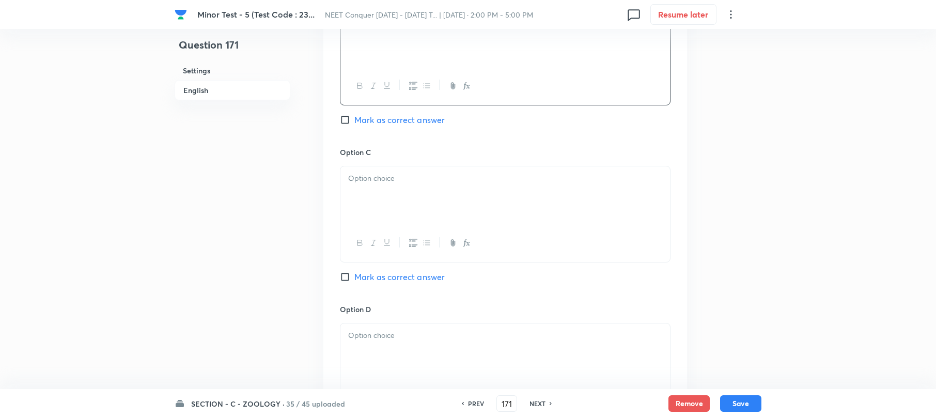
scroll to position [689, 0]
click at [363, 200] on div at bounding box center [506, 194] width 330 height 58
paste div
click at [344, 181] on div "a – descending, b- ascending, c- [MEDICAL_DATA]" at bounding box center [506, 194] width 330 height 58
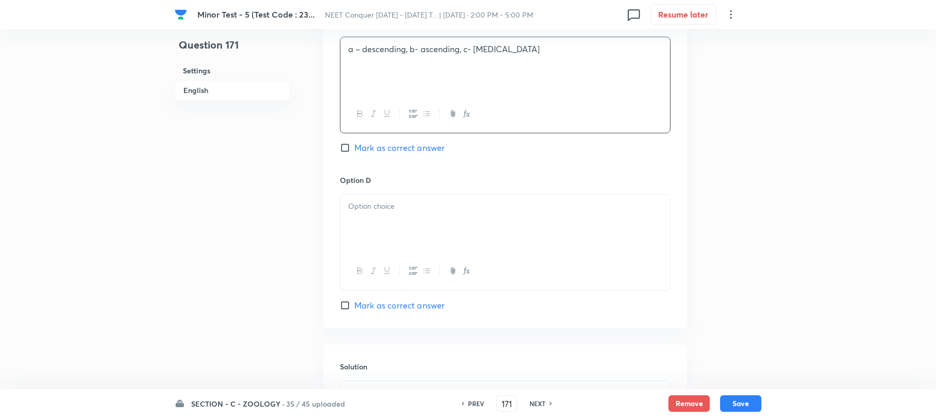
scroll to position [827, 0]
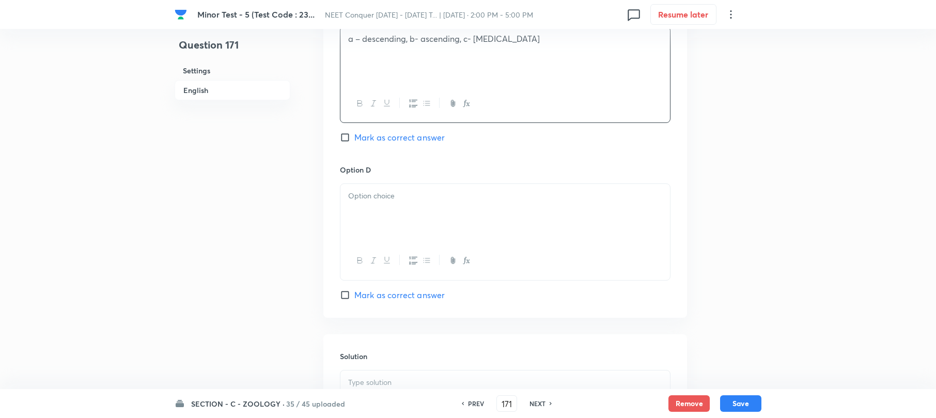
click at [373, 212] on div at bounding box center [506, 213] width 330 height 58
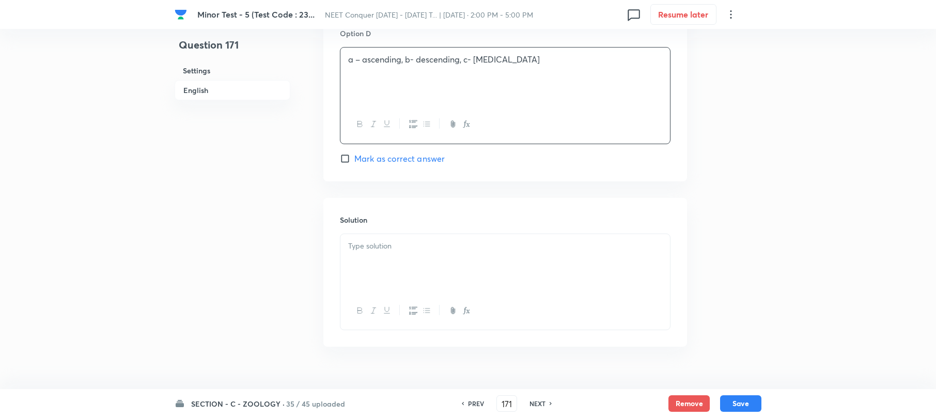
scroll to position [964, 0]
click at [383, 251] on p at bounding box center [505, 245] width 314 height 12
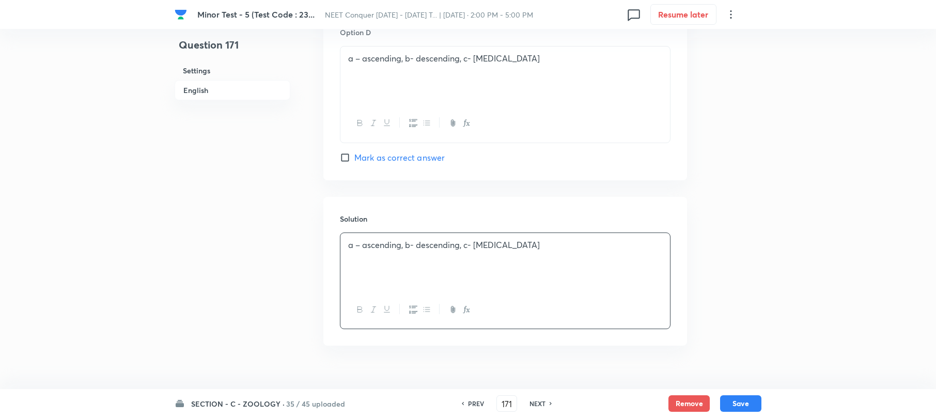
scroll to position [896, 0]
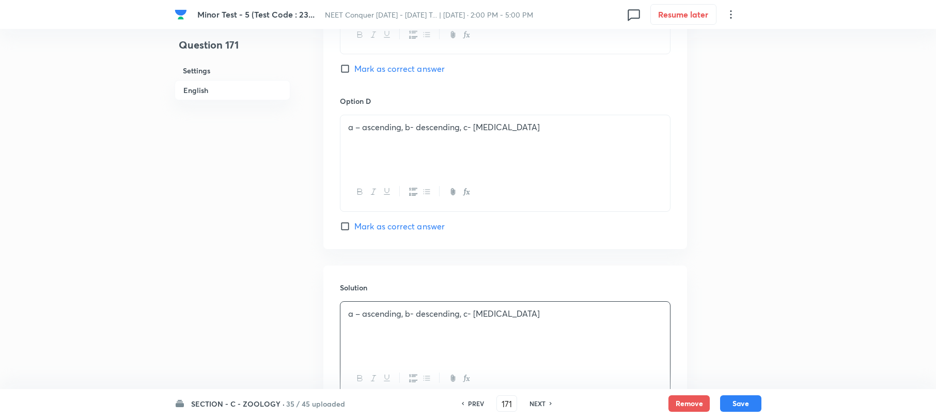
click at [344, 230] on input "Mark as correct answer" at bounding box center [347, 226] width 14 height 10
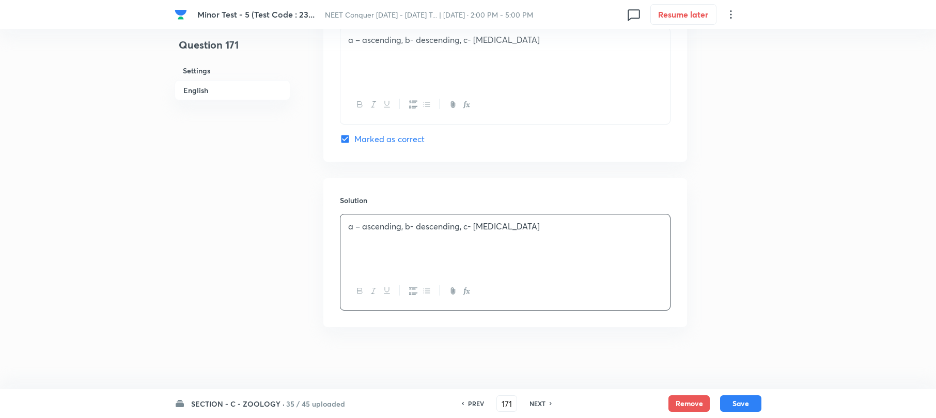
scroll to position [986, 0]
drag, startPoint x: 733, startPoint y: 404, endPoint x: 723, endPoint y: 401, distance: 9.7
click at [729, 404] on button "Save" at bounding box center [740, 402] width 41 height 17
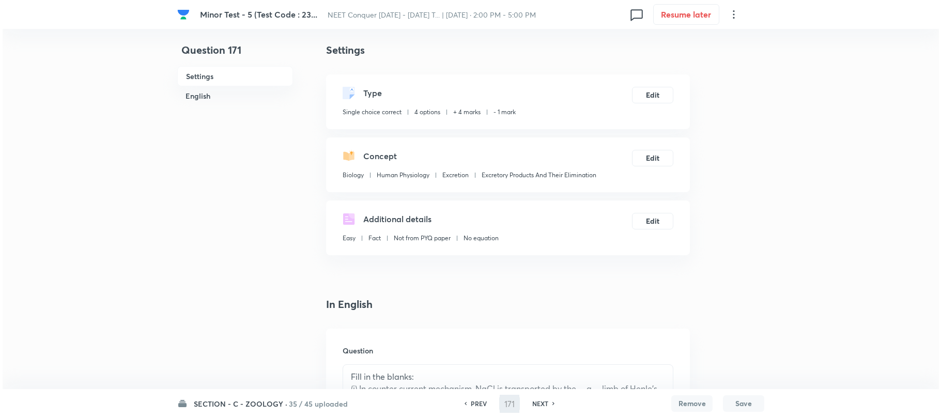
scroll to position [0, 0]
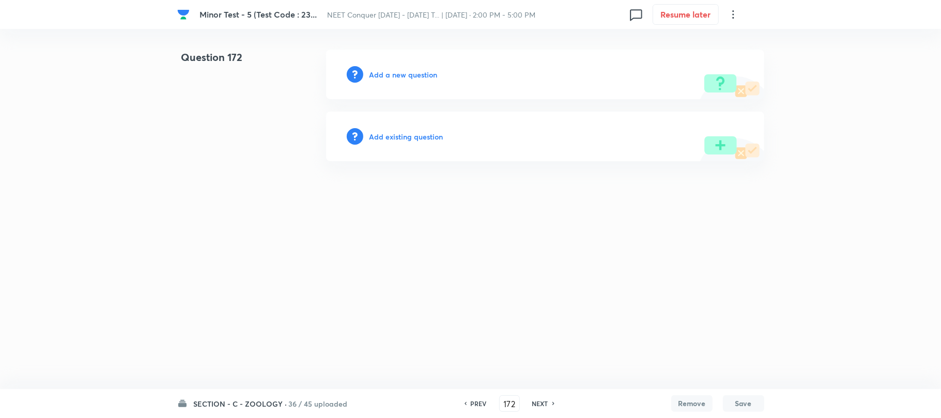
click at [393, 75] on h6 "Add a new question" at bounding box center [403, 74] width 68 height 11
click at [393, 75] on h6 "Choose a question type" at bounding box center [409, 74] width 80 height 11
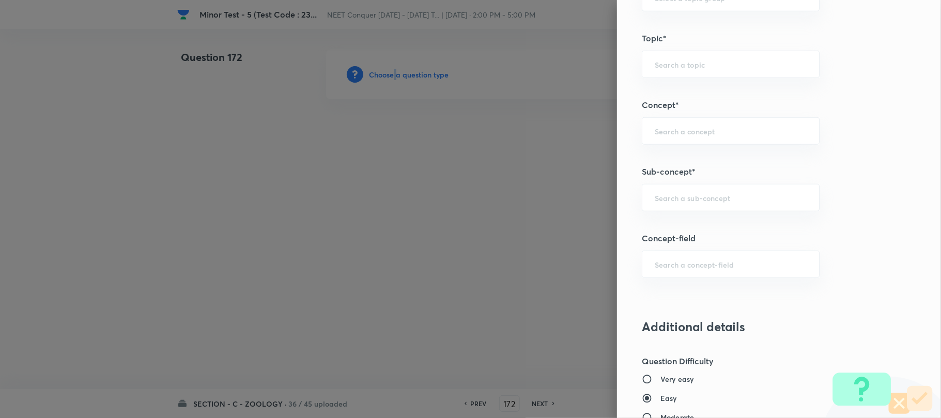
scroll to position [689, 0]
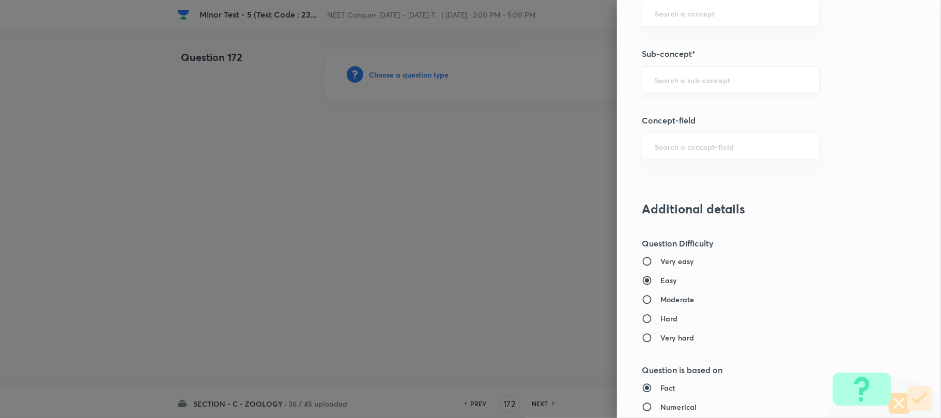
click at [668, 77] on input "text" at bounding box center [731, 80] width 152 height 10
click at [662, 80] on input "text" at bounding box center [731, 80] width 152 height 10
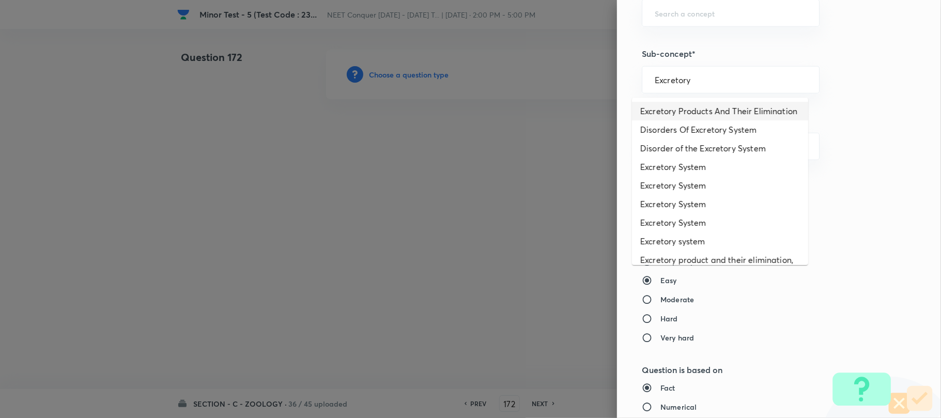
click at [723, 109] on li "Excretory Products And Their Elimination" at bounding box center [720, 111] width 176 height 19
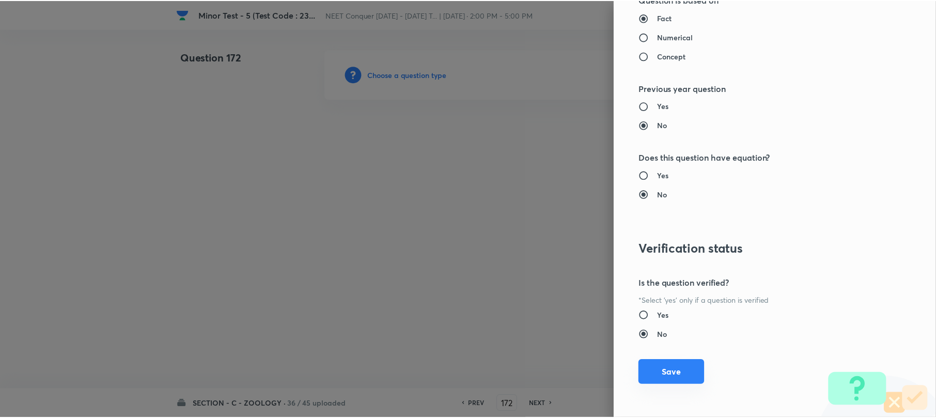
scroll to position [1062, 0]
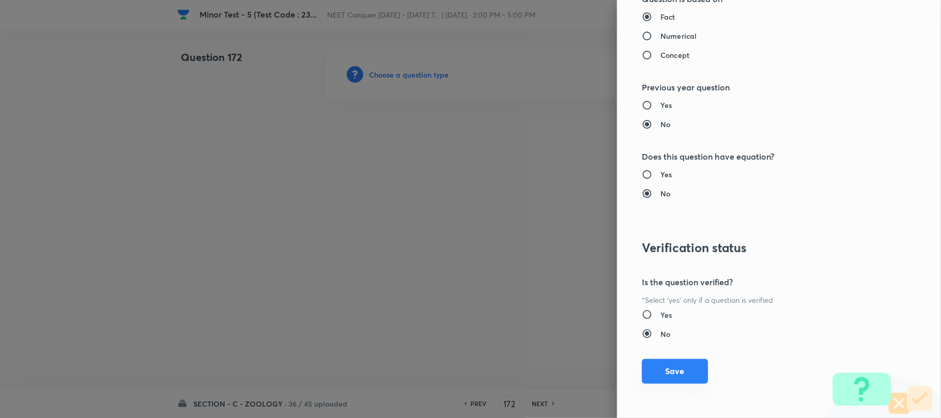
drag, startPoint x: 673, startPoint y: 366, endPoint x: 612, endPoint y: 350, distance: 63.2
click at [672, 364] on button "Save" at bounding box center [675, 371] width 66 height 25
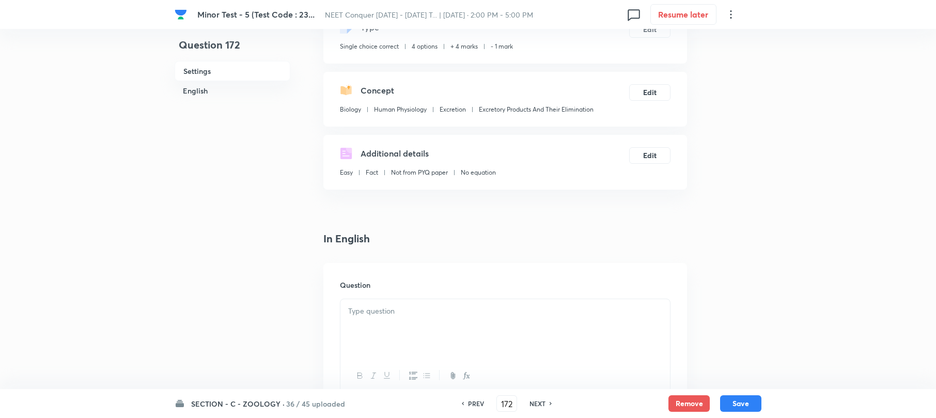
scroll to position [207, 0]
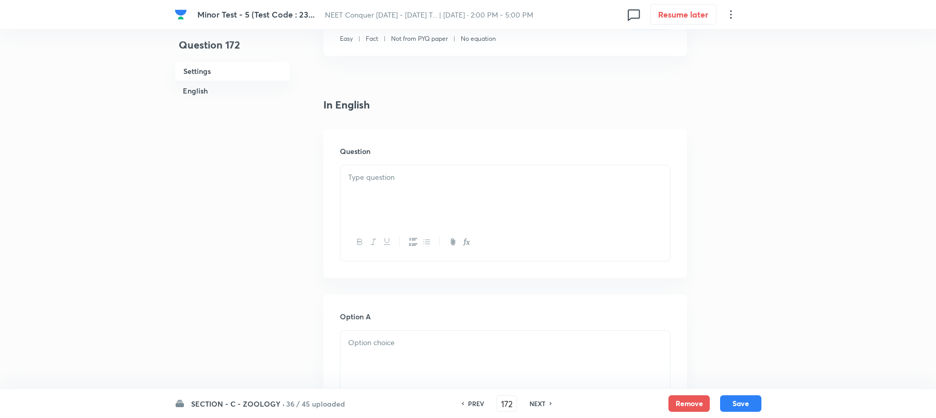
click at [356, 178] on p at bounding box center [505, 178] width 314 height 12
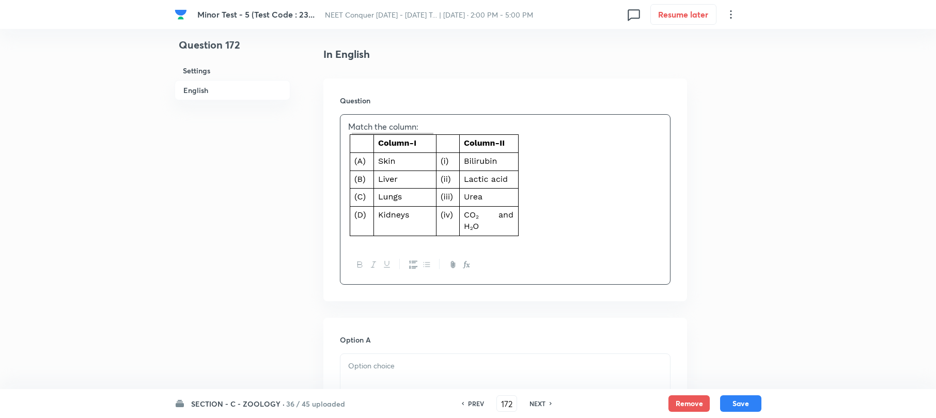
scroll to position [344, 0]
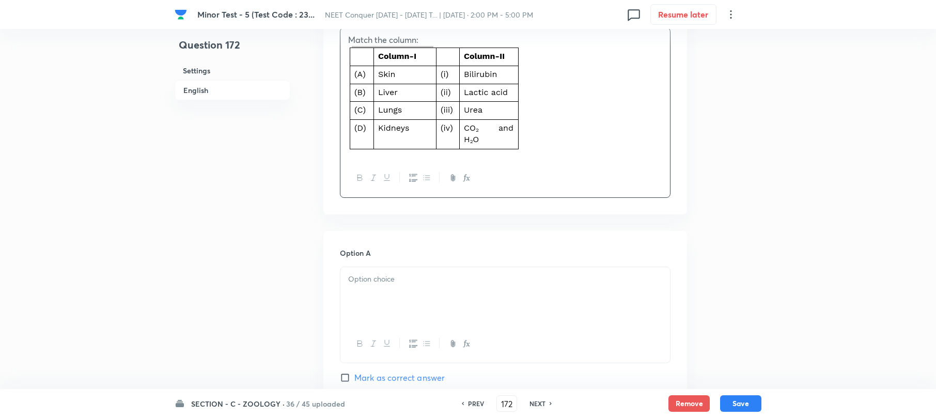
click at [378, 296] on div at bounding box center [506, 296] width 330 height 58
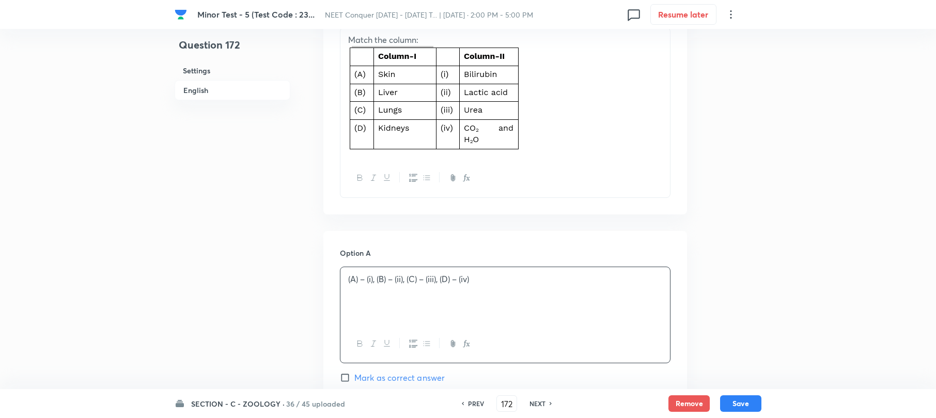
scroll to position [551, 0]
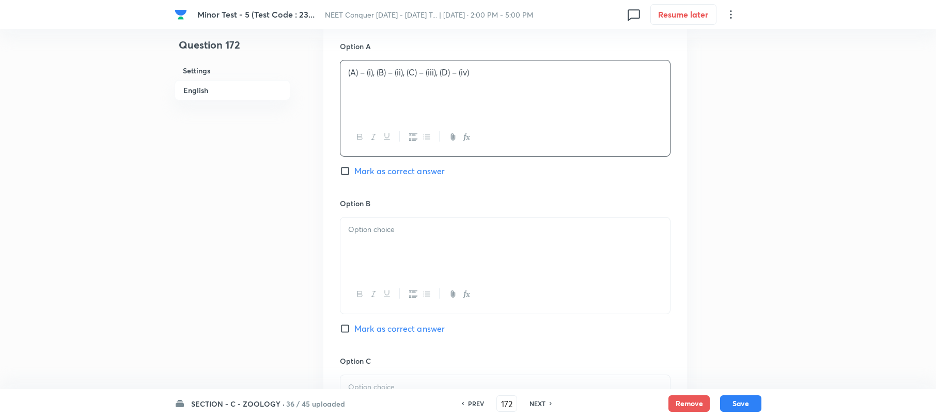
click at [366, 251] on div at bounding box center [506, 247] width 330 height 58
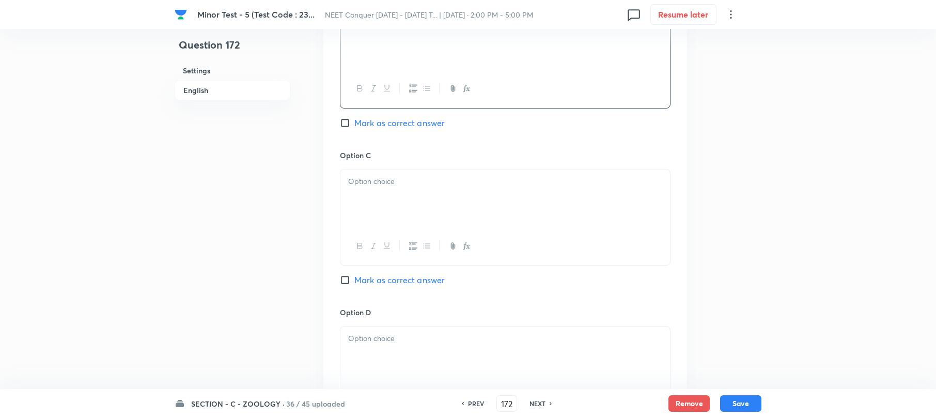
scroll to position [758, 0]
click at [383, 213] on div at bounding box center [506, 197] width 330 height 58
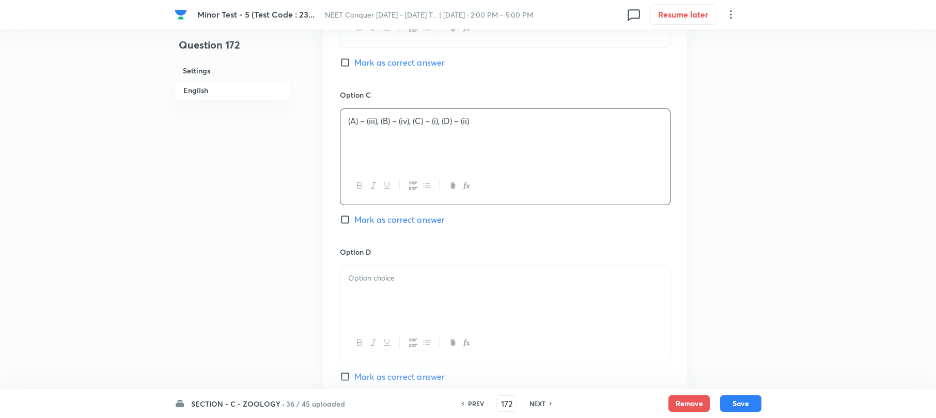
scroll to position [964, 0]
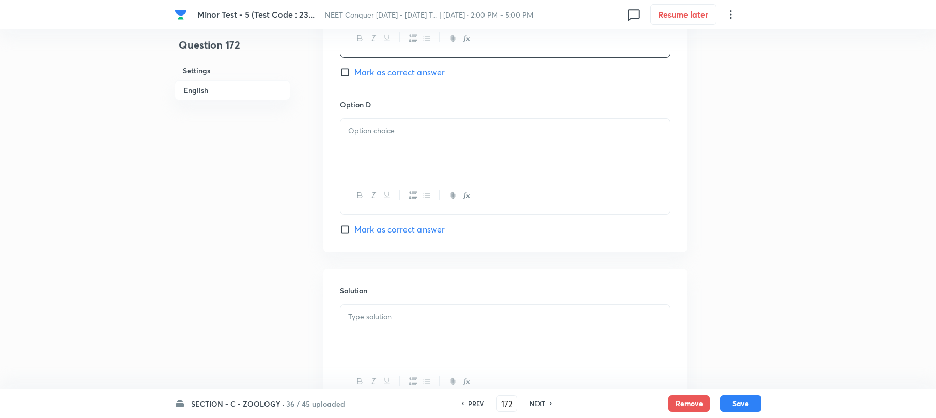
click at [357, 149] on div at bounding box center [506, 148] width 330 height 58
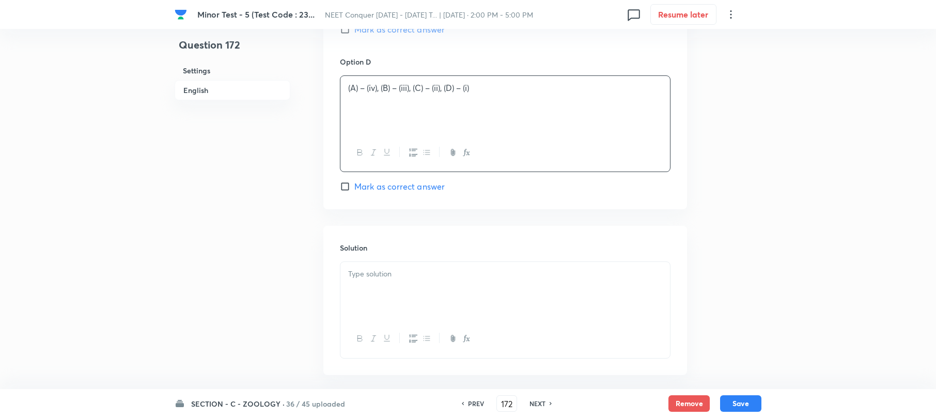
scroll to position [1057, 0]
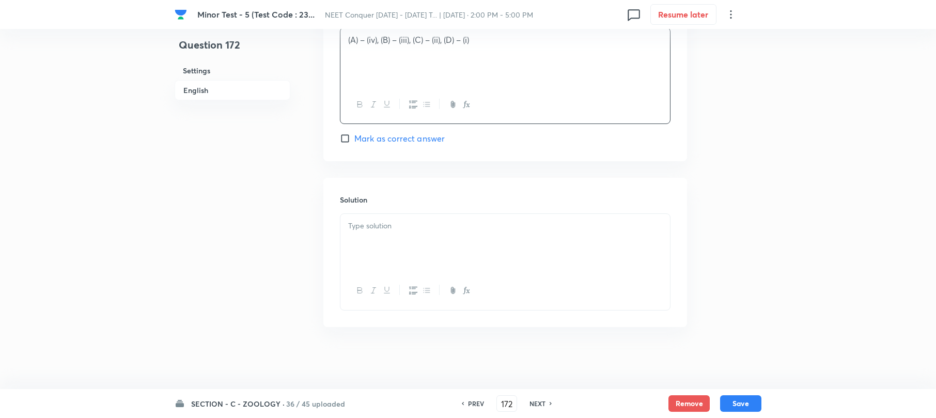
click at [367, 249] on div at bounding box center [506, 243] width 330 height 58
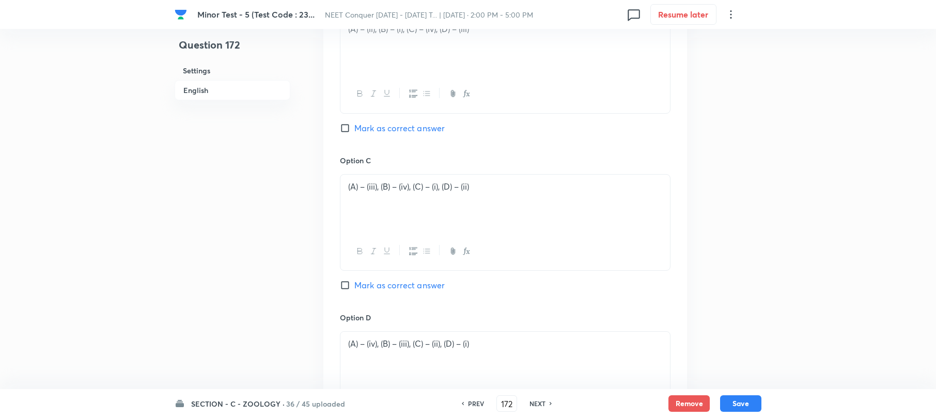
scroll to position [644, 0]
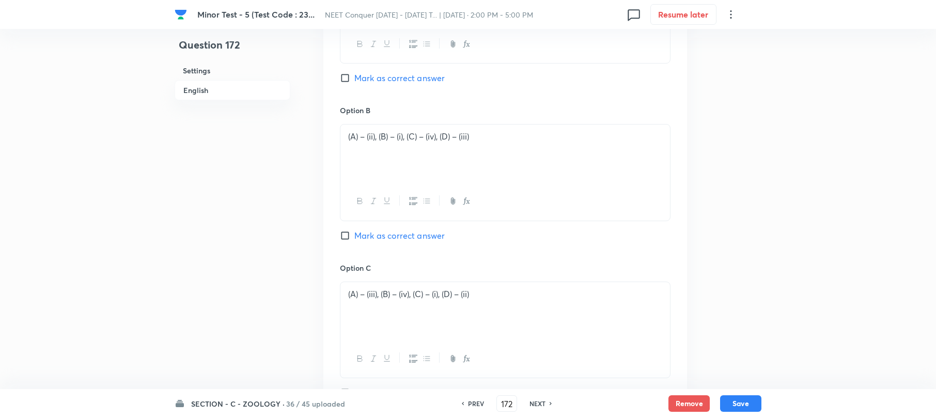
click at [346, 234] on input "Mark as correct answer" at bounding box center [347, 235] width 14 height 10
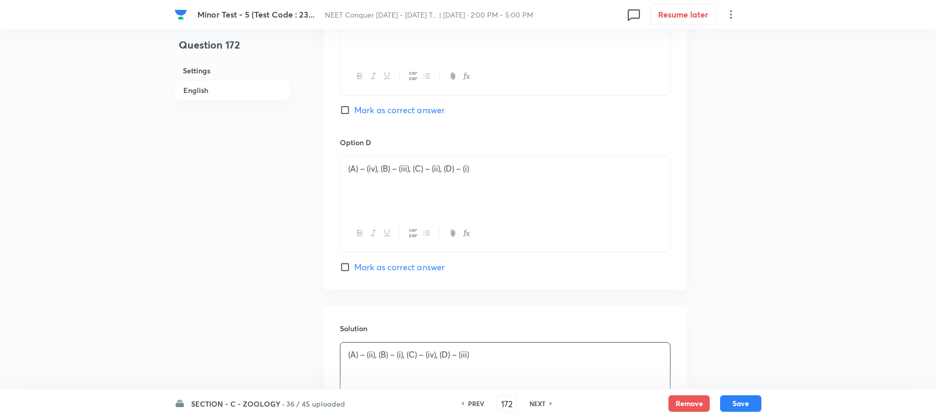
scroll to position [1057, 0]
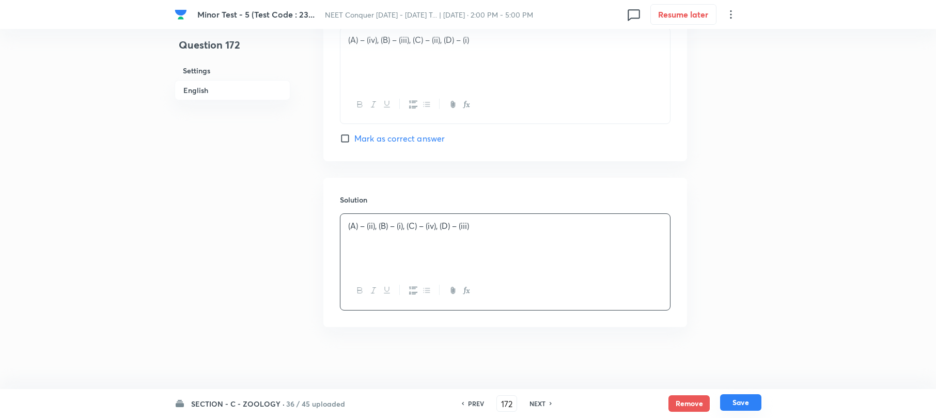
click at [729, 399] on button "Save" at bounding box center [740, 402] width 41 height 17
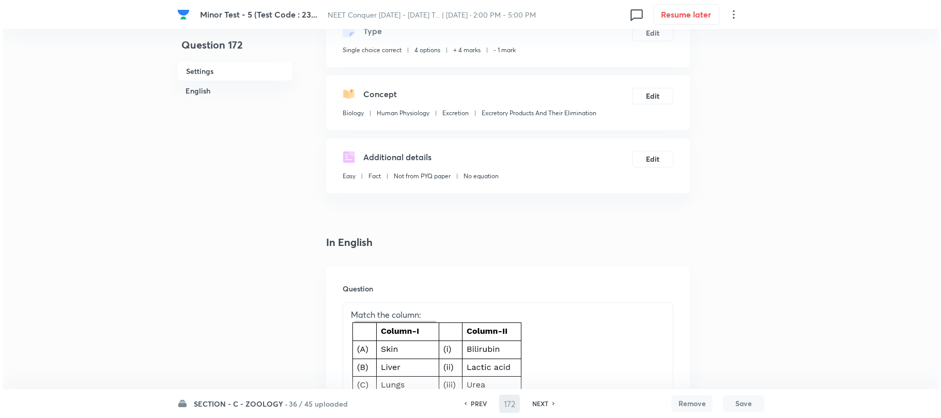
scroll to position [0, 0]
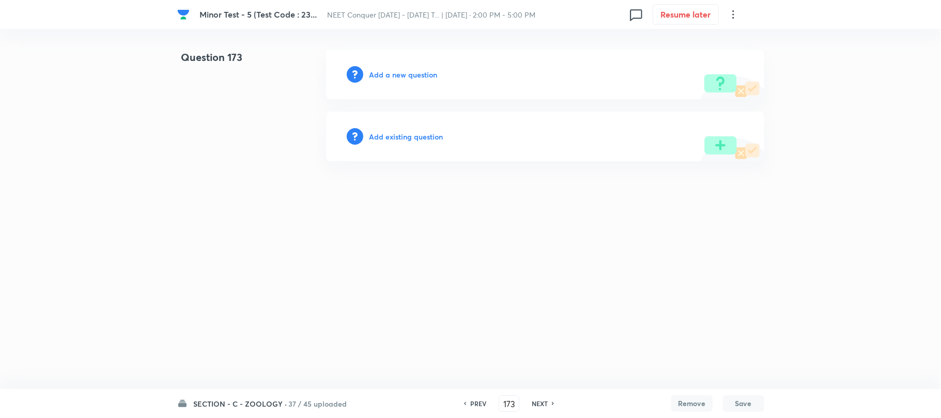
click at [384, 75] on h6 "Add a new question" at bounding box center [403, 74] width 68 height 11
click at [384, 75] on h6 "Choose a question type" at bounding box center [409, 74] width 80 height 11
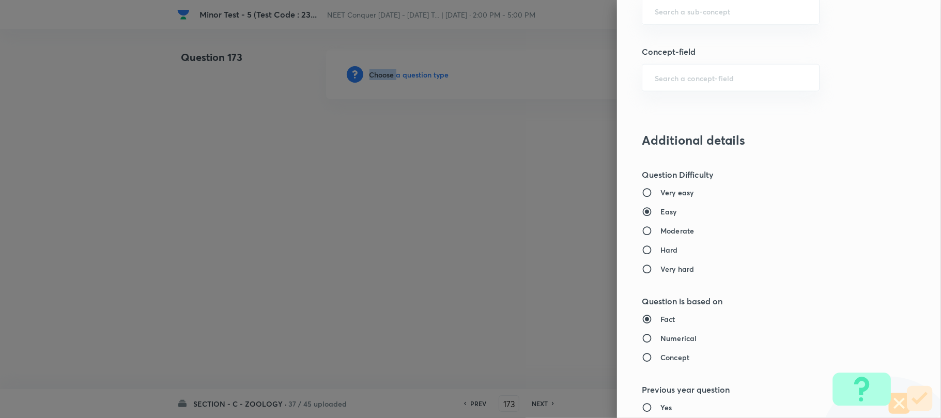
scroll to position [620, 0]
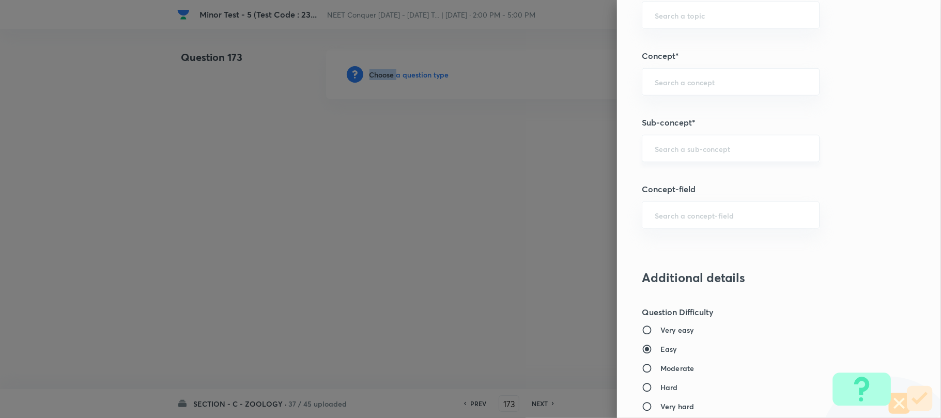
click at [671, 144] on div "​" at bounding box center [731, 148] width 178 height 27
click at [671, 145] on input "text" at bounding box center [731, 149] width 152 height 10
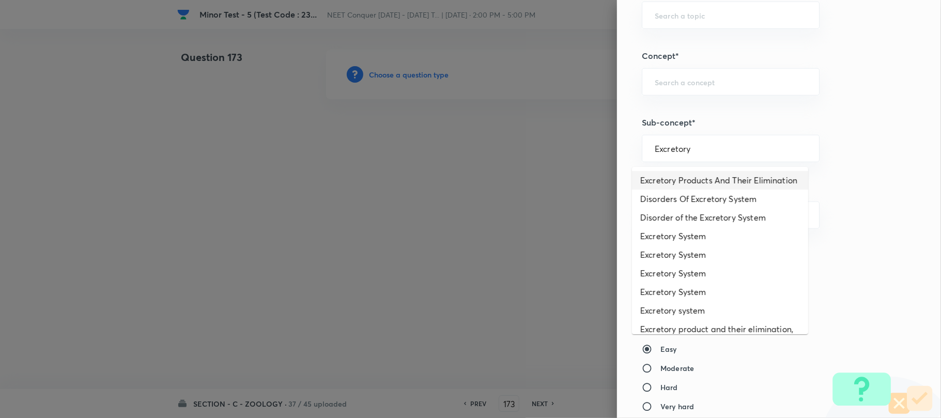
click at [687, 182] on li "Excretory Products And Their Elimination" at bounding box center [720, 180] width 176 height 19
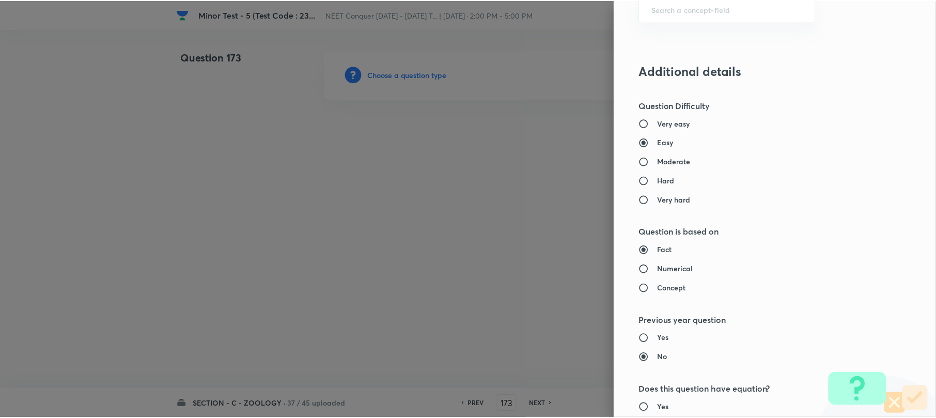
scroll to position [1062, 0]
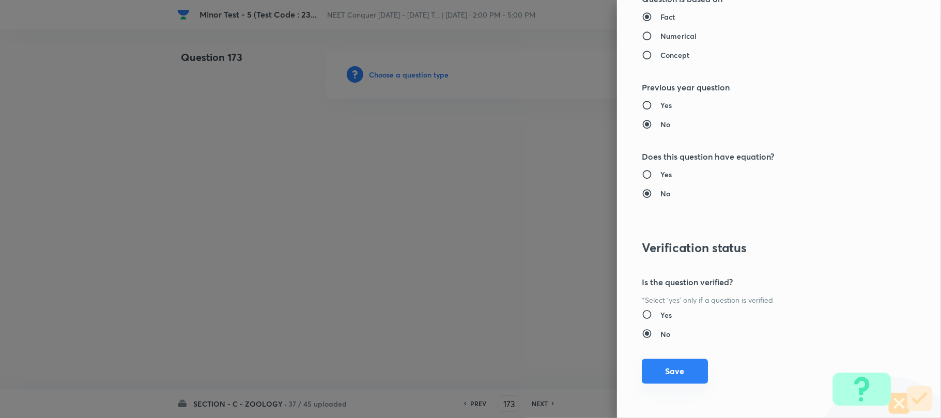
click at [659, 368] on button "Save" at bounding box center [675, 371] width 66 height 25
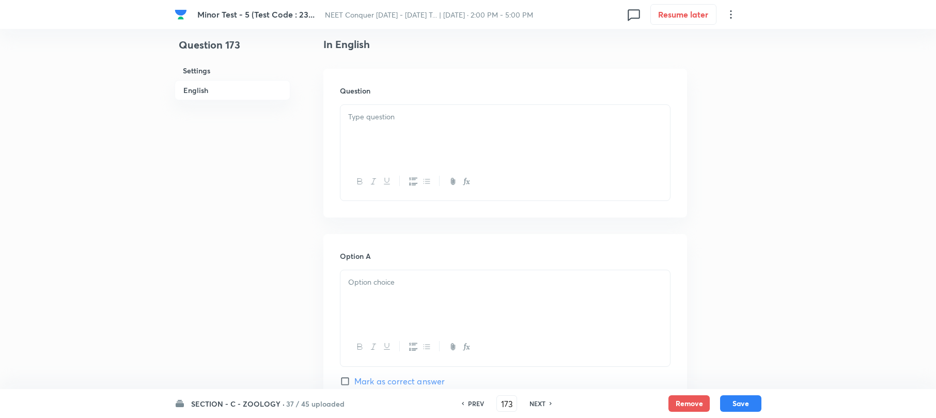
scroll to position [275, 0]
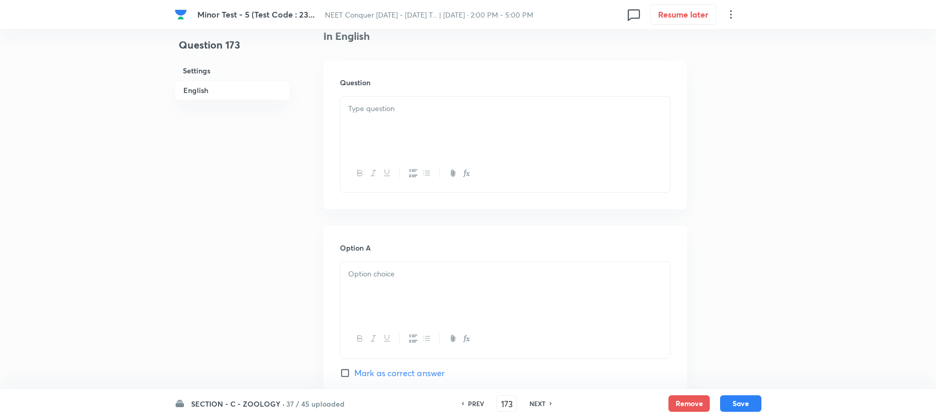
click at [373, 120] on div at bounding box center [506, 126] width 330 height 58
paste div
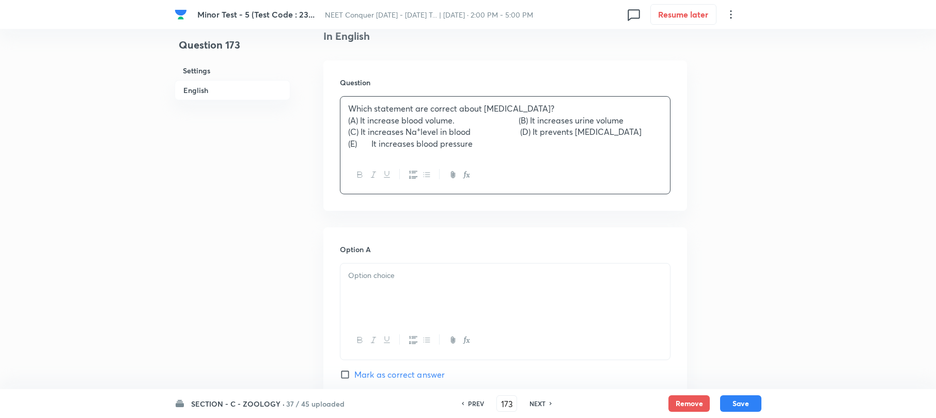
click at [344, 119] on div "Which statement are correct about [MEDICAL_DATA]? (A) It increase blood volume.…" at bounding box center [506, 126] width 330 height 59
drag, startPoint x: 520, startPoint y: 132, endPoint x: 531, endPoint y: 149, distance: 20.5
click at [522, 134] on p "(C) It increases Na + level in blood (D) It prevents [MEDICAL_DATA]" at bounding box center [505, 132] width 314 height 12
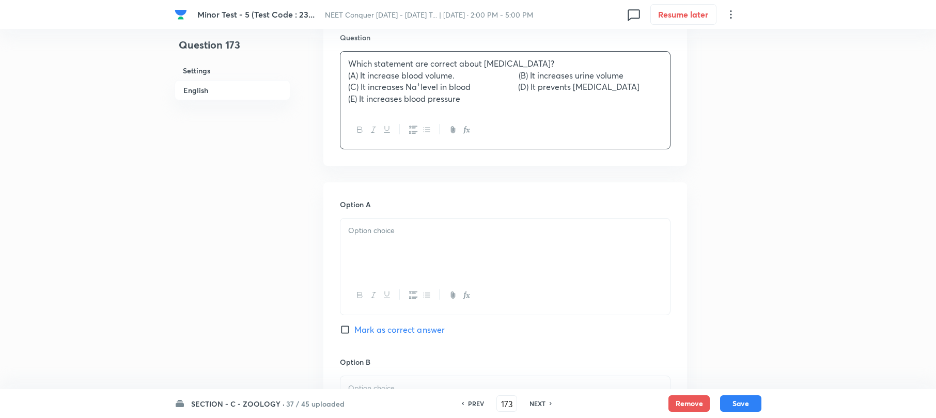
scroll to position [344, 0]
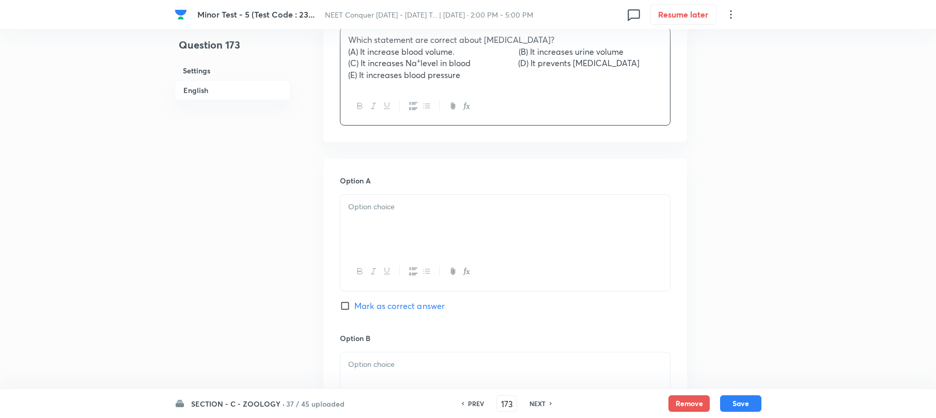
click at [377, 208] on p at bounding box center [505, 207] width 314 height 12
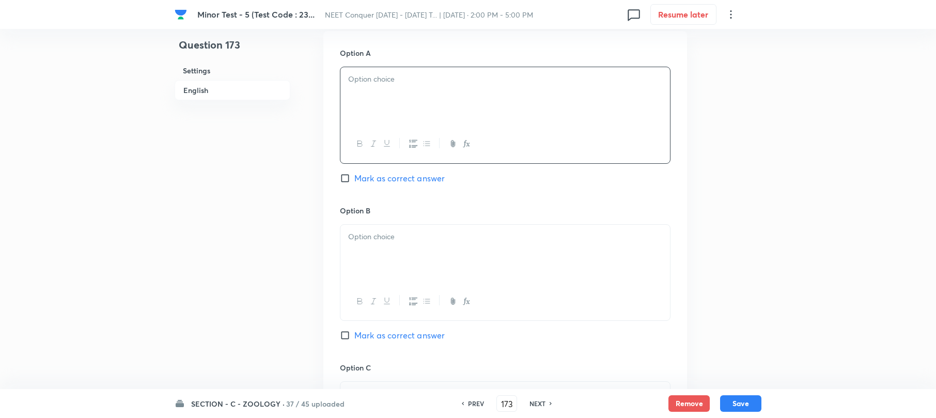
scroll to position [482, 0]
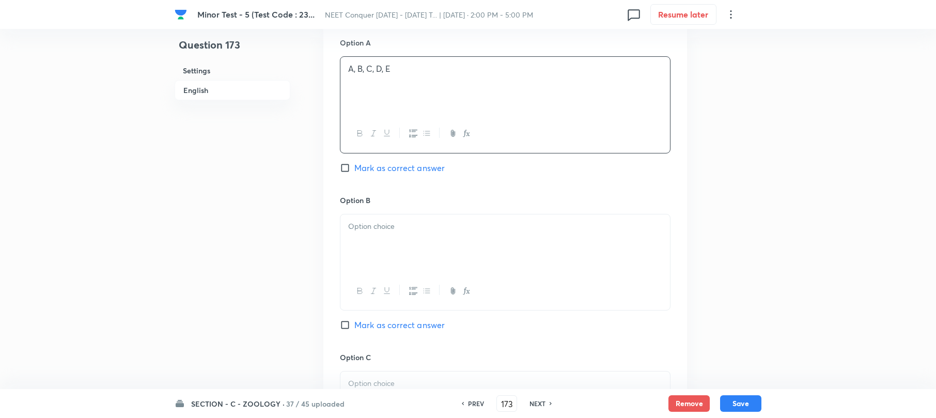
click at [362, 266] on div at bounding box center [506, 243] width 330 height 58
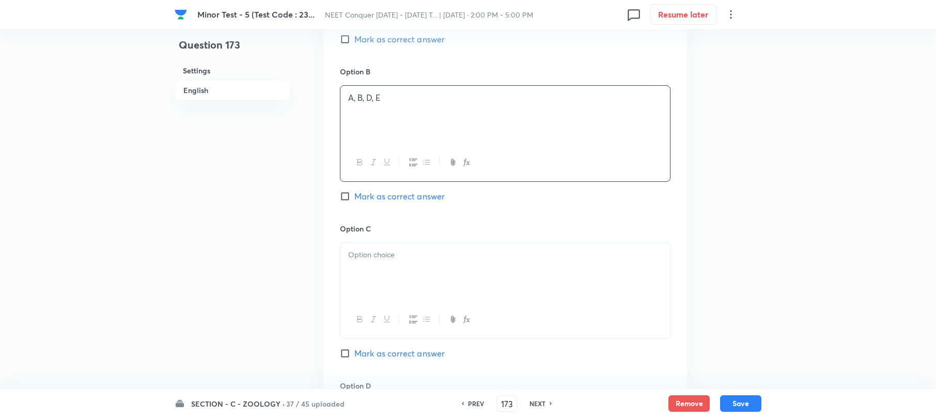
scroll to position [689, 0]
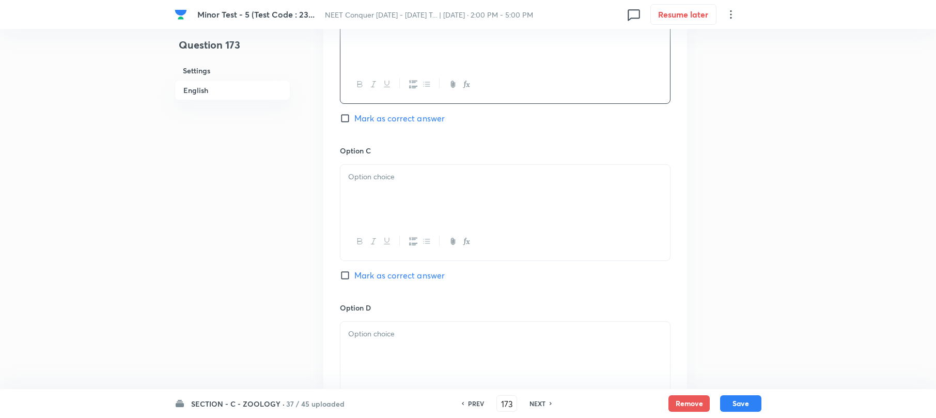
click at [363, 204] on div at bounding box center [506, 194] width 330 height 58
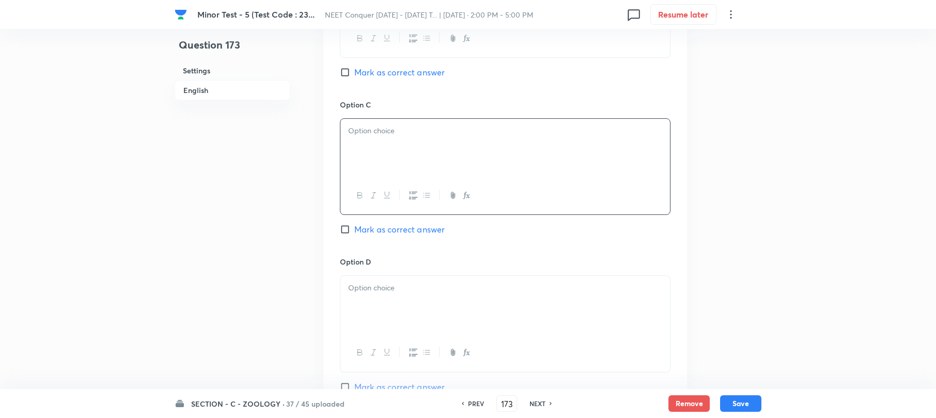
scroll to position [758, 0]
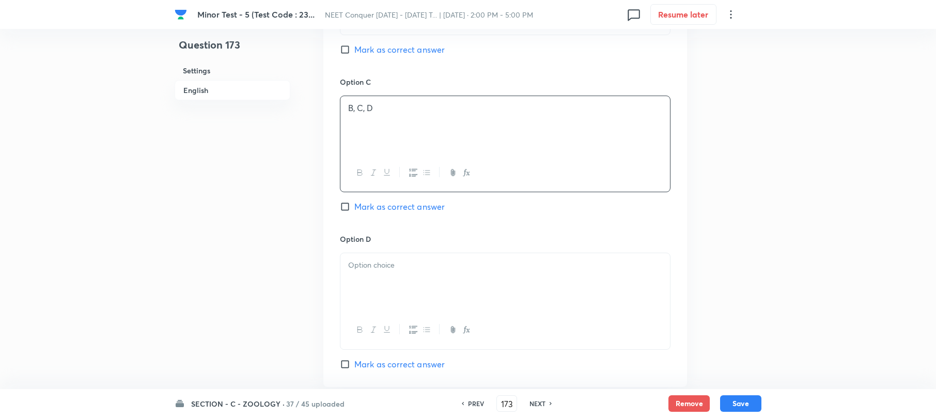
click at [373, 274] on div at bounding box center [506, 282] width 330 height 58
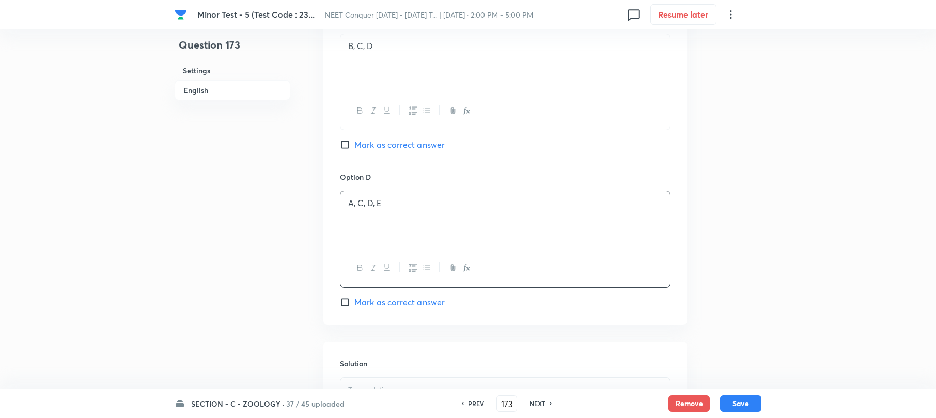
scroll to position [896, 0]
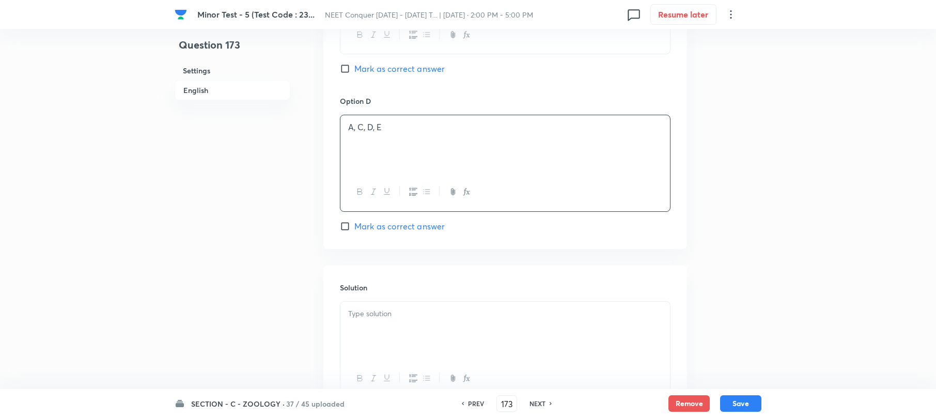
click at [361, 317] on p at bounding box center [505, 314] width 314 height 12
click at [343, 220] on div "Option D A, C, D, E [PERSON_NAME] as correct answer" at bounding box center [505, 164] width 331 height 136
click at [343, 232] on input "Mark as correct answer" at bounding box center [347, 226] width 14 height 10
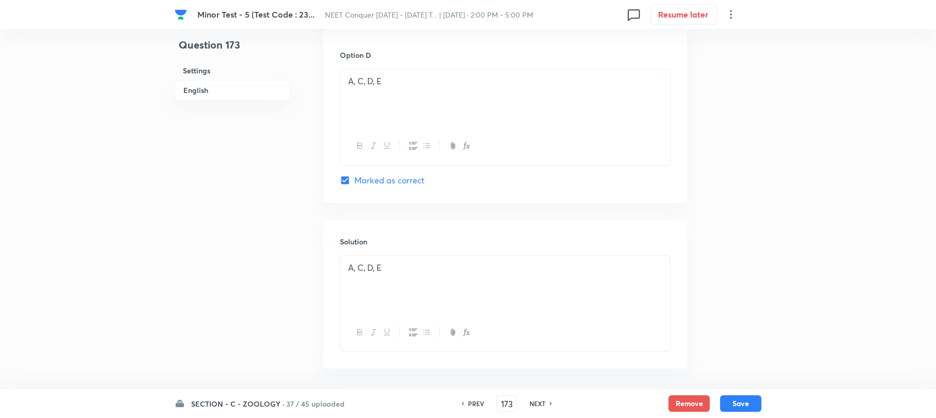
scroll to position [986, 0]
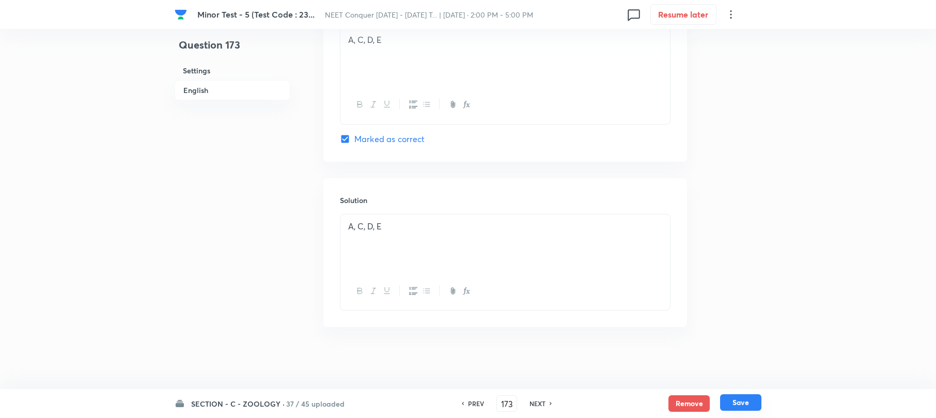
click at [734, 406] on button "Save" at bounding box center [740, 402] width 41 height 17
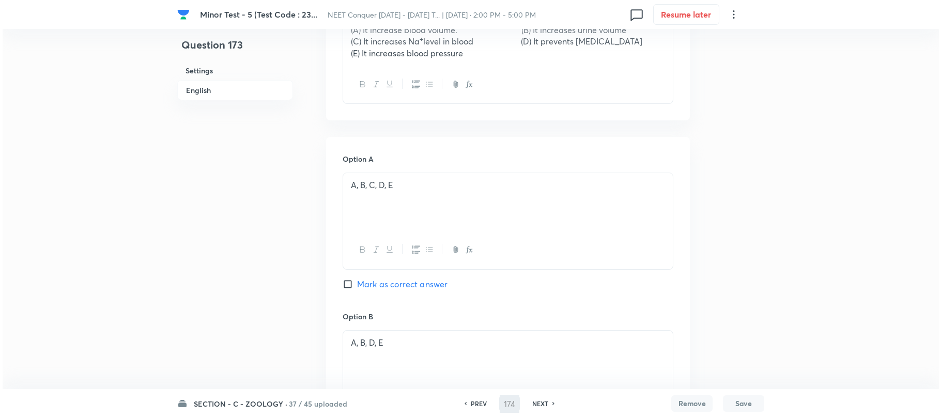
scroll to position [0, 0]
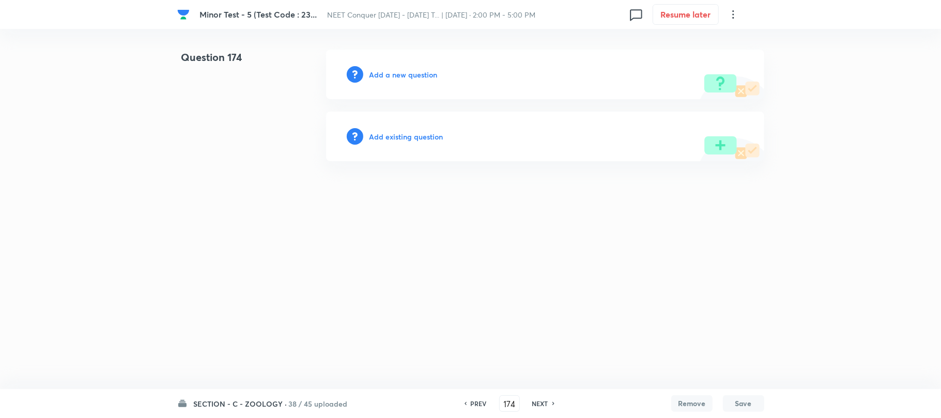
click at [404, 73] on h6 "Add a new question" at bounding box center [403, 74] width 68 height 11
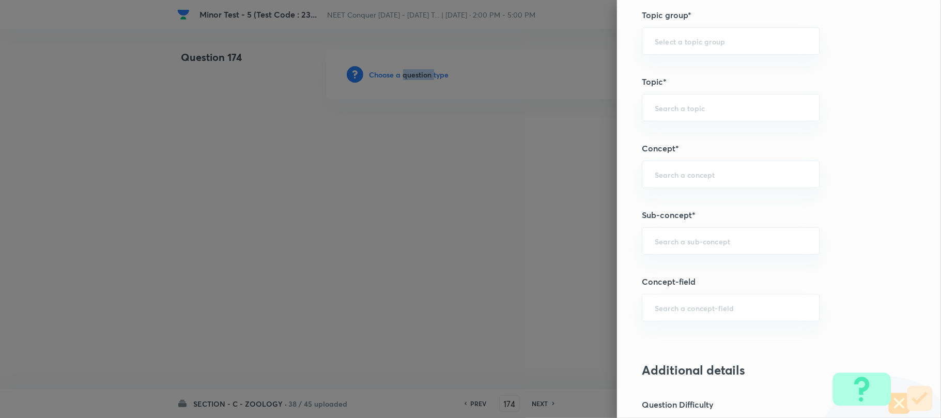
scroll to position [551, 0]
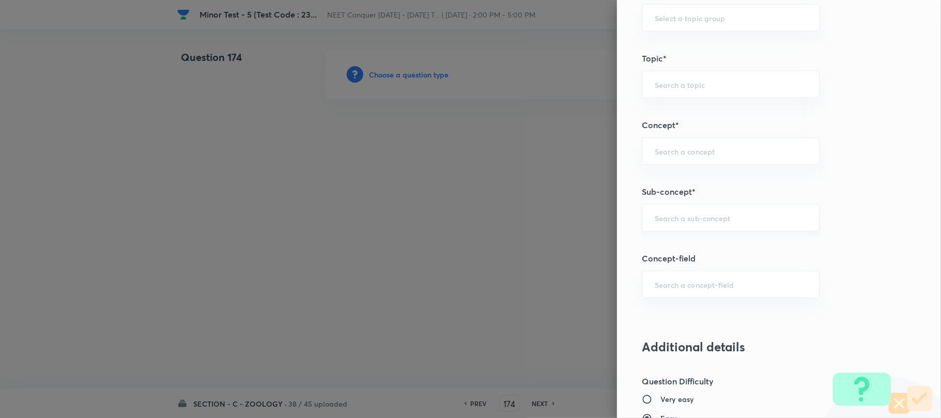
click at [655, 214] on input "text" at bounding box center [731, 218] width 152 height 10
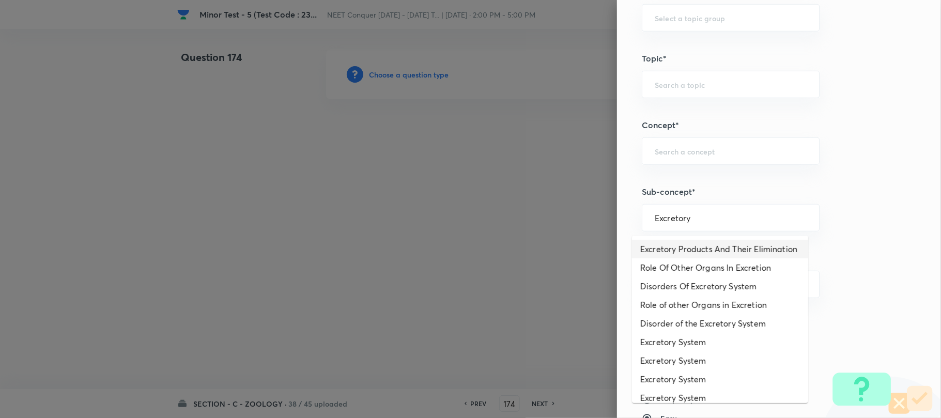
click at [682, 258] on li "Excretory Products And Their Elimination" at bounding box center [720, 249] width 176 height 19
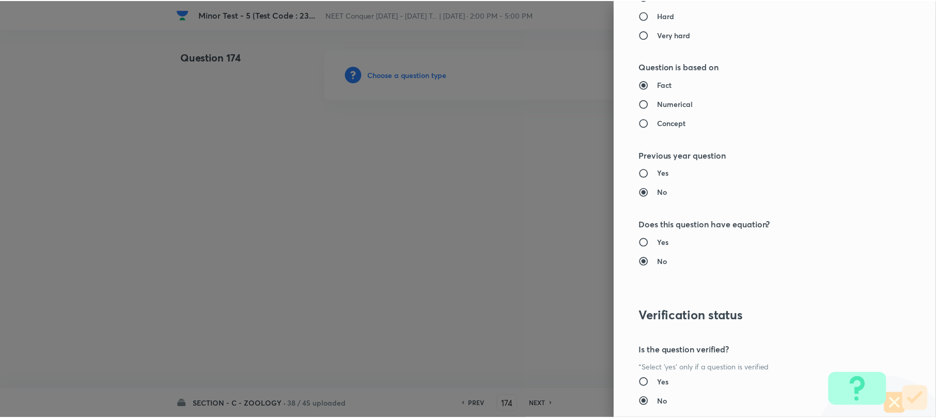
scroll to position [1062, 0]
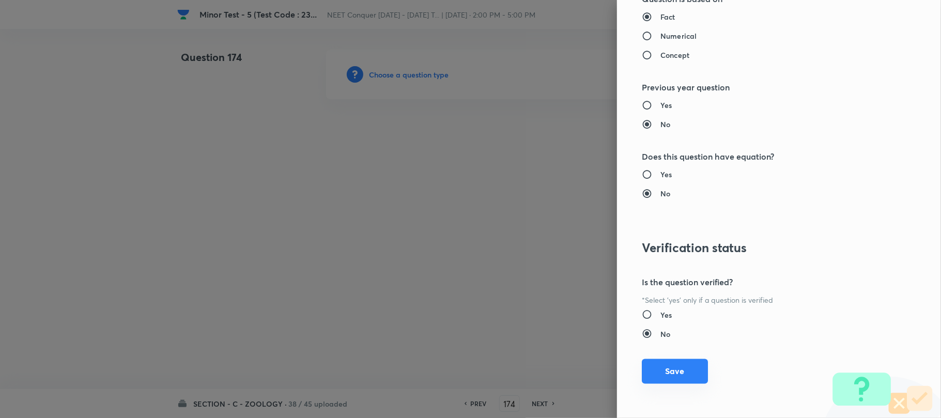
click at [659, 373] on button "Save" at bounding box center [675, 371] width 66 height 25
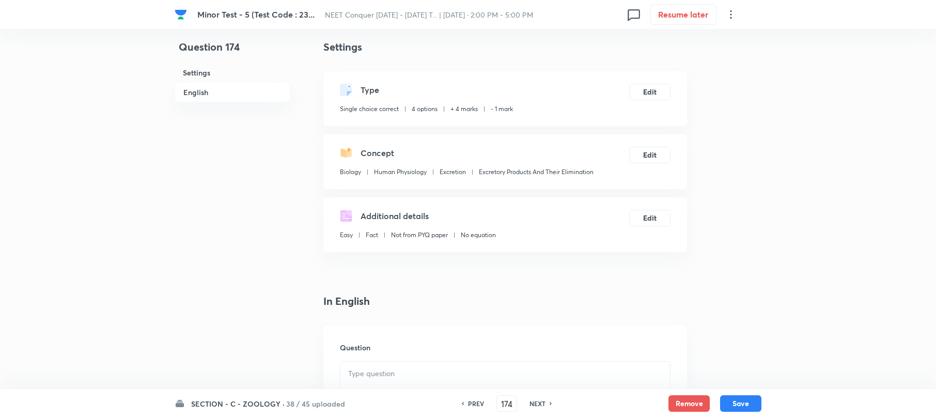
scroll to position [207, 0]
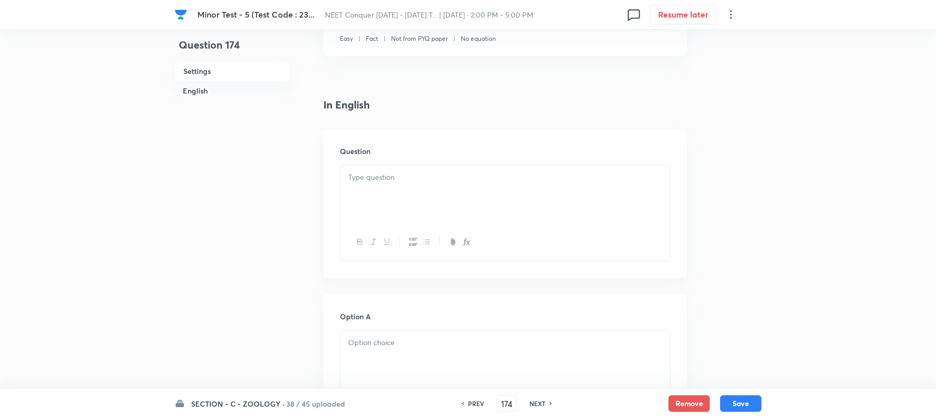
click at [377, 189] on div at bounding box center [506, 194] width 330 height 58
paste div
click at [350, 176] on p "Which of the following would help in prevention of [MEDICAL_DATA]?" at bounding box center [505, 178] width 314 height 12
click at [345, 176] on div "Which of the following would help in prevention of [MEDICAL_DATA]?" at bounding box center [506, 194] width 330 height 58
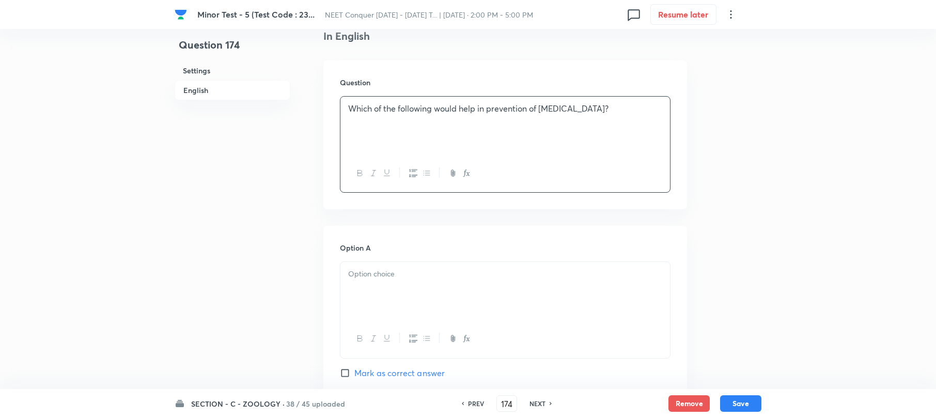
click at [352, 278] on p at bounding box center [505, 274] width 314 height 12
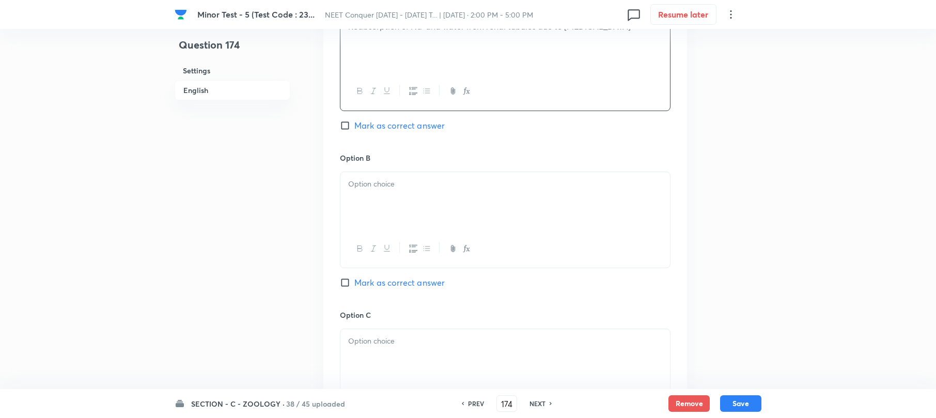
scroll to position [551, 0]
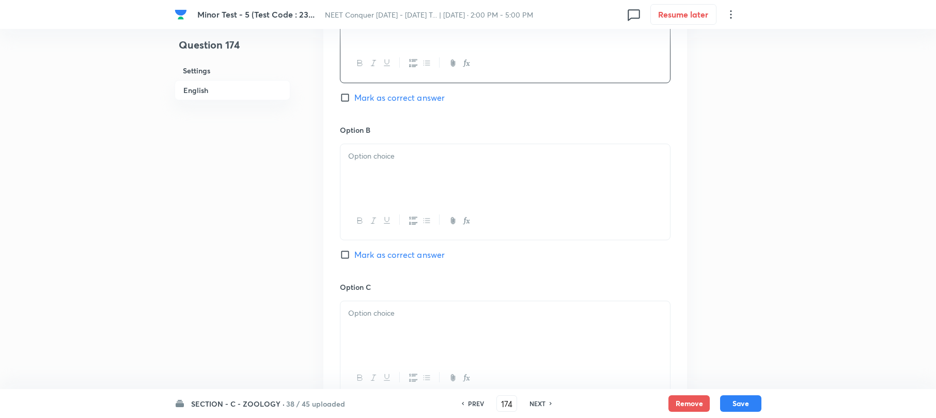
click at [369, 199] on div at bounding box center [506, 173] width 330 height 58
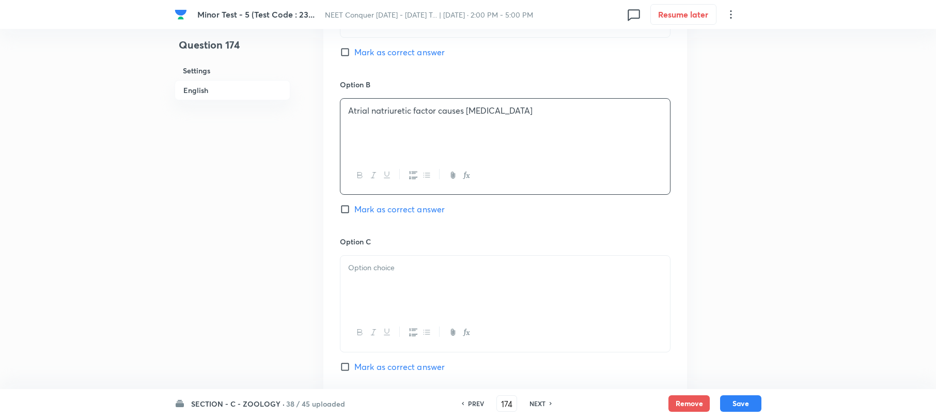
scroll to position [620, 0]
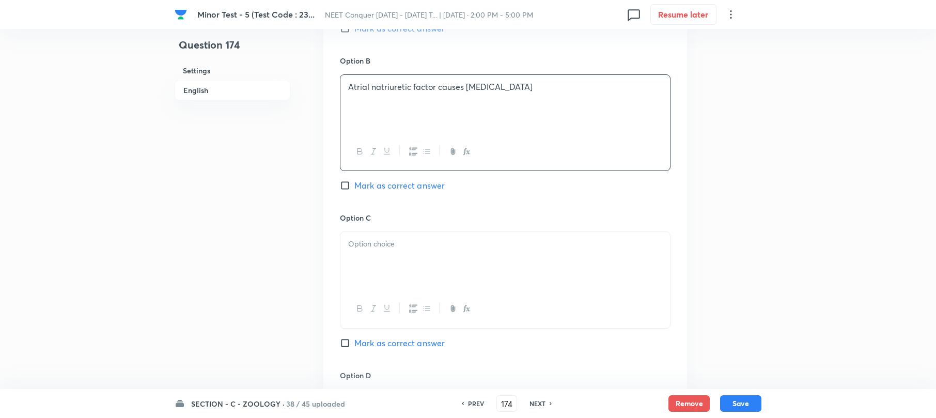
click at [368, 256] on div at bounding box center [506, 261] width 330 height 58
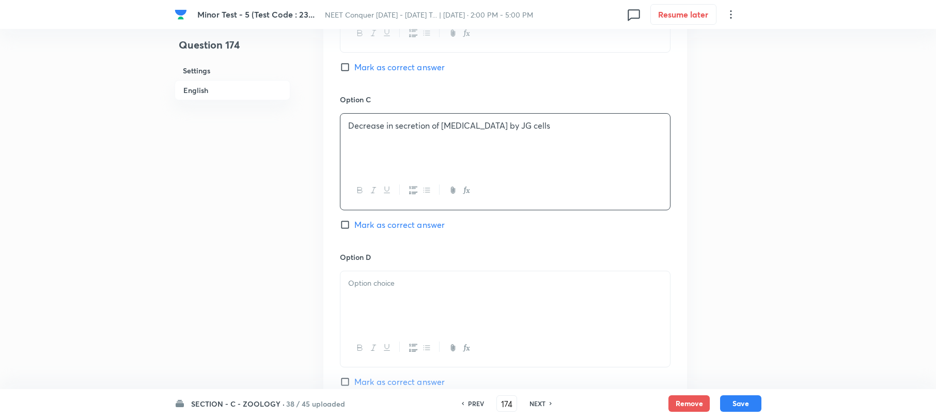
scroll to position [758, 0]
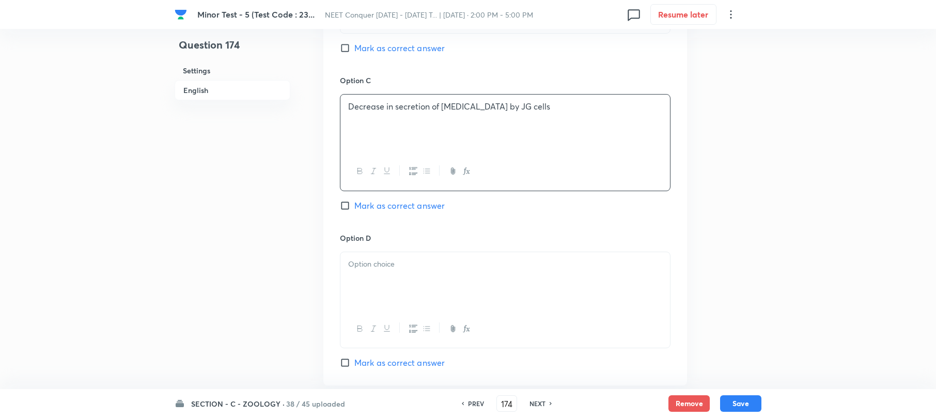
click at [365, 288] on div at bounding box center [506, 281] width 330 height 58
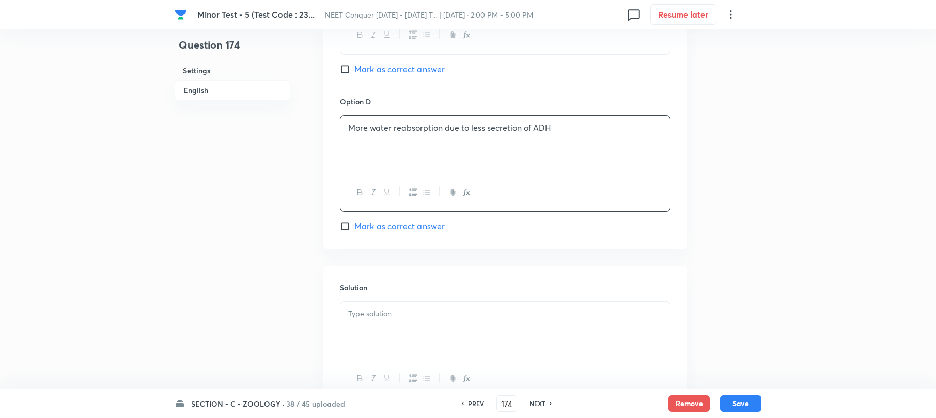
scroll to position [896, 0]
click at [353, 307] on div at bounding box center [506, 329] width 330 height 58
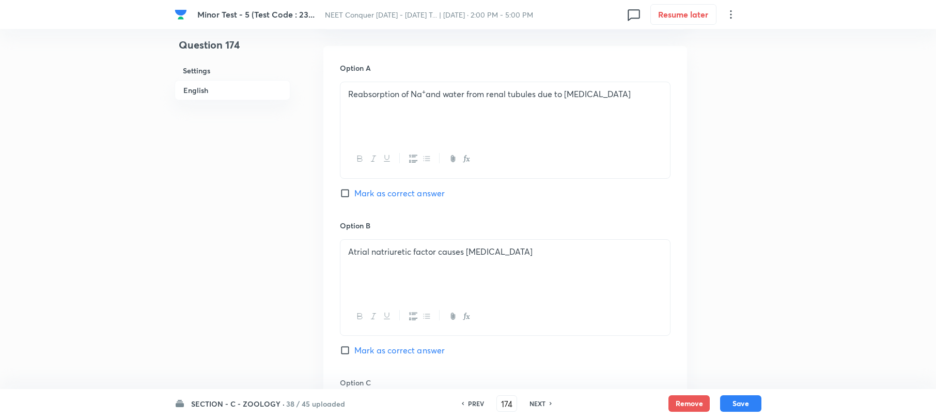
scroll to position [413, 0]
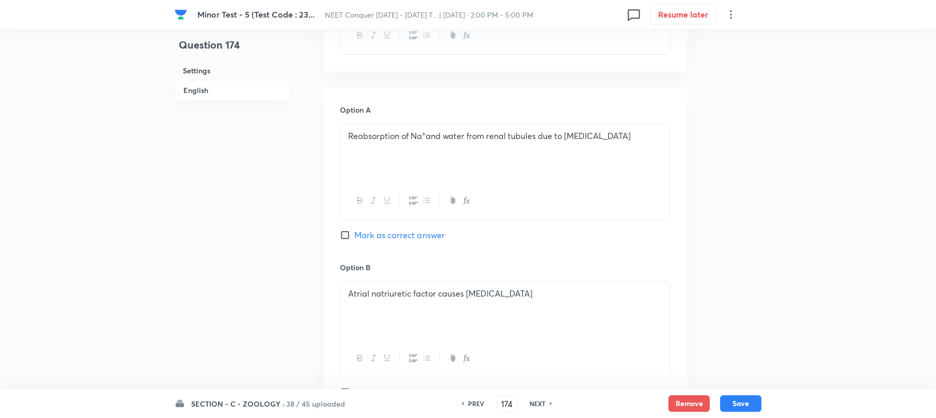
click at [344, 239] on input "Mark as correct answer" at bounding box center [347, 235] width 14 height 10
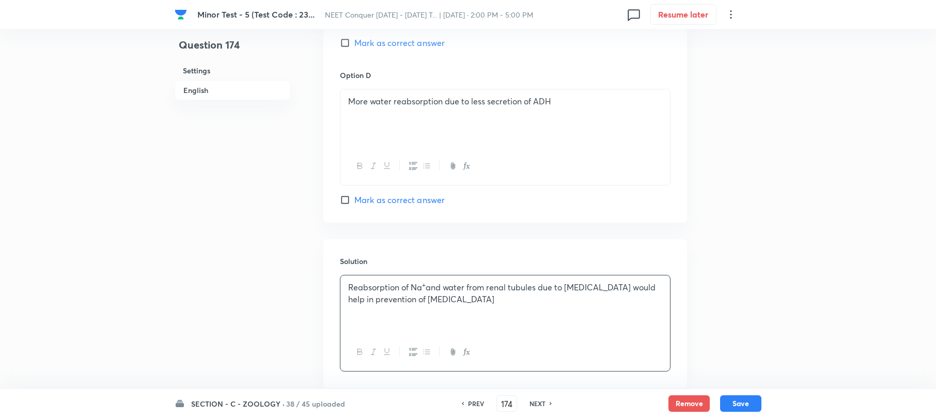
scroll to position [984, 0]
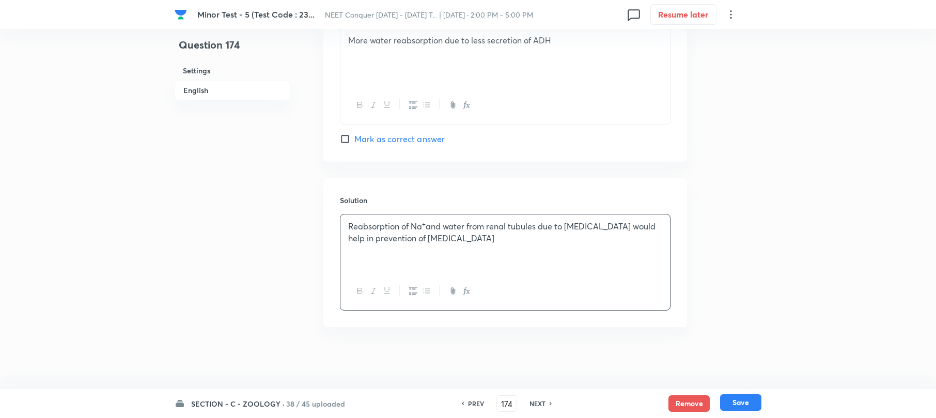
click at [747, 402] on button "Save" at bounding box center [740, 402] width 41 height 17
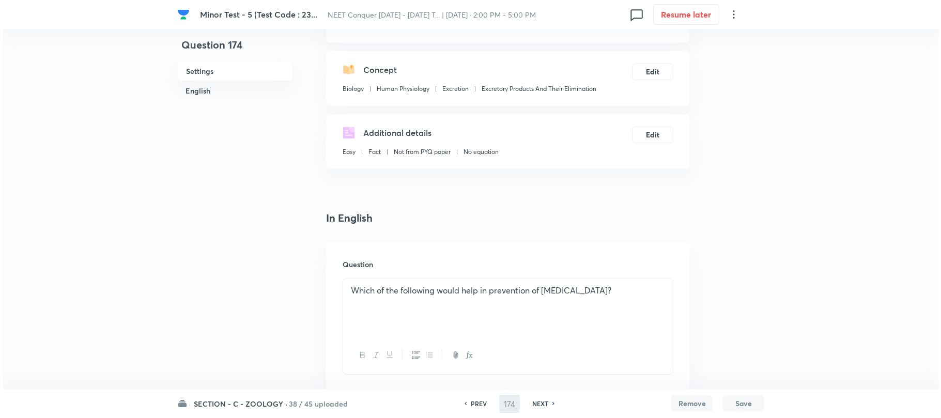
scroll to position [0, 0]
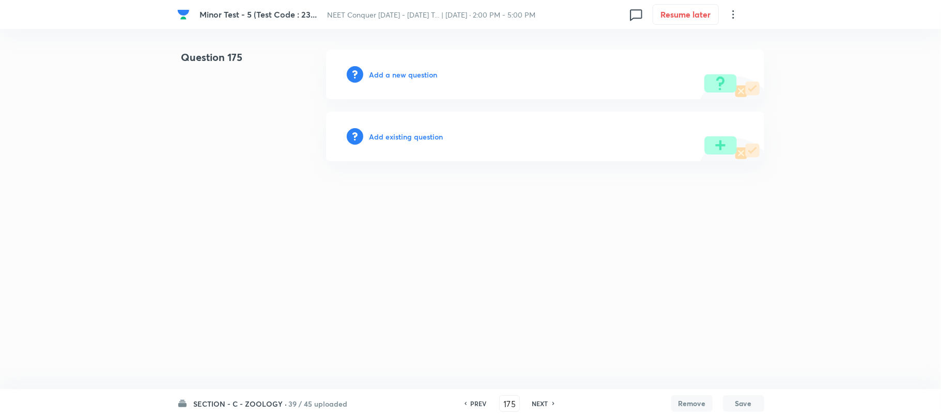
click at [404, 73] on h6 "Add a new question" at bounding box center [403, 74] width 68 height 11
click at [443, 89] on div "Choose a question type" at bounding box center [545, 75] width 438 height 50
click at [433, 79] on h6 "Choose a question type" at bounding box center [409, 74] width 80 height 11
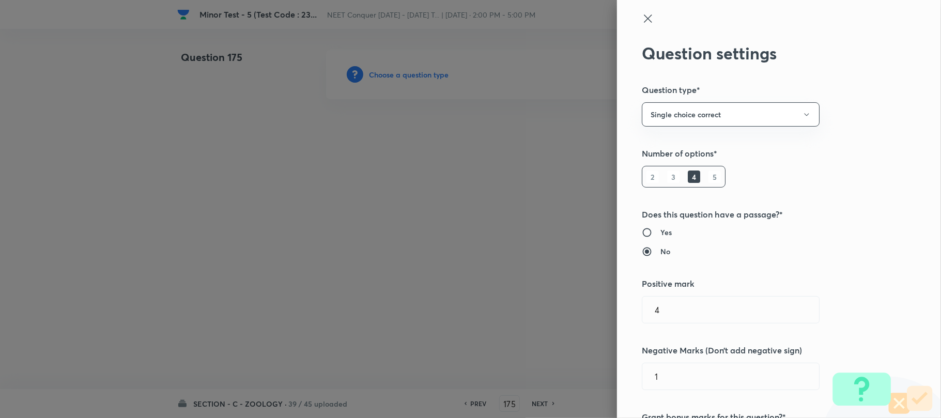
click at [433, 71] on div at bounding box center [470, 209] width 941 height 418
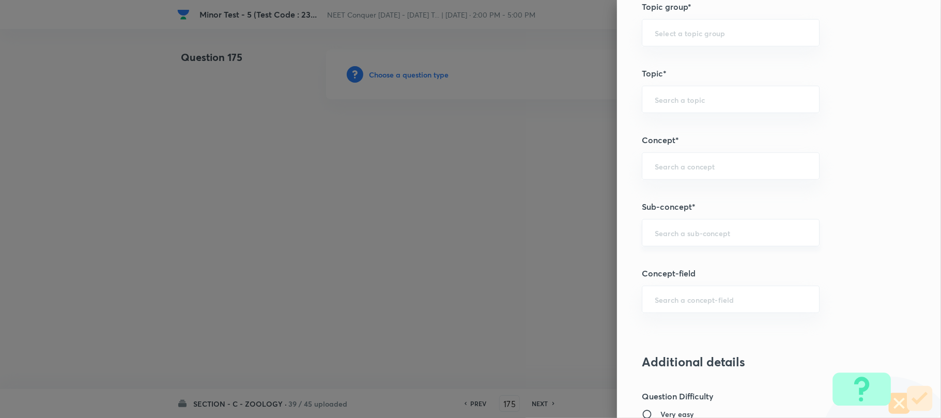
scroll to position [551, 0]
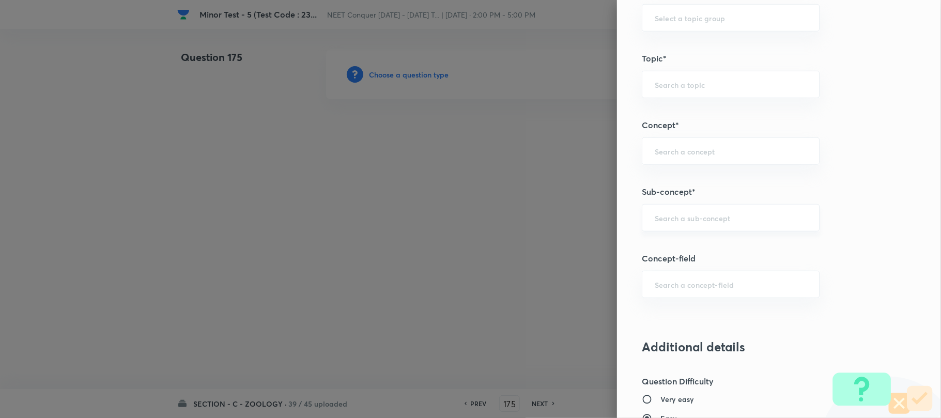
click at [673, 214] on input "text" at bounding box center [731, 218] width 152 height 10
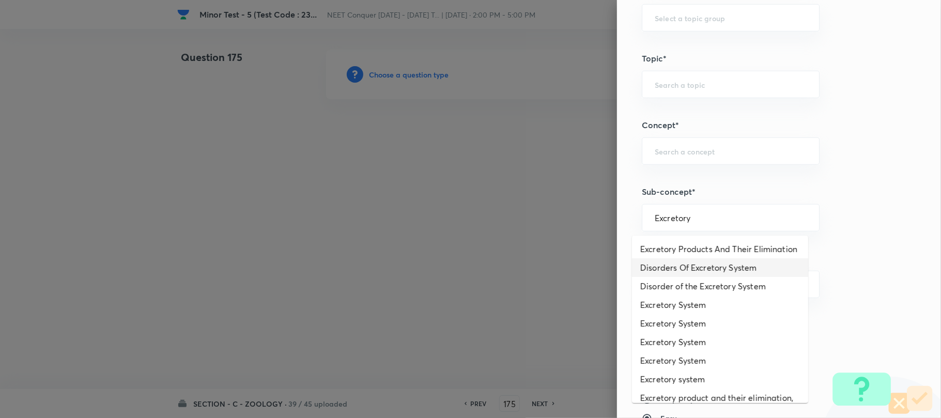
click at [678, 275] on li "Disorders Of Excretory System" at bounding box center [720, 267] width 176 height 19
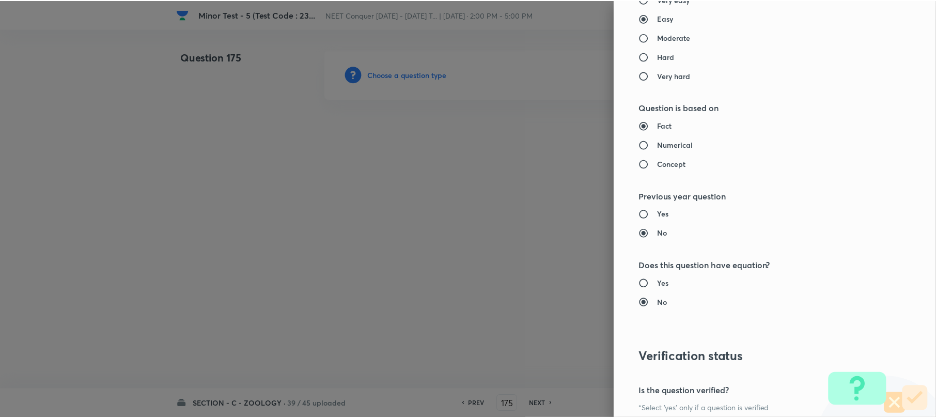
scroll to position [1062, 0]
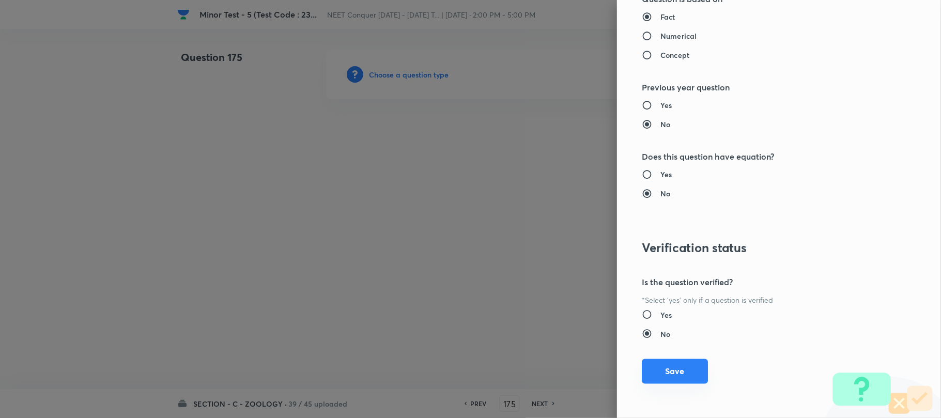
click at [652, 366] on button "Save" at bounding box center [675, 371] width 66 height 25
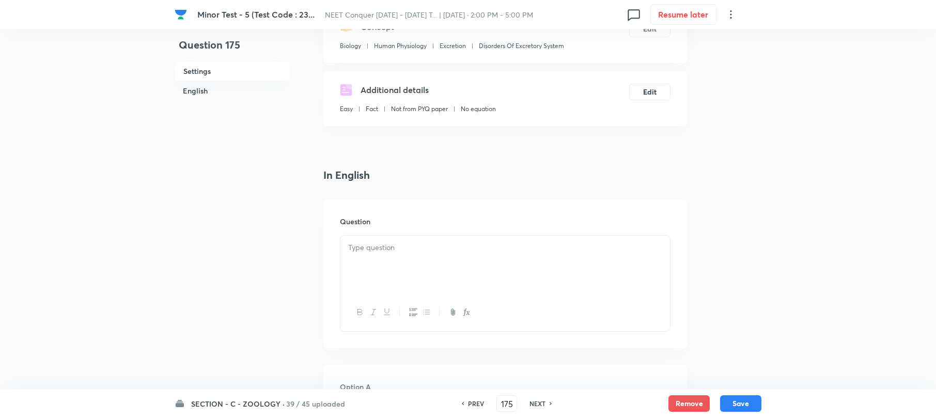
scroll to position [137, 0]
click at [356, 248] on p at bounding box center [505, 247] width 314 height 12
paste div
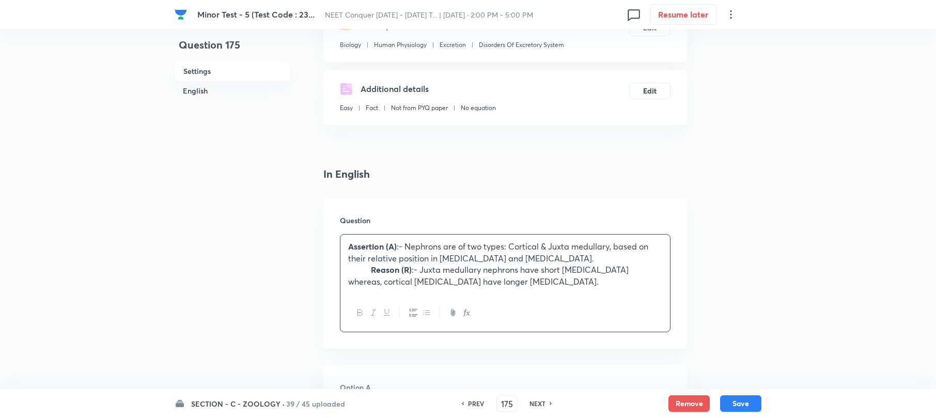
click at [346, 271] on div "Assertion (A) :- Nephrons are of two types: Cortical & Juxta medullary, based o…" at bounding box center [506, 264] width 330 height 59
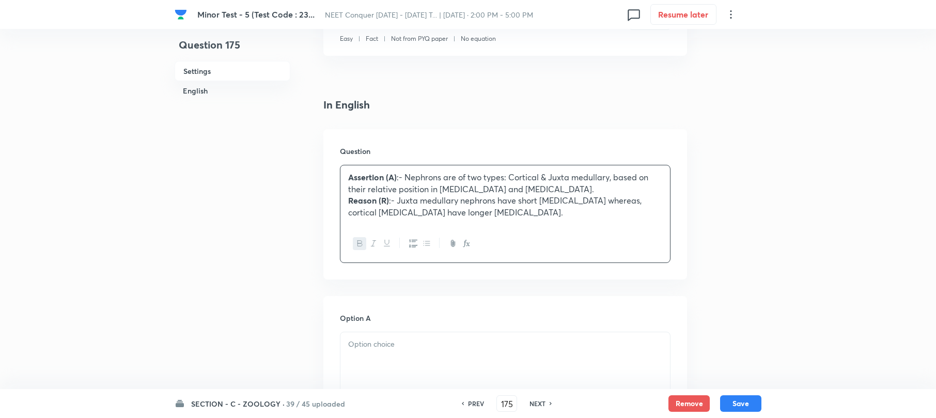
click at [491, 212] on p "Reason (R) :- Juxta medullary nephrons have short [MEDICAL_DATA] whereas, corti…" at bounding box center [505, 206] width 314 height 23
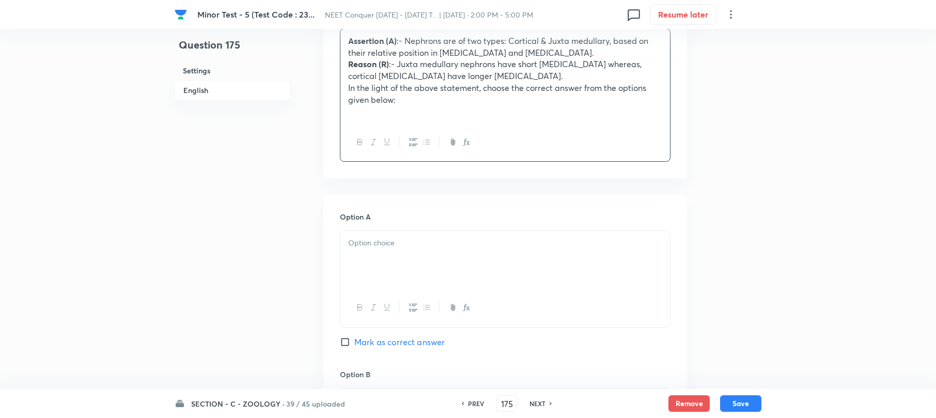
scroll to position [344, 0]
click at [366, 260] on div at bounding box center [506, 259] width 330 height 58
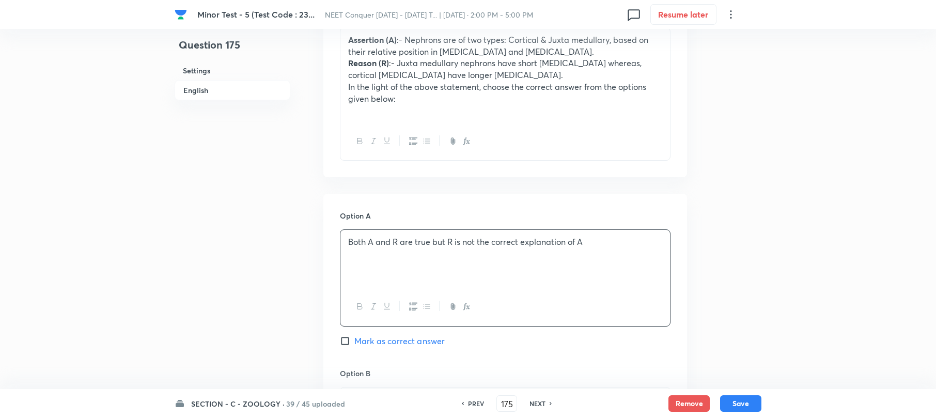
scroll to position [482, 0]
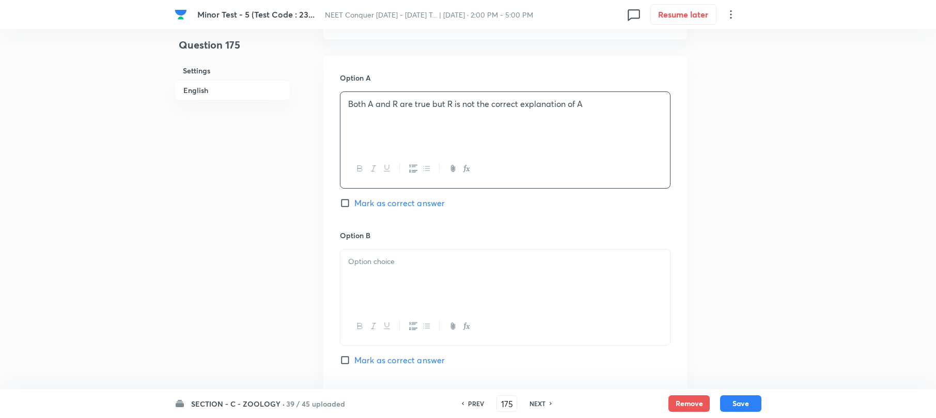
click at [364, 279] on div at bounding box center [506, 279] width 330 height 58
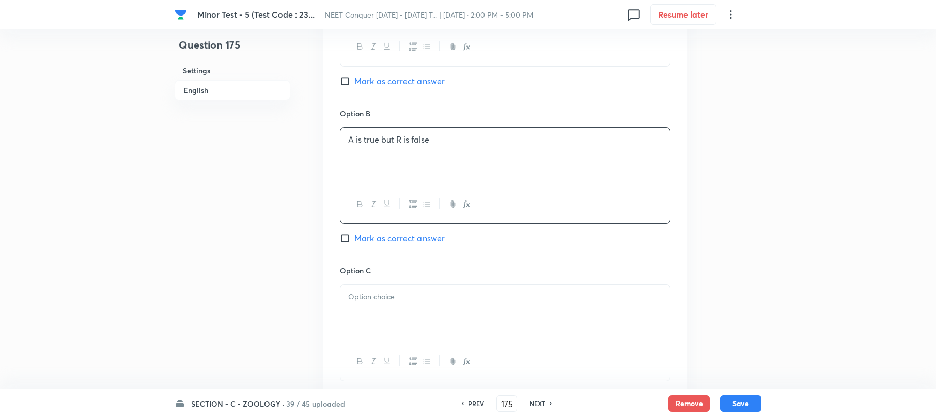
scroll to position [620, 0]
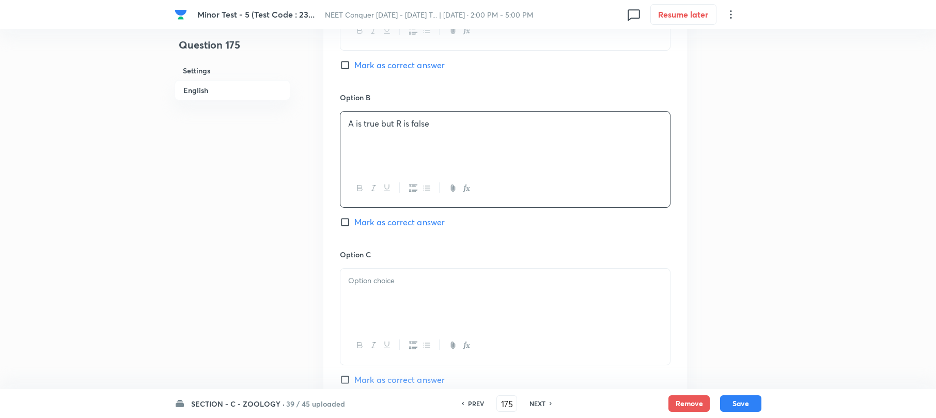
click at [372, 292] on div at bounding box center [506, 298] width 330 height 58
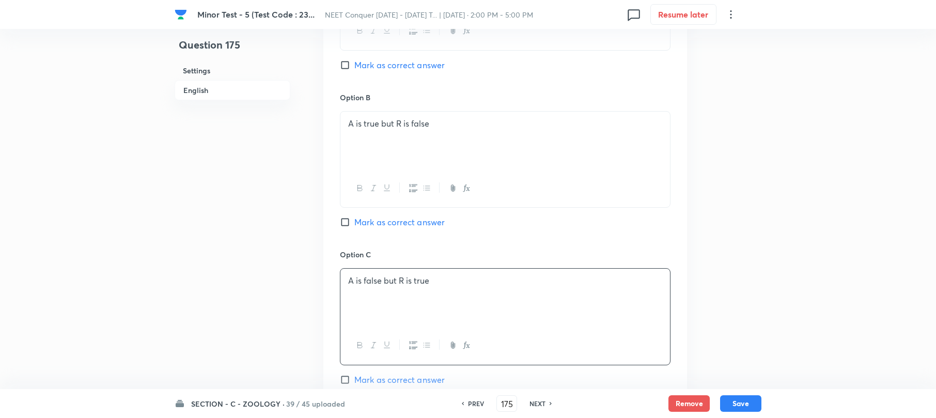
scroll to position [827, 0]
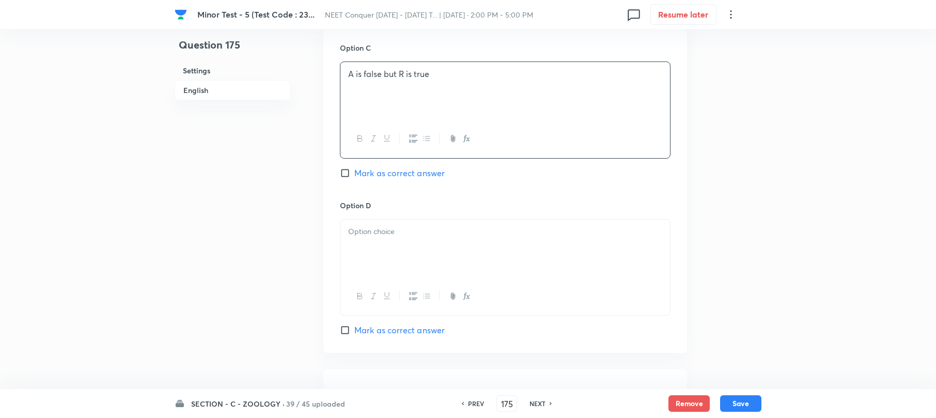
click at [366, 251] on div at bounding box center [506, 249] width 330 height 58
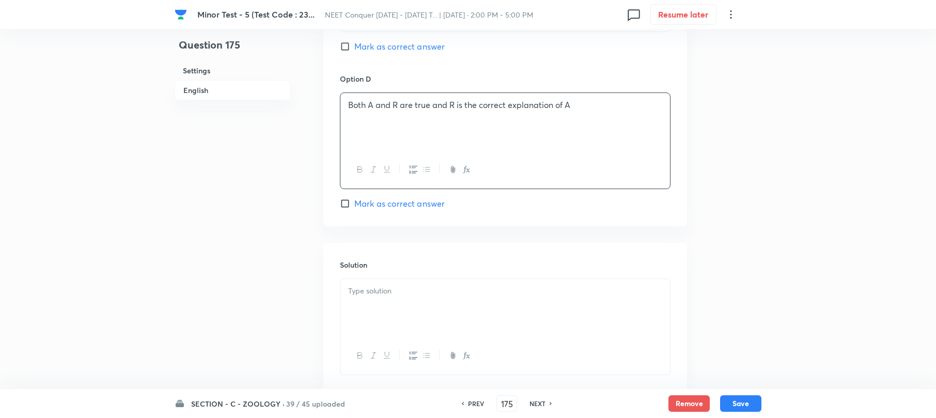
scroll to position [964, 0]
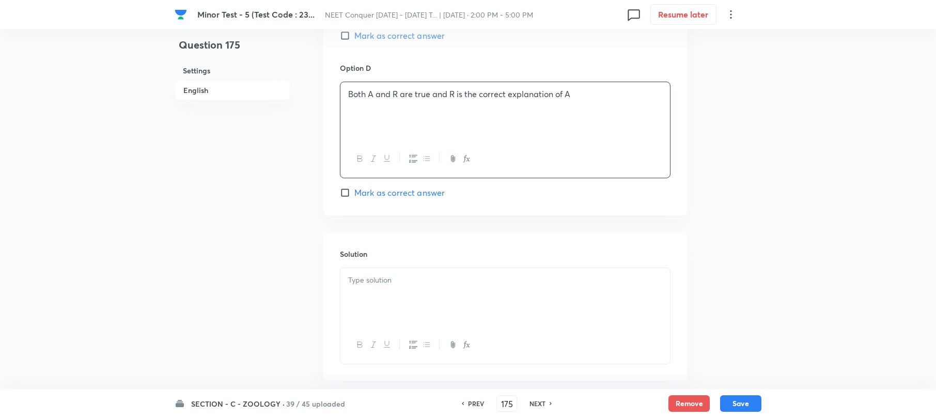
click at [358, 279] on p at bounding box center [505, 280] width 314 height 12
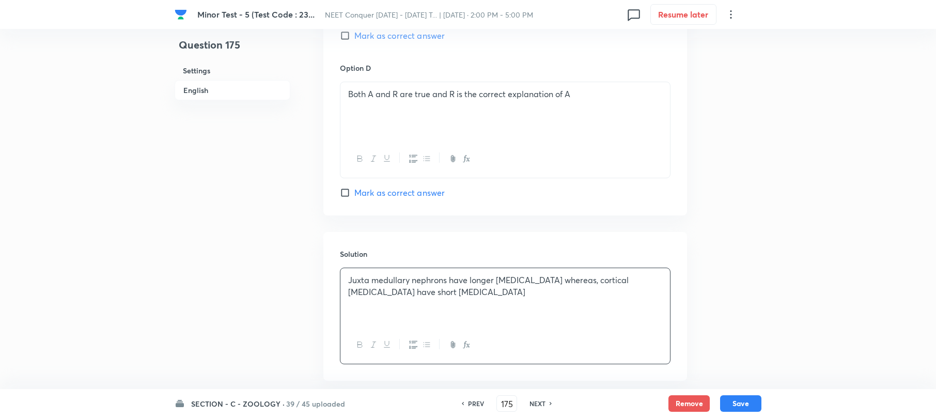
click at [408, 294] on p "Juxta medullary nephrons have longer [MEDICAL_DATA] whereas, cortical [MEDICAL_…" at bounding box center [505, 285] width 314 height 23
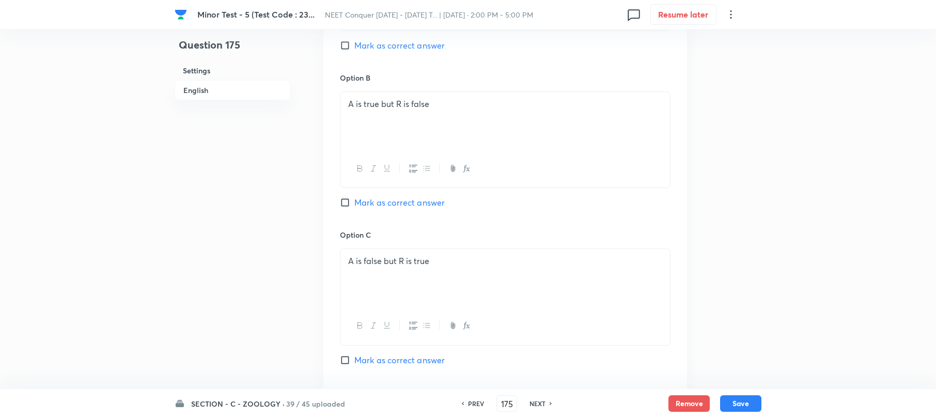
scroll to position [551, 0]
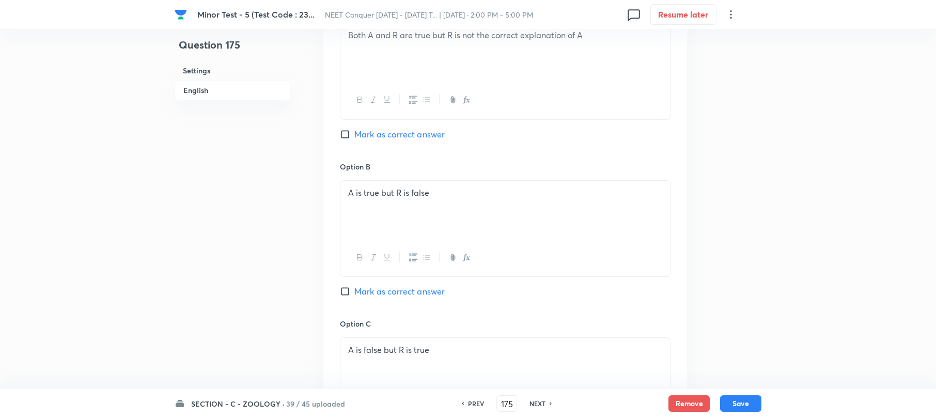
click at [344, 292] on input "Mark as correct answer" at bounding box center [347, 291] width 14 height 10
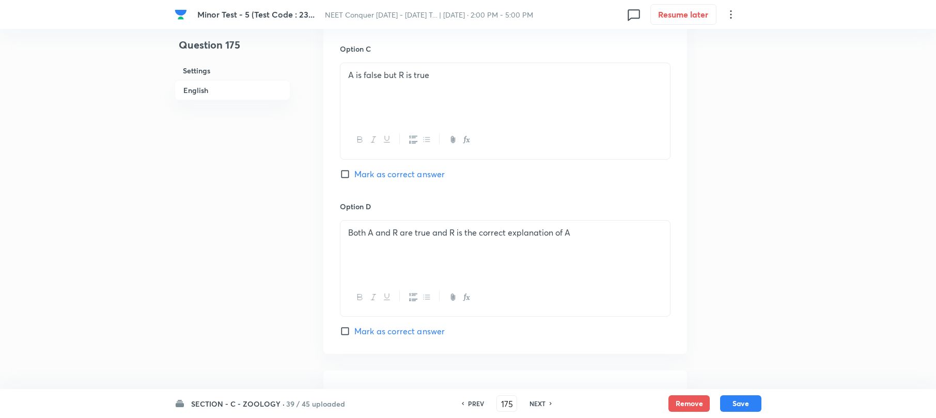
scroll to position [827, 0]
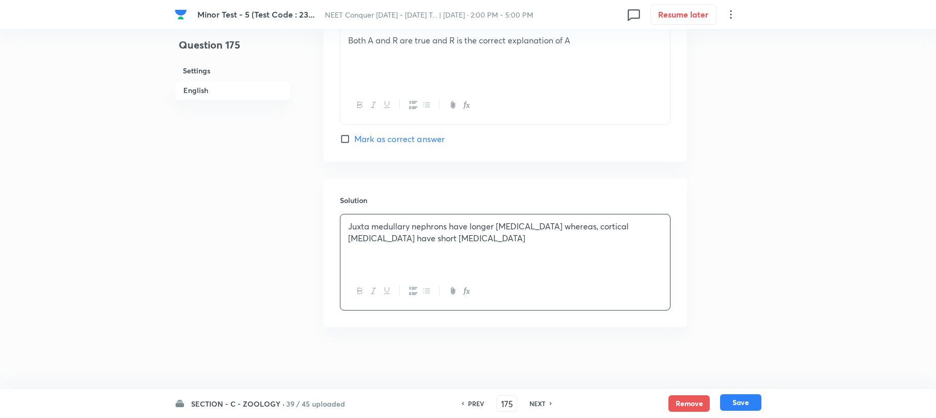
click at [740, 397] on button "Save" at bounding box center [740, 402] width 41 height 17
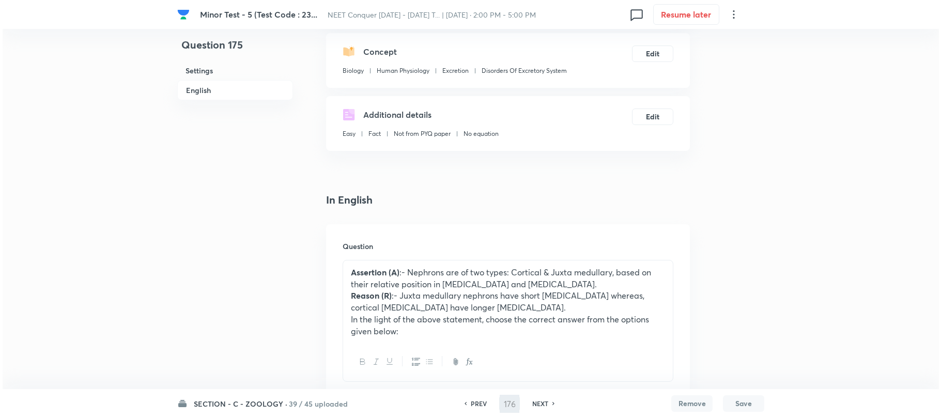
scroll to position [0, 0]
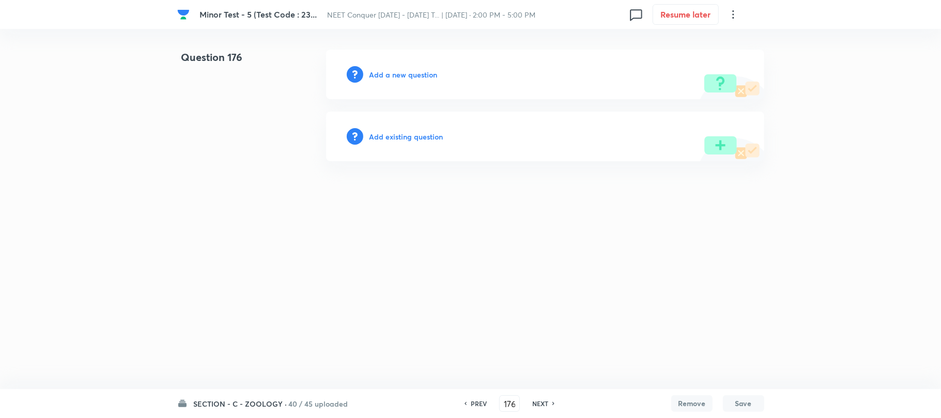
click at [389, 73] on h6 "Add a new question" at bounding box center [403, 74] width 68 height 11
click at [388, 73] on h6 "Choose a question type" at bounding box center [409, 74] width 80 height 11
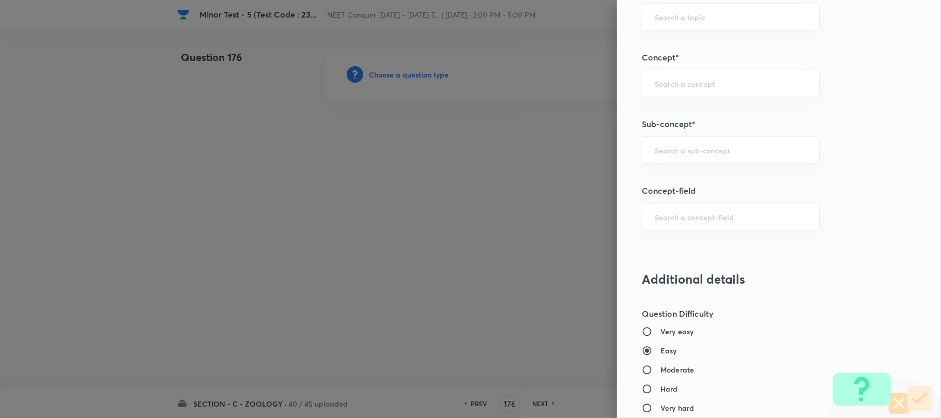
scroll to position [620, 0]
click at [686, 153] on input "text" at bounding box center [731, 149] width 152 height 10
click at [685, 153] on input "text" at bounding box center [731, 149] width 152 height 10
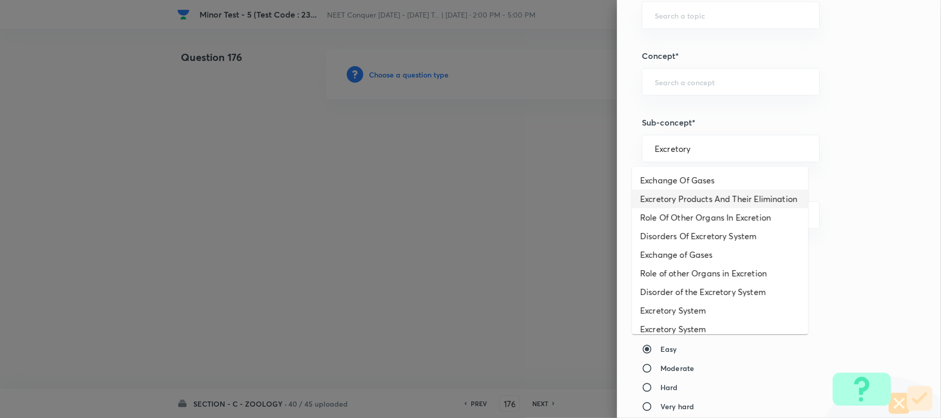
click at [668, 203] on li "Excretory Products And Their Elimination" at bounding box center [720, 199] width 176 height 19
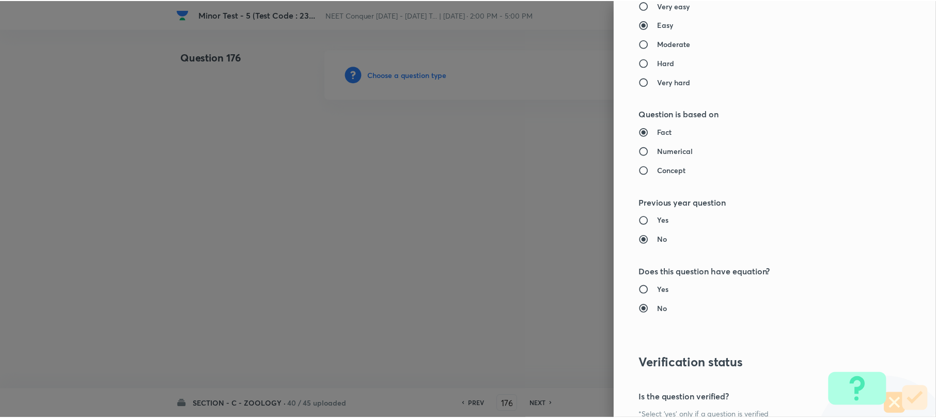
scroll to position [1062, 0]
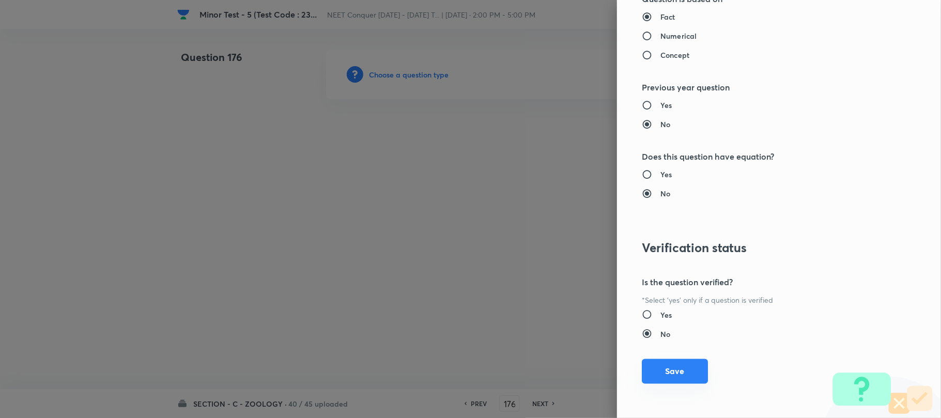
click at [660, 369] on button "Save" at bounding box center [675, 371] width 66 height 25
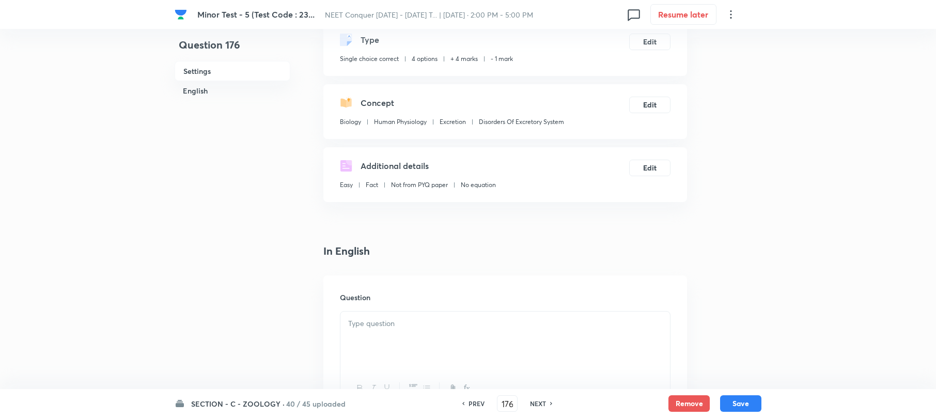
scroll to position [137, 0]
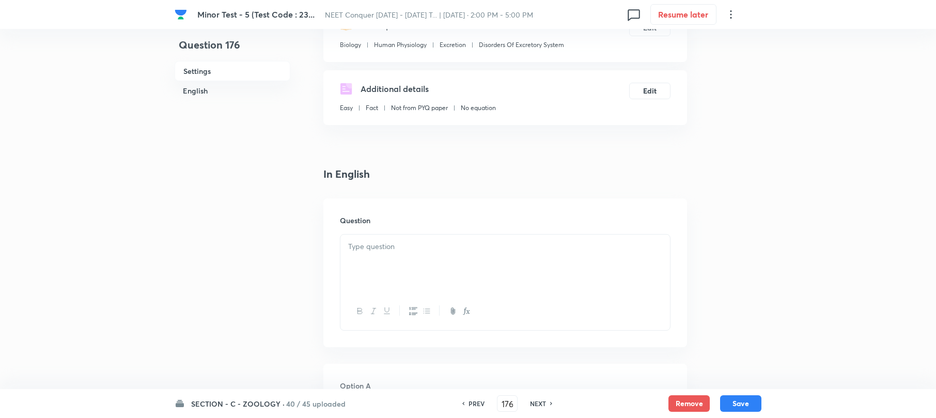
click at [399, 258] on div at bounding box center [506, 264] width 330 height 58
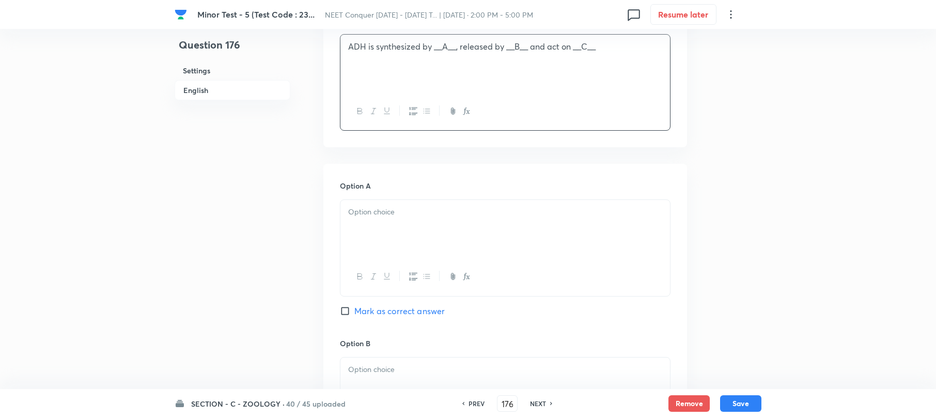
scroll to position [344, 0]
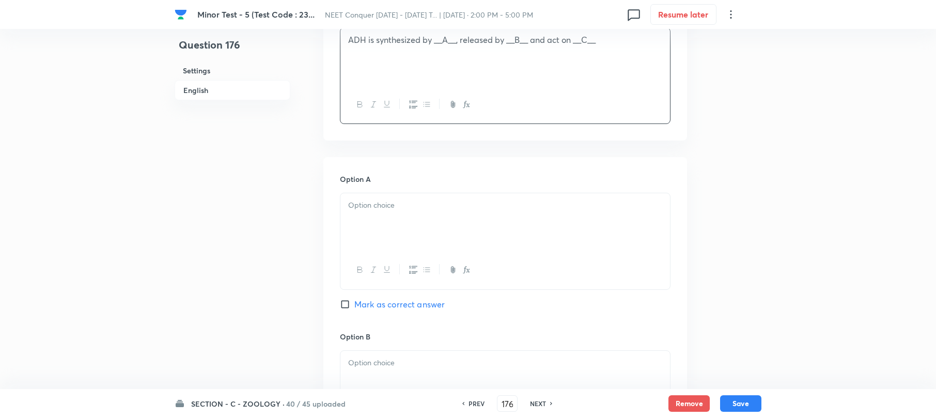
click at [391, 225] on div at bounding box center [506, 222] width 330 height 58
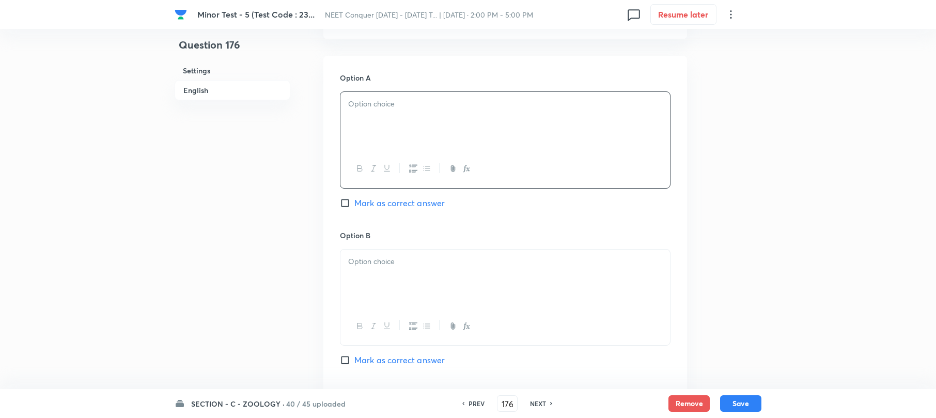
scroll to position [413, 0]
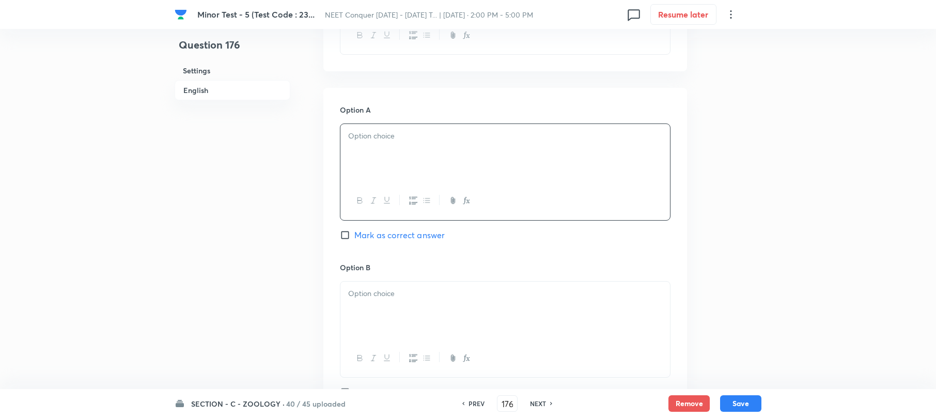
click at [367, 151] on div at bounding box center [506, 153] width 330 height 58
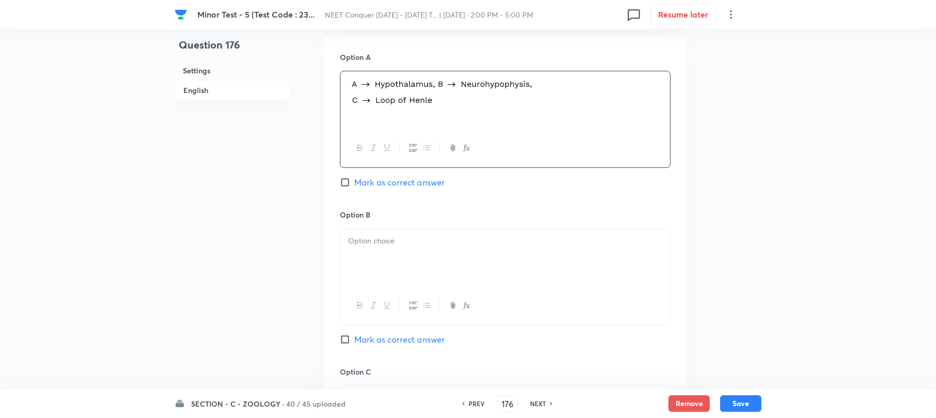
scroll to position [482, 0]
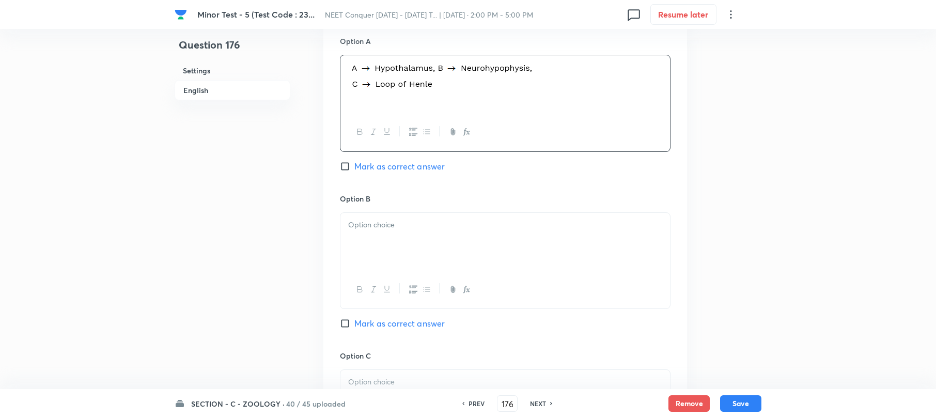
click at [358, 242] on div at bounding box center [506, 242] width 330 height 58
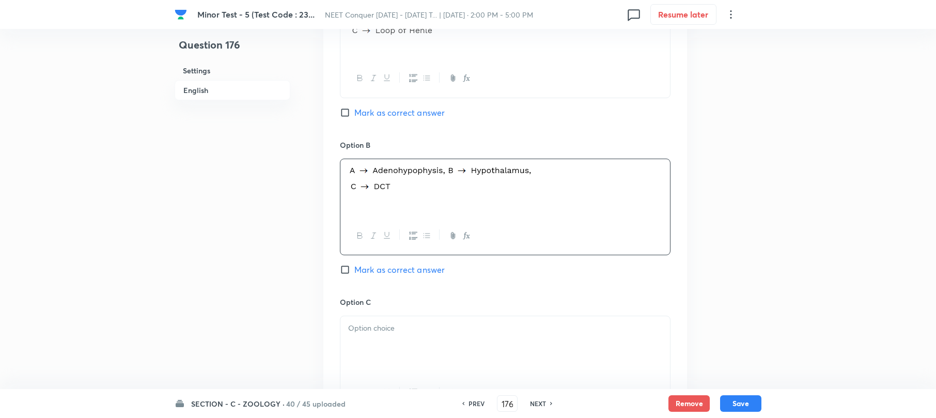
scroll to position [620, 0]
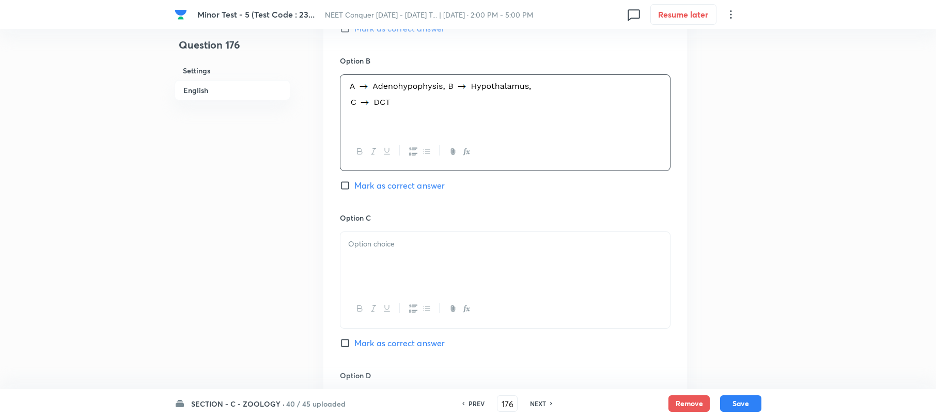
click at [366, 265] on div at bounding box center [506, 261] width 330 height 58
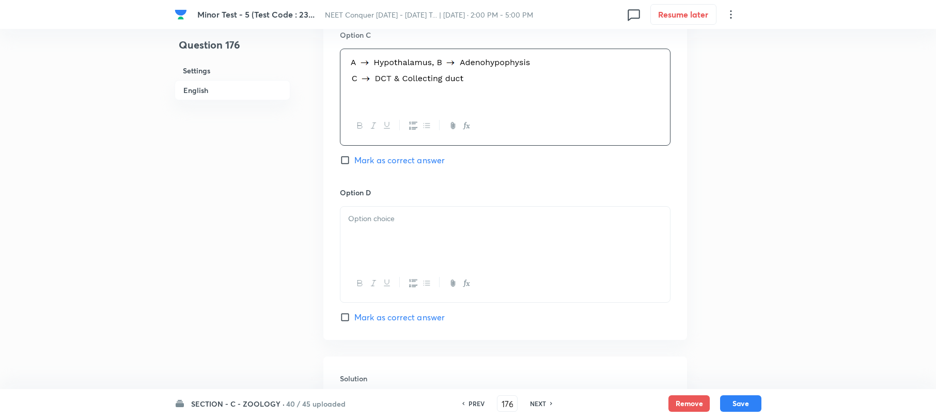
scroll to position [827, 0]
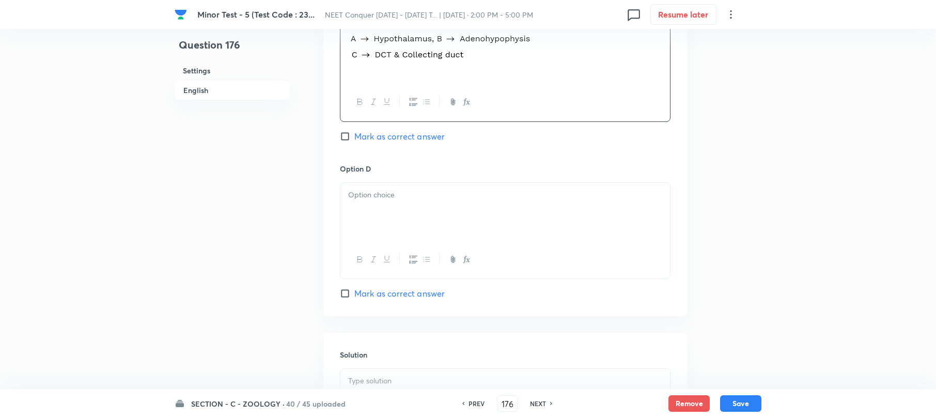
click at [385, 233] on div at bounding box center [506, 212] width 330 height 58
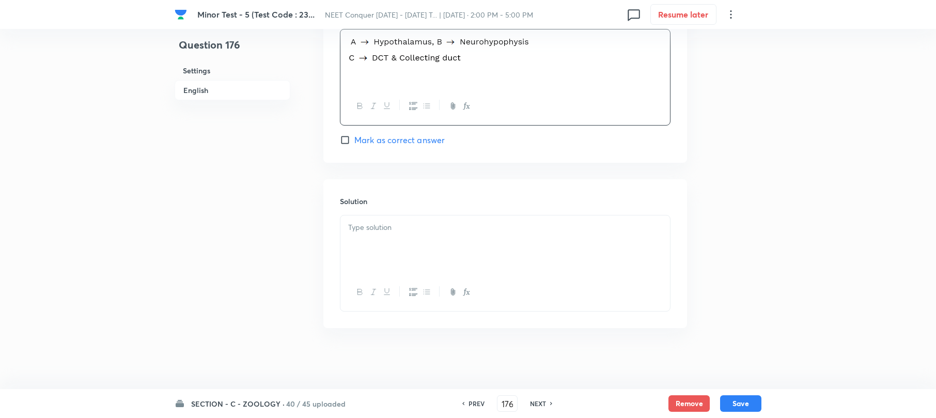
scroll to position [984, 0]
click at [399, 233] on div at bounding box center [506, 243] width 330 height 58
click at [343, 140] on input "Mark as correct answer" at bounding box center [347, 139] width 14 height 10
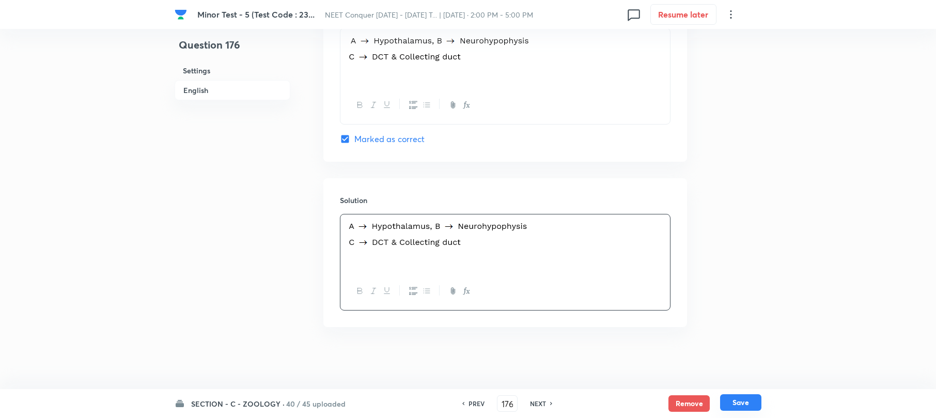
click at [733, 402] on button "Save" at bounding box center [740, 402] width 41 height 17
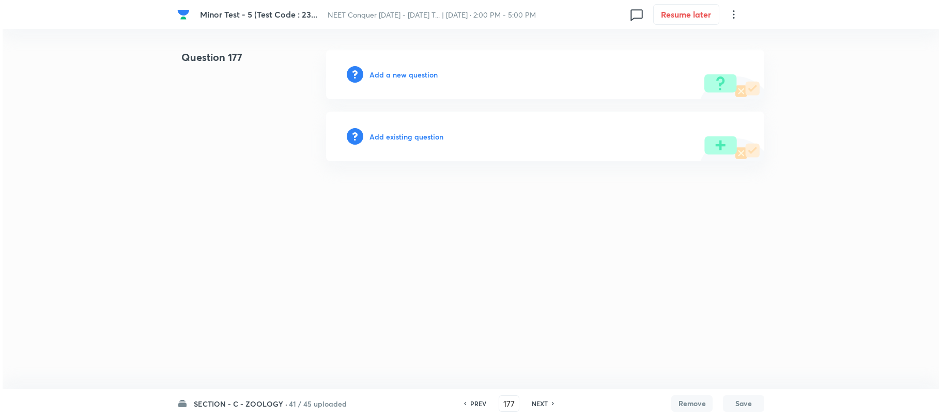
scroll to position [0, 0]
click at [395, 75] on h6 "Add a new question" at bounding box center [403, 74] width 68 height 11
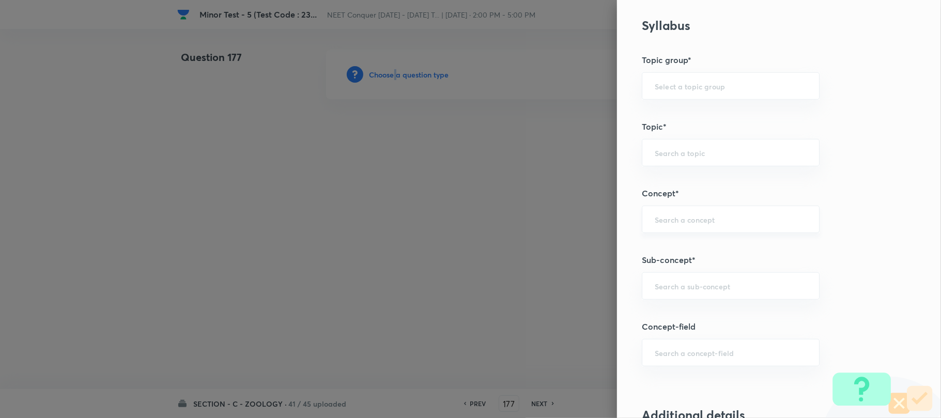
scroll to position [551, 0]
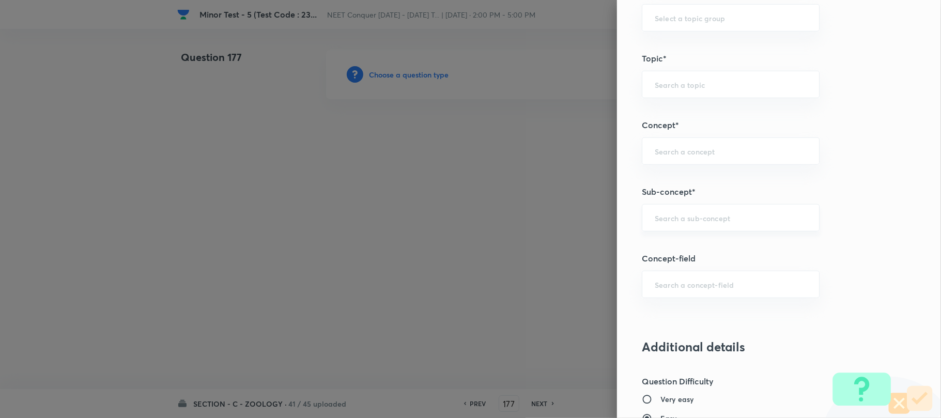
click at [664, 218] on input "text" at bounding box center [731, 218] width 152 height 10
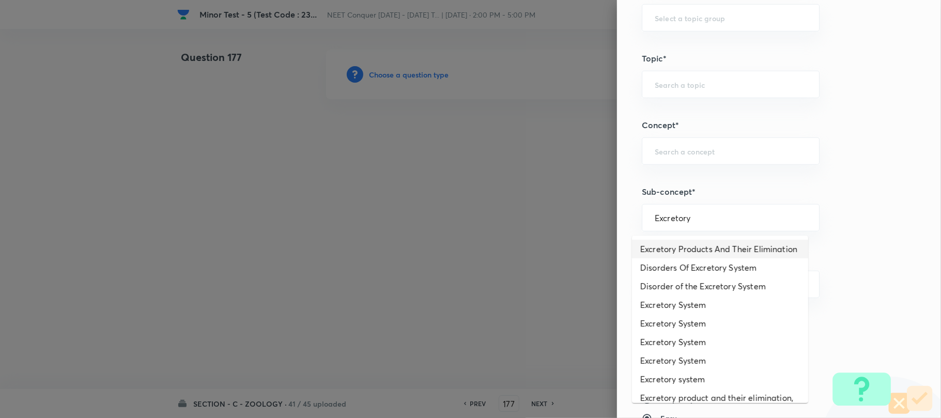
click at [676, 252] on li "Excretory Products And Their Elimination" at bounding box center [720, 249] width 176 height 19
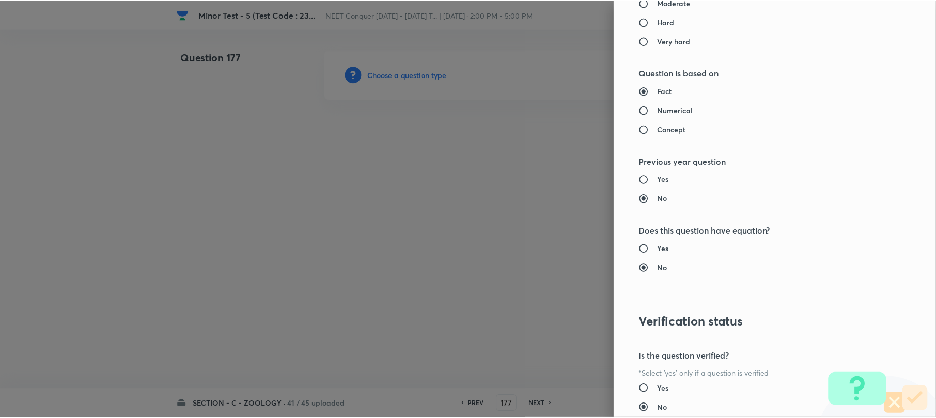
scroll to position [1062, 0]
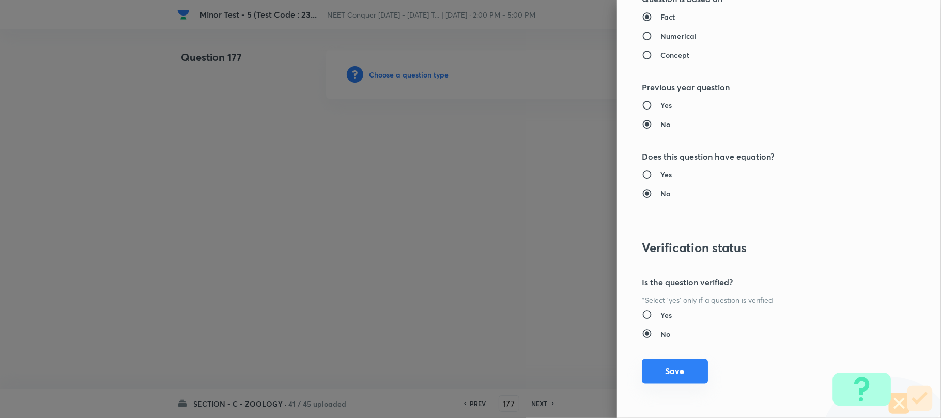
click at [660, 372] on button "Save" at bounding box center [675, 371] width 66 height 25
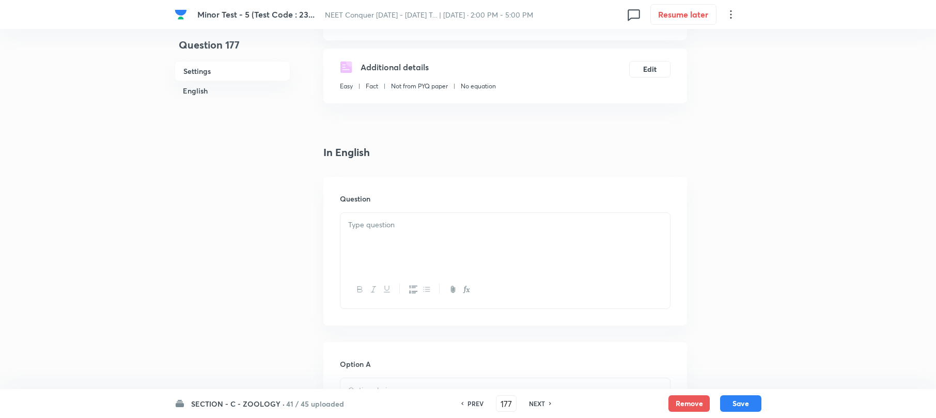
scroll to position [207, 0]
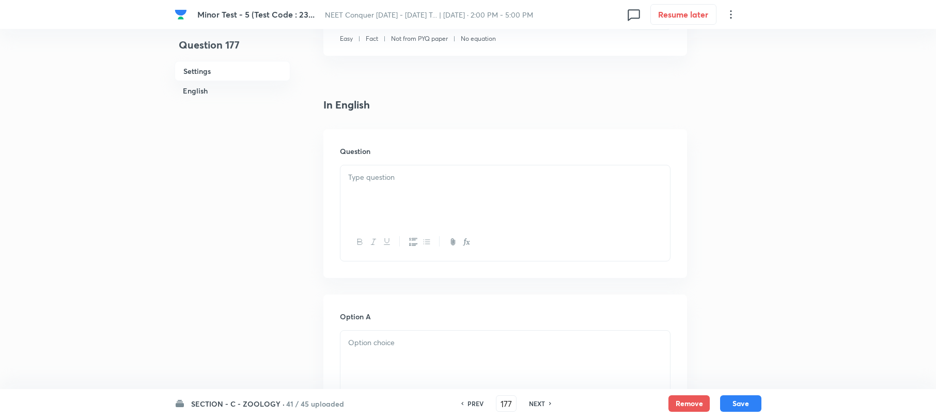
click at [385, 189] on div at bounding box center [506, 194] width 330 height 58
paste div
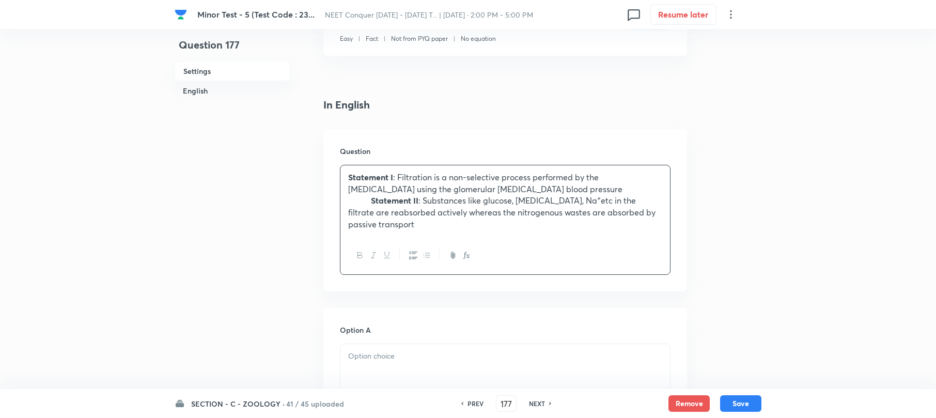
click at [343, 203] on div "Statement I : Filtration is a non-selective process performed by the [MEDICAL_D…" at bounding box center [506, 200] width 330 height 71
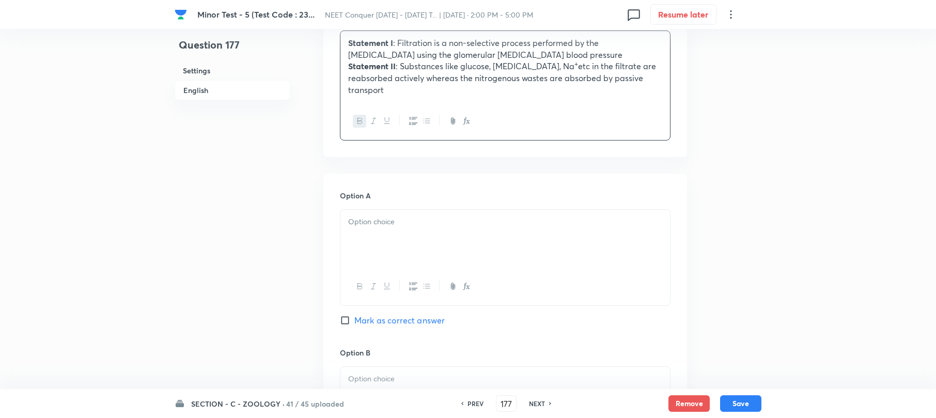
scroll to position [344, 0]
click at [374, 246] on div at bounding box center [506, 236] width 330 height 58
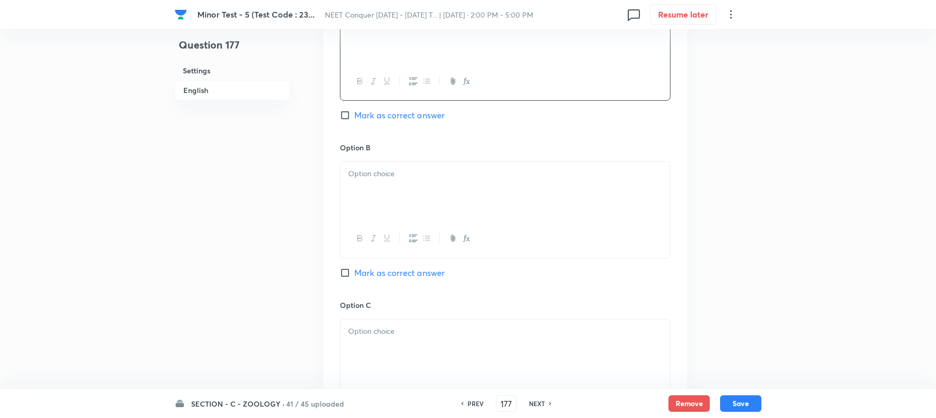
scroll to position [551, 0]
click at [364, 197] on div at bounding box center [506, 186] width 330 height 58
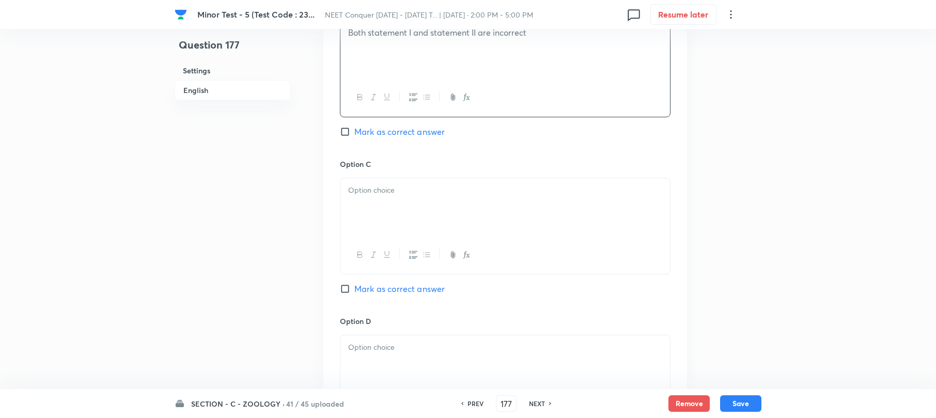
scroll to position [689, 0]
click at [371, 202] on div at bounding box center [506, 206] width 330 height 58
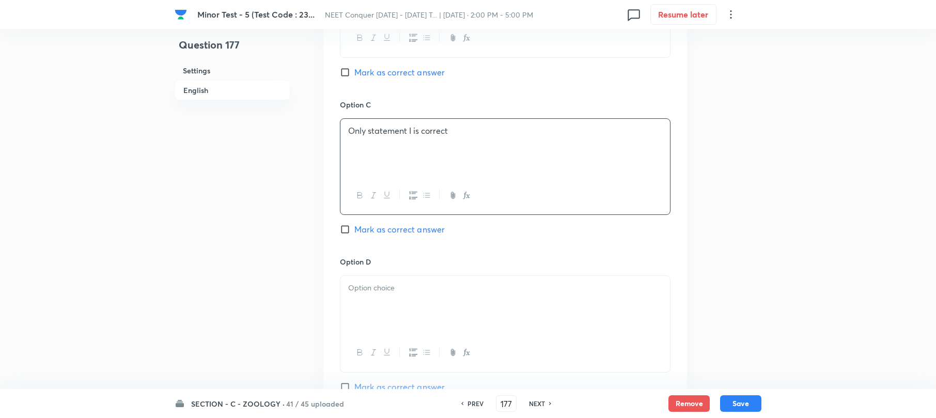
scroll to position [827, 0]
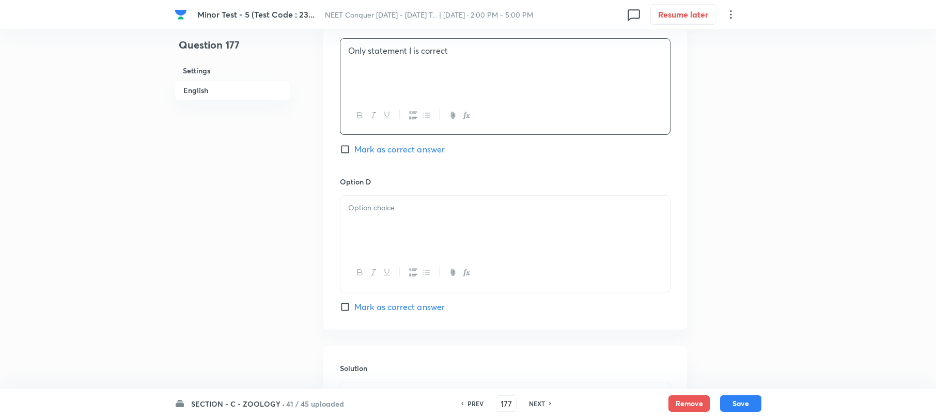
click at [361, 240] on div at bounding box center [506, 225] width 330 height 58
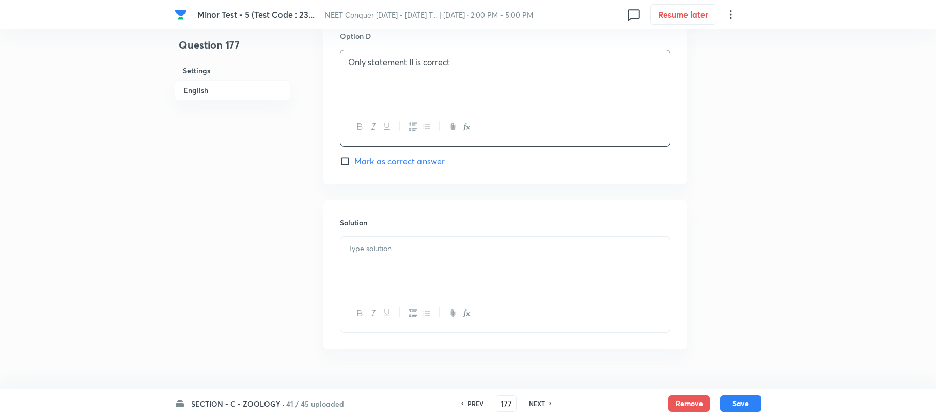
scroll to position [997, 0]
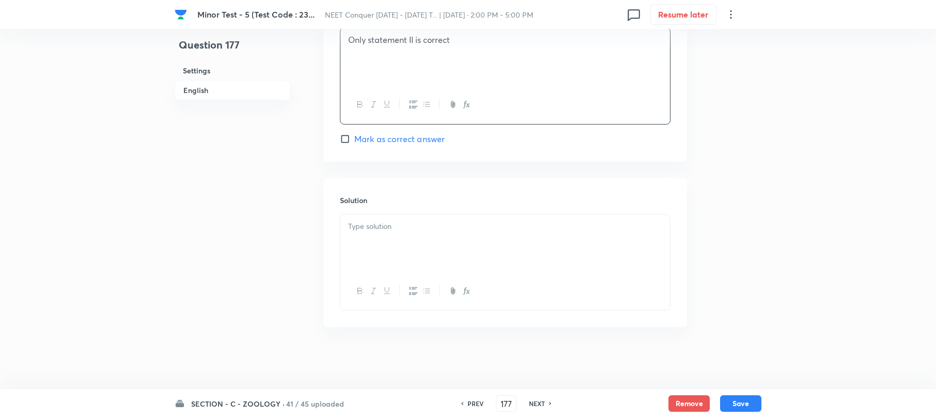
click at [373, 233] on div at bounding box center [506, 243] width 330 height 58
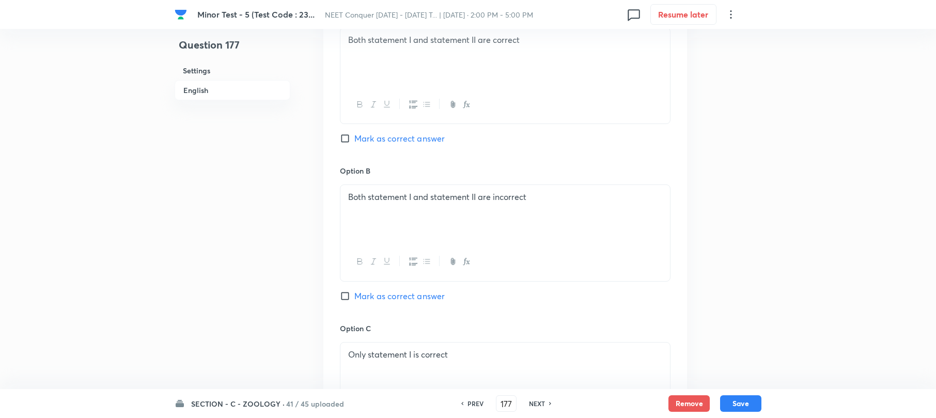
scroll to position [446, 0]
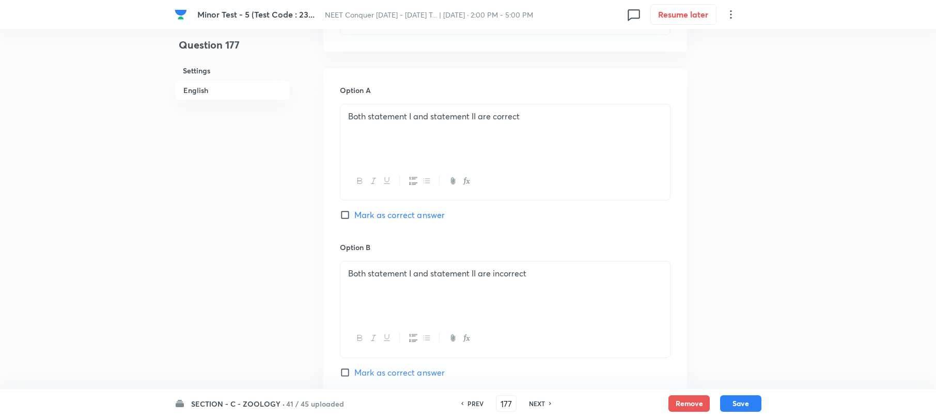
click at [342, 218] on input "Mark as correct answer" at bounding box center [347, 215] width 14 height 10
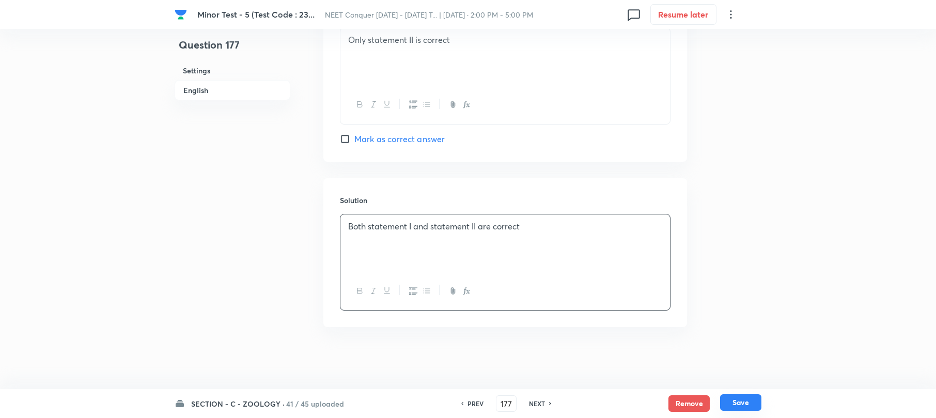
drag, startPoint x: 736, startPoint y: 399, endPoint x: 480, endPoint y: 275, distance: 284.7
click at [735, 399] on button "Save" at bounding box center [740, 403] width 41 height 17
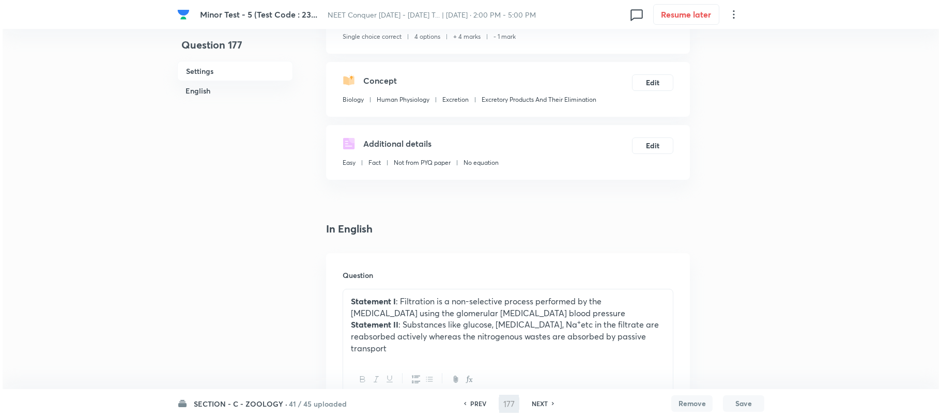
scroll to position [0, 0]
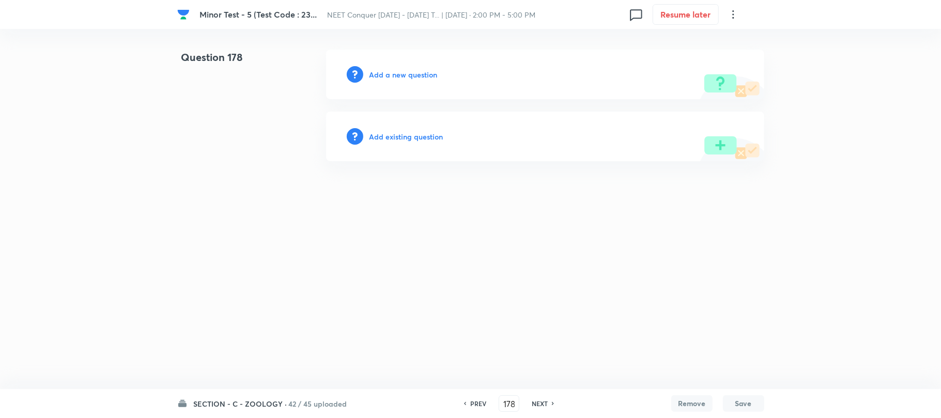
click at [397, 72] on h6 "Add a new question" at bounding box center [403, 74] width 68 height 11
click at [397, 72] on h6 "Choose a question type" at bounding box center [409, 74] width 80 height 11
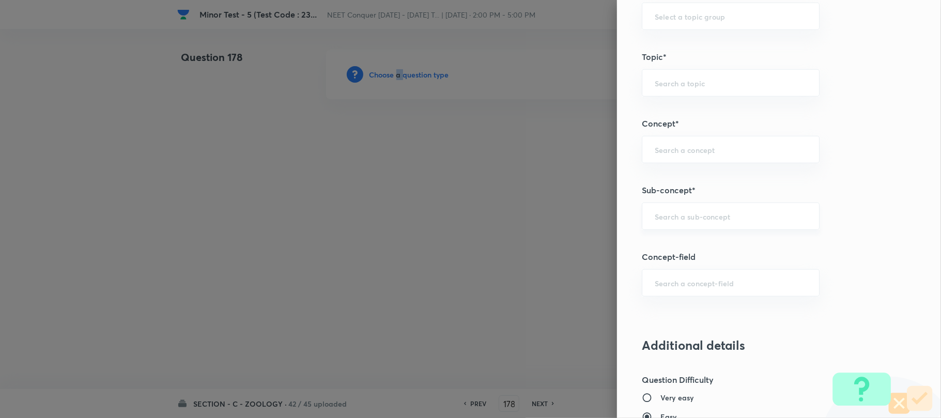
scroll to position [620, 0]
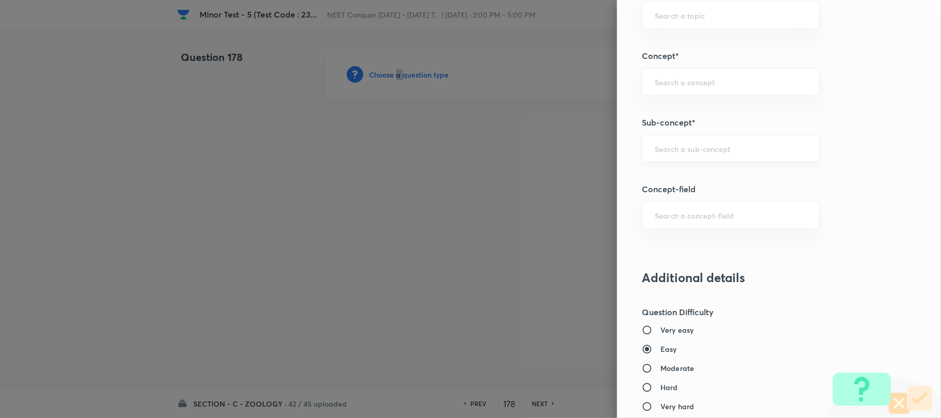
click at [656, 145] on div "​" at bounding box center [731, 148] width 178 height 27
click at [655, 153] on input "text" at bounding box center [731, 149] width 152 height 10
click at [670, 148] on input "text" at bounding box center [731, 149] width 152 height 10
click at [656, 150] on input "text" at bounding box center [731, 149] width 152 height 10
click at [656, 153] on input "text" at bounding box center [731, 149] width 152 height 10
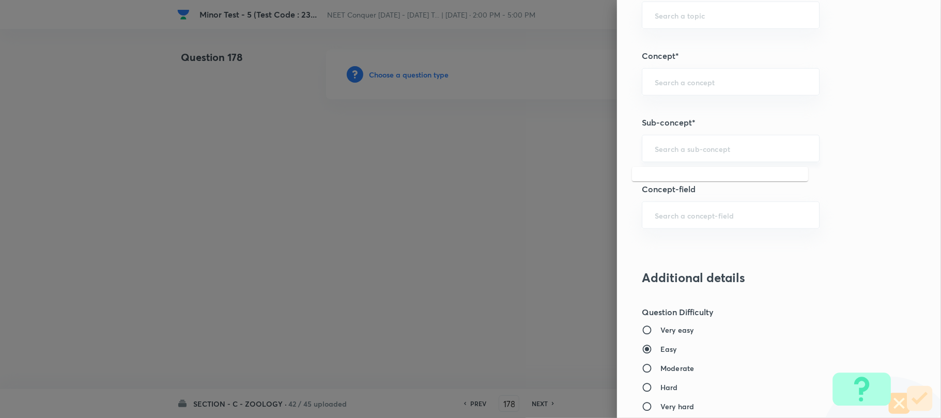
click at [655, 147] on input "text" at bounding box center [731, 149] width 152 height 10
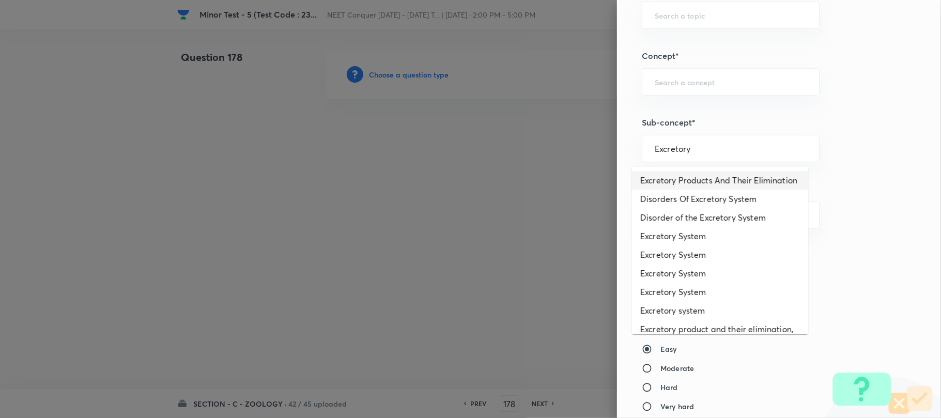
click at [696, 185] on li "Excretory Products And Their Elimination" at bounding box center [720, 180] width 176 height 19
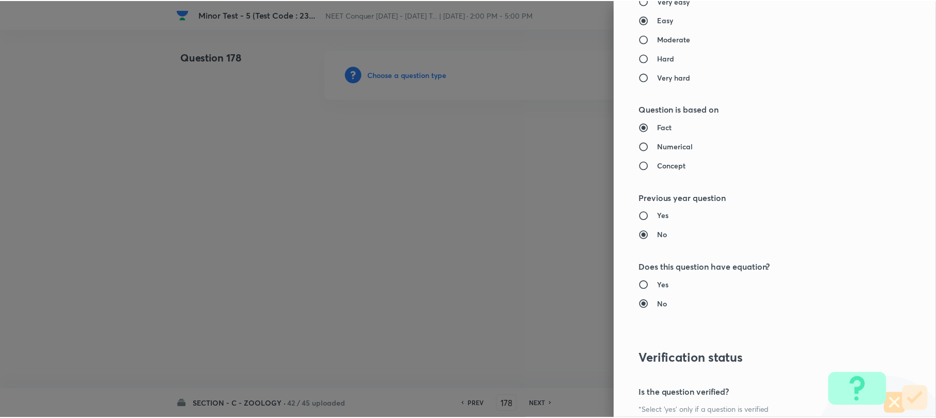
scroll to position [1062, 0]
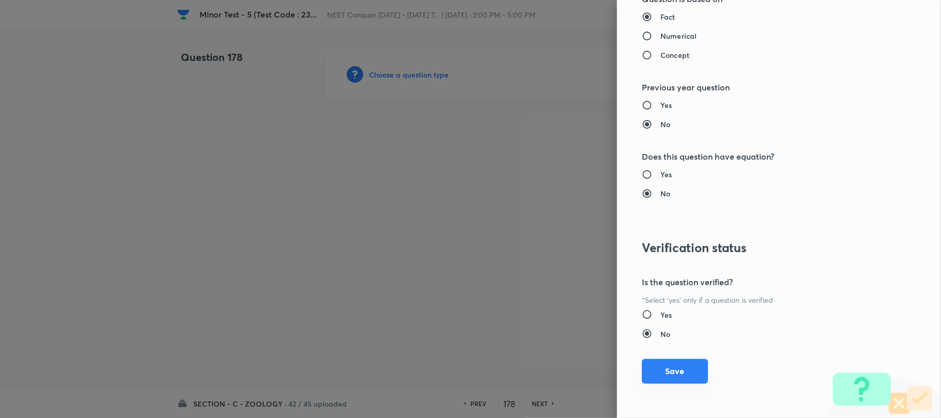
click at [662, 372] on button "Save" at bounding box center [675, 371] width 66 height 25
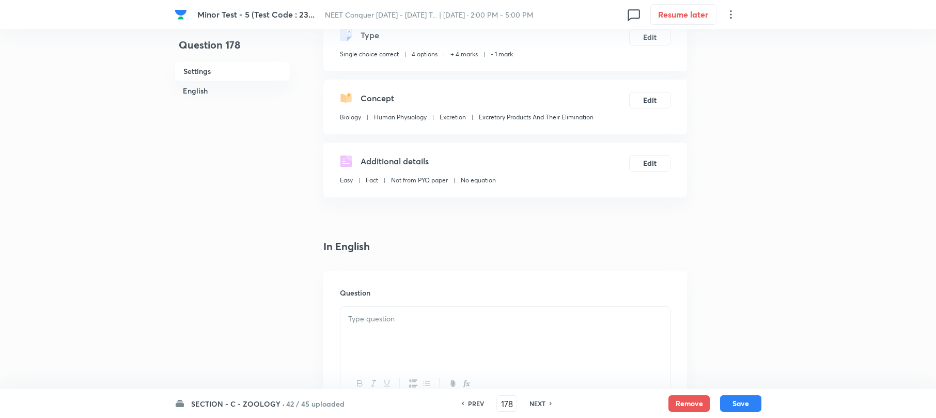
scroll to position [137, 0]
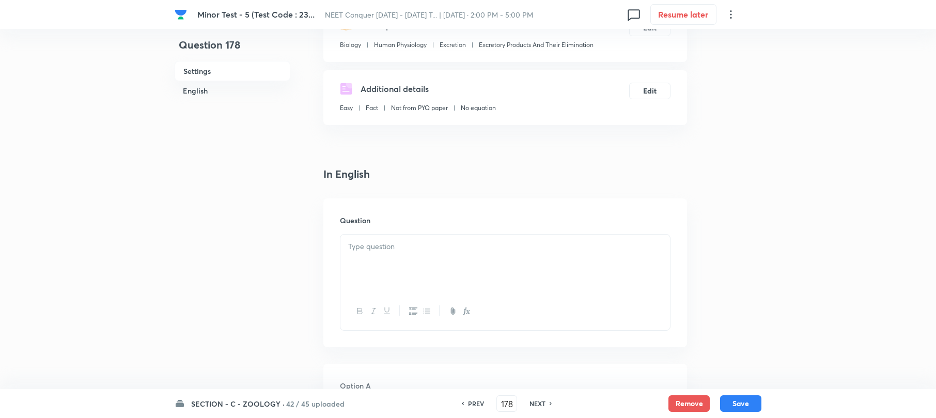
click at [399, 249] on p at bounding box center [505, 247] width 314 height 12
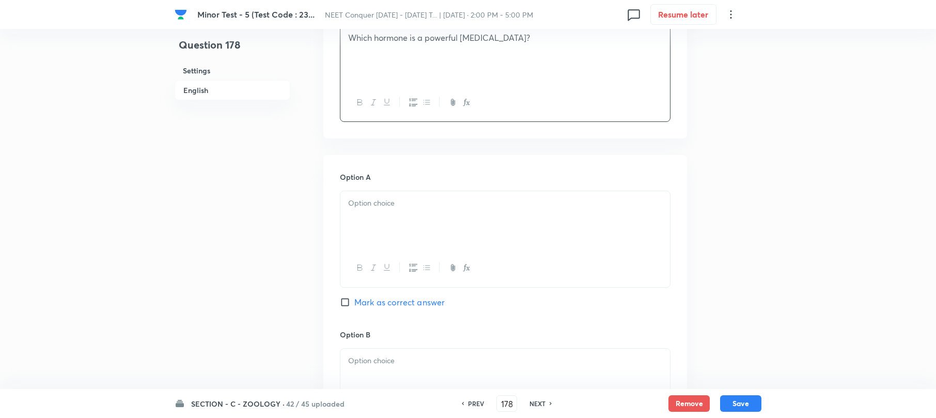
scroll to position [413, 0]
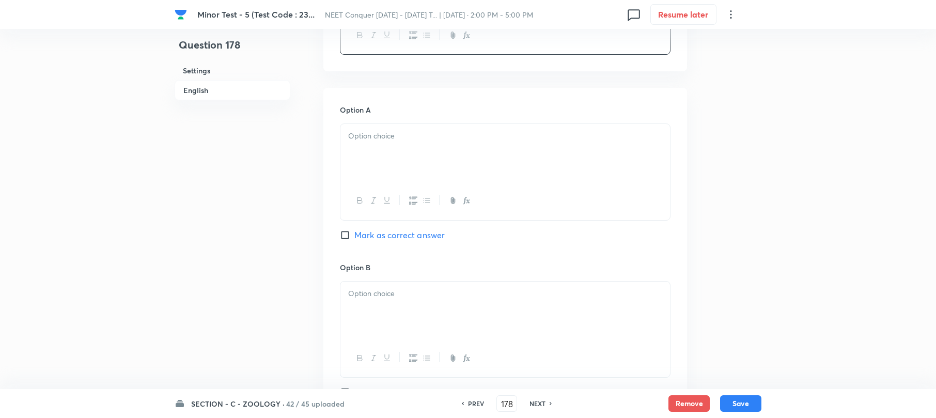
click at [374, 159] on div at bounding box center [506, 153] width 330 height 58
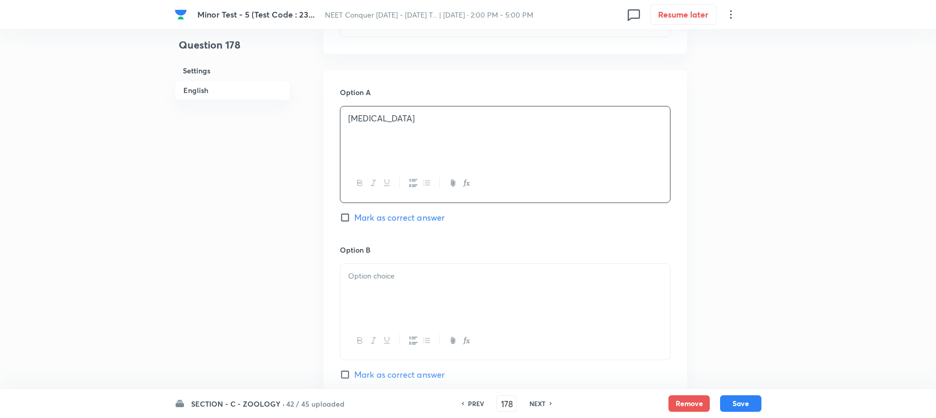
scroll to position [482, 0]
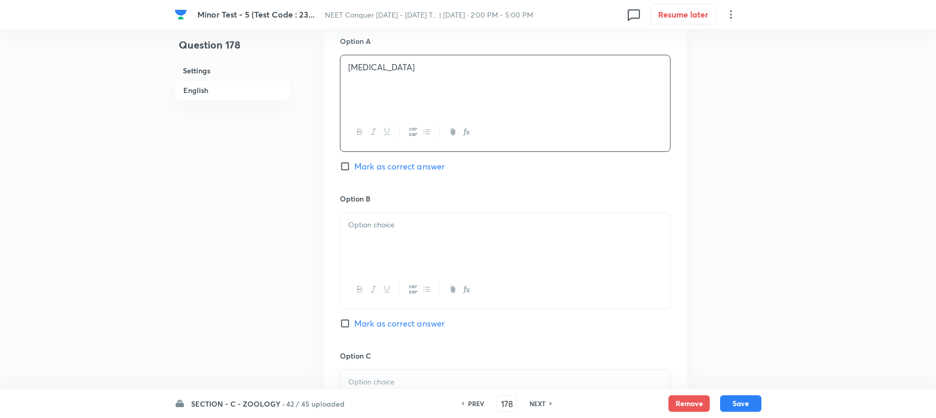
click at [361, 251] on div at bounding box center [506, 242] width 330 height 58
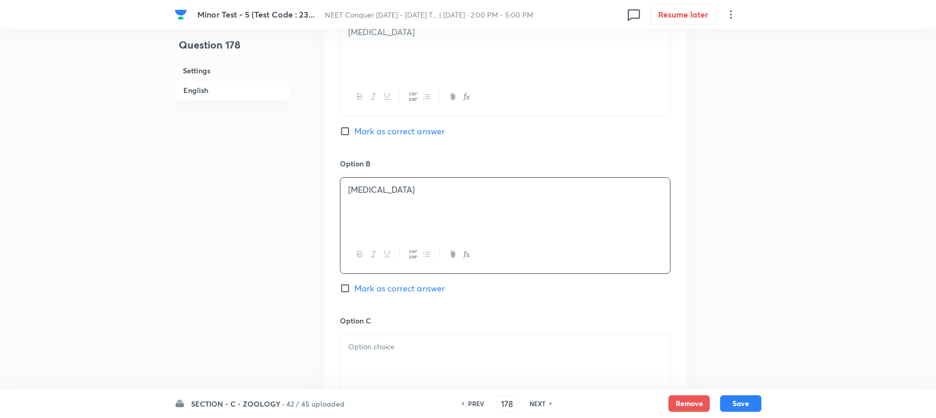
scroll to position [551, 0]
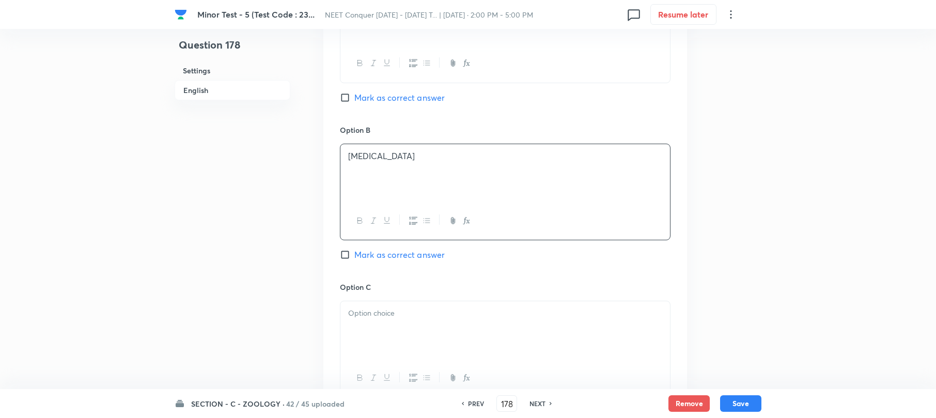
drag, startPoint x: 379, startPoint y: 321, endPoint x: 427, endPoint y: 314, distance: 48.1
click at [389, 317] on div at bounding box center [506, 330] width 330 height 58
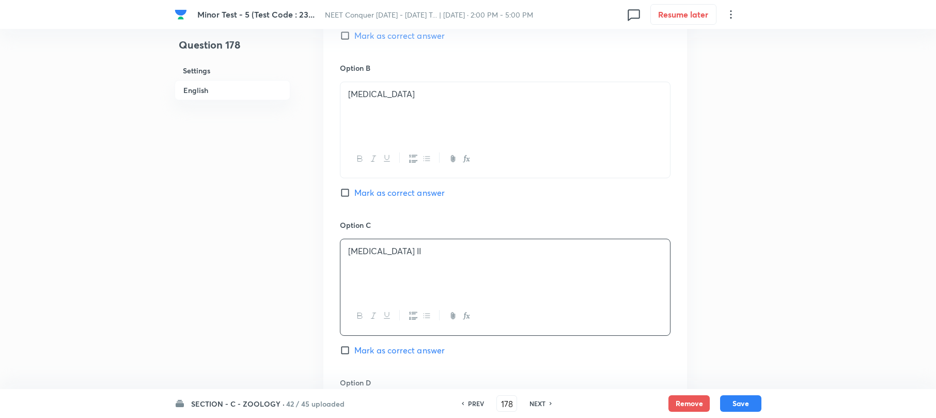
scroll to position [758, 0]
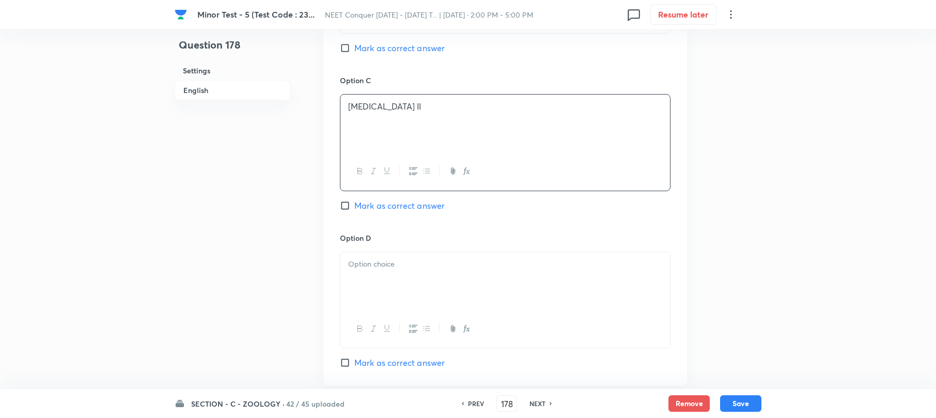
click at [370, 297] on div at bounding box center [506, 281] width 330 height 58
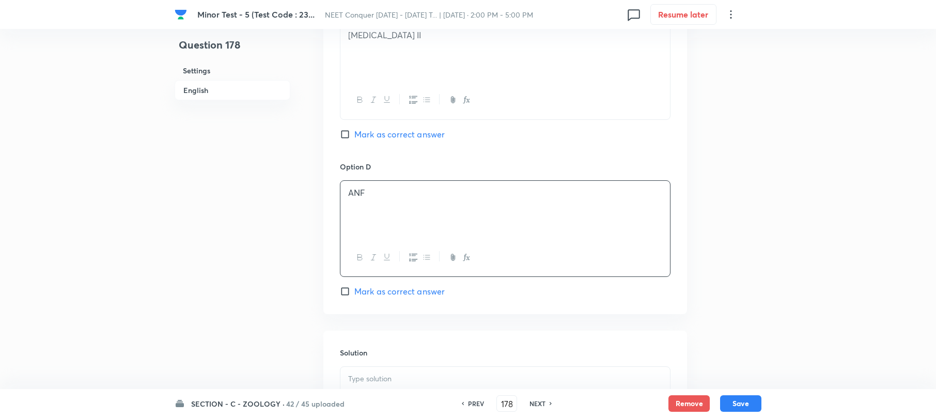
scroll to position [896, 0]
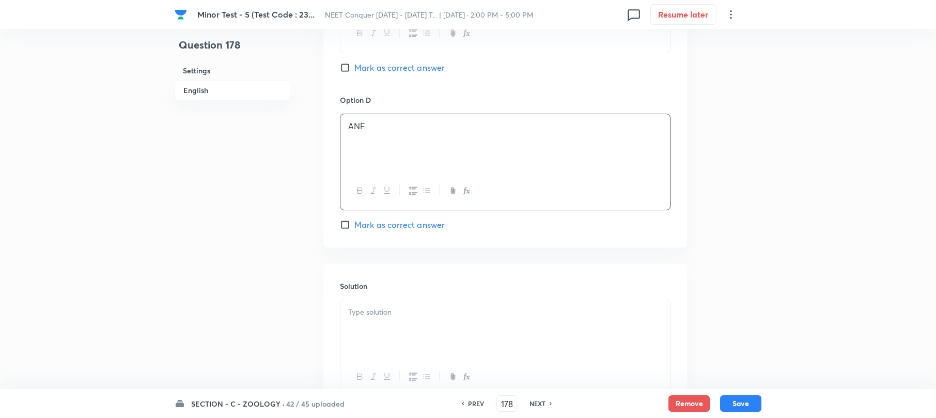
click at [382, 305] on div at bounding box center [506, 329] width 330 height 58
click at [344, 65] on input "Mark as correct answer" at bounding box center [347, 68] width 14 height 10
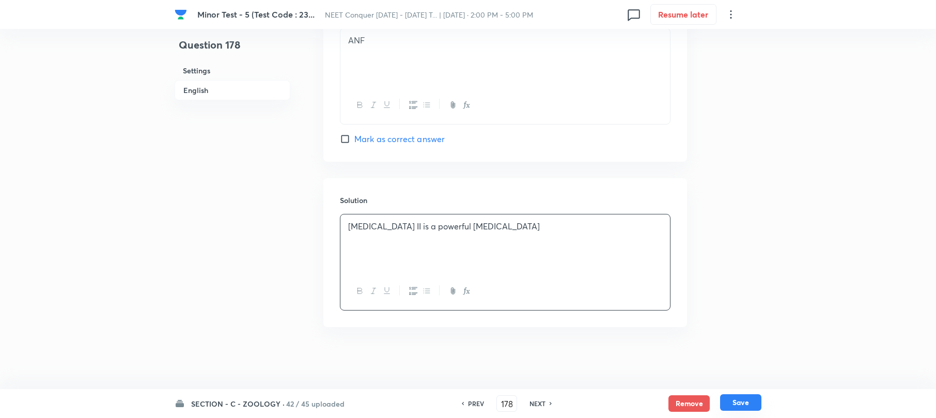
click at [742, 401] on button "Save" at bounding box center [740, 402] width 41 height 17
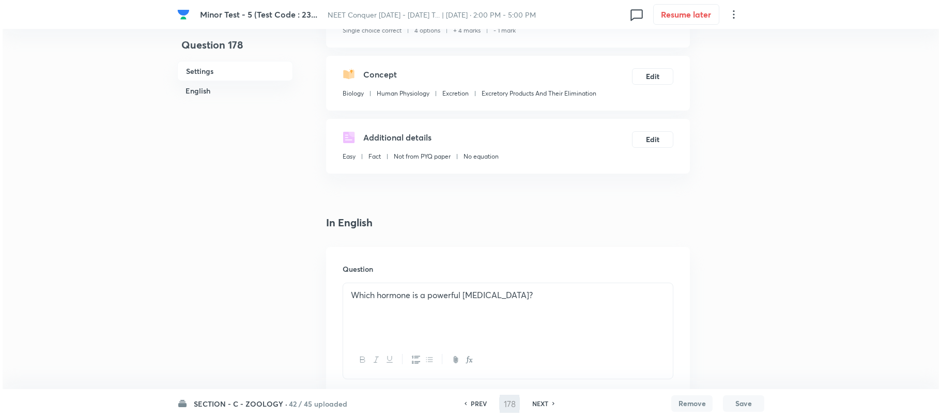
scroll to position [0, 0]
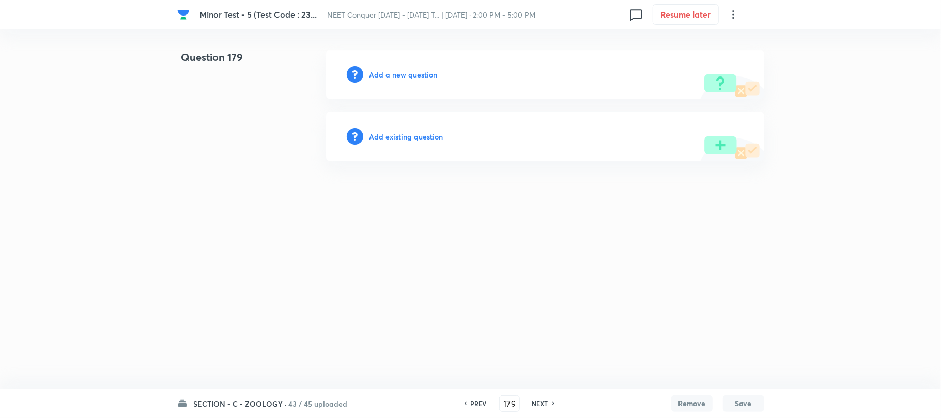
click at [391, 71] on h6 "Add a new question" at bounding box center [403, 74] width 68 height 11
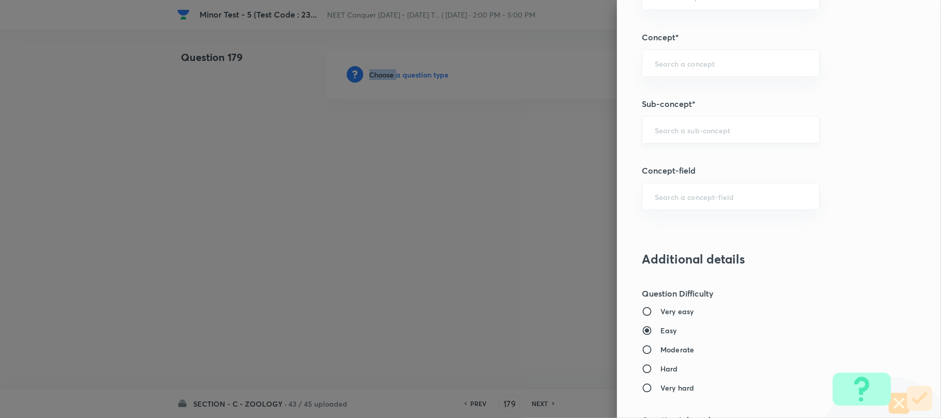
scroll to position [551, 0]
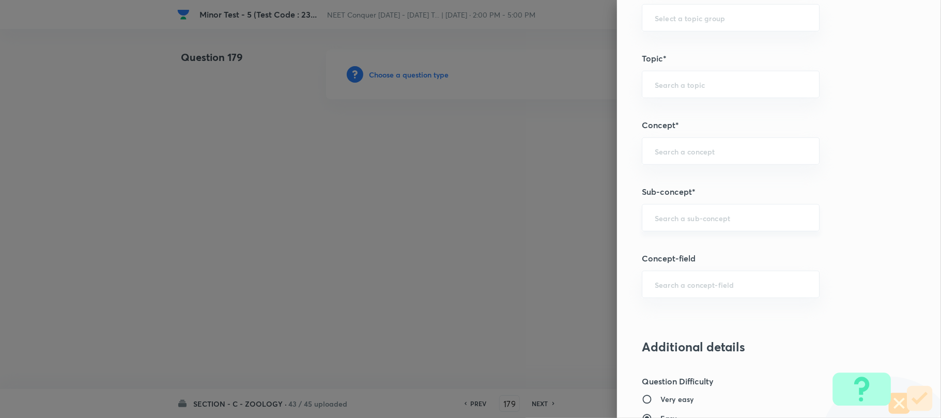
click at [683, 217] on input "text" at bounding box center [731, 218] width 152 height 10
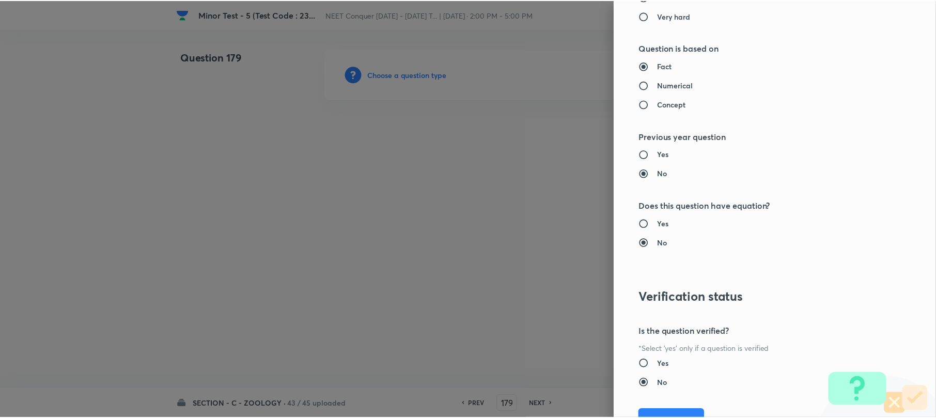
scroll to position [1062, 0]
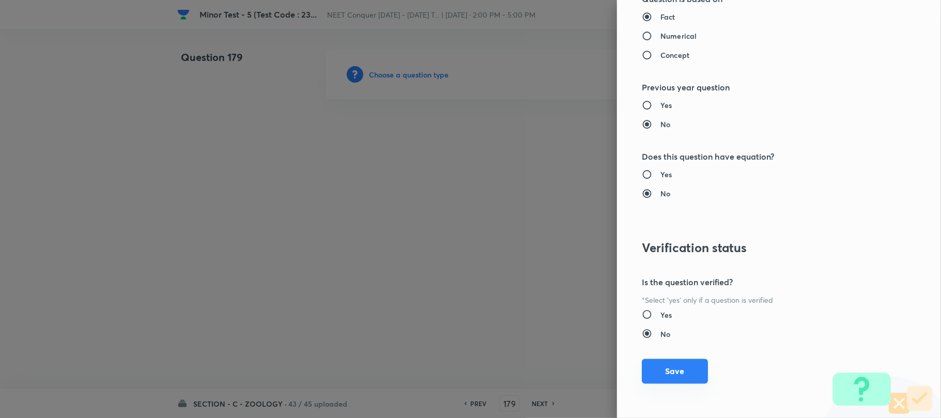
click at [685, 366] on button "Save" at bounding box center [675, 371] width 66 height 25
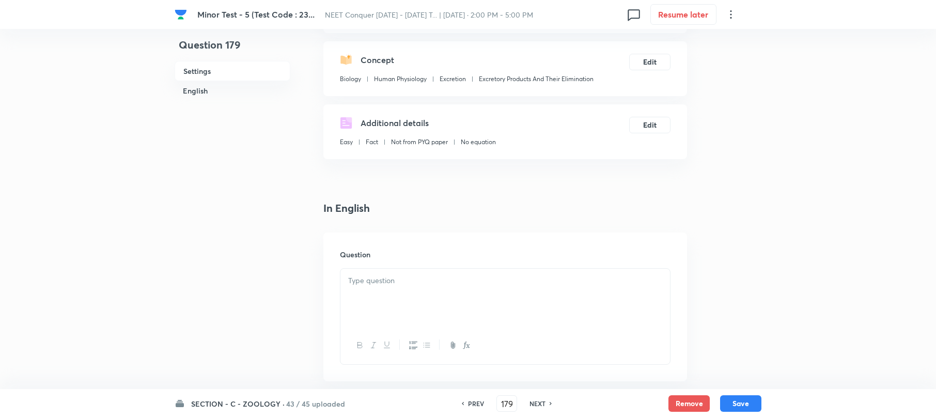
scroll to position [207, 0]
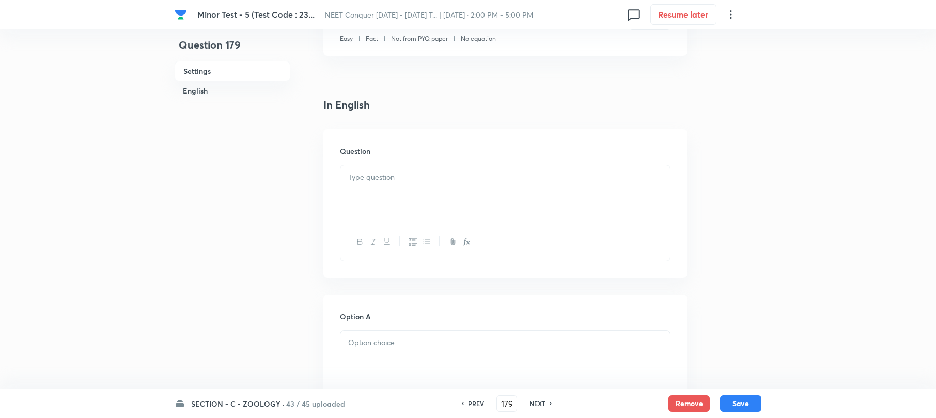
click at [358, 174] on p at bounding box center [505, 178] width 314 height 12
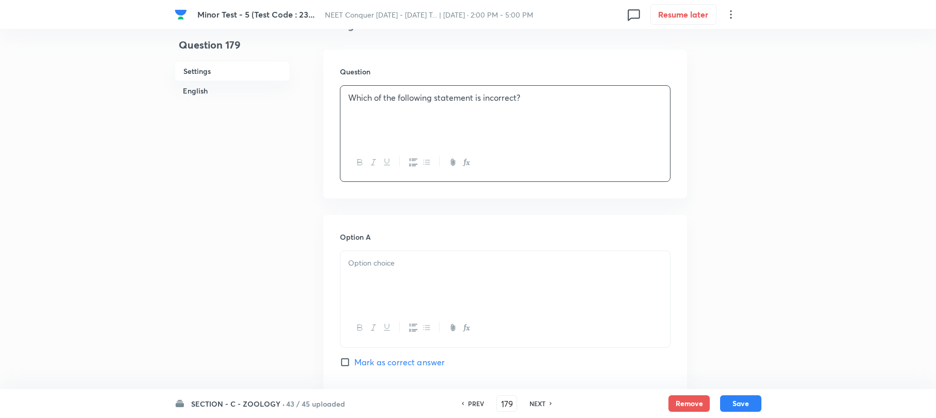
scroll to position [344, 0]
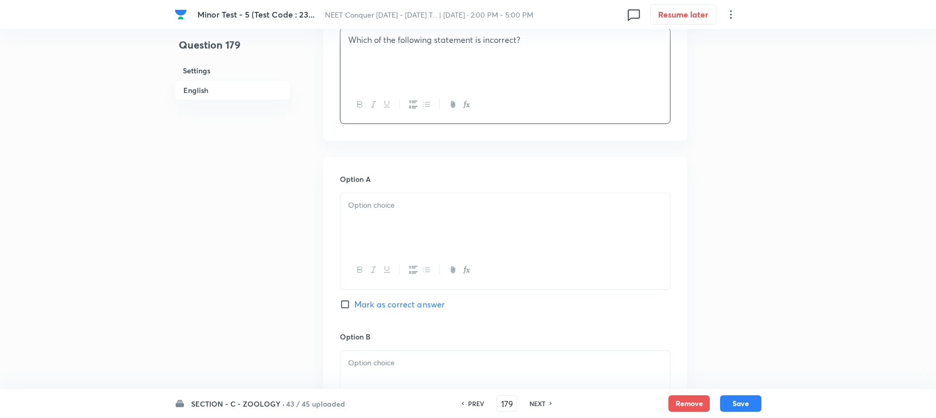
click at [364, 222] on div at bounding box center [506, 222] width 330 height 58
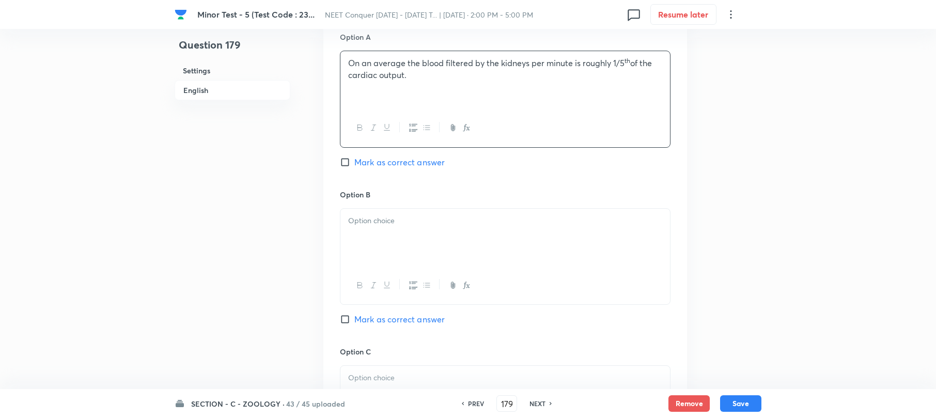
scroll to position [551, 0]
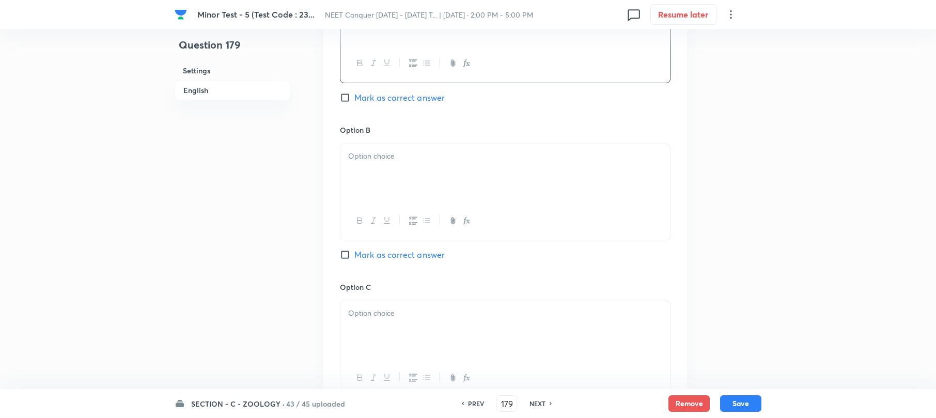
click at [374, 176] on div at bounding box center [506, 173] width 330 height 58
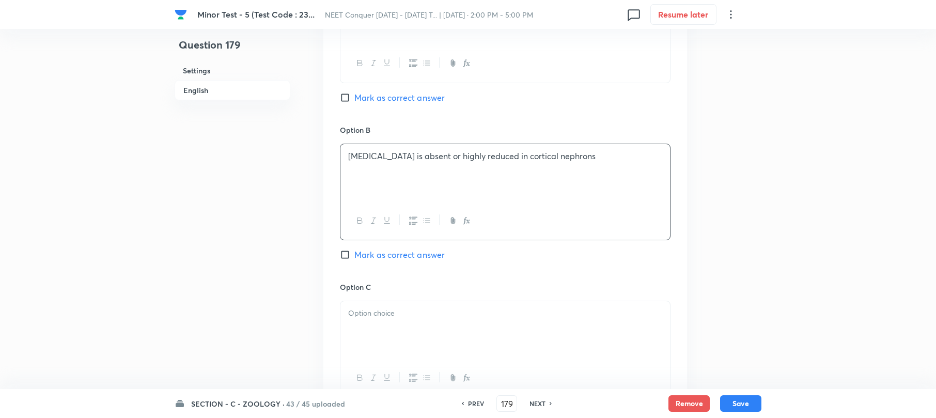
scroll to position [620, 0]
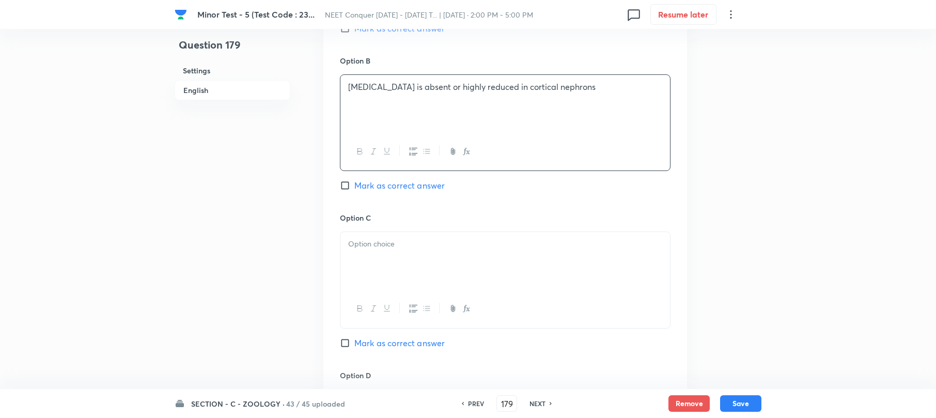
click at [385, 241] on p at bounding box center [505, 244] width 314 height 12
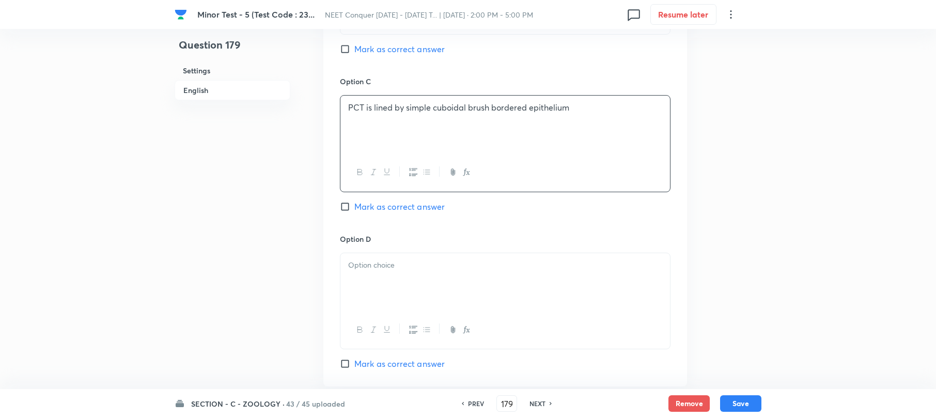
scroll to position [758, 0]
click at [362, 301] on div at bounding box center [506, 281] width 330 height 58
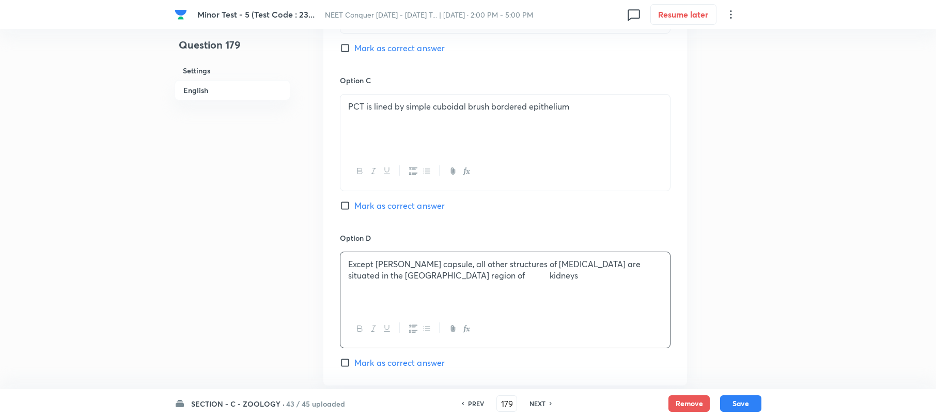
click at [420, 277] on p "Except [PERSON_NAME] capsule, all other structures of [MEDICAL_DATA] are situat…" at bounding box center [505, 269] width 314 height 23
drag, startPoint x: 347, startPoint y: 366, endPoint x: 360, endPoint y: 333, distance: 35.5
click at [347, 364] on input "Mark as correct answer" at bounding box center [347, 363] width 14 height 10
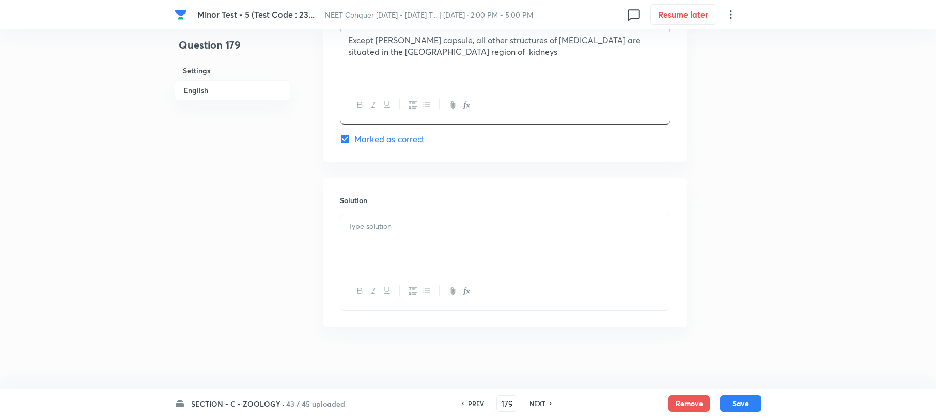
click at [387, 242] on div at bounding box center [506, 243] width 330 height 58
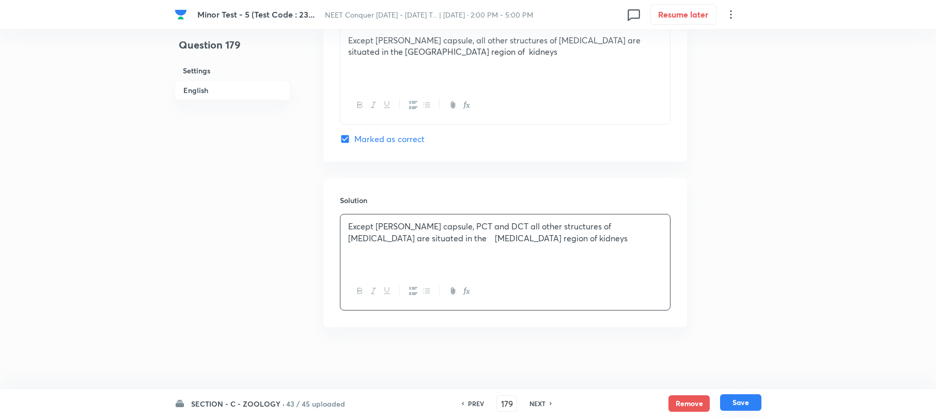
click at [743, 405] on button "Save" at bounding box center [740, 402] width 41 height 17
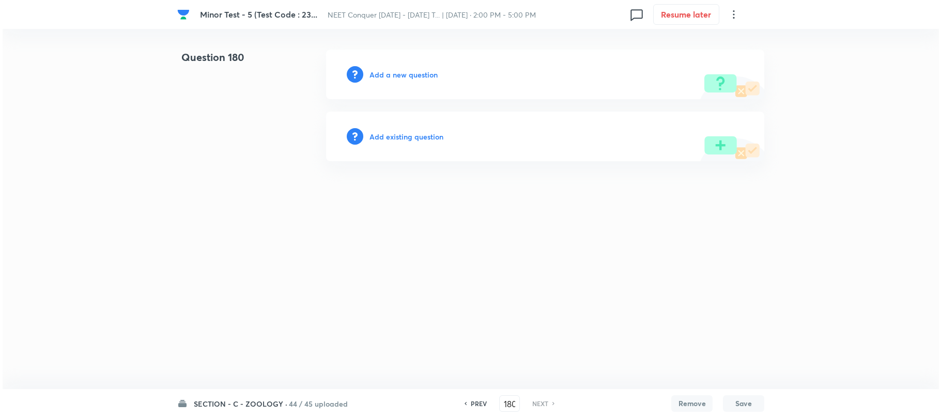
scroll to position [0, 0]
click at [395, 70] on h6 "Add a new question" at bounding box center [403, 74] width 68 height 11
click at [395, 69] on h6 "Choose a question type" at bounding box center [409, 74] width 80 height 11
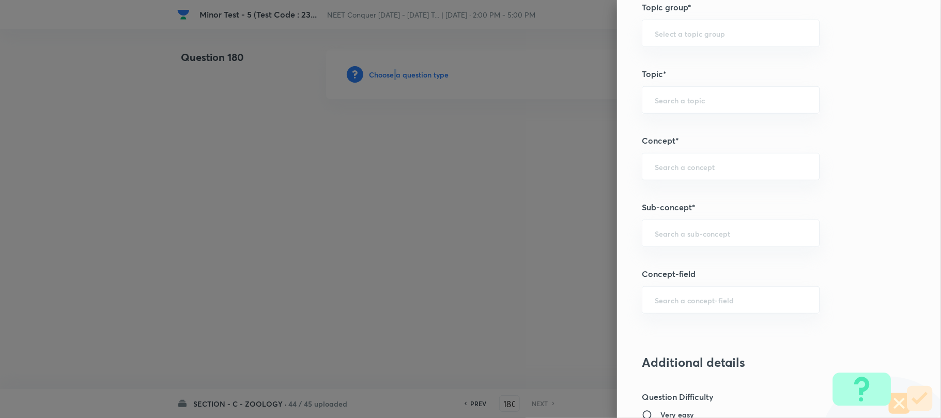
scroll to position [620, 0]
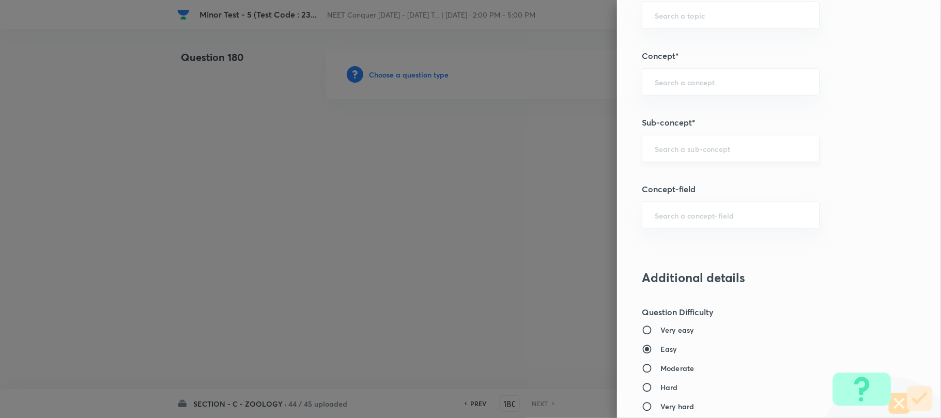
click at [665, 151] on input "text" at bounding box center [731, 149] width 152 height 10
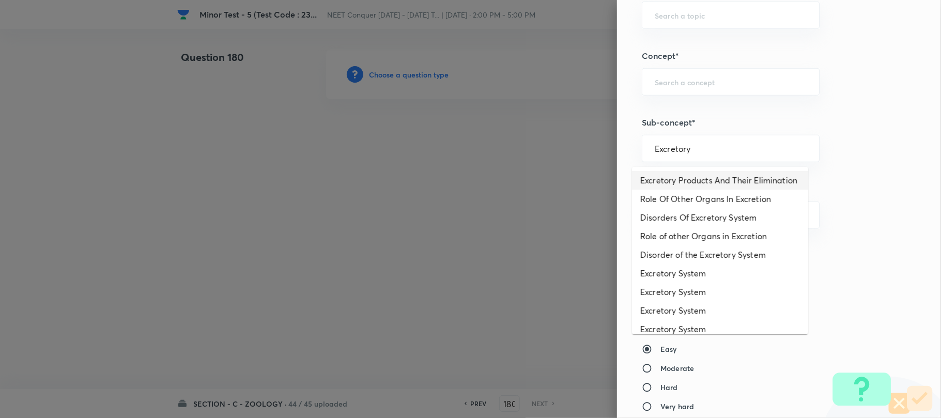
click at [723, 190] on li "Excretory Products And Their Elimination" at bounding box center [720, 180] width 176 height 19
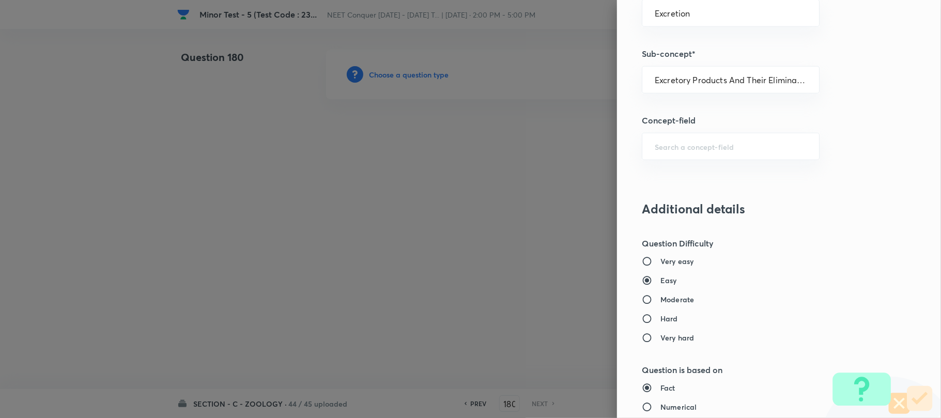
click at [664, 303] on h6 "Moderate" at bounding box center [677, 299] width 34 height 11
click at [660, 303] on input "Moderate" at bounding box center [651, 300] width 19 height 10
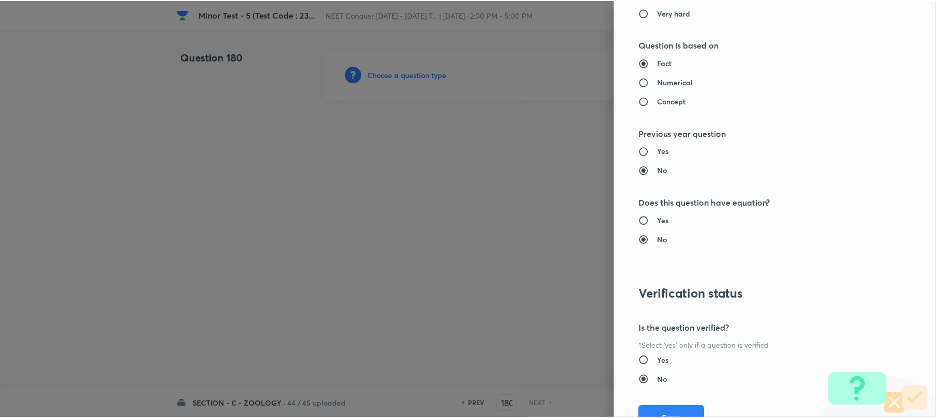
scroll to position [1062, 0]
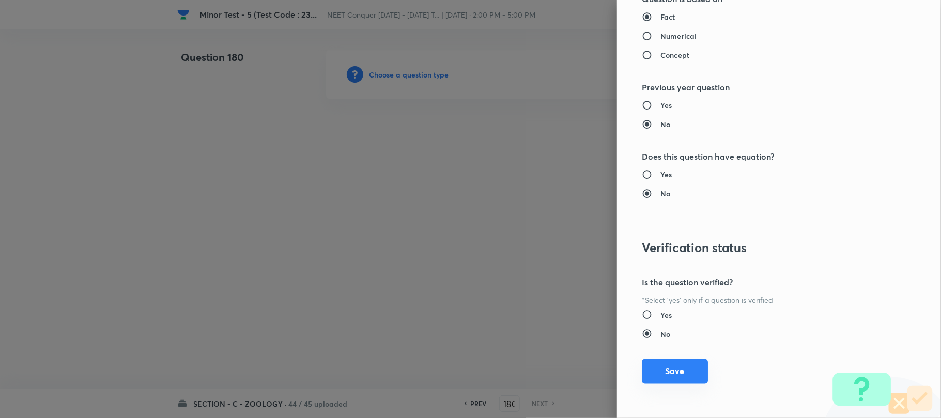
click at [660, 379] on button "Save" at bounding box center [675, 371] width 66 height 25
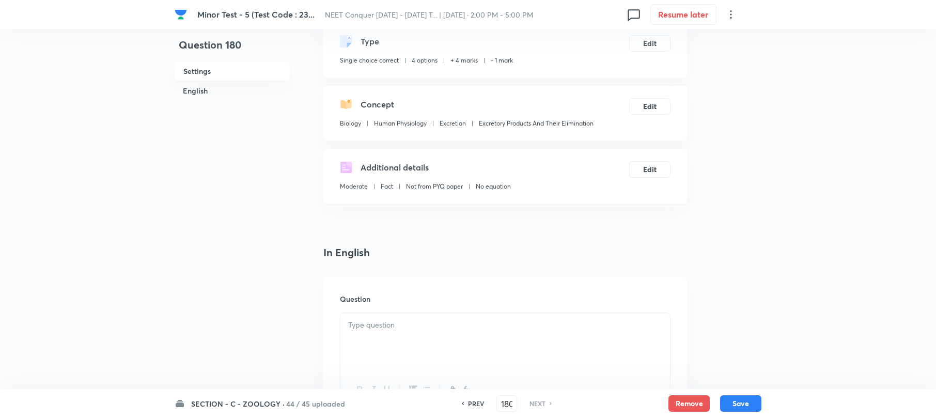
scroll to position [137, 0]
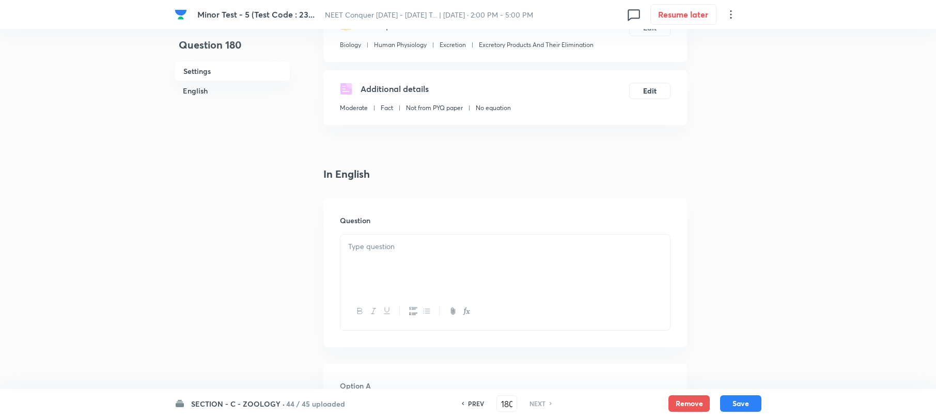
drag, startPoint x: 371, startPoint y: 271, endPoint x: 368, endPoint y: 292, distance: 20.8
click at [371, 269] on div at bounding box center [506, 264] width 330 height 58
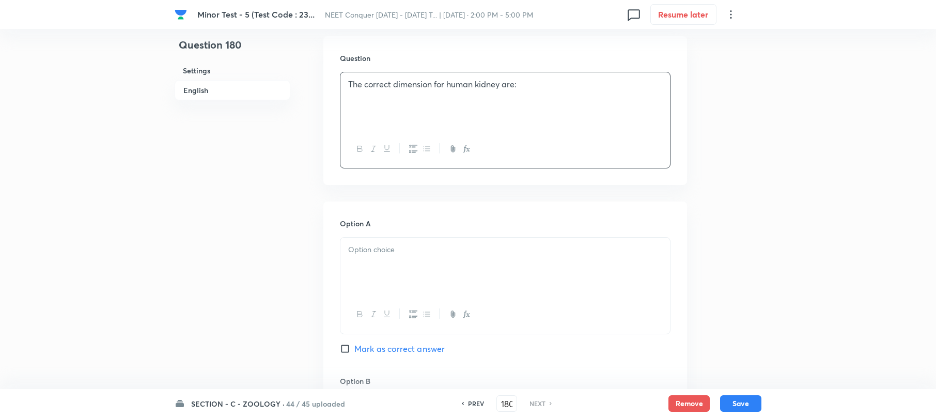
scroll to position [275, 0]
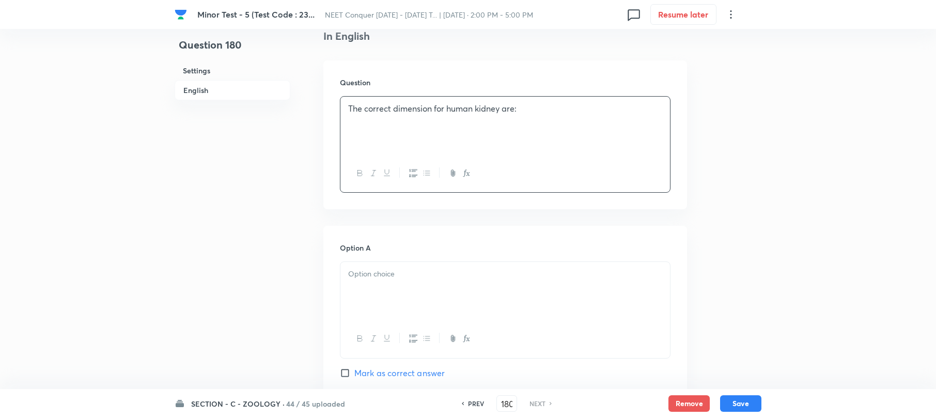
click at [352, 297] on div at bounding box center [506, 291] width 330 height 58
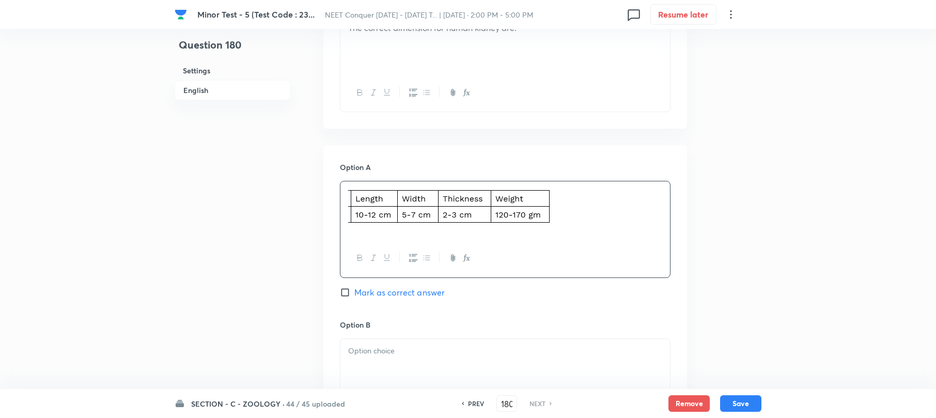
scroll to position [482, 0]
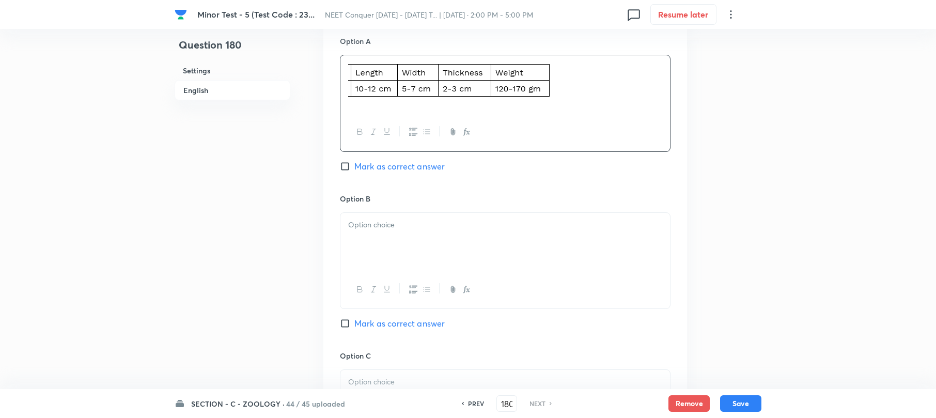
click at [362, 245] on div at bounding box center [506, 242] width 330 height 58
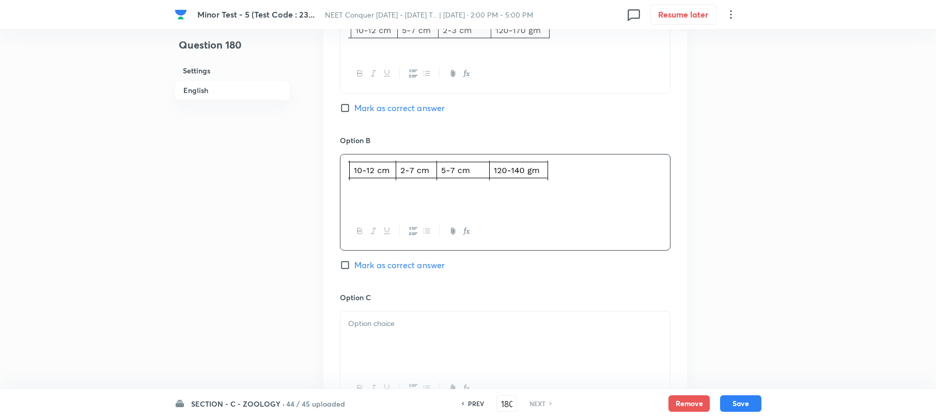
scroll to position [620, 0]
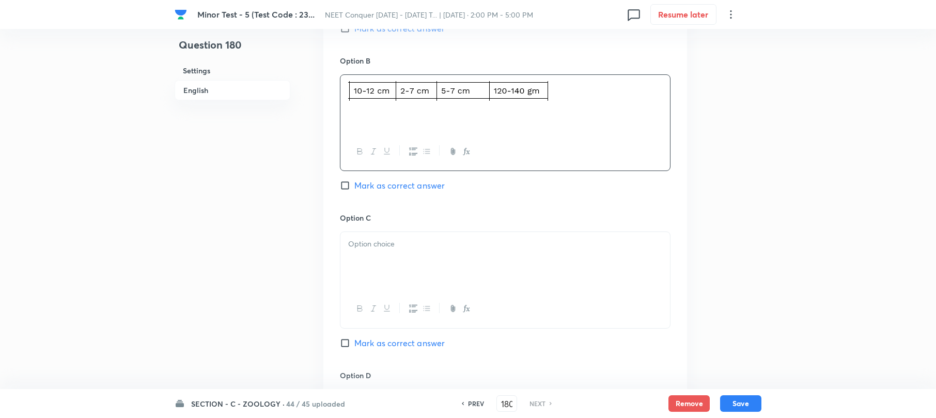
click at [379, 263] on div at bounding box center [506, 261] width 330 height 58
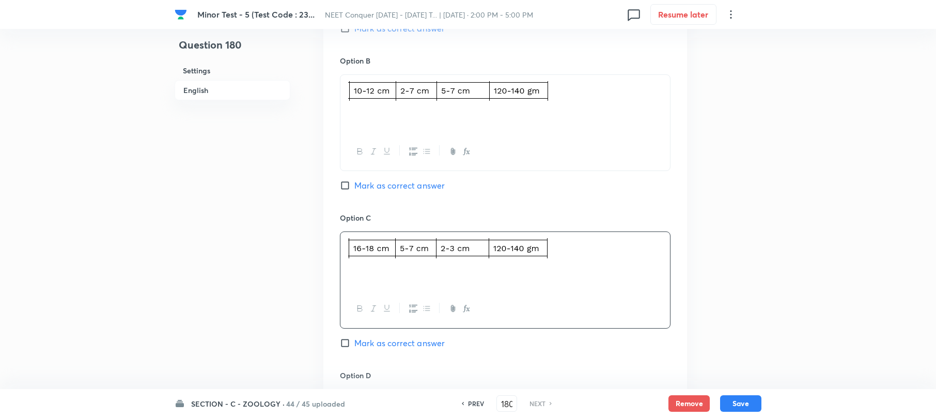
scroll to position [758, 0]
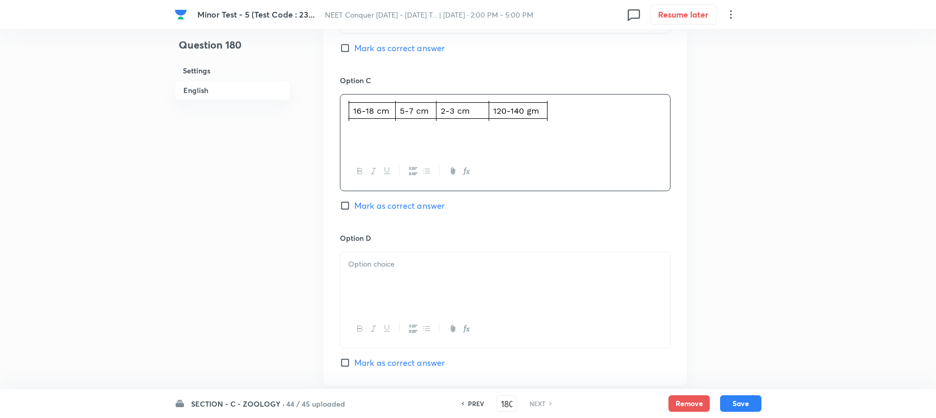
click at [379, 287] on div at bounding box center [506, 281] width 330 height 58
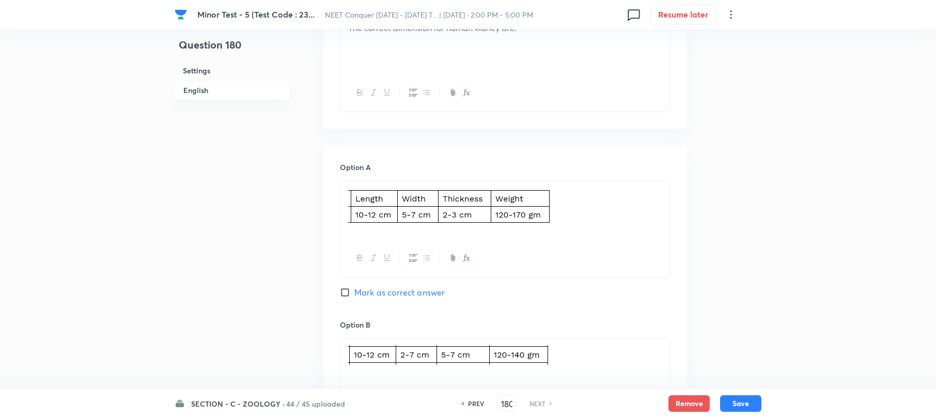
scroll to position [344, 0]
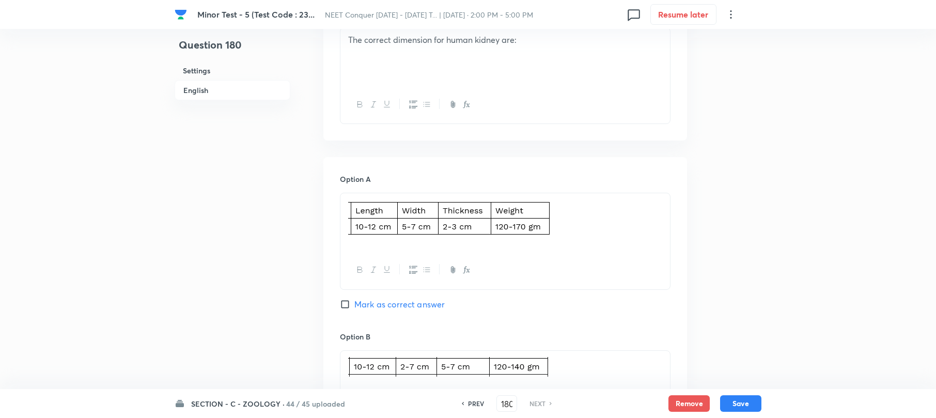
click at [346, 306] on input "Mark as correct answer" at bounding box center [347, 304] width 14 height 10
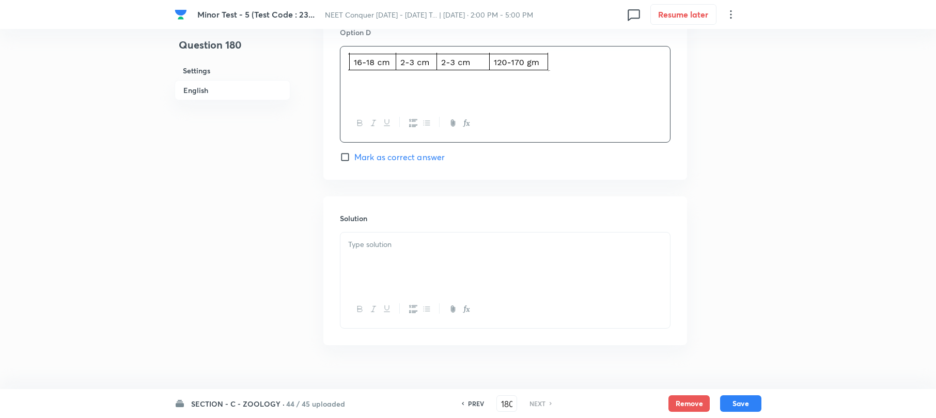
scroll to position [964, 0]
click at [377, 256] on div at bounding box center [506, 261] width 330 height 58
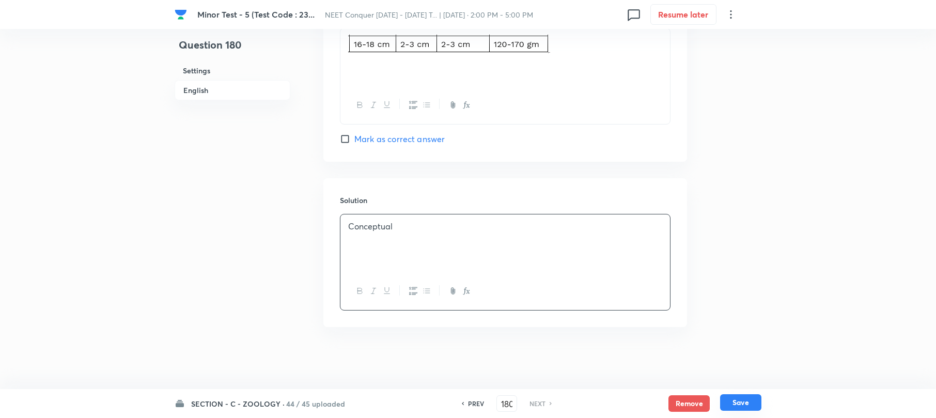
drag, startPoint x: 736, startPoint y: 402, endPoint x: 730, endPoint y: 408, distance: 8.8
click at [737, 402] on button "Save" at bounding box center [740, 402] width 41 height 17
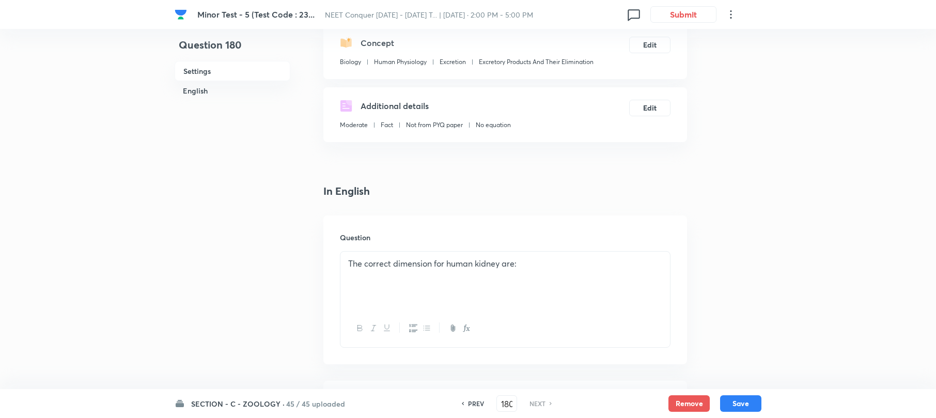
scroll to position [275, 0]
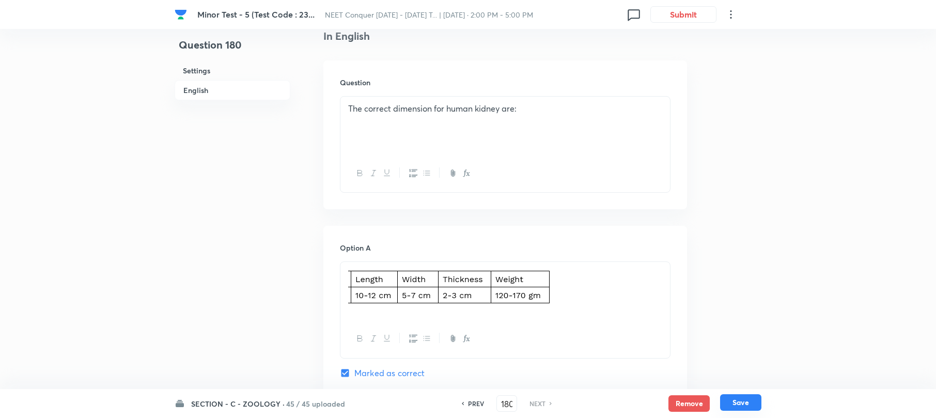
drag, startPoint x: 734, startPoint y: 402, endPoint x: 702, endPoint y: 389, distance: 34.7
click at [734, 402] on button "Save" at bounding box center [740, 403] width 41 height 17
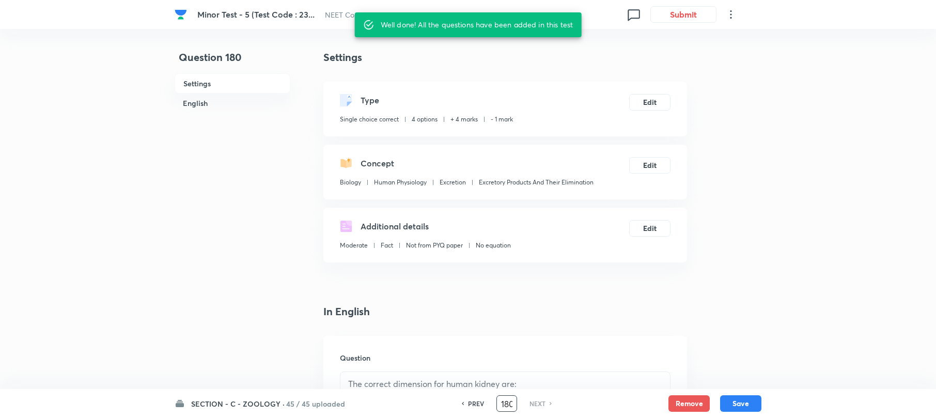
scroll to position [0, 2]
drag, startPoint x: 499, startPoint y: 404, endPoint x: 523, endPoint y: 404, distance: 23.8
click at [523, 404] on div "PREV 180 ​ NEXT" at bounding box center [506, 403] width 133 height 17
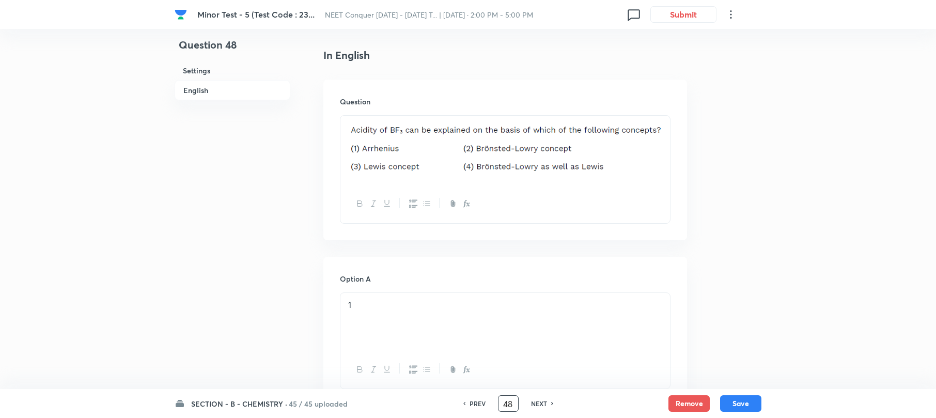
scroll to position [275, 0]
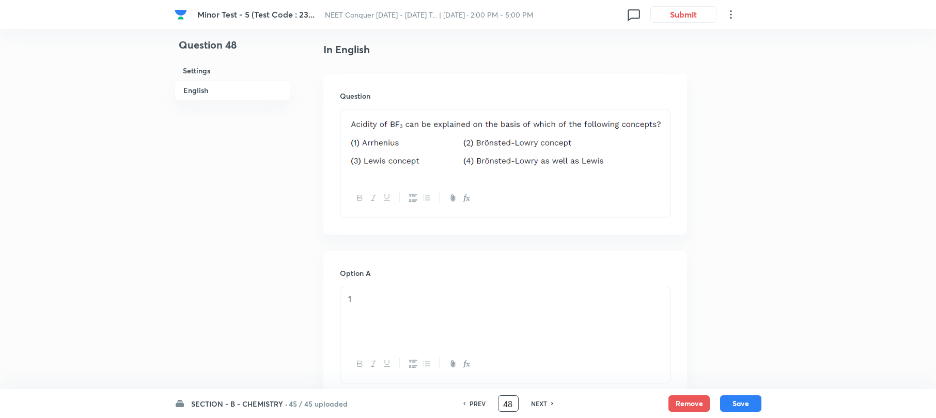
click at [532, 409] on div "PREV 48 ​ NEXT" at bounding box center [508, 403] width 133 height 17
drag, startPoint x: 513, startPoint y: 405, endPoint x: 447, endPoint y: 405, distance: 65.6
click at [447, 405] on div "PREV 48 ​ NEXT" at bounding box center [508, 403] width 133 height 17
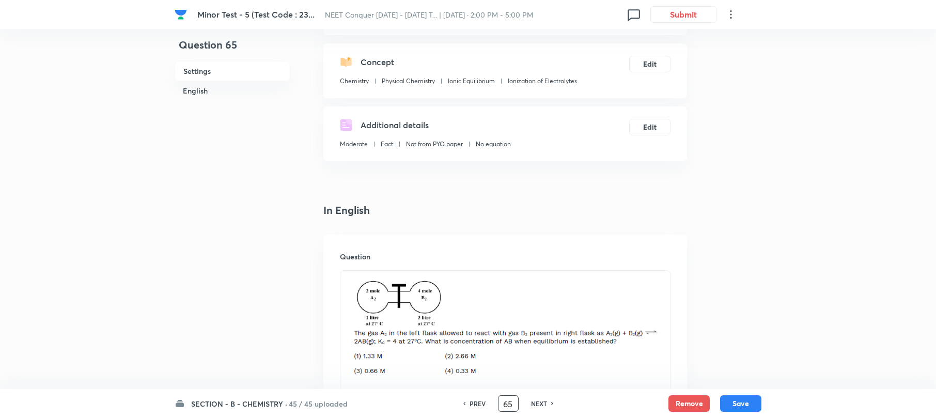
scroll to position [0, 0]
